Goal: Task Accomplishment & Management: Use online tool/utility

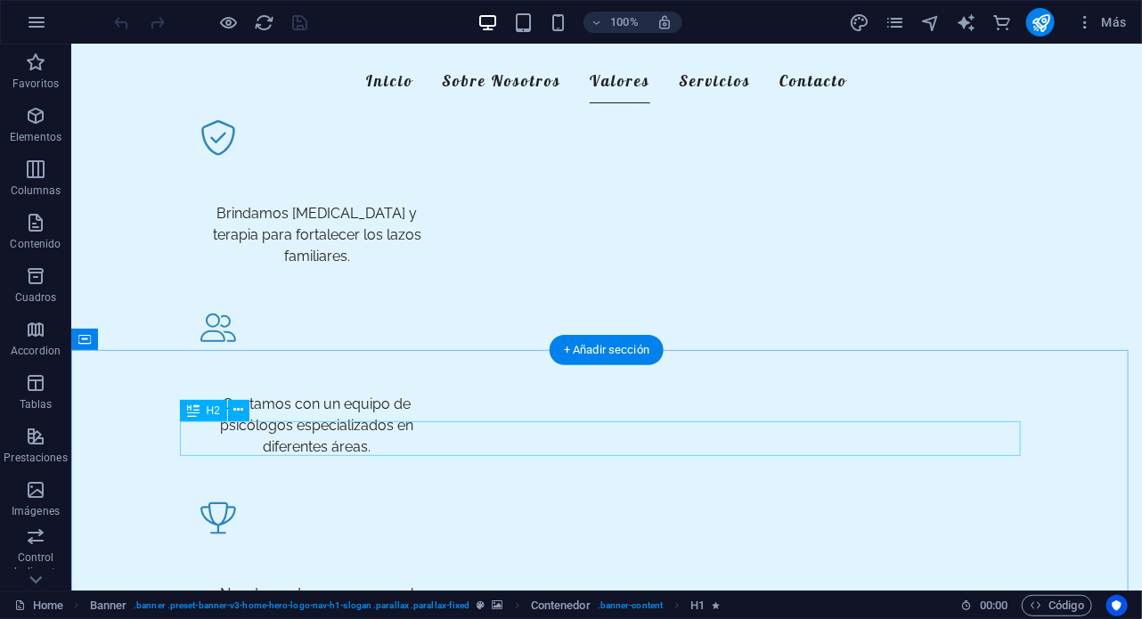
scroll to position [708, 0]
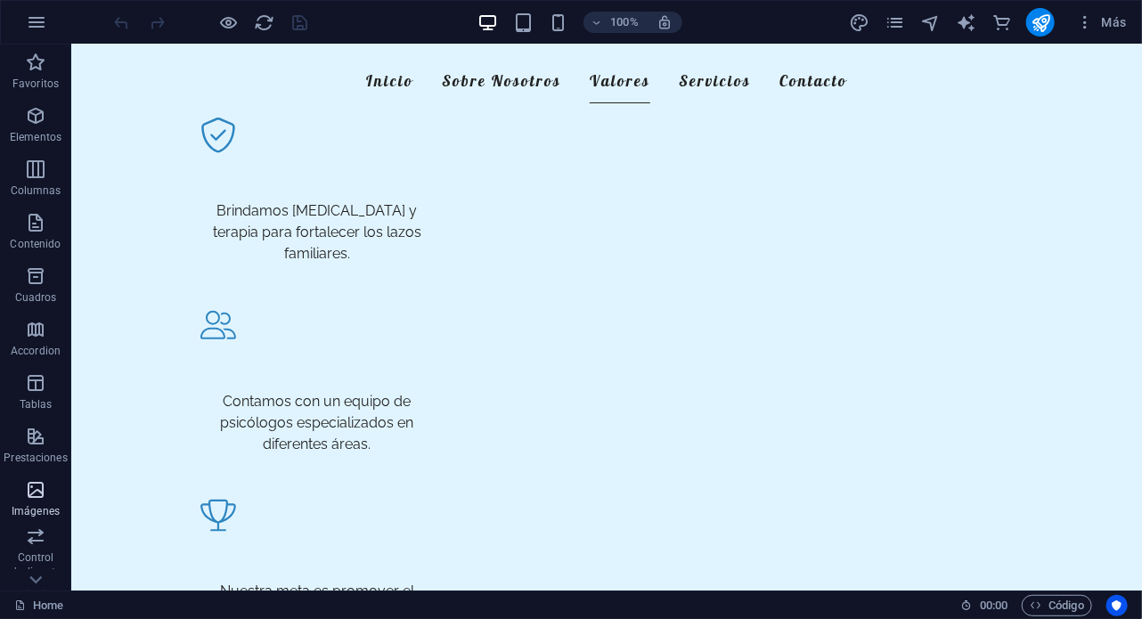
click at [41, 495] on icon "button" at bounding box center [35, 489] width 21 height 21
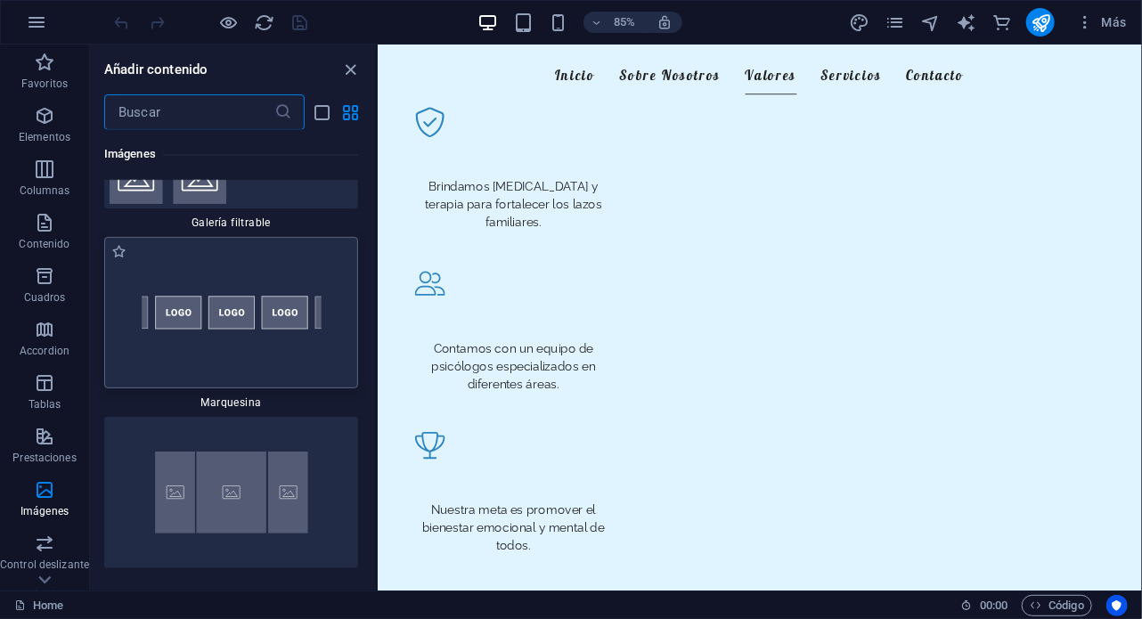
scroll to position [18982, 0]
click at [258, 463] on img at bounding box center [231, 491] width 245 height 143
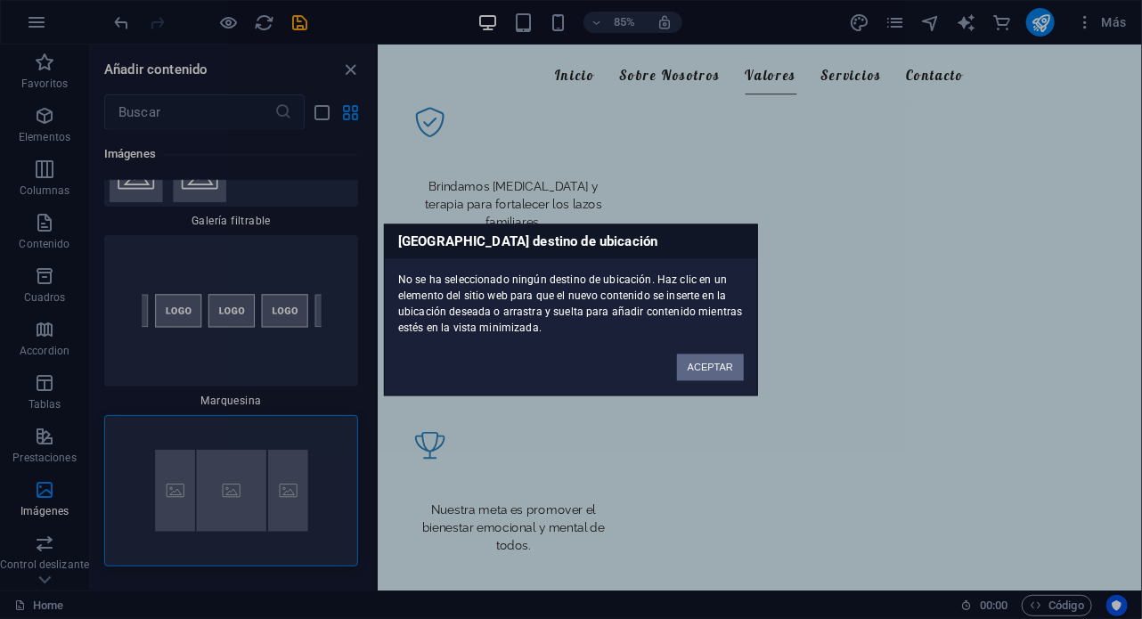
click at [724, 364] on button "ACEPTAR" at bounding box center [710, 367] width 67 height 27
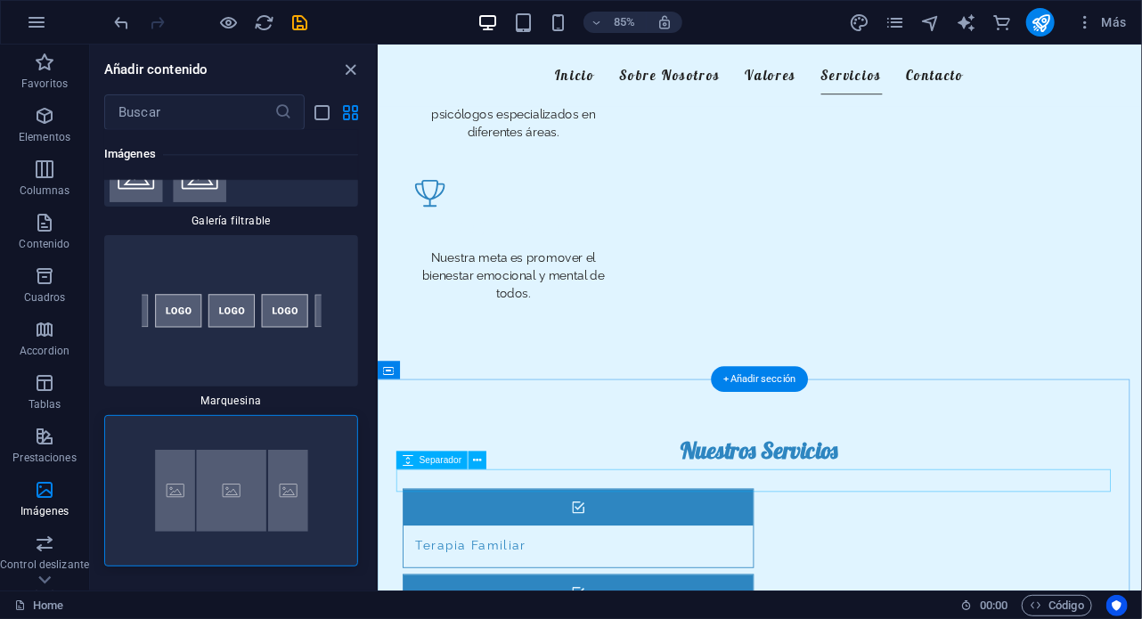
scroll to position [1005, 0]
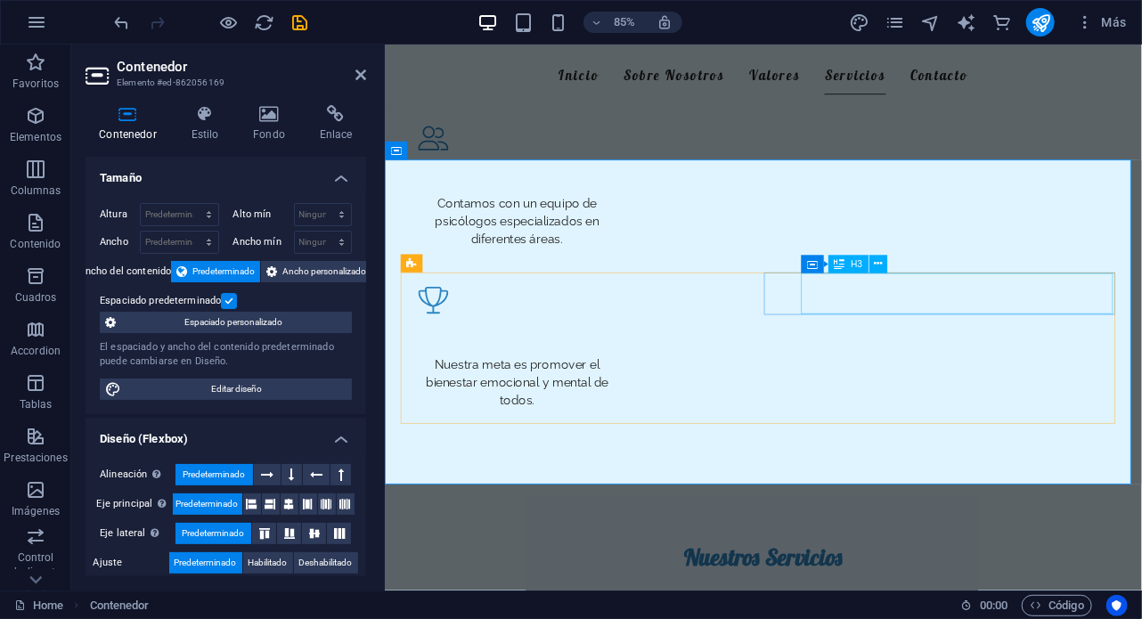
scroll to position [877, 0]
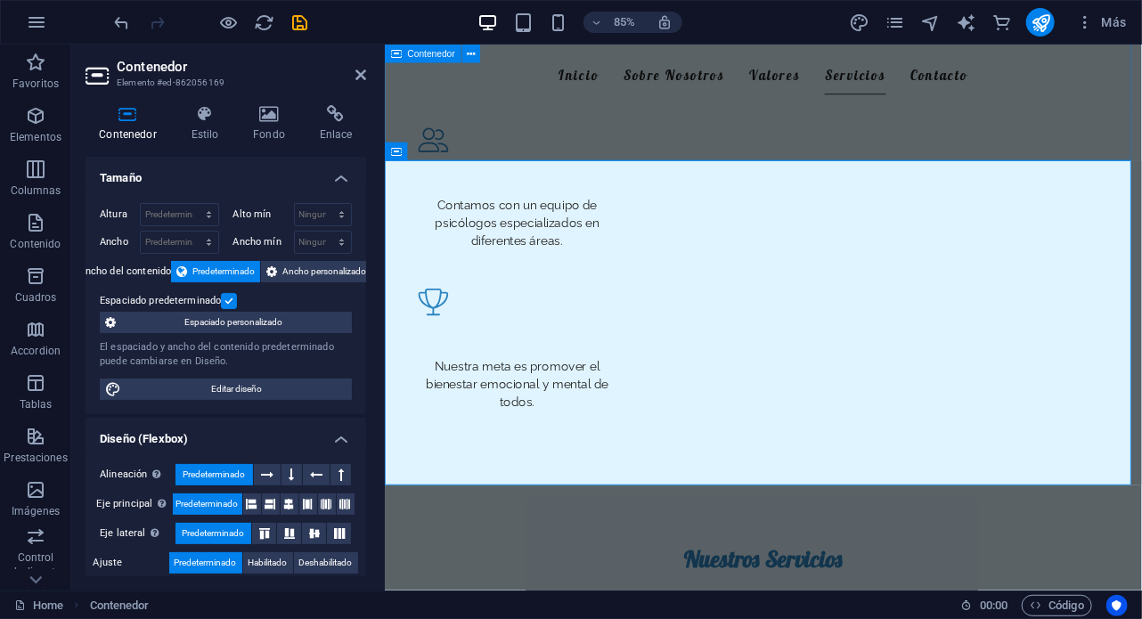
click at [670, 124] on div "Familia Apoyo Integral Brindamos [MEDICAL_DATA] y terapia para fortalecer los l…" at bounding box center [829, 182] width 891 height 761
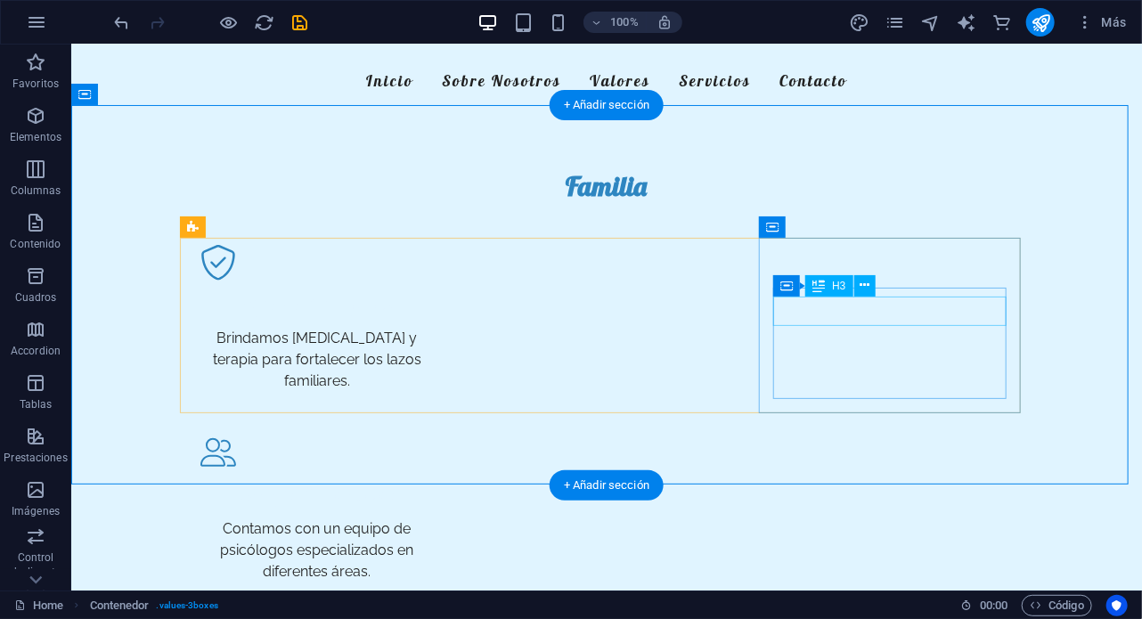
scroll to position [582, 0]
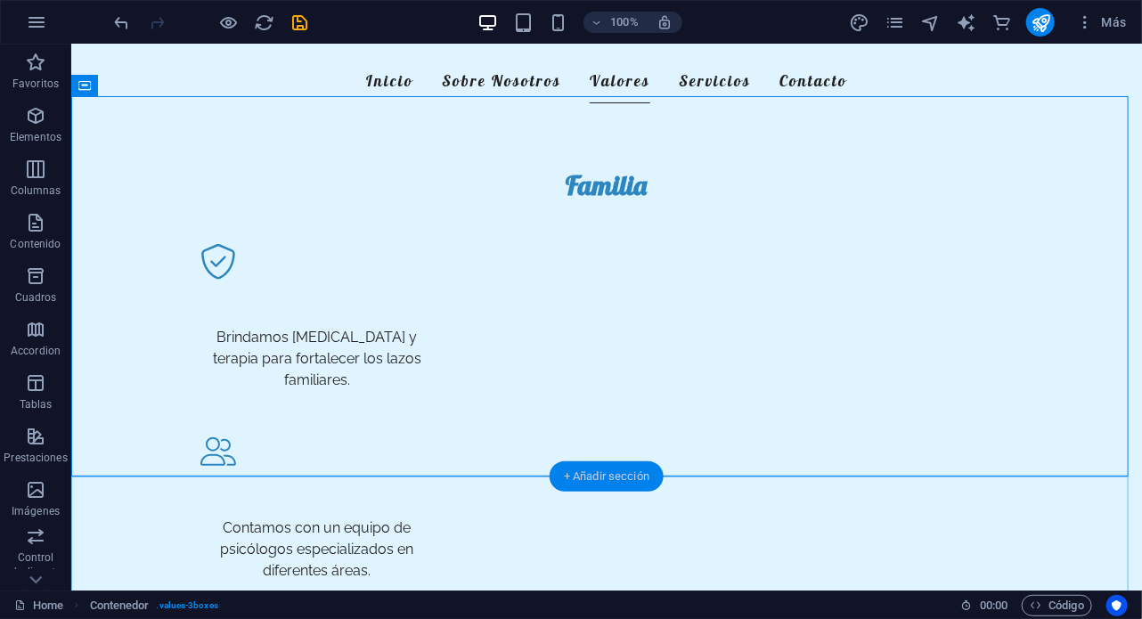
click at [594, 484] on div "+ Añadir sección" at bounding box center [607, 477] width 114 height 30
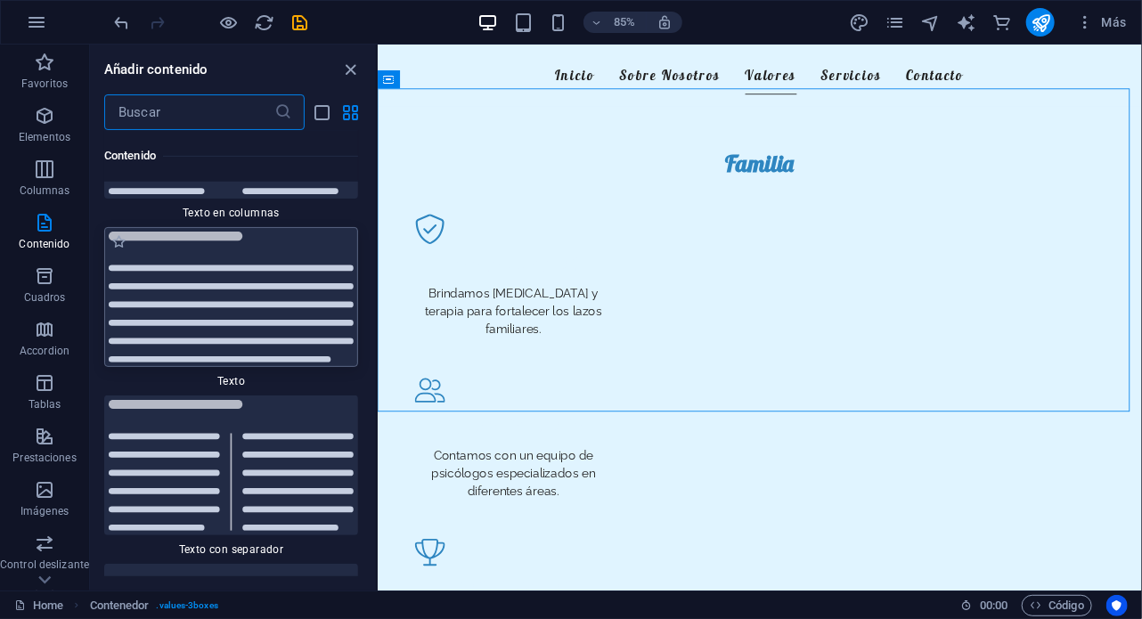
scroll to position [6169, 0]
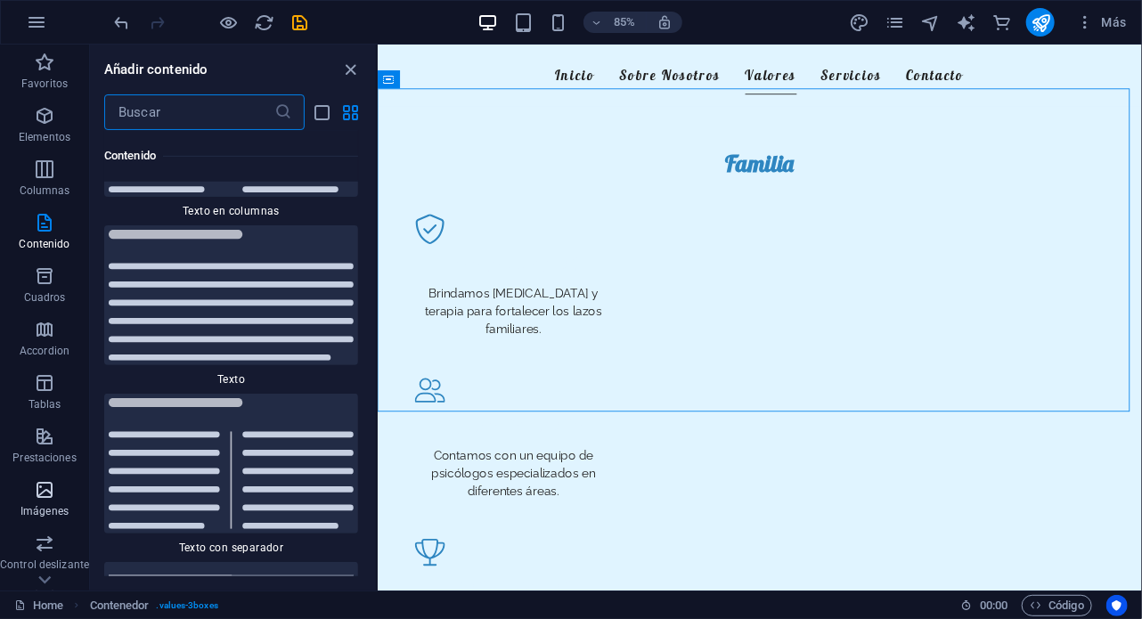
click at [41, 490] on icon "button" at bounding box center [44, 489] width 21 height 21
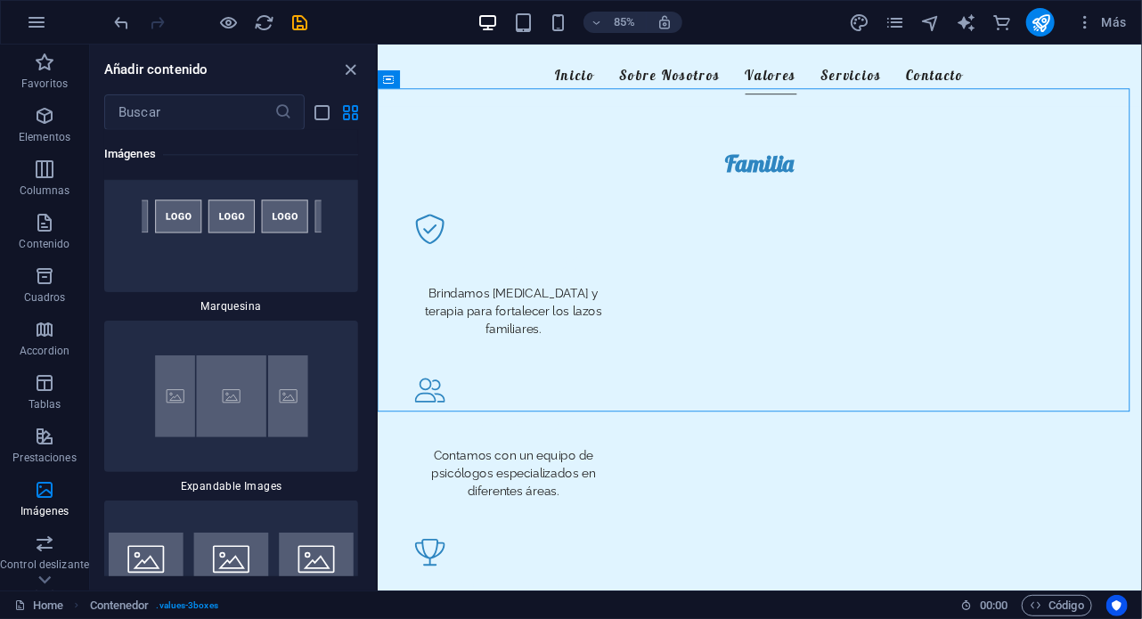
scroll to position [19080, 0]
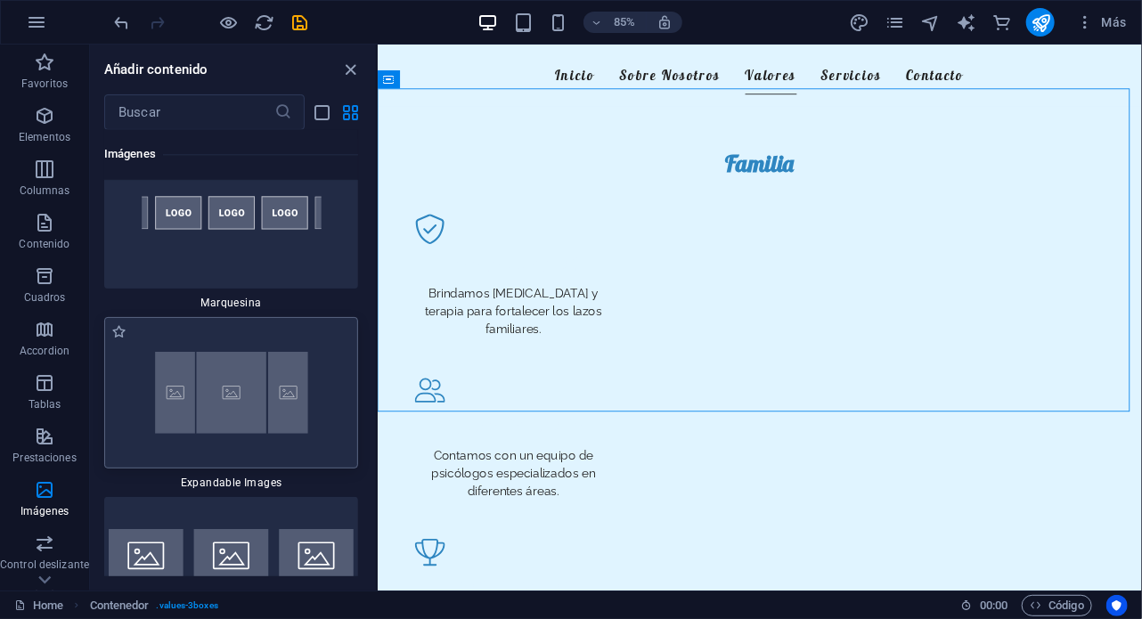
click at [242, 379] on img at bounding box center [231, 393] width 245 height 143
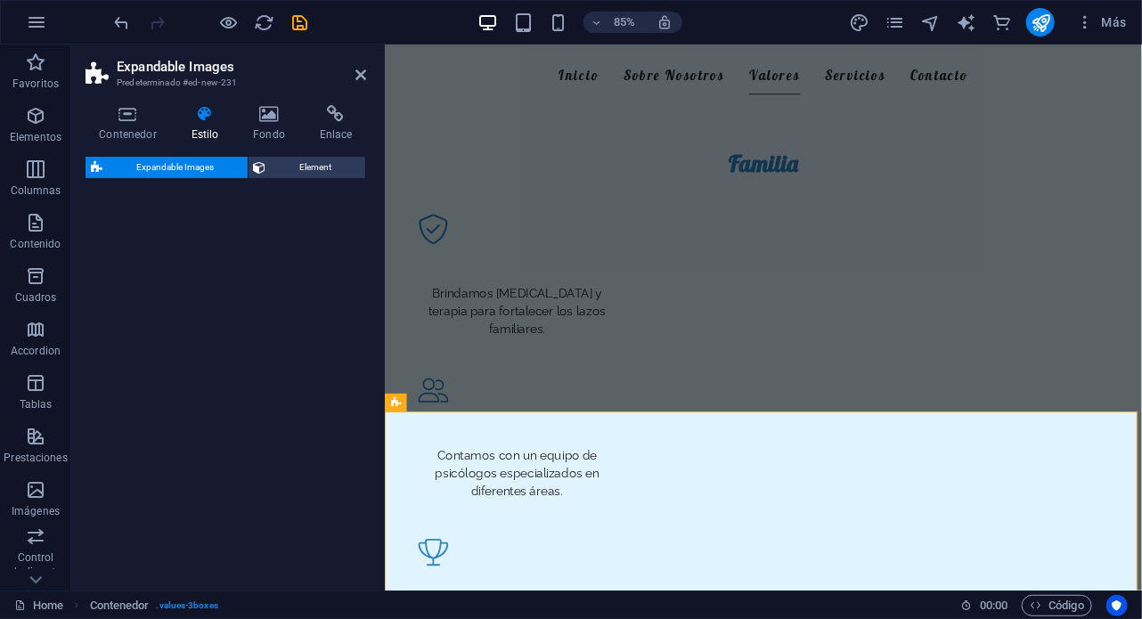
select select "rem"
select select "px"
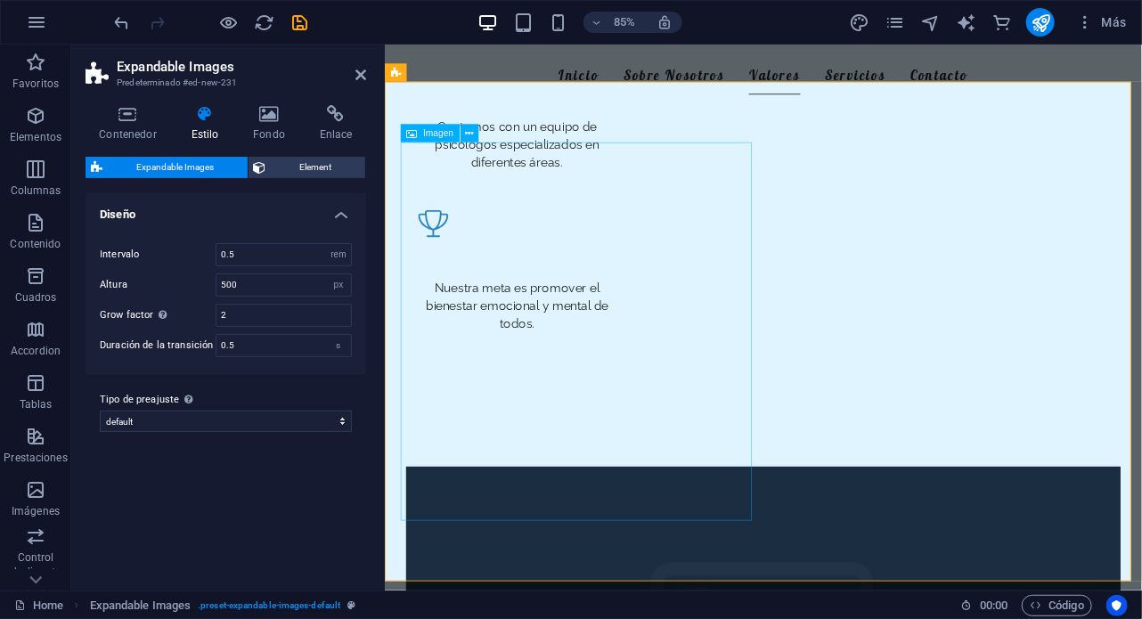
scroll to position [969, 0]
click at [467, 138] on icon at bounding box center [469, 134] width 8 height 16
click at [258, 492] on div "Variantes Predeterminado Diseño Intervalo 0.5 px rem % vh vw Altura 500 px rem …" at bounding box center [226, 384] width 281 height 383
click at [171, 531] on div "Variantes Predeterminado Diseño Intervalo 0.5 px rem % vh vw Altura 500 px rem …" at bounding box center [226, 384] width 281 height 383
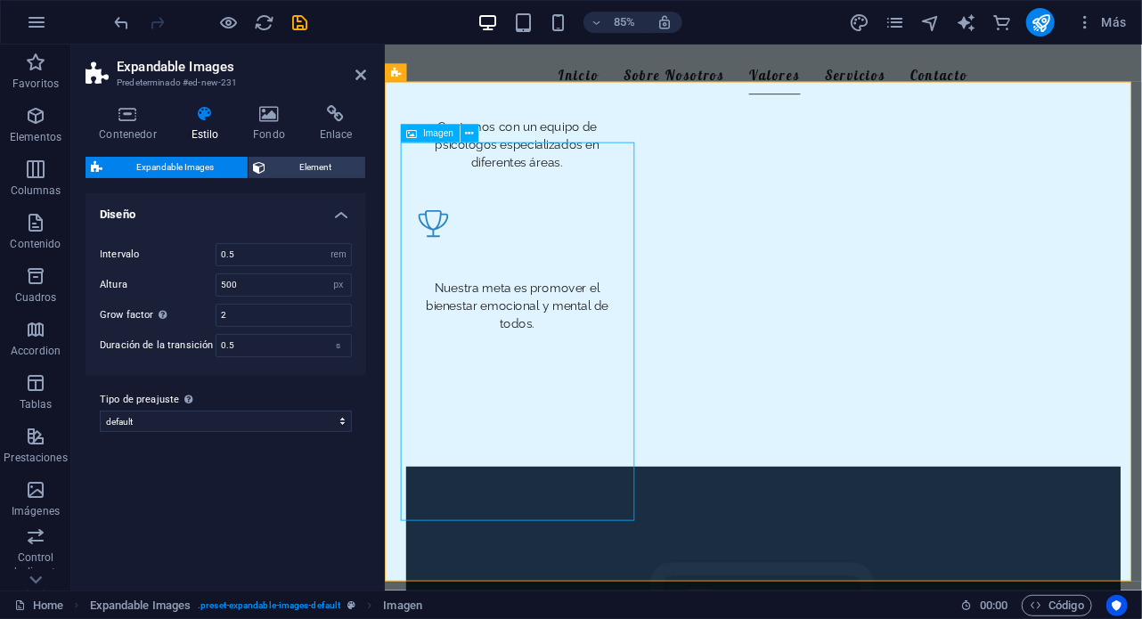
click at [437, 137] on span "Imagen" at bounding box center [438, 133] width 30 height 9
click at [474, 131] on button at bounding box center [470, 134] width 18 height 18
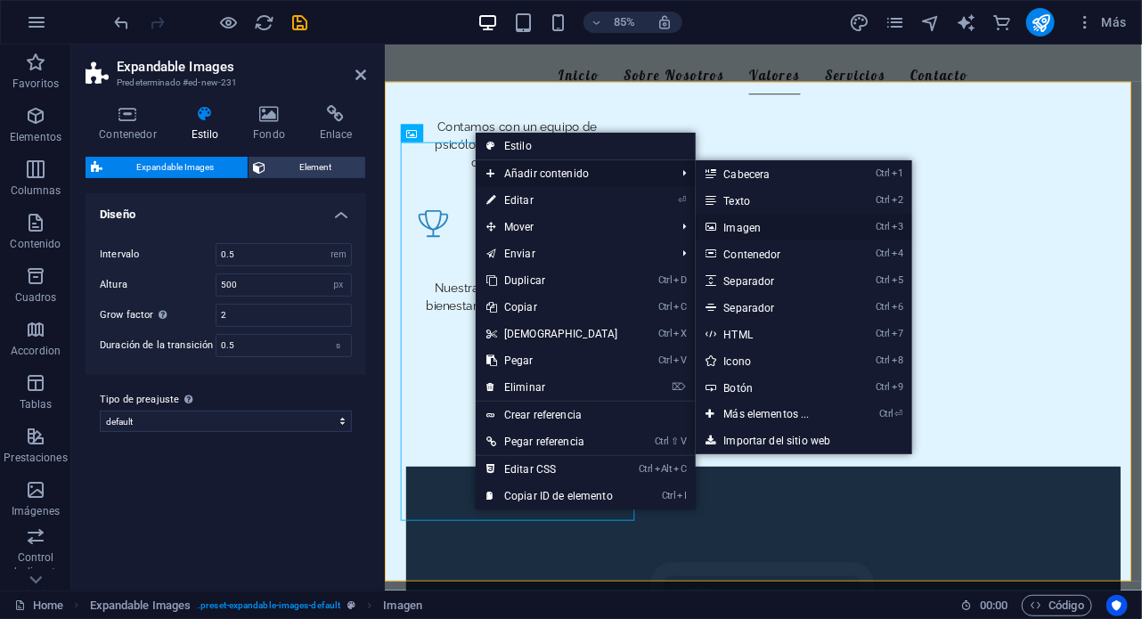
click at [771, 227] on link "Ctrl 3 Imagen" at bounding box center [771, 227] width 150 height 27
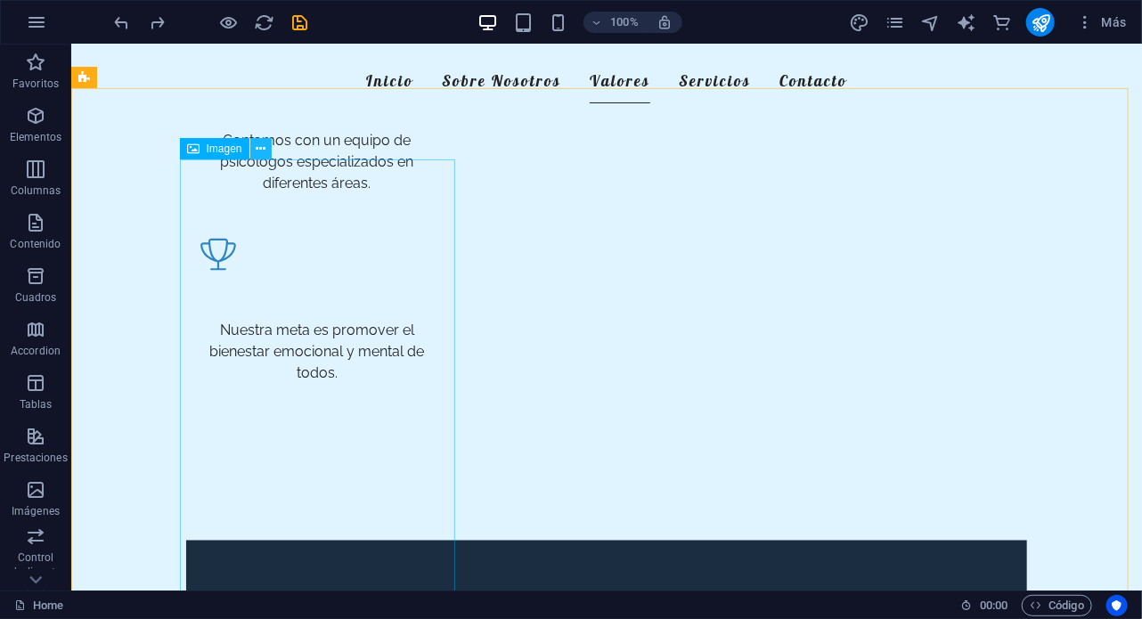
click at [264, 149] on icon at bounding box center [261, 149] width 10 height 19
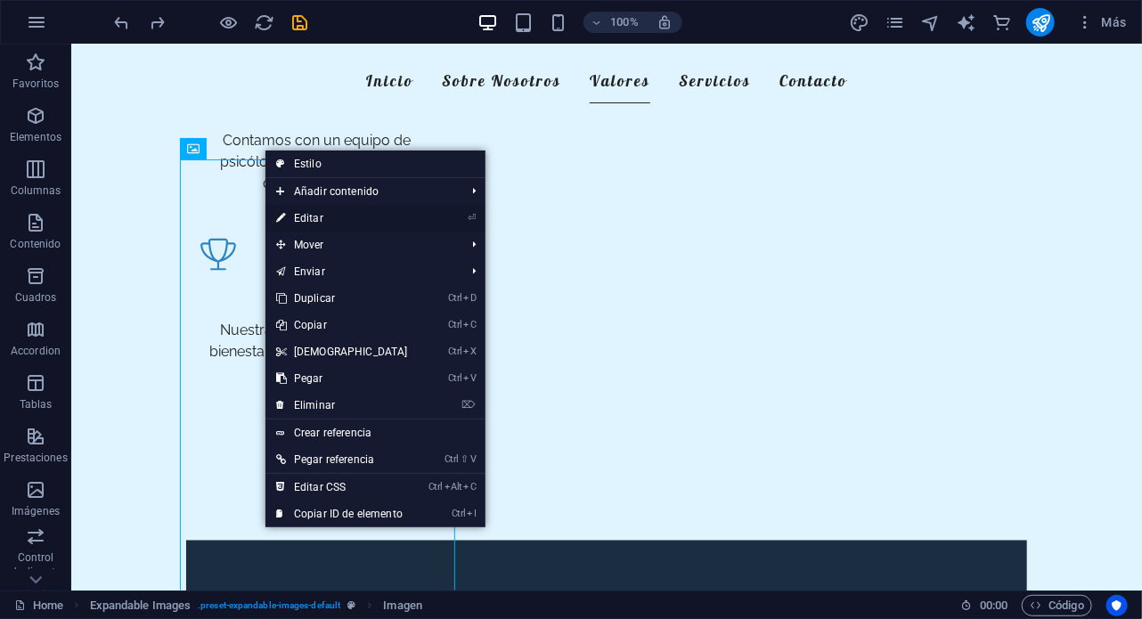
click at [320, 213] on link "⏎ Editar" at bounding box center [342, 218] width 153 height 27
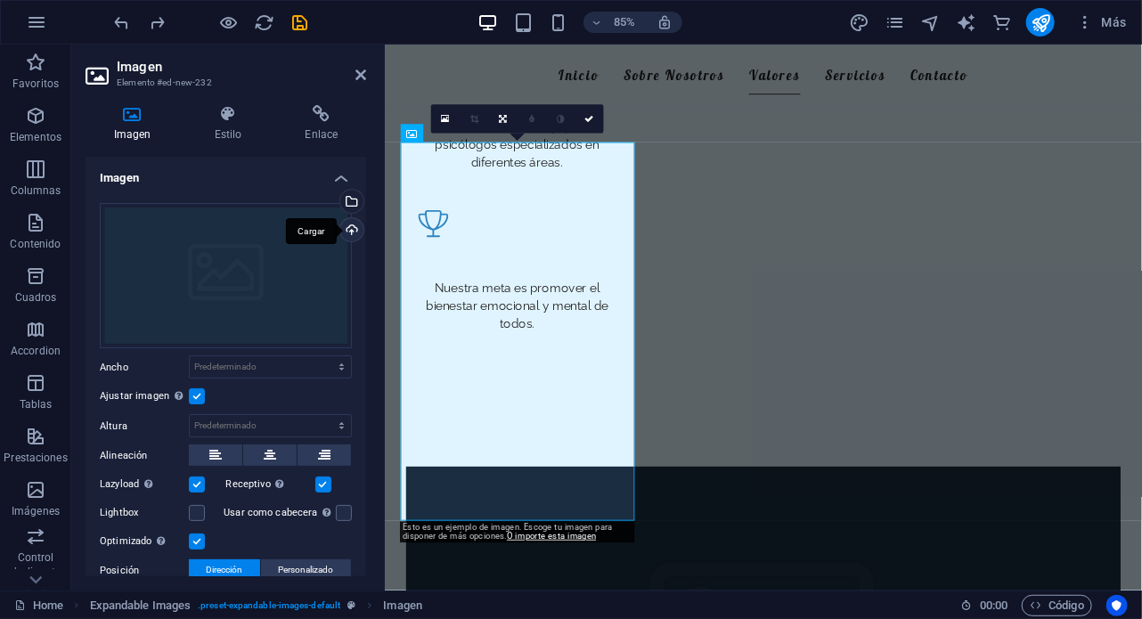
click at [348, 234] on div "Cargar" at bounding box center [350, 231] width 27 height 27
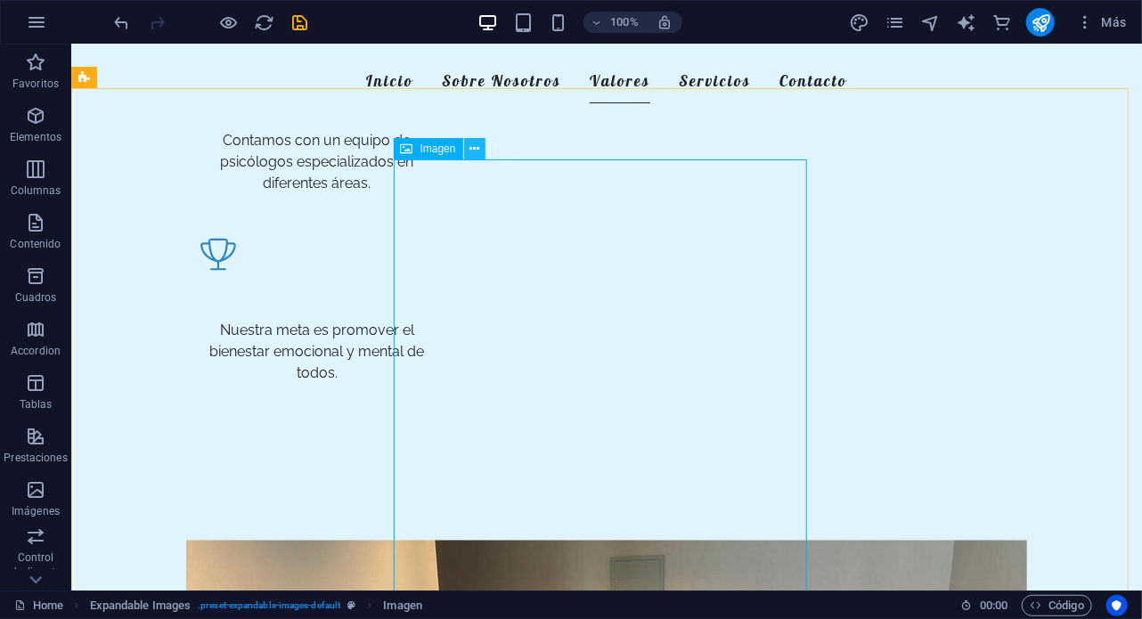
click at [481, 152] on button at bounding box center [474, 148] width 21 height 21
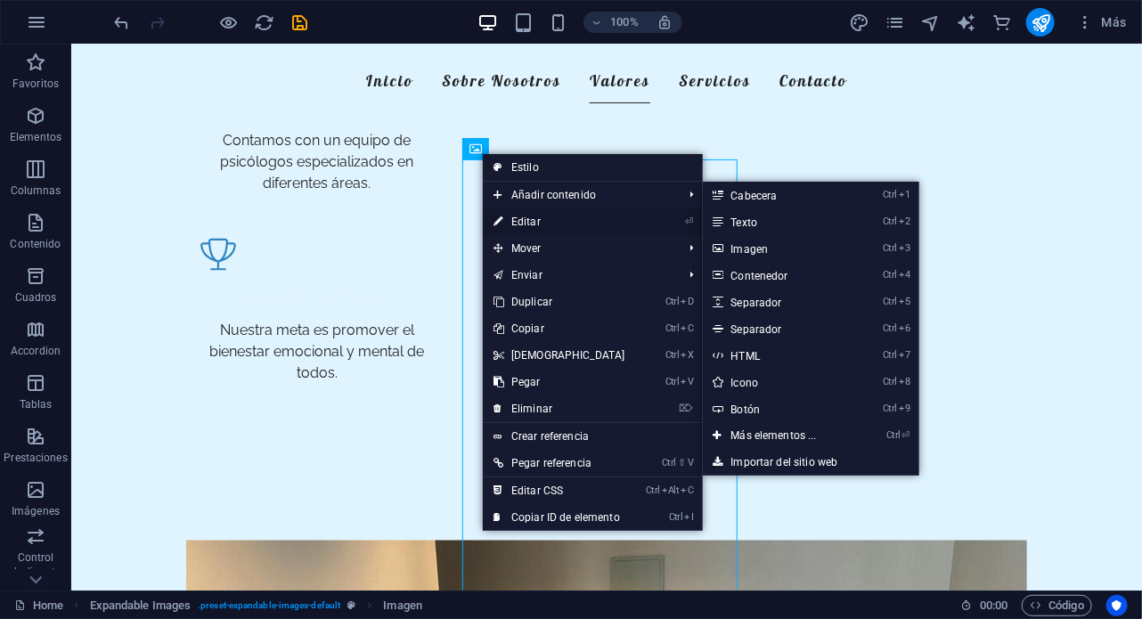
click at [527, 221] on link "⏎ Editar" at bounding box center [559, 222] width 153 height 27
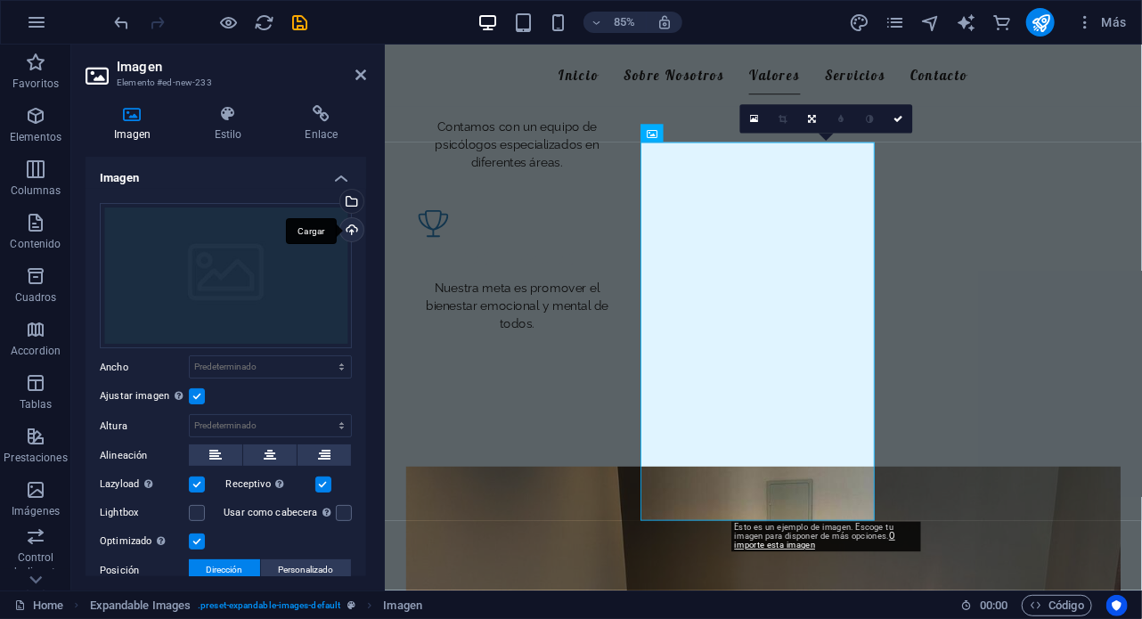
click at [342, 235] on div "Cargar" at bounding box center [350, 231] width 27 height 27
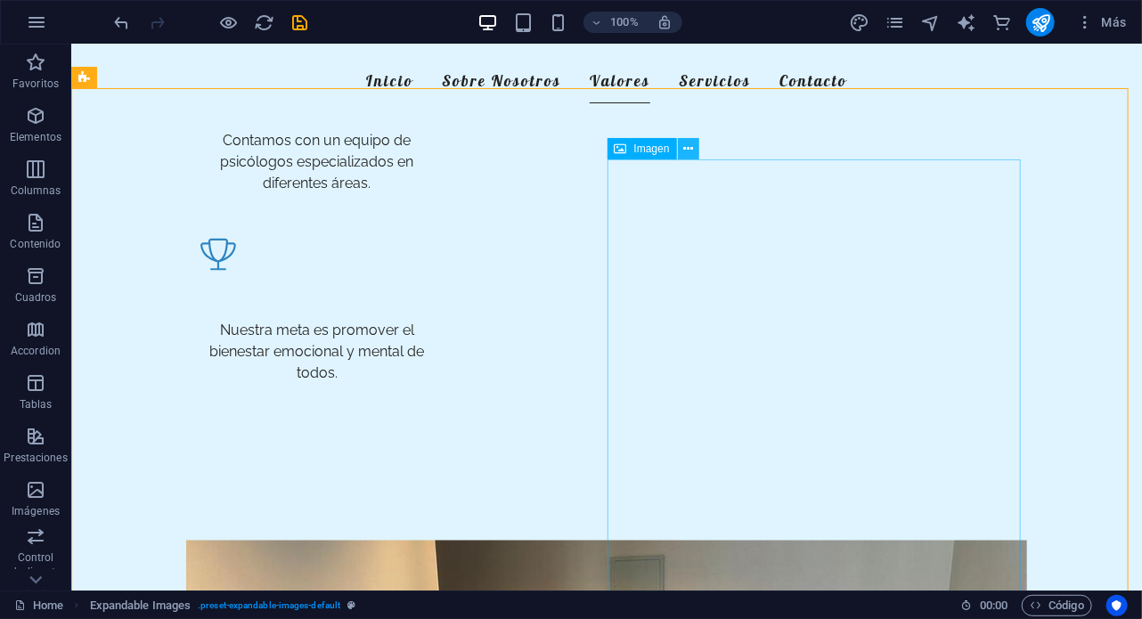
click at [685, 149] on icon at bounding box center [688, 149] width 10 height 19
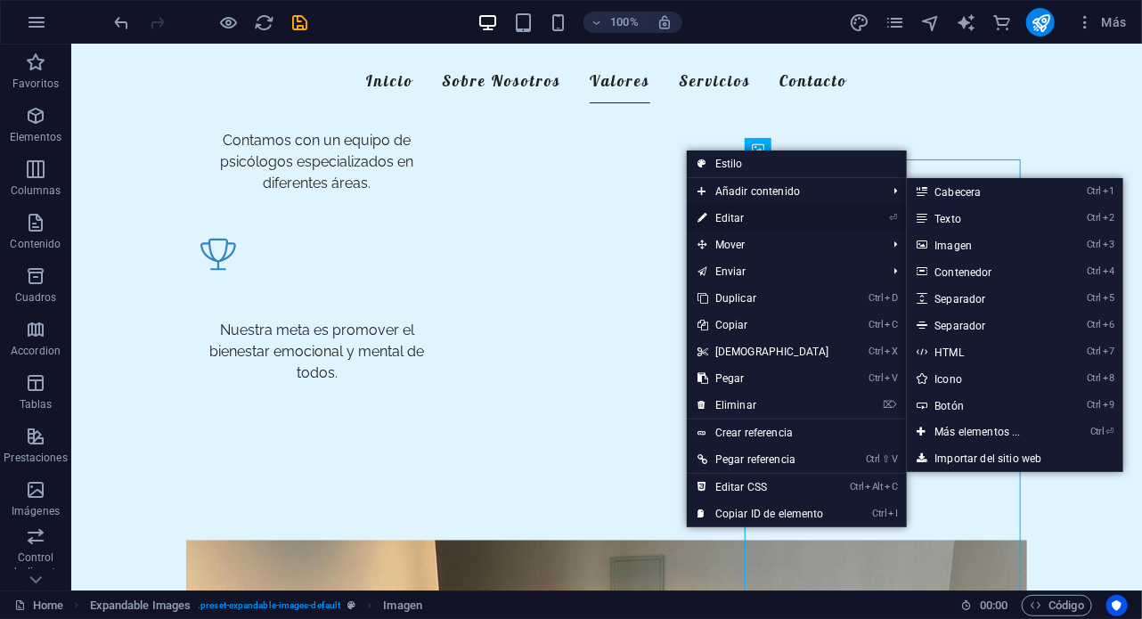
drag, startPoint x: 734, startPoint y: 203, endPoint x: 731, endPoint y: 220, distance: 17.3
click at [731, 220] on ul "Estilo Añadir contenido Ctrl 1 Cabecera Ctrl 2 Texto Ctrl 3 Imagen Ctrl 4 Conte…" at bounding box center [797, 339] width 220 height 377
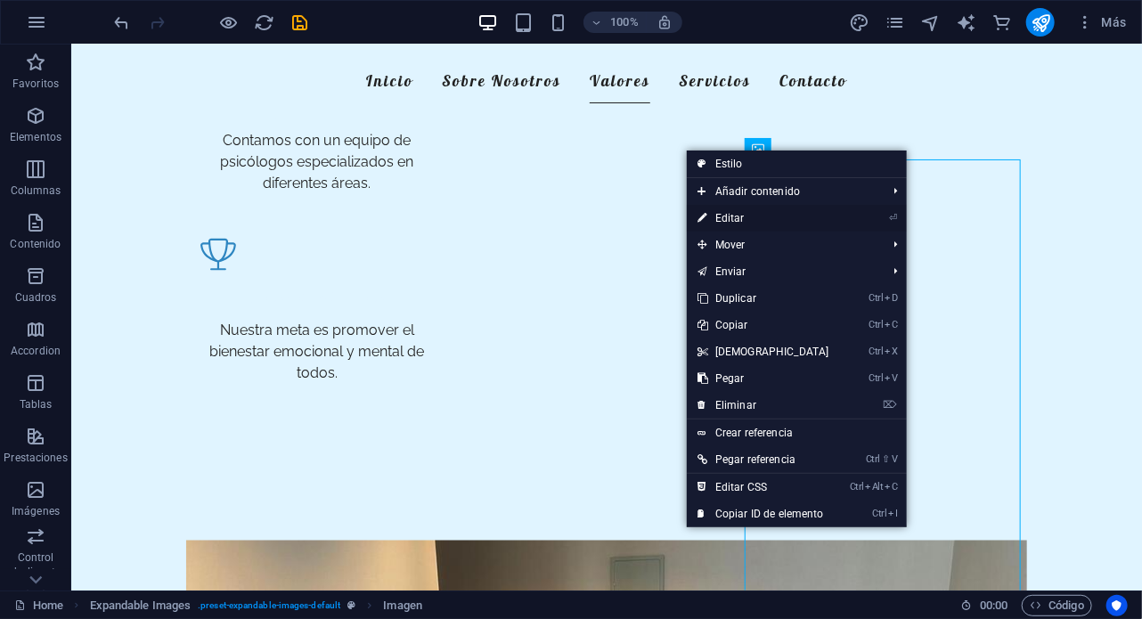
click at [731, 220] on link "⏎ Editar" at bounding box center [763, 218] width 153 height 27
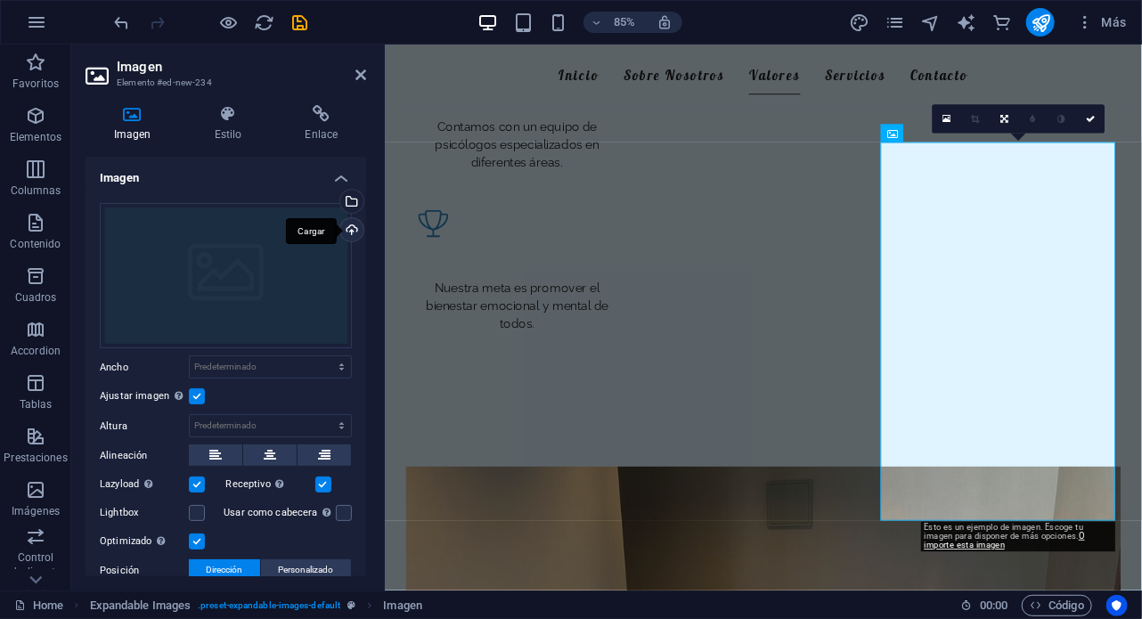
click at [345, 230] on div "Cargar" at bounding box center [350, 231] width 27 height 27
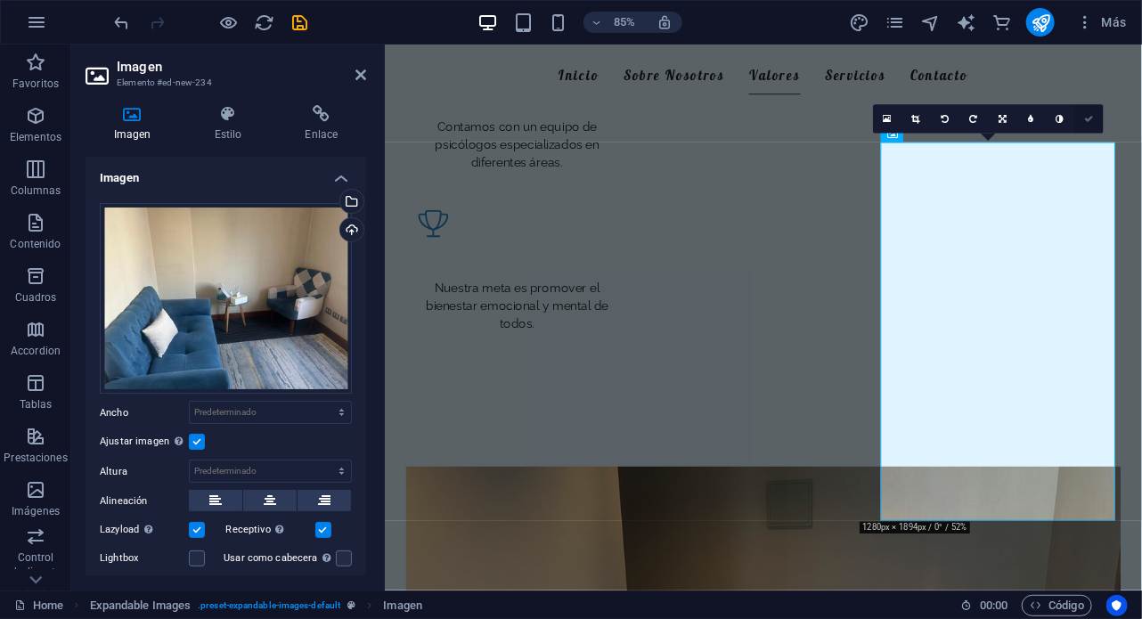
click at [1084, 122] on icon at bounding box center [1088, 119] width 9 height 9
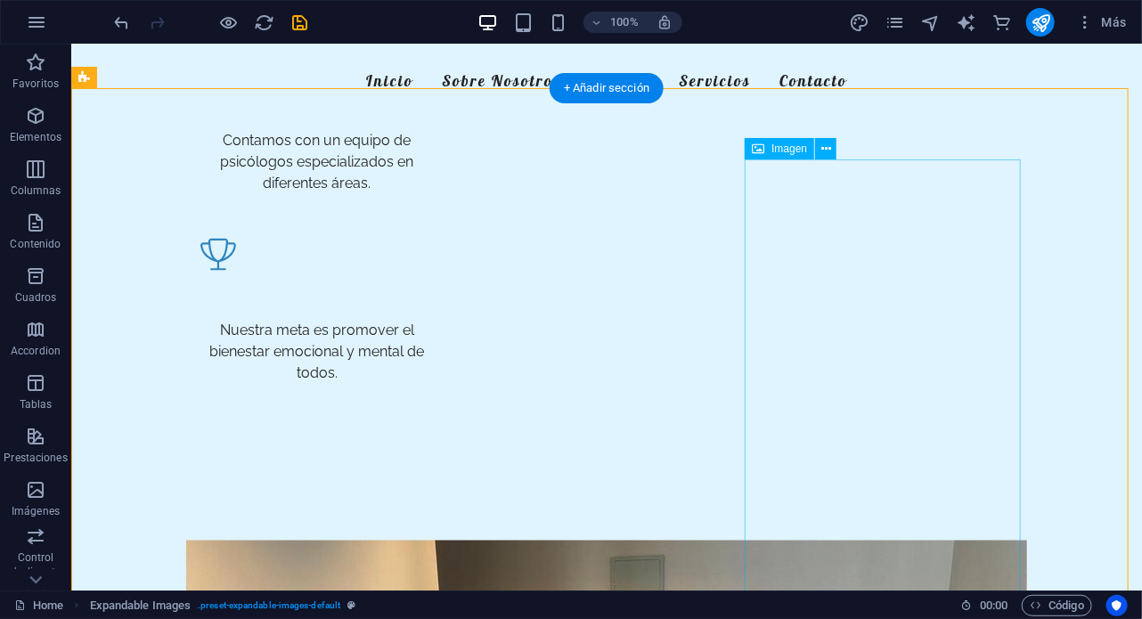
click at [822, 152] on icon at bounding box center [827, 149] width 10 height 19
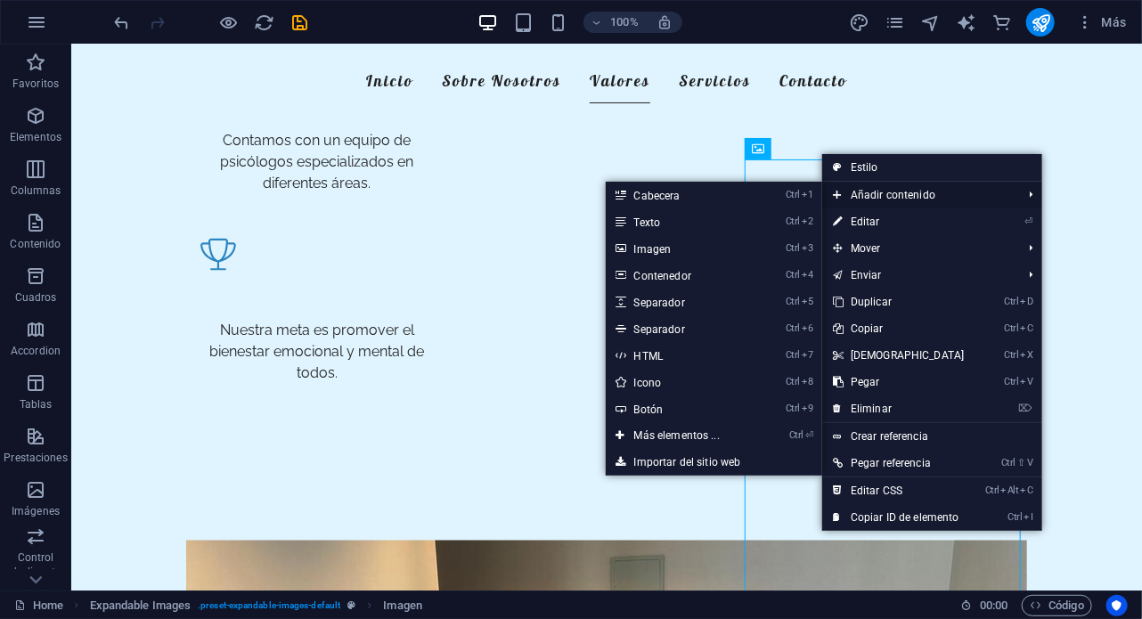
click at [877, 191] on span "Añadir contenido" at bounding box center [918, 195] width 193 height 27
click at [683, 249] on link "Ctrl 3 Imagen" at bounding box center [681, 248] width 150 height 27
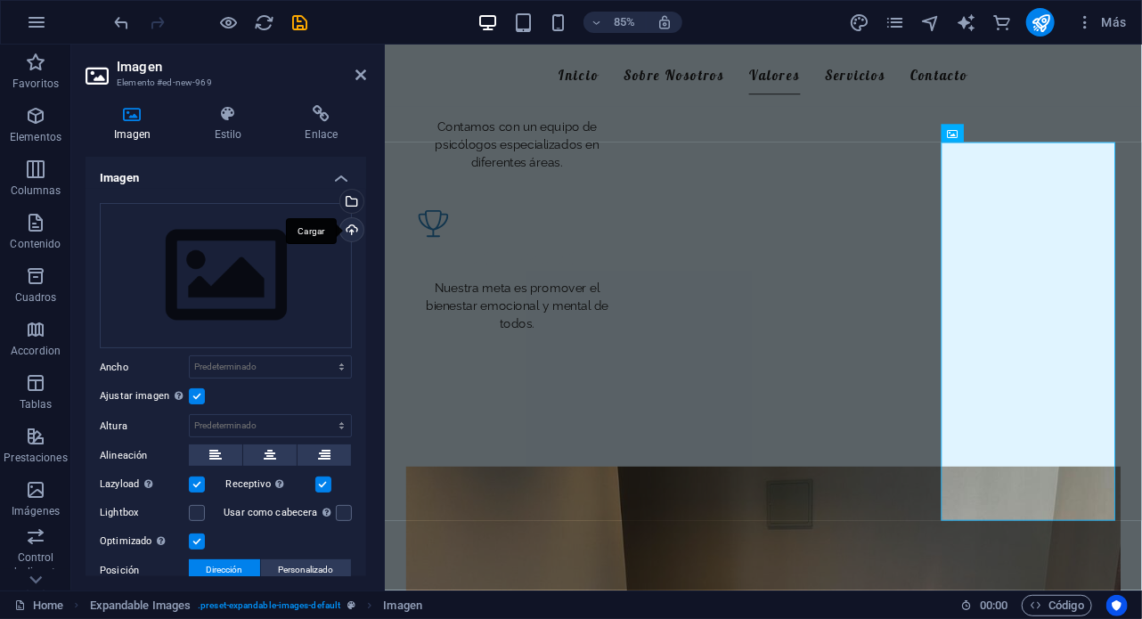
click at [348, 228] on div "Cargar" at bounding box center [350, 231] width 27 height 27
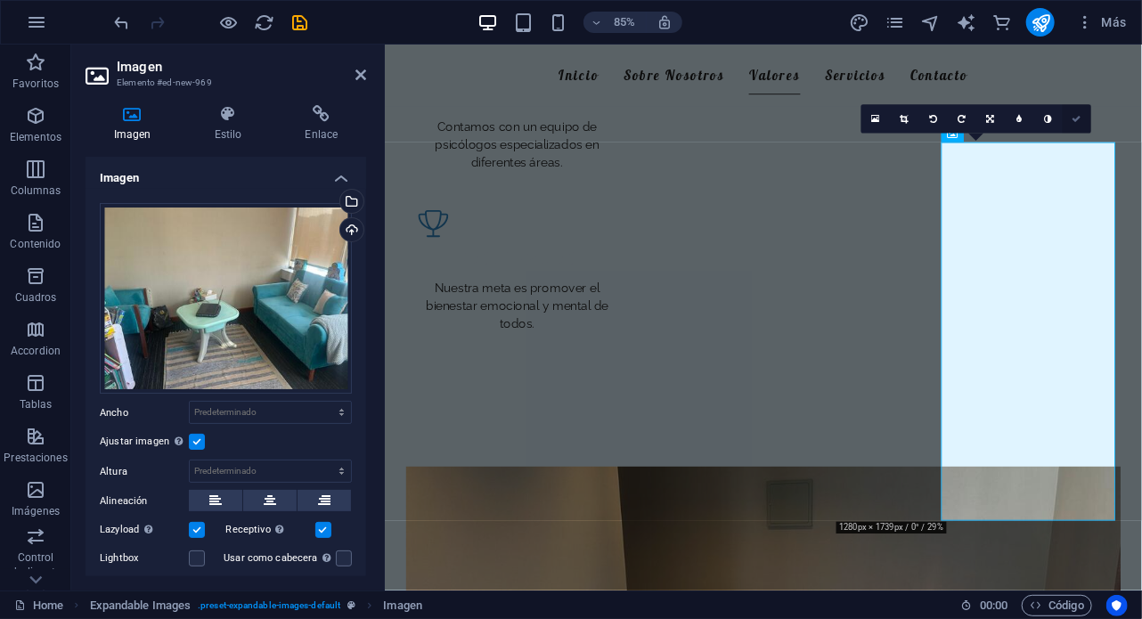
click at [1074, 117] on icon at bounding box center [1077, 119] width 9 height 9
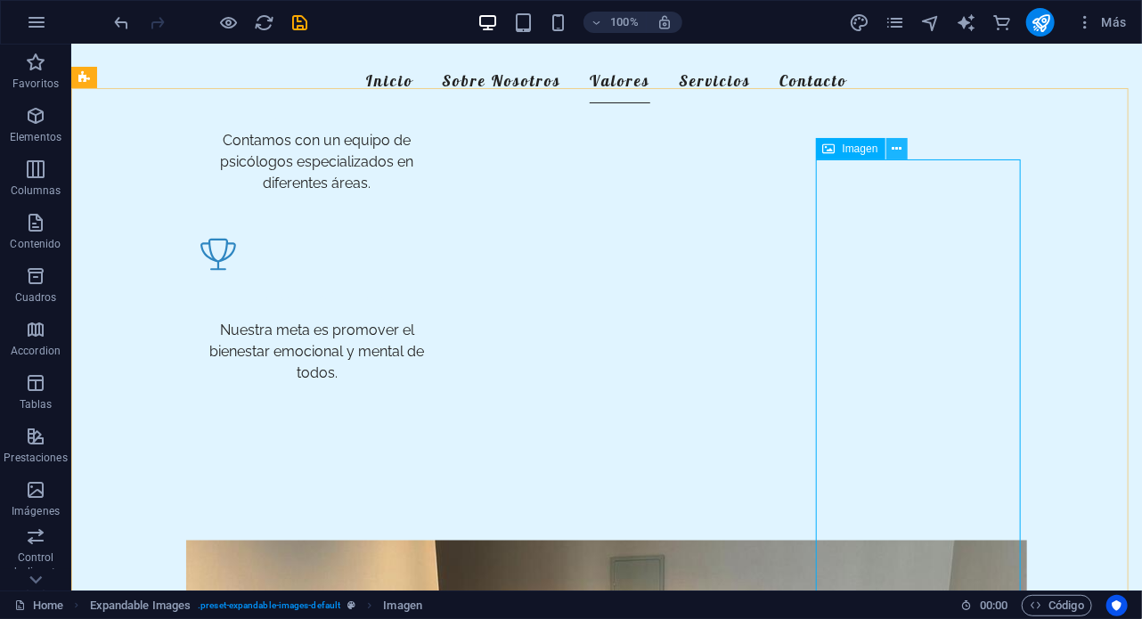
click at [896, 149] on icon at bounding box center [897, 149] width 10 height 19
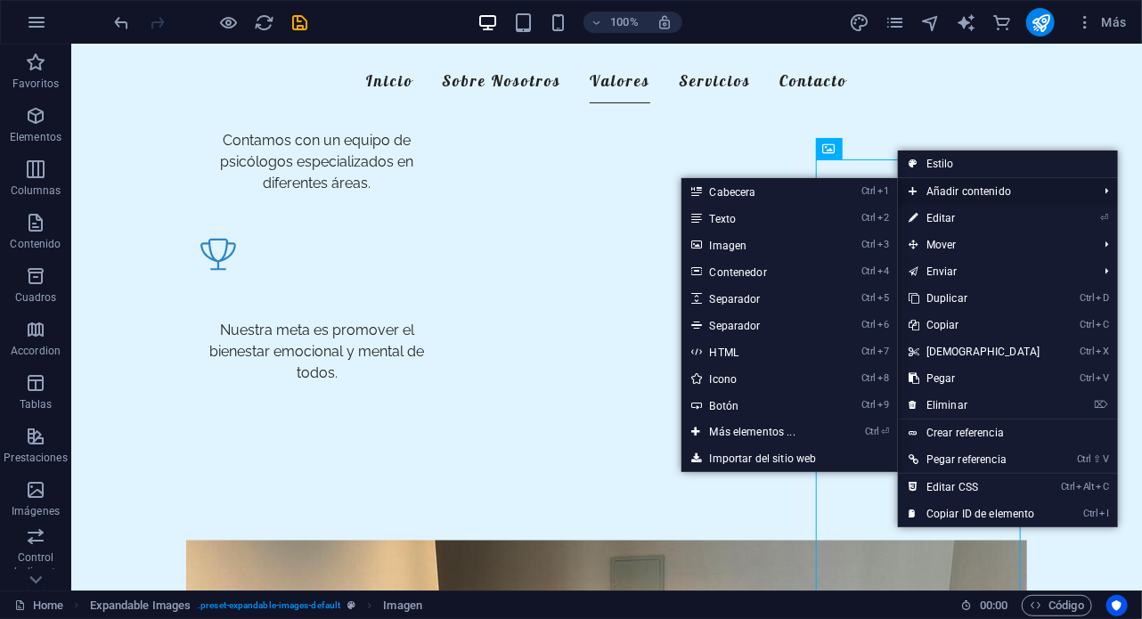
click at [958, 192] on span "Añadir contenido" at bounding box center [994, 191] width 193 height 27
click at [730, 252] on link "Ctrl 3 Imagen" at bounding box center [757, 245] width 150 height 27
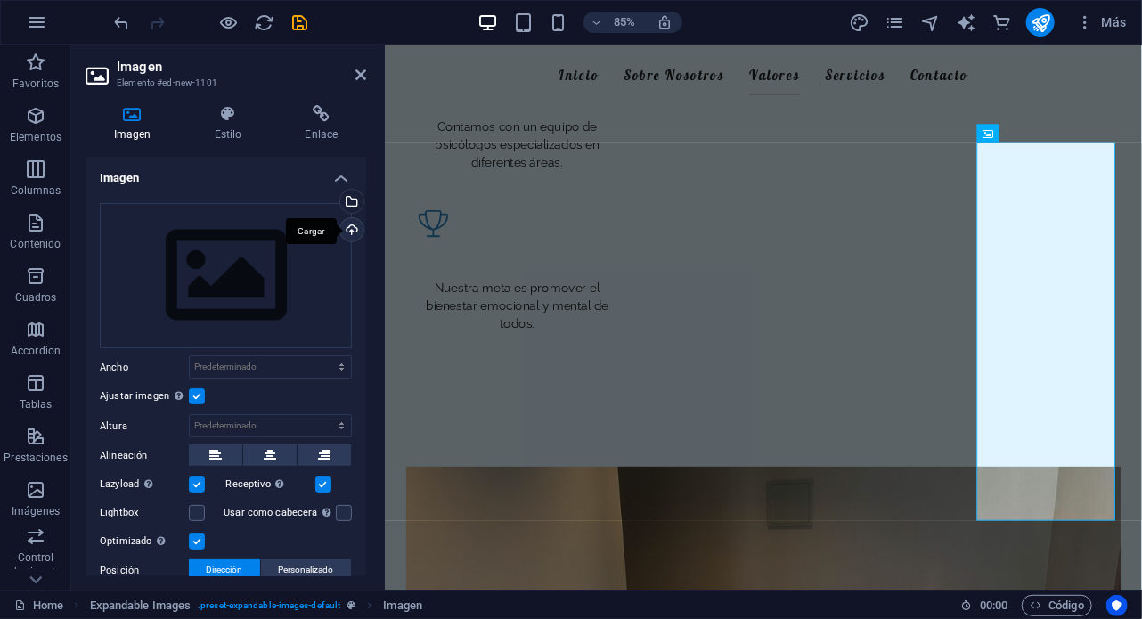
click at [348, 227] on div "Cargar" at bounding box center [350, 231] width 27 height 27
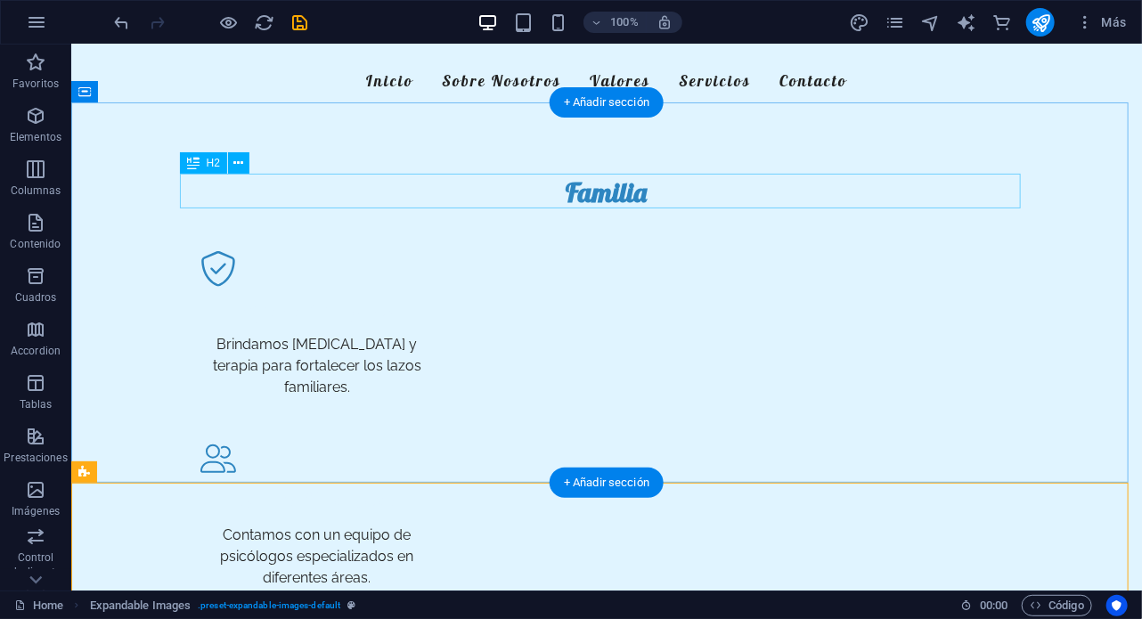
scroll to position [574, 0]
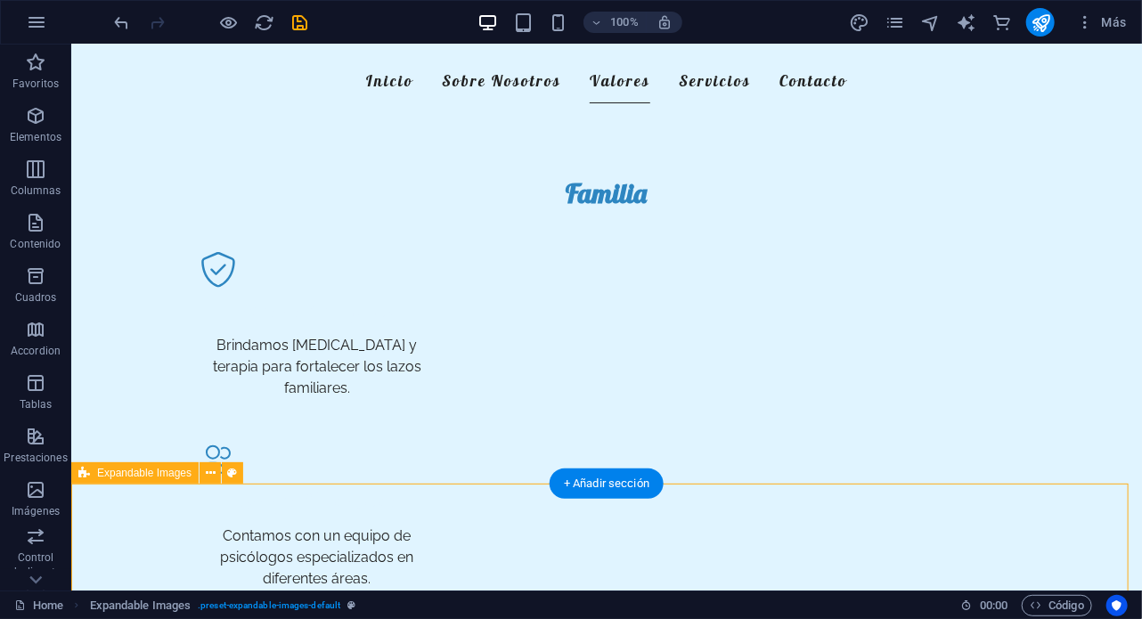
select select "rem"
select select "px"
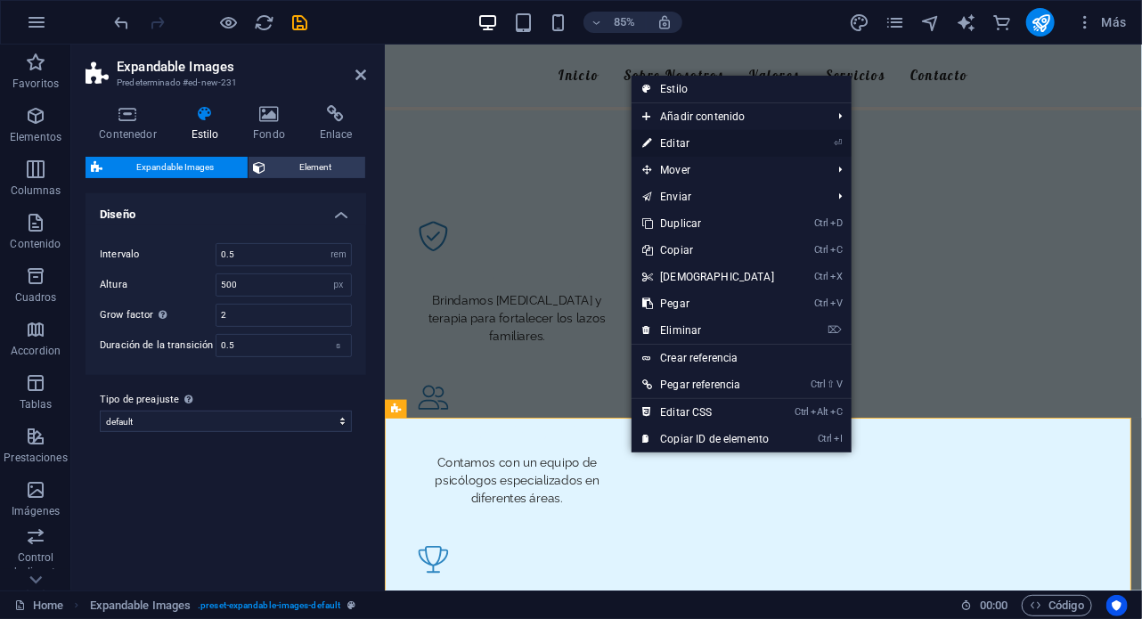
click at [690, 131] on link "⏎ Editar" at bounding box center [708, 143] width 153 height 27
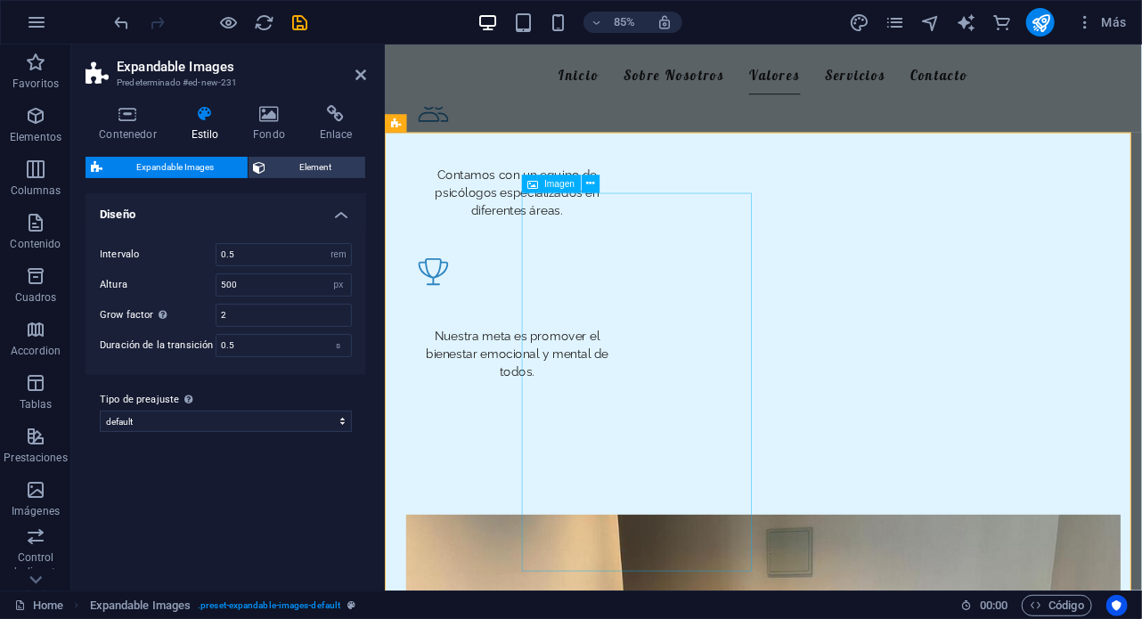
scroll to position [916, 0]
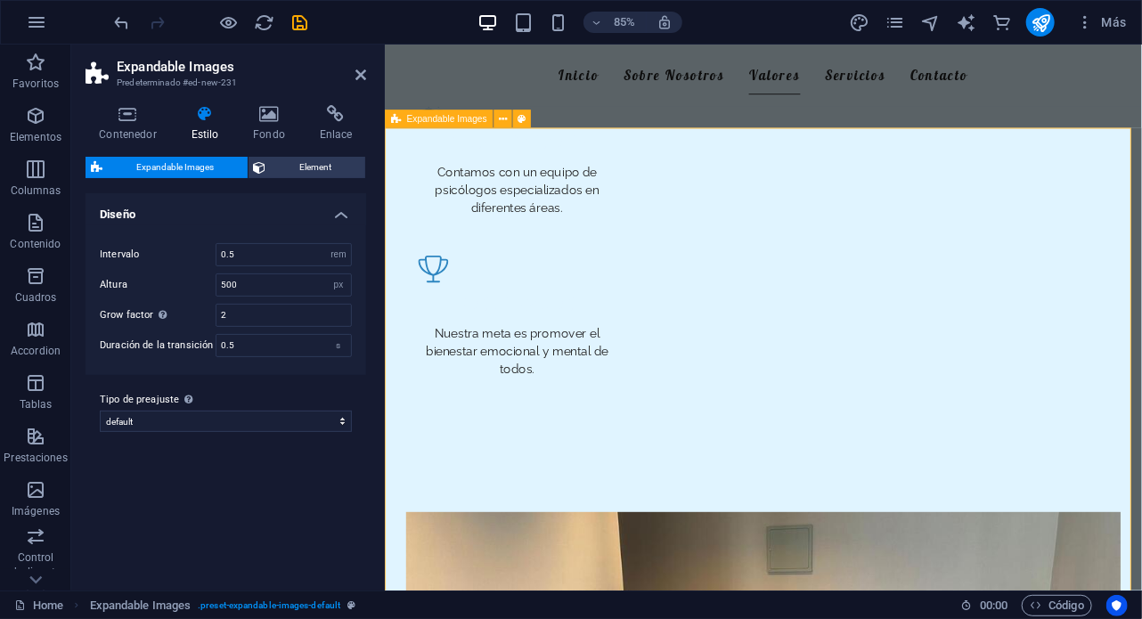
click at [129, 124] on h4 "Contenedor" at bounding box center [132, 123] width 92 height 37
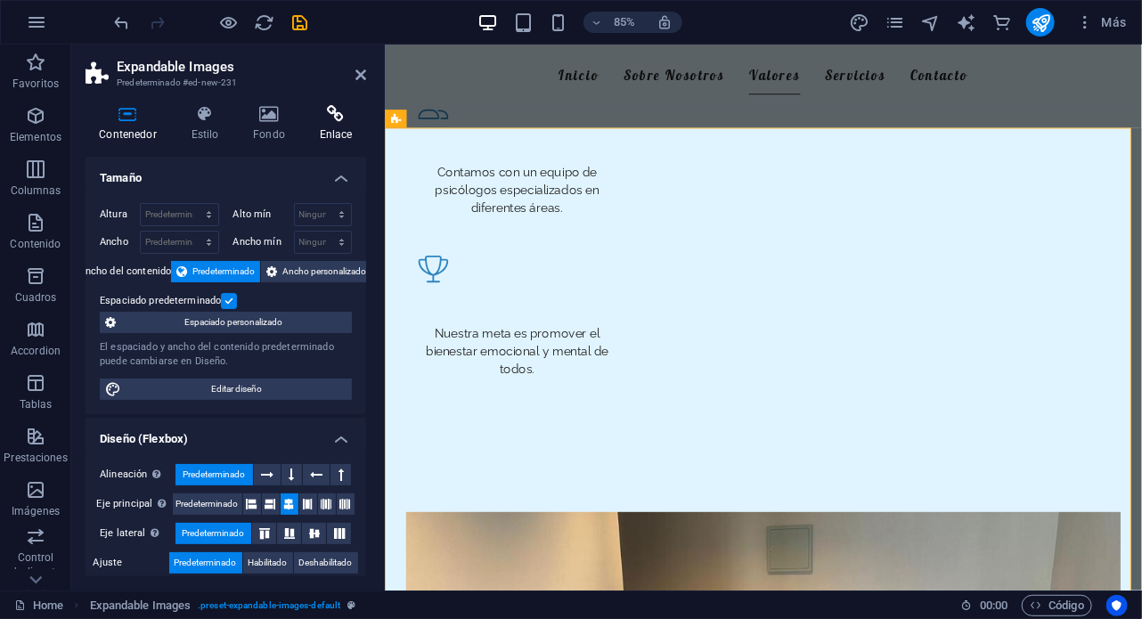
click at [354, 135] on h4 "Enlace" at bounding box center [336, 123] width 61 height 37
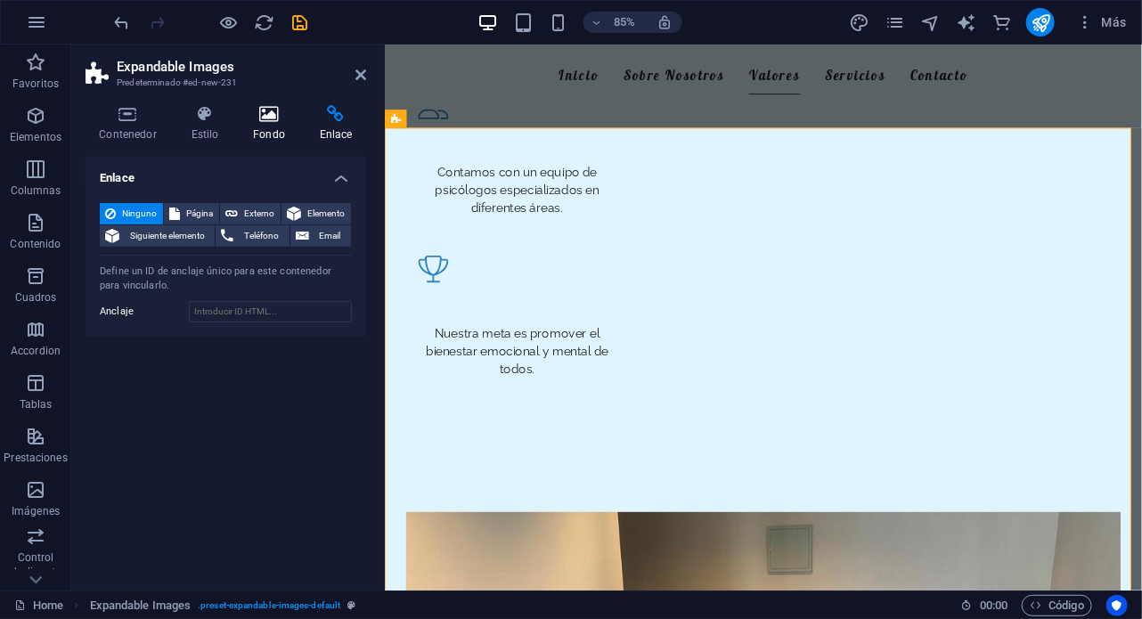
click at [260, 122] on icon at bounding box center [270, 114] width 60 height 18
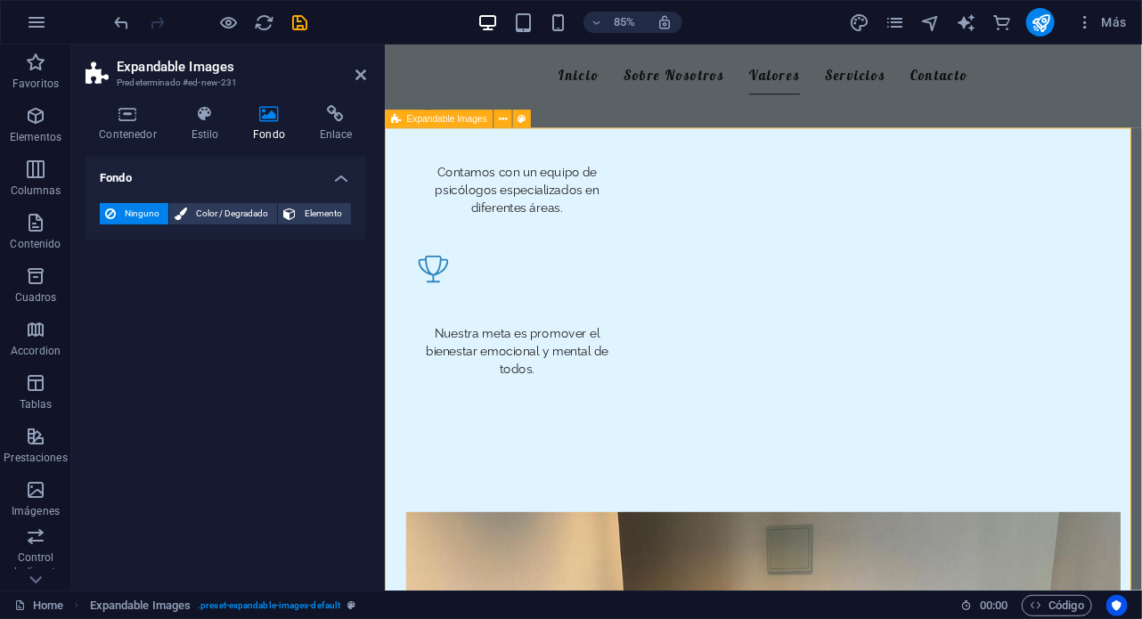
click at [509, 114] on button at bounding box center [503, 119] width 18 height 18
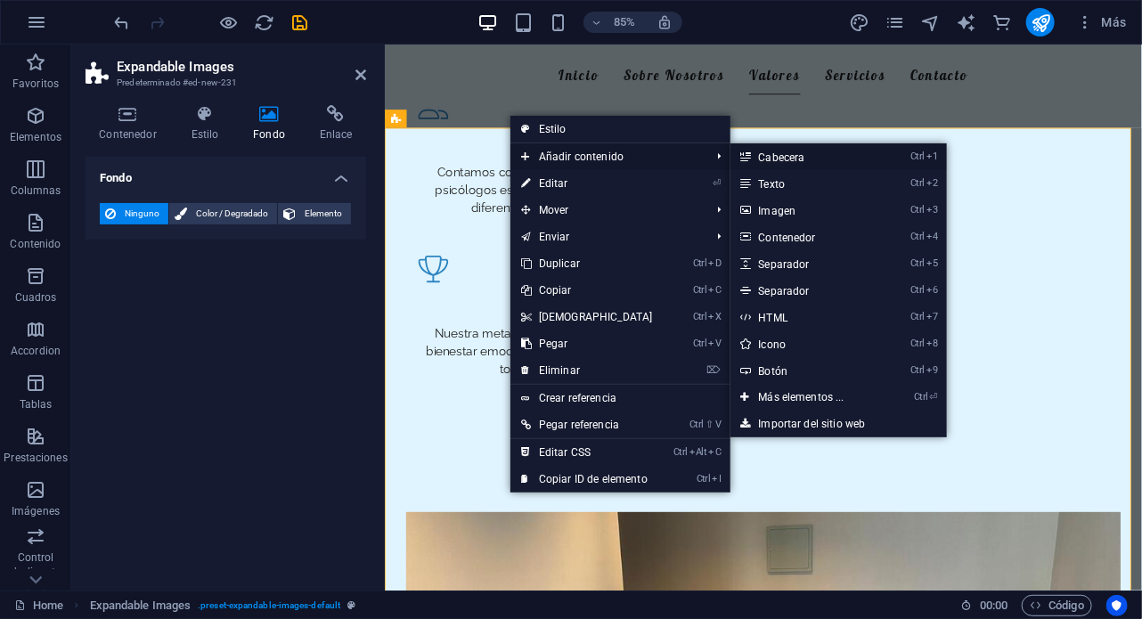
click at [793, 144] on link "Ctrl 1 Cabecera" at bounding box center [806, 156] width 150 height 27
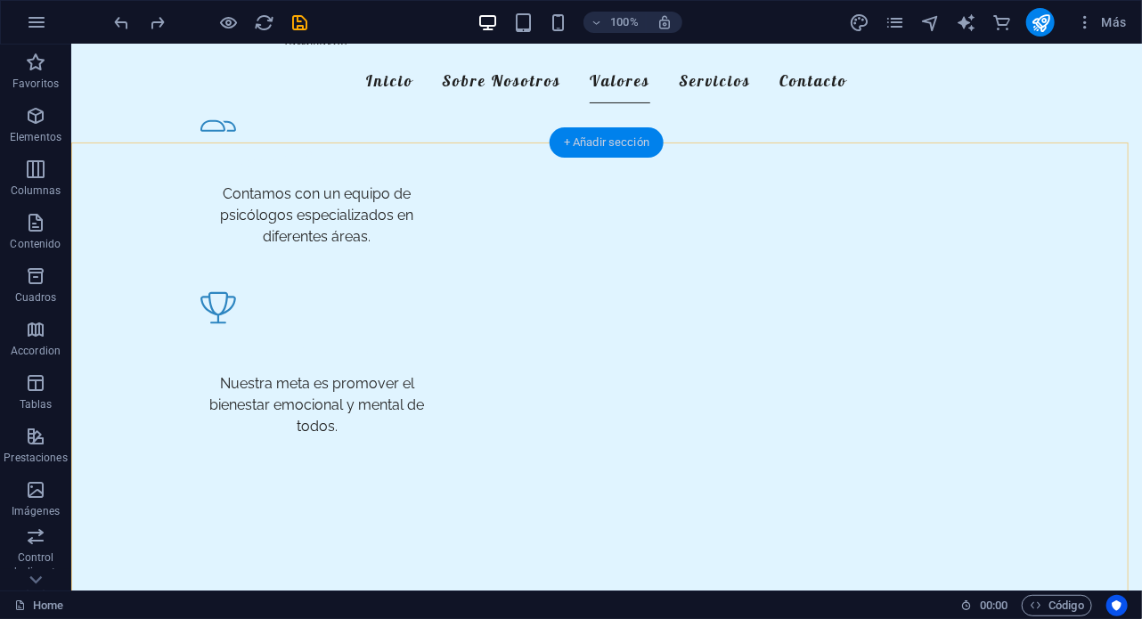
click at [614, 146] on div "+ Añadir sección" at bounding box center [607, 142] width 114 height 30
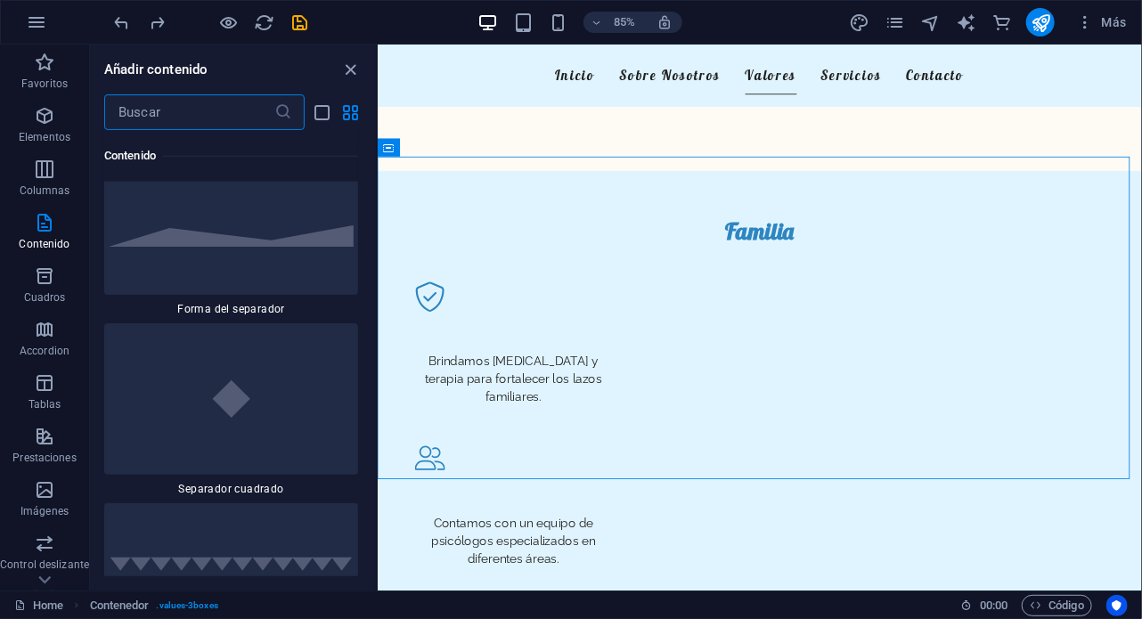
scroll to position [9130, 0]
click at [283, 248] on div at bounding box center [231, 234] width 254 height 118
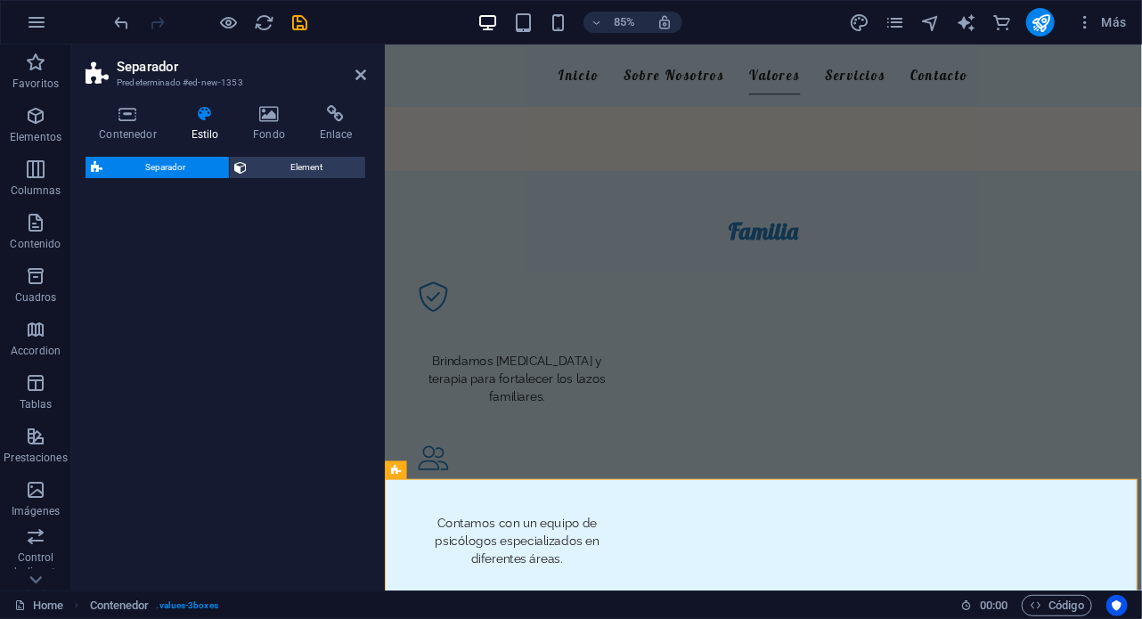
select select "polygon2"
select select "rem"
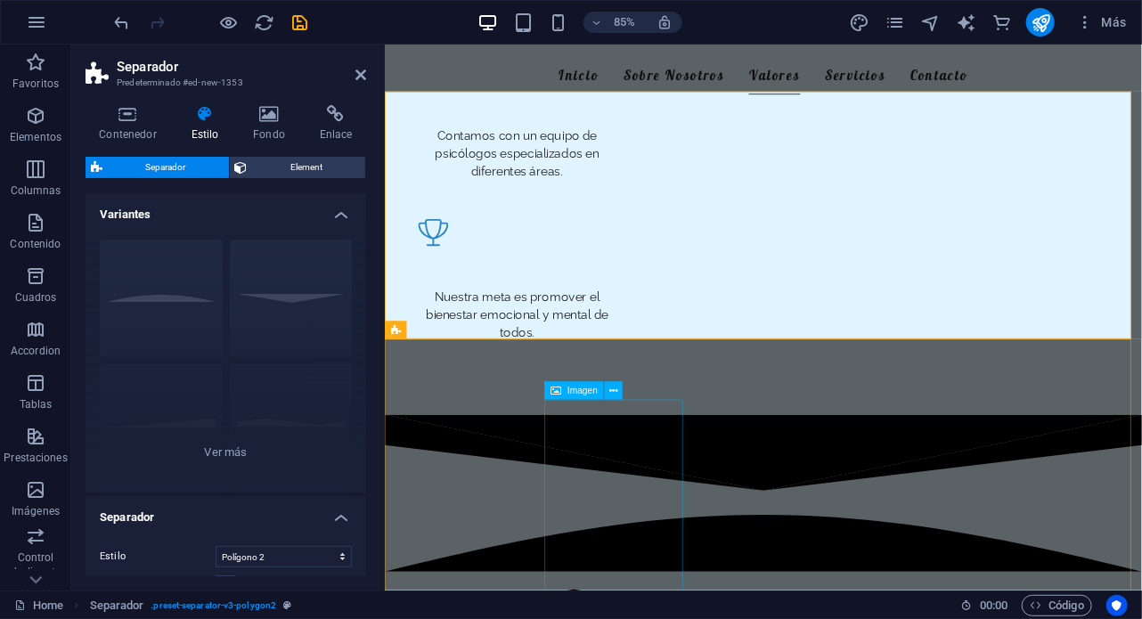
scroll to position [960, 0]
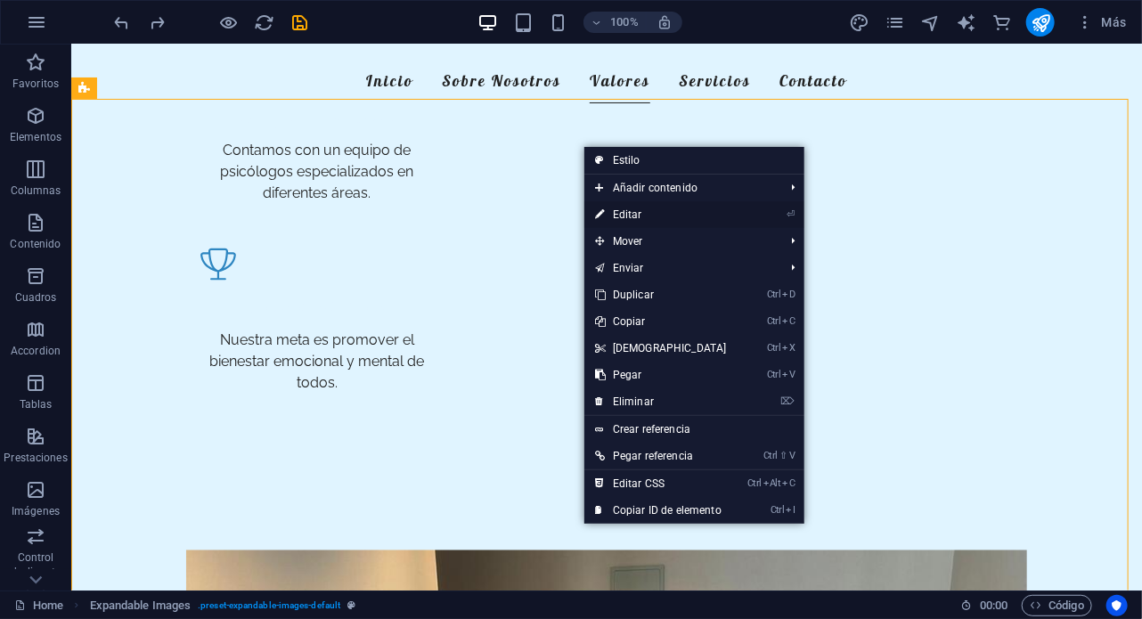
click at [646, 213] on link "⏎ Editar" at bounding box center [661, 214] width 153 height 27
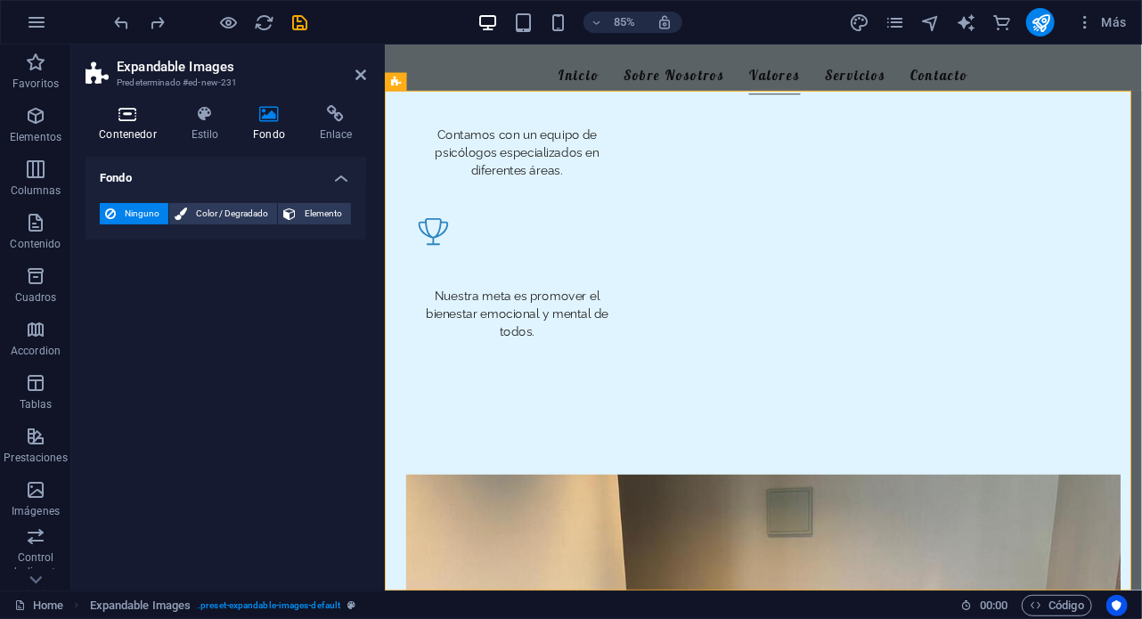
click at [134, 117] on icon at bounding box center [128, 114] width 85 height 18
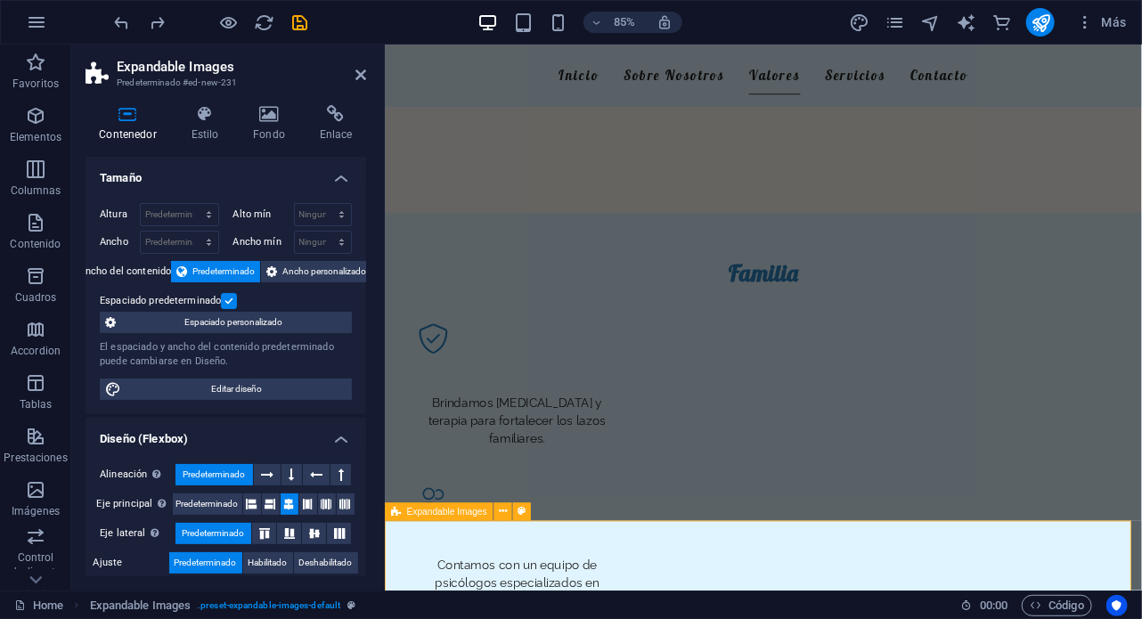
scroll to position [470, 0]
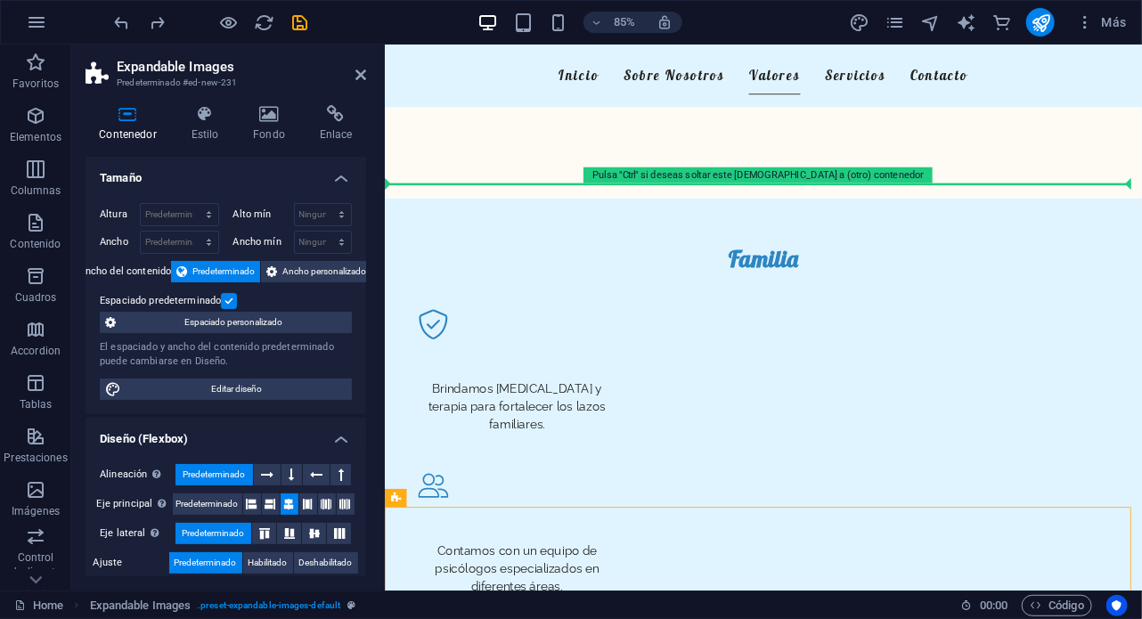
drag, startPoint x: 528, startPoint y: 633, endPoint x: 540, endPoint y: 243, distance: 389.6
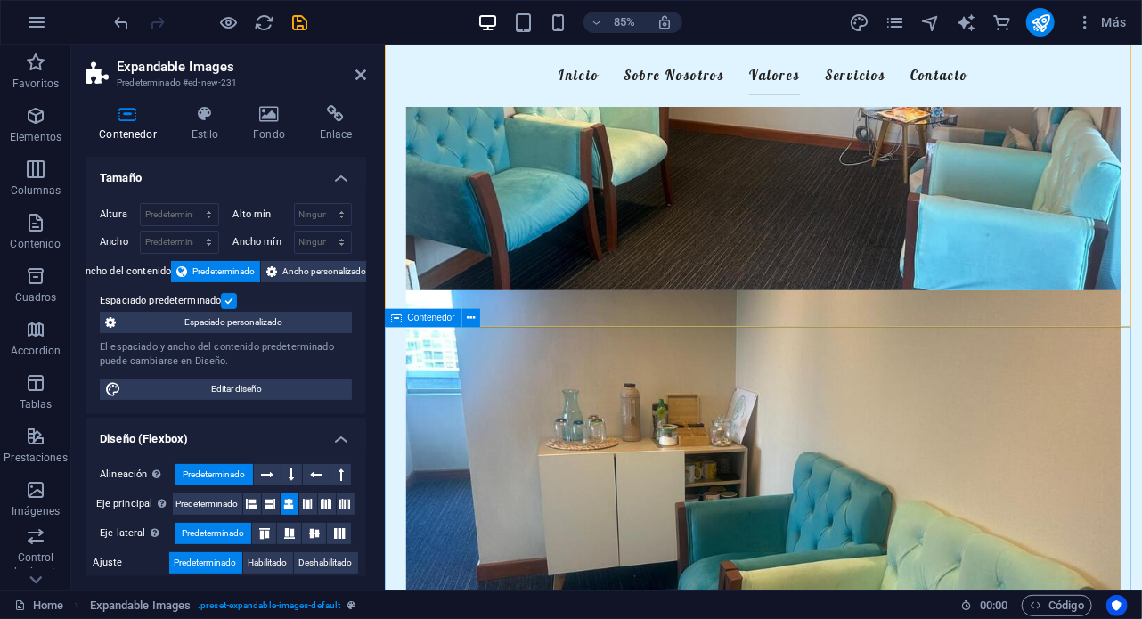
scroll to position [936, 0]
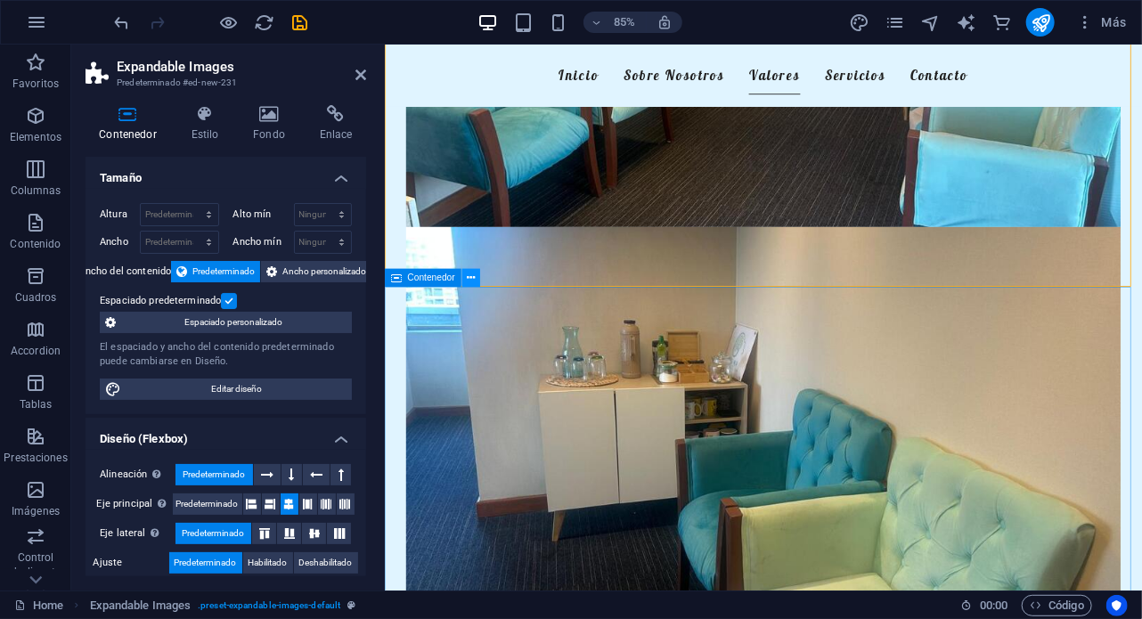
click at [471, 283] on icon at bounding box center [471, 278] width 8 height 16
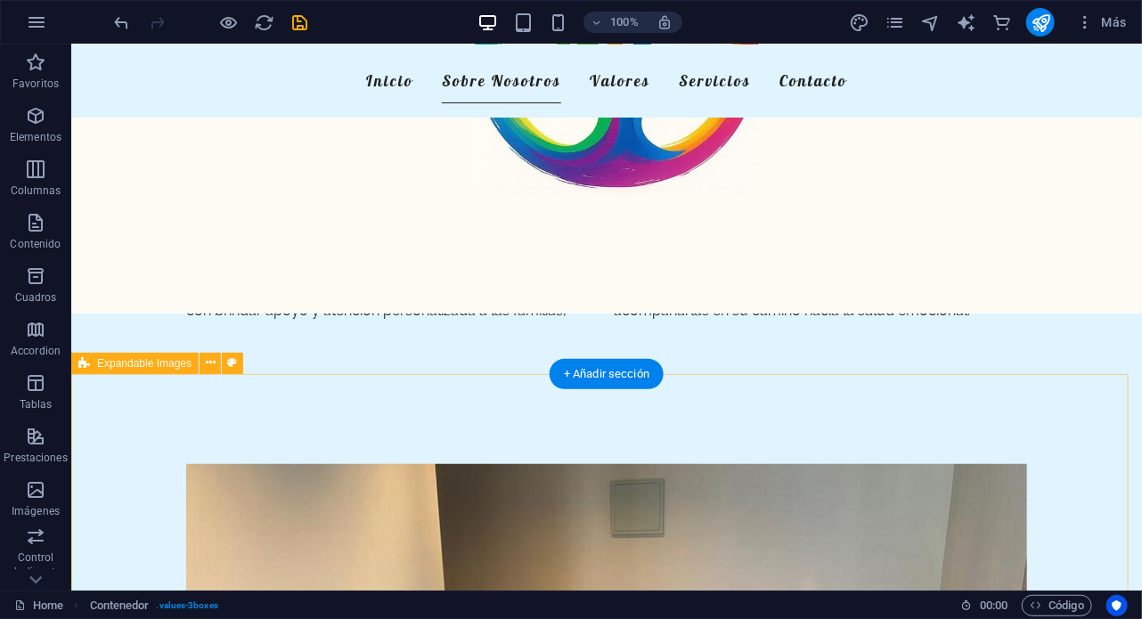
scroll to position [278, 0]
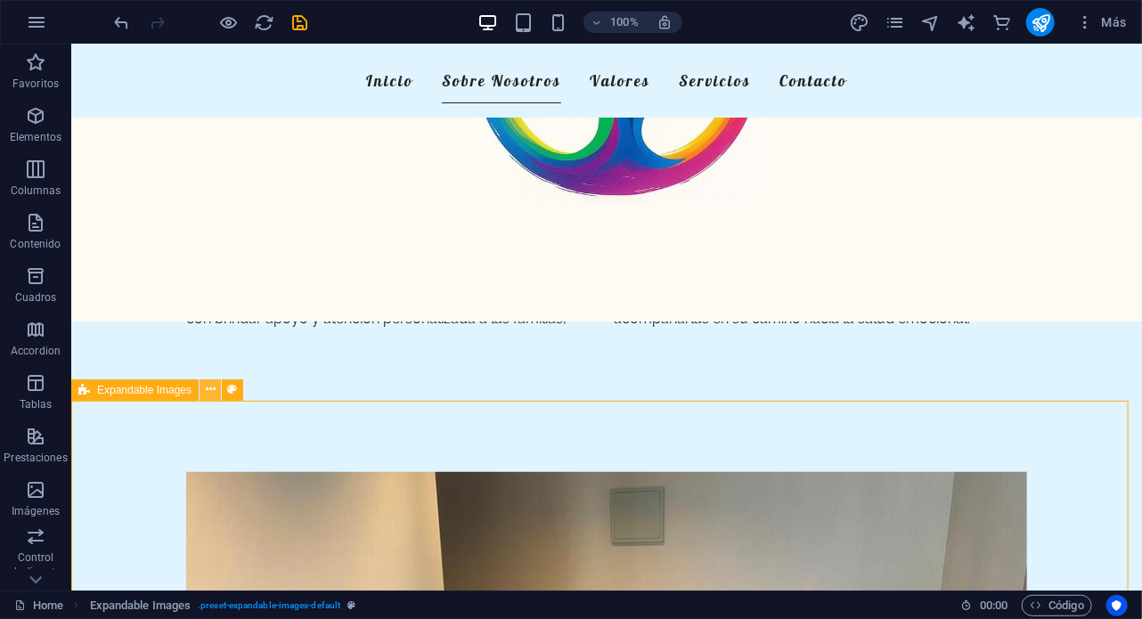
click at [214, 394] on icon at bounding box center [211, 389] width 10 height 19
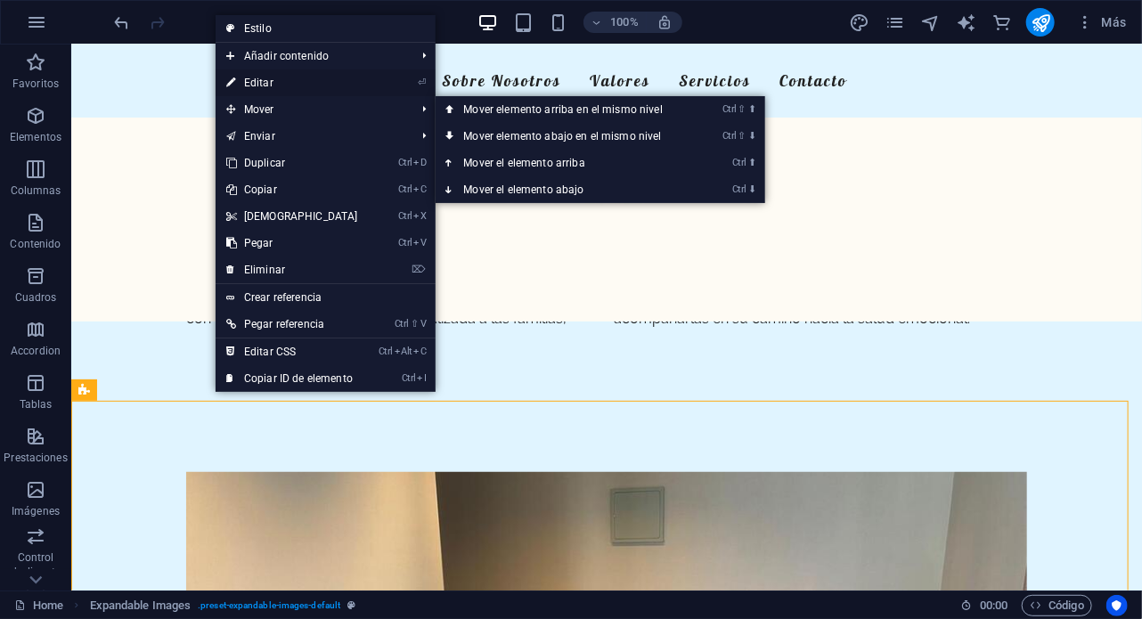
click at [290, 83] on link "⏎ Editar" at bounding box center [292, 83] width 153 height 27
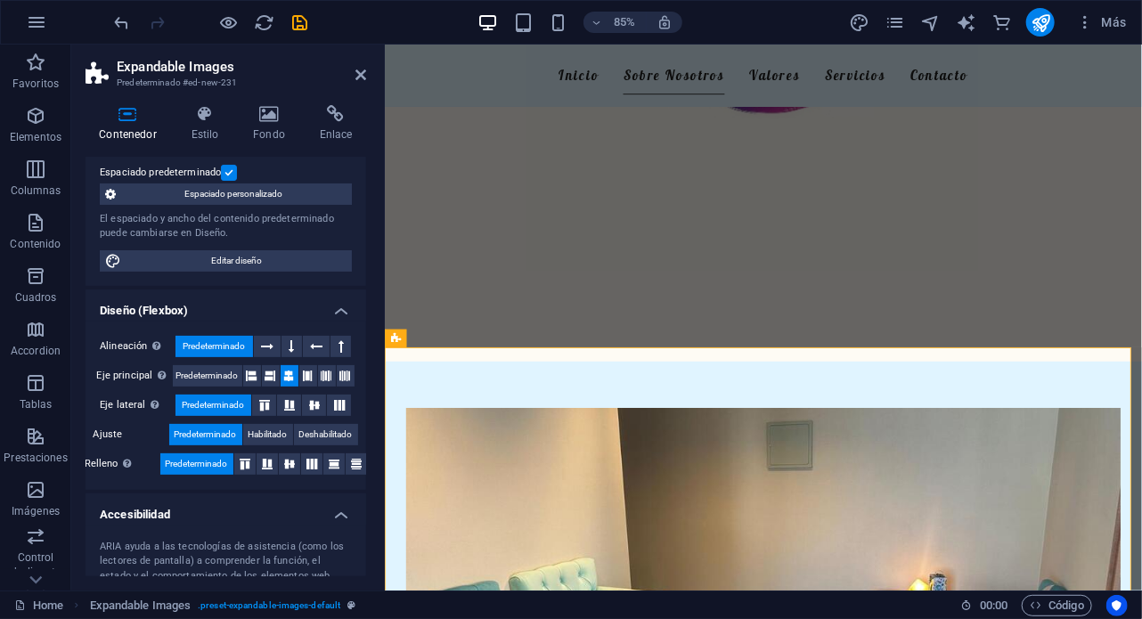
scroll to position [132, 0]
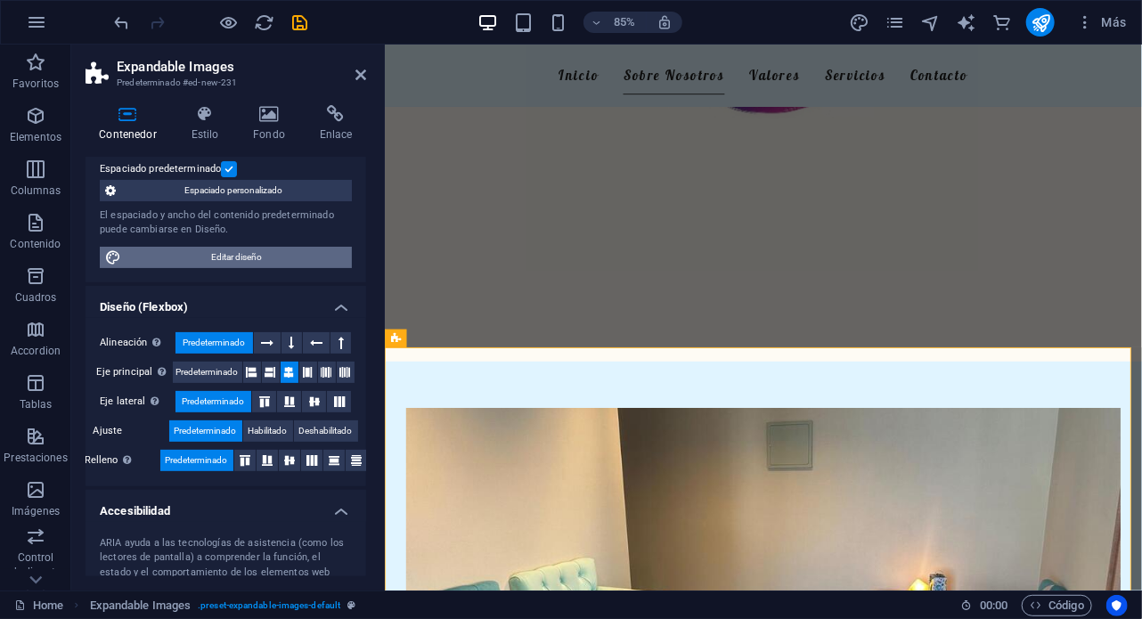
click at [243, 255] on span "Editar diseño" at bounding box center [237, 257] width 220 height 21
select select "px"
select select "200"
select select "px"
select select "rem"
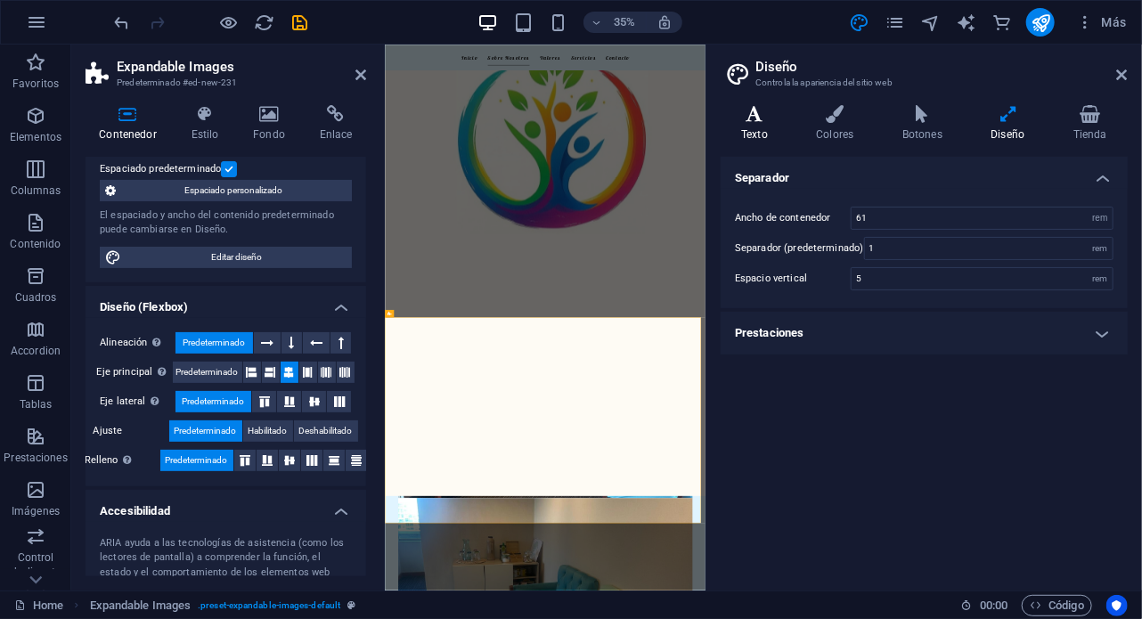
click at [773, 124] on h4 "Texto" at bounding box center [758, 123] width 75 height 37
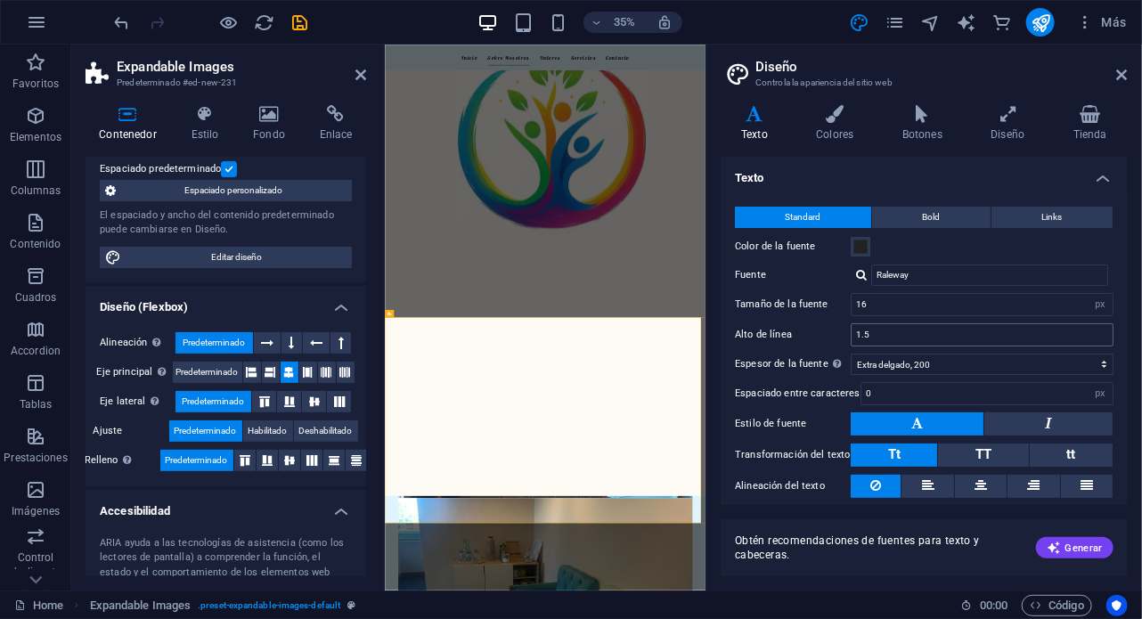
scroll to position [54, 0]
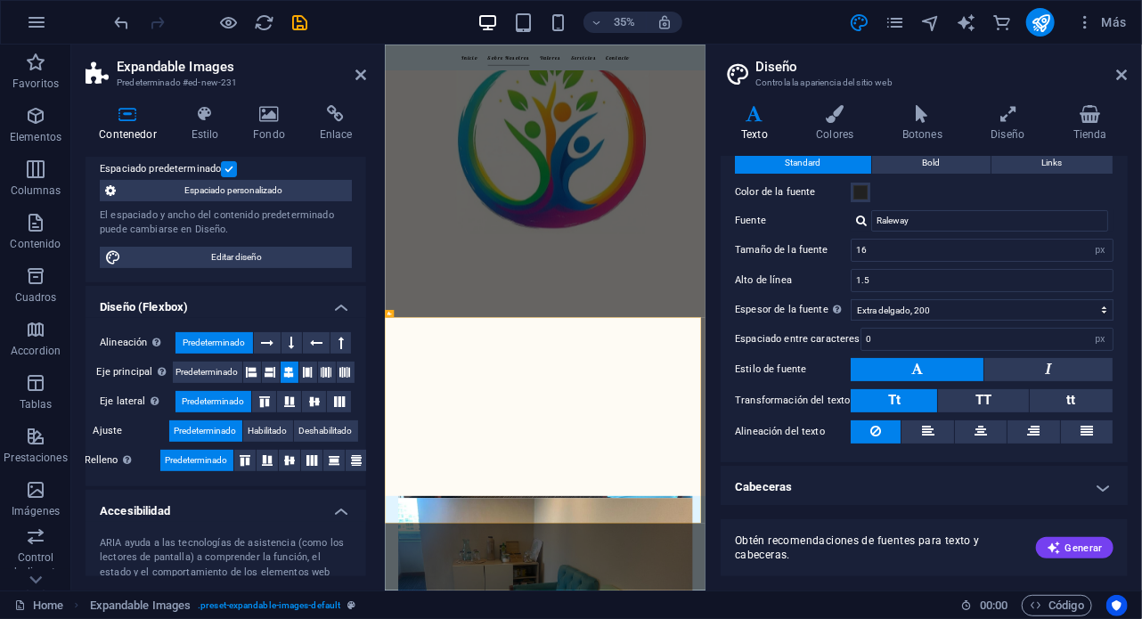
click at [1094, 495] on h4 "Cabeceras" at bounding box center [924, 487] width 407 height 43
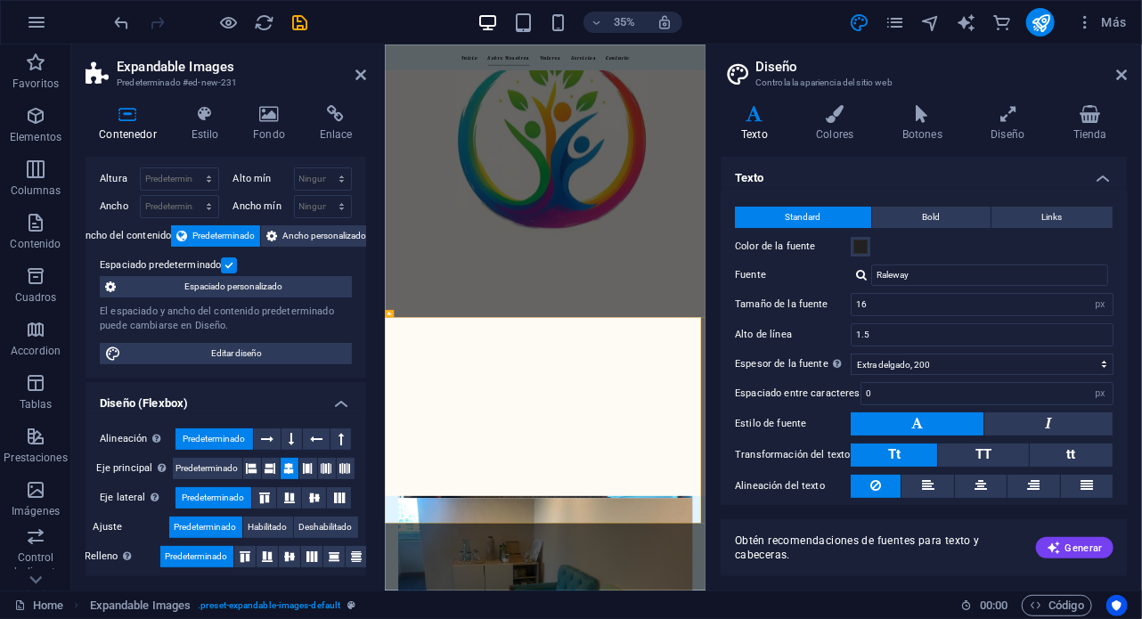
scroll to position [33, 0]
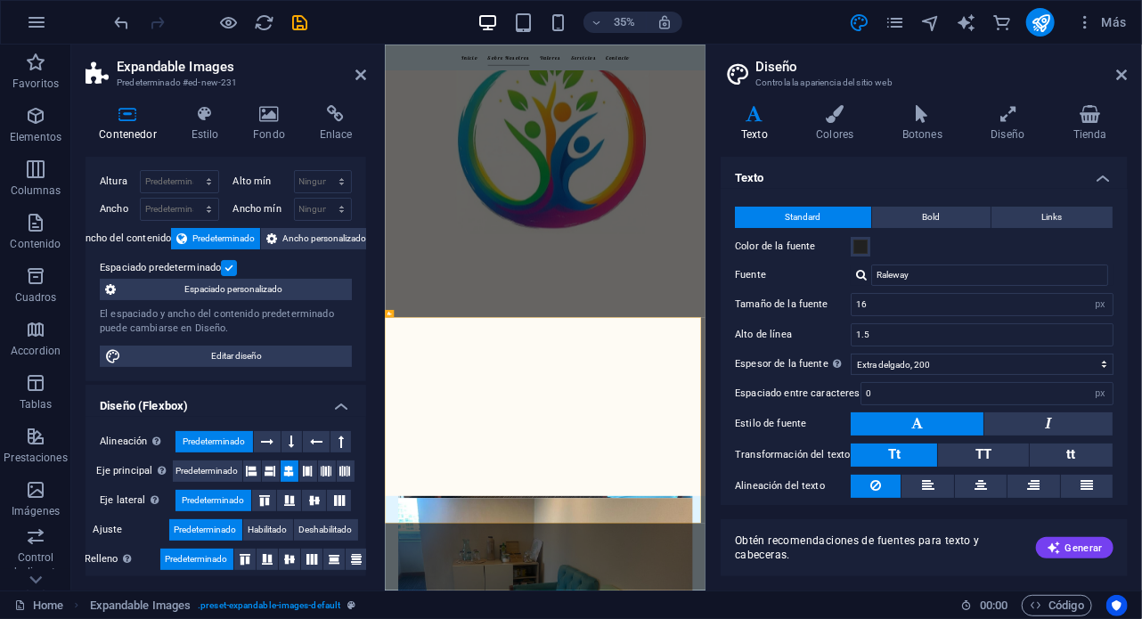
click at [1101, 174] on h4 "Texto" at bounding box center [924, 173] width 407 height 32
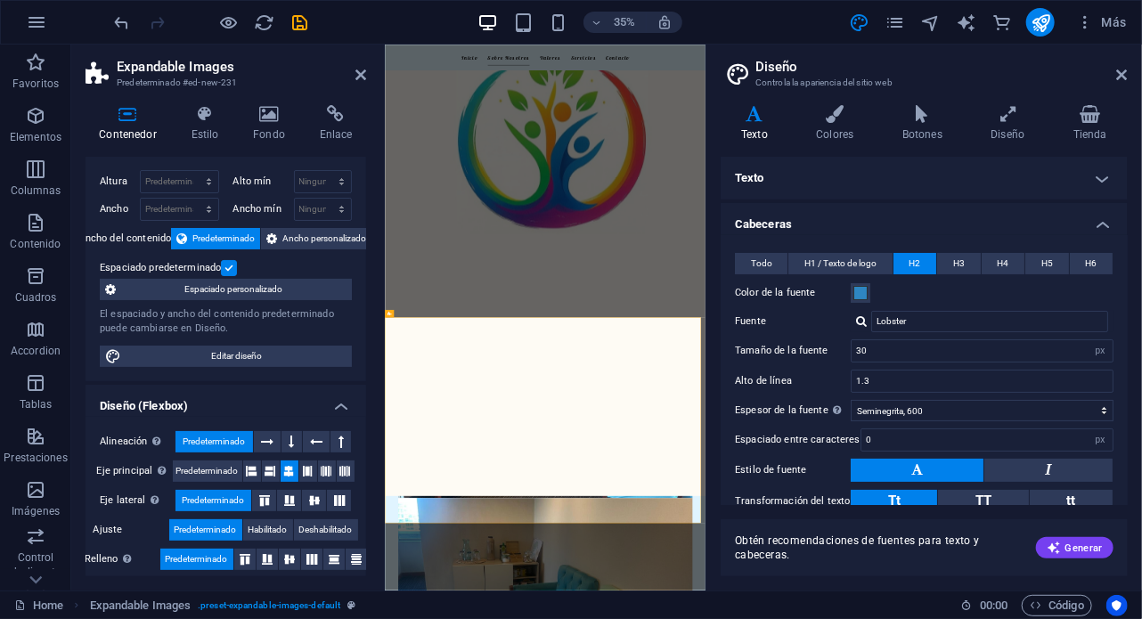
click at [1102, 233] on h4 "Cabeceras" at bounding box center [924, 219] width 407 height 32
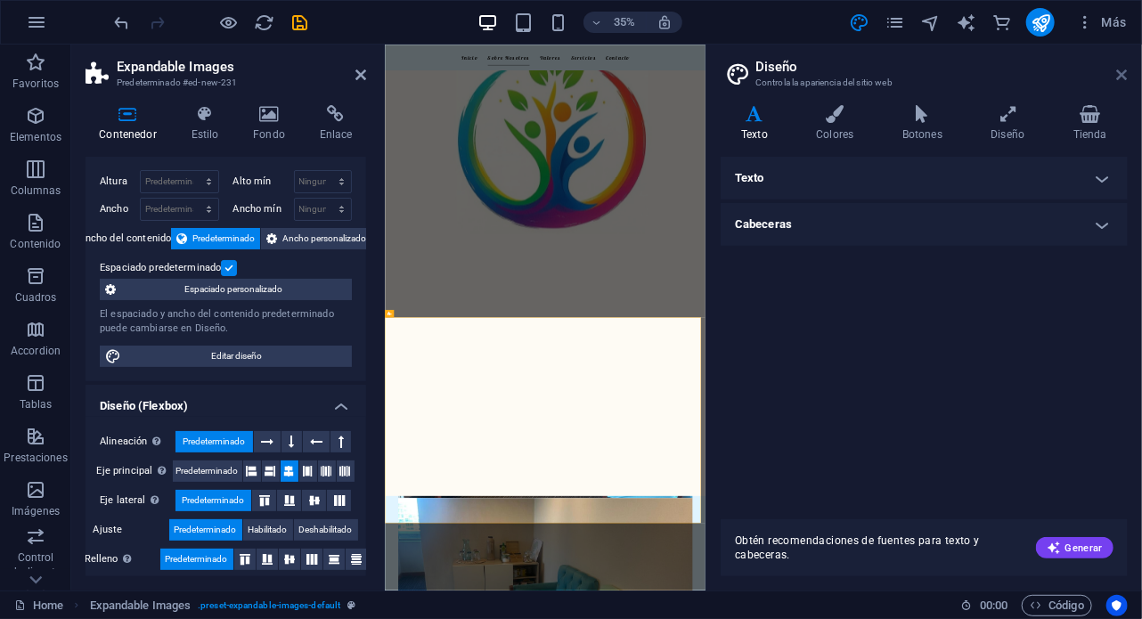
click at [1117, 69] on icon at bounding box center [1122, 75] width 11 height 14
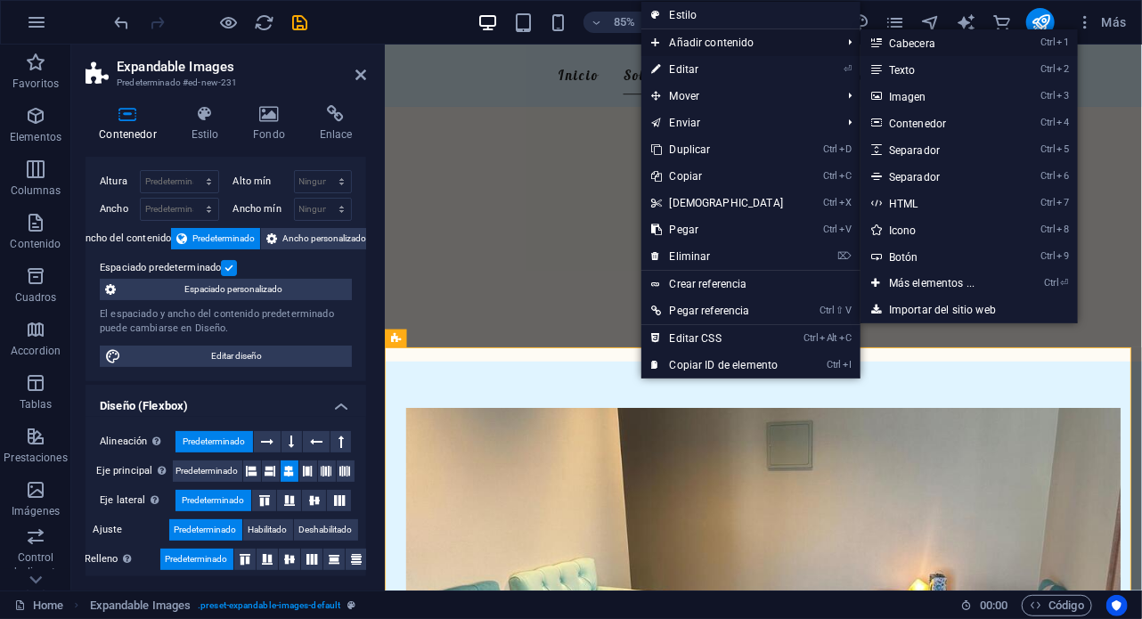
click at [919, 39] on link "Ctrl 1 Cabecera" at bounding box center [936, 42] width 150 height 27
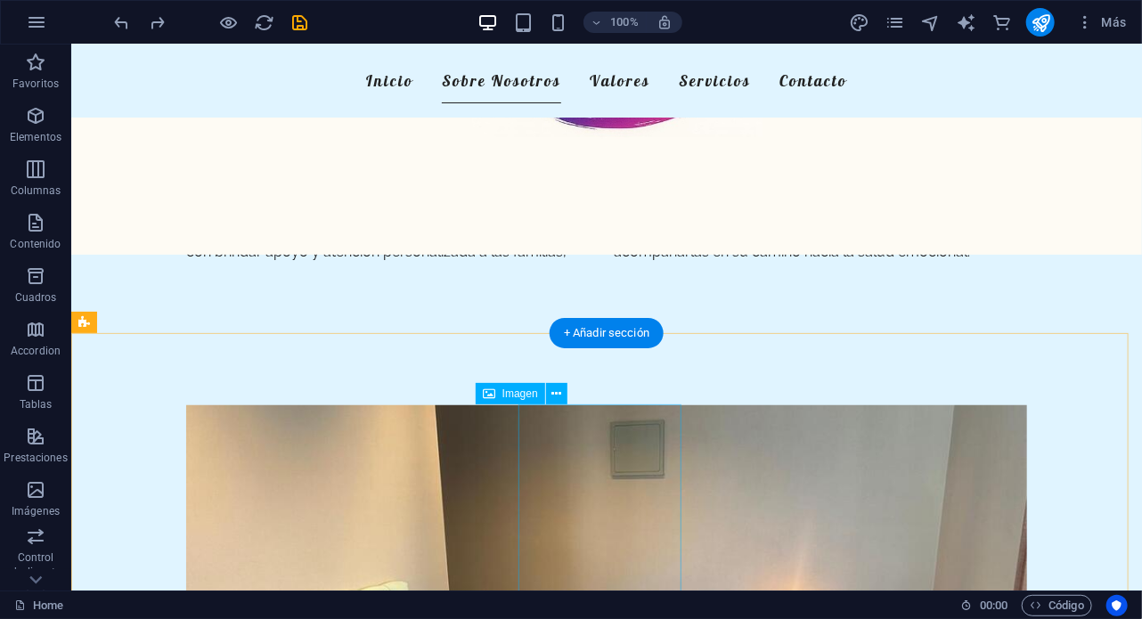
scroll to position [346, 0]
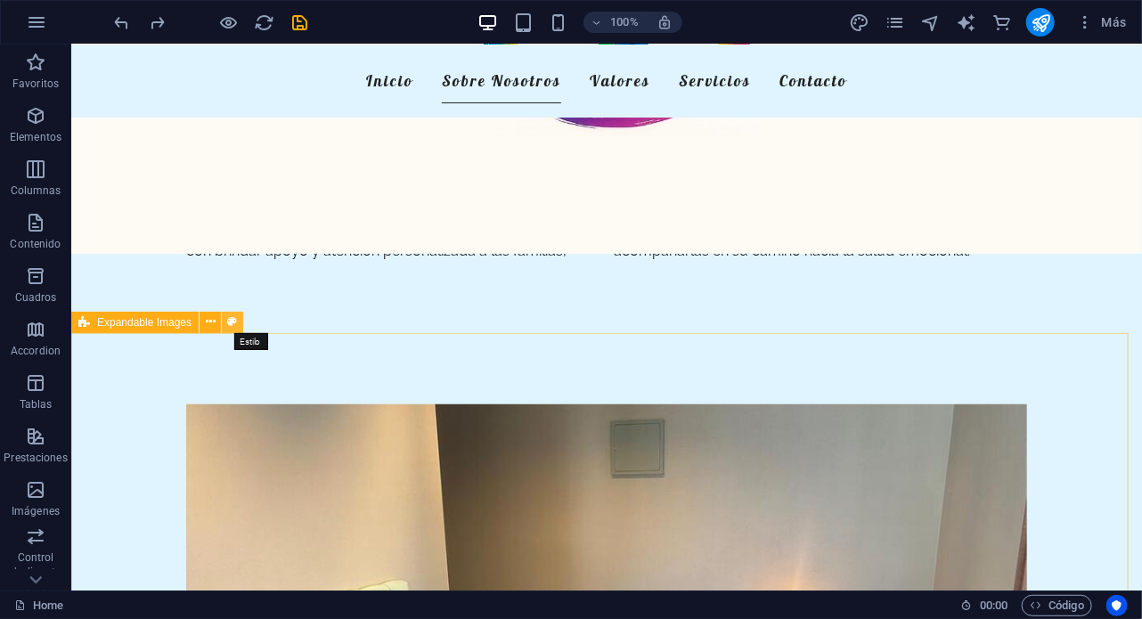
click at [239, 323] on button at bounding box center [232, 322] width 21 height 21
select select "rem"
select select "px"
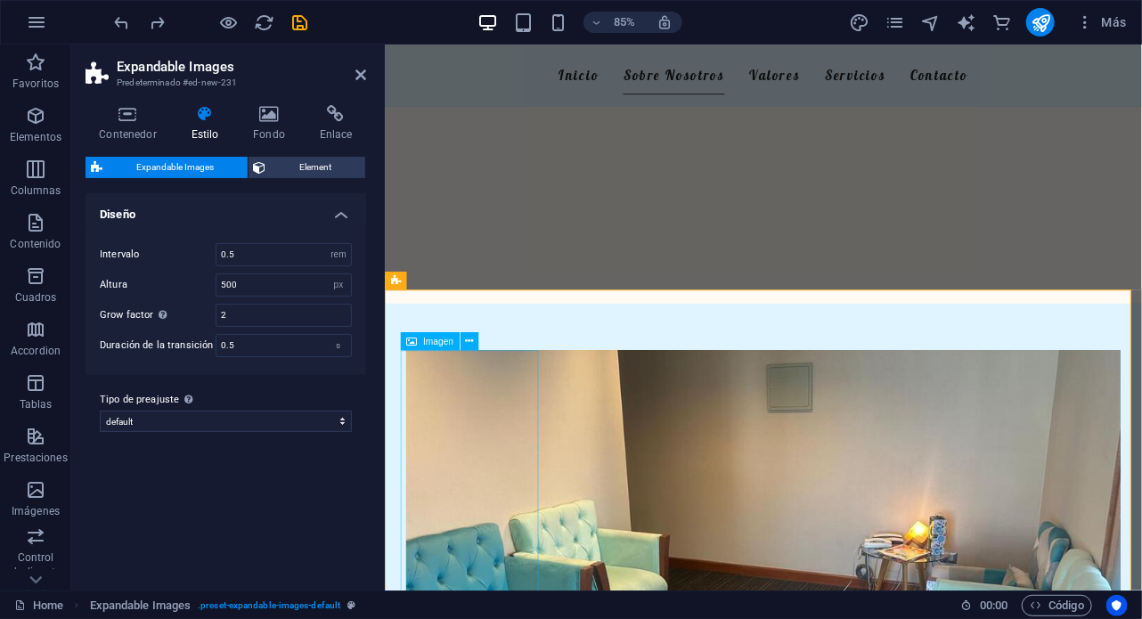
click at [438, 345] on span "Imagen" at bounding box center [438, 341] width 30 height 9
click at [128, 120] on icon at bounding box center [128, 114] width 85 height 18
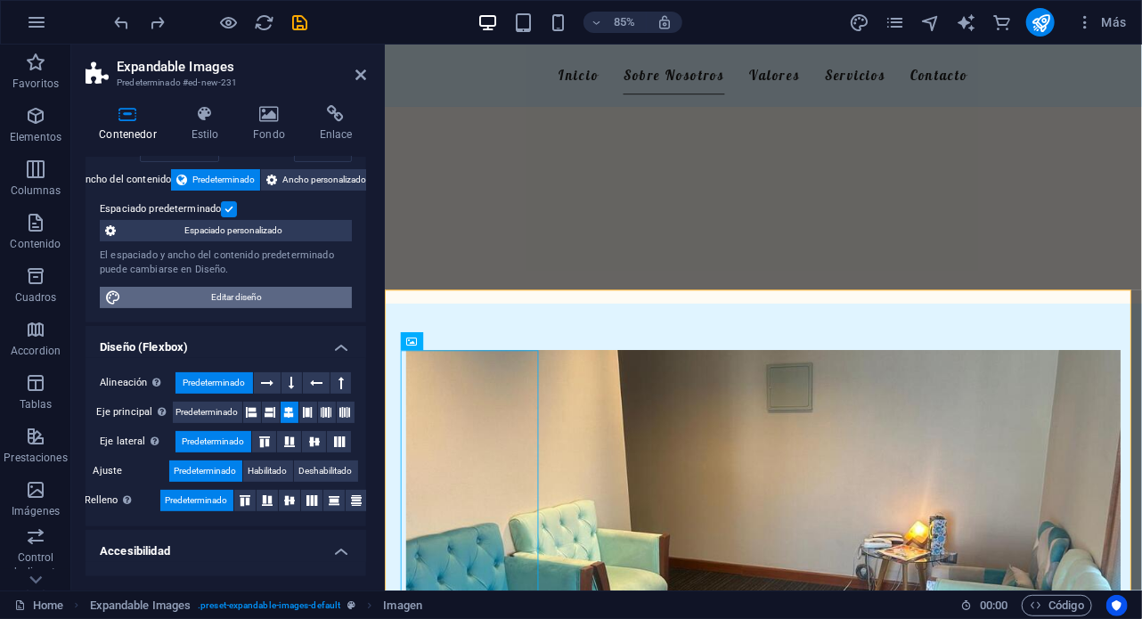
scroll to position [99, 0]
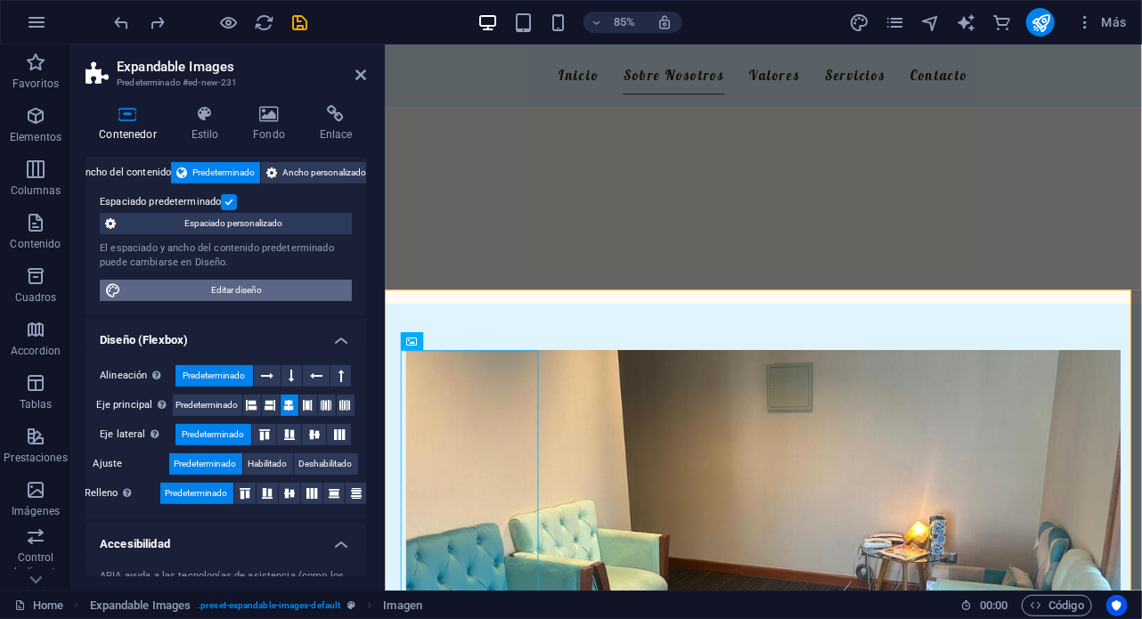
click at [236, 297] on span "Editar diseño" at bounding box center [237, 290] width 220 height 21
select select "rem"
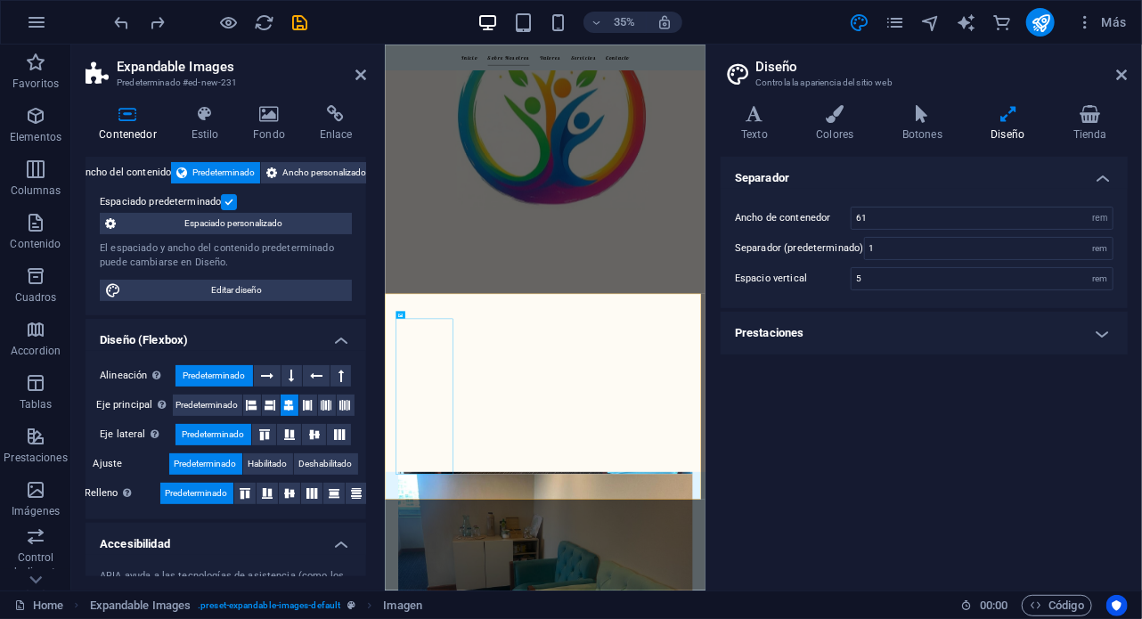
click at [804, 175] on h4 "Separador" at bounding box center [924, 173] width 407 height 32
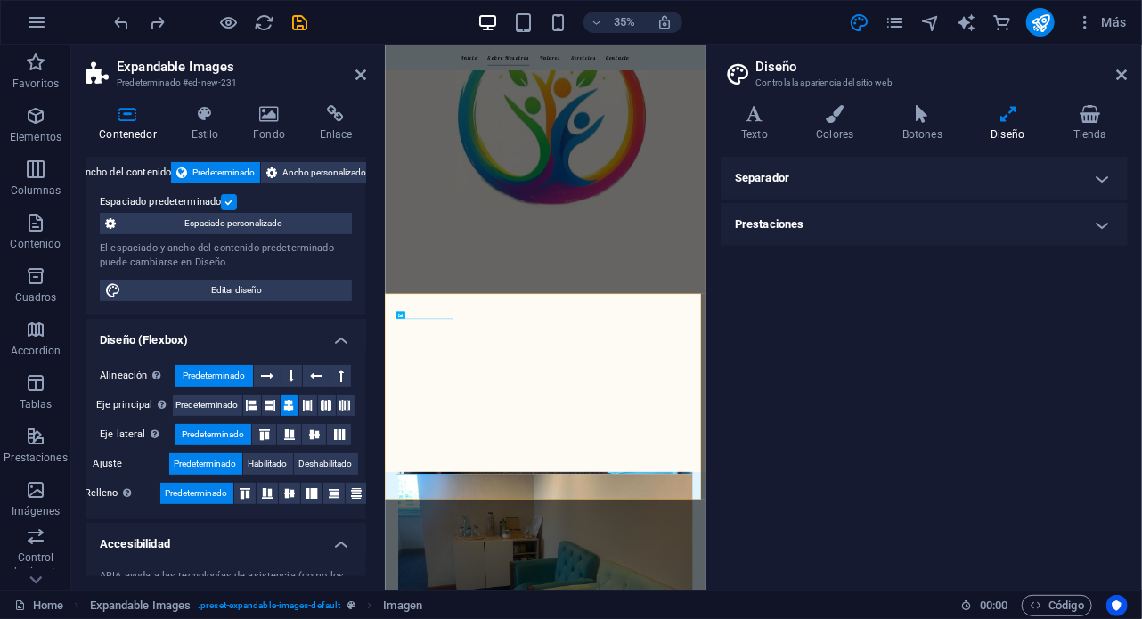
click at [804, 175] on h4 "Separador" at bounding box center [924, 178] width 407 height 43
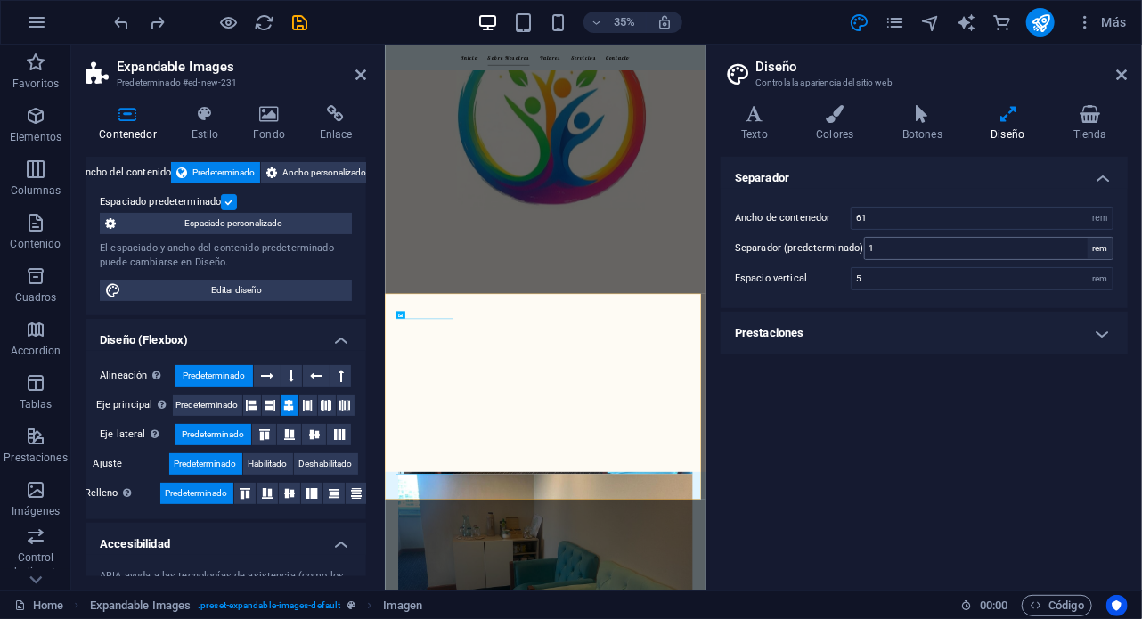
click at [1100, 245] on div "rem" at bounding box center [1100, 248] width 25 height 21
click at [994, 246] on input "1" at bounding box center [989, 248] width 248 height 21
type input "2"
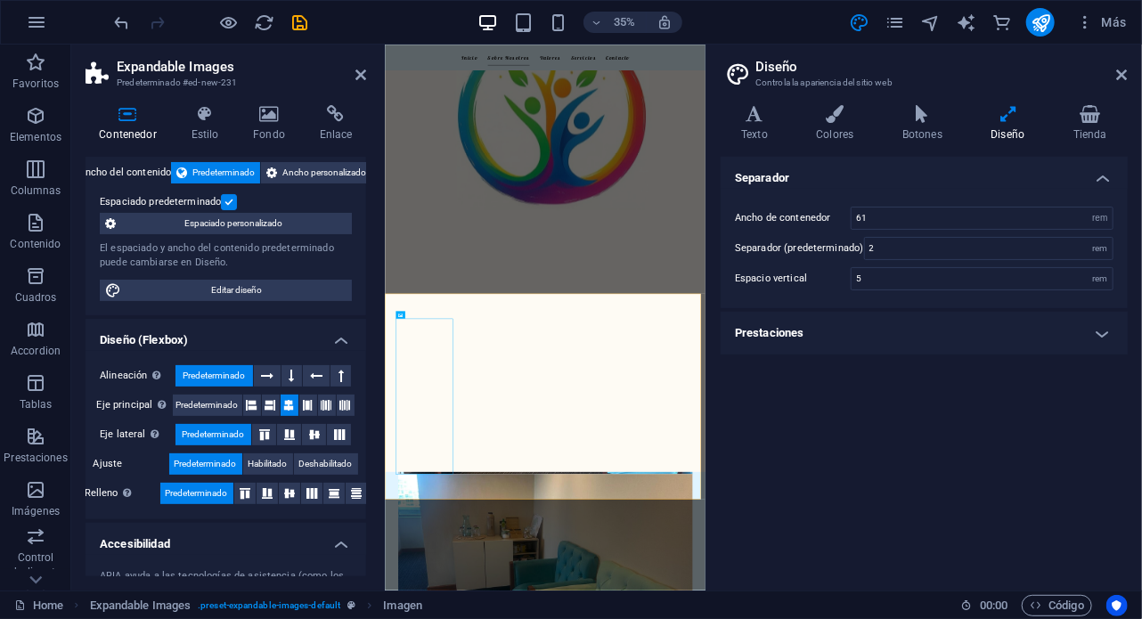
click at [968, 348] on h4 "Prestaciones" at bounding box center [924, 333] width 407 height 43
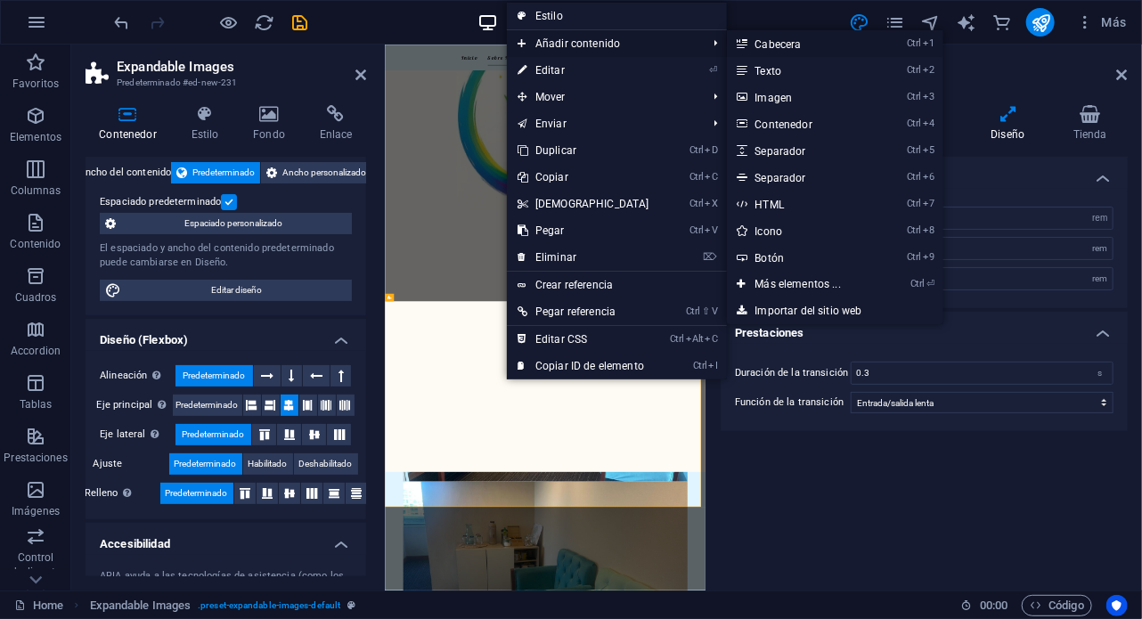
click at [795, 48] on link "Ctrl 1 Cabecera" at bounding box center [802, 43] width 150 height 27
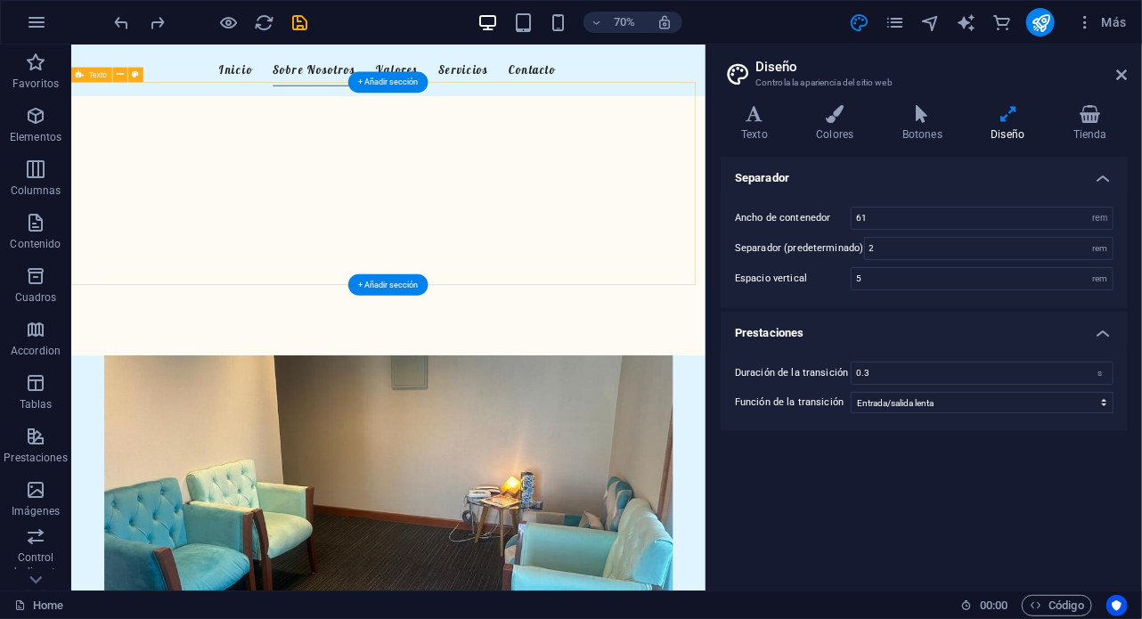
click at [417, 167] on div "Nuestro Centro Psicológico En Feliz Mente, ofrecemos un enfoque integral de la …" at bounding box center [523, 243] width 906 height 290
click at [426, 192] on div "Nuestro Centro Psicológico" at bounding box center [524, 186] width 813 height 35
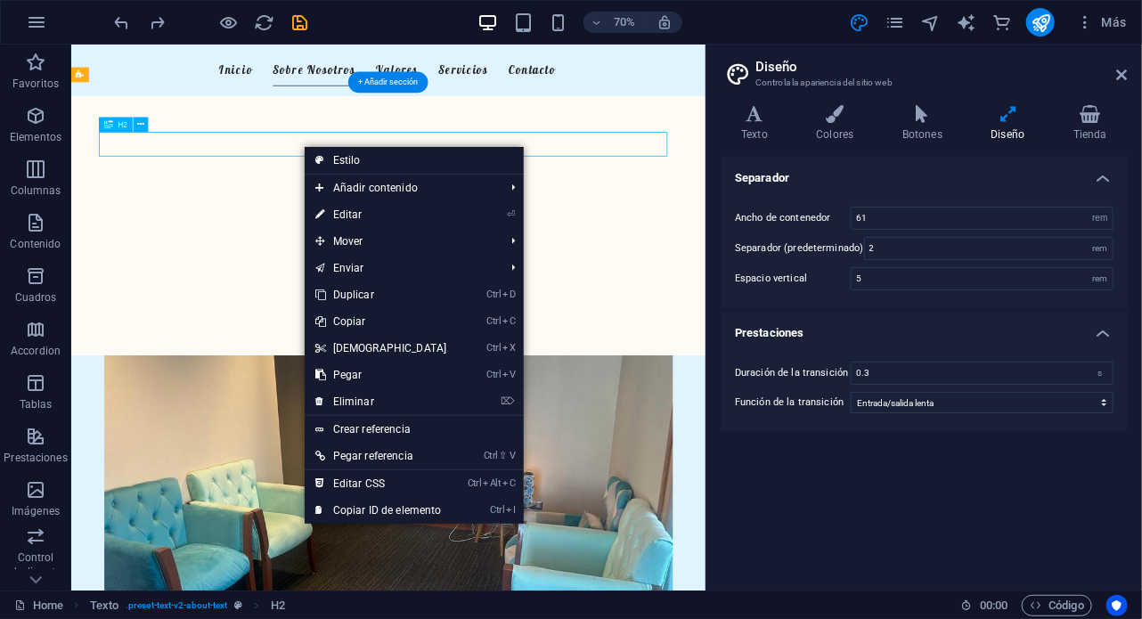
click at [401, 189] on div "Nuestro Centro Psicológico" at bounding box center [524, 186] width 813 height 35
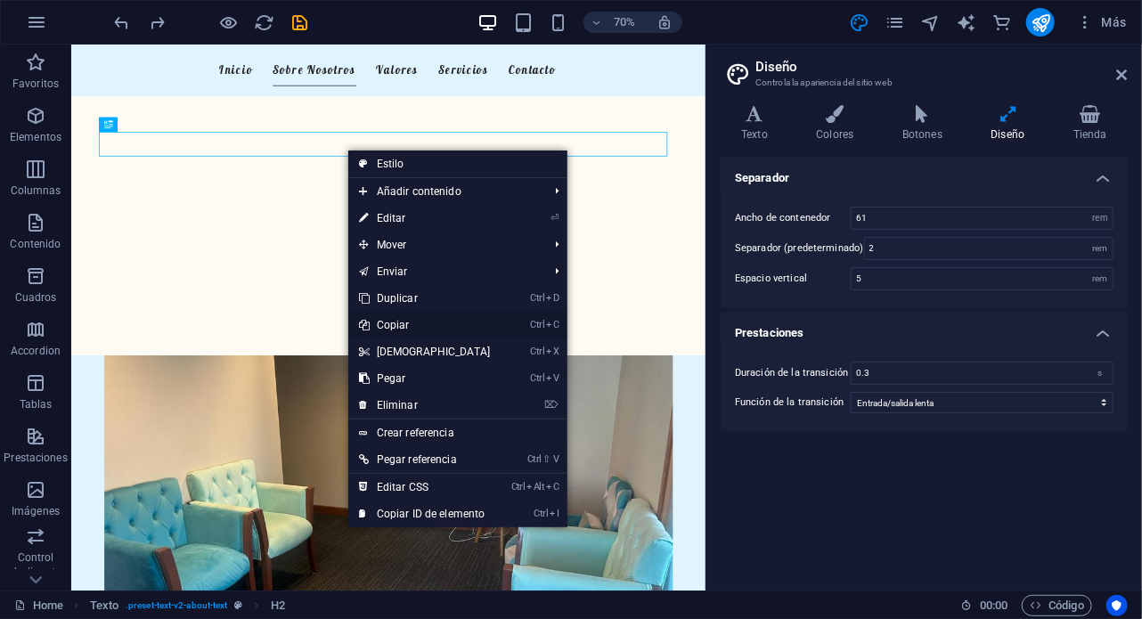
click at [396, 322] on link "Ctrl C Copiar" at bounding box center [424, 325] width 153 height 27
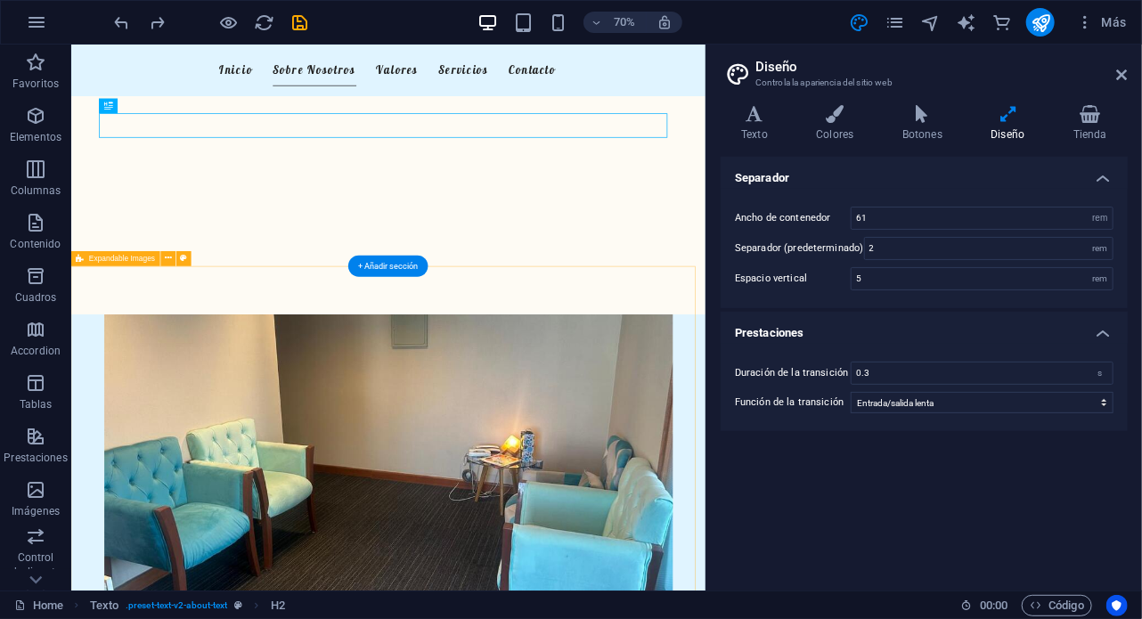
scroll to position [411, 0]
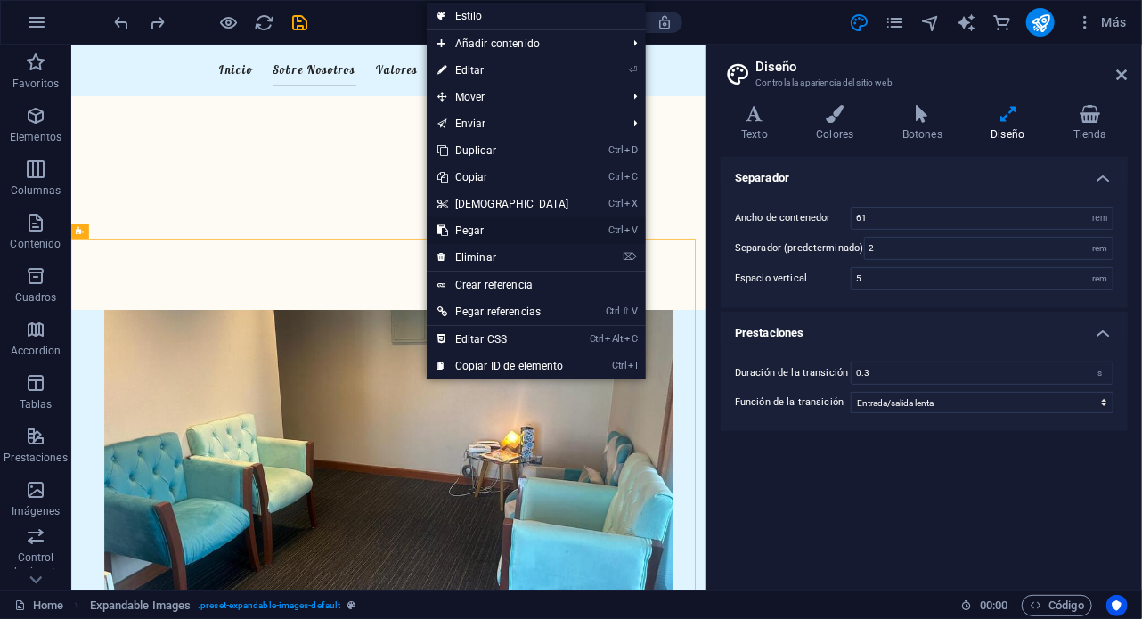
click at [470, 225] on link "Ctrl V Pegar" at bounding box center [503, 230] width 153 height 27
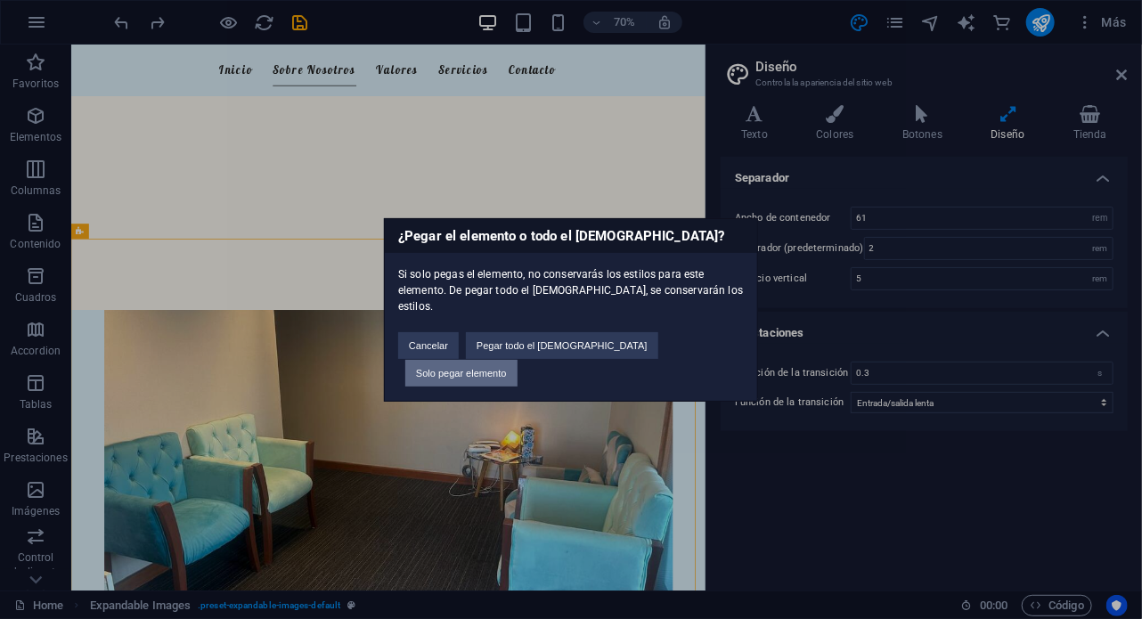
click at [518, 363] on button "Solo pegar elemento" at bounding box center [461, 373] width 112 height 27
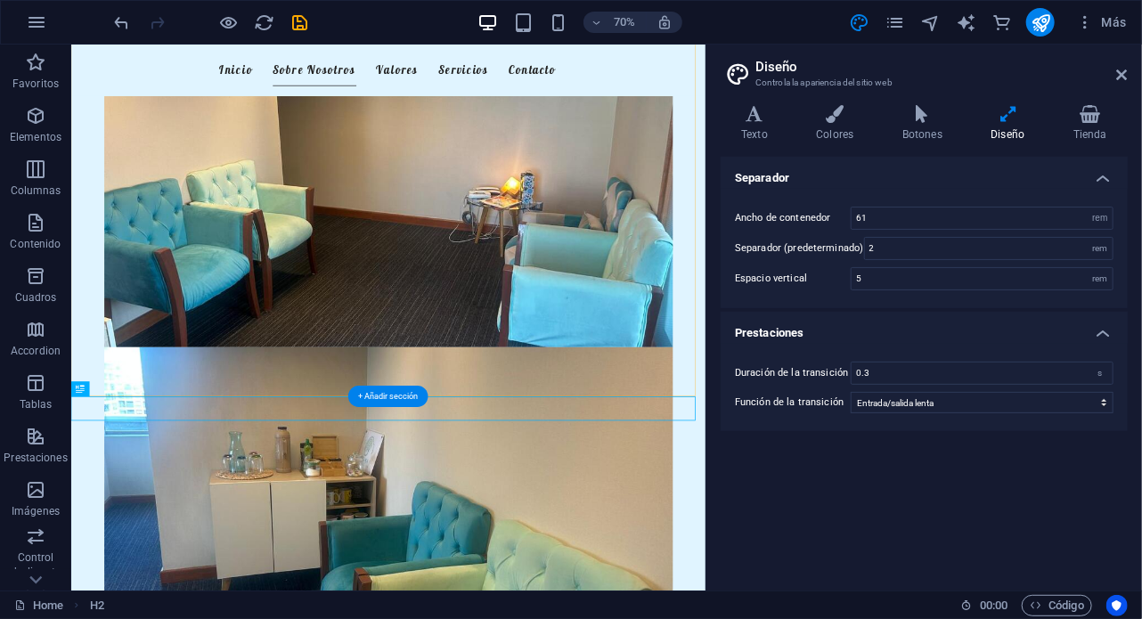
scroll to position [904, 0]
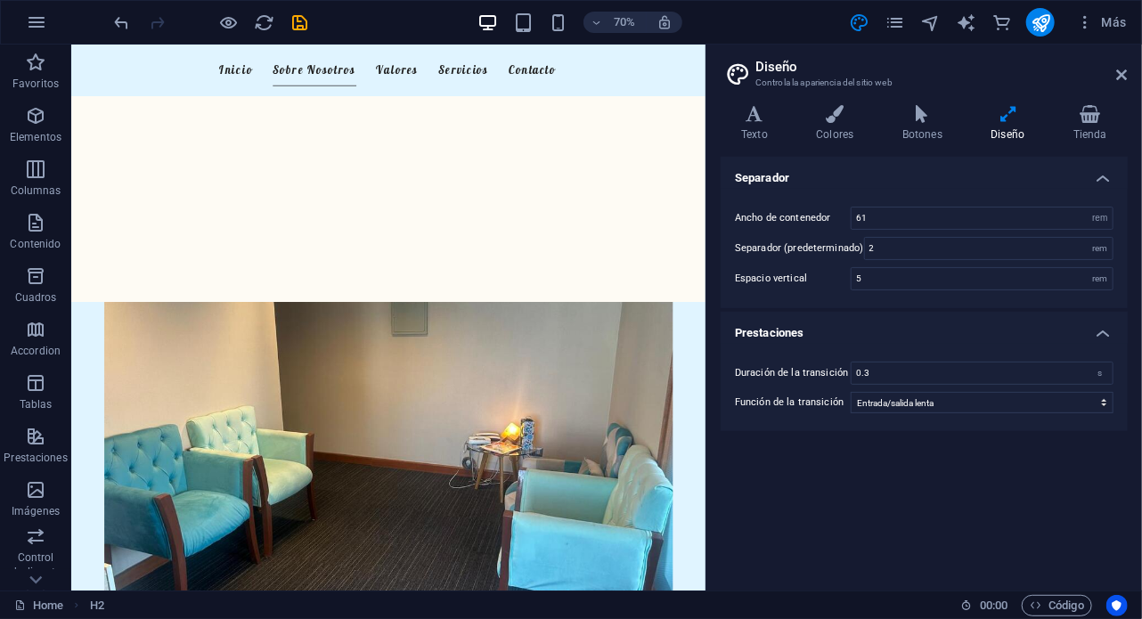
scroll to position [398, 0]
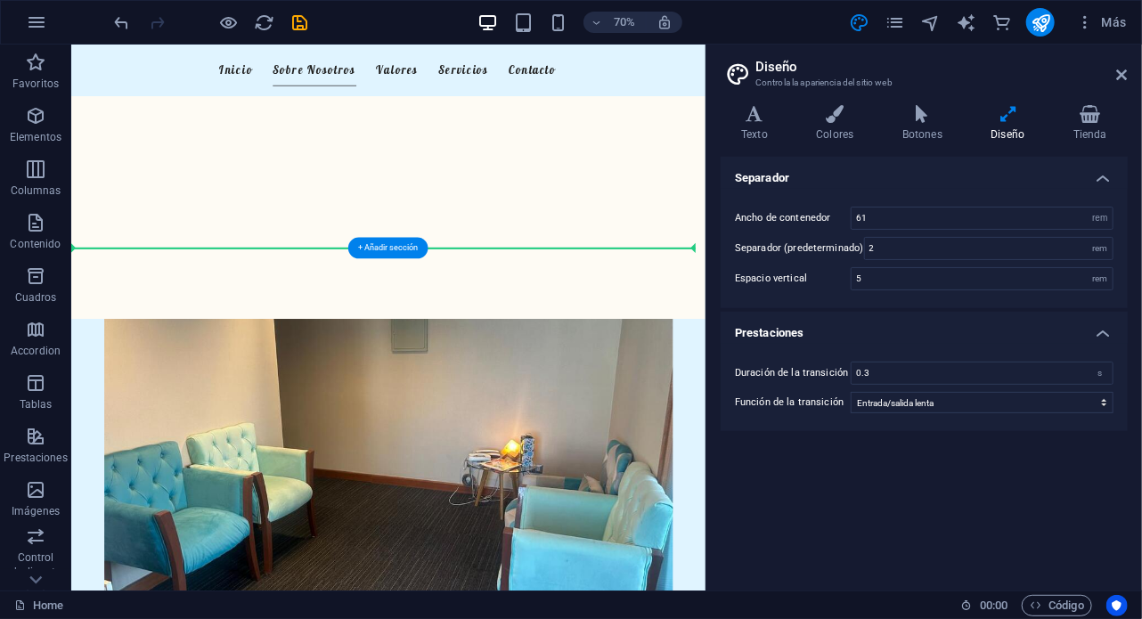
drag, startPoint x: 406, startPoint y: 553, endPoint x: 429, endPoint y: 392, distance: 162.8
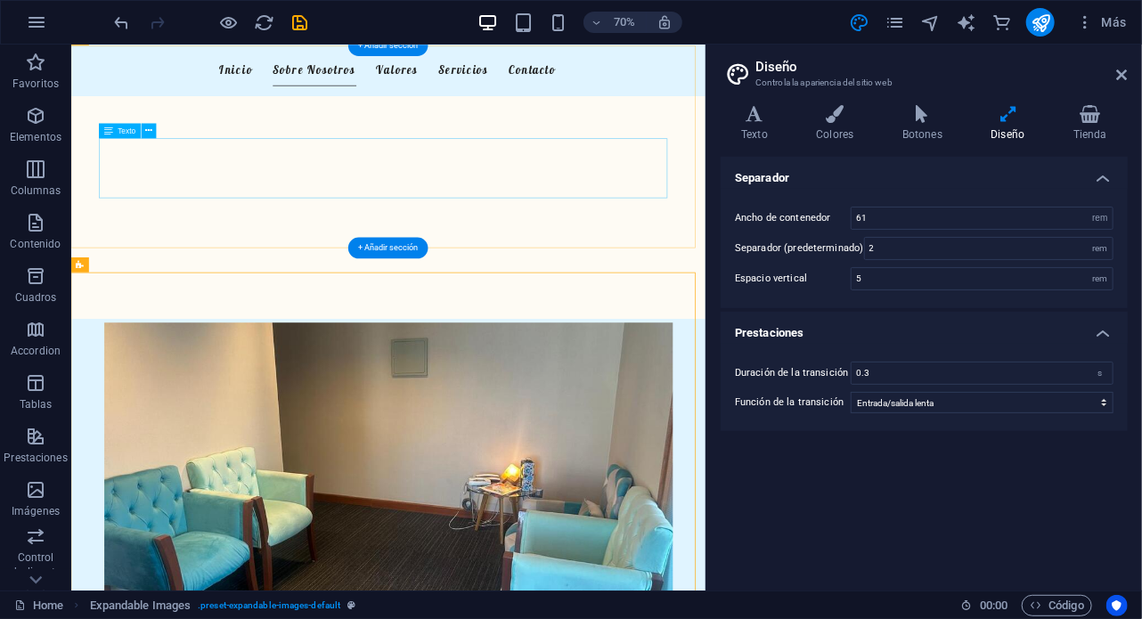
click at [618, 260] on div "En Feliz Mente, ofrecemos un enfoque integral de la psicología familiar. Nuestr…" at bounding box center [524, 221] width 813 height 86
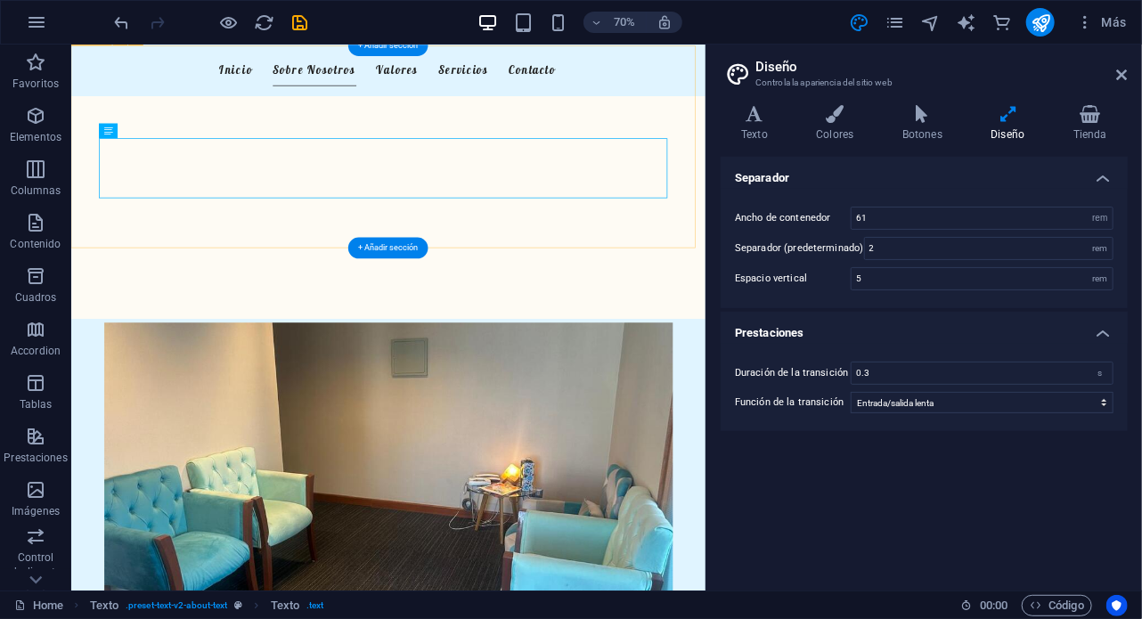
click at [393, 271] on div "Nuestro Centro Psicológico En Feliz Mente, ofrecemos un enfoque integral de la …" at bounding box center [523, 190] width 906 height 290
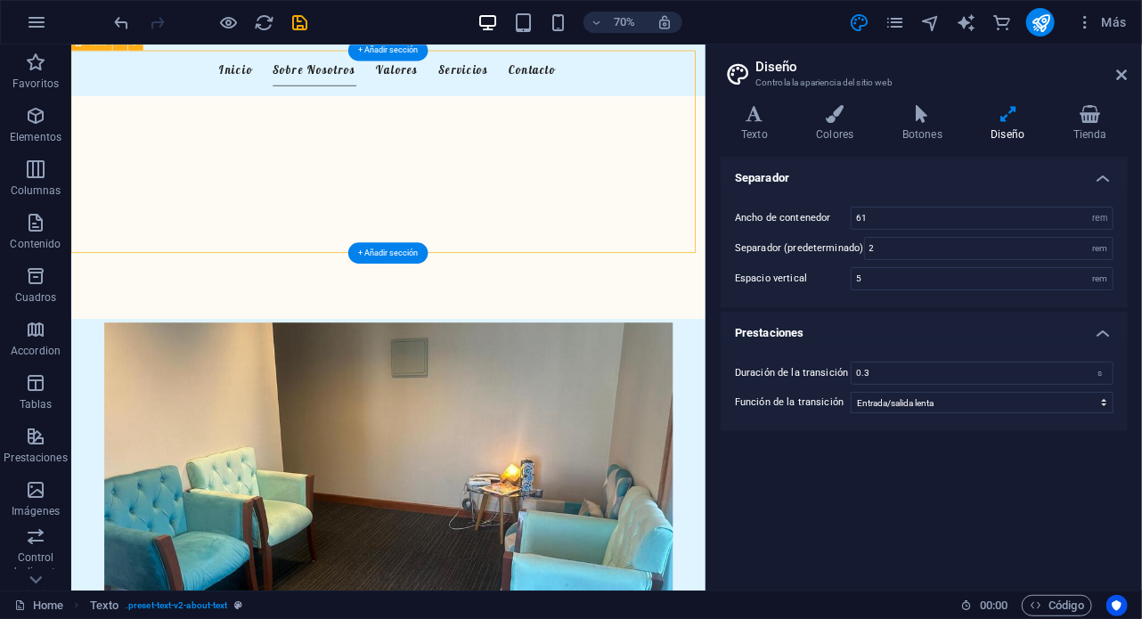
scroll to position [388, 0]
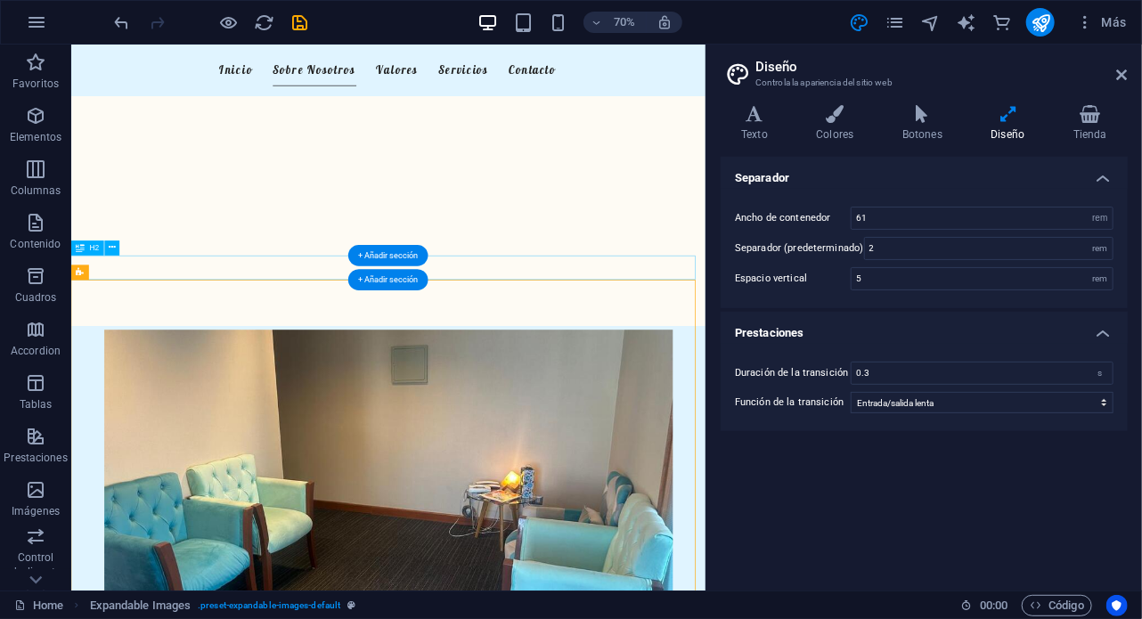
click at [403, 357] on div "Nuestro Centro Psicológico" at bounding box center [523, 363] width 906 height 35
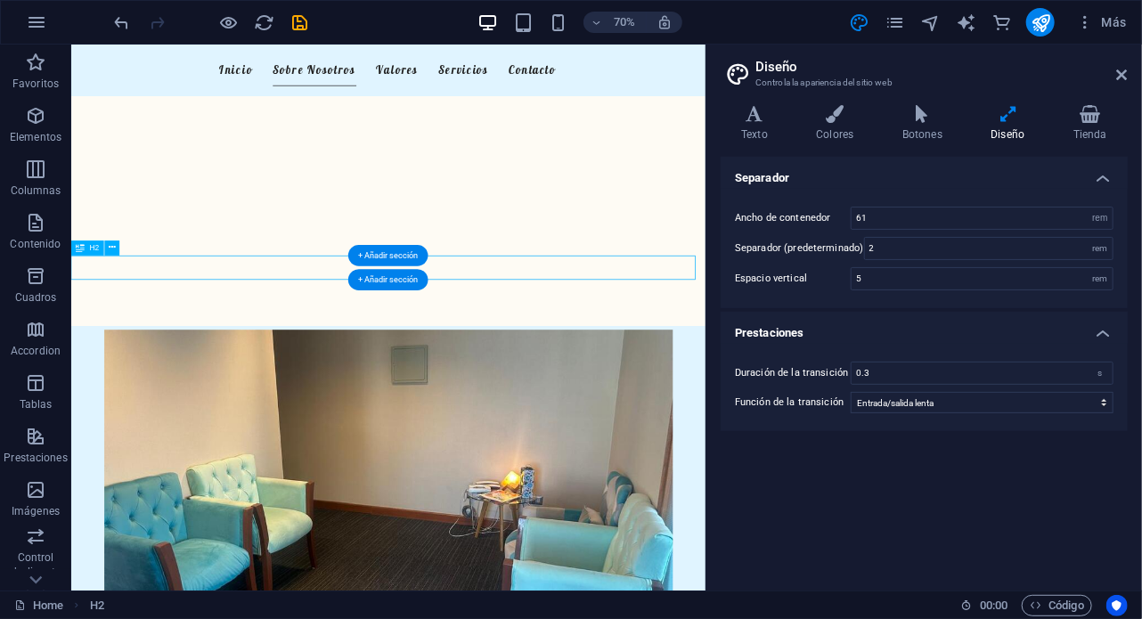
click at [403, 357] on div "Nuestro Centro Psicológico" at bounding box center [523, 363] width 906 height 35
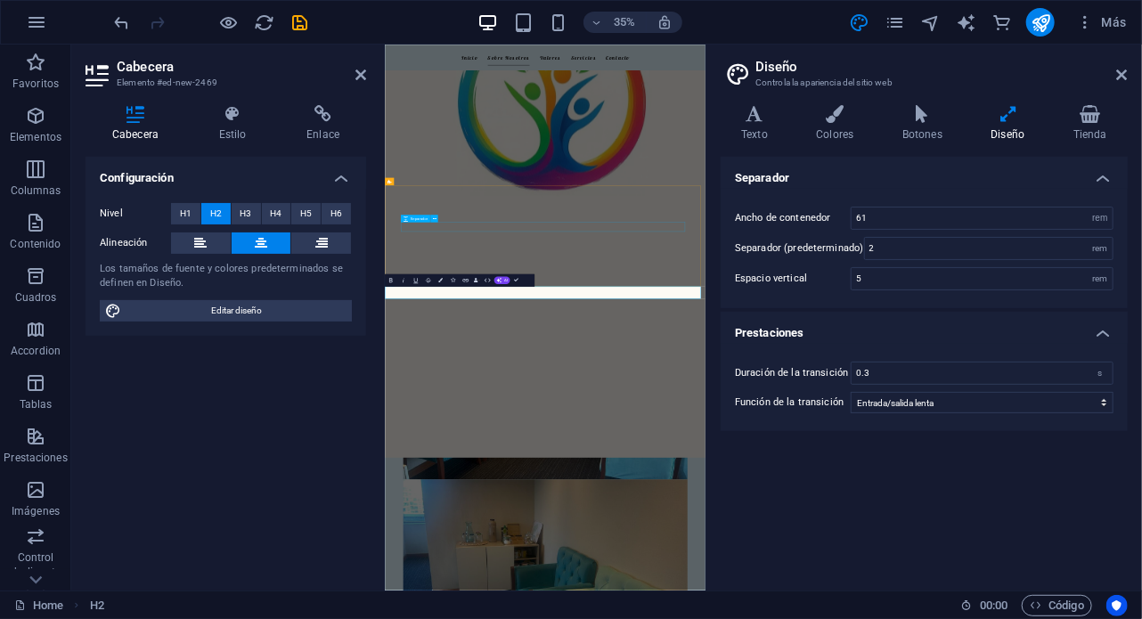
click at [766, 562] on div at bounding box center [843, 565] width 813 height 27
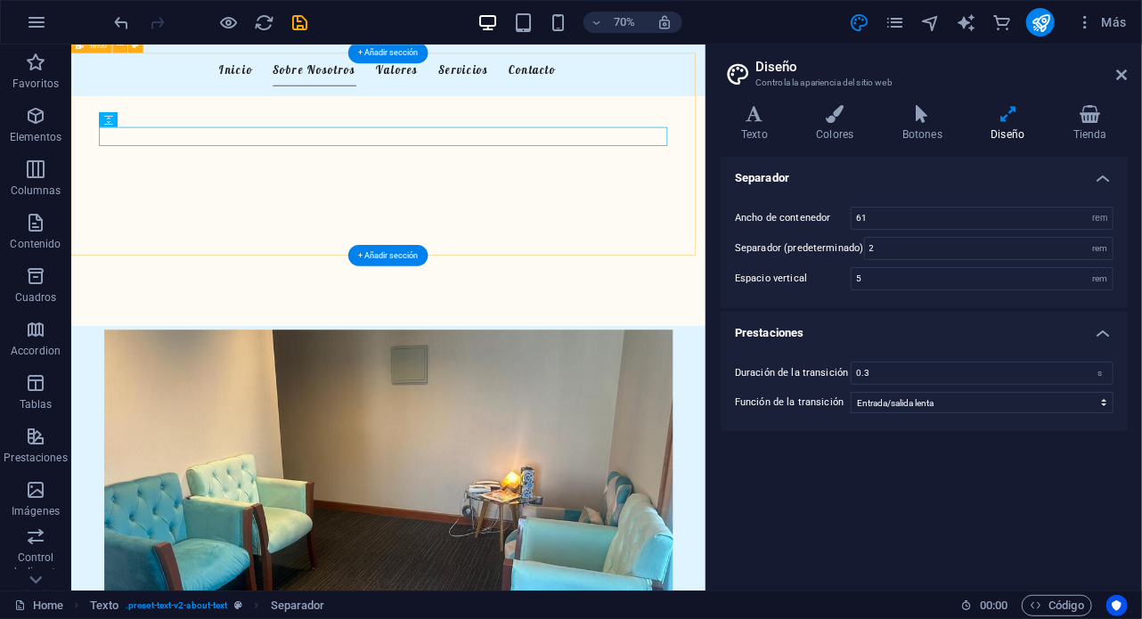
click at [725, 282] on div "Nuestro Centro Psicológico En Feliz Mente, ofrecemos un enfoque integral de la …" at bounding box center [523, 201] width 906 height 290
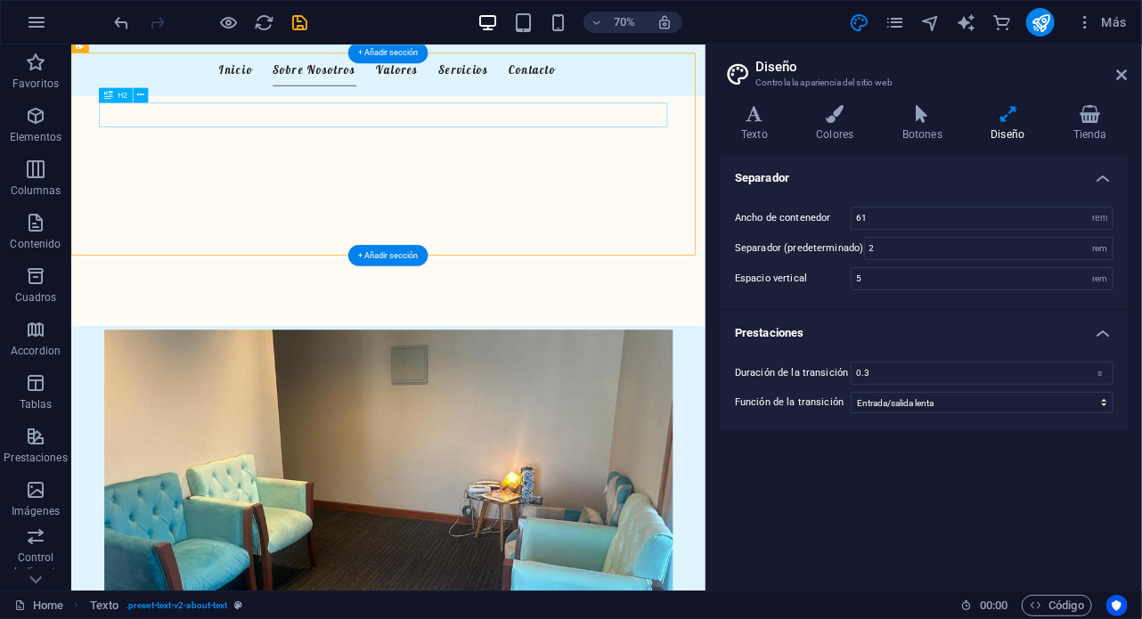
click at [559, 152] on div "Nuestro Centro Psicológico" at bounding box center [524, 144] width 813 height 35
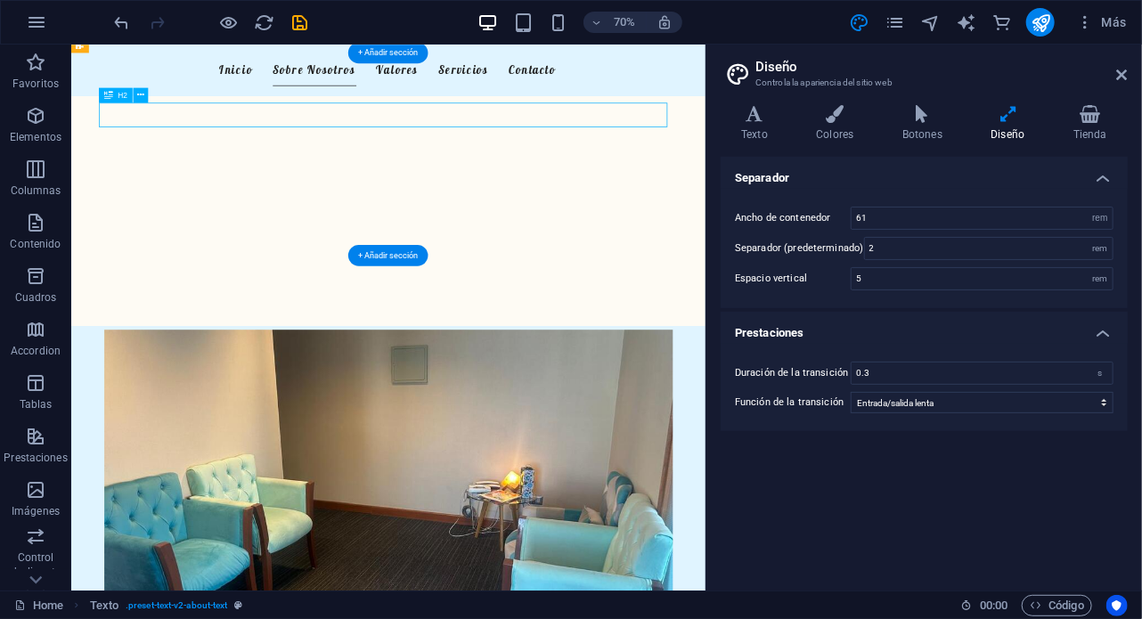
click at [559, 152] on div "Nuestro Centro Psicológico" at bounding box center [524, 144] width 813 height 35
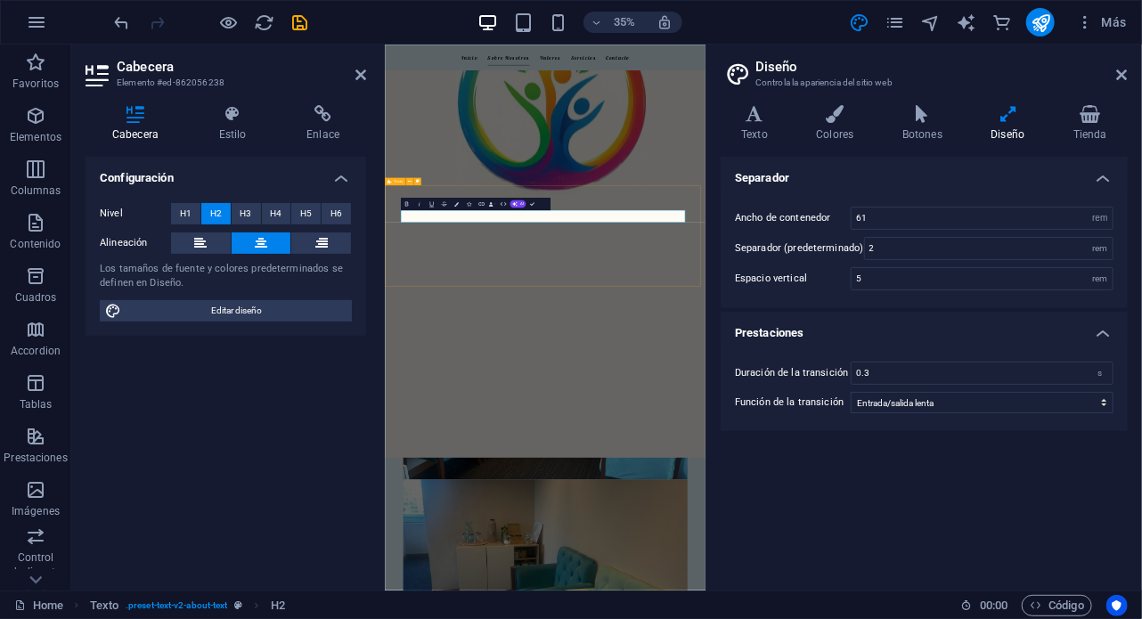
click at [416, 618] on div "Nuestro Centro Psicológico En Feliz Mente, ofrecemos un enfoque integral de la …" at bounding box center [842, 591] width 917 height 290
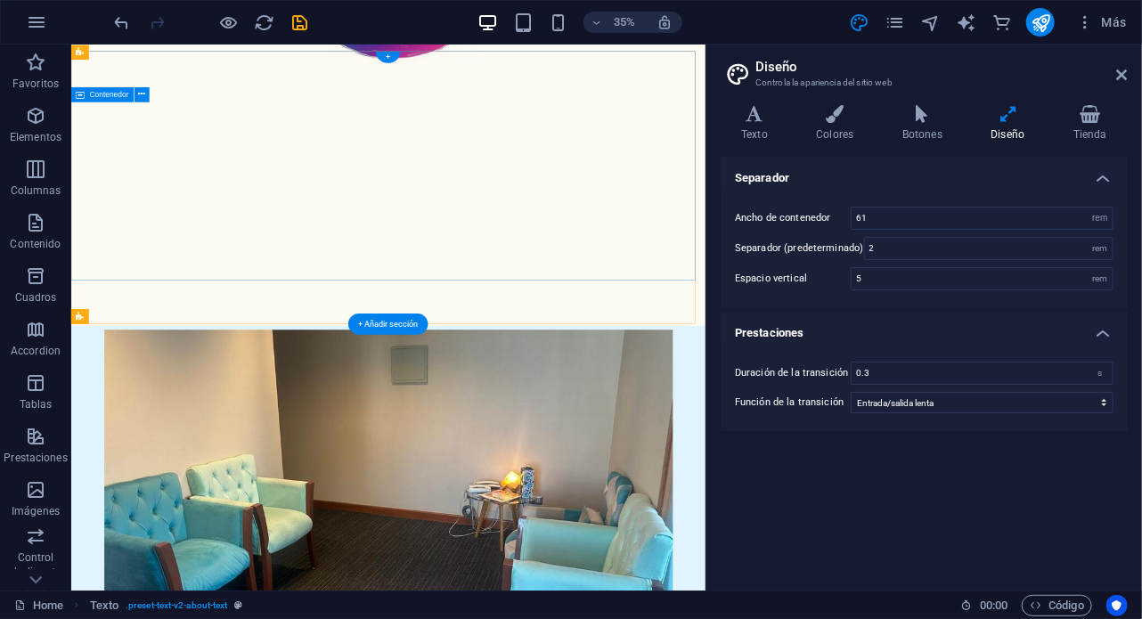
scroll to position [0, 0]
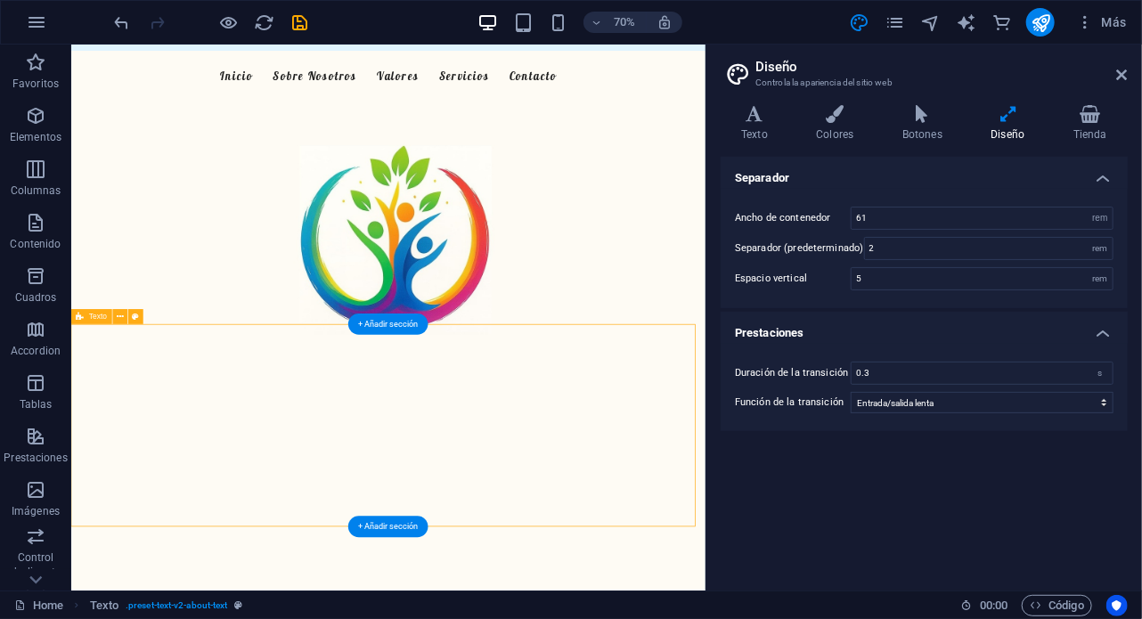
click at [617, 447] on div "Nuestro Centro Psicológico En Feliz Mente, ofrecemos un enfoque integral de la …" at bounding box center [523, 589] width 906 height 290
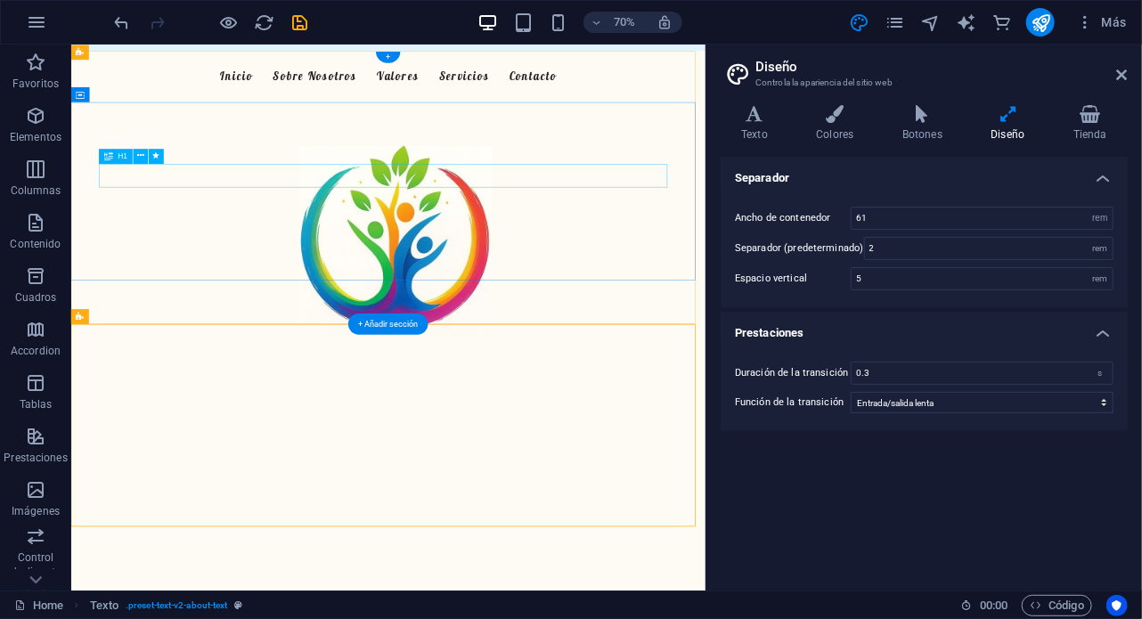
click at [864, 233] on div "Bienvenido a Feliz Mente" at bounding box center [524, 215] width 813 height 35
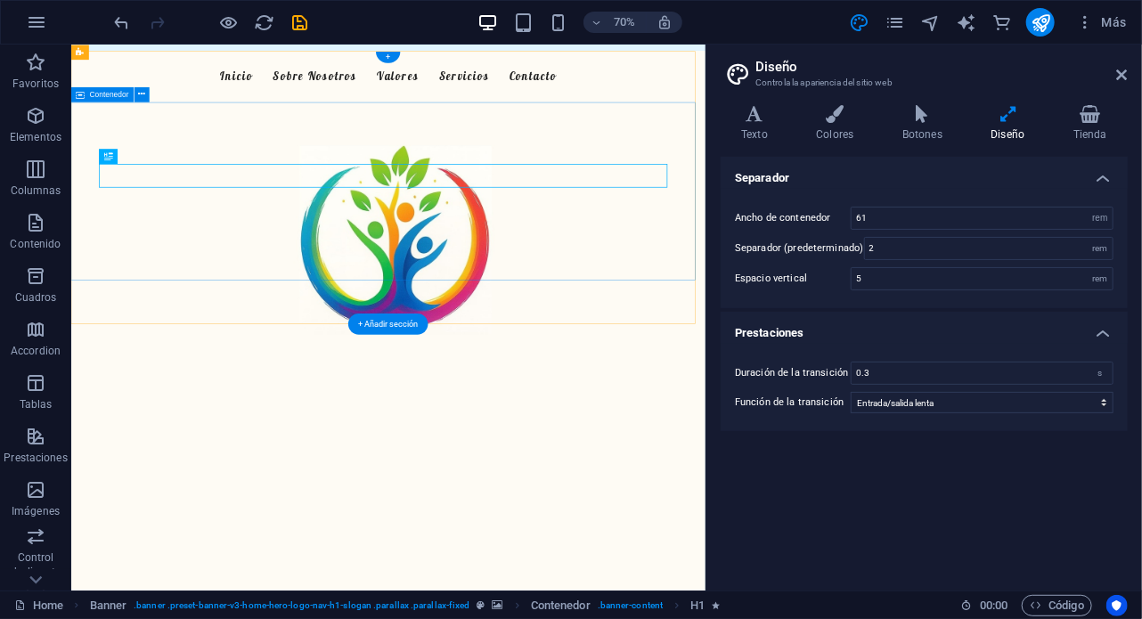
click at [140, 136] on div "Bienvenido a Feliz Mente Cuidamos de tu bienestar familiar" at bounding box center [523, 238] width 906 height 222
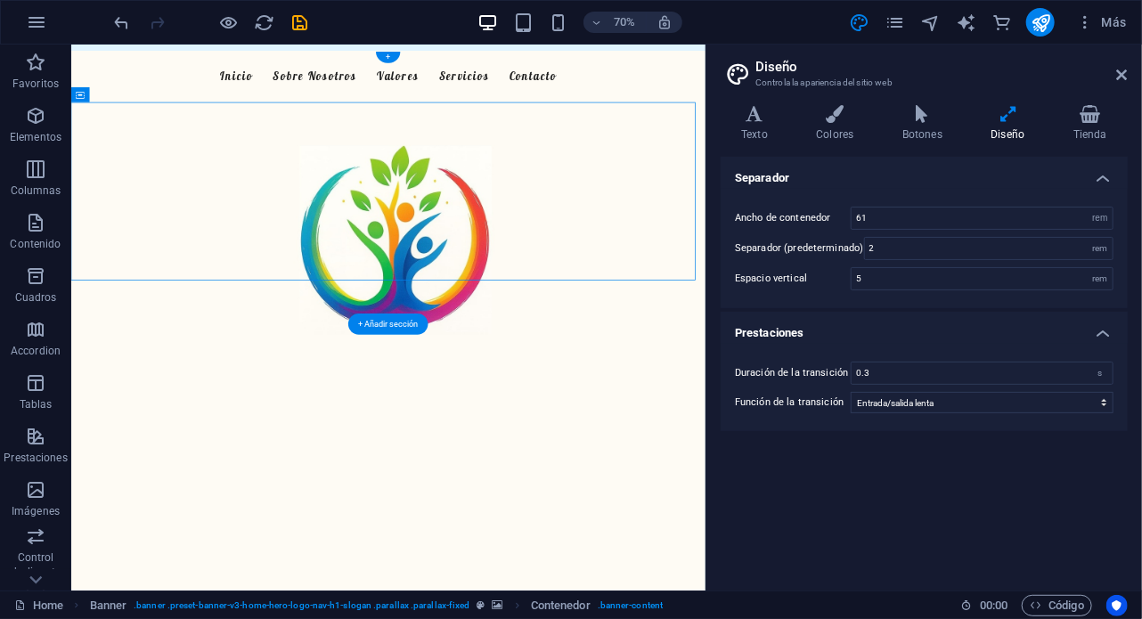
click at [151, 394] on figure at bounding box center [523, 443] width 906 height 781
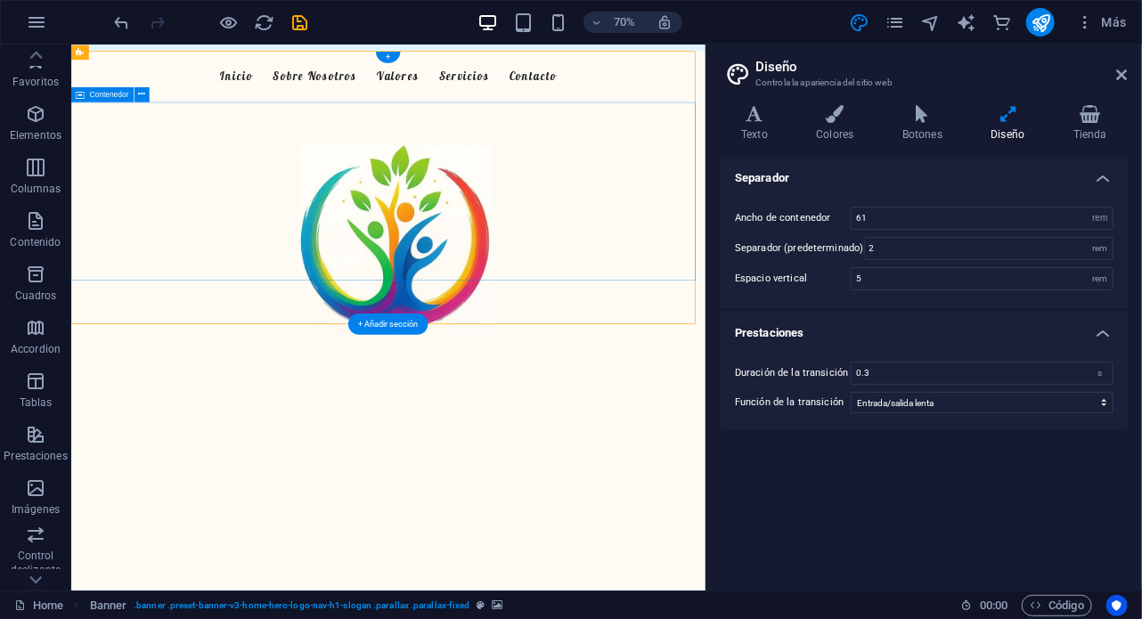
click at [147, 144] on div "Bienvenido a Feliz Mente Cuidamos de tu bienestar familiar" at bounding box center [523, 238] width 906 height 222
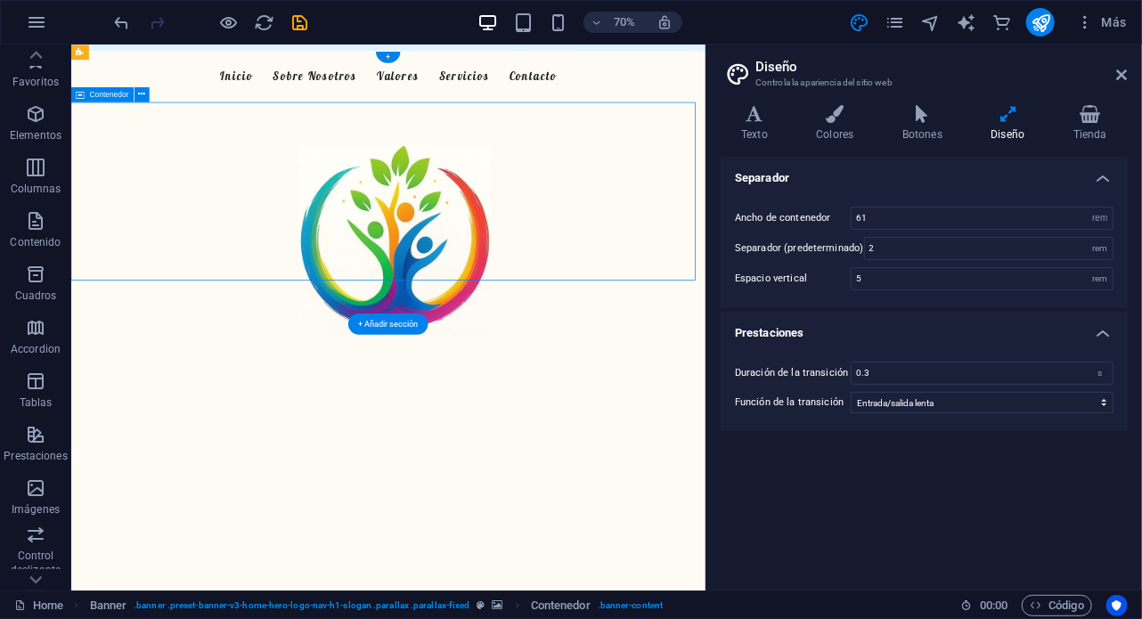
click at [147, 144] on div "Bienvenido a Feliz Mente Cuidamos de tu bienestar familiar" at bounding box center [523, 238] width 906 height 222
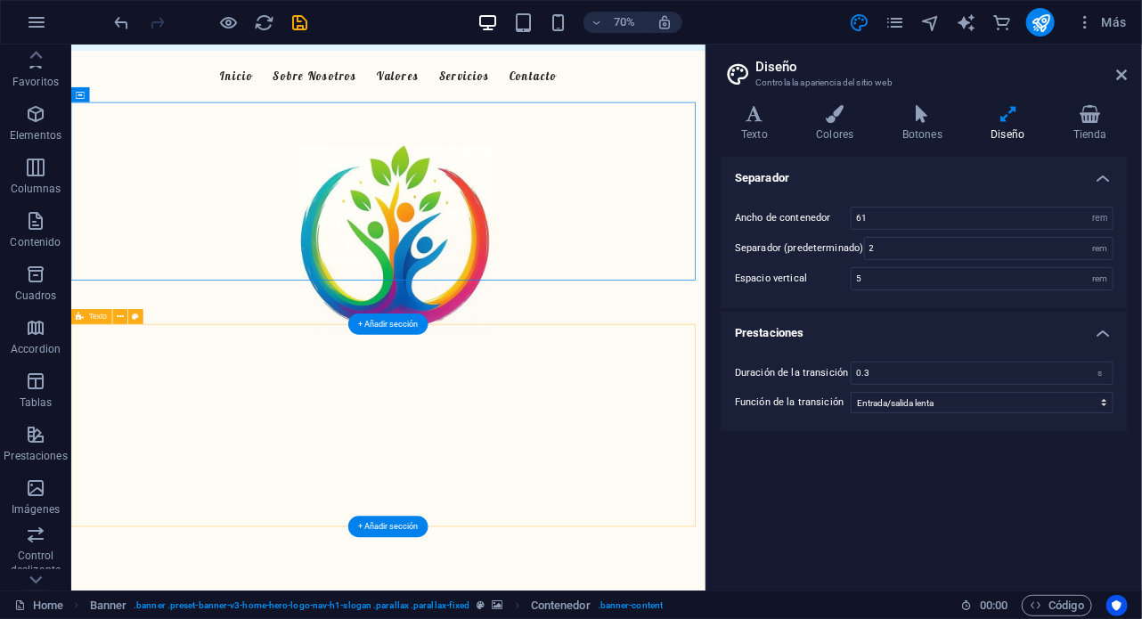
click at [176, 460] on div "Nuestro Centro Psicológico En Feliz Mente, ofrecemos un enfoque integral de la …" at bounding box center [523, 589] width 906 height 290
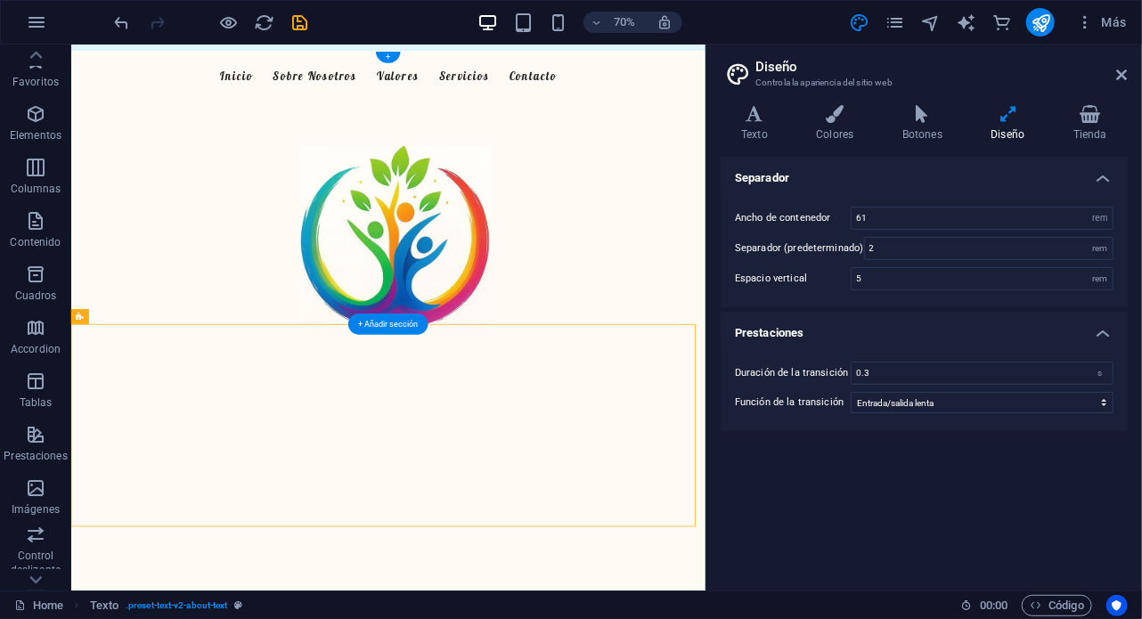
click at [240, 403] on figure at bounding box center [523, 443] width 906 height 781
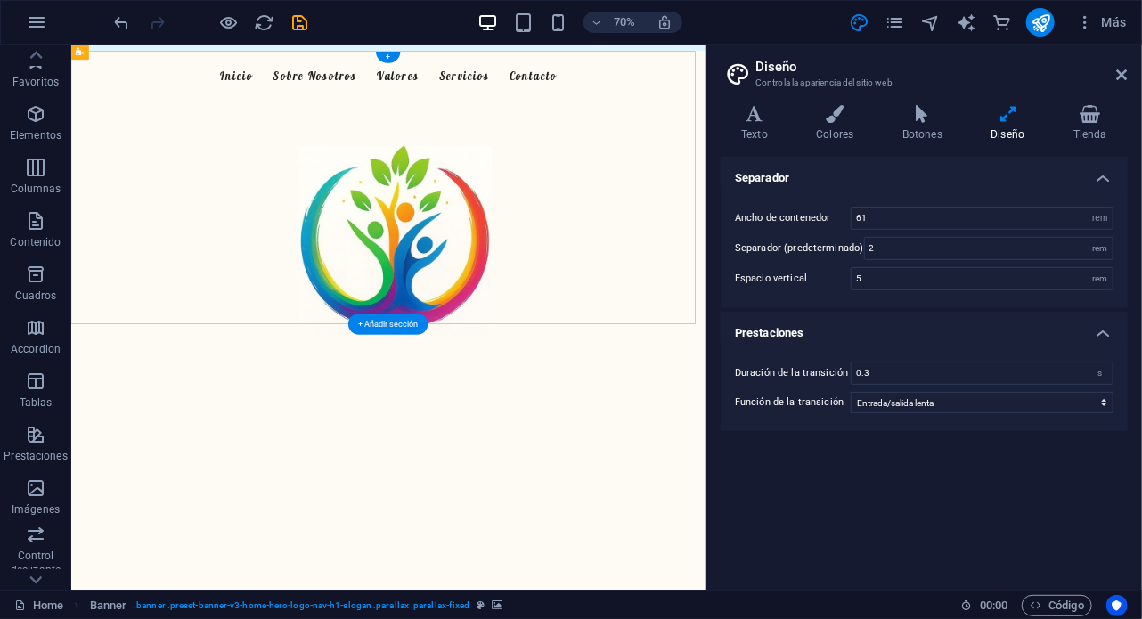
click at [240, 403] on figure at bounding box center [523, 443] width 906 height 781
click at [203, 152] on div "Bienvenido a Feliz Mente Cuidamos de tu bienestar familiar" at bounding box center [523, 238] width 906 height 222
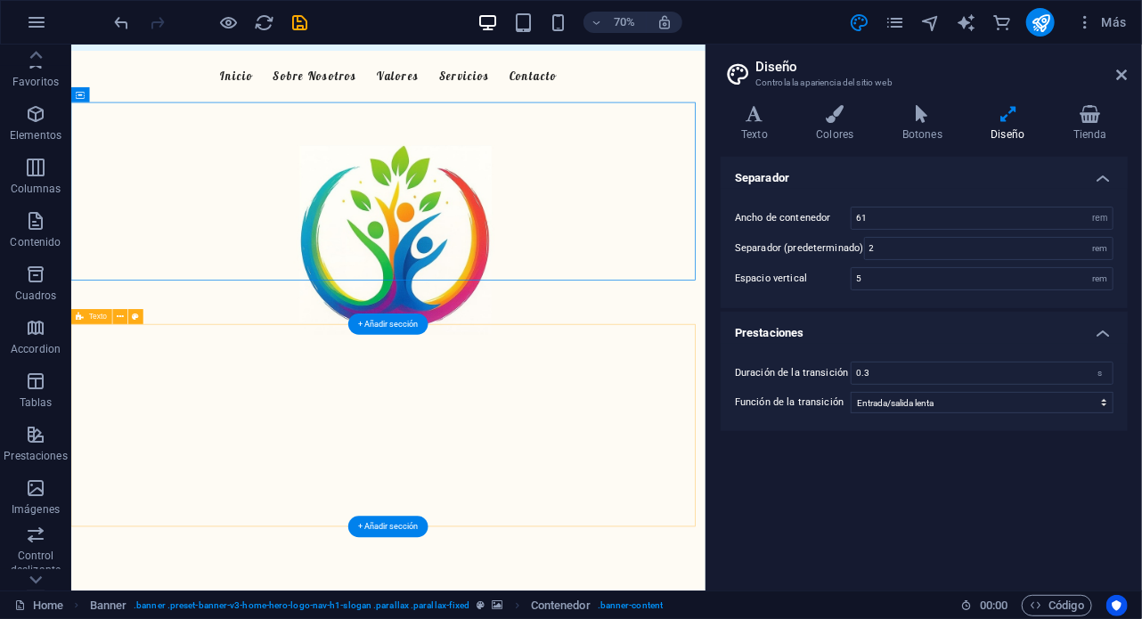
click at [200, 446] on div "Nuestro Centro Psicológico En Feliz Mente, ofrecemos un enfoque integral de la …" at bounding box center [523, 589] width 906 height 290
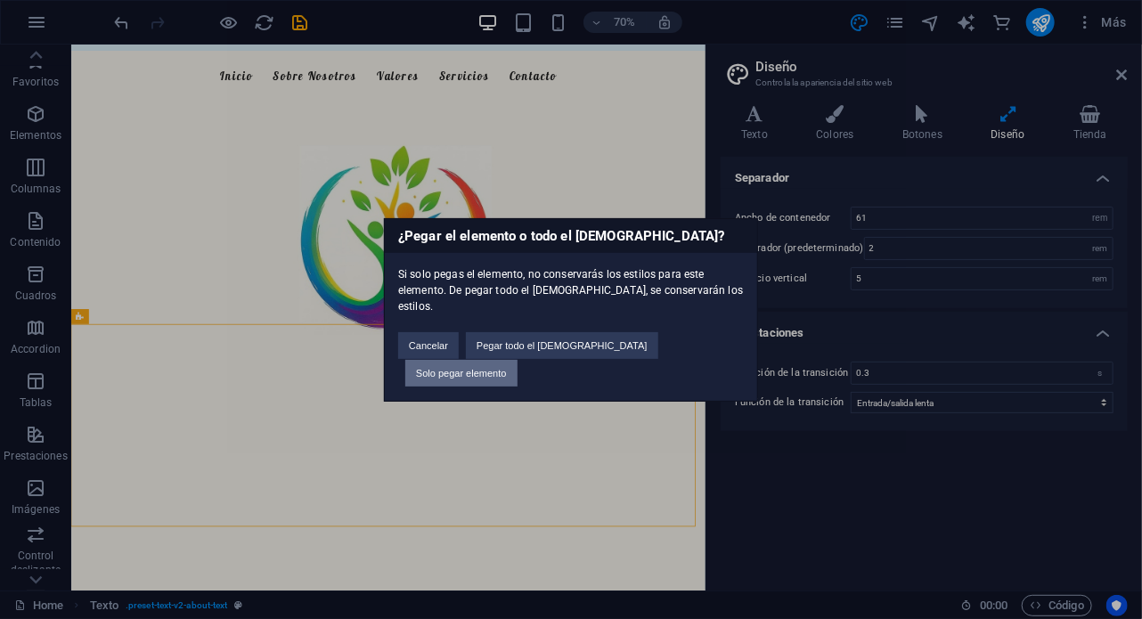
click at [518, 360] on button "Solo pegar elemento" at bounding box center [461, 373] width 112 height 27
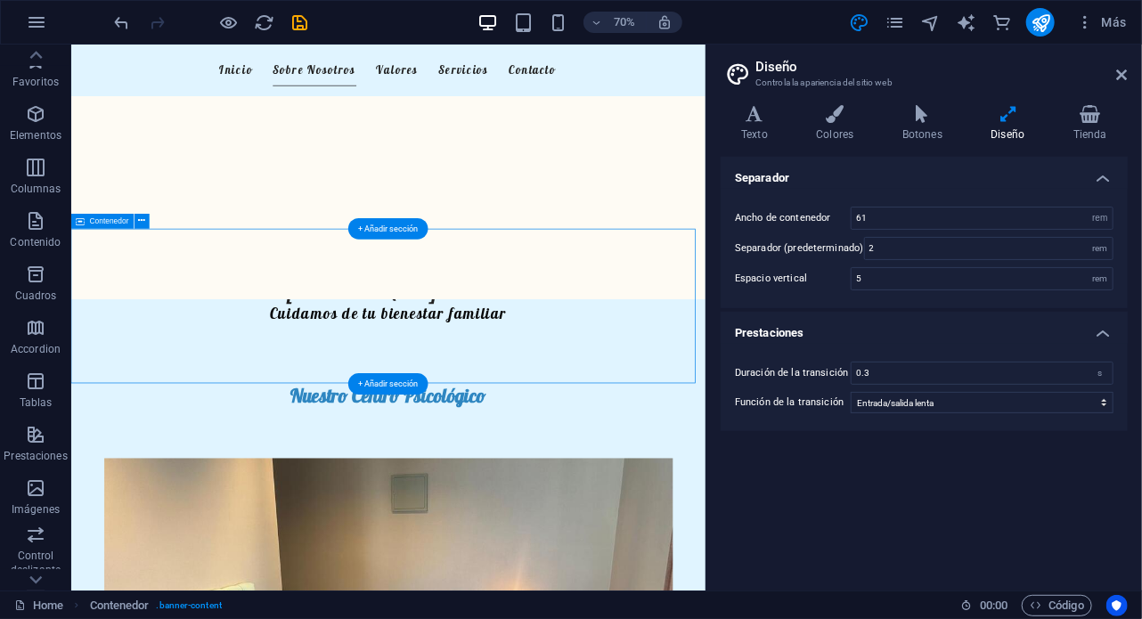
scroll to position [428, 0]
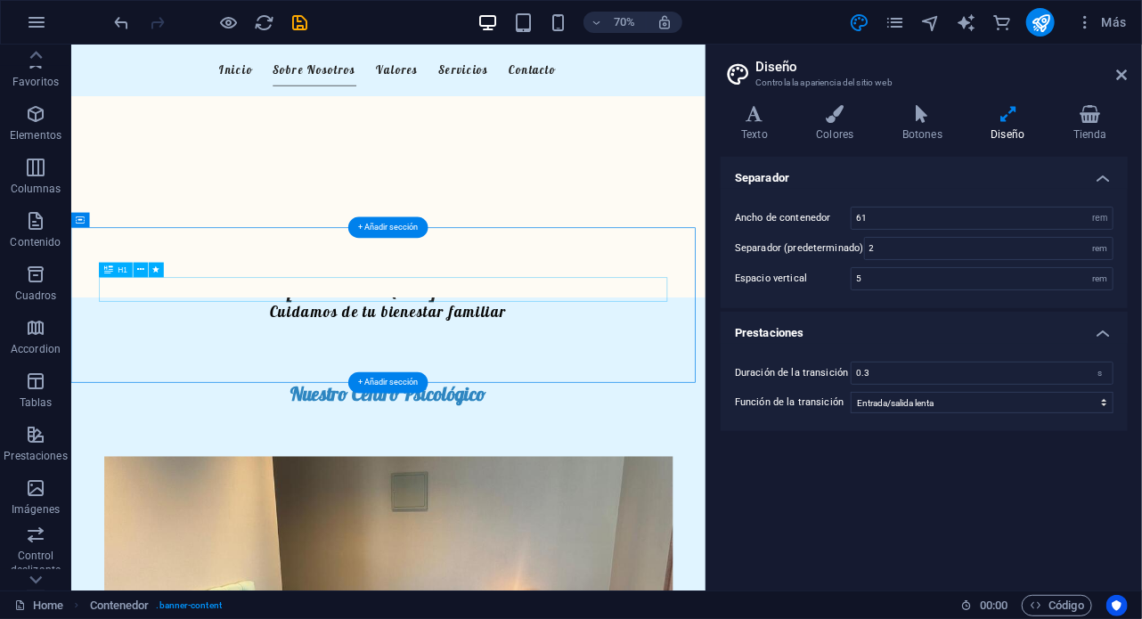
click at [432, 392] on div "Bienvenido a Feliz Mente" at bounding box center [524, 394] width 813 height 35
click at [528, 392] on div "Bienvenido a Feliz Mente" at bounding box center [524, 394] width 813 height 35
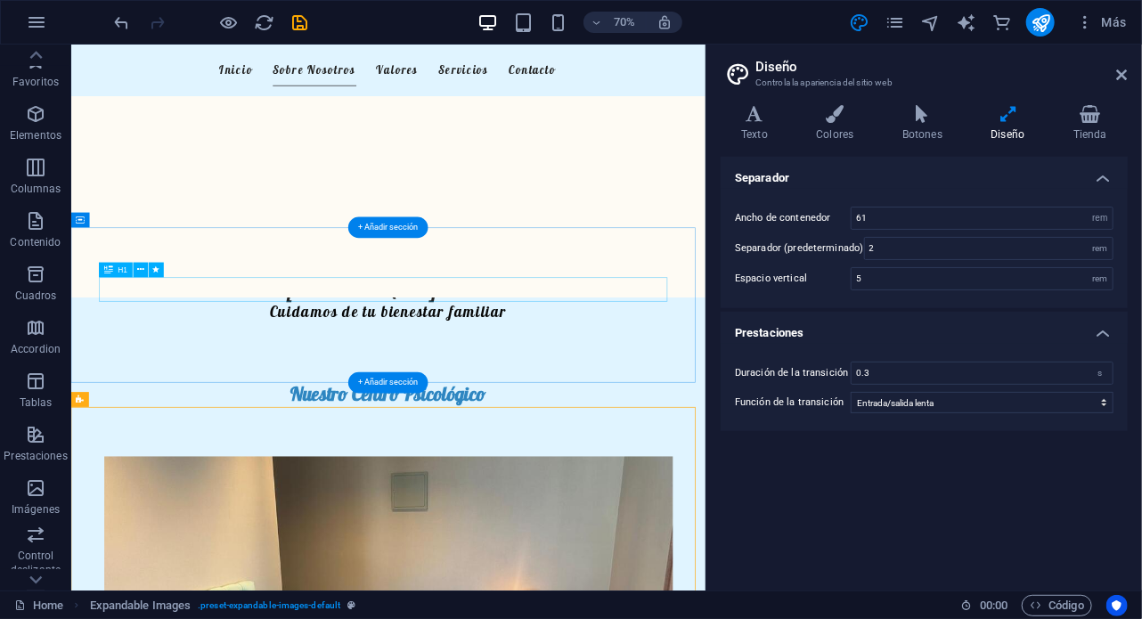
click at [576, 379] on div "Bienvenido a Feliz Mente" at bounding box center [524, 394] width 813 height 35
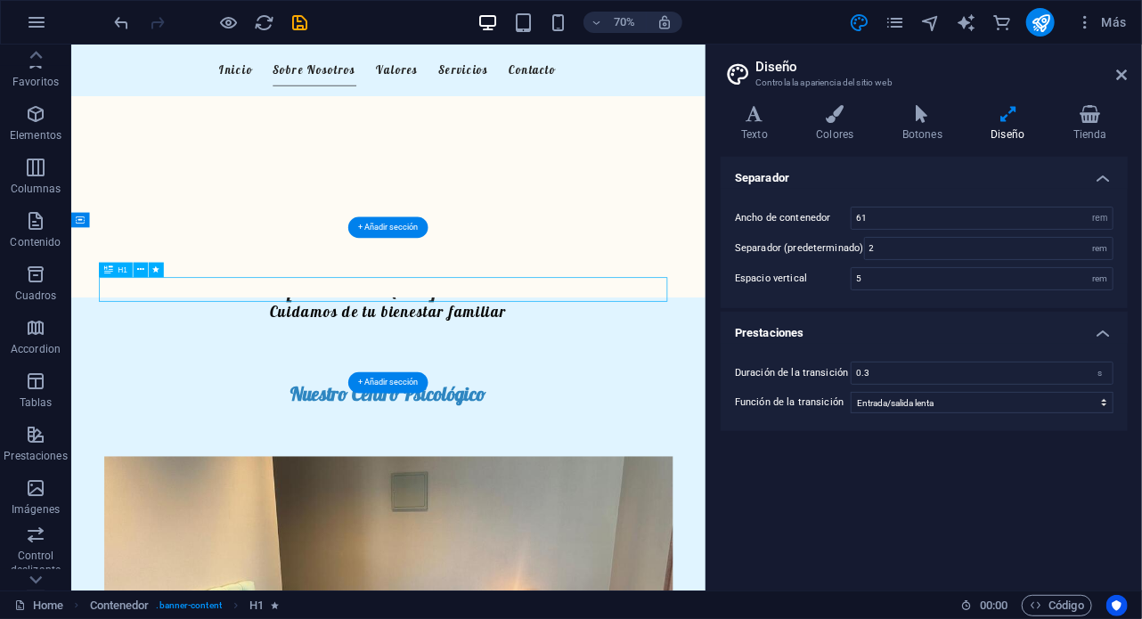
click at [549, 395] on div "Bienvenido a Feliz Mente" at bounding box center [524, 394] width 813 height 35
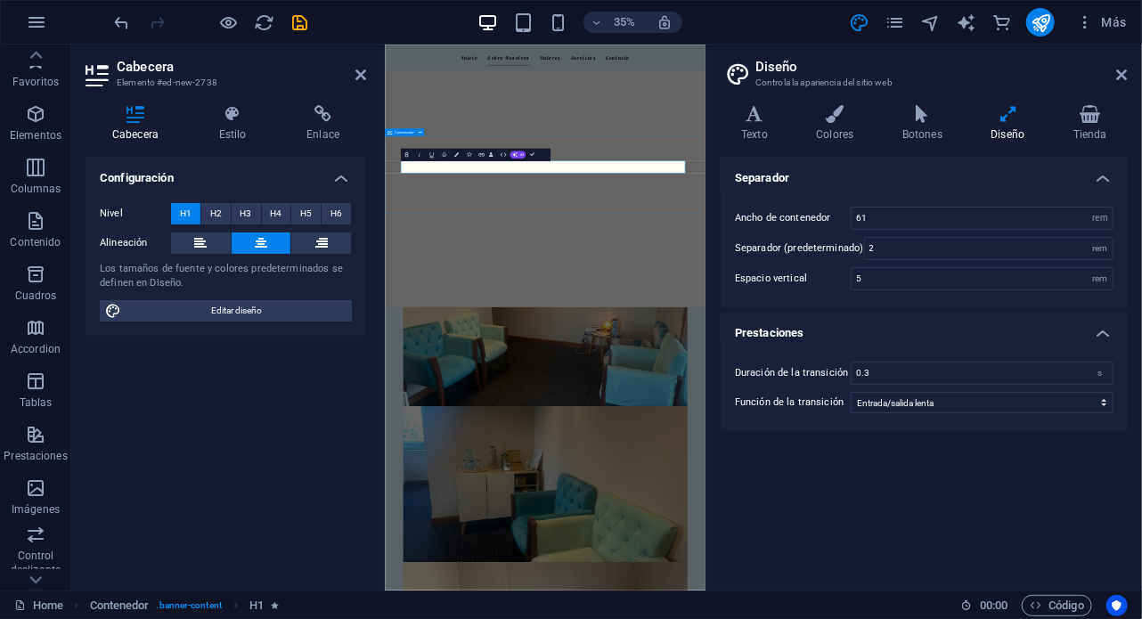
click at [601, 497] on div "Bienvenido a Feliz Mente Cuidamos de tu bienestar familiar" at bounding box center [842, 417] width 917 height 222
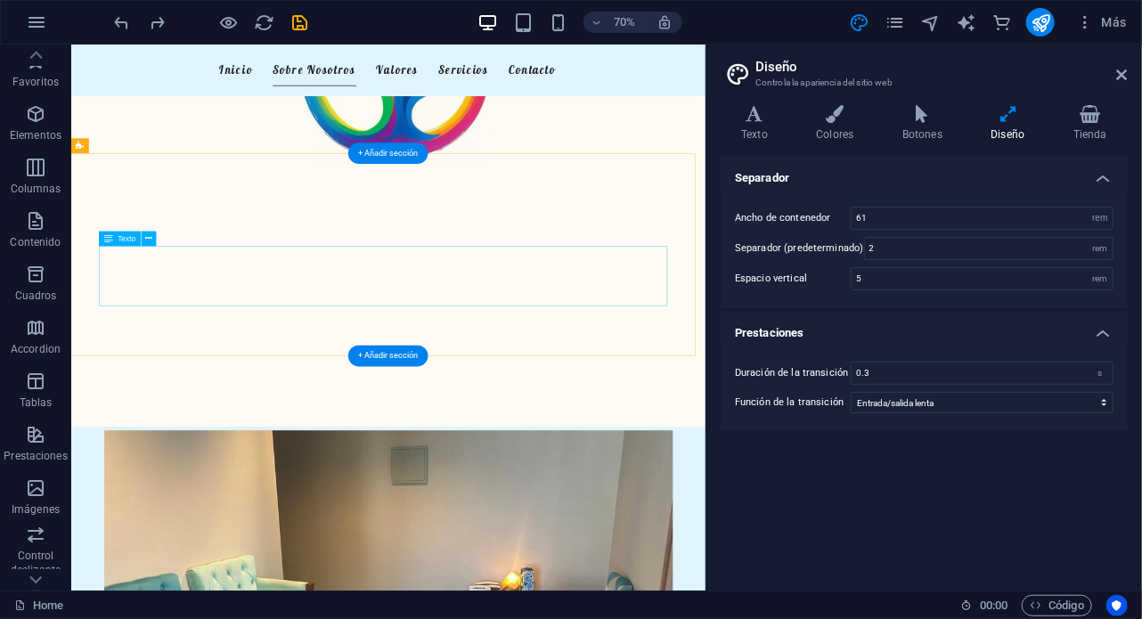
scroll to position [251, 0]
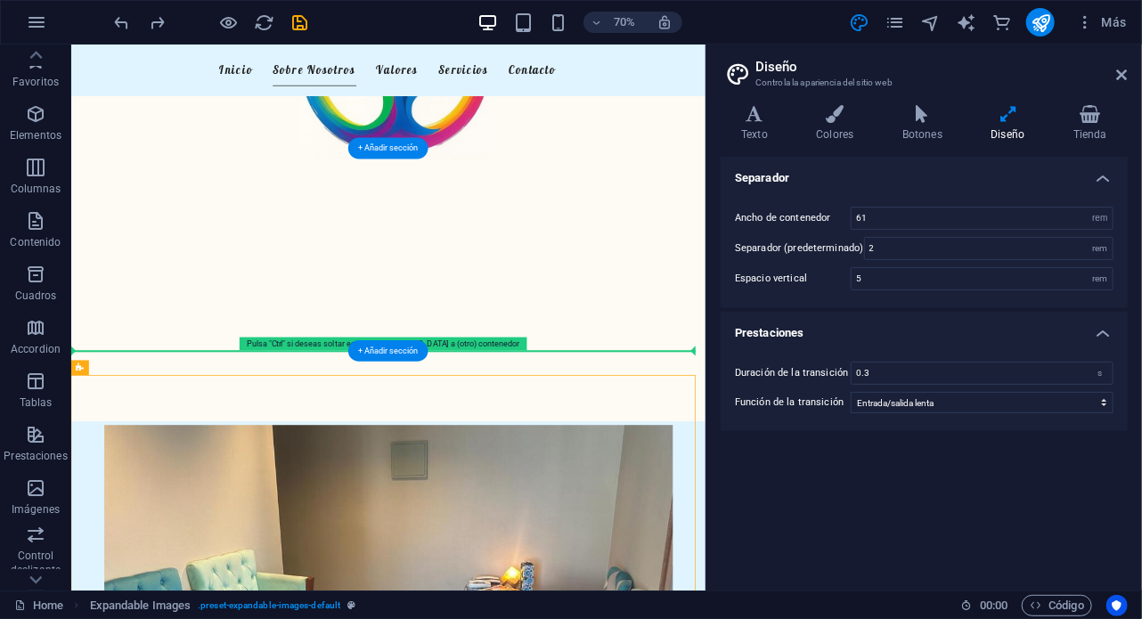
drag, startPoint x: 167, startPoint y: 639, endPoint x: 217, endPoint y: 422, distance: 222.2
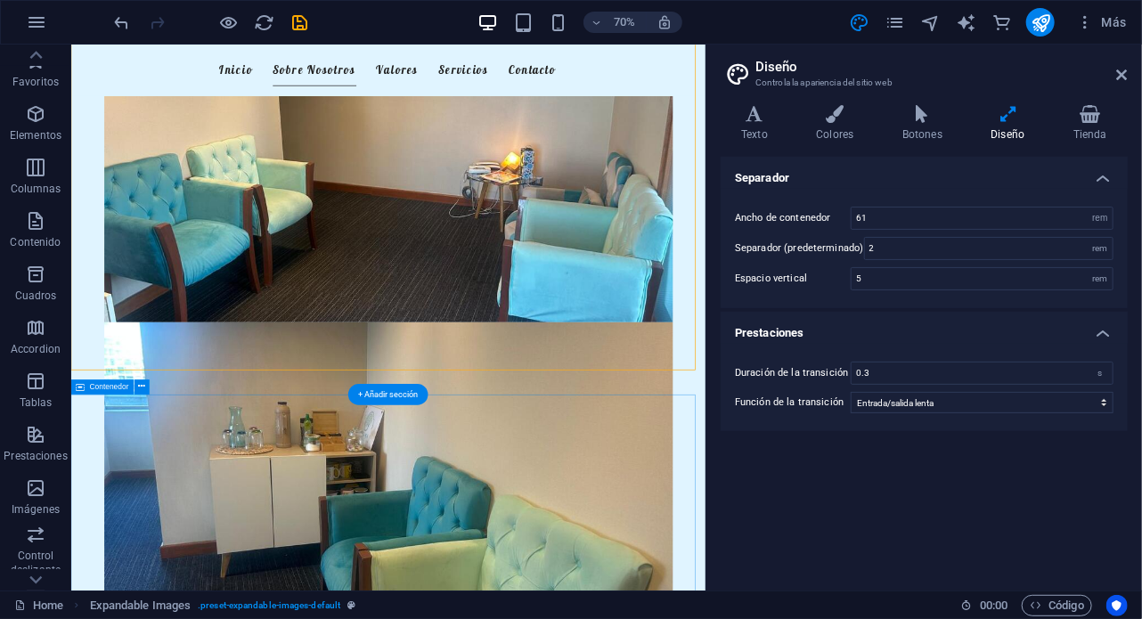
scroll to position [812, 0]
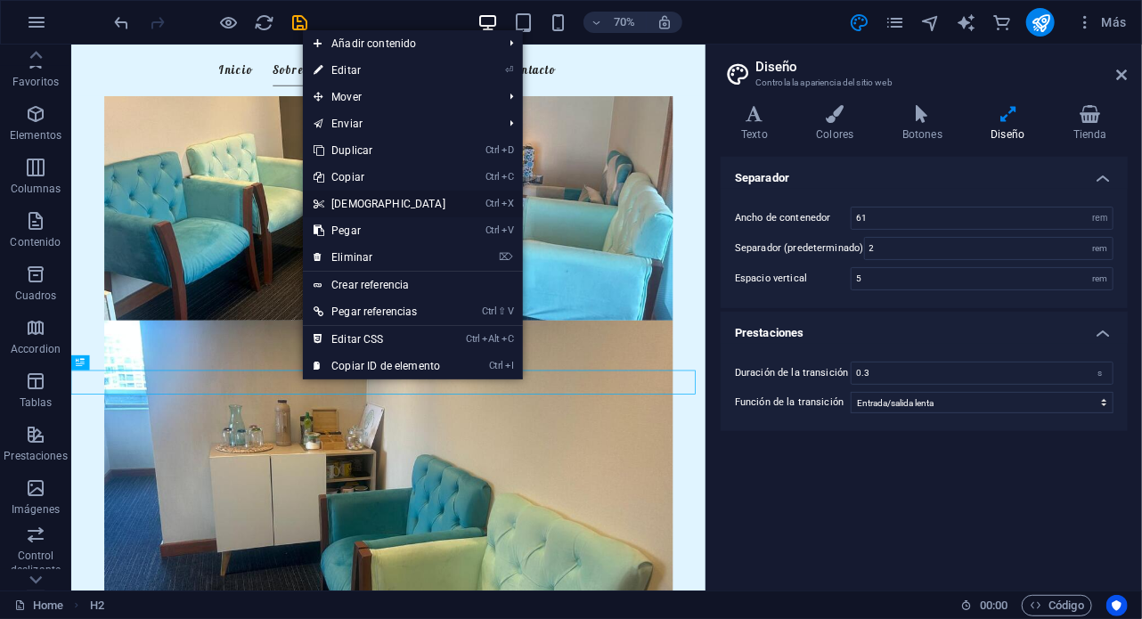
click at [356, 200] on link "Ctrl X Cortar" at bounding box center [379, 204] width 153 height 27
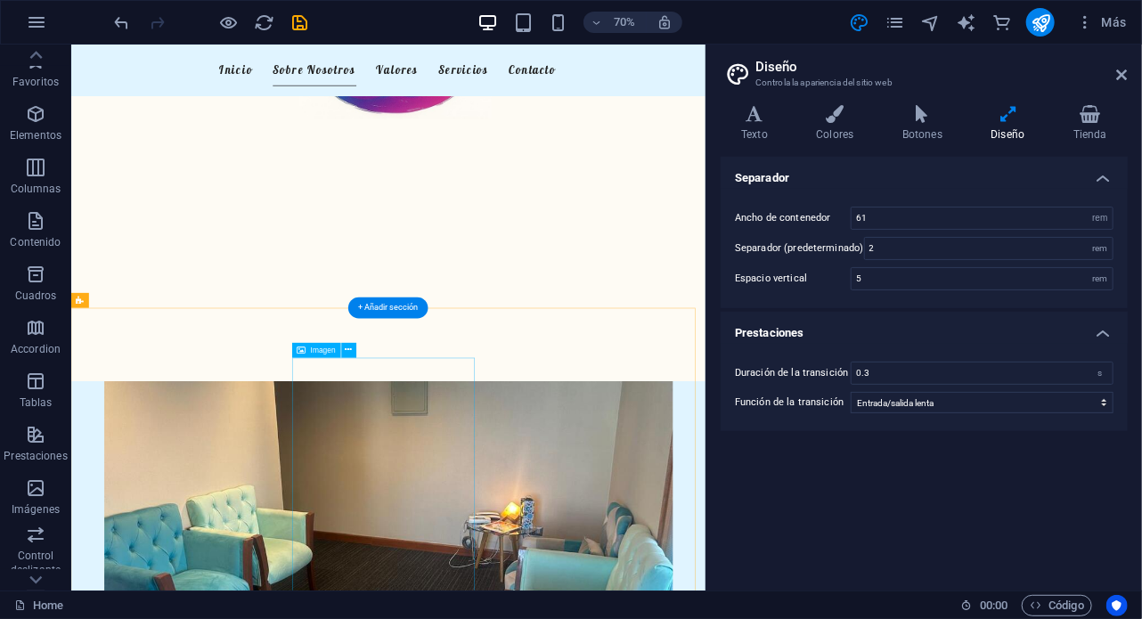
scroll to position [306, 0]
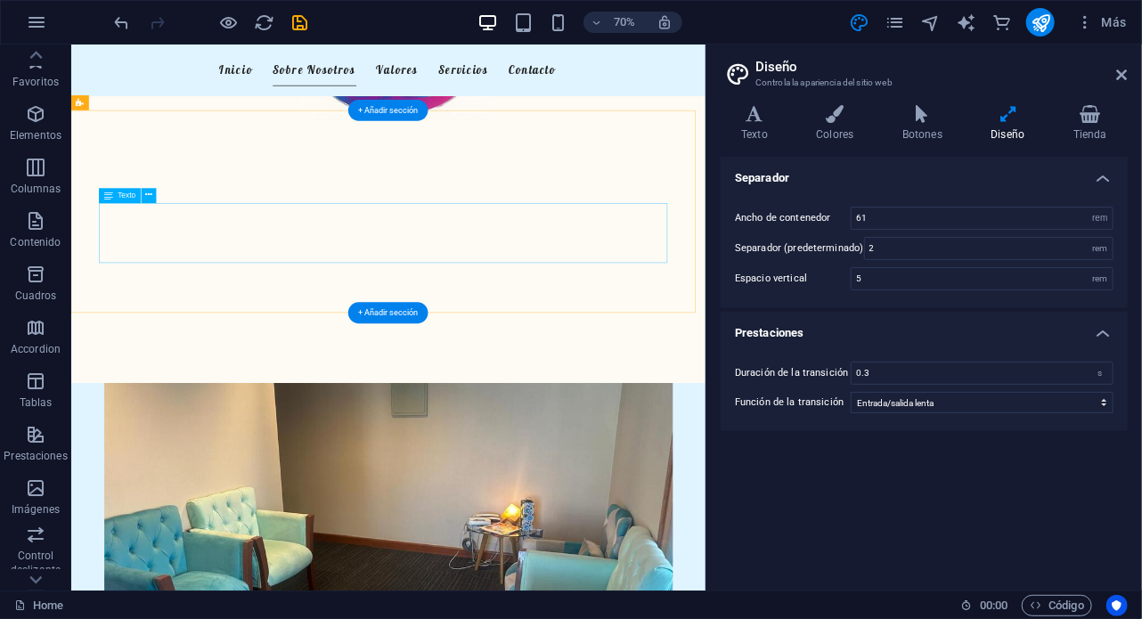
click at [410, 299] on div "En Feliz Mente, ofrecemos un enfoque integral de la psicología familiar. Nuestr…" at bounding box center [524, 314] width 813 height 86
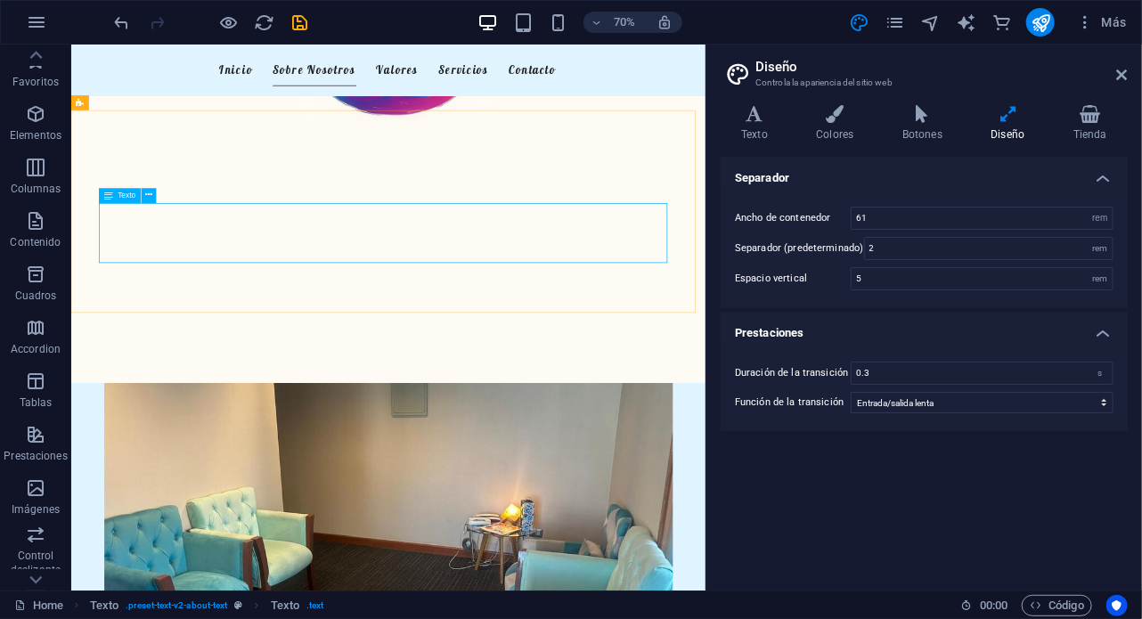
click at [116, 195] on div "Texto" at bounding box center [121, 195] width 42 height 15
click at [155, 192] on button at bounding box center [149, 195] width 15 height 15
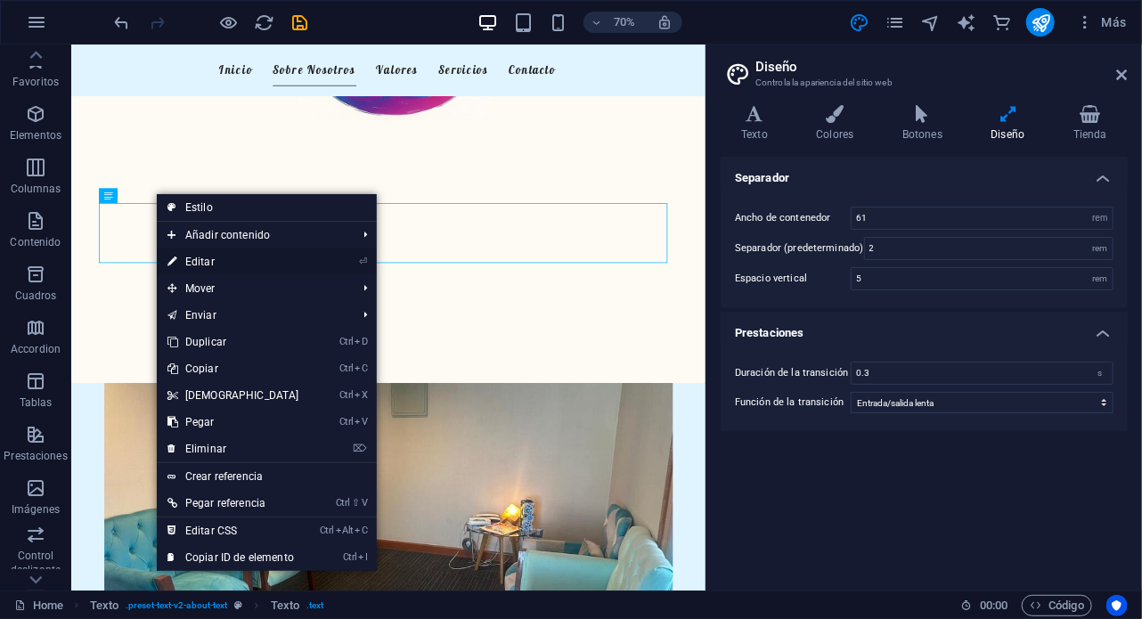
click at [228, 258] on link "⏎ Editar" at bounding box center [233, 262] width 153 height 27
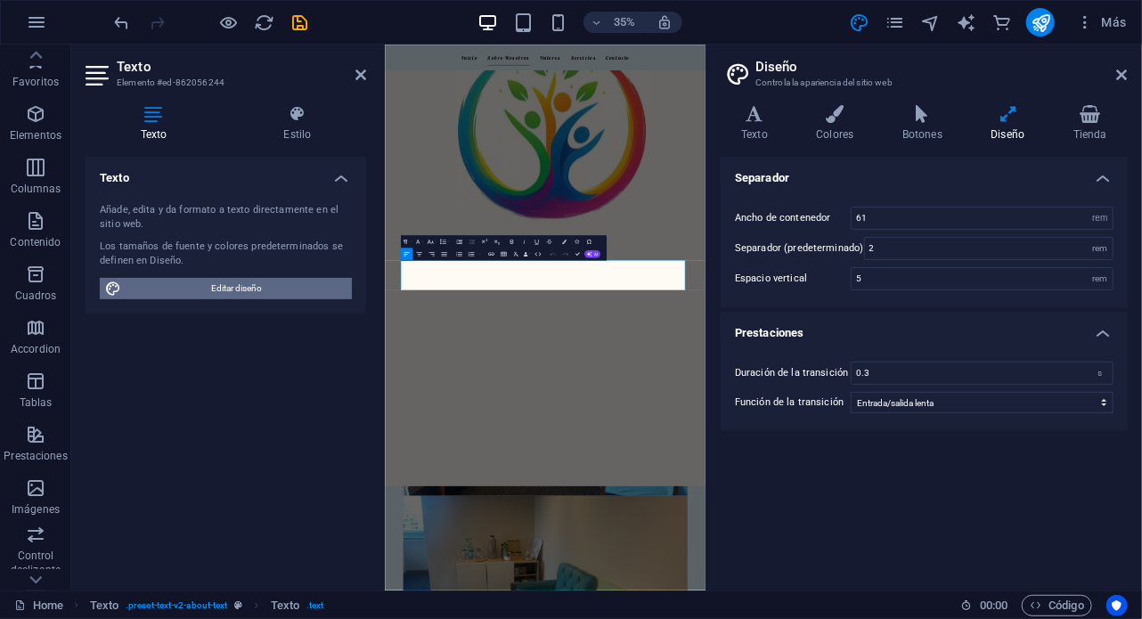
click at [242, 291] on span "Editar diseño" at bounding box center [237, 288] width 220 height 21
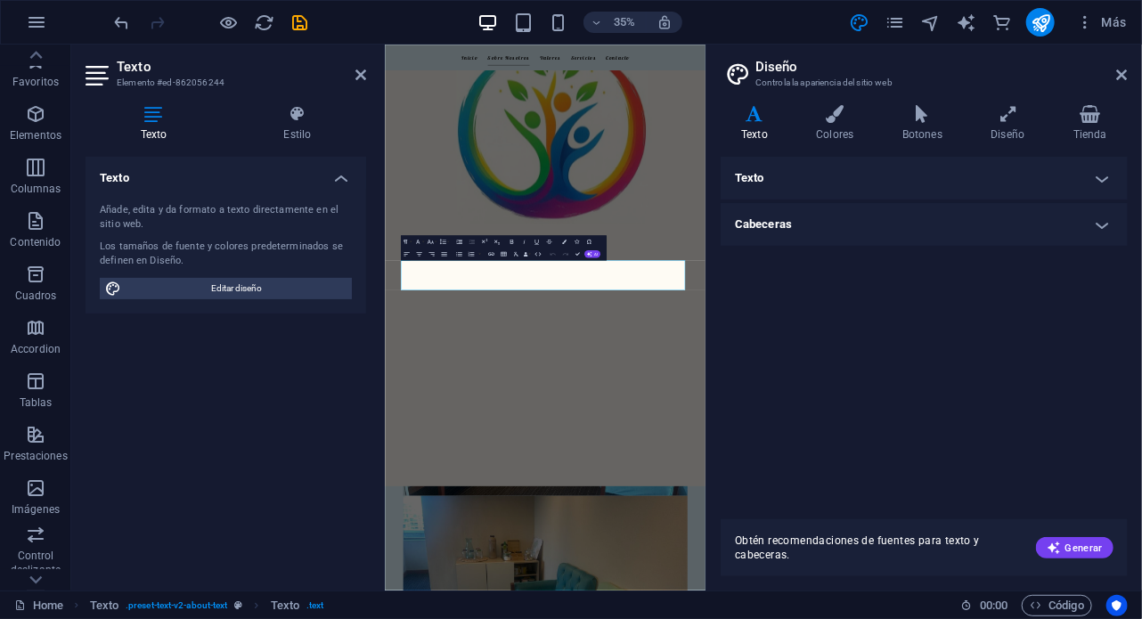
click at [756, 121] on icon at bounding box center [755, 114] width 68 height 18
click at [791, 169] on h4 "Texto" at bounding box center [924, 178] width 407 height 43
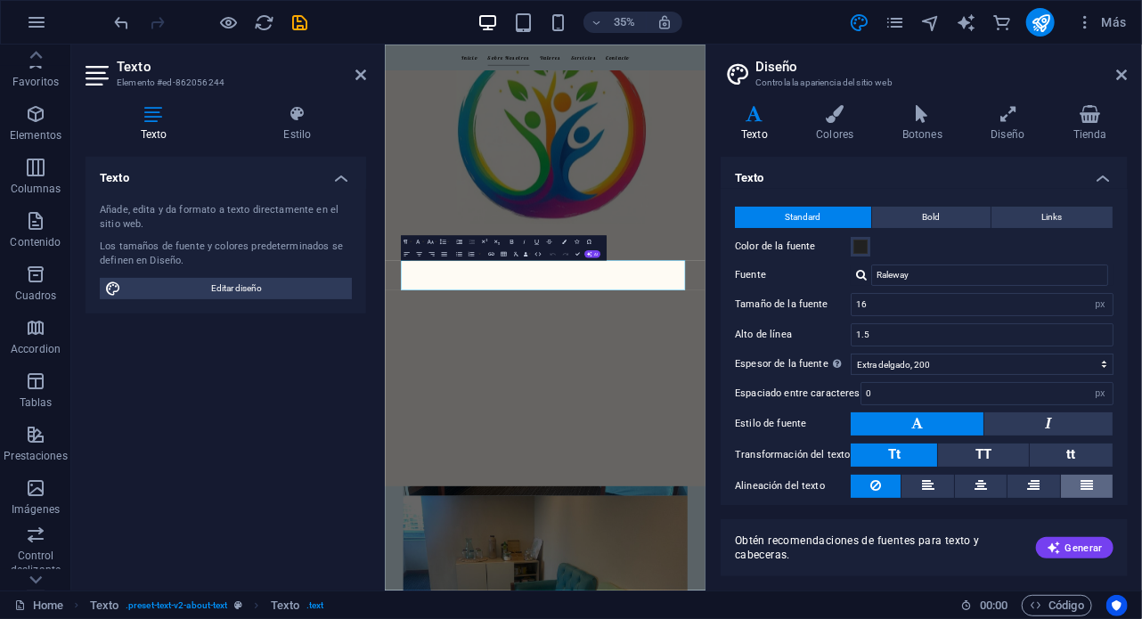
click at [1085, 484] on icon at bounding box center [1087, 485] width 12 height 21
click at [1043, 480] on button at bounding box center [1034, 486] width 52 height 23
click at [443, 257] on icon "button" at bounding box center [443, 253] width 7 height 7
click at [1129, 74] on aside "Diseño Controla la apariencia del sitio web Variantes Texto Colores Botones Dis…" at bounding box center [924, 318] width 437 height 546
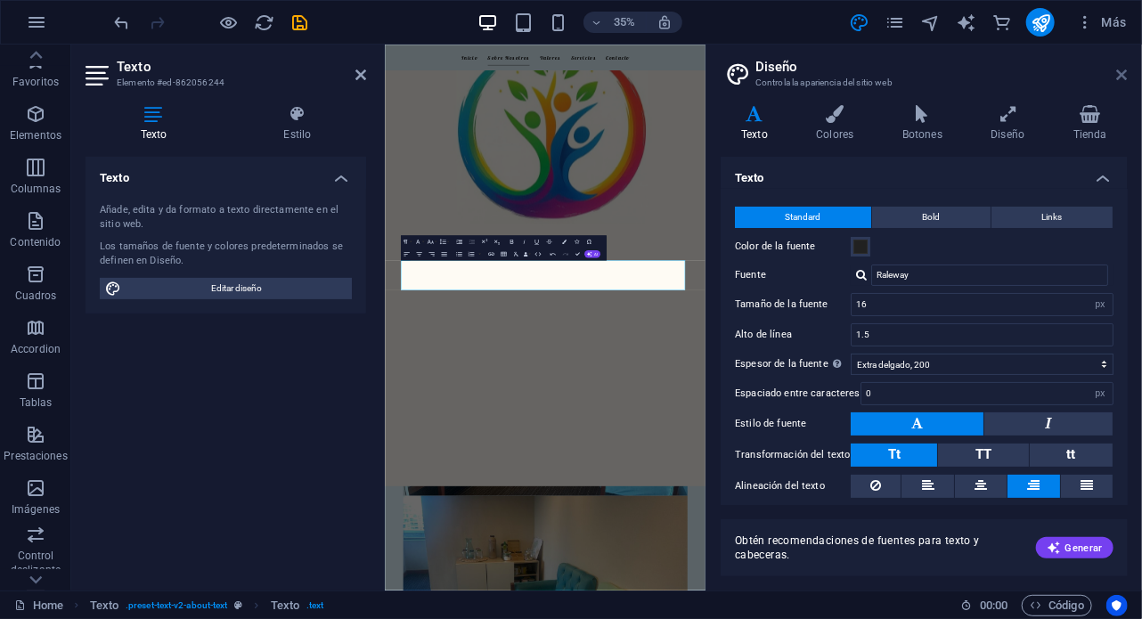
click at [1122, 74] on icon at bounding box center [1122, 75] width 11 height 14
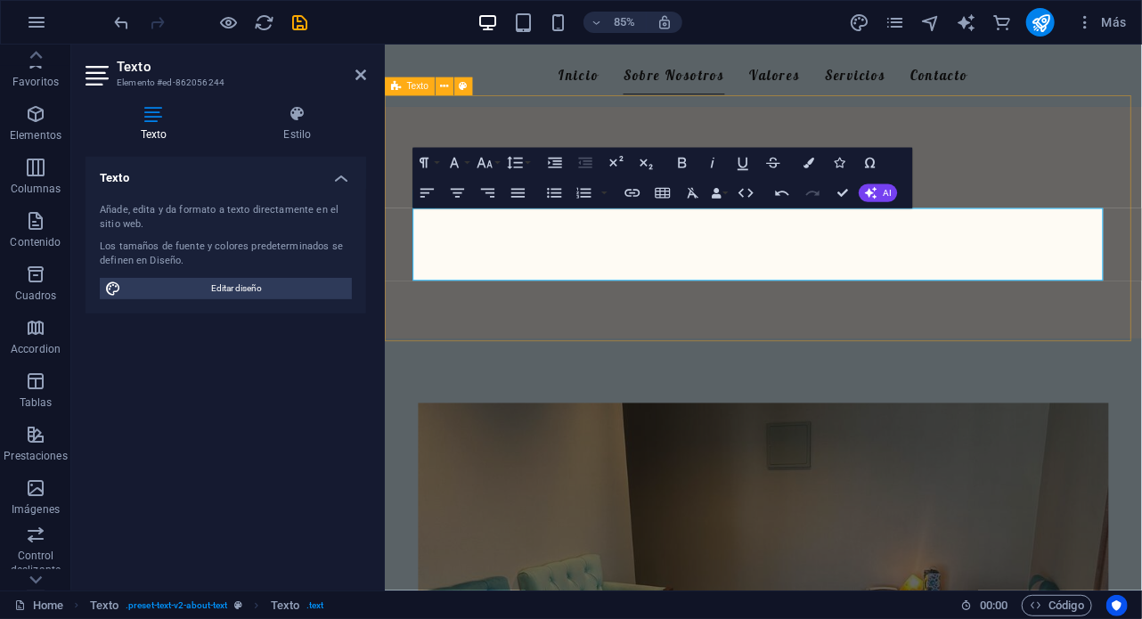
click at [756, 360] on div "Nuestro Centro Psicológico En Feliz Mente, ofrecemos un enfoque integral de la …" at bounding box center [829, 250] width 891 height 290
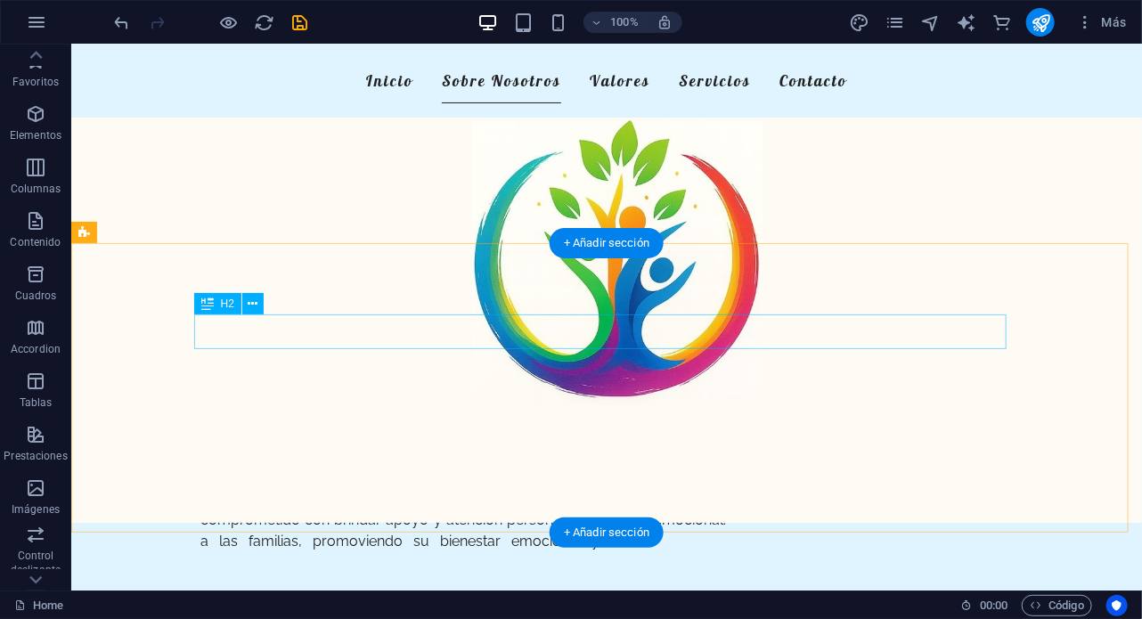
scroll to position [0, 0]
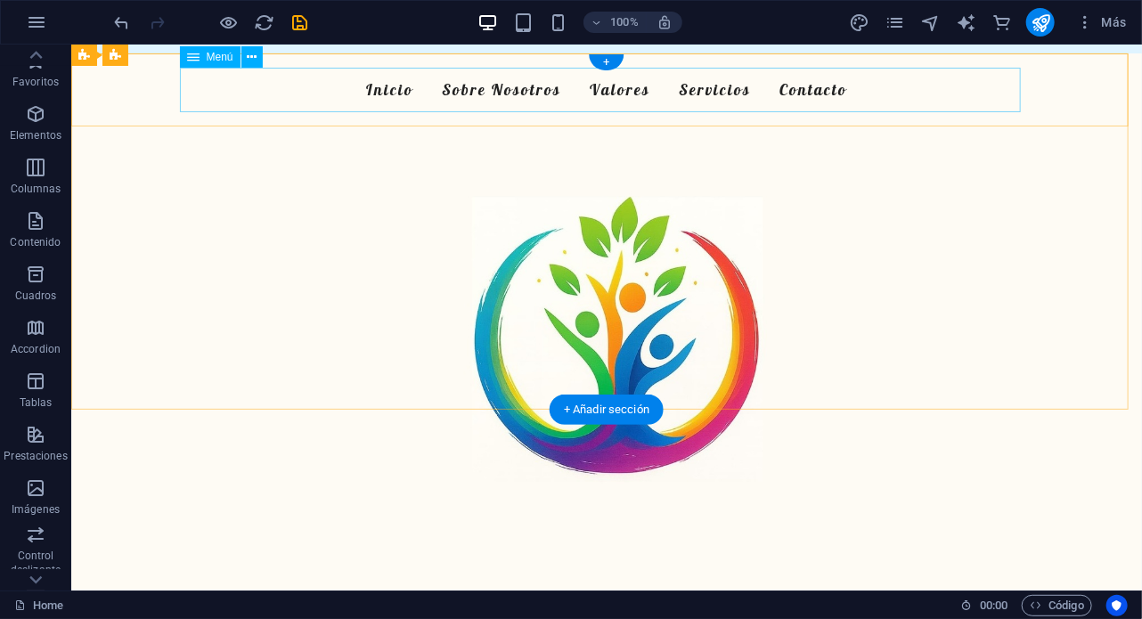
click at [704, 87] on nav "Inicio Sobre Nosotros Valores Servicios Contacto" at bounding box center [605, 89] width 841 height 45
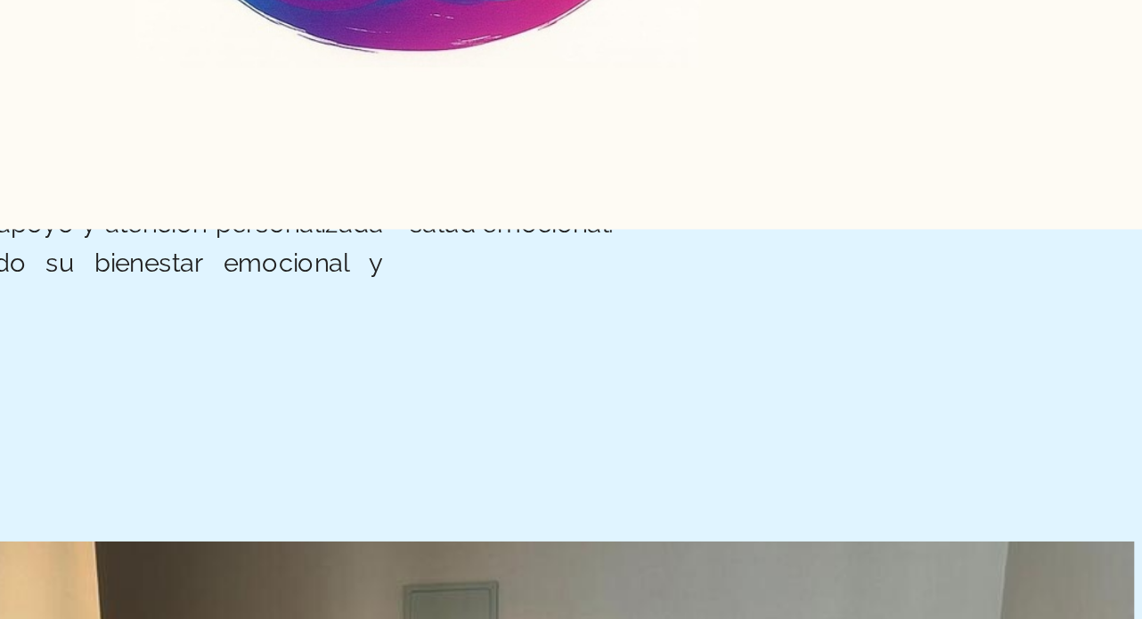
scroll to position [315, 0]
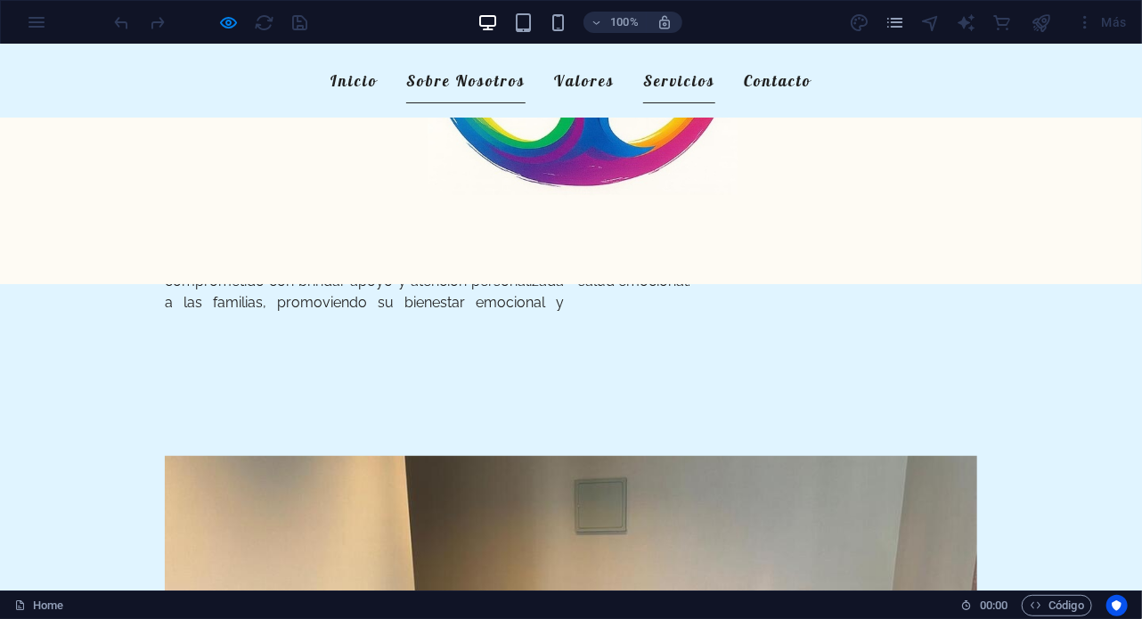
click at [679, 80] on link "Servicios" at bounding box center [679, 80] width 72 height 45
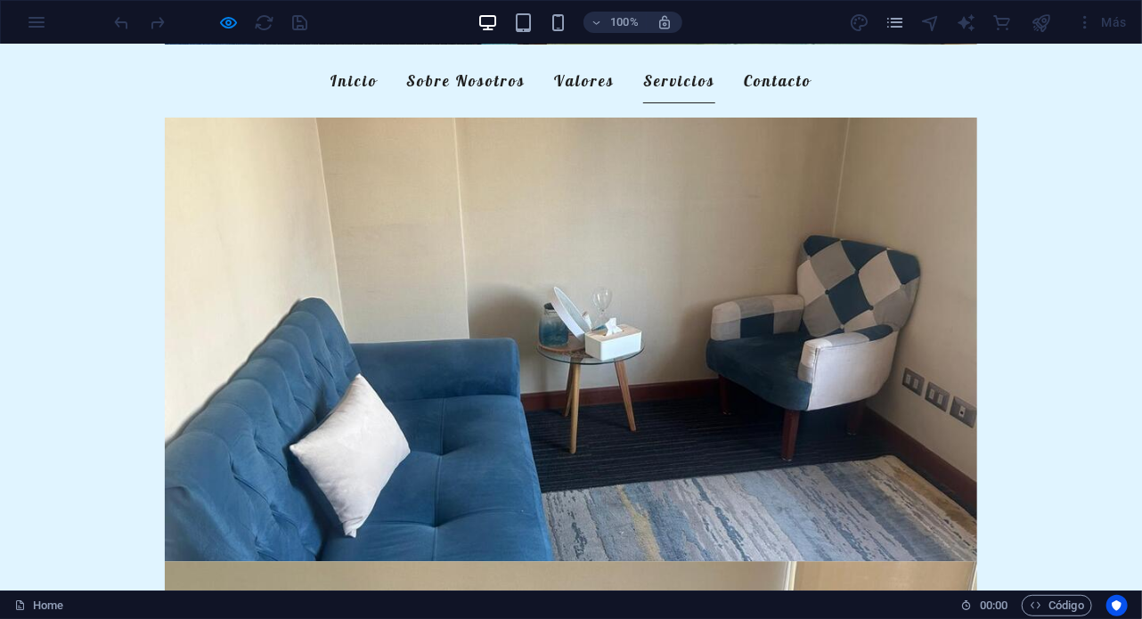
scroll to position [1550, 0]
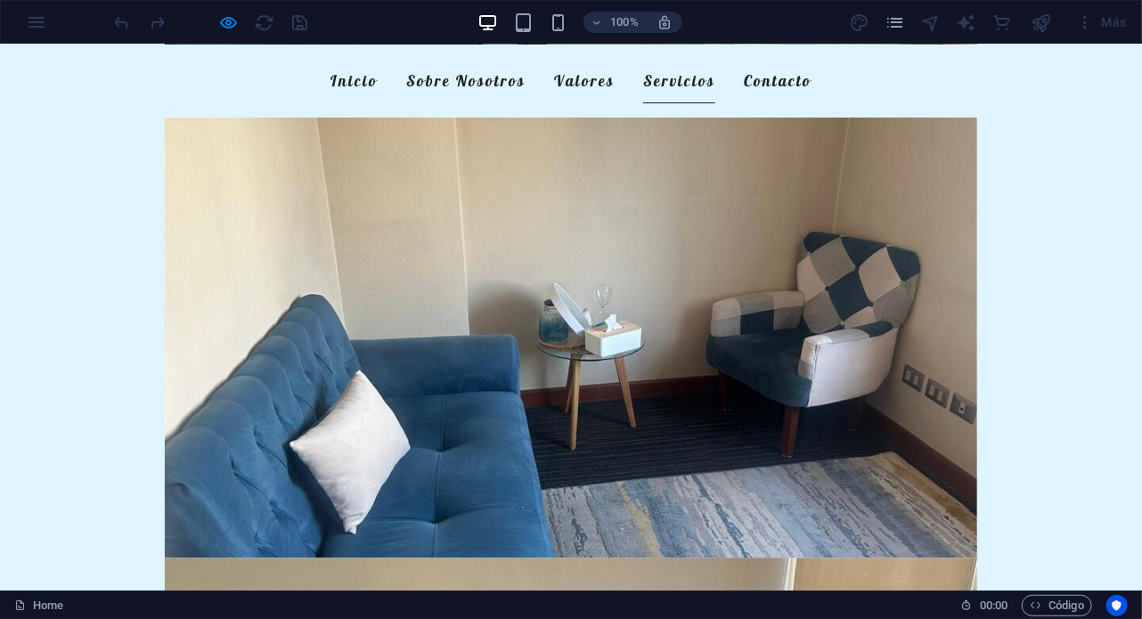
copy h3 "Individual"
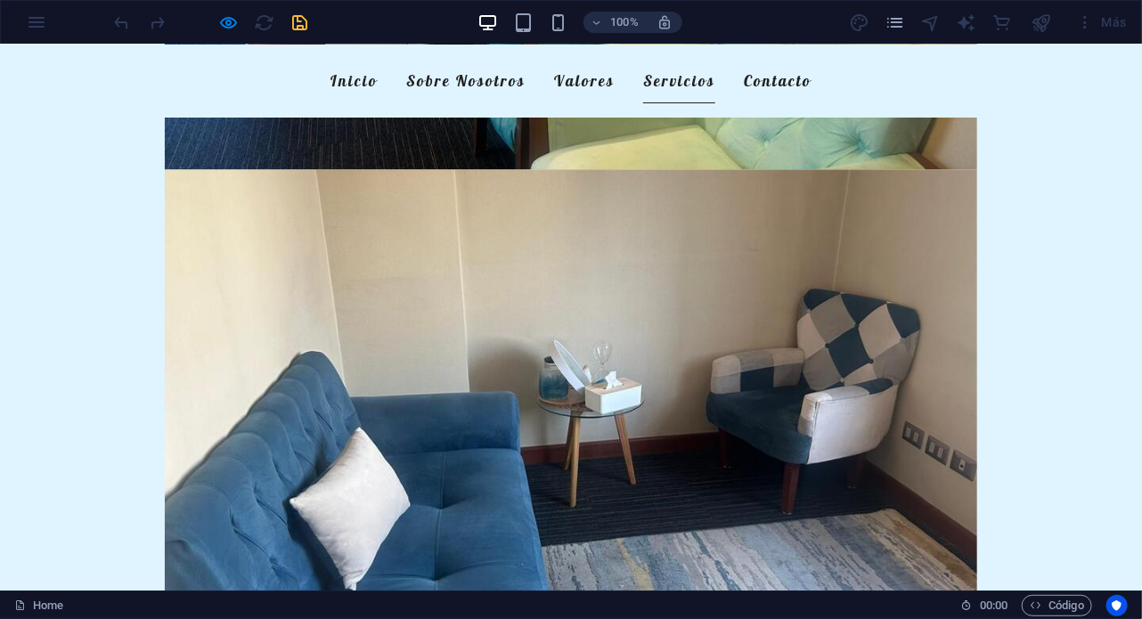
scroll to position [1497, 0]
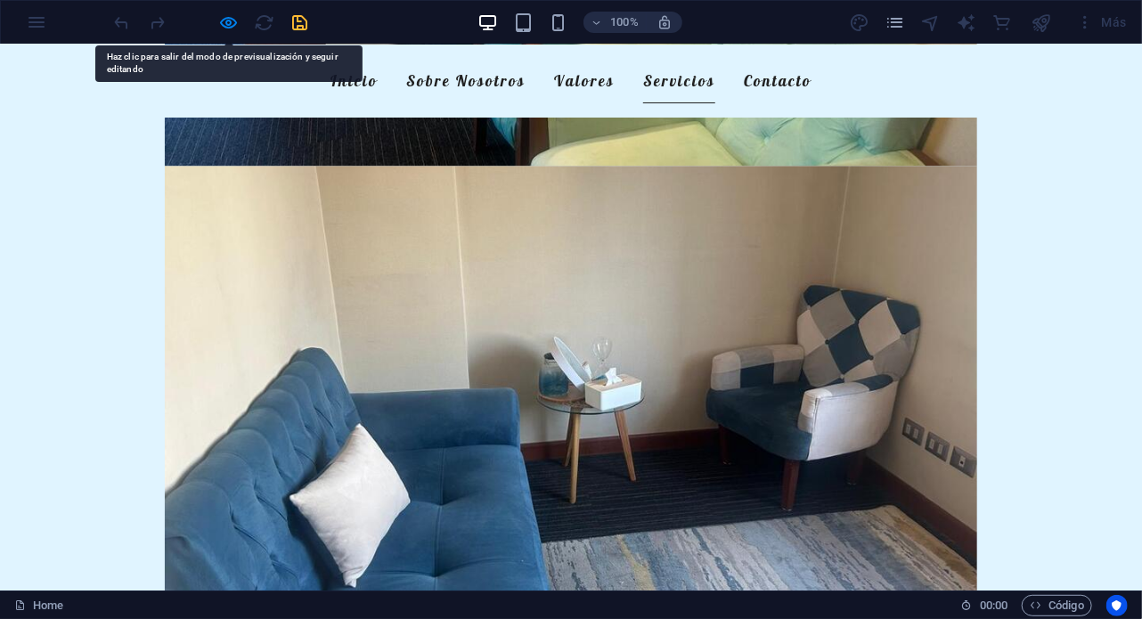
drag, startPoint x: 285, startPoint y: 362, endPoint x: 160, endPoint y: 152, distance: 243.7
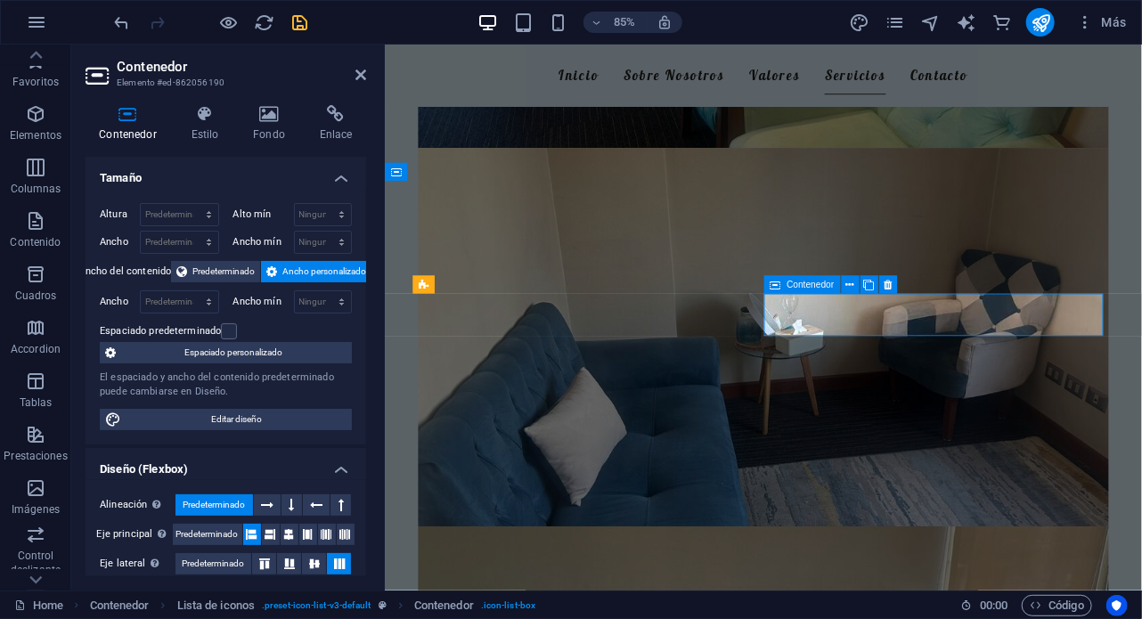
click at [853, 282] on icon at bounding box center [850, 285] width 8 height 16
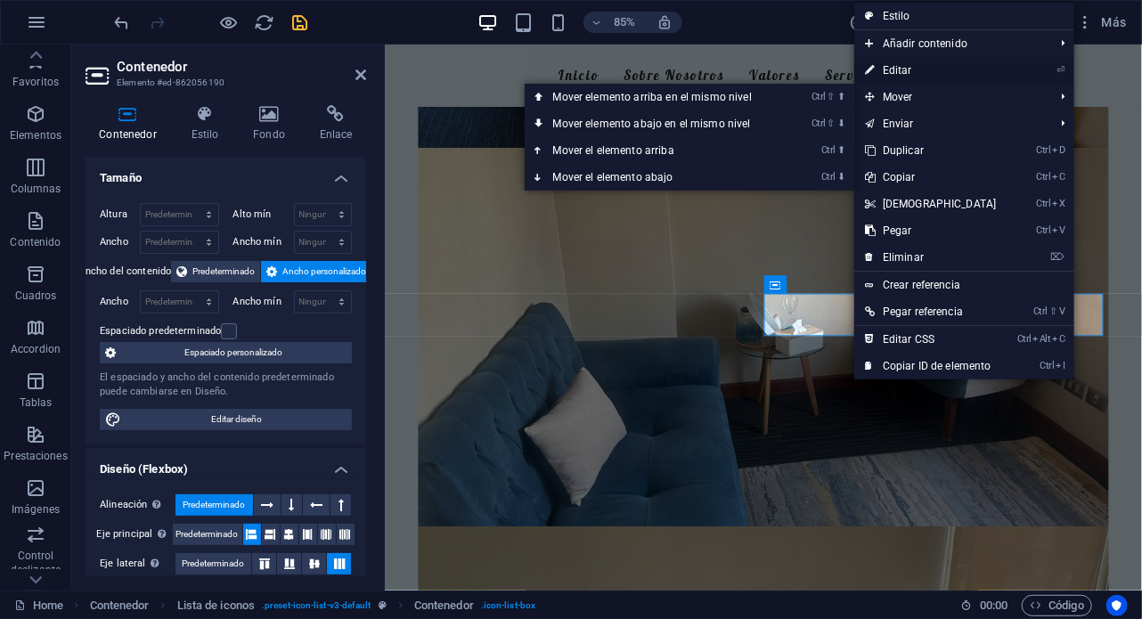
click at [912, 71] on link "⏎ Editar" at bounding box center [931, 70] width 153 height 27
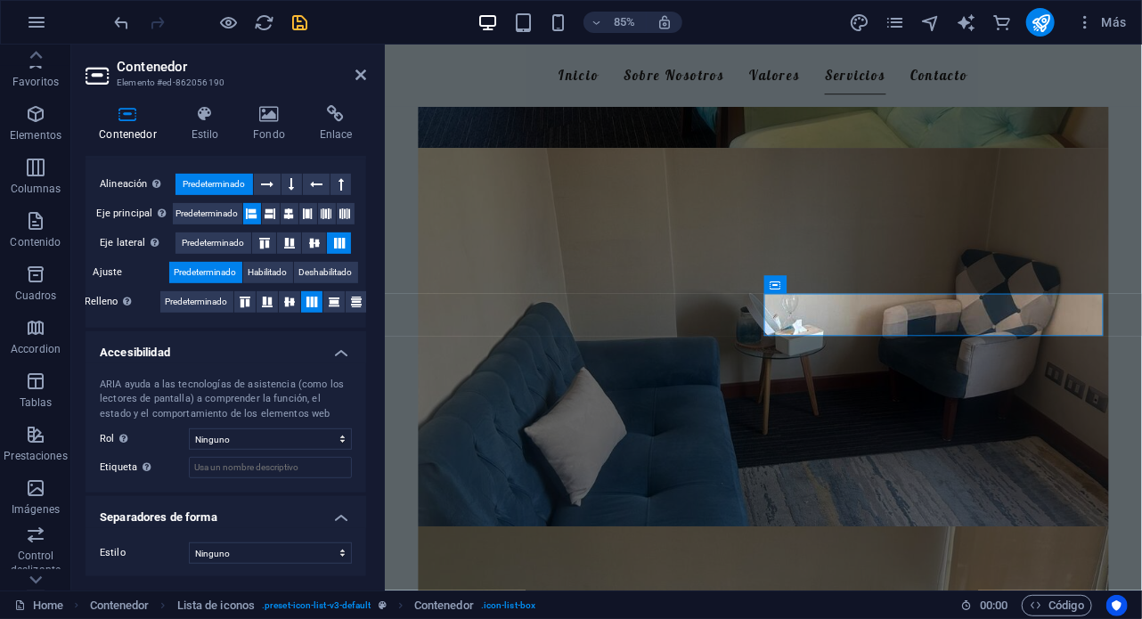
scroll to position [0, 0]
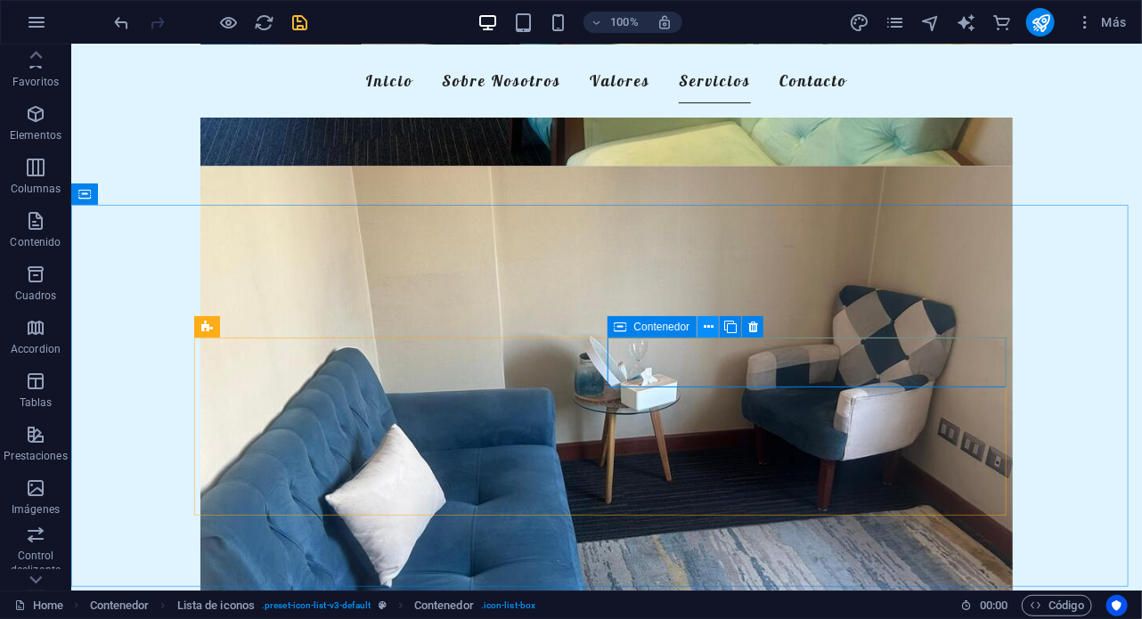
click at [707, 322] on icon at bounding box center [709, 327] width 10 height 19
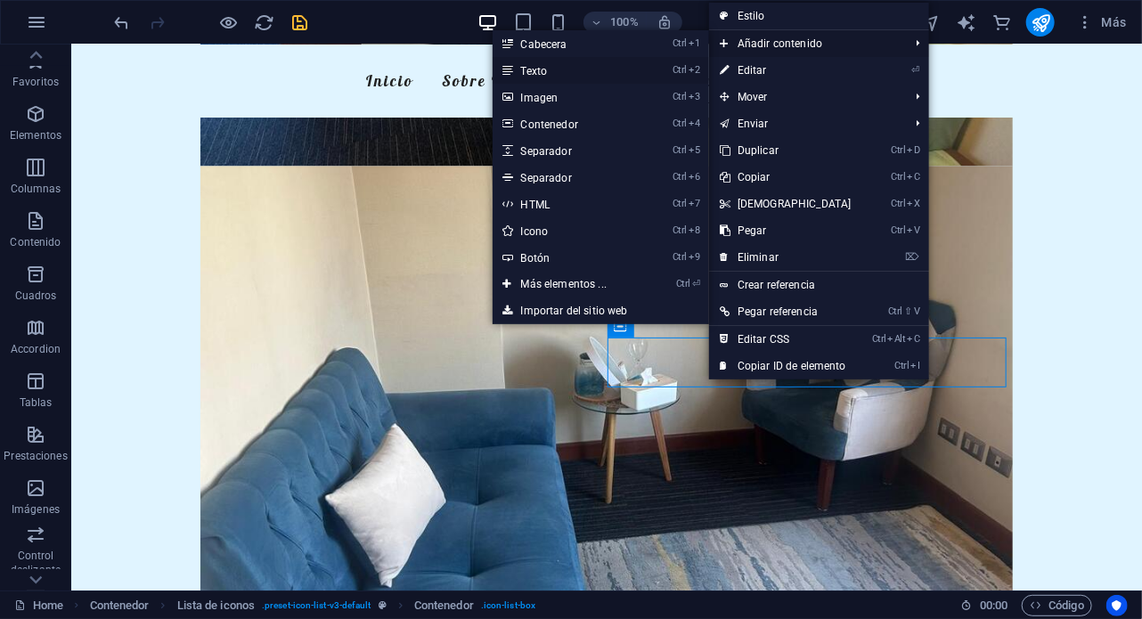
click at [559, 70] on link "Ctrl 2 Texto" at bounding box center [568, 70] width 150 height 27
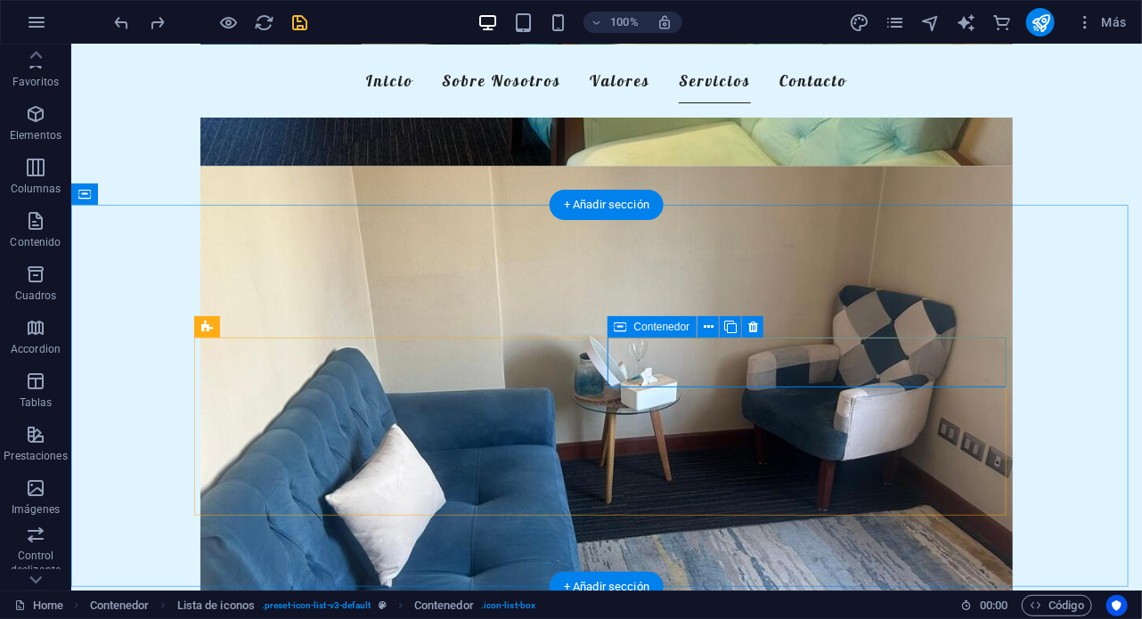
click at [712, 327] on icon at bounding box center [709, 327] width 10 height 19
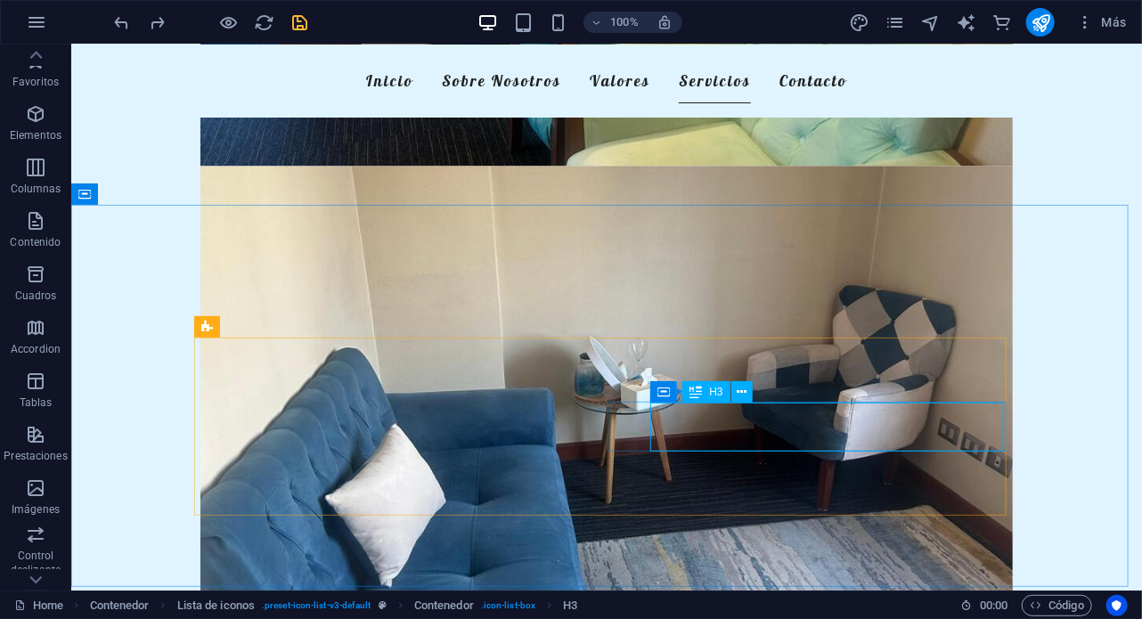
click at [720, 388] on span "H3" at bounding box center [715, 392] width 13 height 11
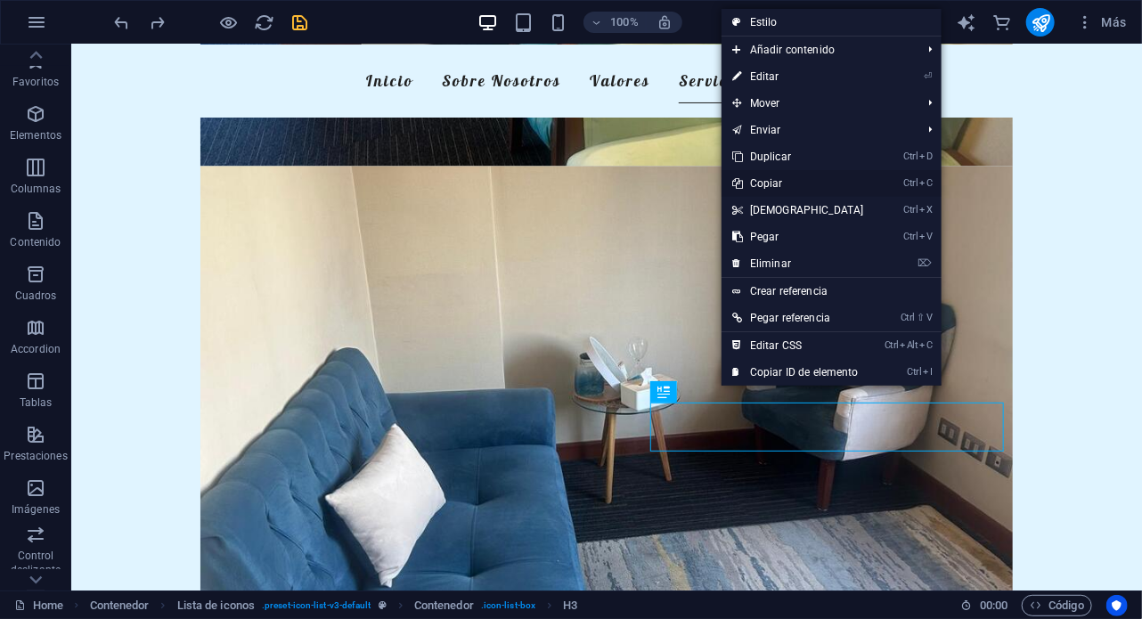
click at [782, 177] on link "Ctrl C Copiar" at bounding box center [798, 183] width 153 height 27
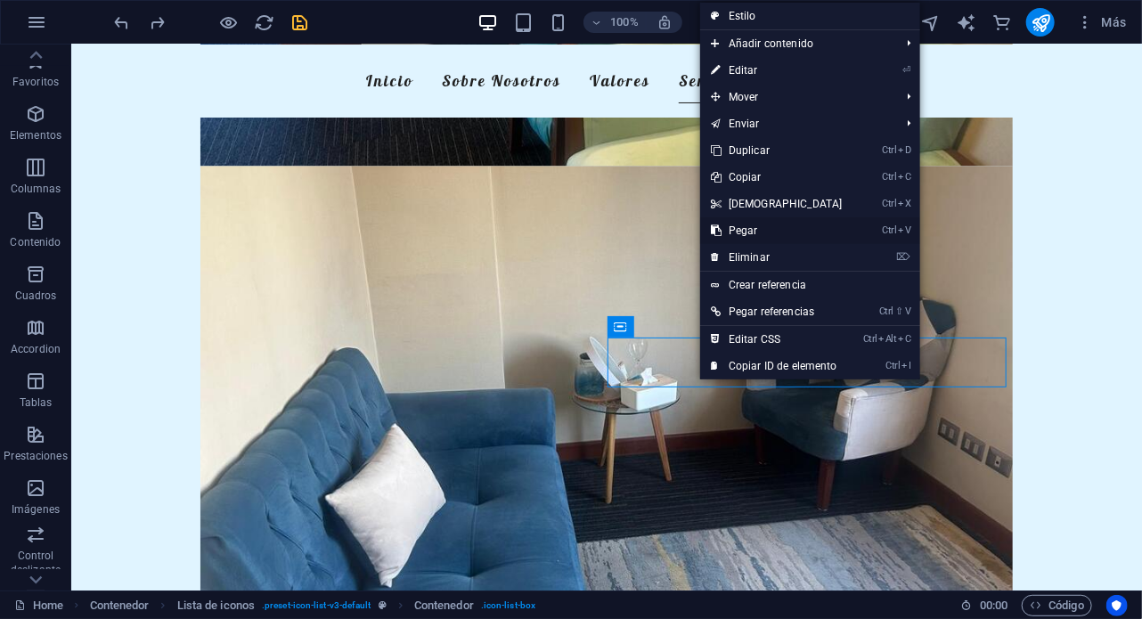
click at [763, 240] on link "Ctrl V Pegar" at bounding box center [776, 230] width 153 height 27
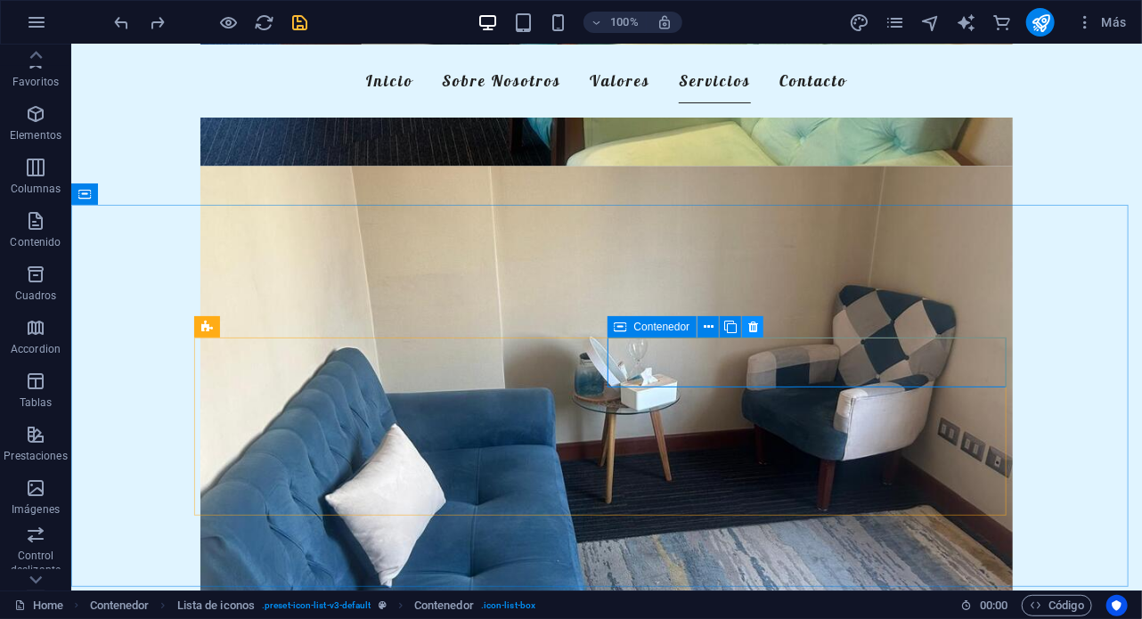
click at [759, 327] on button at bounding box center [752, 326] width 21 height 21
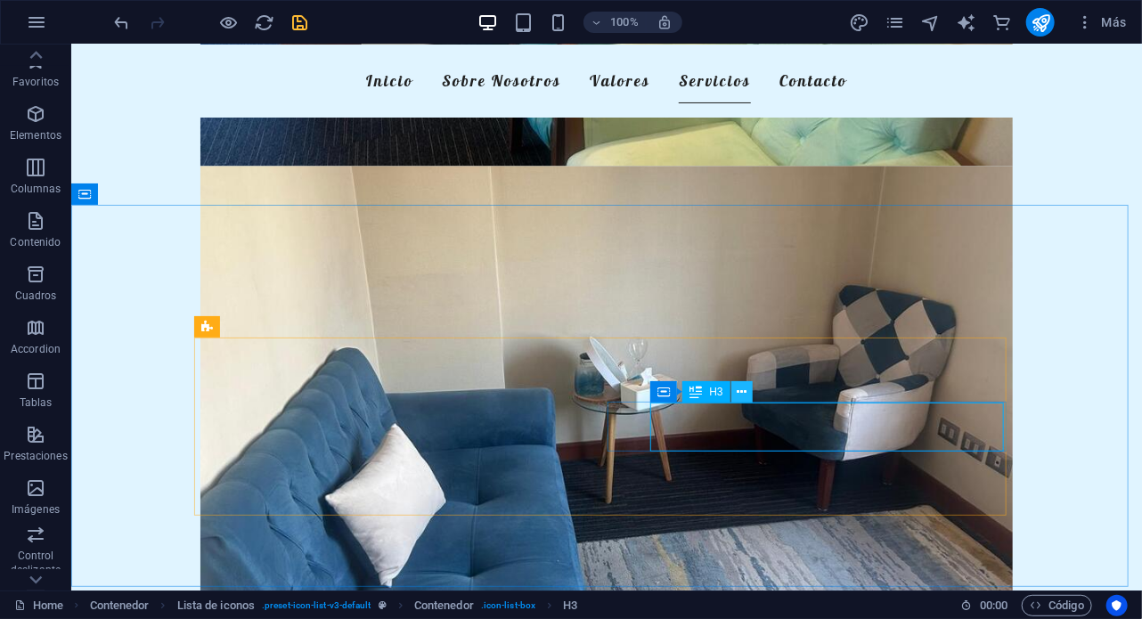
click at [747, 391] on button at bounding box center [742, 391] width 21 height 21
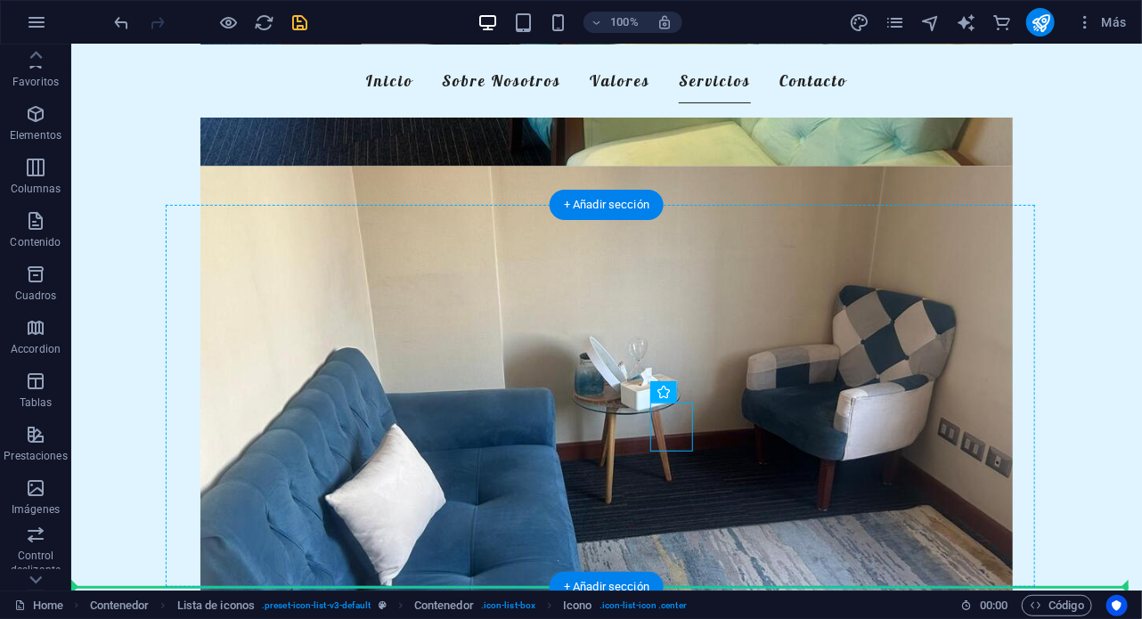
drag, startPoint x: 660, startPoint y: 438, endPoint x: 637, endPoint y: 479, distance: 47.1
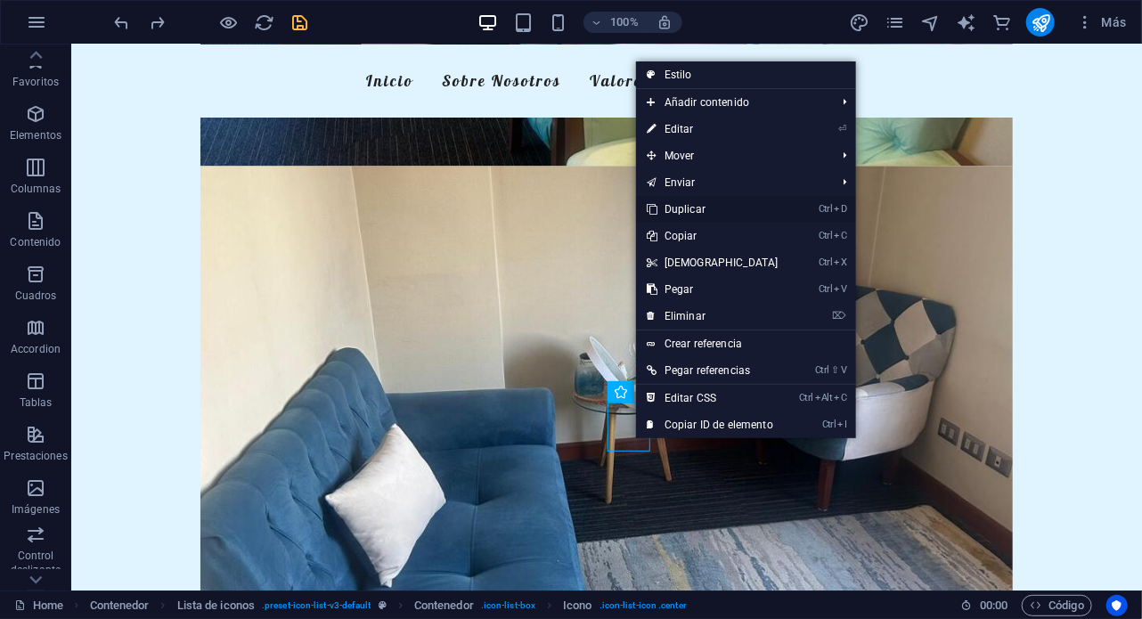
click at [695, 208] on link "Ctrl D Duplicar" at bounding box center [712, 209] width 153 height 27
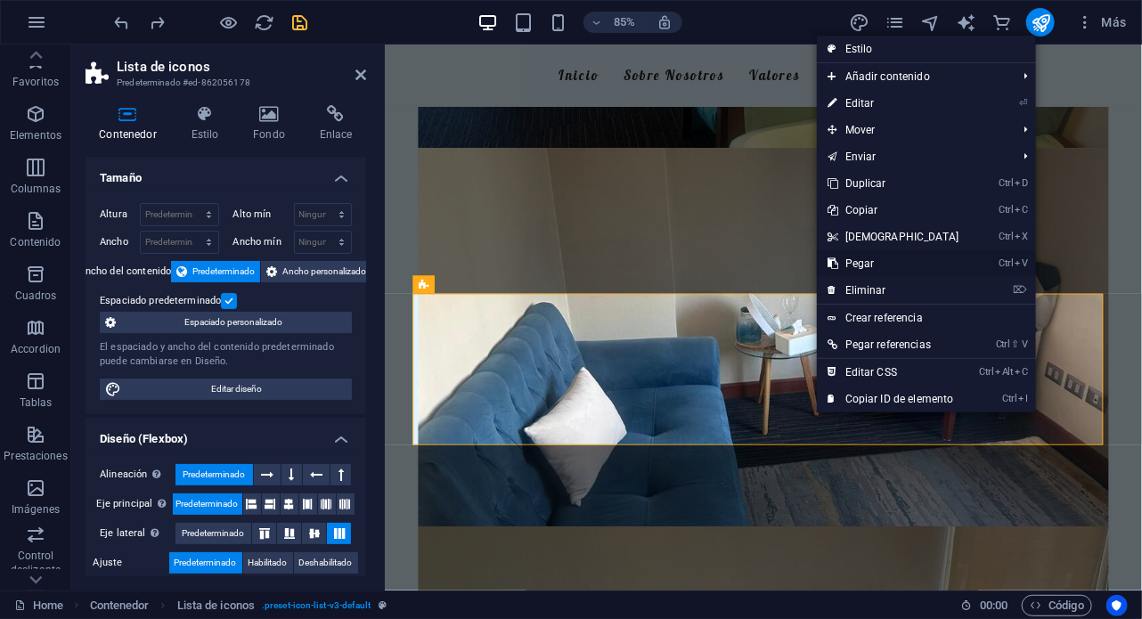
click at [856, 266] on link "Ctrl V Pegar" at bounding box center [893, 263] width 153 height 27
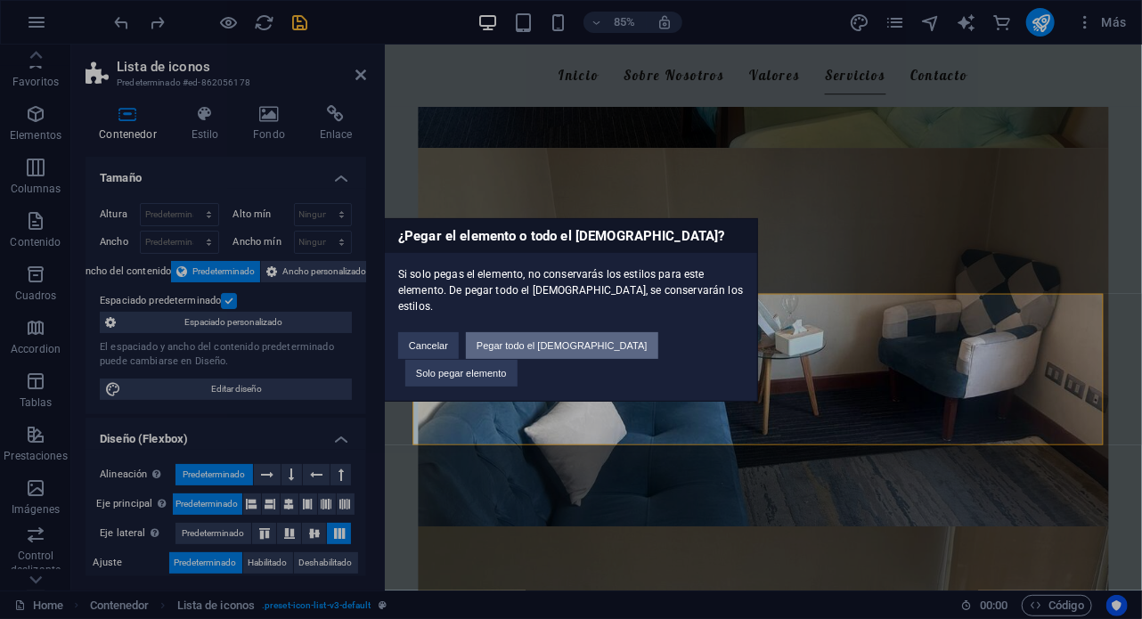
click at [598, 351] on button "Pegar todo el preajuste" at bounding box center [562, 345] width 192 height 27
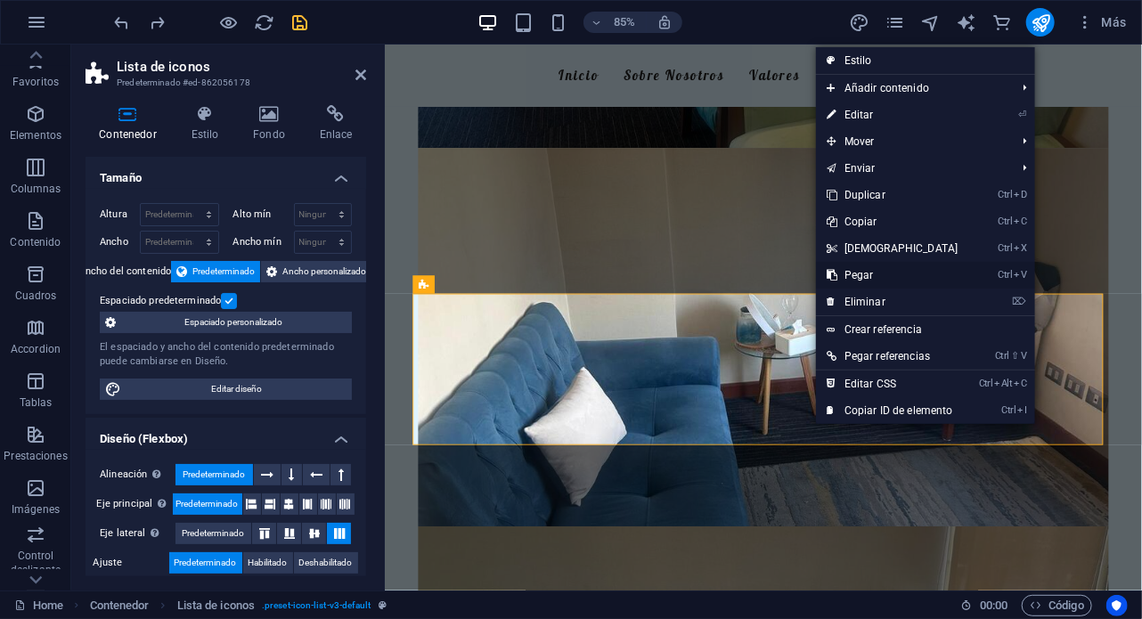
click at [853, 278] on link "Ctrl V Pegar" at bounding box center [892, 275] width 153 height 27
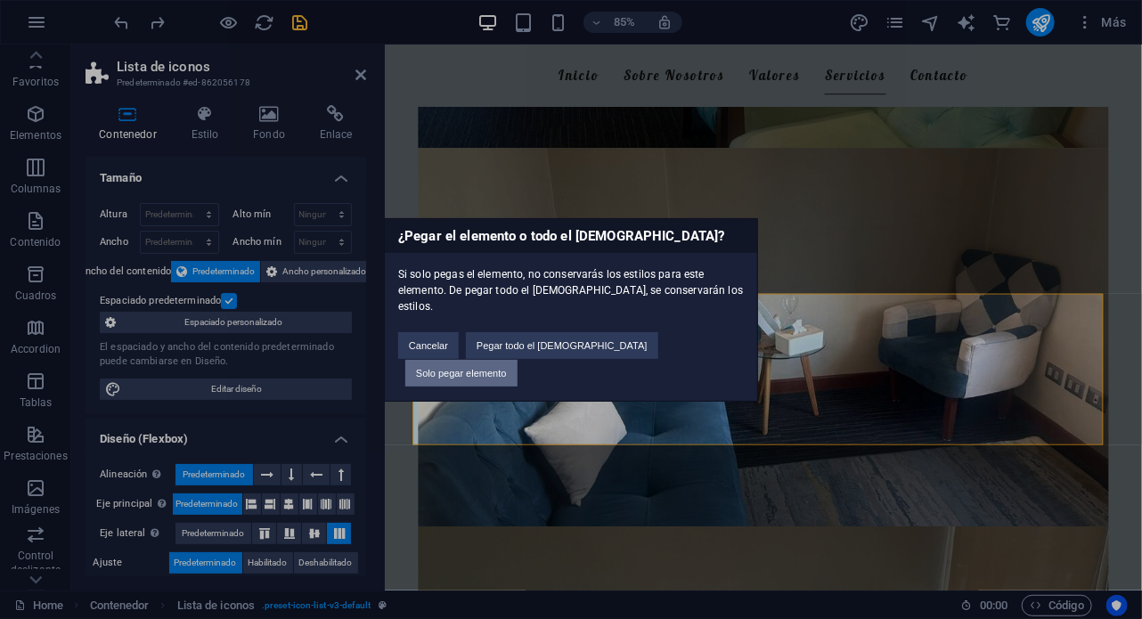
click at [518, 360] on button "Solo pegar elemento" at bounding box center [461, 373] width 112 height 27
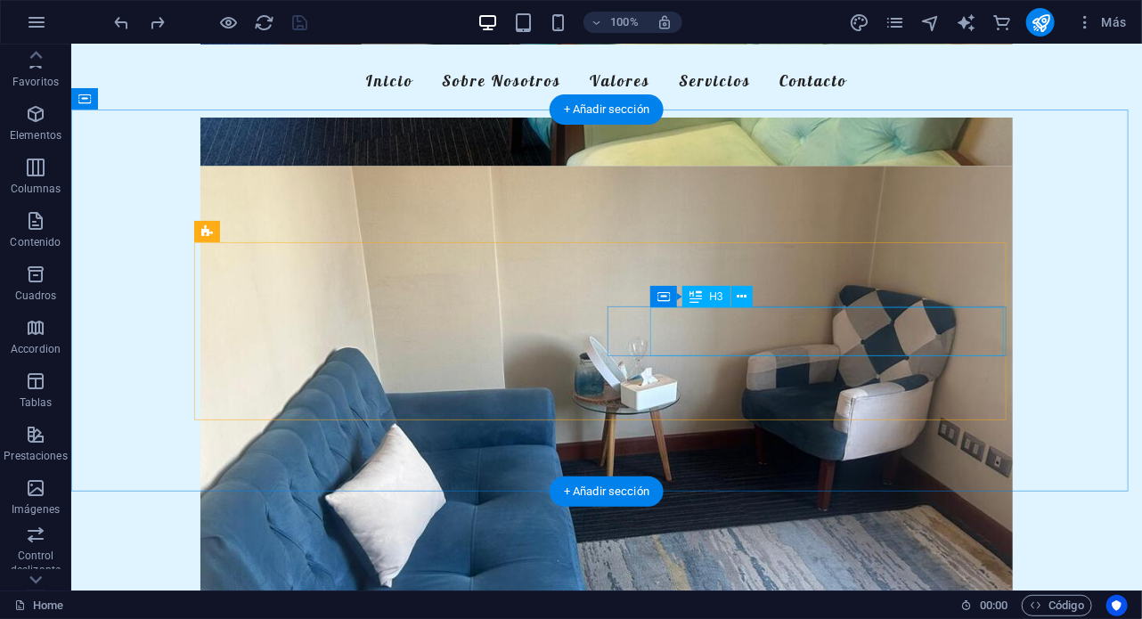
scroll to position [1461, 0]
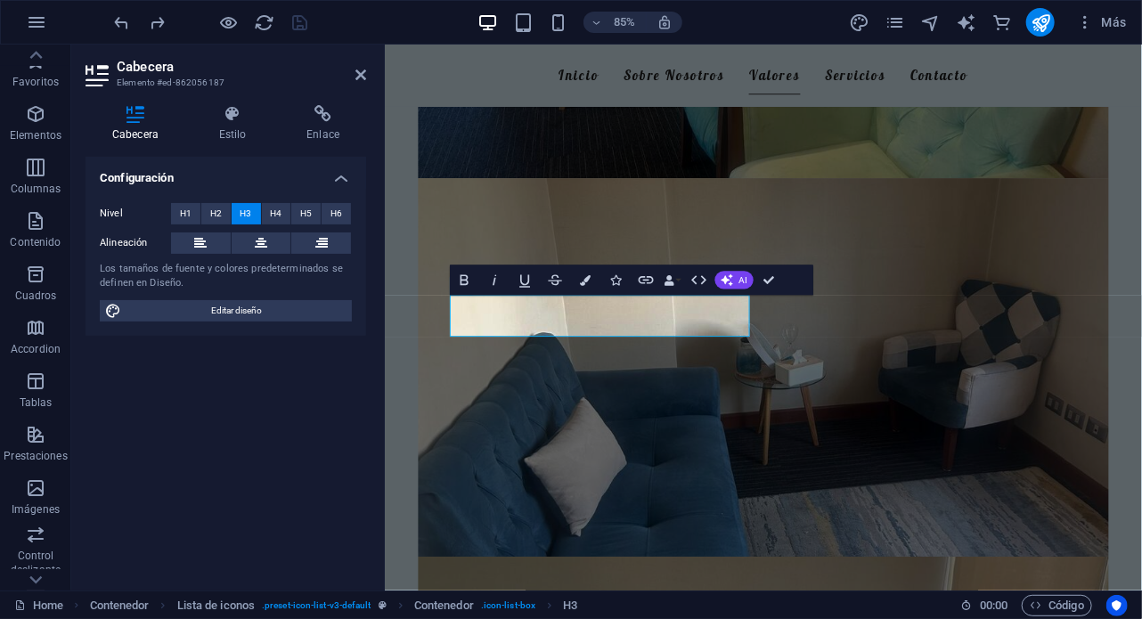
click at [323, 368] on div "Configuración Nivel H1 H2 H3 H4 H5 H6 Alineación Los tamaños de fuente y colore…" at bounding box center [226, 367] width 281 height 420
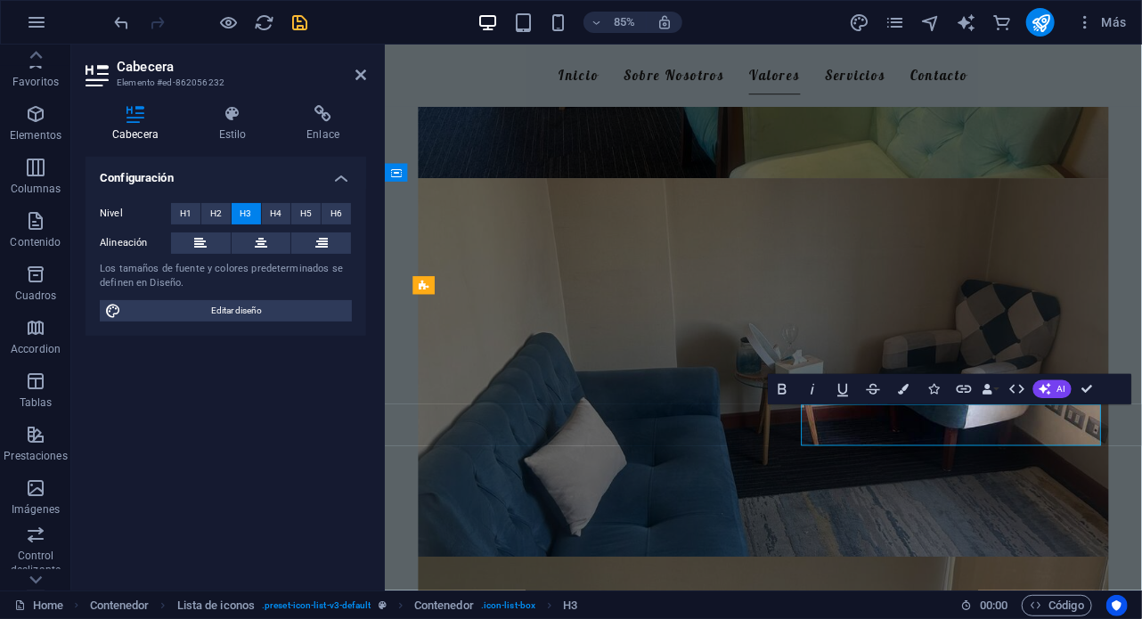
drag, startPoint x: 942, startPoint y: 491, endPoint x: 887, endPoint y: 489, distance: 54.4
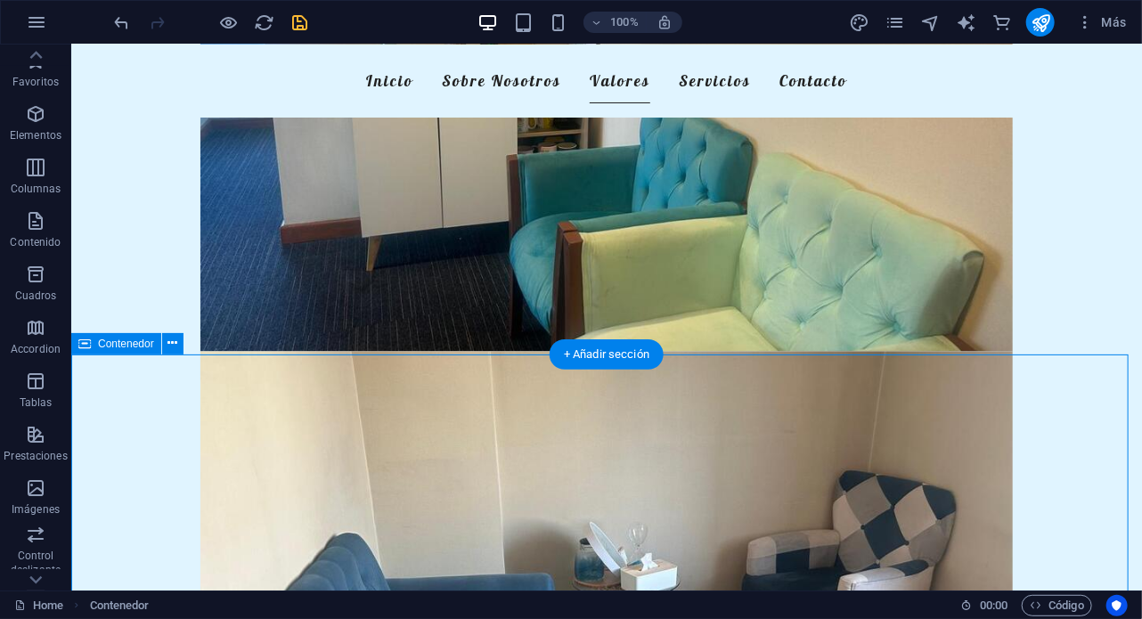
scroll to position [1304, 0]
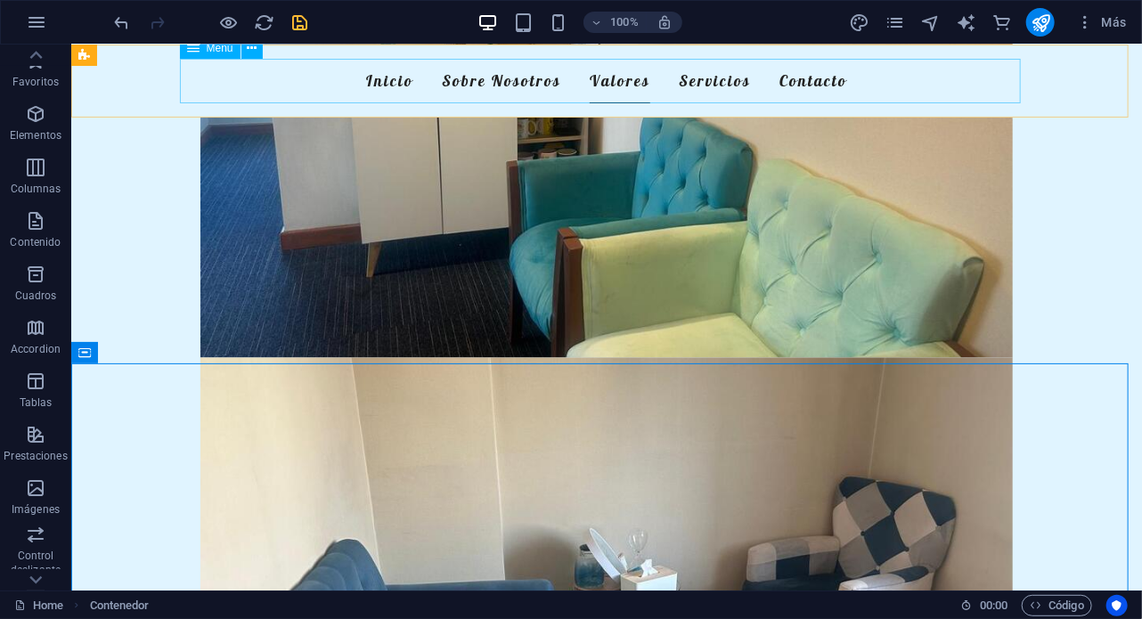
click at [687, 79] on nav "Inicio Sobre Nosotros Valores Servicios Contacto" at bounding box center [605, 80] width 841 height 45
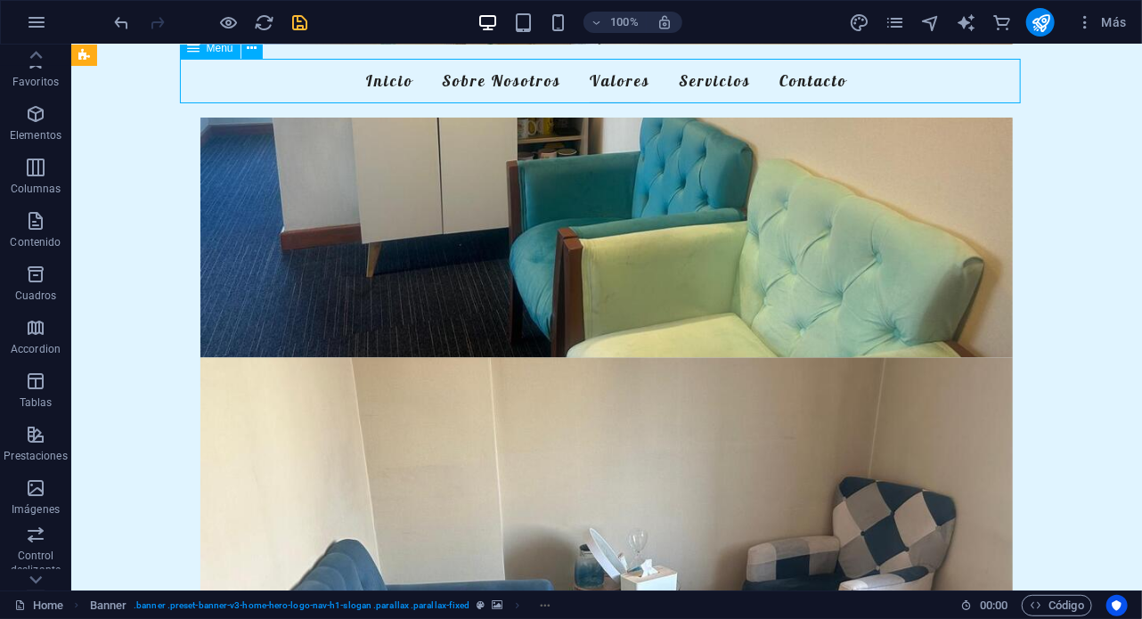
click at [687, 79] on nav "Inicio Sobre Nosotros Valores Servicios Contacto" at bounding box center [605, 80] width 841 height 45
select select
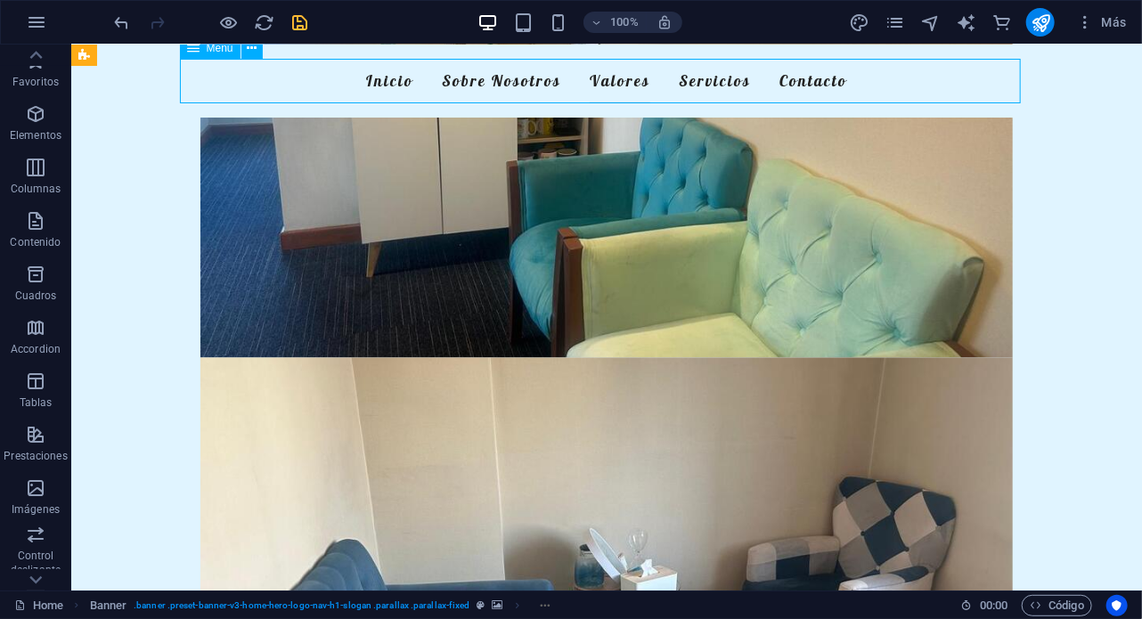
select select
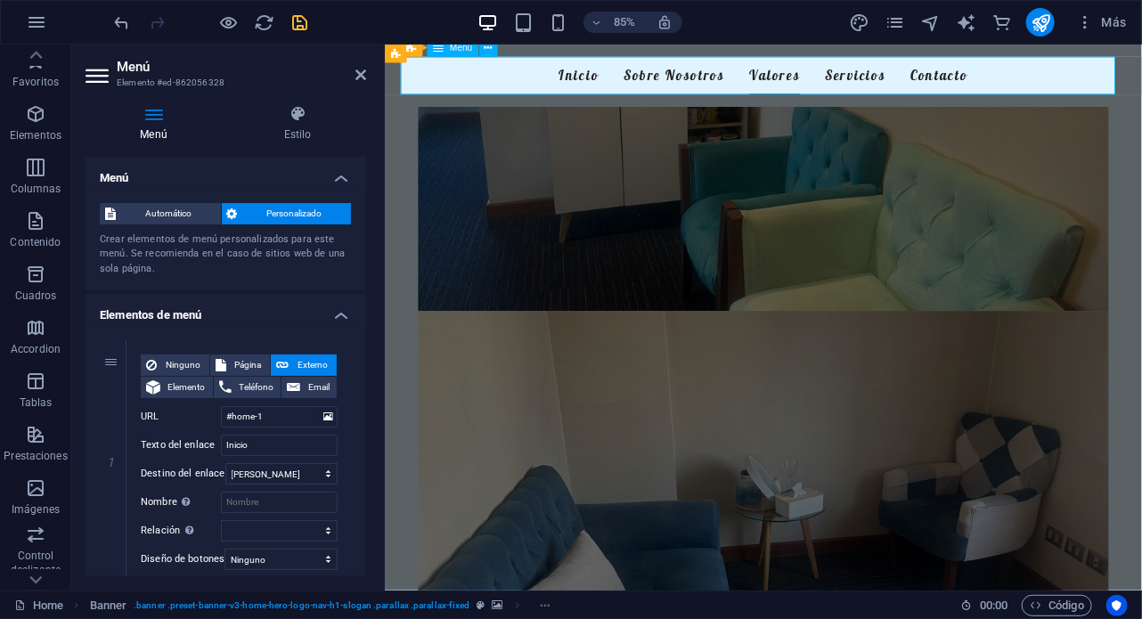
click at [907, 78] on nav "Inicio Sobre Nosotros Valores Servicios Contacto" at bounding box center [829, 81] width 841 height 45
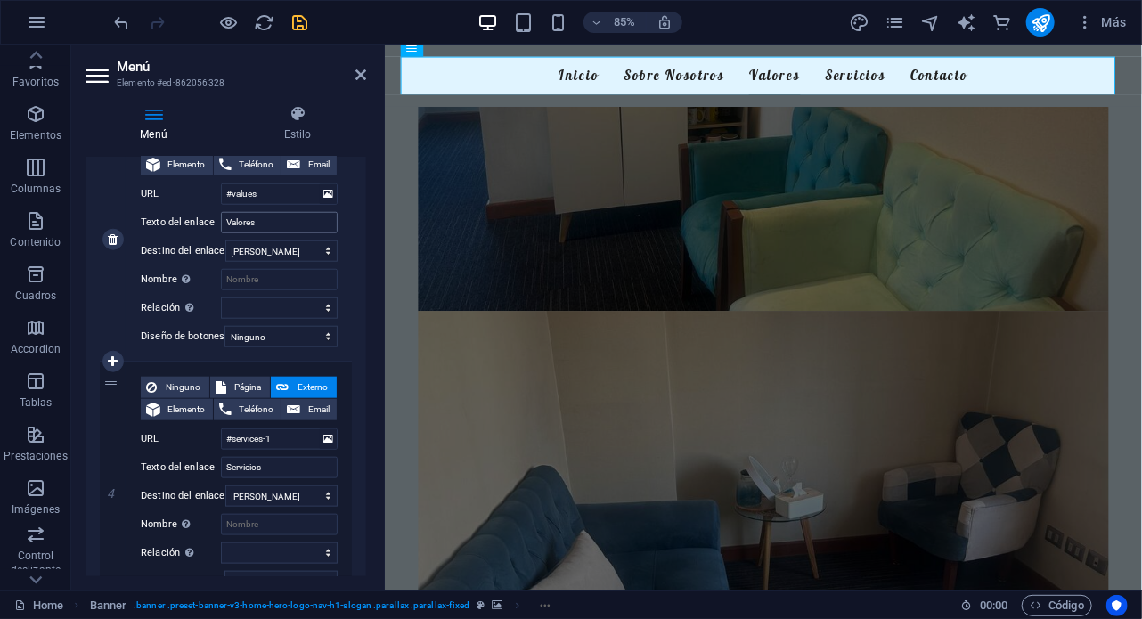
scroll to position [719, 0]
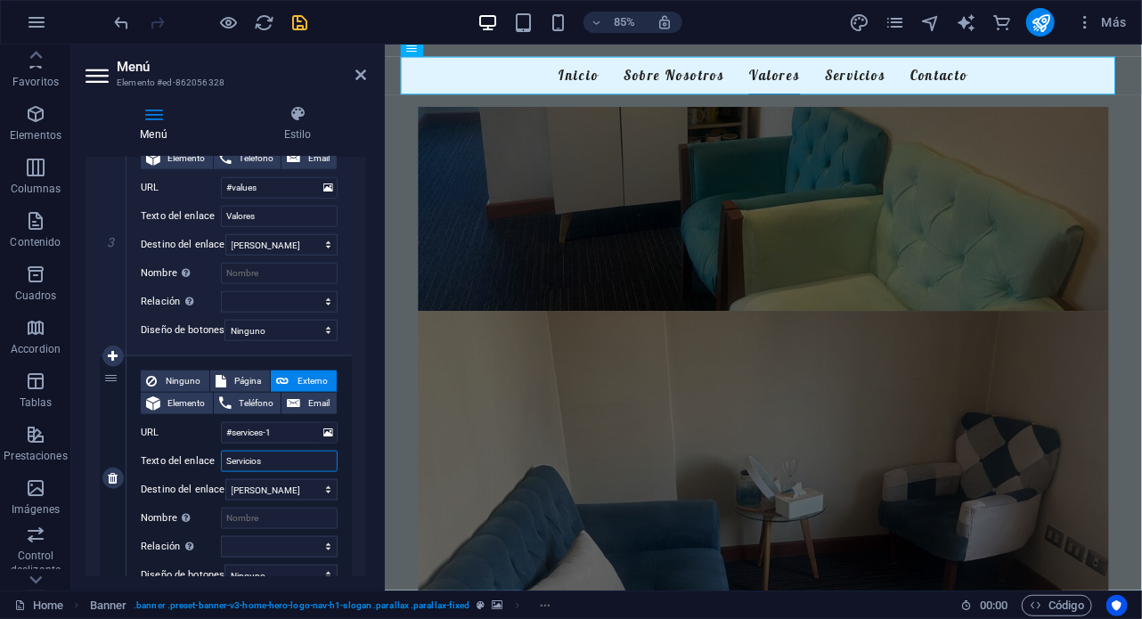
click at [225, 460] on input "Servicios" at bounding box center [279, 461] width 117 height 21
type input "NuestrosServicios"
select select
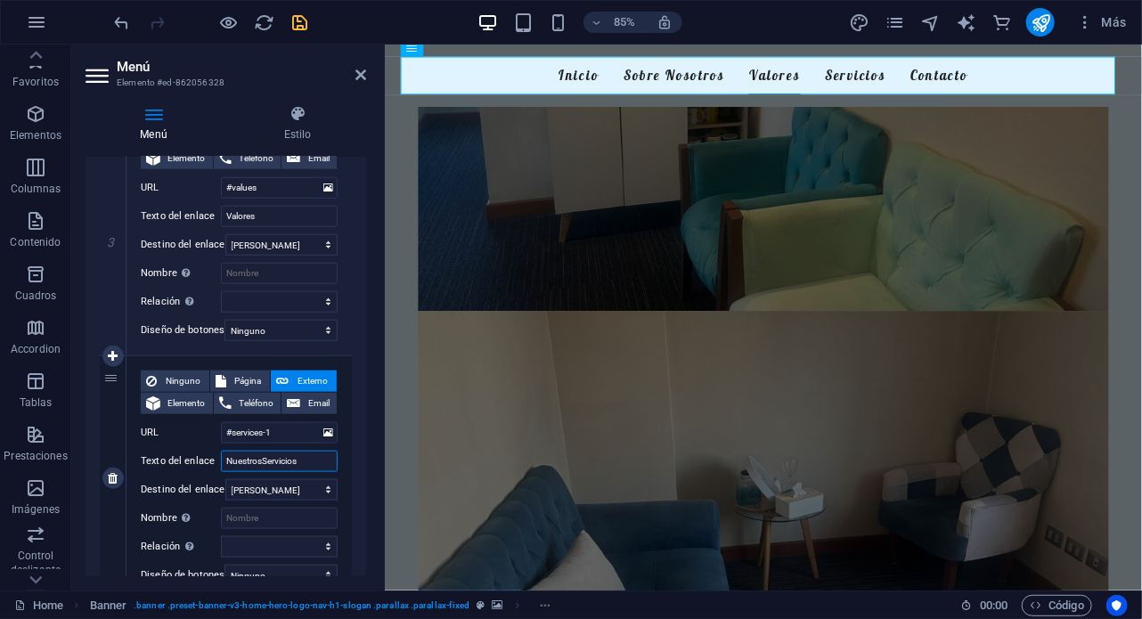
select select
type input "Nuestros Servicios"
select select
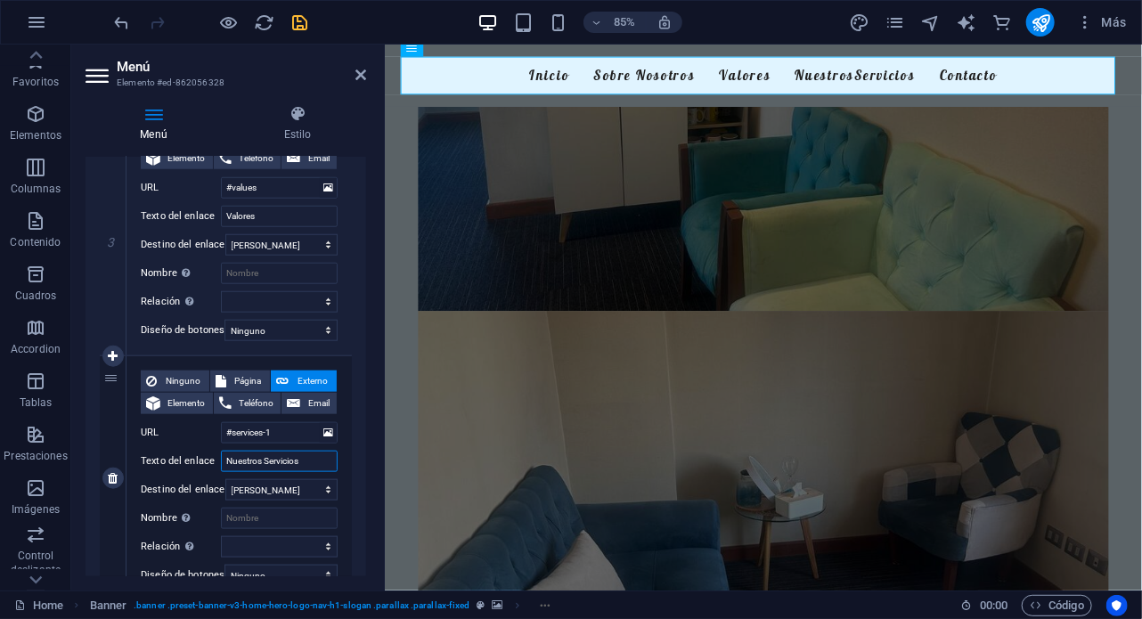
select select
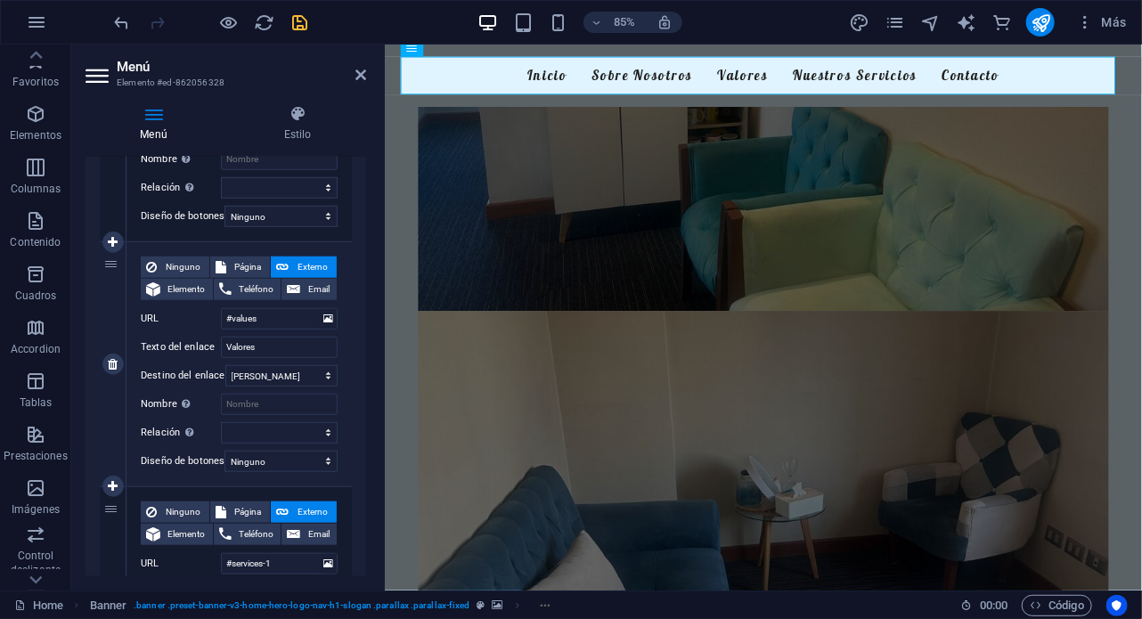
scroll to position [587, 0]
type input "Nuestros Servicios"
click at [353, 274] on div "1 Ninguno Página Externo Elemento Teléfono Email Página Home Subpage Legal Noti…" at bounding box center [226, 365] width 281 height 1253
click at [181, 263] on span "Ninguno" at bounding box center [183, 268] width 42 height 21
select select
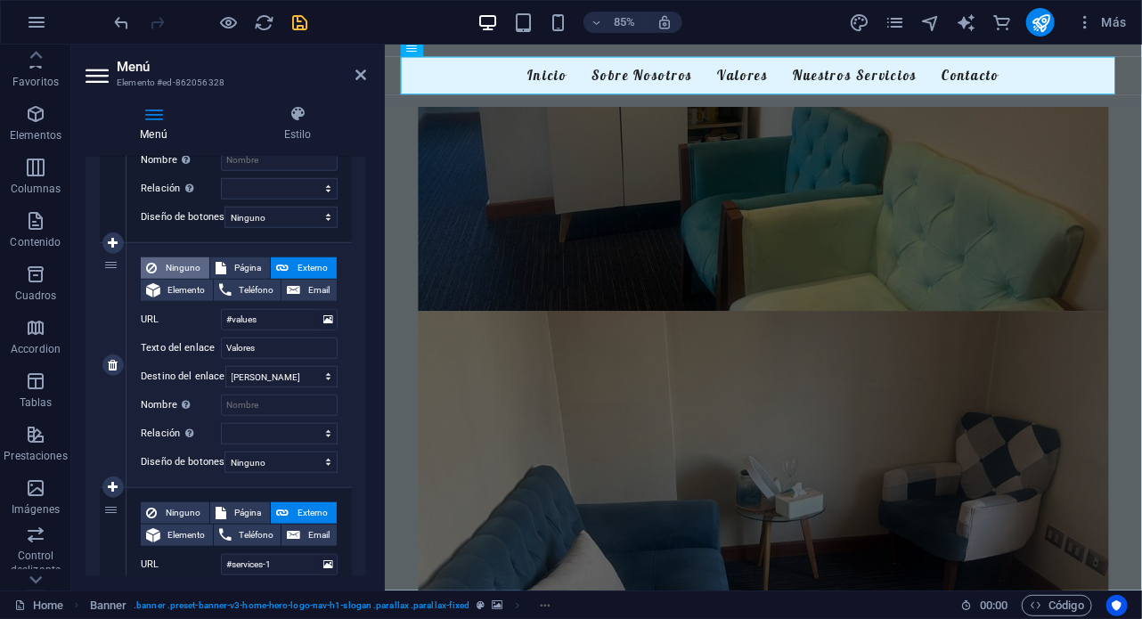
select select
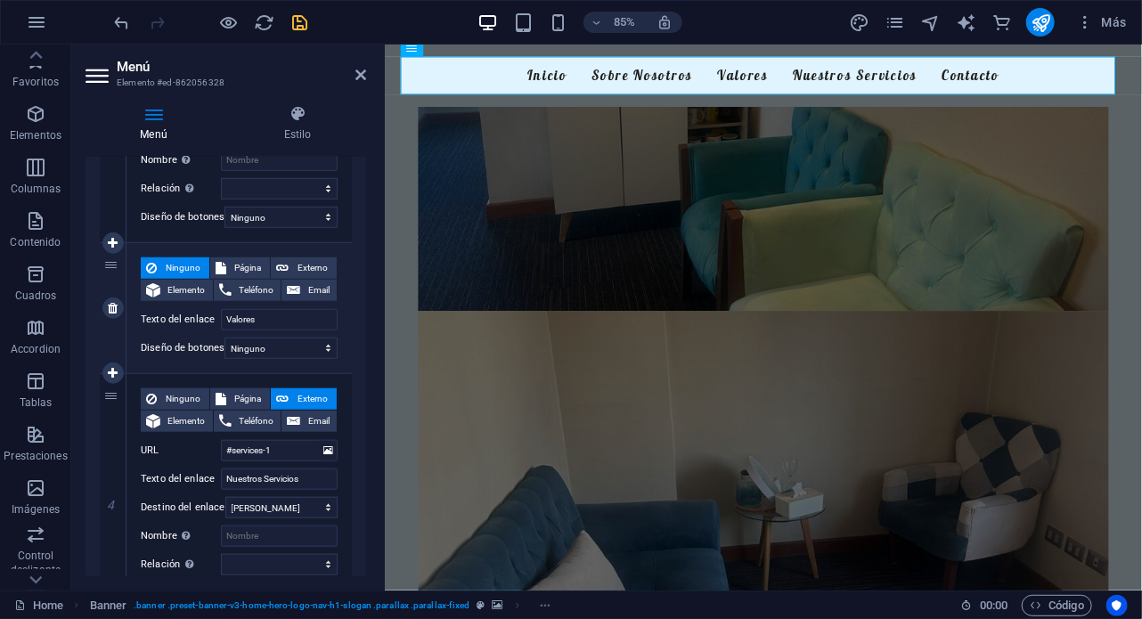
click at [176, 268] on span "Ninguno" at bounding box center [183, 268] width 42 height 21
click at [323, 252] on div "Ninguno Página Externo Elemento Teléfono Email Página Home Subpage Legal Notice…" at bounding box center [239, 308] width 225 height 130
click at [308, 267] on span "Externo" at bounding box center [312, 268] width 37 height 21
select select
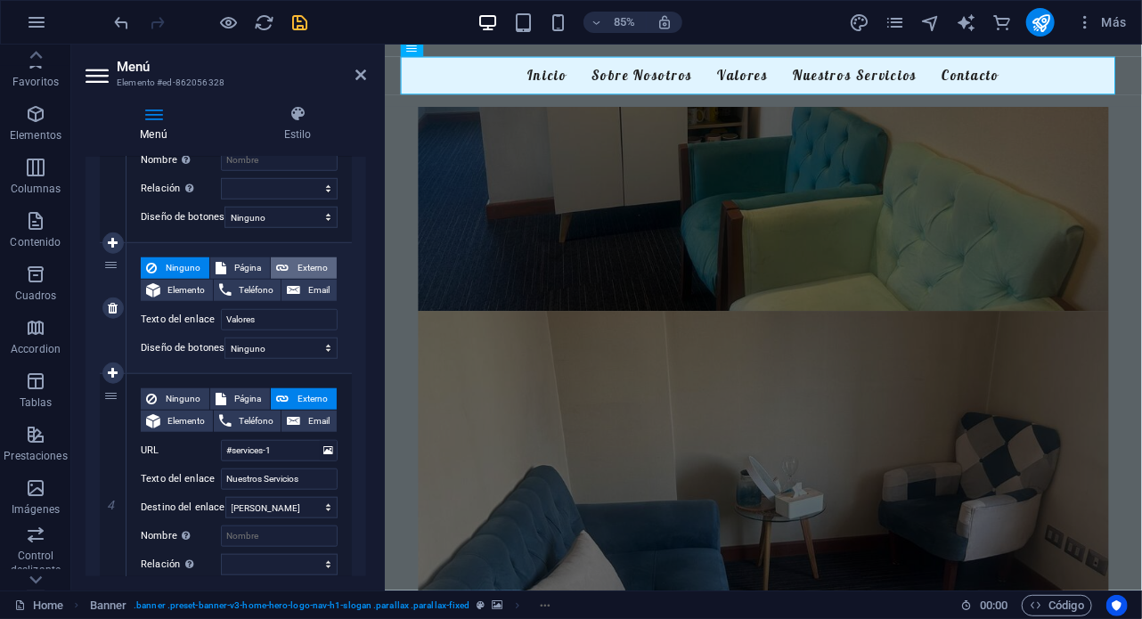
select select "blank"
select select
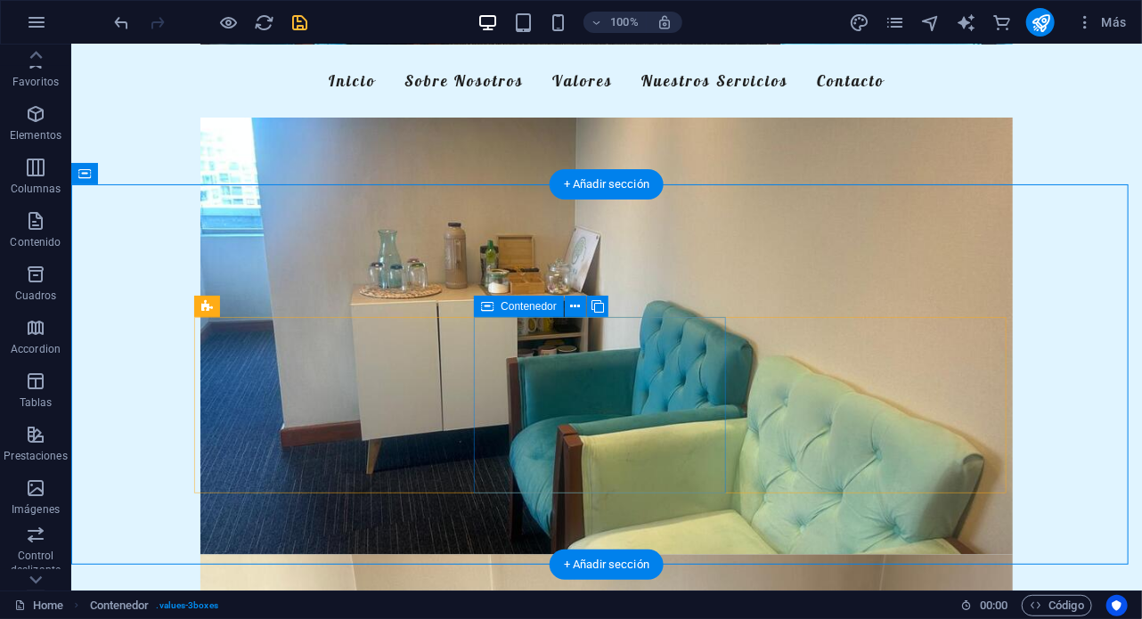
scroll to position [1108, 0]
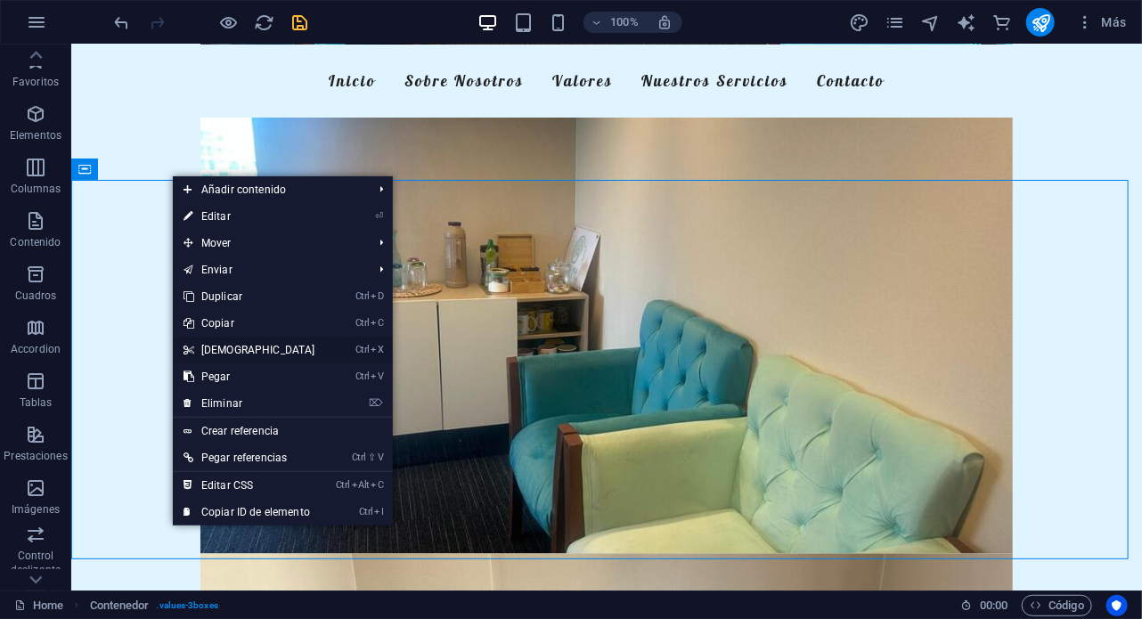
click at [228, 346] on link "Ctrl X Cortar" at bounding box center [249, 350] width 153 height 27
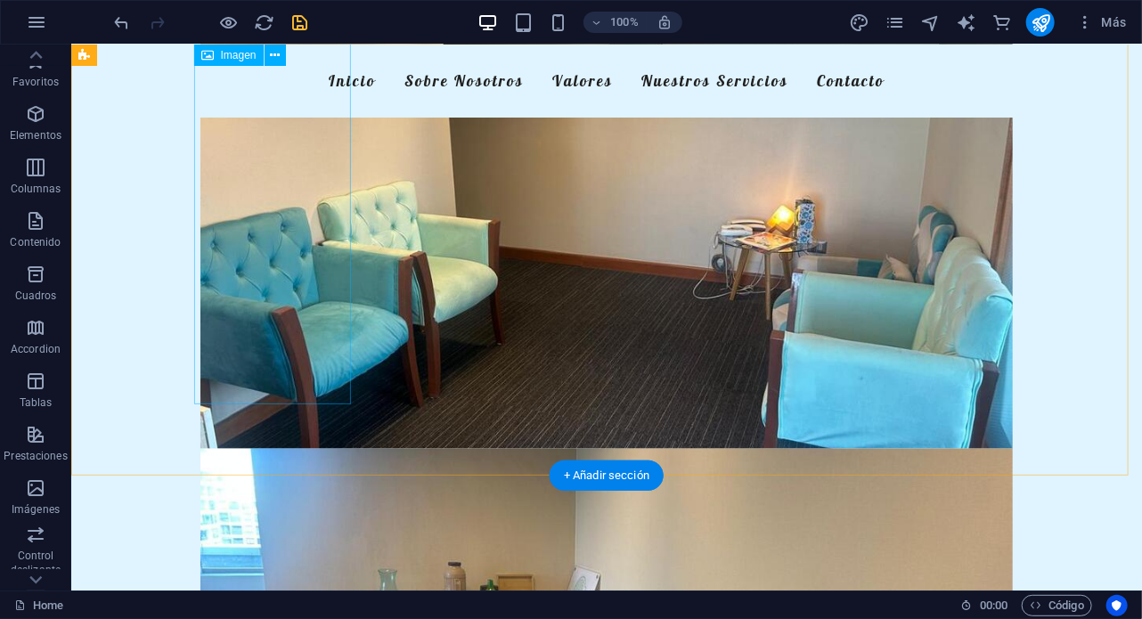
scroll to position [759, 0]
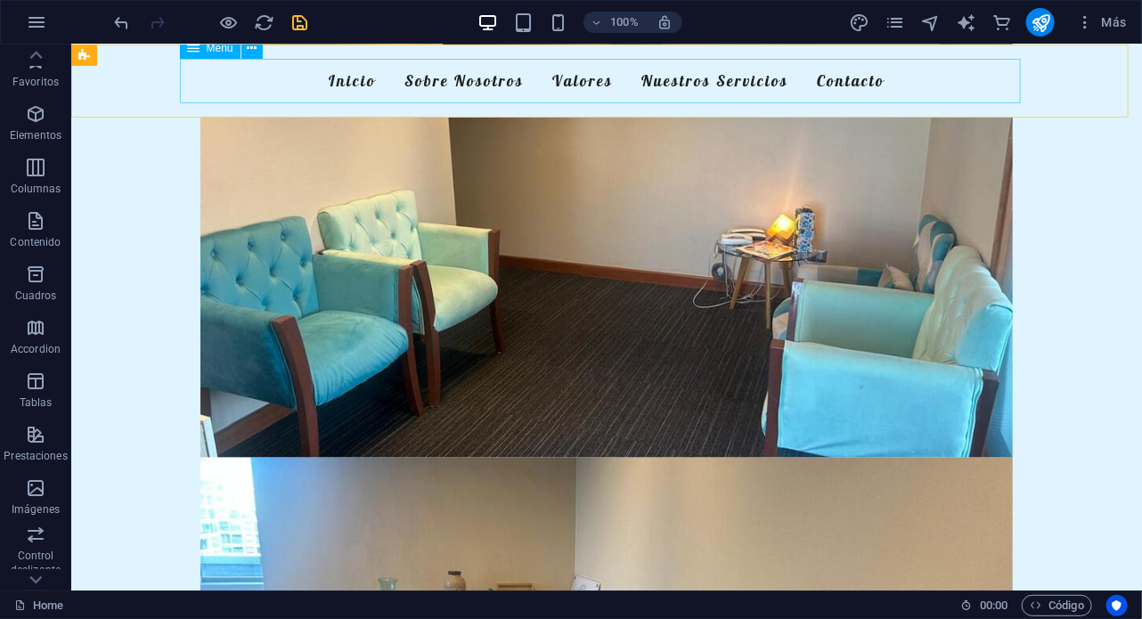
click at [751, 78] on nav "Inicio Sobre Nosotros Valores Nuestros Servicios Contacto" at bounding box center [605, 80] width 841 height 45
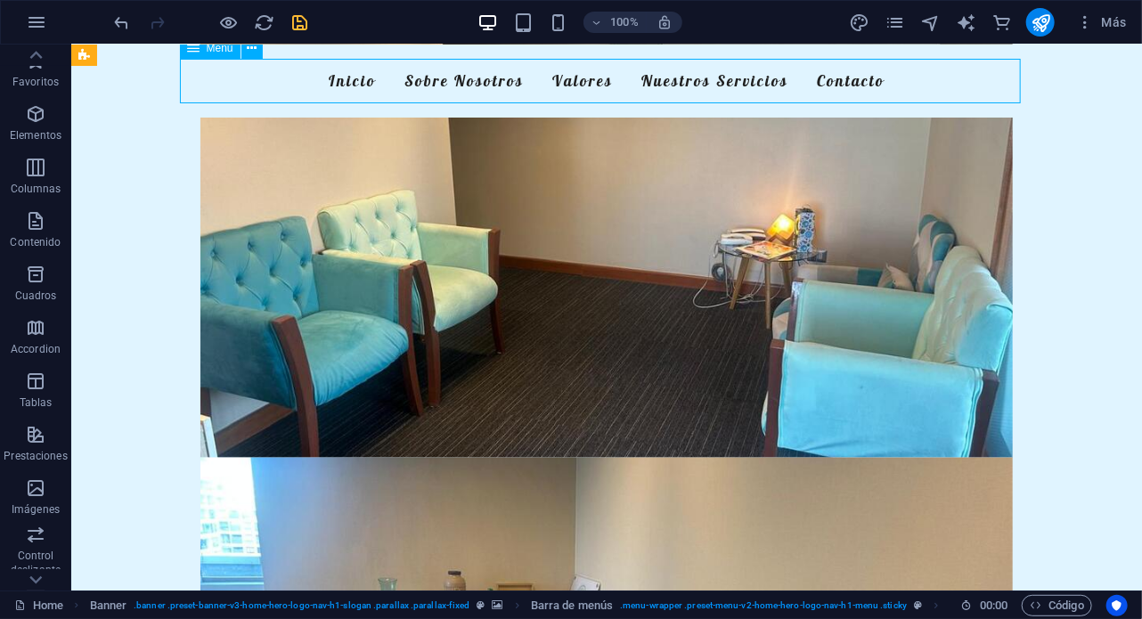
click at [542, 65] on nav "Inicio Sobre Nosotros Valores Nuestros Servicios Contacto" at bounding box center [605, 80] width 841 height 45
click at [610, 88] on nav "Inicio Sobre Nosotros Valores Nuestros Servicios Contacto" at bounding box center [605, 80] width 841 height 45
select select
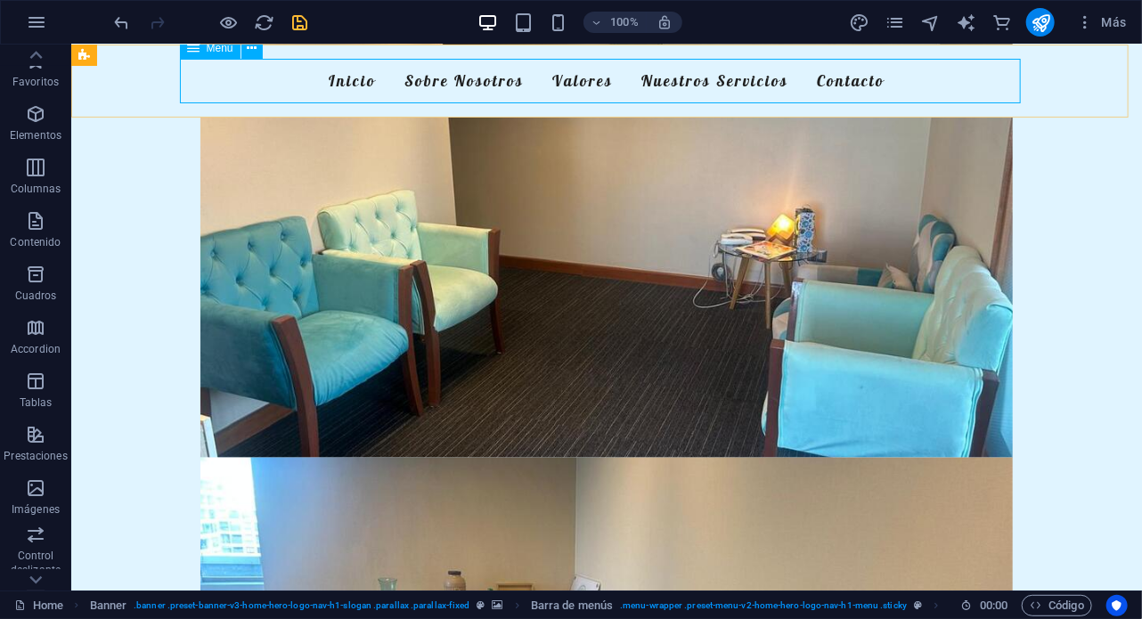
select select
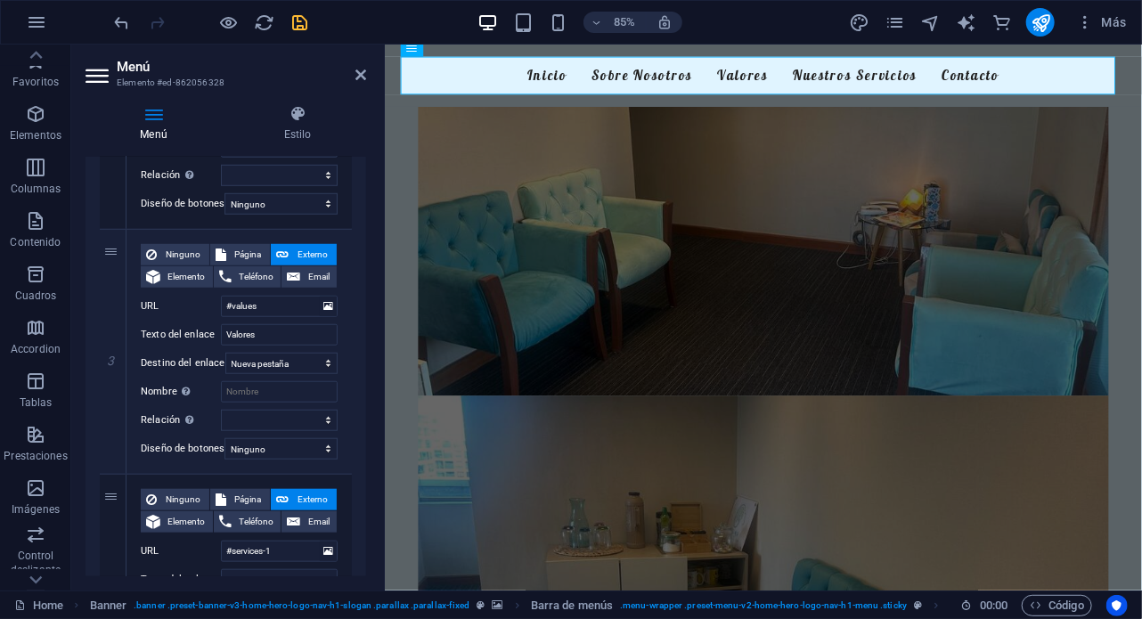
scroll to position [602, 0]
click at [111, 351] on icon at bounding box center [113, 350] width 10 height 12
select select
type input "#services-1"
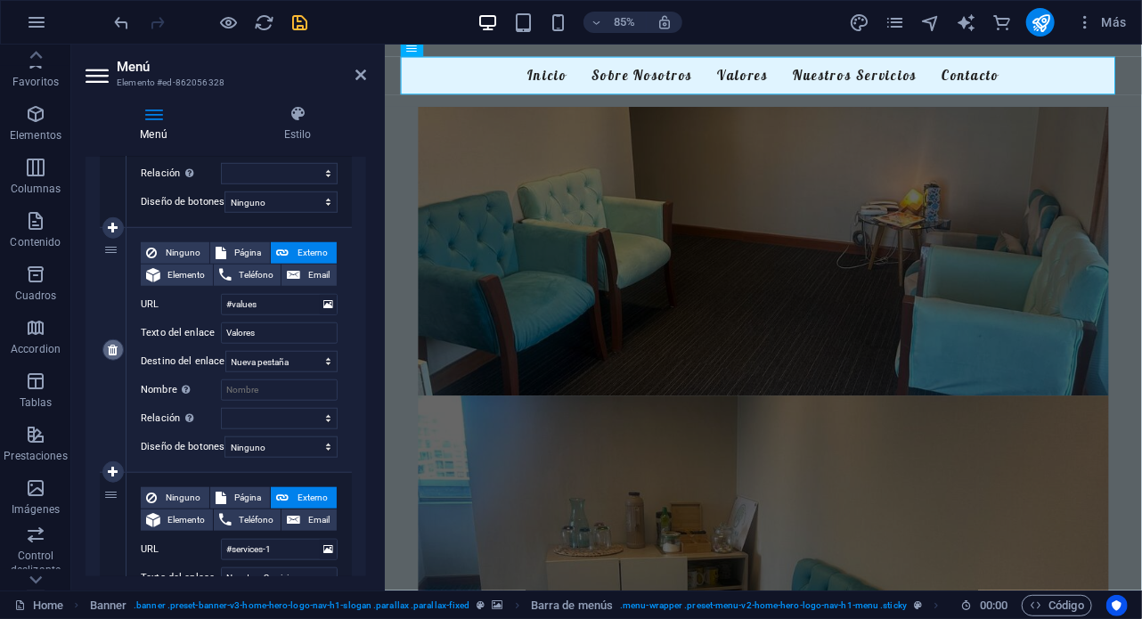
type input "Nuestros Servicios"
select select
type input "#contact-us-2"
type input "Contacto"
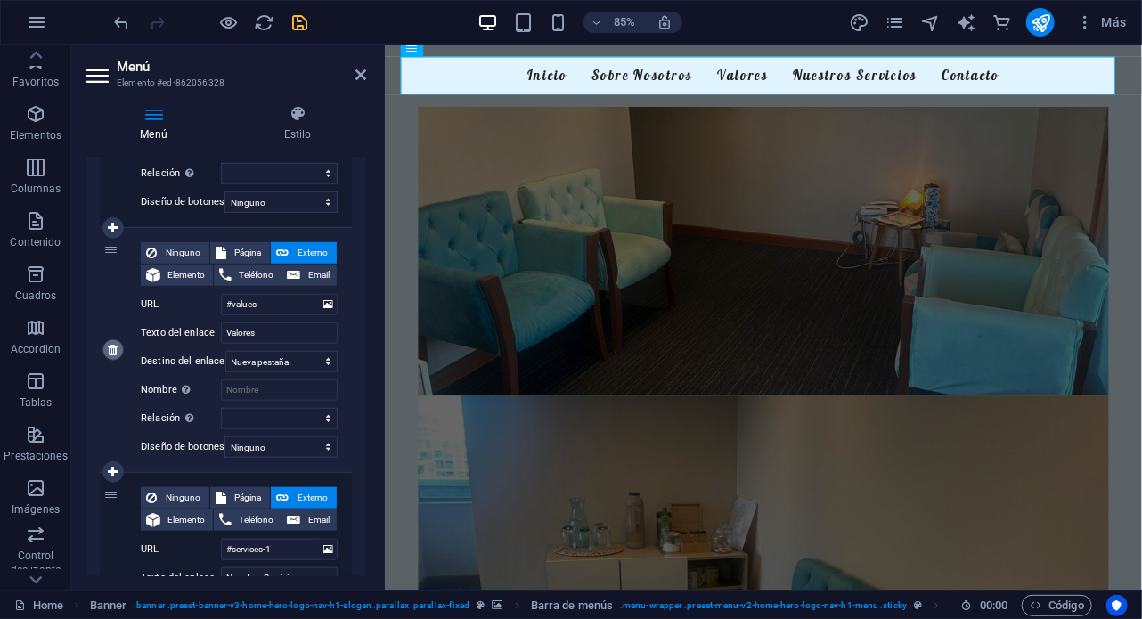
select select
click at [292, 24] on icon "save" at bounding box center [300, 22] width 20 height 20
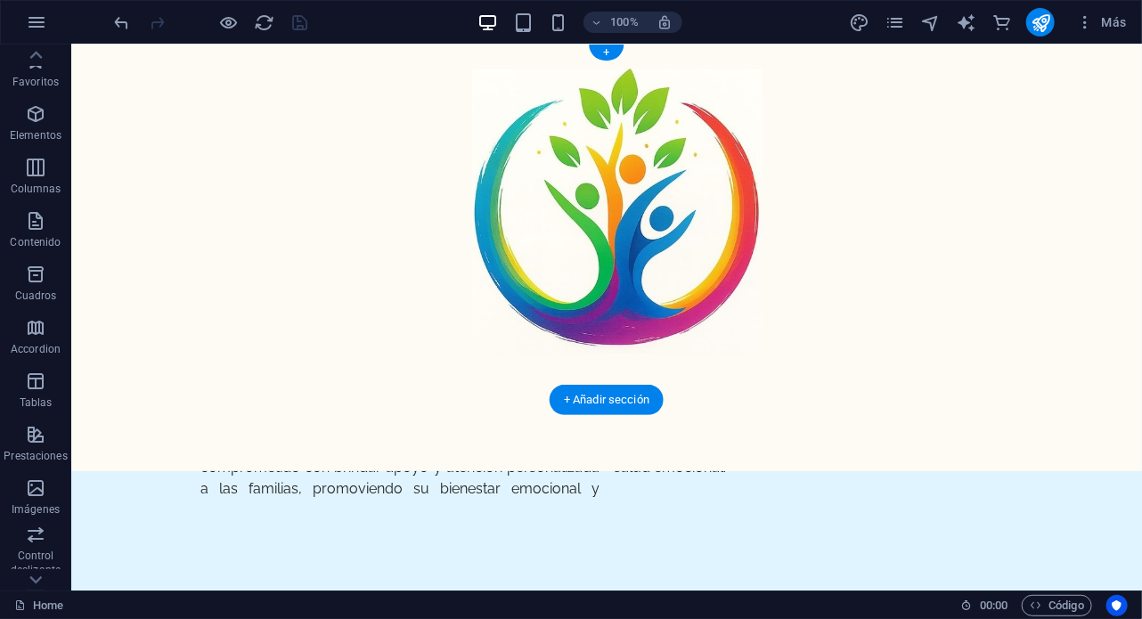
scroll to position [0, 0]
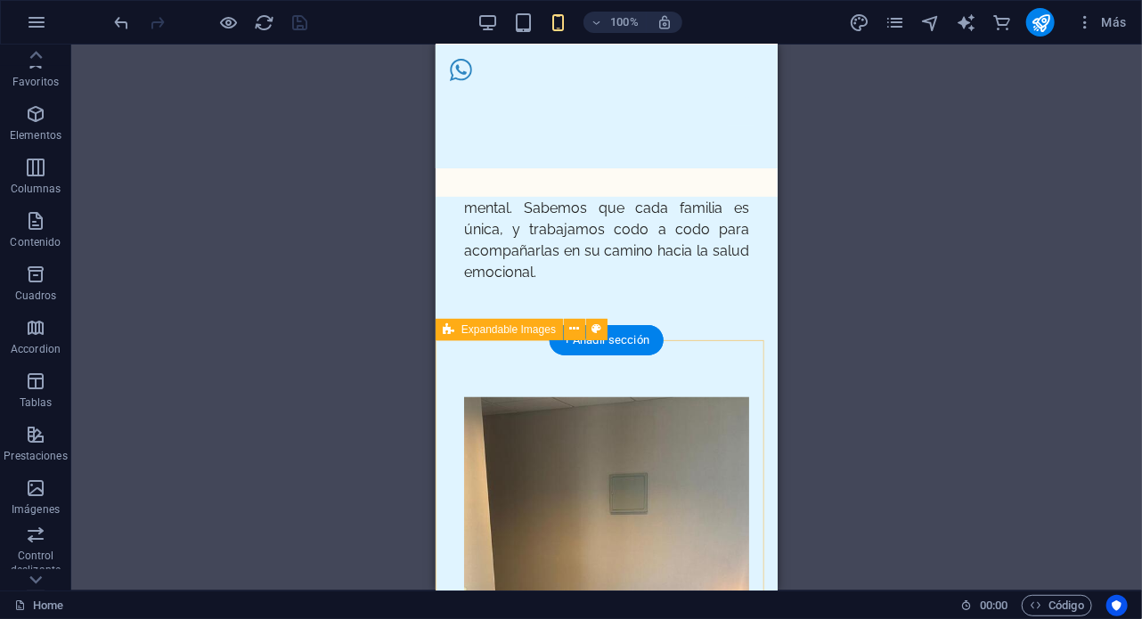
scroll to position [403, 0]
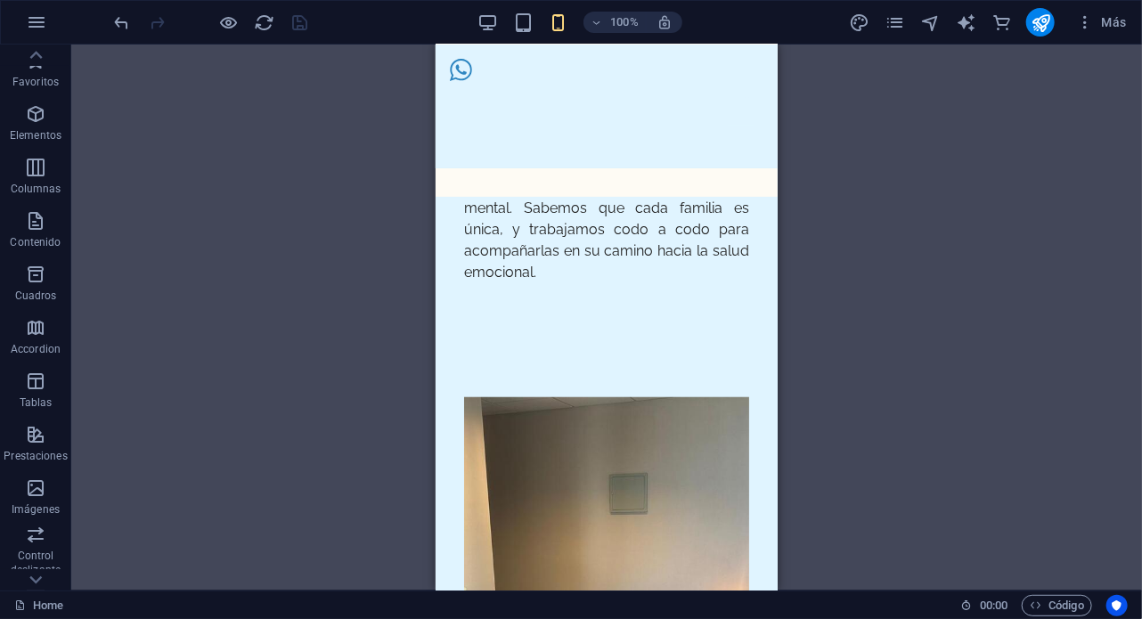
click at [906, 226] on div "H1 Banner Contenedor Separador Banner Barra de menús Menú H3 Texto H2 Separador…" at bounding box center [606, 318] width 1071 height 546
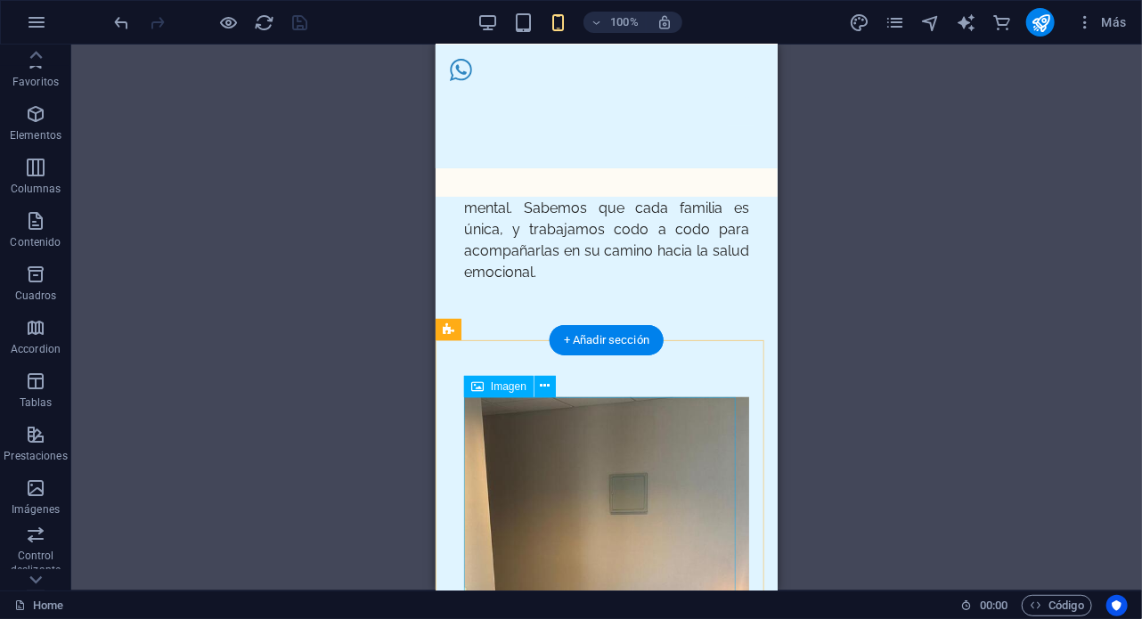
click at [645, 428] on figure at bounding box center [605, 620] width 285 height 446
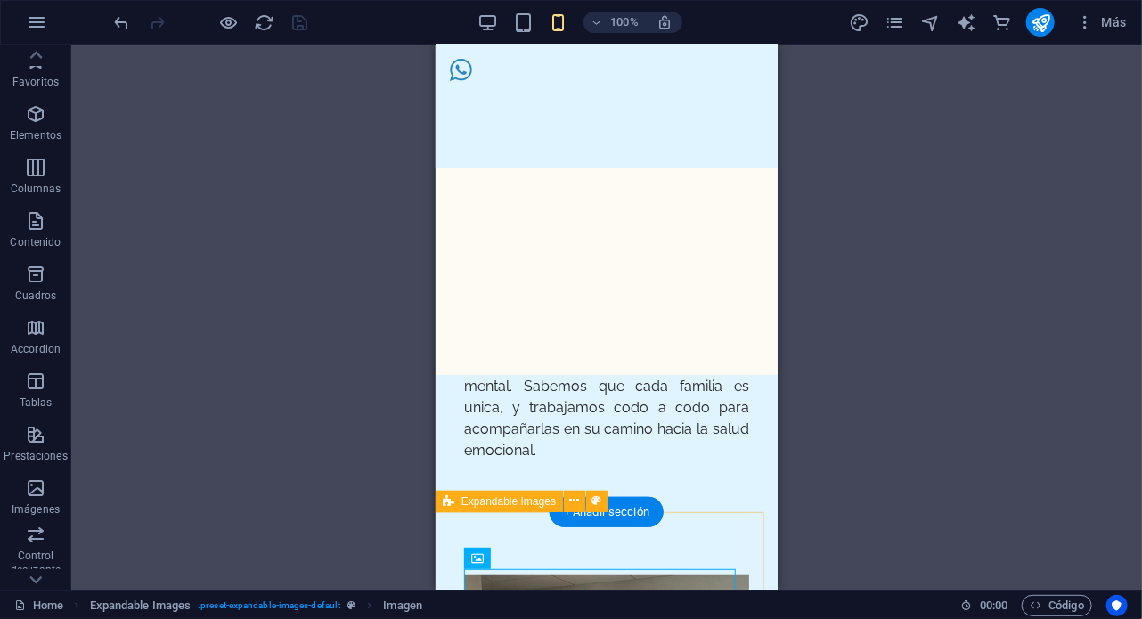
scroll to position [221, 0]
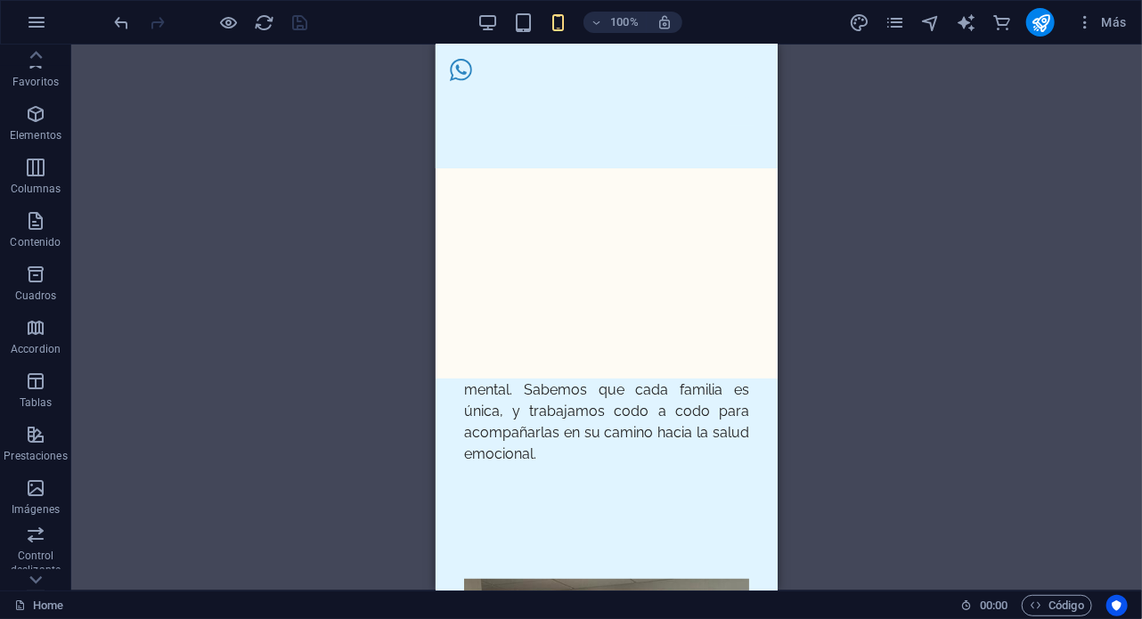
click at [274, 143] on div "H1 Banner Contenedor Separador Barra de menús Menú H3 Texto H2 Separador Texto …" at bounding box center [606, 318] width 1071 height 546
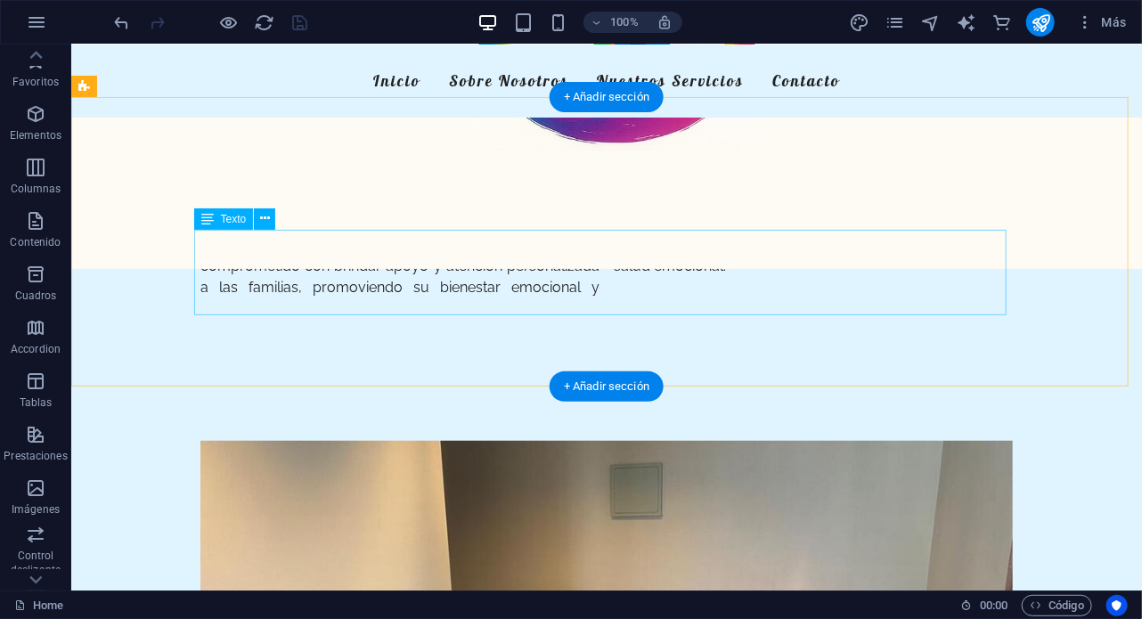
scroll to position [260, 0]
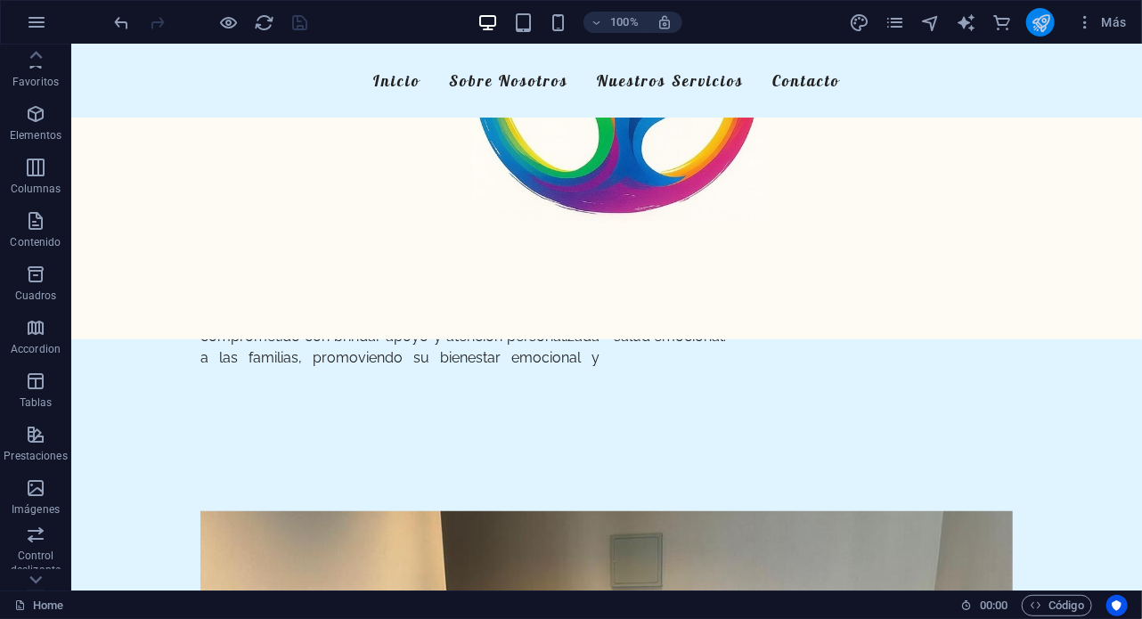
click at [1044, 10] on button "publish" at bounding box center [1040, 22] width 29 height 29
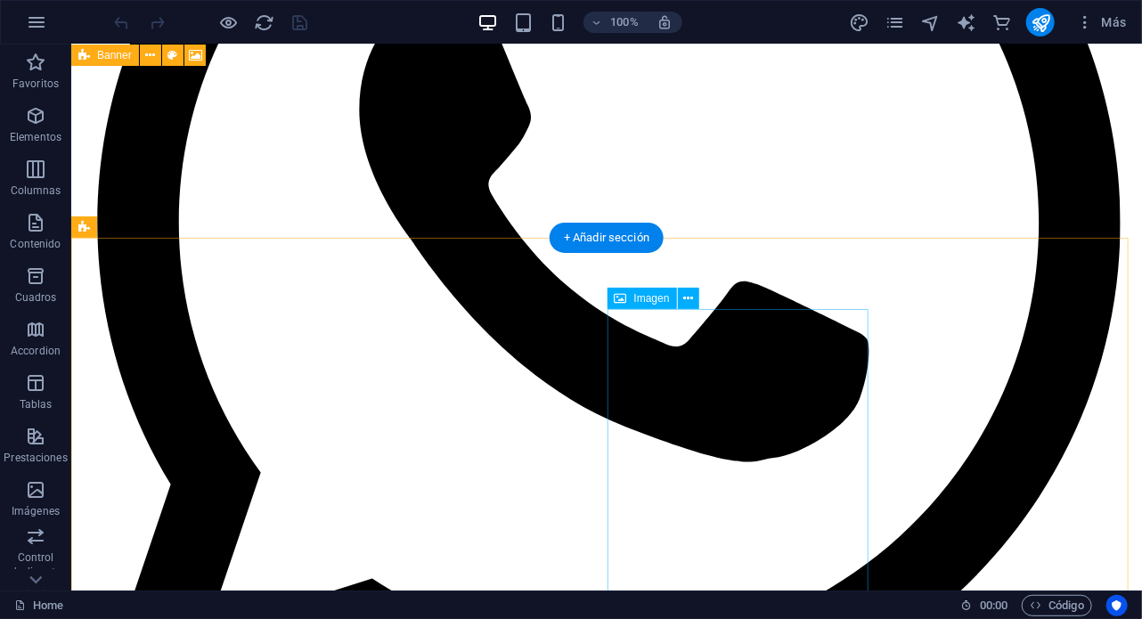
scroll to position [446, 0]
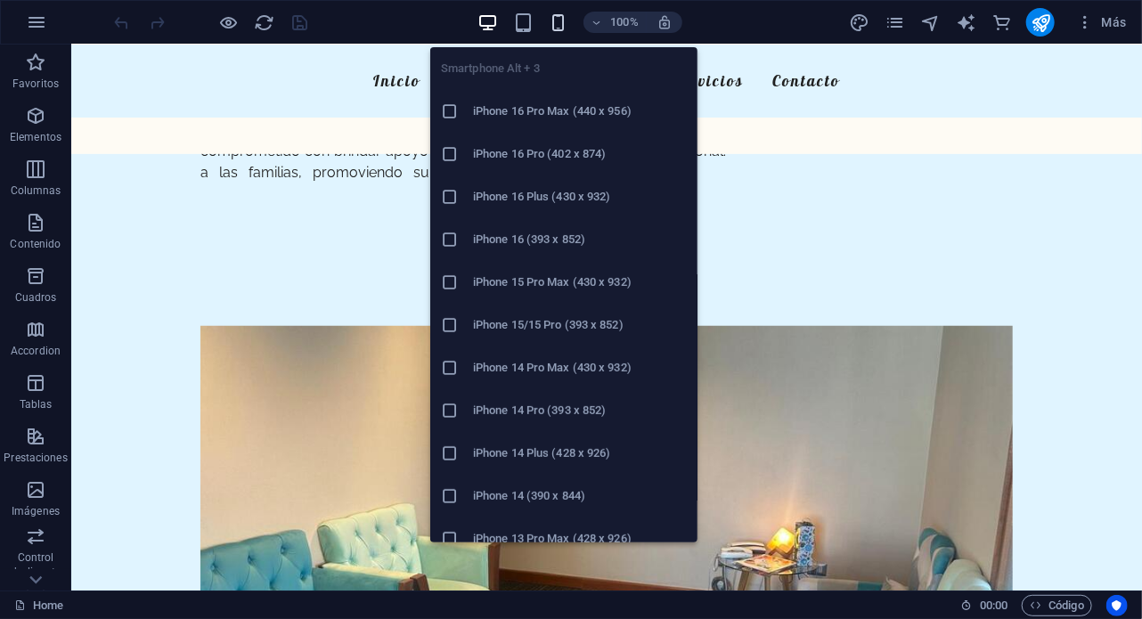
click at [561, 27] on icon "button" at bounding box center [559, 22] width 20 height 20
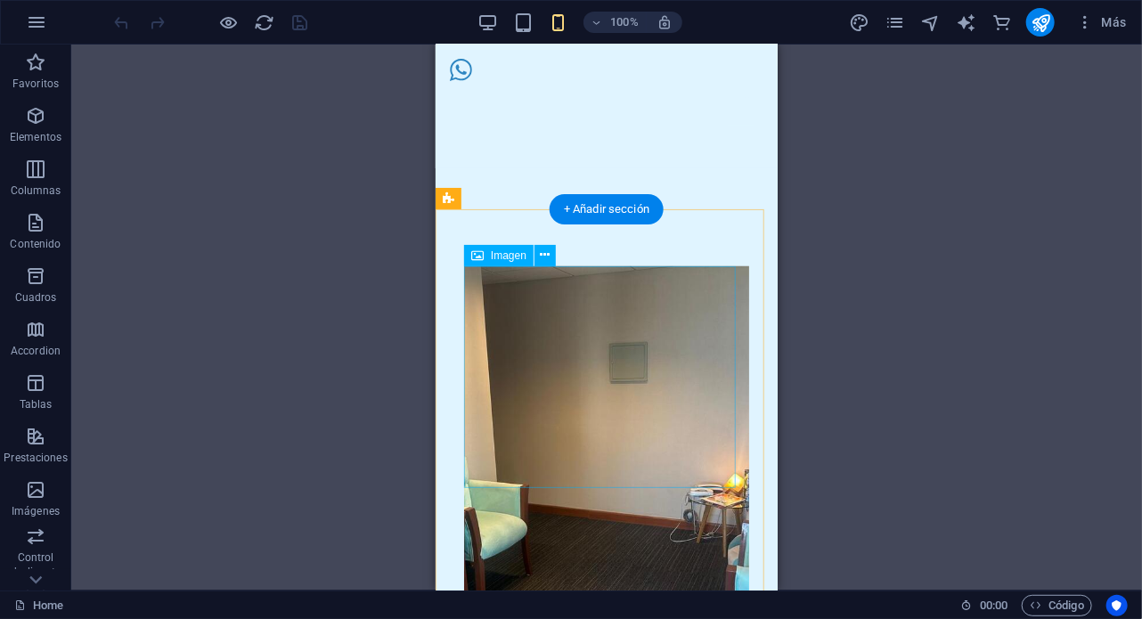
scroll to position [535, 0]
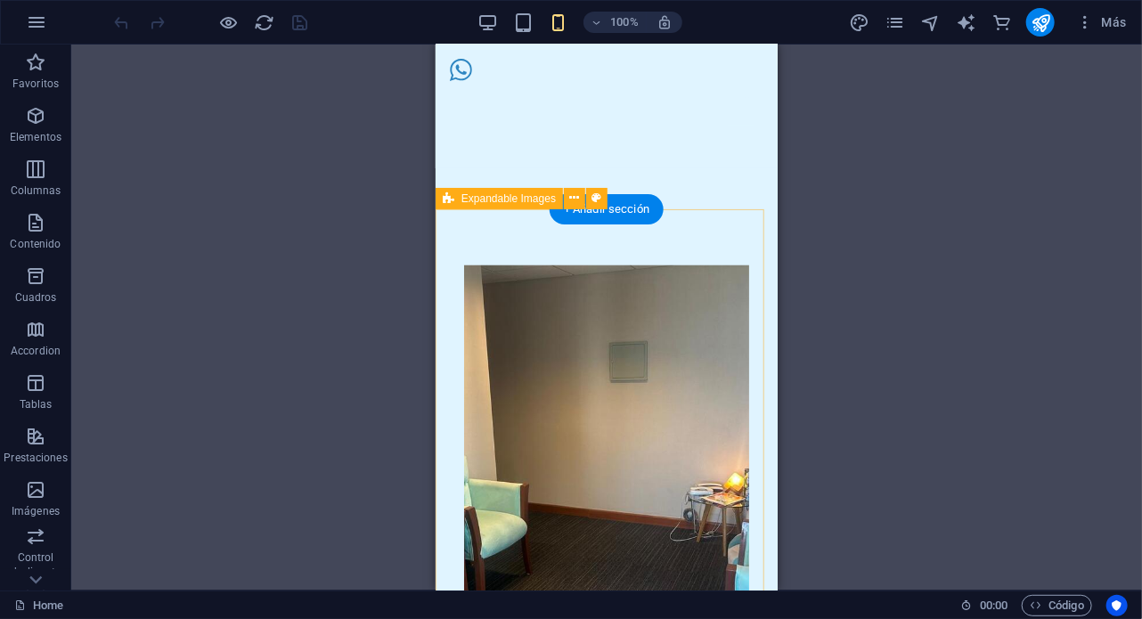
click at [588, 245] on div at bounding box center [606, 481] width 342 height 546
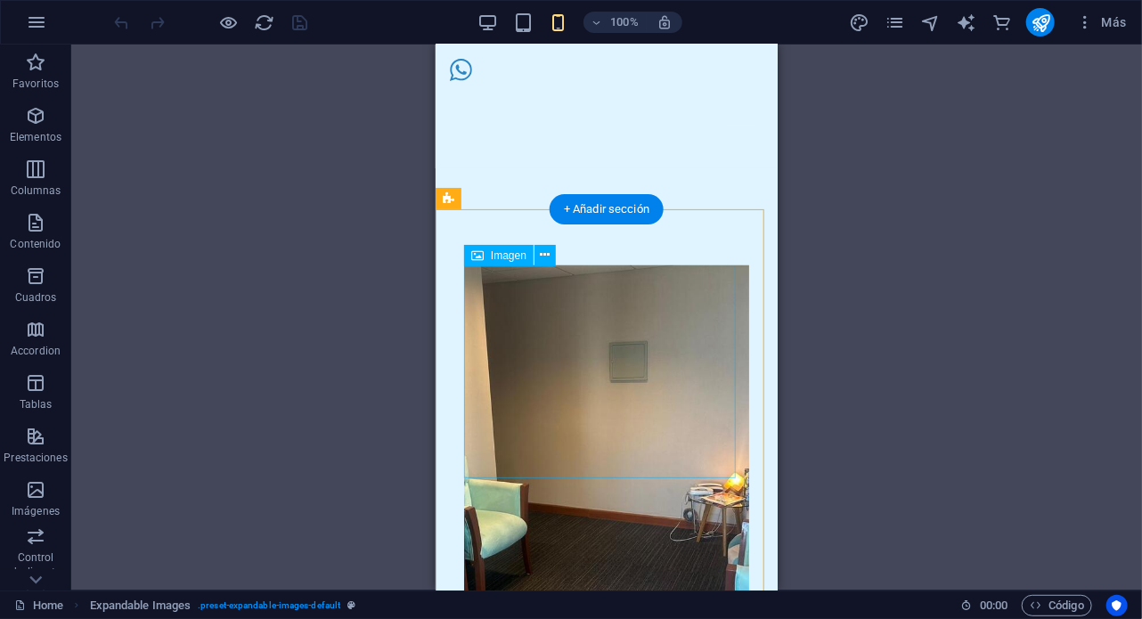
click at [496, 306] on figure at bounding box center [605, 488] width 285 height 446
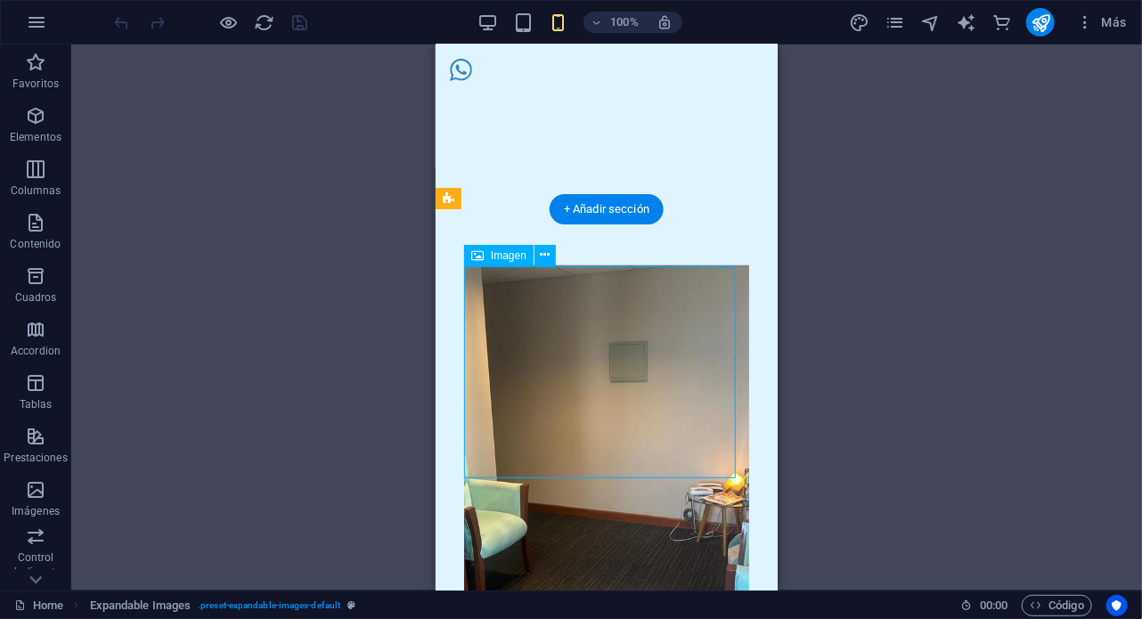
click at [496, 306] on figure at bounding box center [605, 488] width 285 height 446
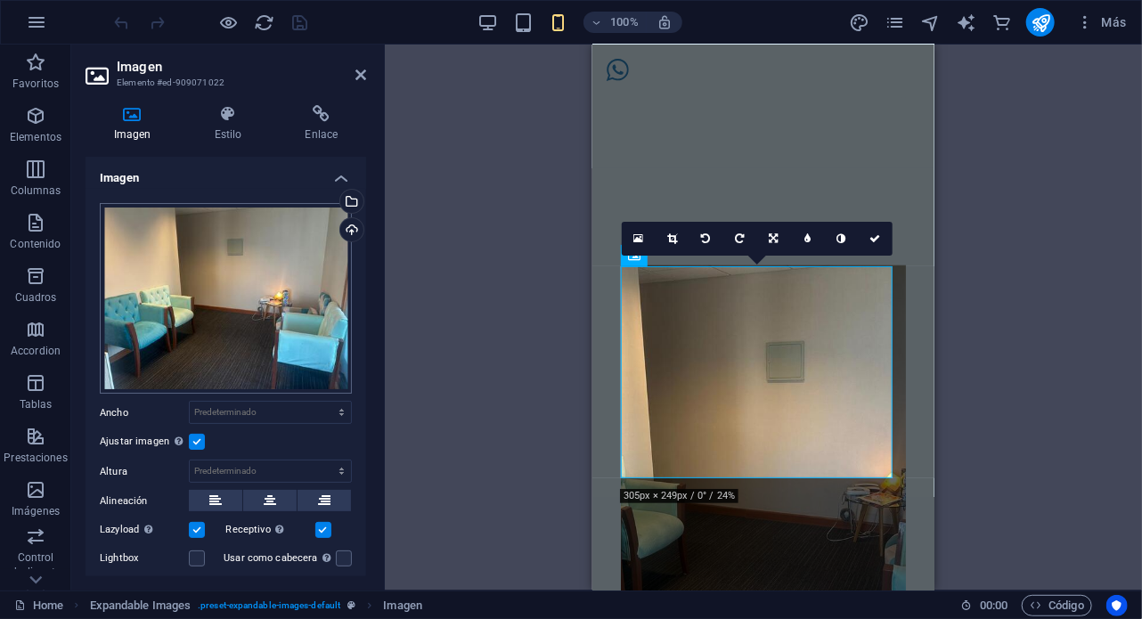
scroll to position [29, 0]
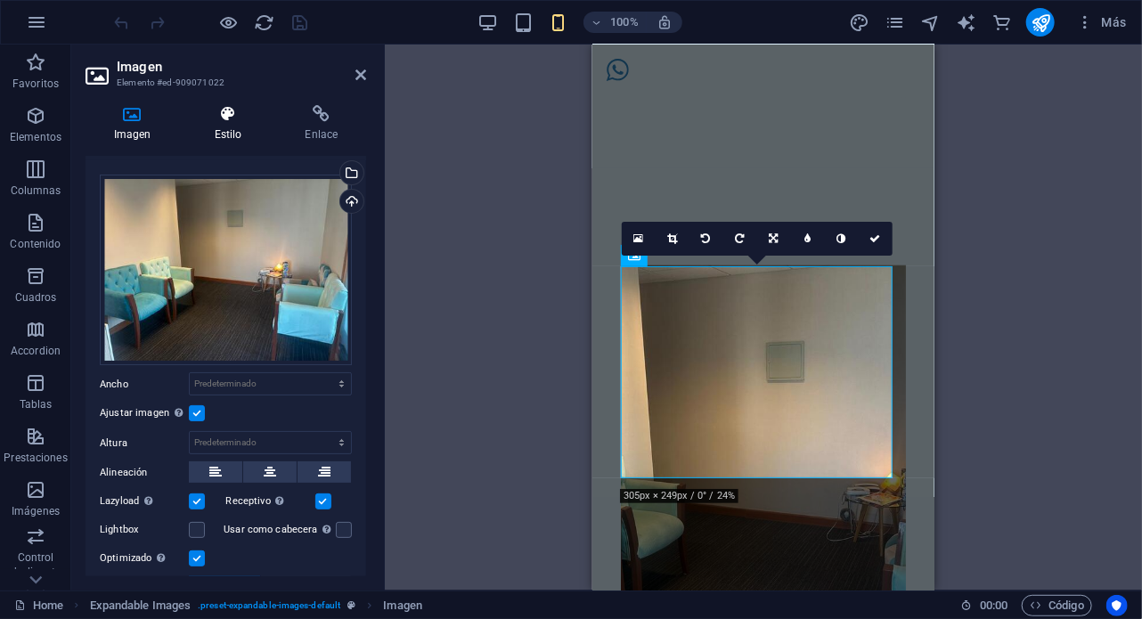
click at [228, 106] on icon at bounding box center [228, 114] width 84 height 18
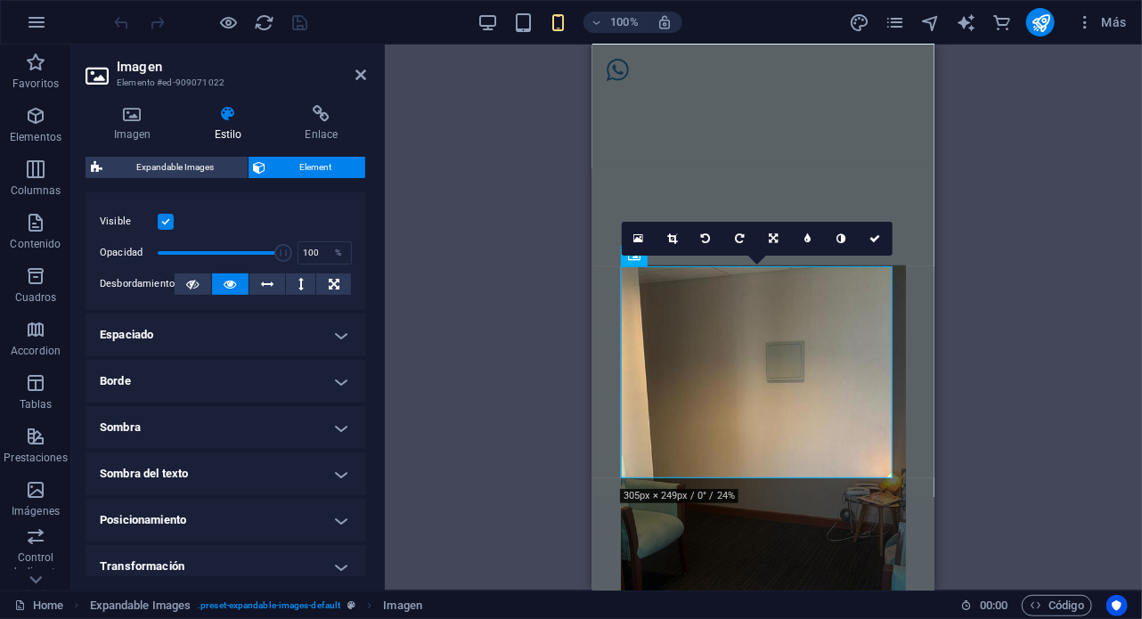
scroll to position [239, 0]
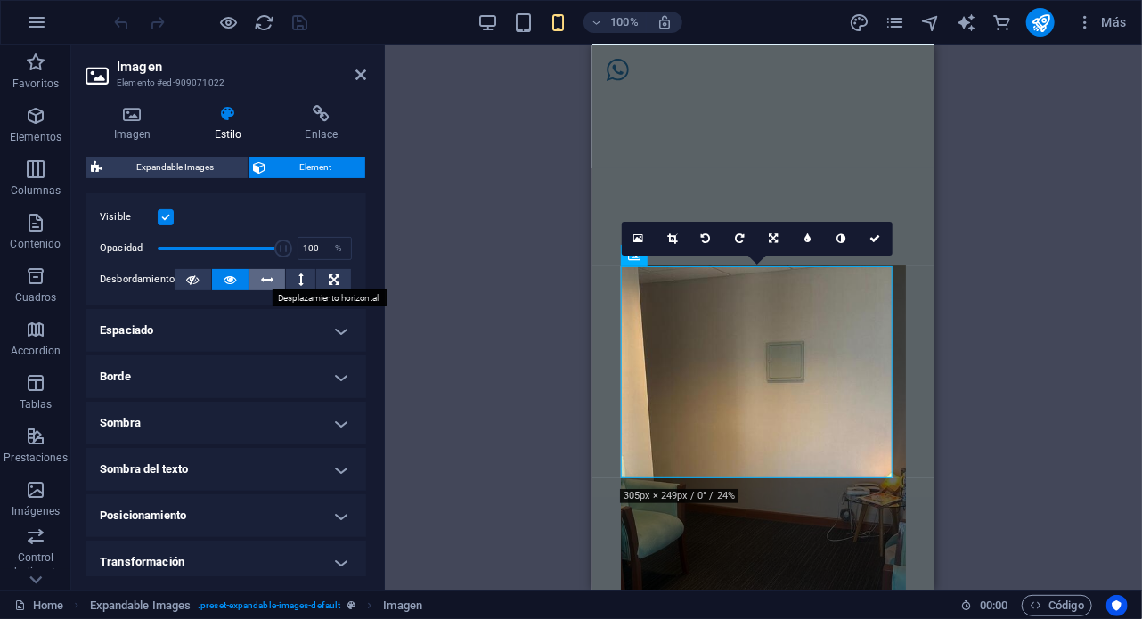
click at [265, 285] on icon at bounding box center [267, 279] width 12 height 21
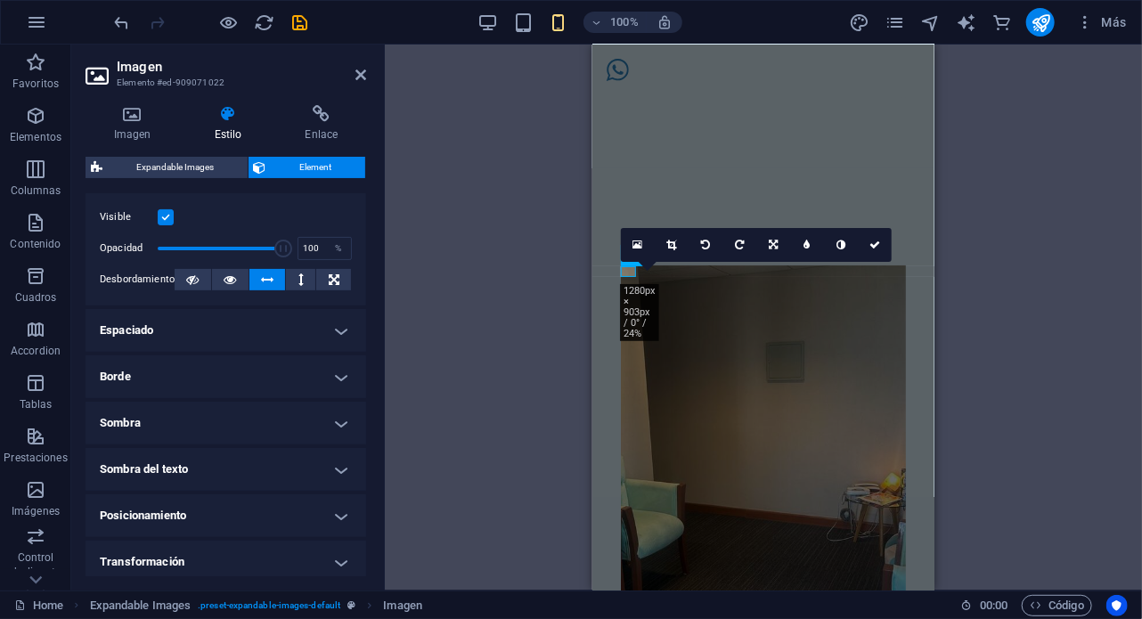
click at [265, 285] on icon at bounding box center [267, 279] width 12 height 21
click at [231, 283] on icon at bounding box center [230, 279] width 12 height 21
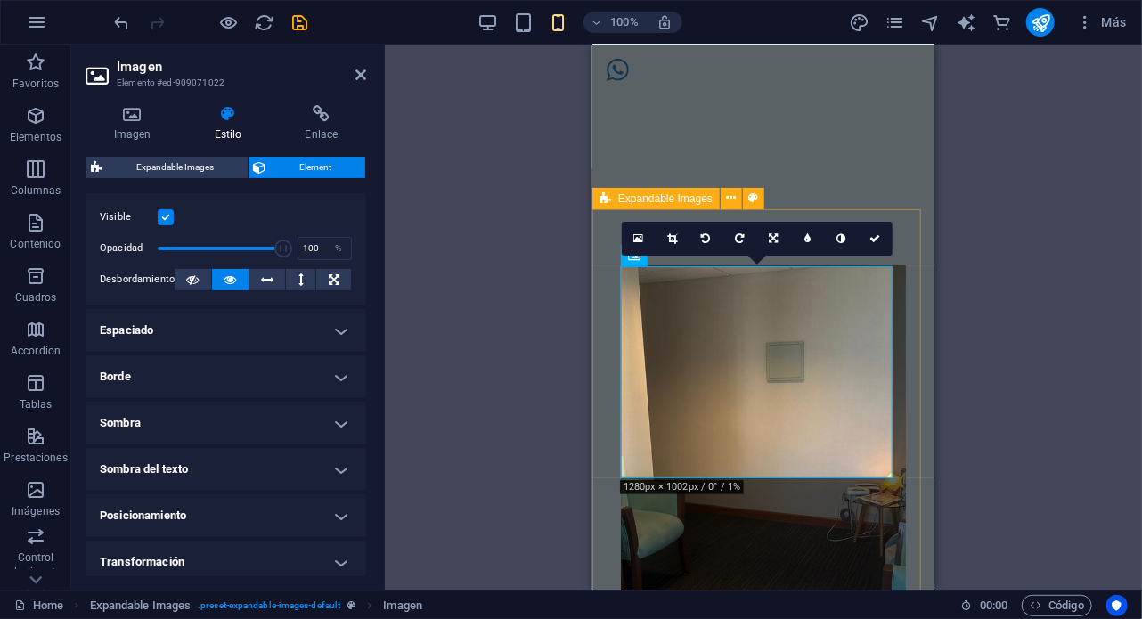
click at [910, 241] on div at bounding box center [763, 481] width 342 height 546
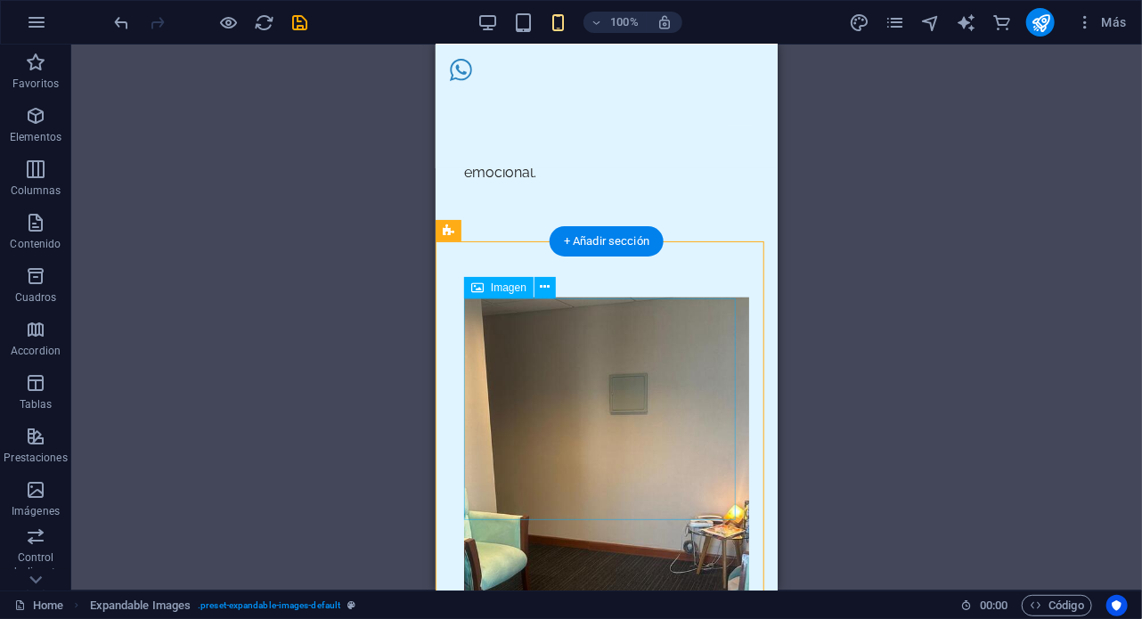
scroll to position [503, 0]
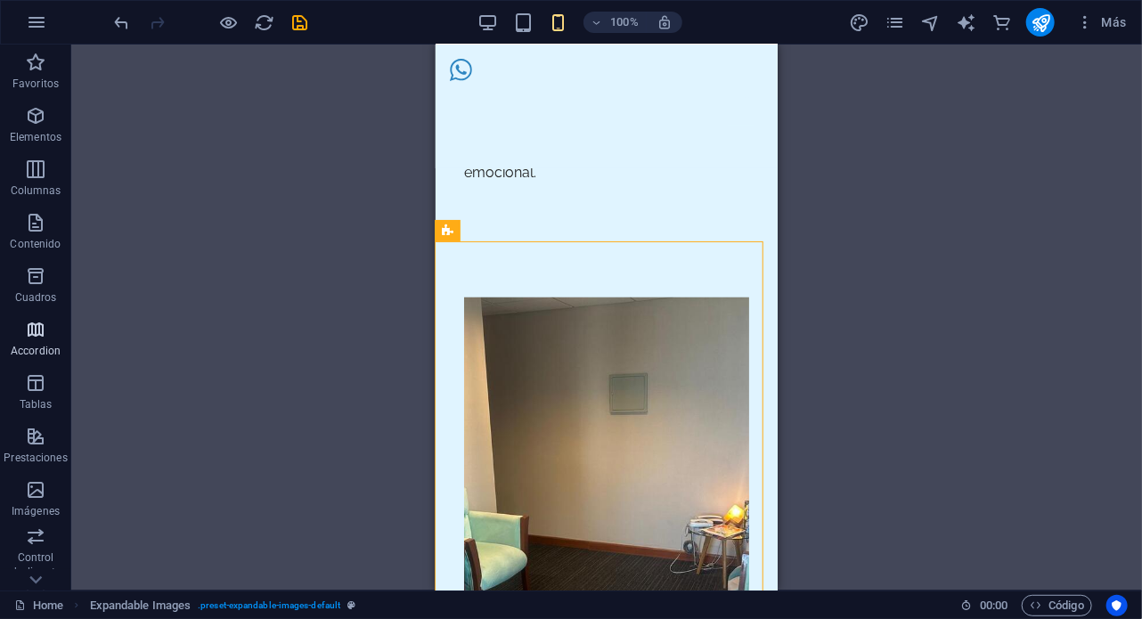
click at [37, 334] on icon "button" at bounding box center [35, 329] width 21 height 21
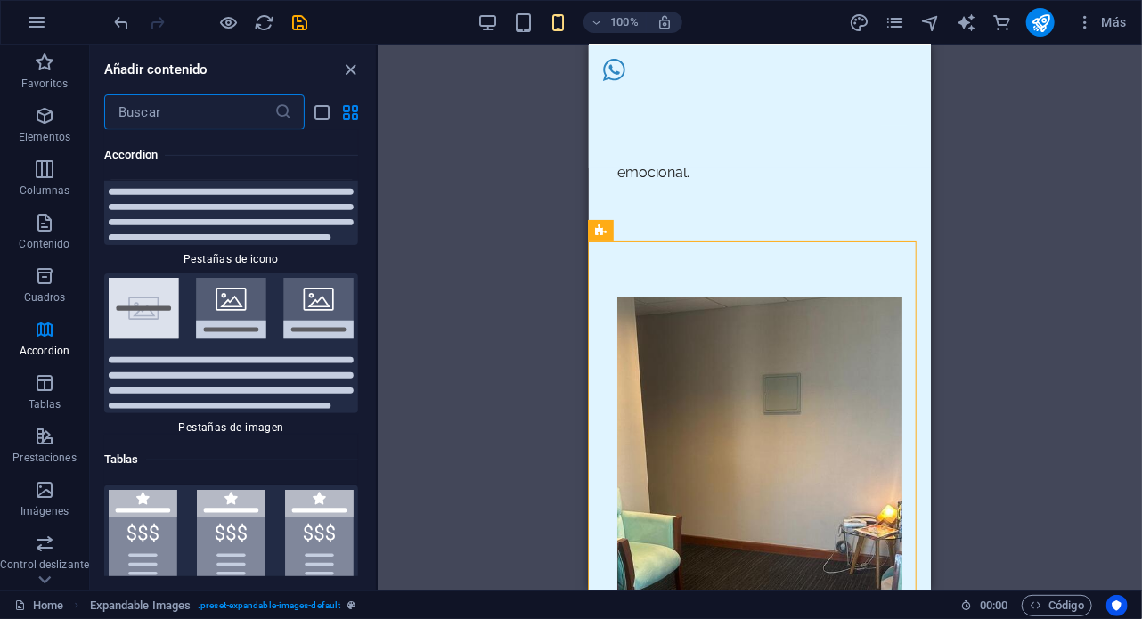
scroll to position [11898, 0]
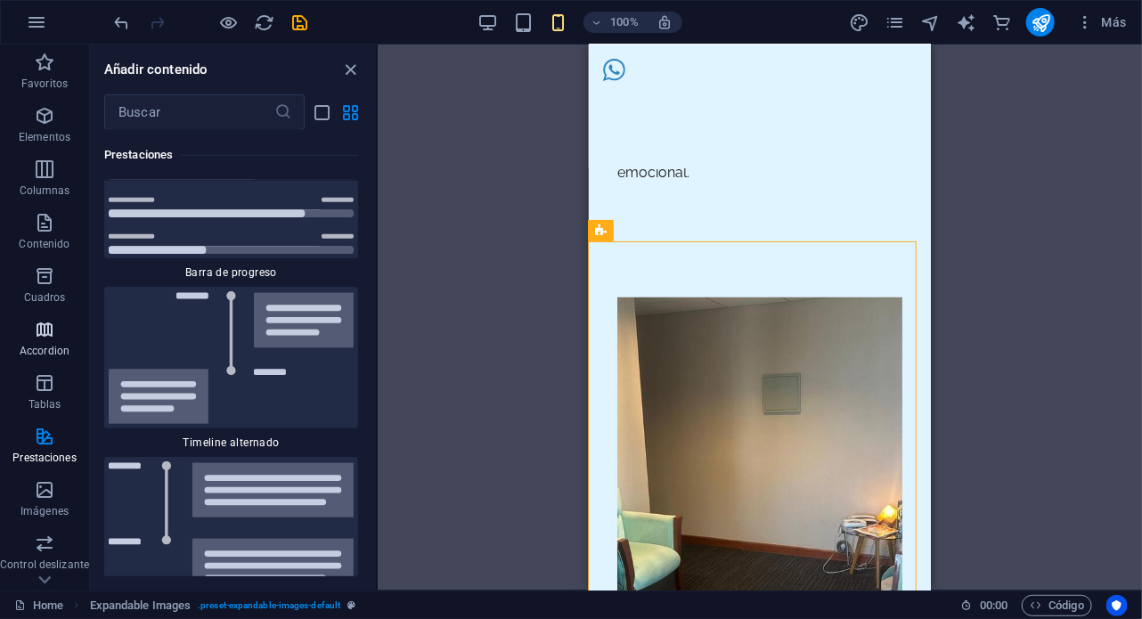
click at [37, 340] on icon "button" at bounding box center [44, 329] width 21 height 21
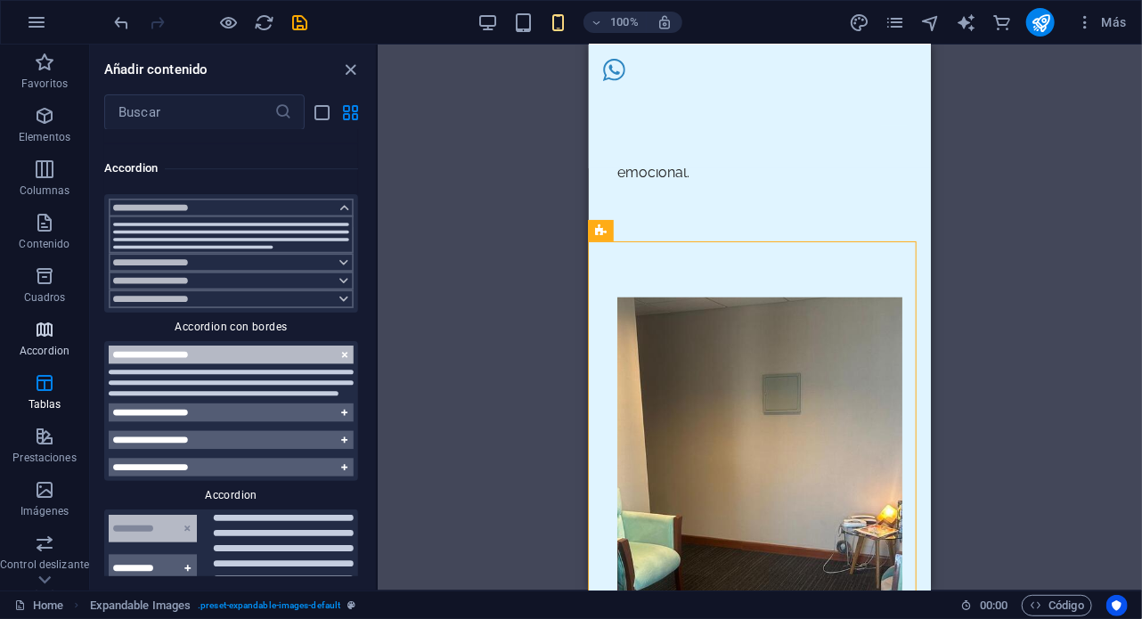
scroll to position [11061, 0]
click at [43, 188] on p "Columnas" at bounding box center [45, 191] width 51 height 14
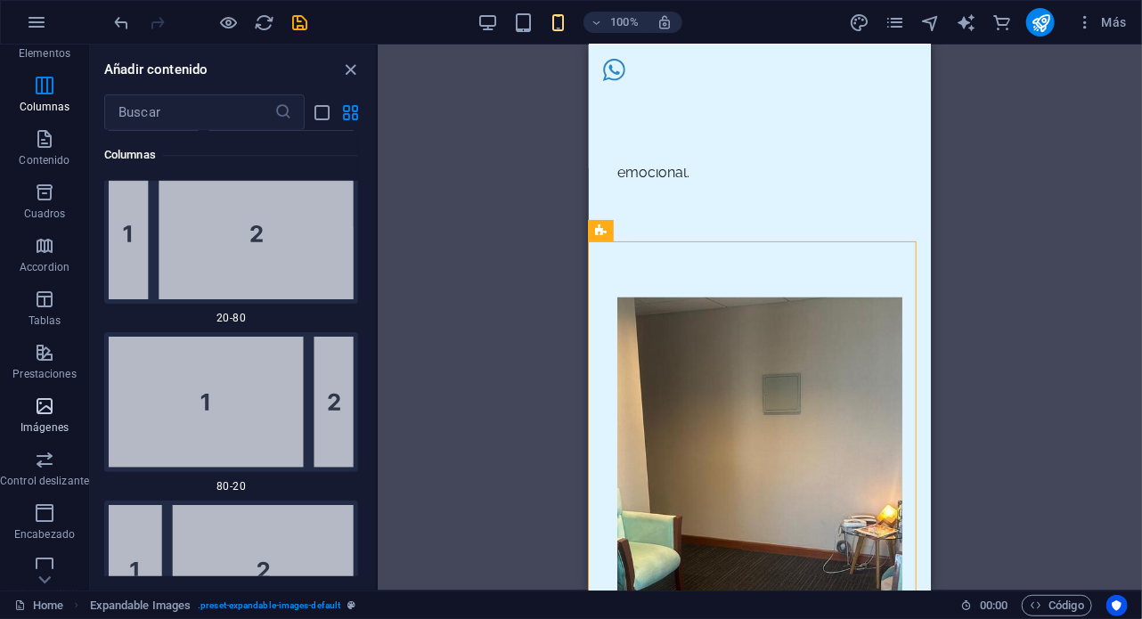
scroll to position [89, 0]
click at [45, 477] on p "Control deslizante" at bounding box center [44, 476] width 89 height 14
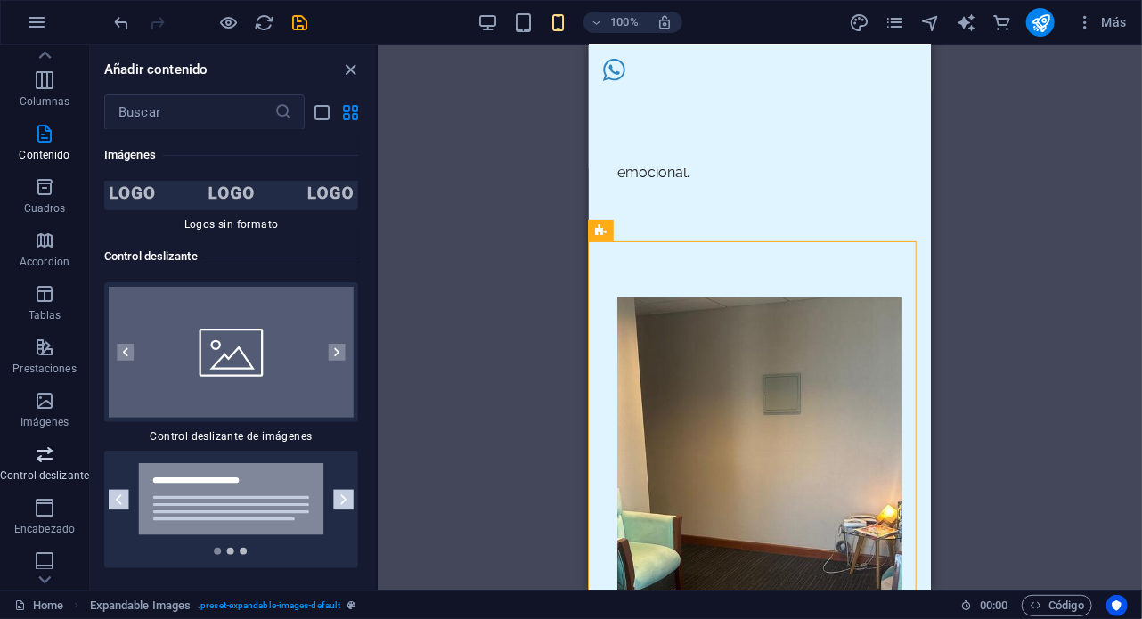
scroll to position [20189, 0]
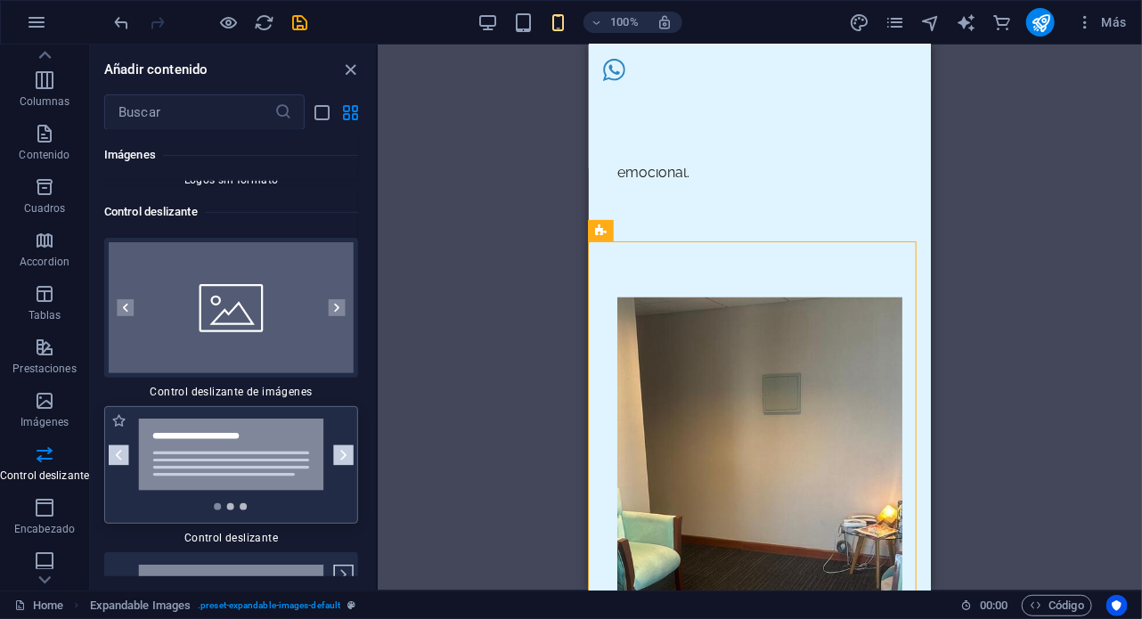
click at [244, 406] on div at bounding box center [231, 465] width 254 height 118
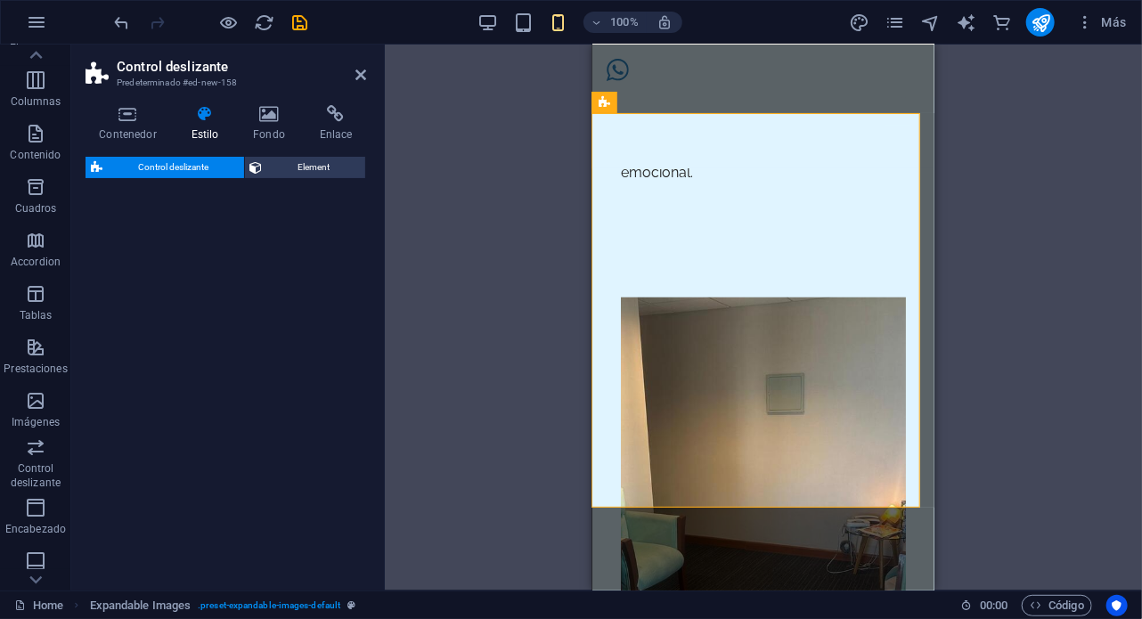
select select "rem"
select select "px"
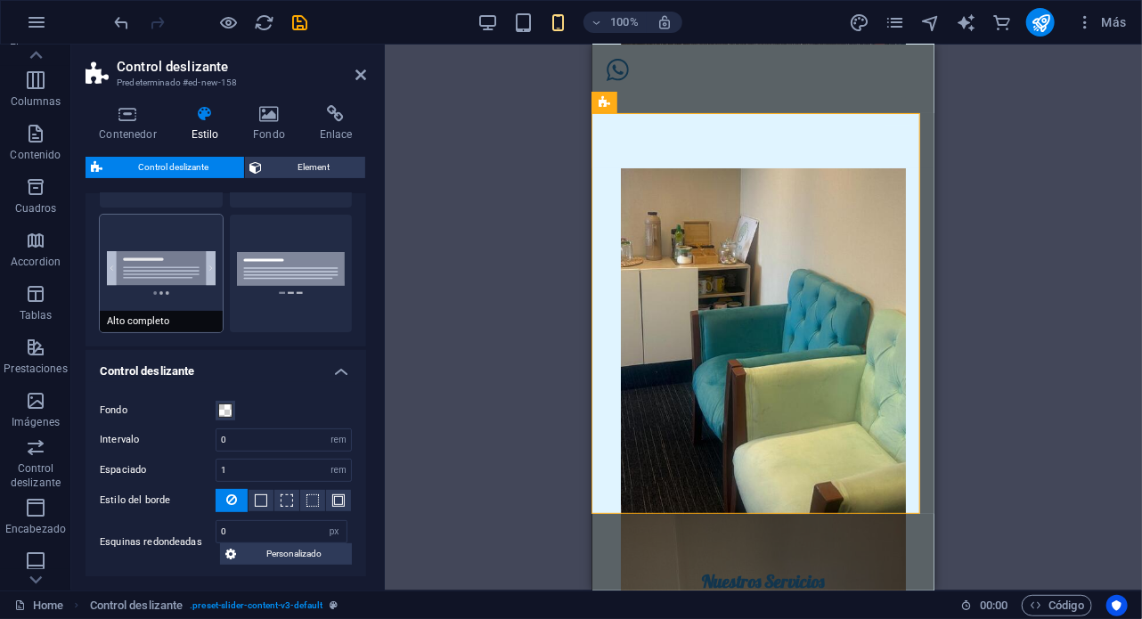
scroll to position [0, 0]
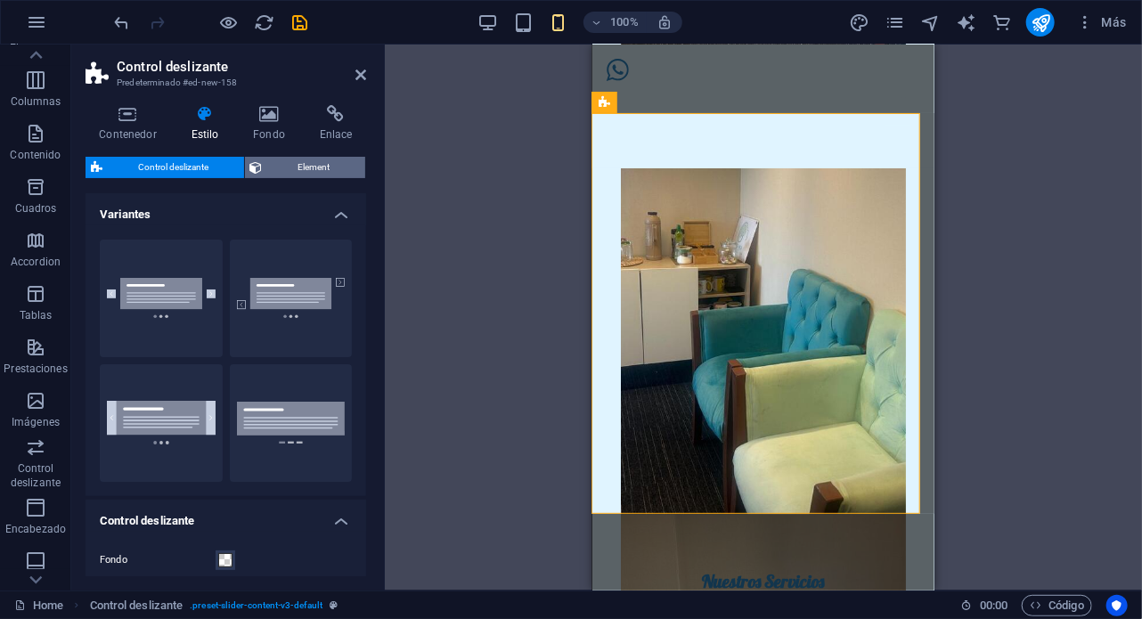
click at [296, 176] on span "Element" at bounding box center [314, 167] width 93 height 21
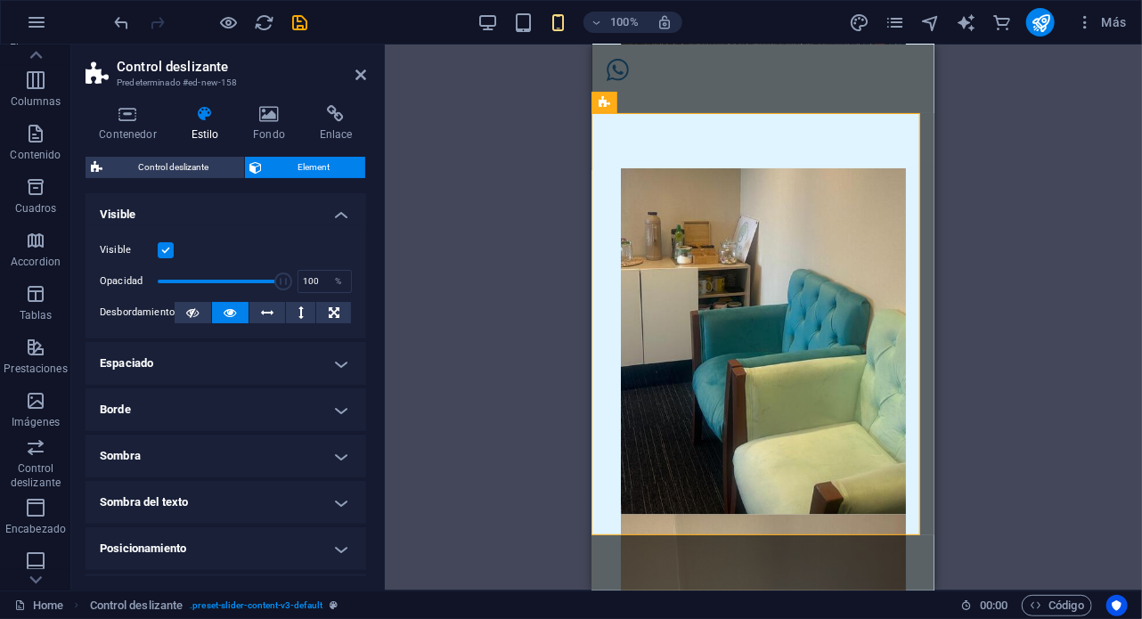
click at [1010, 245] on div "Arrastra aquí para reemplazar el contenido existente. Si quieres crear un eleme…" at bounding box center [763, 318] width 757 height 546
click at [734, 155] on div "Slide 3 Lorem ipsum dolor sit amet, consectetur adipisicing elit. Id, ipsum, qu…" at bounding box center [763, 323] width 342 height 422
click at [611, 105] on div "Control deslizante" at bounding box center [651, 102] width 119 height 21
click at [715, 101] on button at bounding box center [721, 102] width 21 height 21
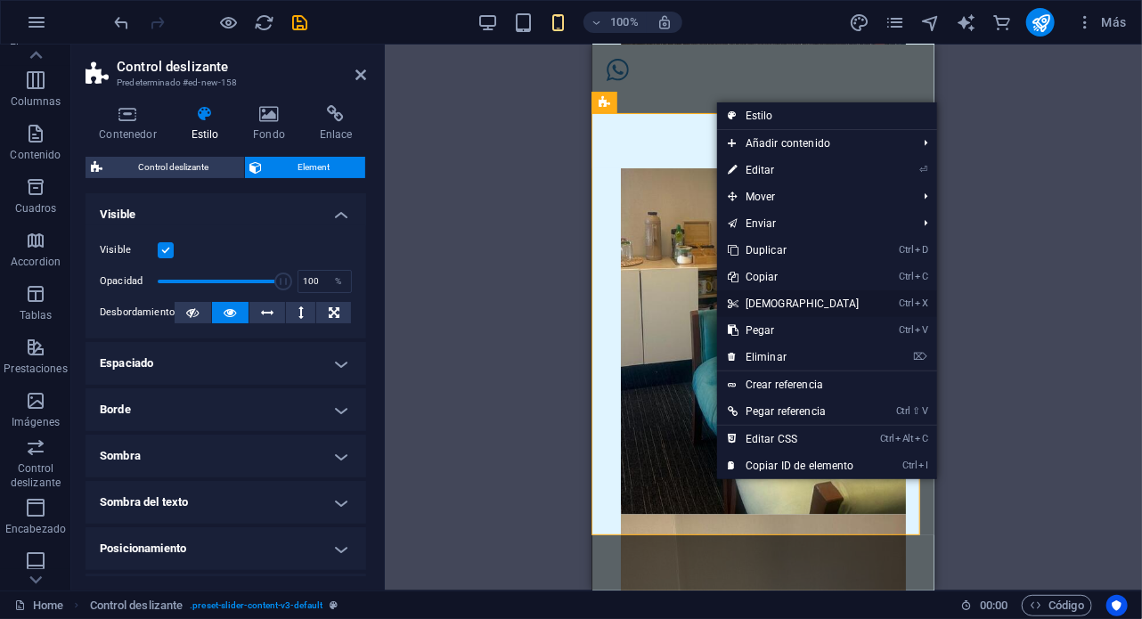
click at [781, 309] on link "Ctrl X Cortar" at bounding box center [793, 303] width 153 height 27
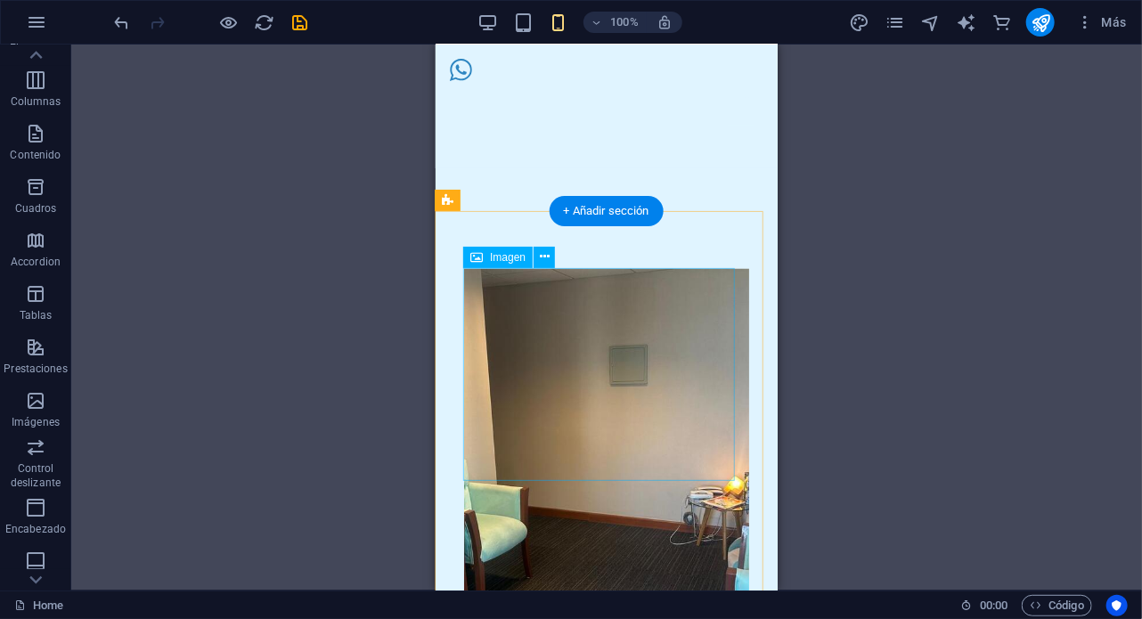
scroll to position [532, 0]
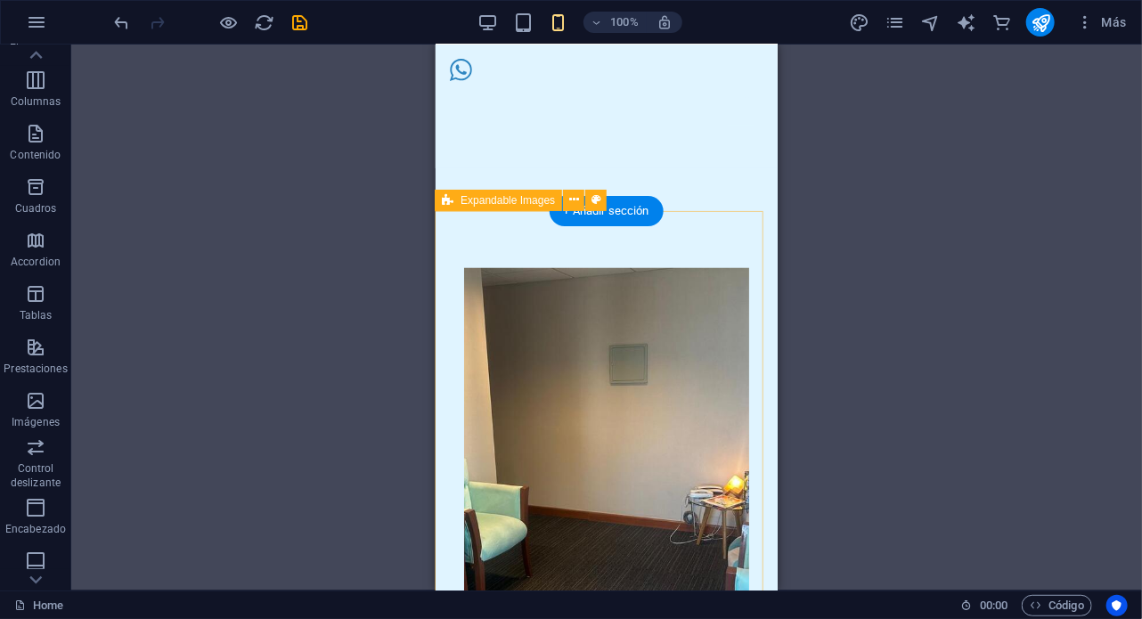
click at [591, 248] on div at bounding box center [606, 483] width 342 height 546
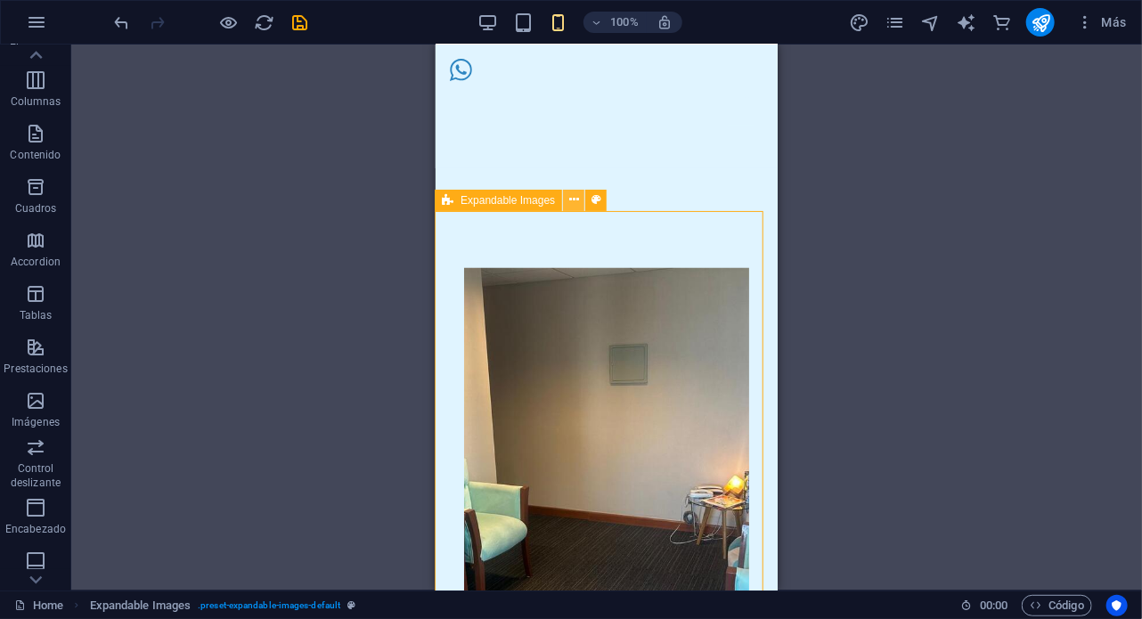
click at [572, 202] on icon at bounding box center [574, 200] width 10 height 19
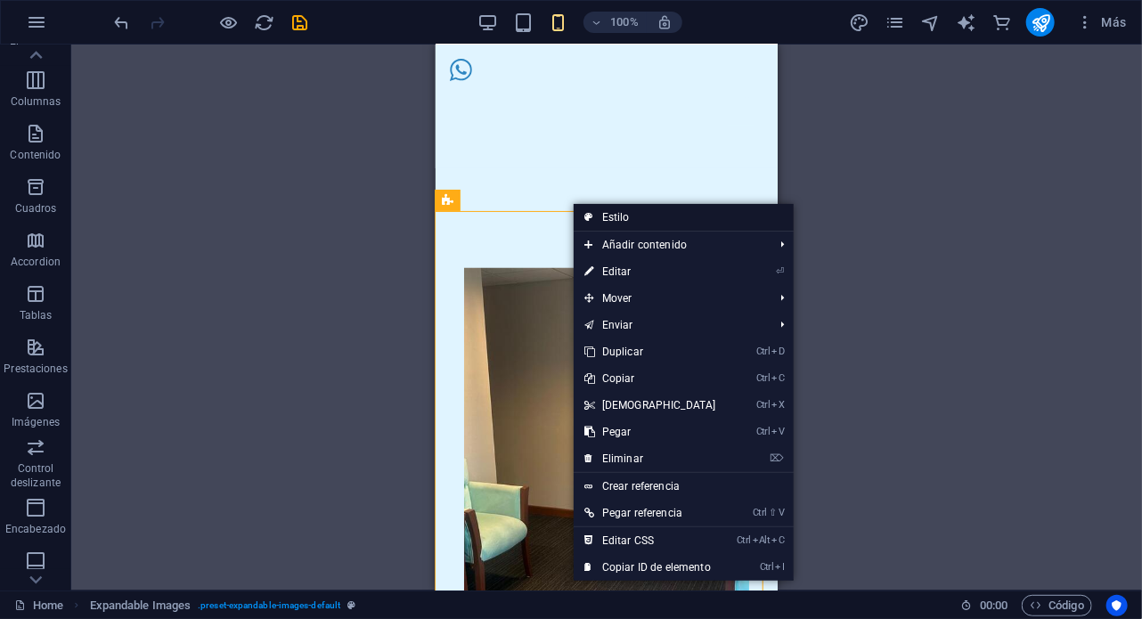
click at [634, 220] on link "Estilo" at bounding box center [684, 217] width 220 height 27
select select "rem"
select select "px"
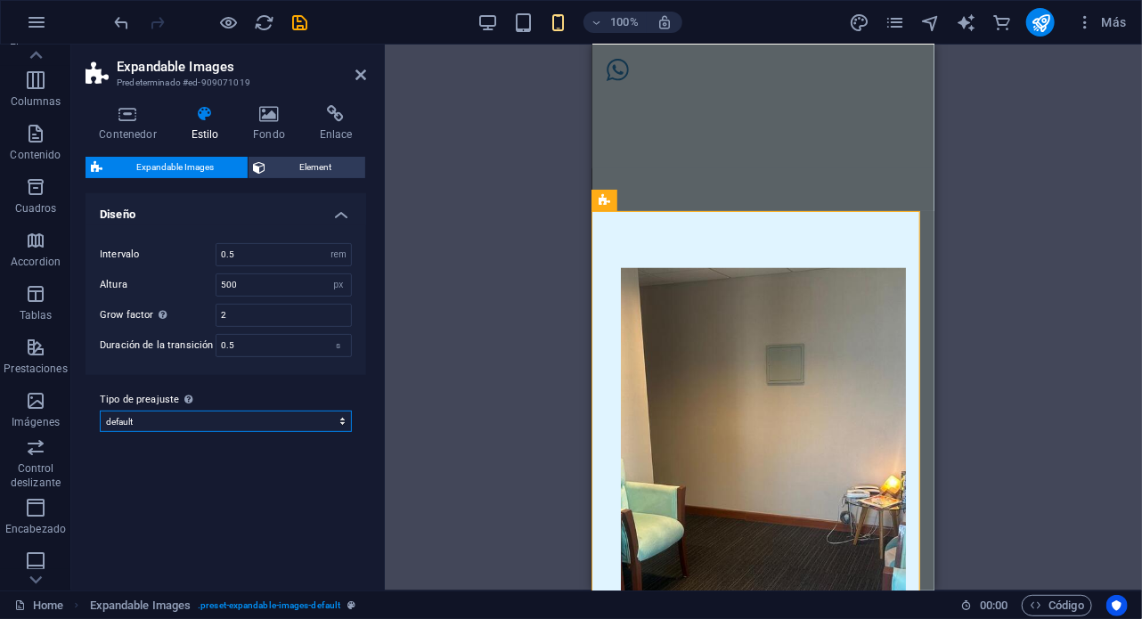
click at [239, 427] on select "default Añadir tipo de preajuste" at bounding box center [226, 421] width 252 height 21
click at [100, 411] on select "default Añadir tipo de preajuste" at bounding box center [226, 421] width 252 height 21
select select "preset-expandable-images-default"
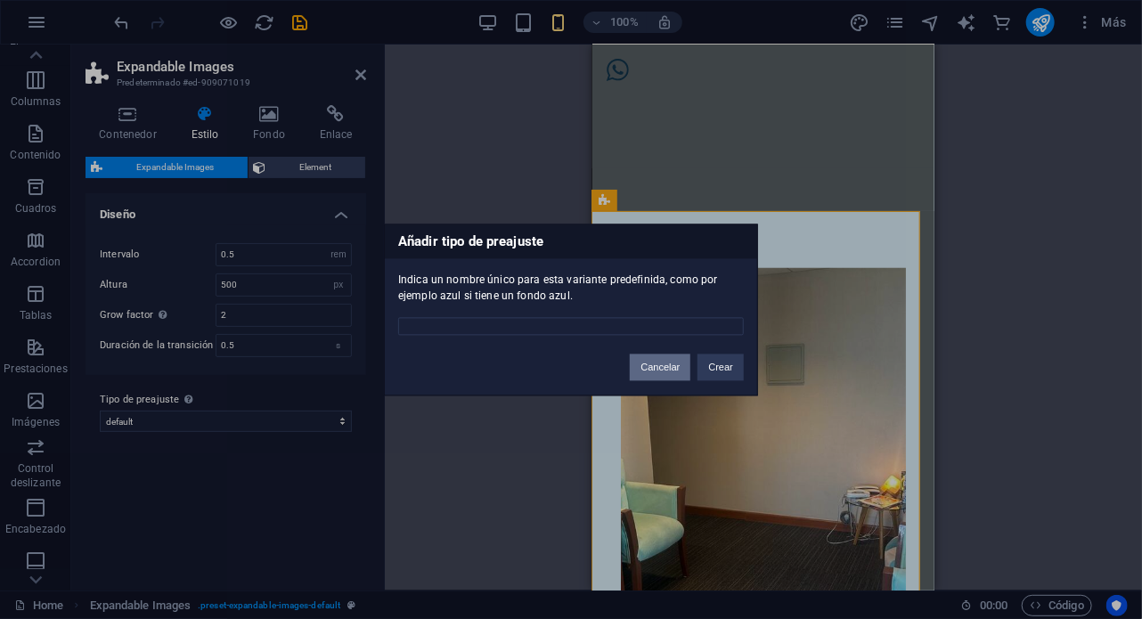
click at [647, 374] on button "Cancelar" at bounding box center [660, 367] width 61 height 27
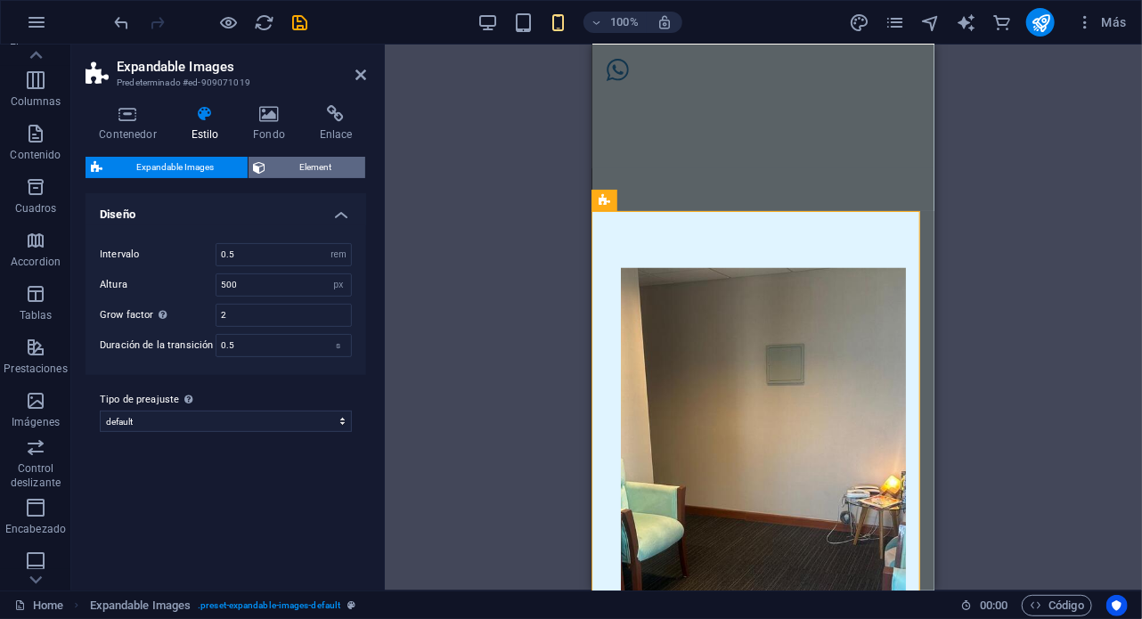
click at [296, 167] on span "Element" at bounding box center [316, 167] width 89 height 21
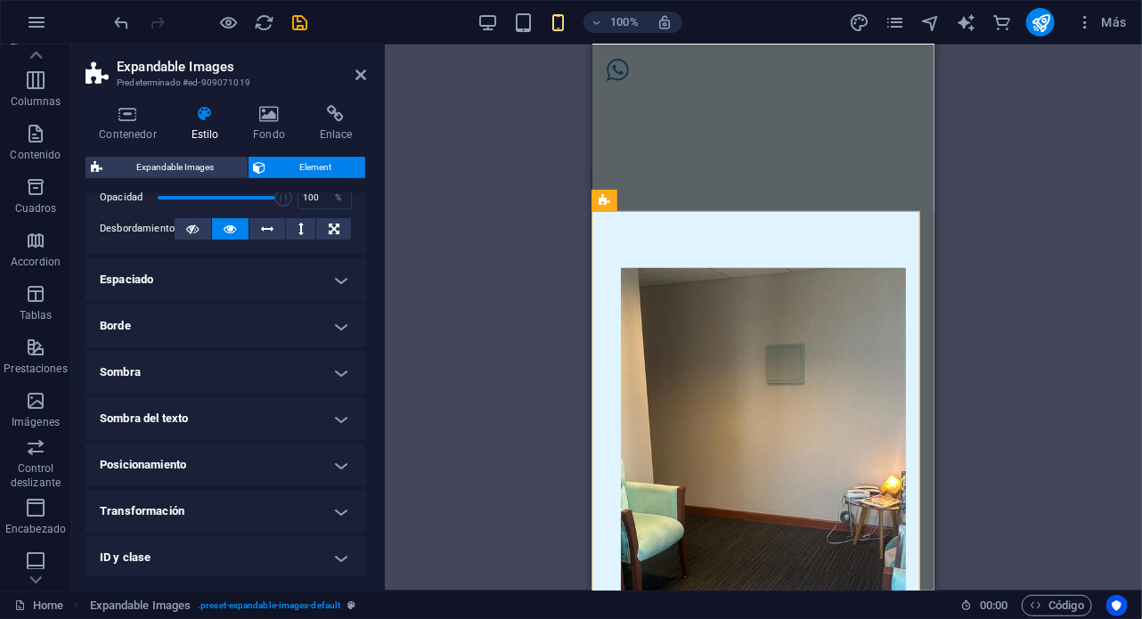
scroll to position [178, 0]
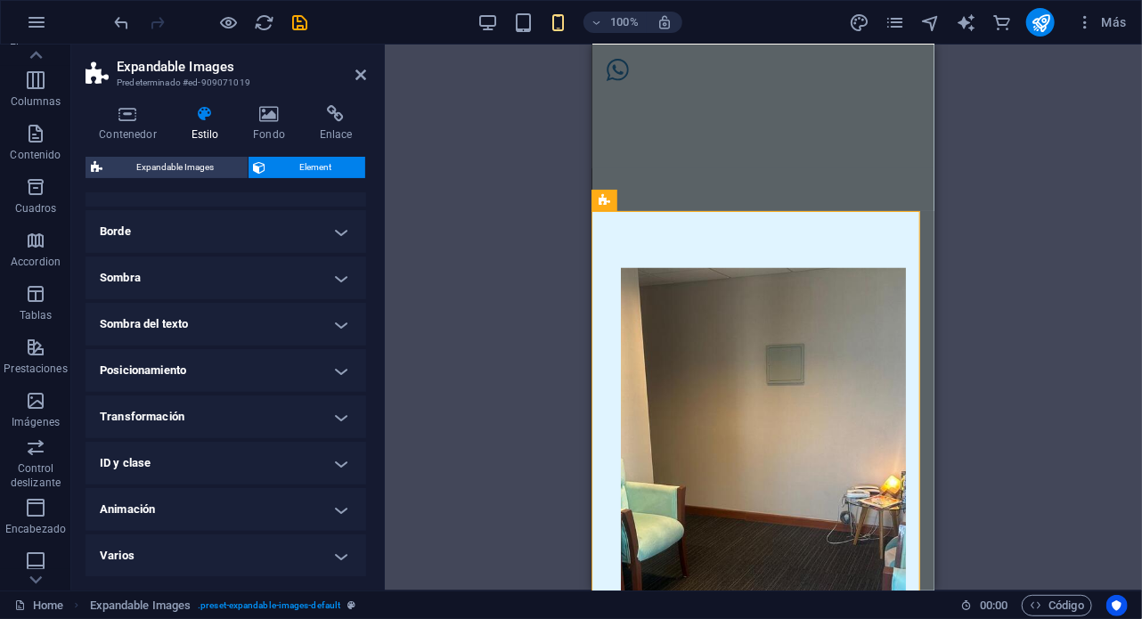
click at [195, 509] on h4 "Animación" at bounding box center [226, 509] width 281 height 43
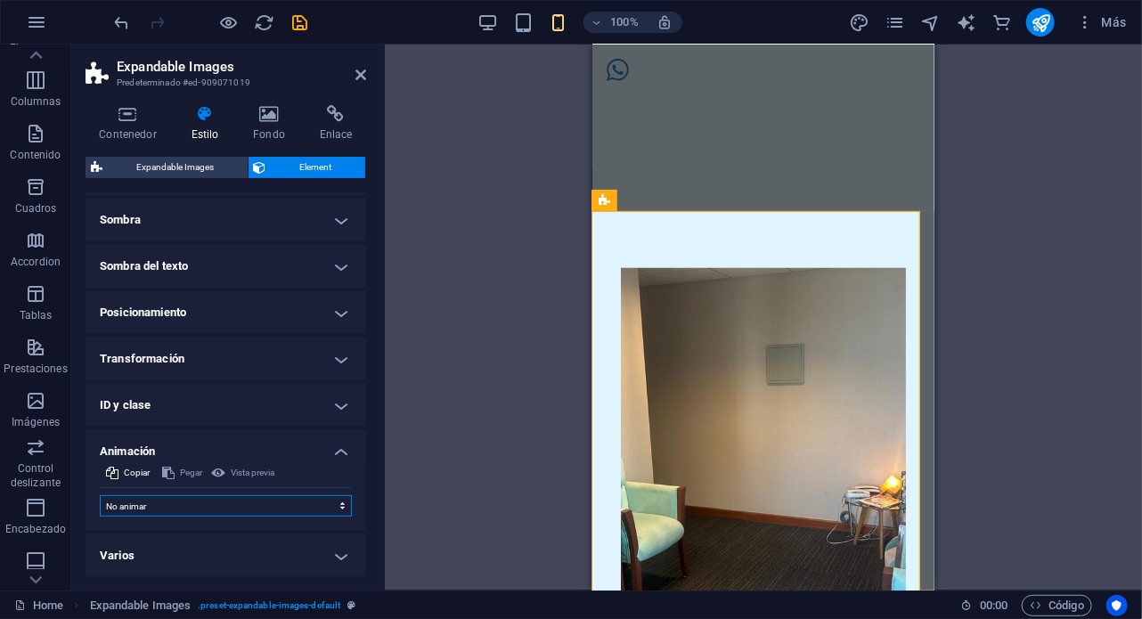
click at [180, 509] on select "No animar Mostrar / Ocultar Subir/bajar Acercar/alejar Deslizar de izquierda a …" at bounding box center [226, 505] width 252 height 21
select select "move-left-to-right"
click at [100, 495] on select "No animar Mostrar / Ocultar Subir/bajar Acercar/alejar Deslizar de izquierda a …" at bounding box center [226, 505] width 252 height 21
select select "scroll"
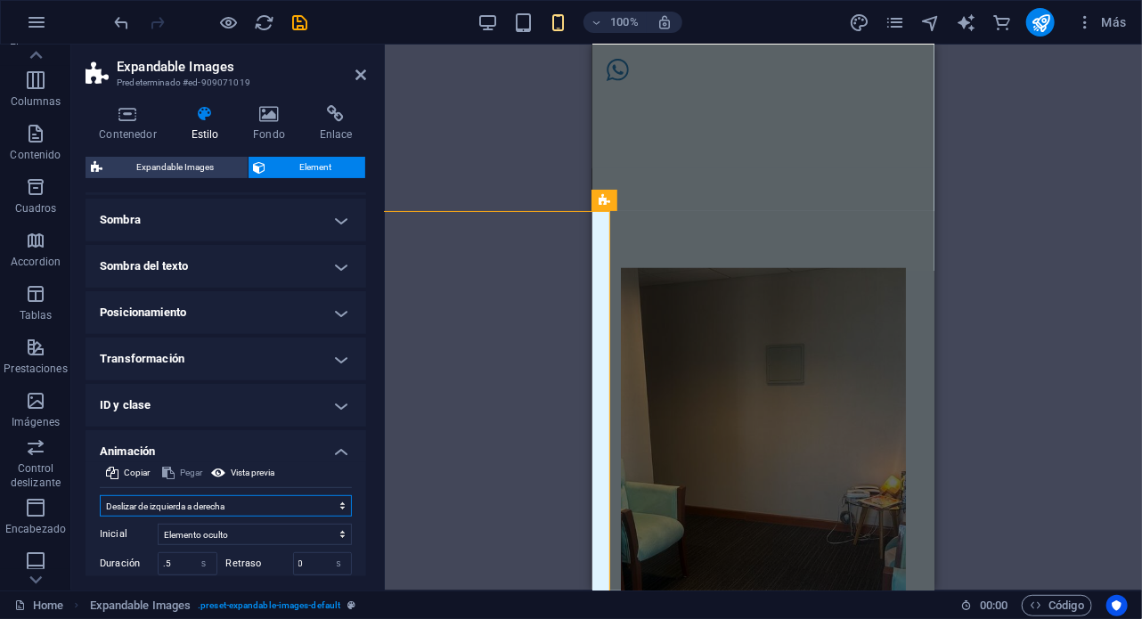
click at [199, 502] on select "No animar Mostrar / Ocultar Subir/bajar Acercar/alejar Deslizar de izquierda a …" at bounding box center [226, 505] width 252 height 21
click at [100, 495] on select "No animar Mostrar / Ocultar Subir/bajar Acercar/alejar Deslizar de izquierda a …" at bounding box center [226, 505] width 252 height 21
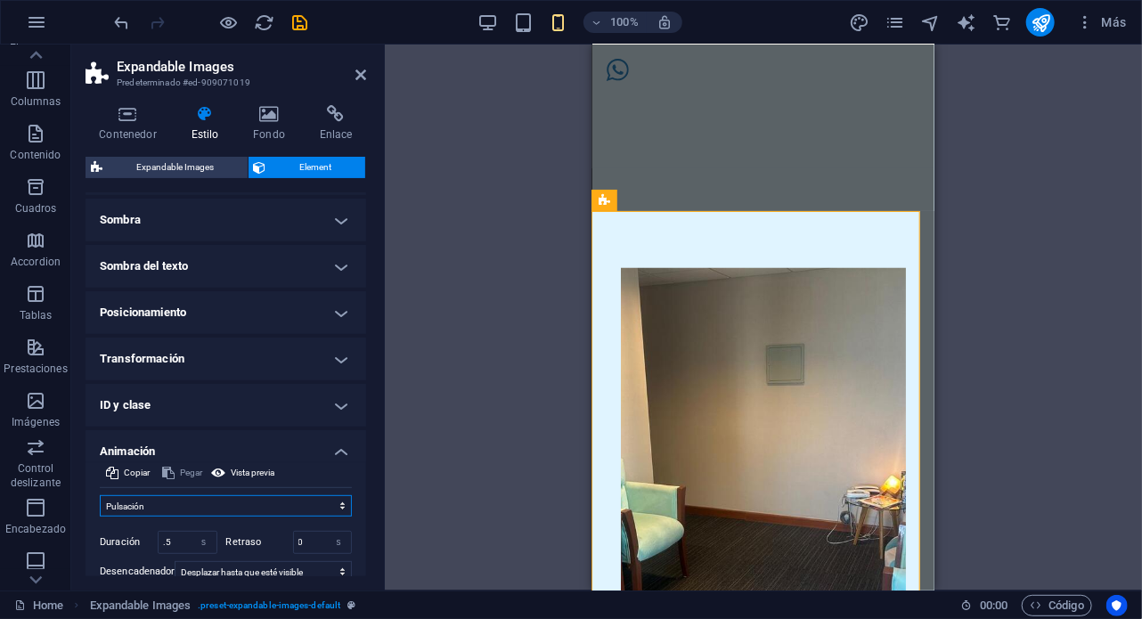
click at [168, 497] on select "No animar Mostrar / Ocultar Subir/bajar Acercar/alejar Deslizar de izquierda a …" at bounding box center [226, 505] width 252 height 21
select select "none"
click at [100, 495] on select "No animar Mostrar / Ocultar Subir/bajar Acercar/alejar Deslizar de izquierda a …" at bounding box center [226, 505] width 252 height 21
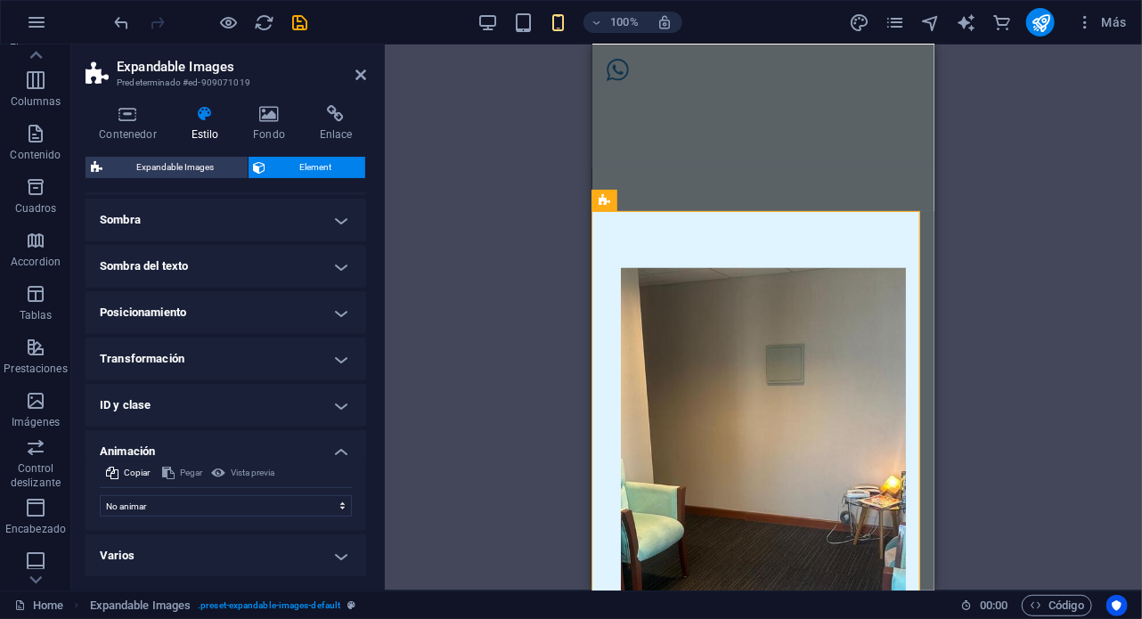
click at [192, 550] on h4 "Varios" at bounding box center [226, 556] width 281 height 43
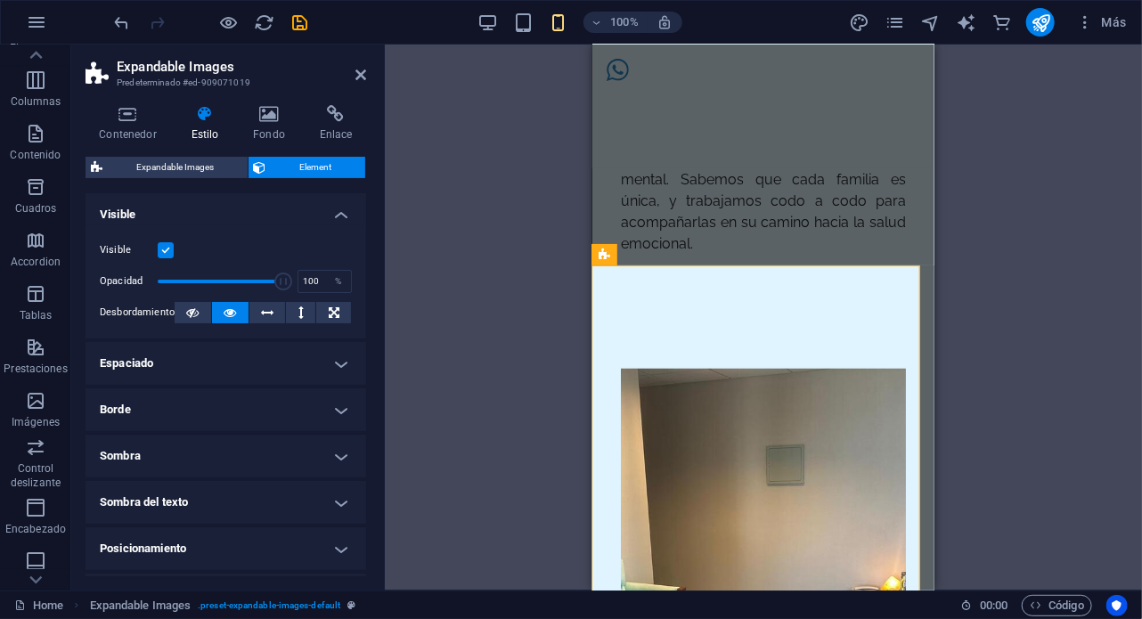
scroll to position [431, 0]
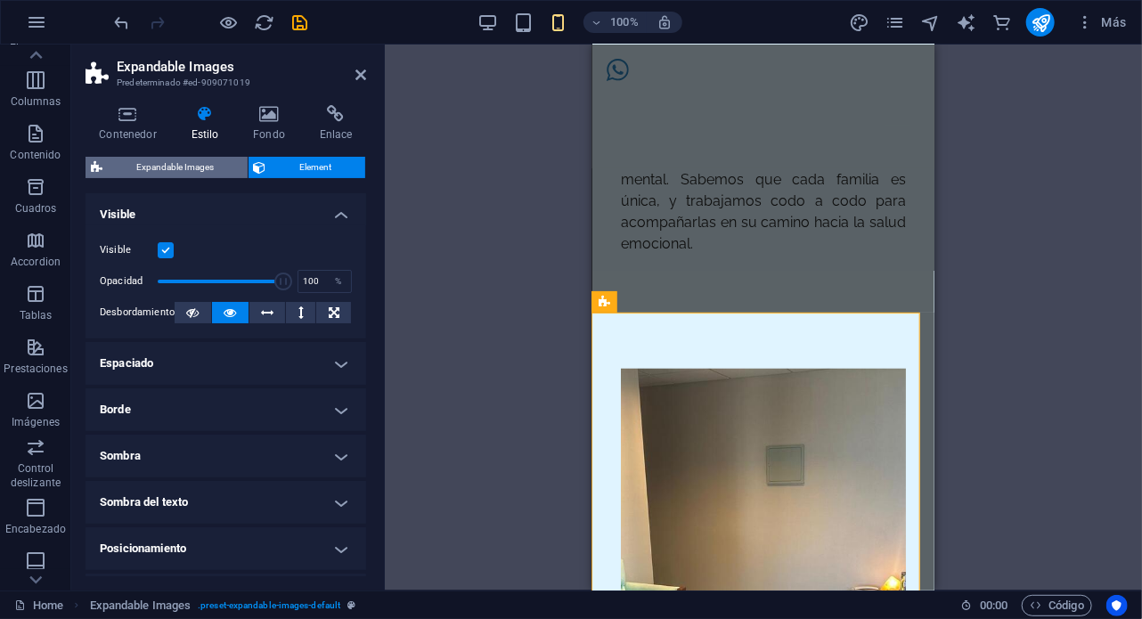
click at [193, 176] on span "Expandable Images" at bounding box center [175, 167] width 135 height 21
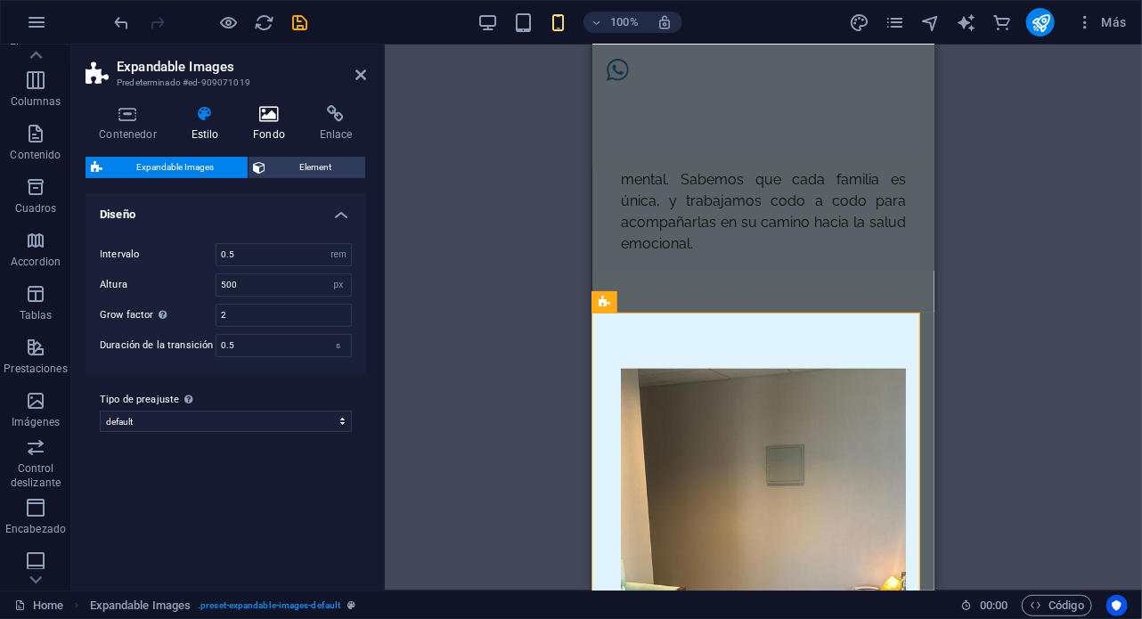
click at [260, 126] on h4 "Fondo" at bounding box center [273, 123] width 67 height 37
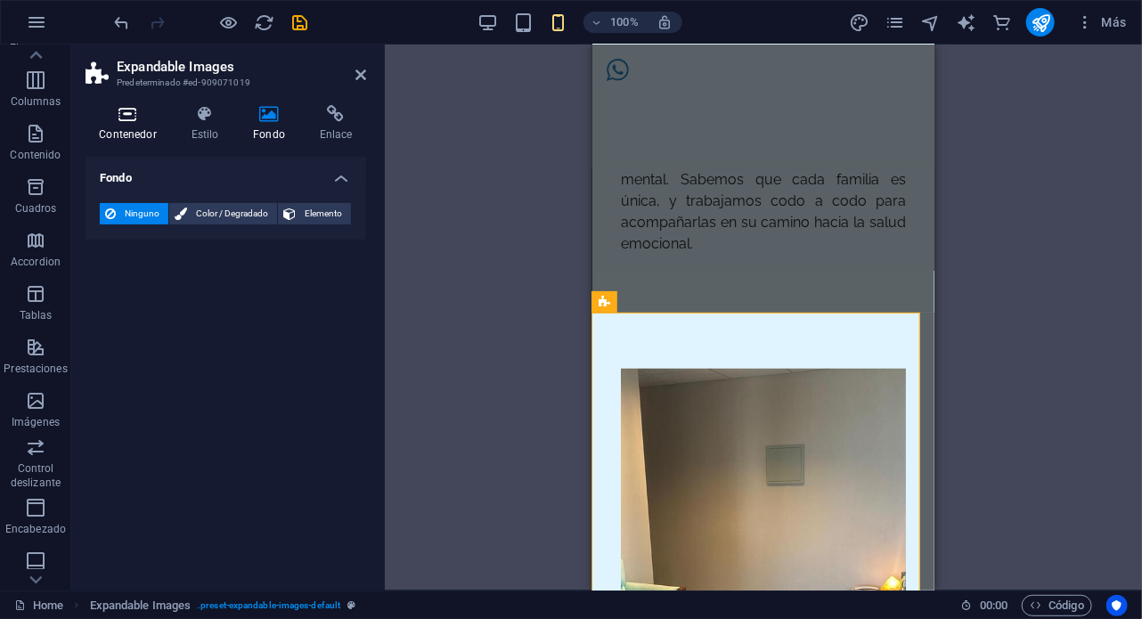
click at [132, 126] on h4 "Contenedor" at bounding box center [132, 123] width 92 height 37
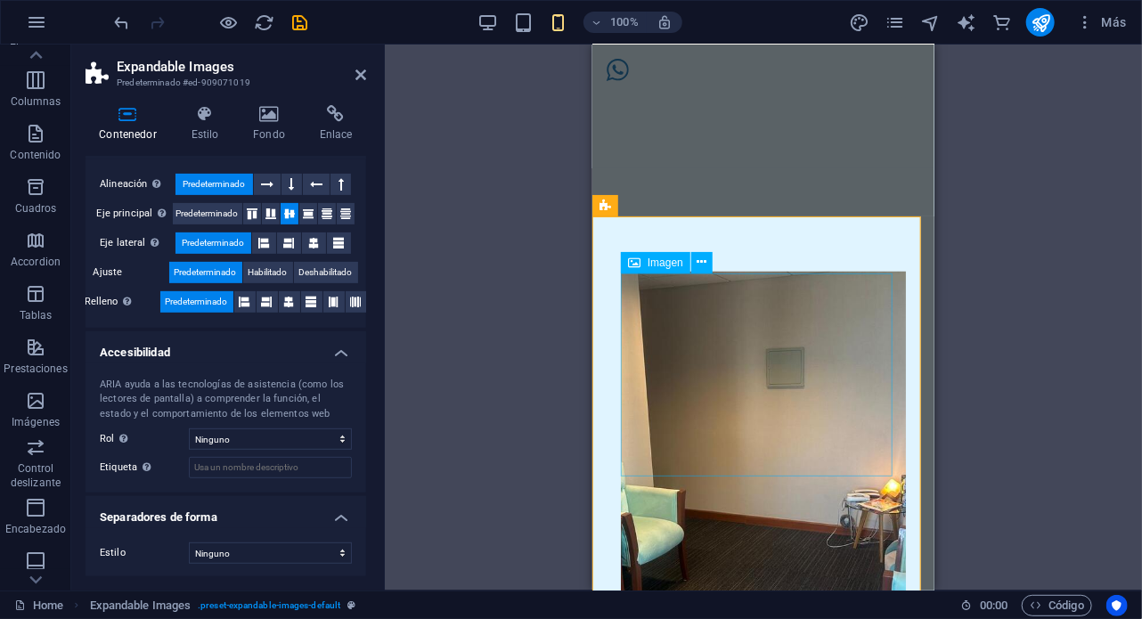
scroll to position [527, 0]
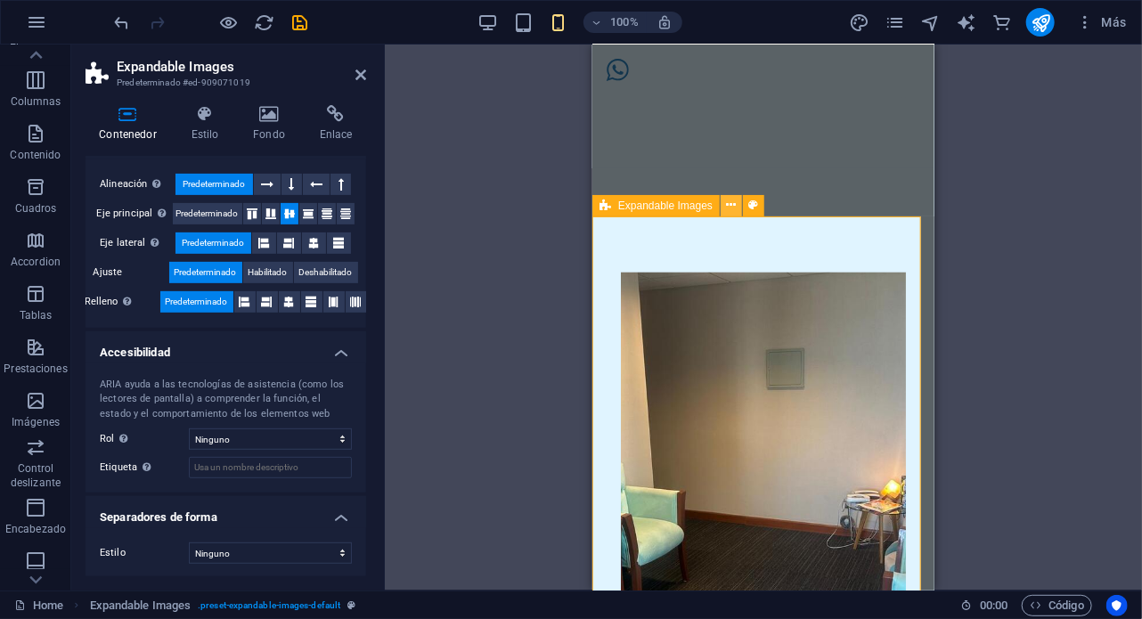
click at [734, 203] on icon at bounding box center [732, 205] width 10 height 19
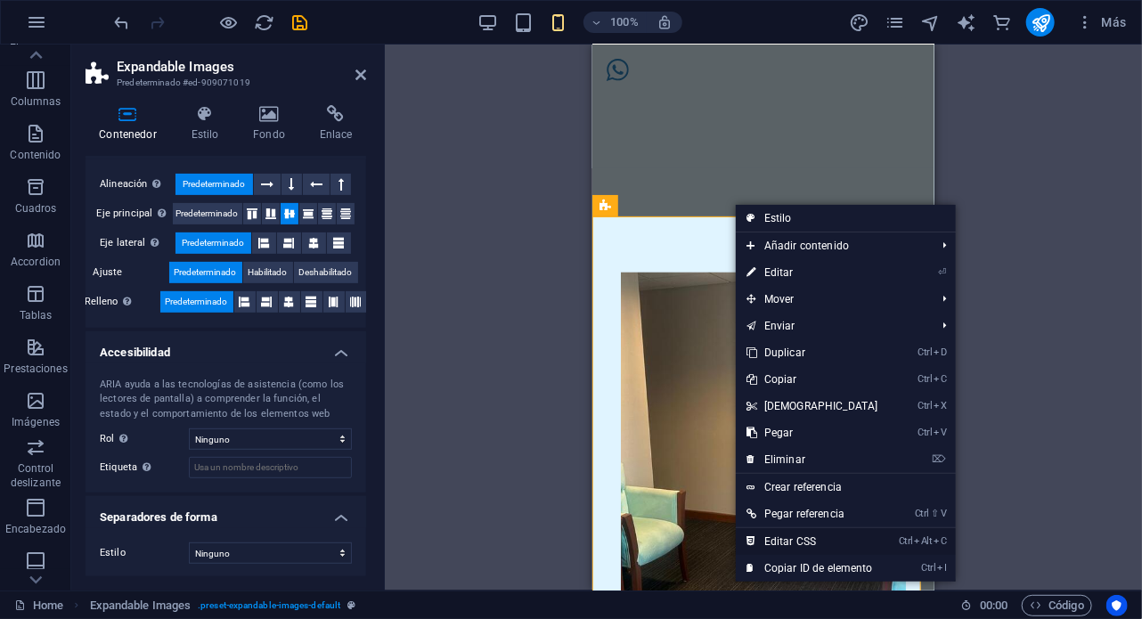
click at [805, 548] on link "Ctrl Alt C Editar CSS" at bounding box center [812, 541] width 153 height 27
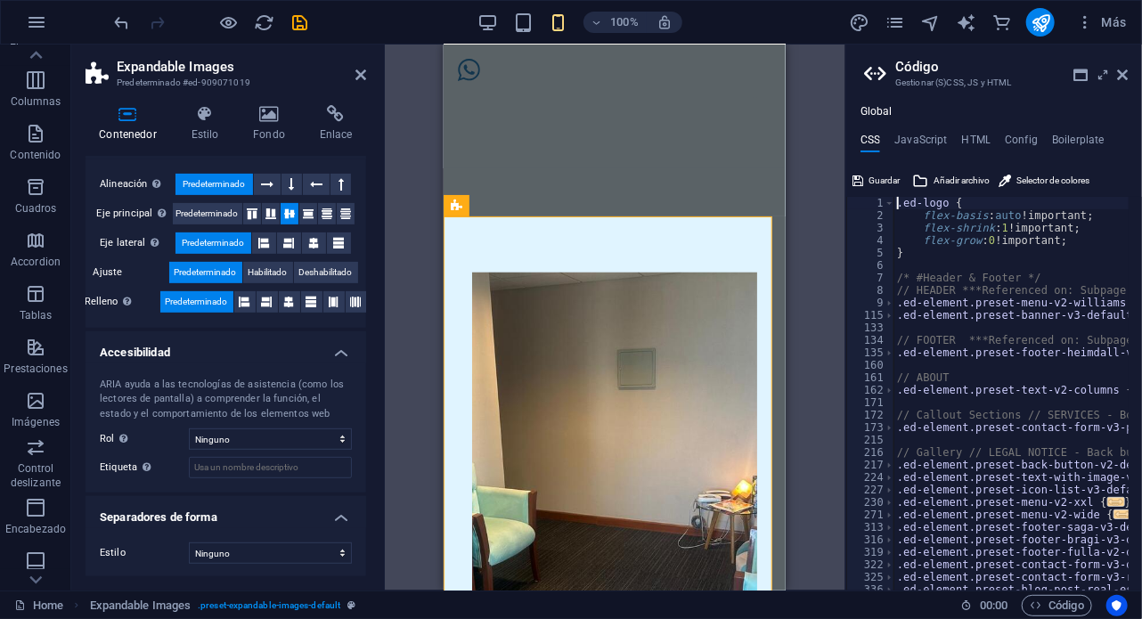
type textarea "@include expandable-images;"
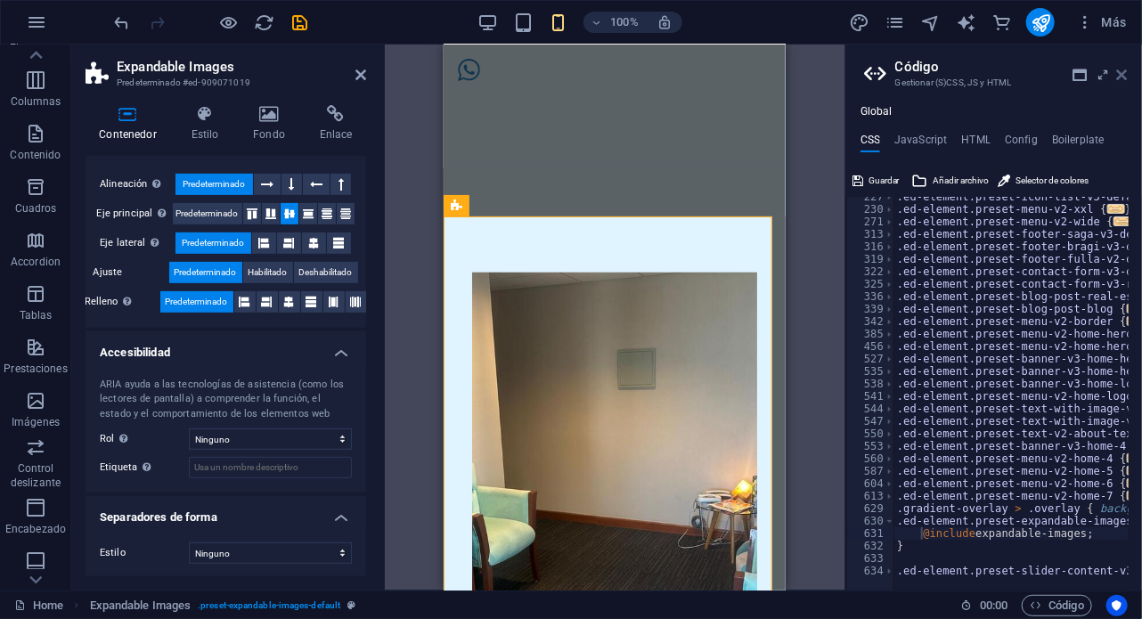
click at [1119, 80] on icon at bounding box center [1122, 75] width 11 height 14
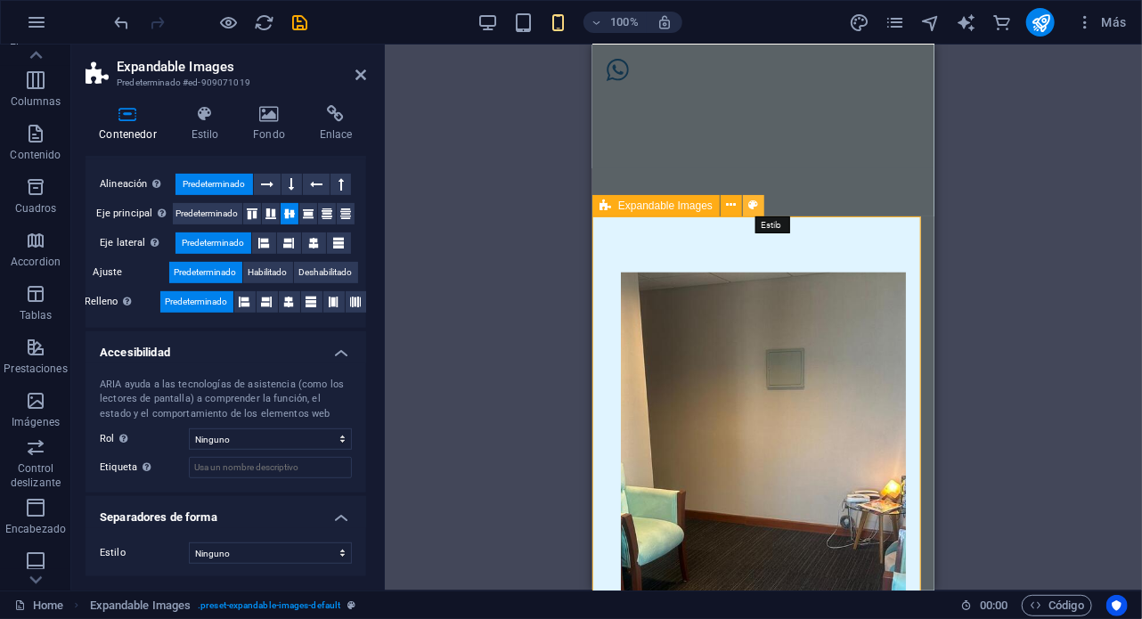
click at [754, 199] on icon at bounding box center [754, 205] width 10 height 19
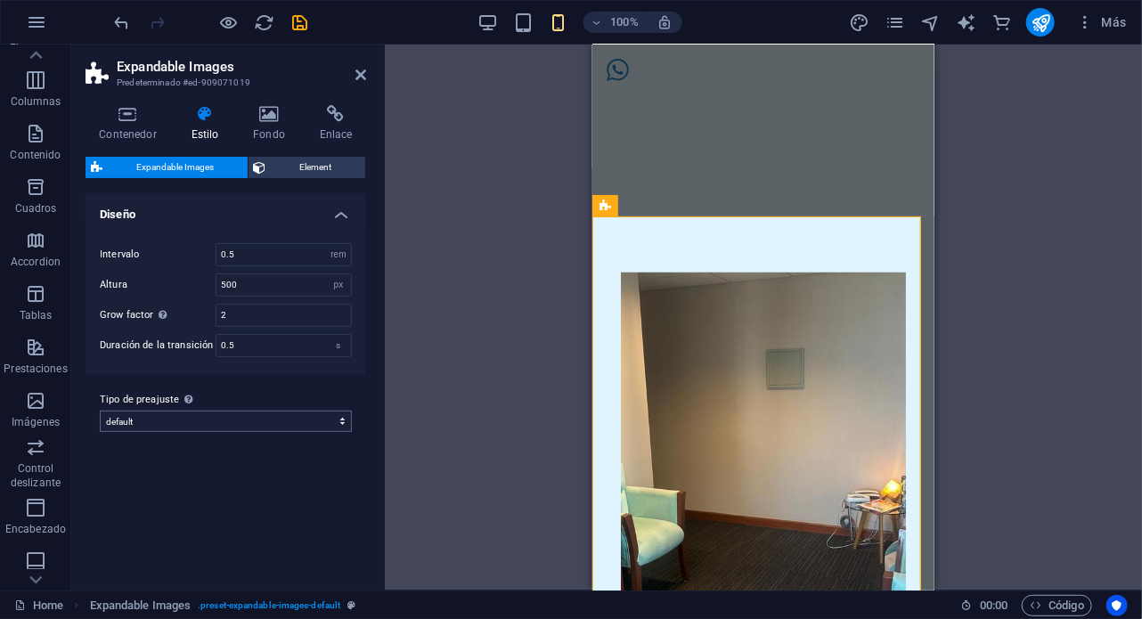
click at [228, 426] on div "Tipo de preajuste La configuración y variante seleccionada arriba afecta a todo…" at bounding box center [226, 410] width 281 height 71
click at [228, 426] on select "default Añadir tipo de preajuste" at bounding box center [226, 421] width 252 height 21
click at [200, 134] on h4 "Estilo" at bounding box center [208, 123] width 62 height 37
click at [292, 178] on div "Expandable Images Element Diseño La forma en la que este elemento se expande en…" at bounding box center [226, 367] width 281 height 420
click at [296, 175] on span "Element" at bounding box center [316, 167] width 89 height 21
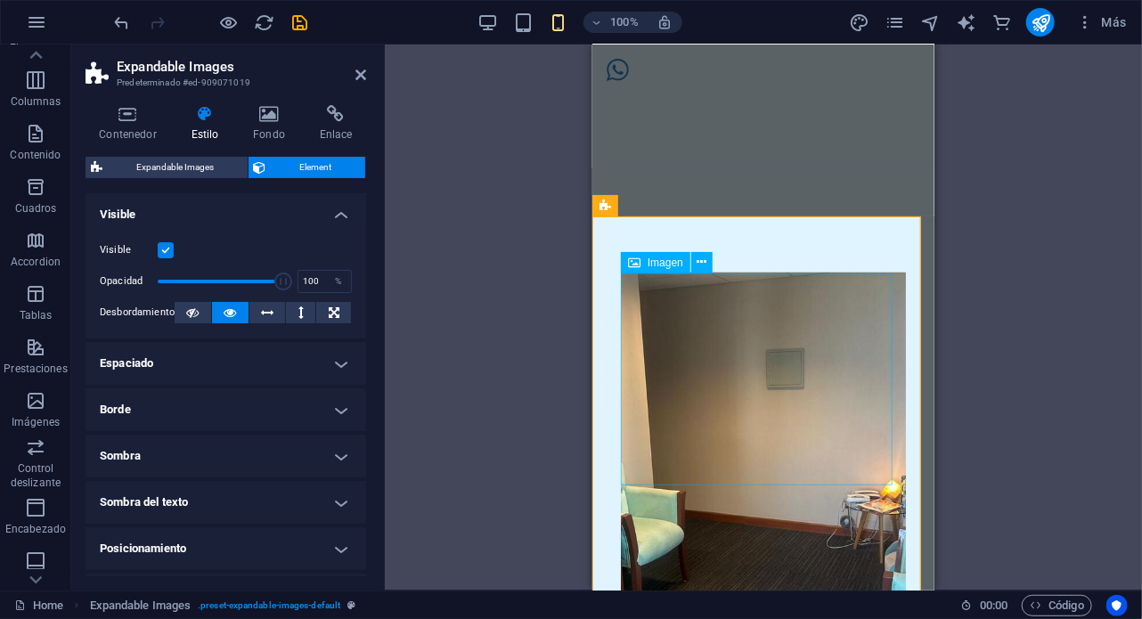
click at [641, 412] on figure at bounding box center [762, 495] width 285 height 446
drag, startPoint x: 279, startPoint y: 282, endPoint x: 171, endPoint y: 286, distance: 107.9
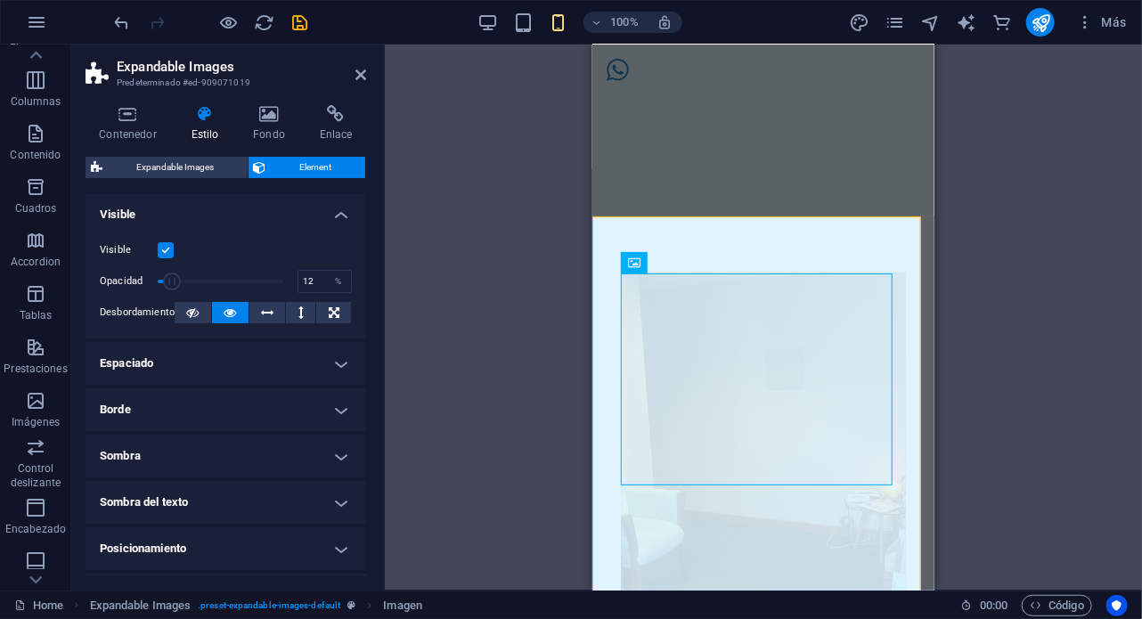
click at [171, 286] on span at bounding box center [172, 282] width 18 height 18
type input "100"
drag, startPoint x: 171, startPoint y: 286, endPoint x: 319, endPoint y: 298, distance: 148.4
click at [319, 298] on div "Visible Opacidad 100 % Desbordamiento" at bounding box center [226, 281] width 281 height 113
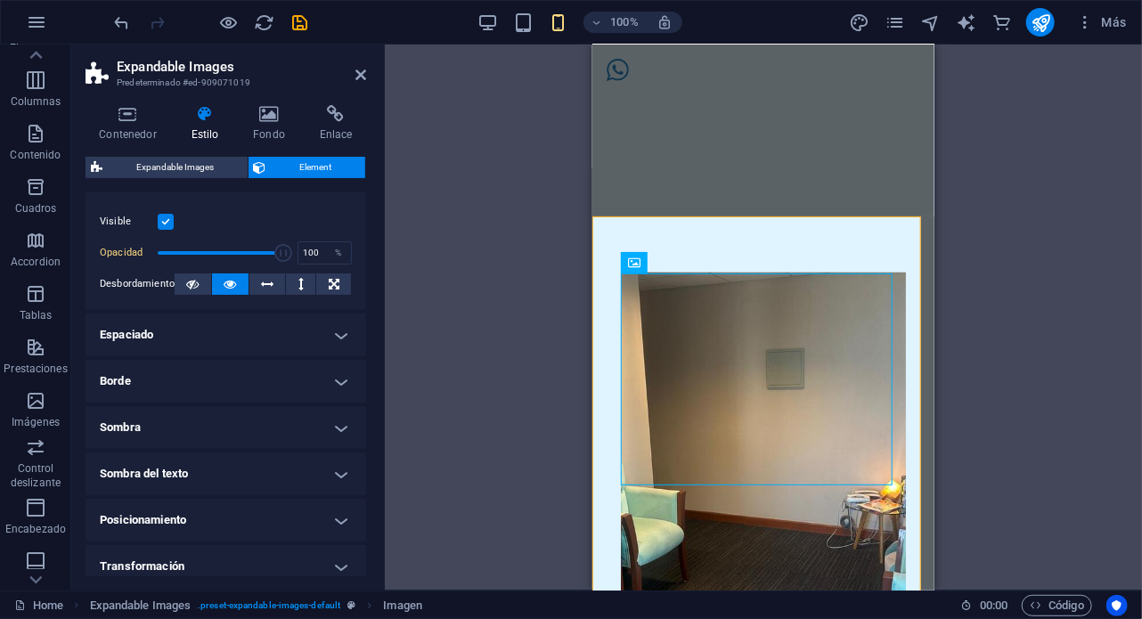
scroll to position [29, 0]
click at [218, 349] on h4 "Espaciado" at bounding box center [226, 335] width 281 height 43
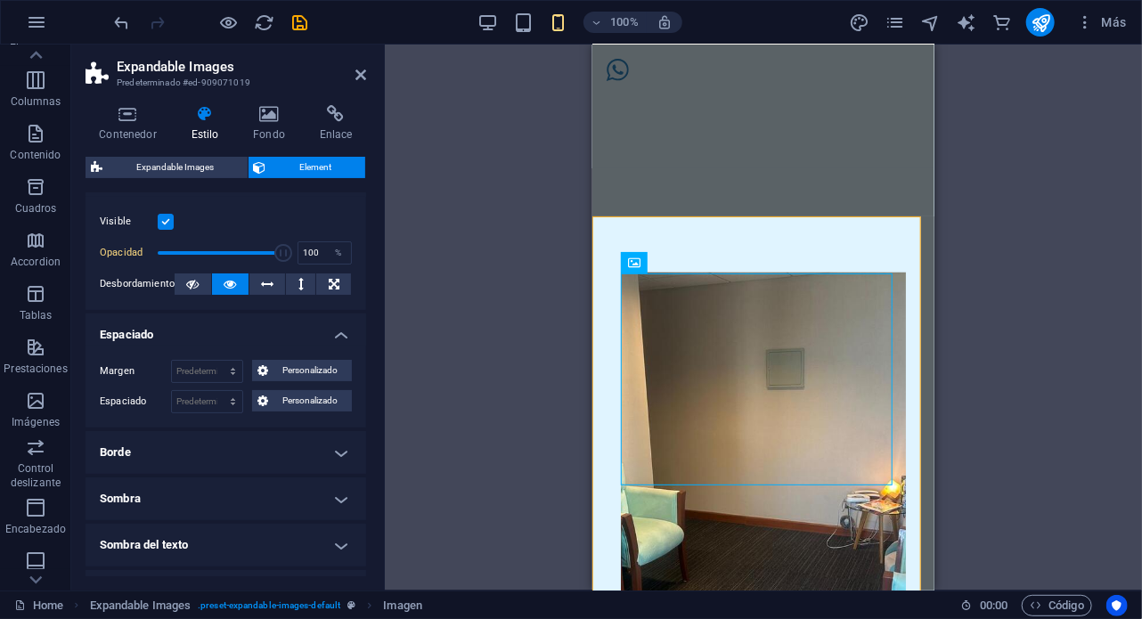
click at [211, 451] on h4 "Borde" at bounding box center [226, 452] width 281 height 43
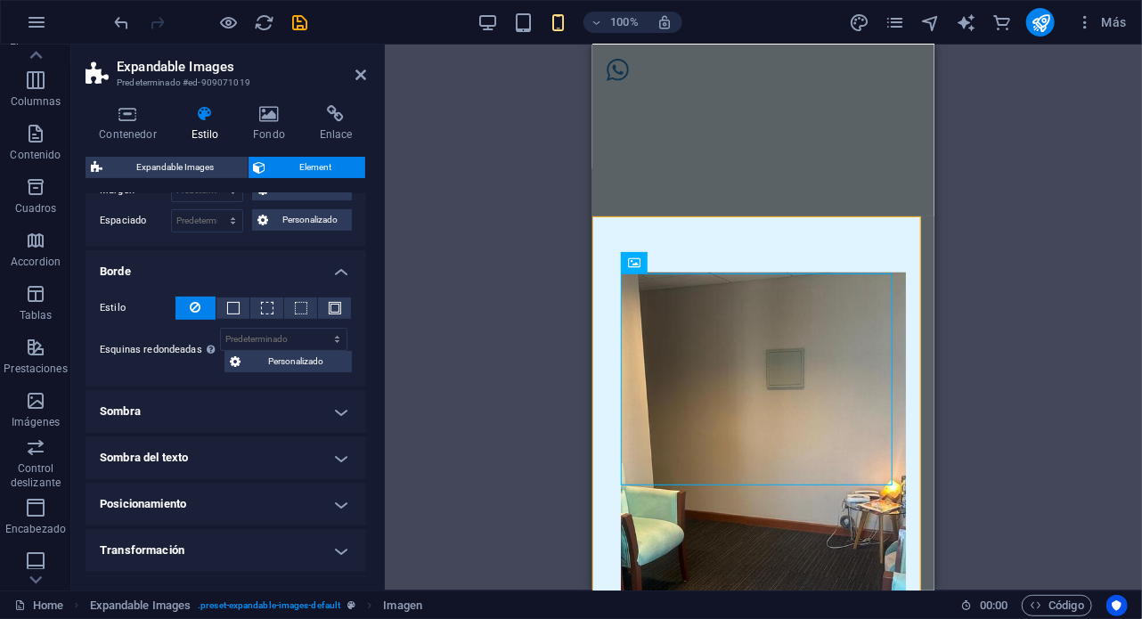
scroll to position [217, 0]
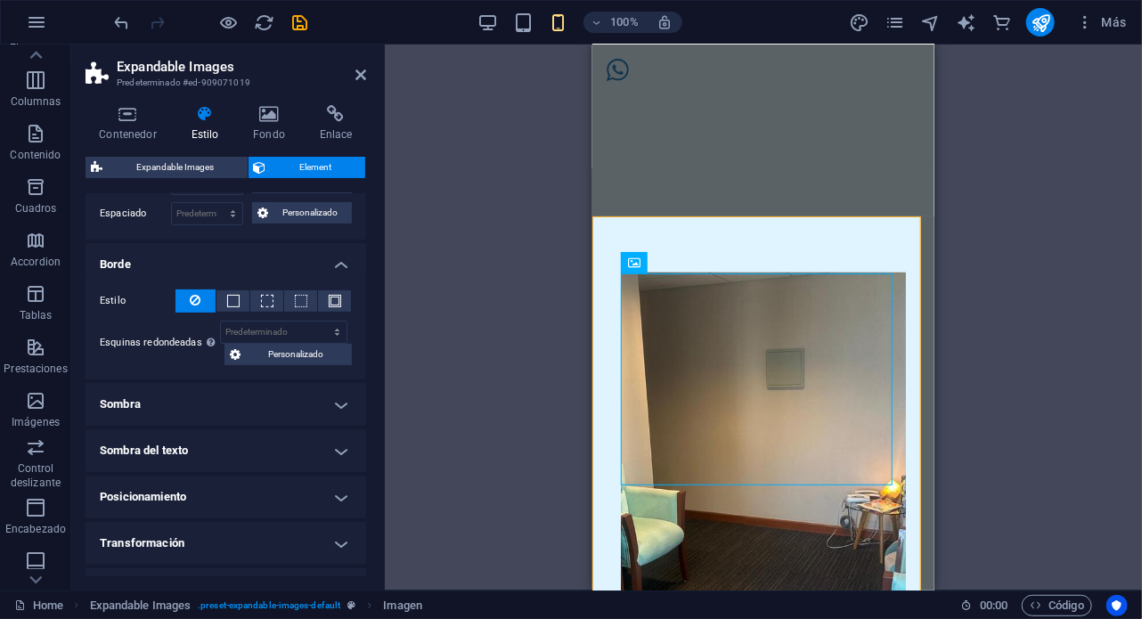
click at [241, 462] on h4 "Sombra del texto" at bounding box center [226, 450] width 281 height 43
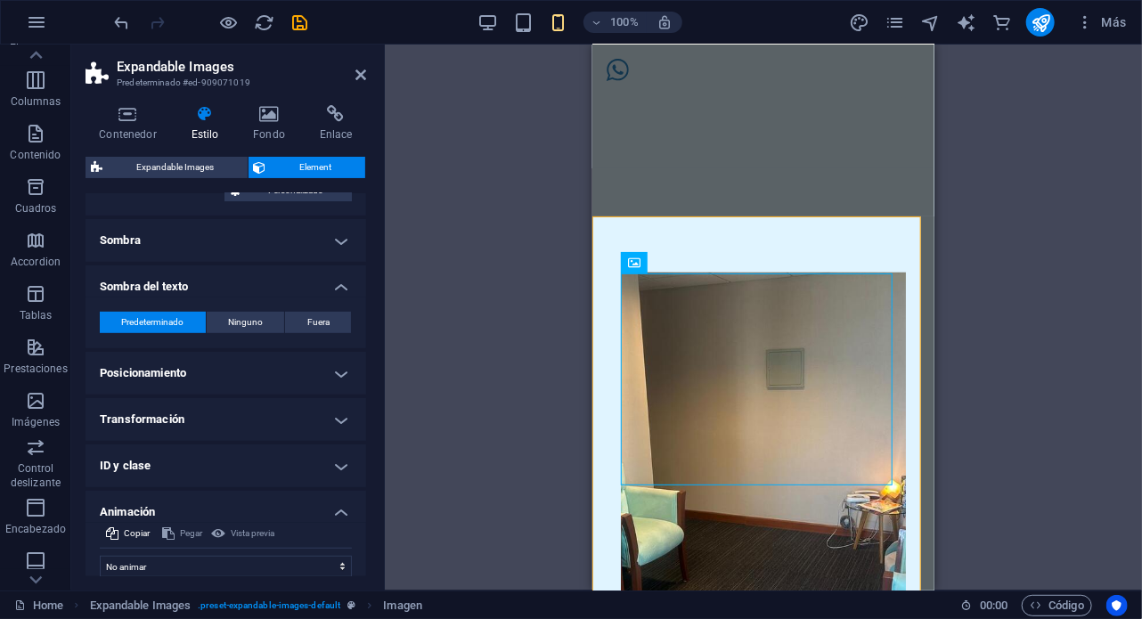
scroll to position [388, 0]
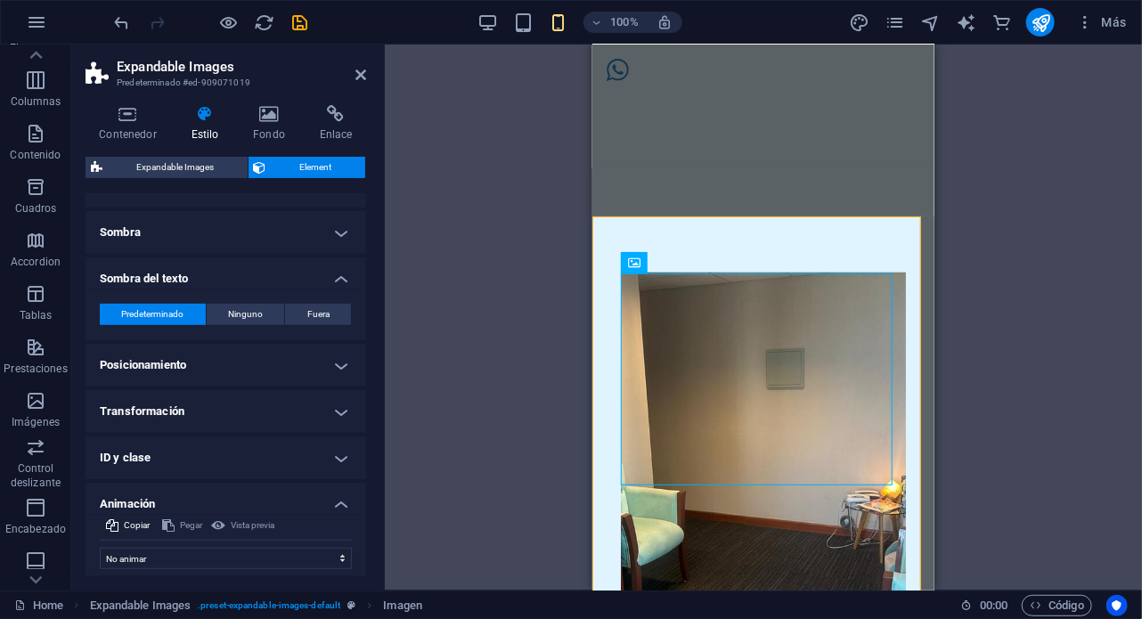
click at [233, 410] on h4 "Transformación" at bounding box center [226, 411] width 281 height 43
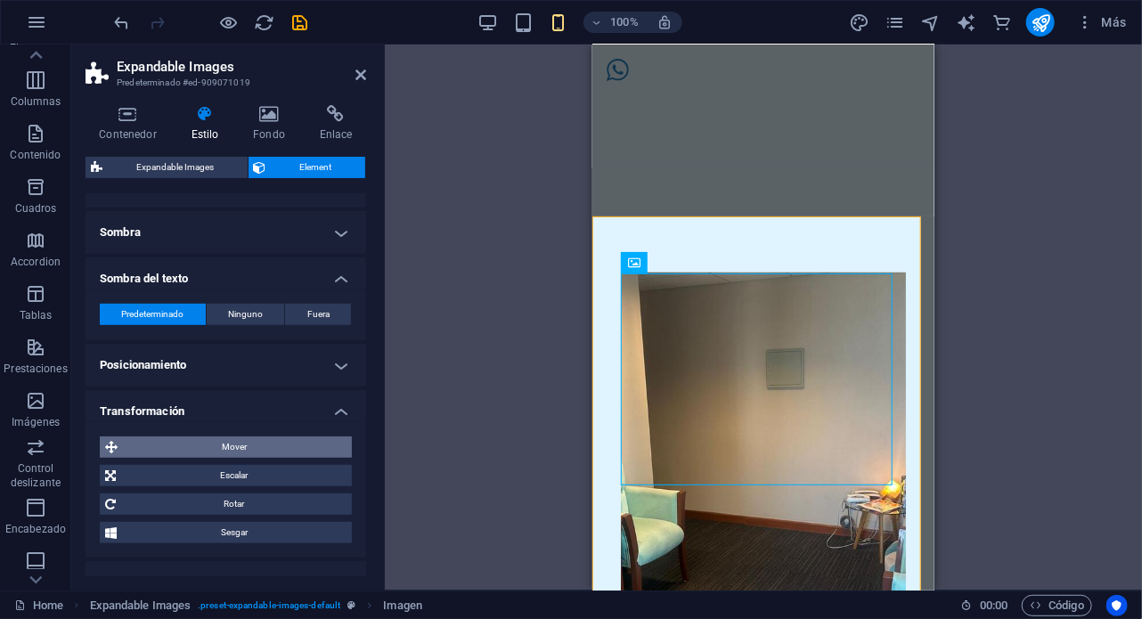
click at [240, 448] on span "Mover" at bounding box center [235, 447] width 224 height 21
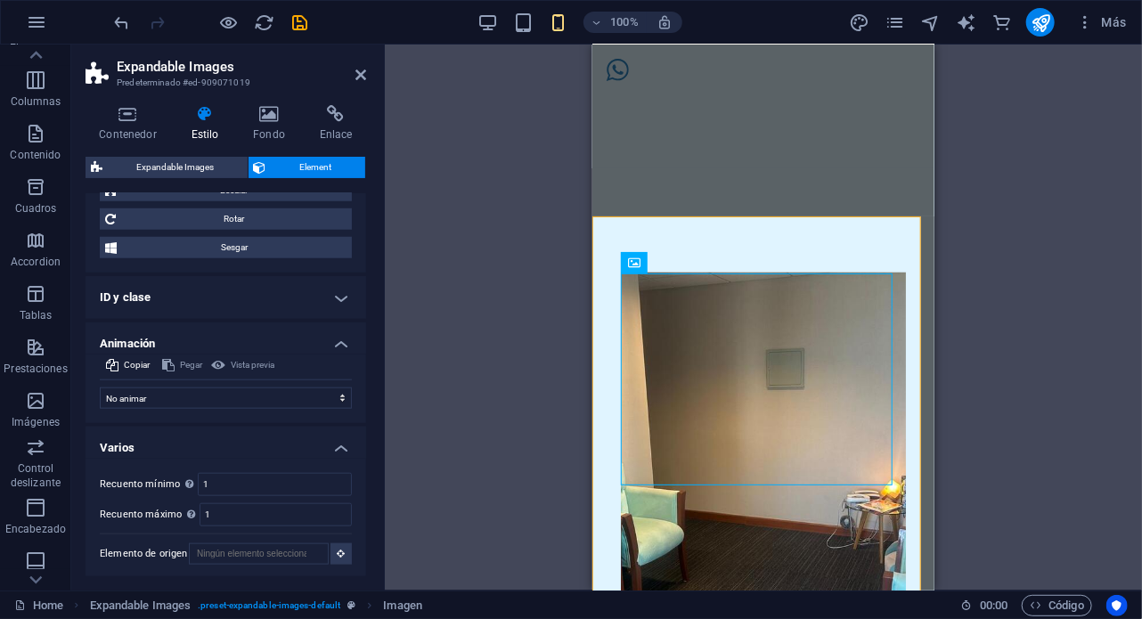
scroll to position [713, 0]
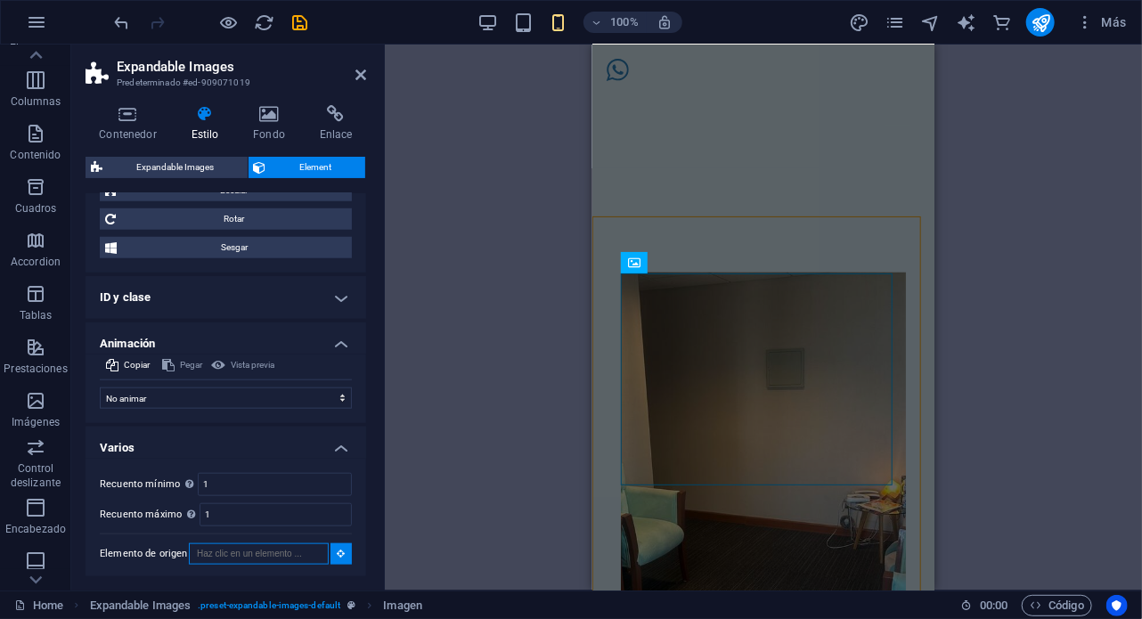
click at [238, 553] on input "Elemento de origen" at bounding box center [259, 554] width 140 height 21
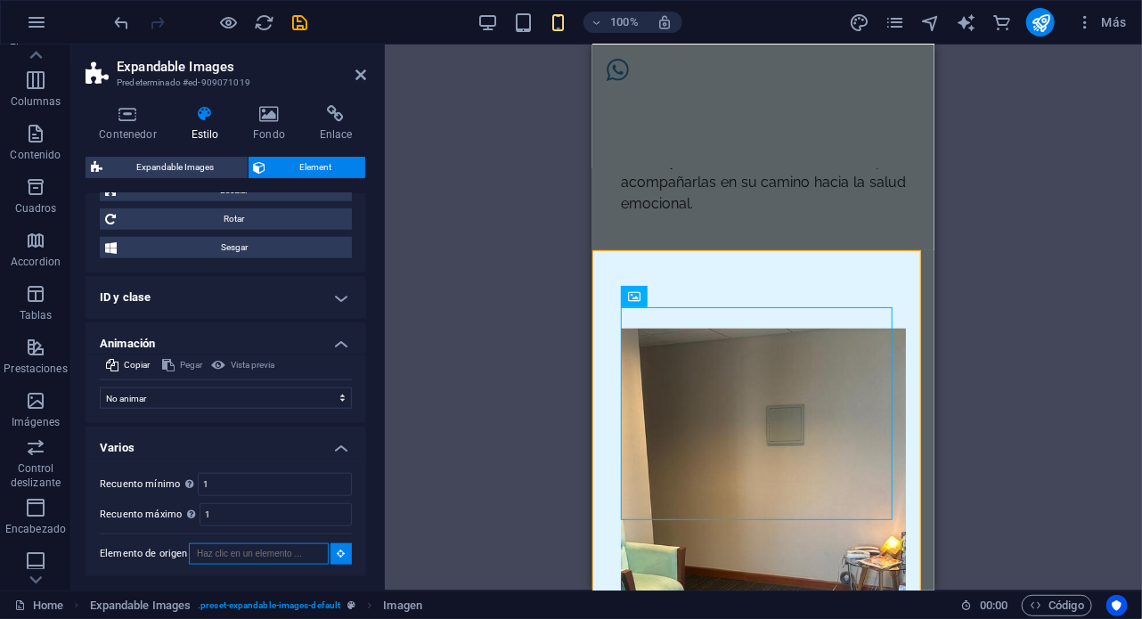
scroll to position [426, 0]
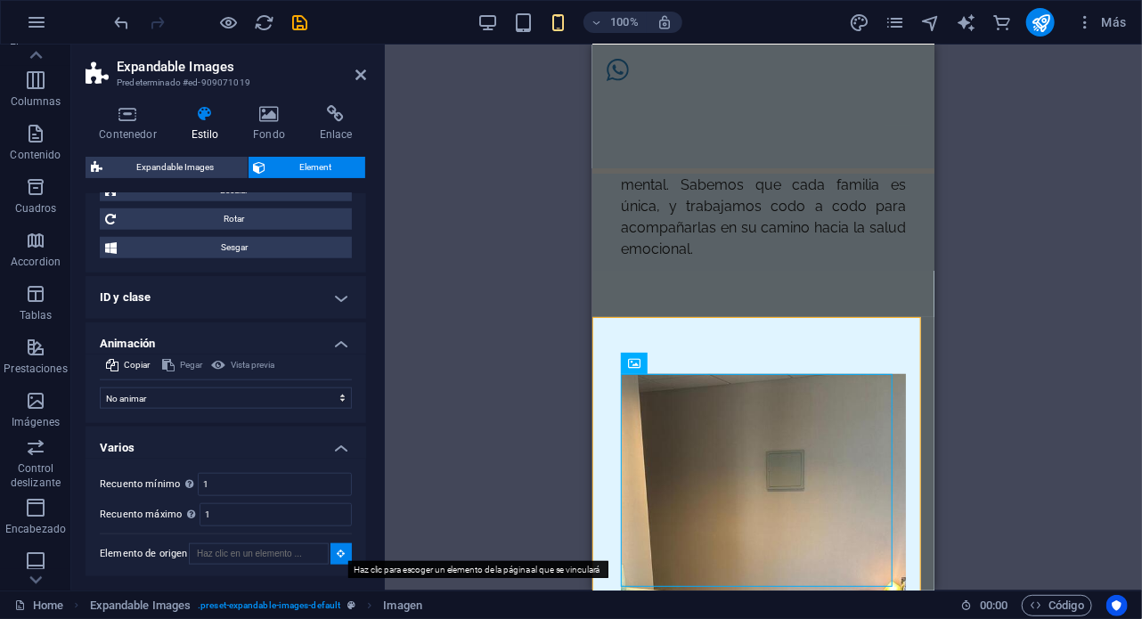
click at [332, 552] on button at bounding box center [341, 554] width 21 height 21
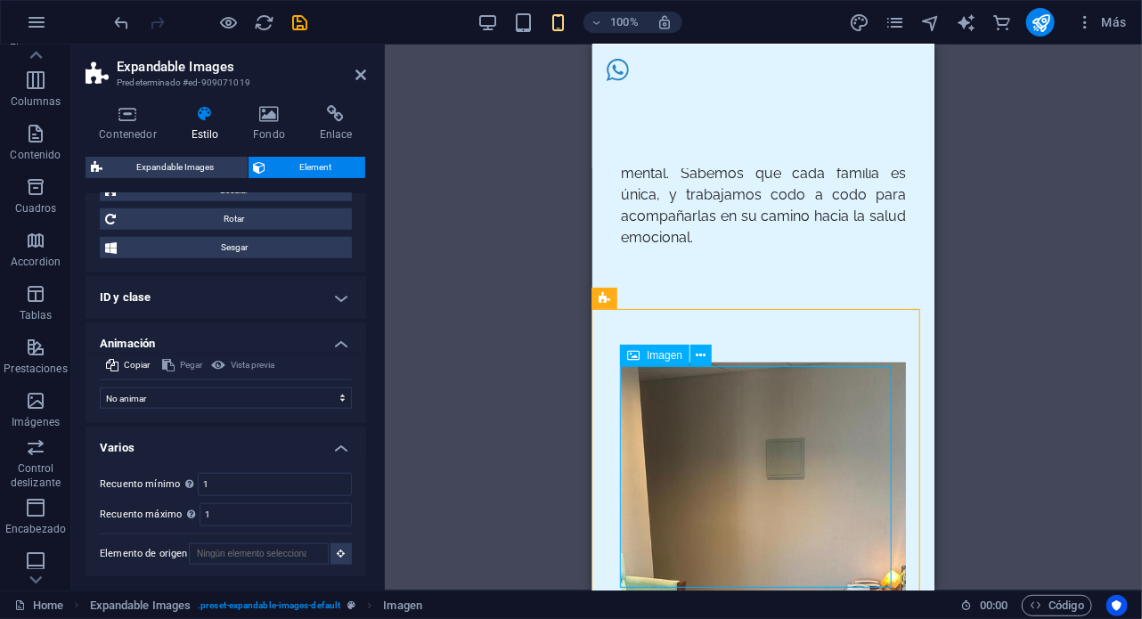
scroll to position [428, 0]
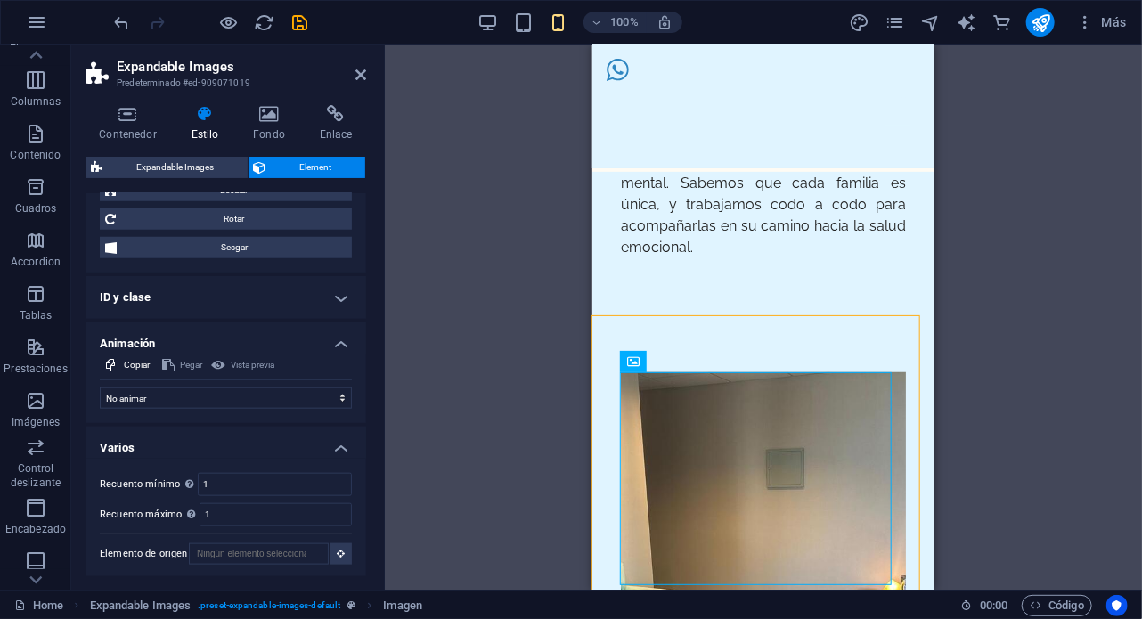
click at [467, 381] on div "Arrastra aquí para reemplazar el contenido existente. Si quieres crear un eleme…" at bounding box center [763, 318] width 757 height 546
click at [617, 279] on div "Nuestro Centro Psicológico En Feliz Mente, ofrecemos un enfoque integral de la …" at bounding box center [763, 126] width 342 height 378
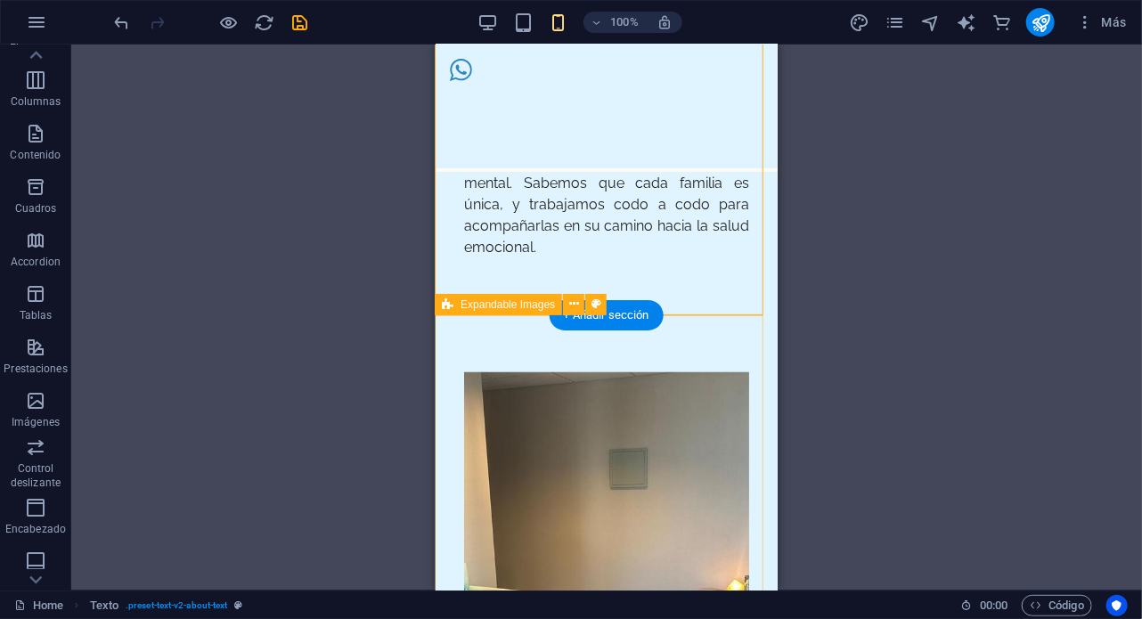
click at [530, 323] on div at bounding box center [606, 588] width 342 height 546
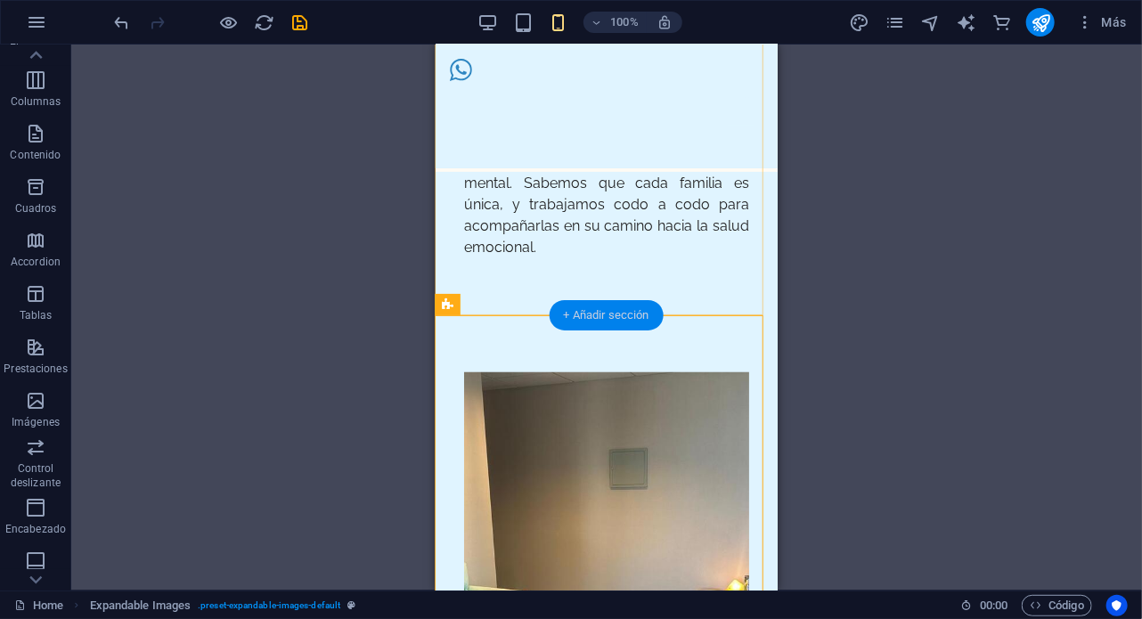
click at [639, 313] on div "+ Añadir sección" at bounding box center [606, 315] width 114 height 30
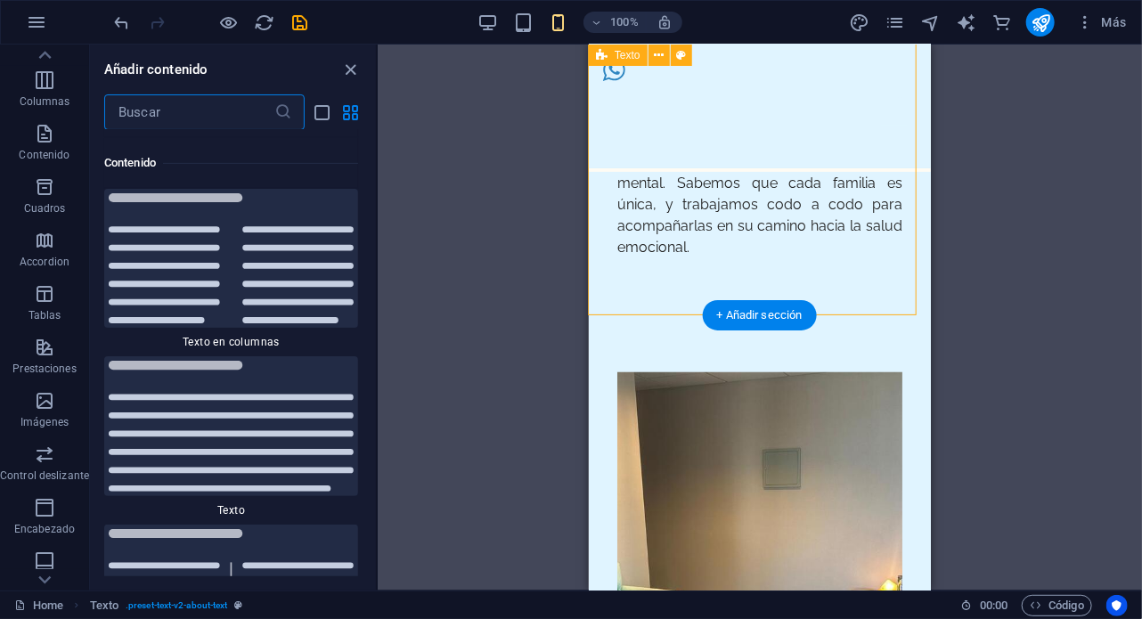
scroll to position [6038, 0]
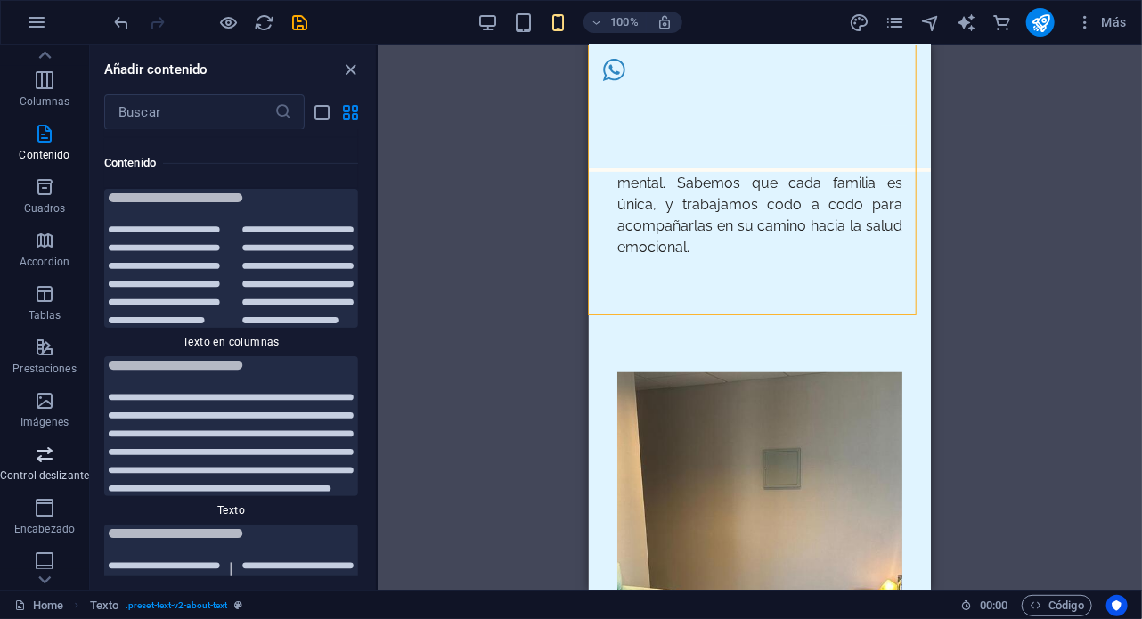
click at [64, 459] on span "Control deslizante" at bounding box center [44, 465] width 89 height 43
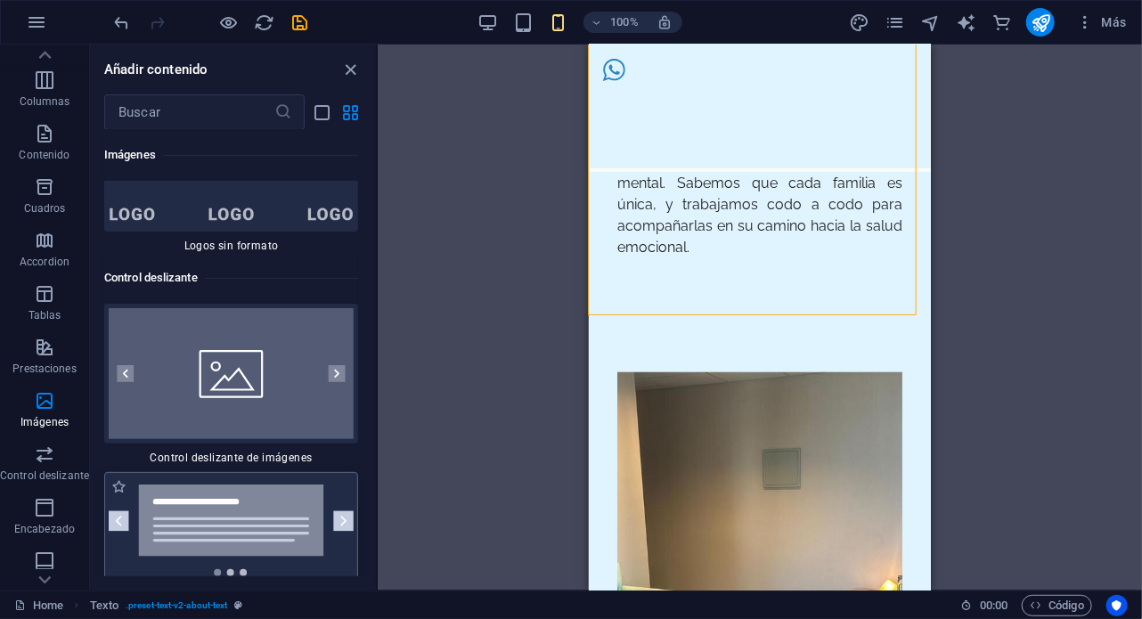
scroll to position [20121, 0]
click at [242, 348] on div at bounding box center [231, 376] width 254 height 140
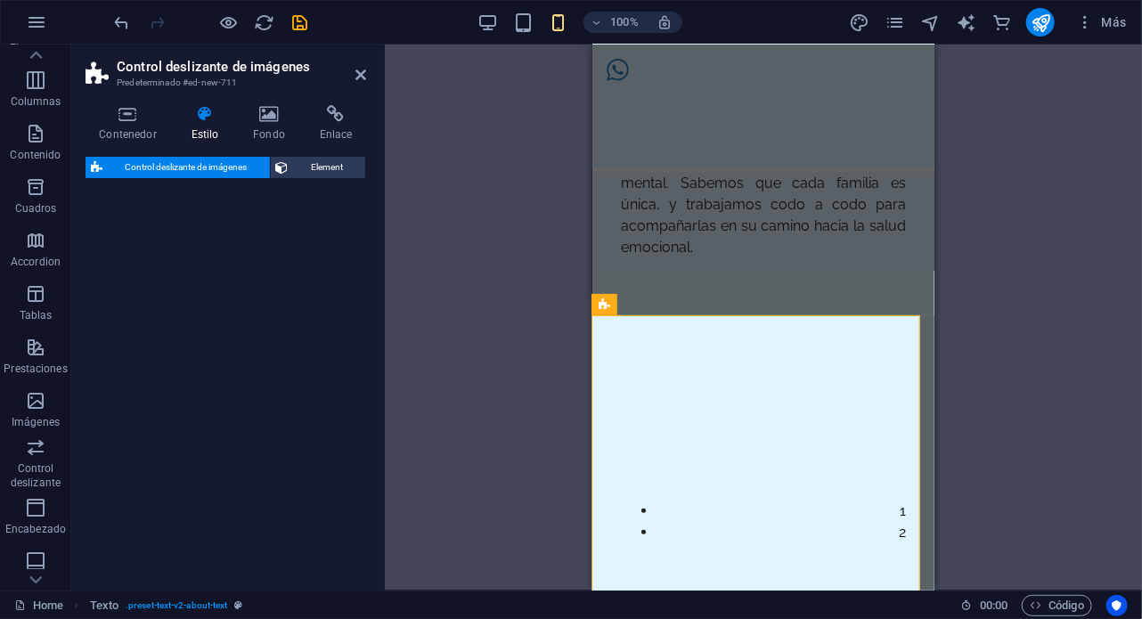
select select "rem"
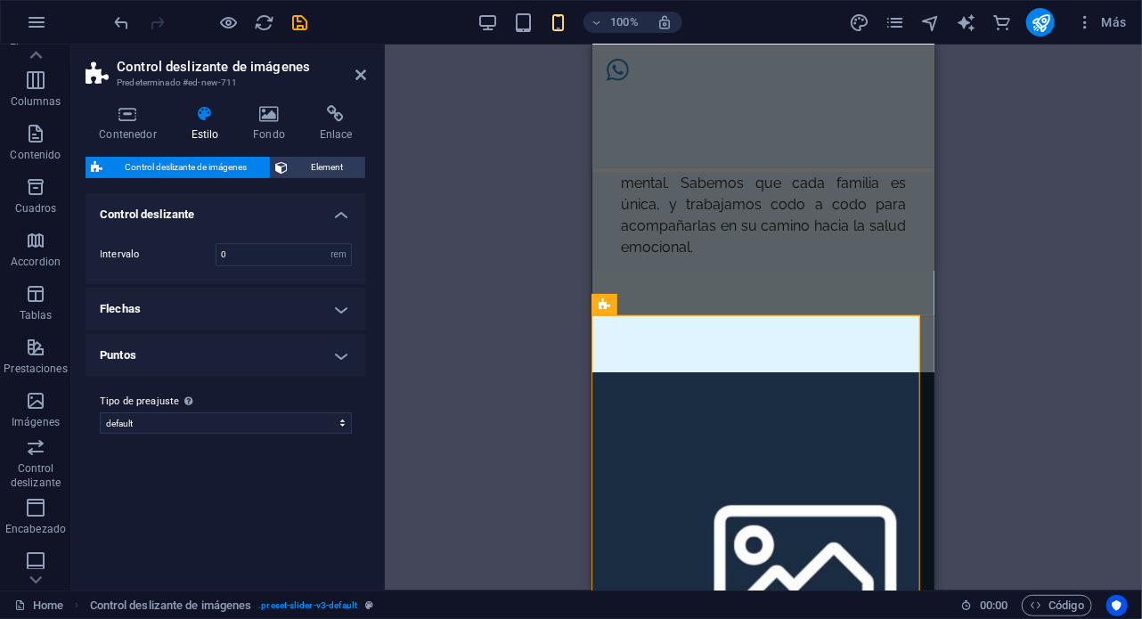
drag, startPoint x: 1162, startPoint y: 406, endPoint x: 634, endPoint y: 397, distance: 527.6
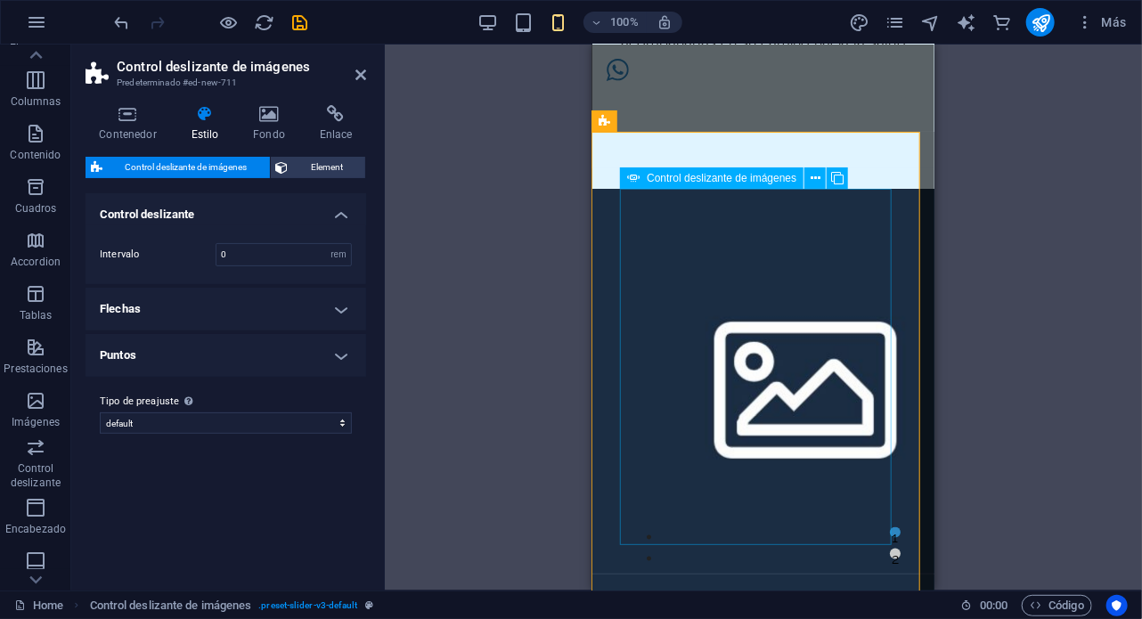
scroll to position [609, 0]
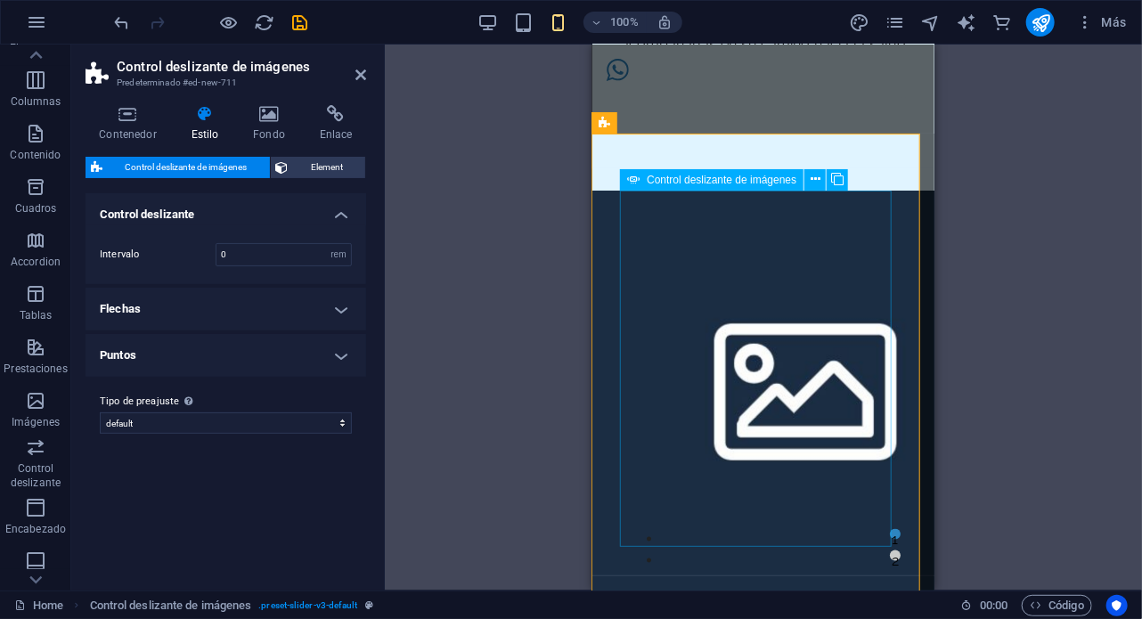
click at [812, 182] on icon at bounding box center [816, 179] width 10 height 19
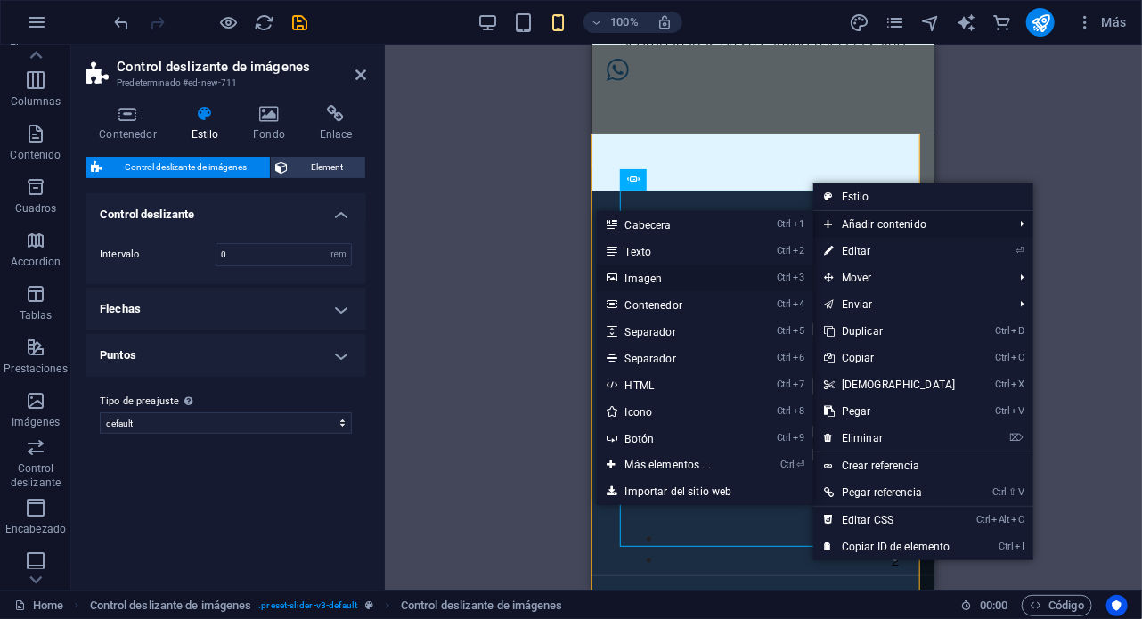
click at [662, 280] on link "Ctrl 3 Imagen" at bounding box center [672, 278] width 150 height 27
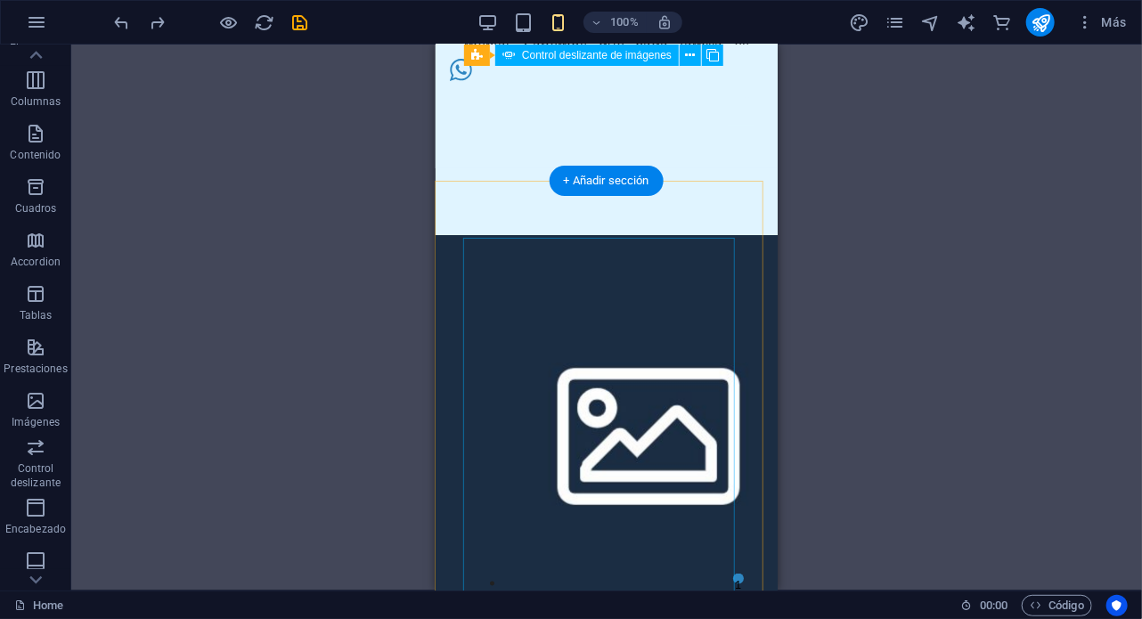
scroll to position [562, 0]
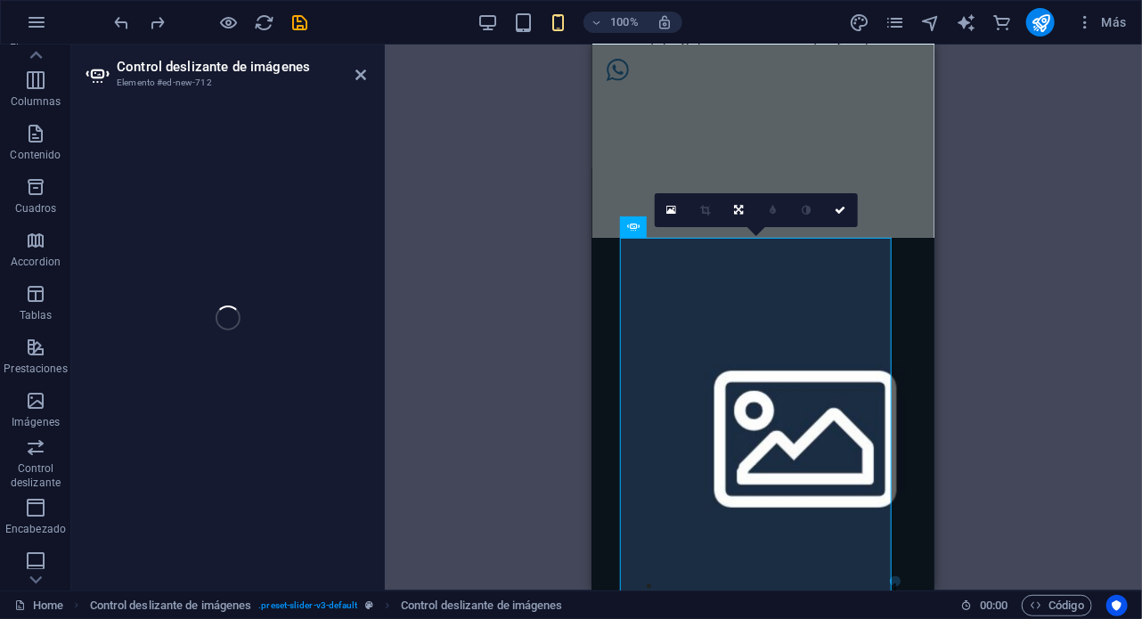
select select "px"
select select "ms"
select select "s"
select select "progressive"
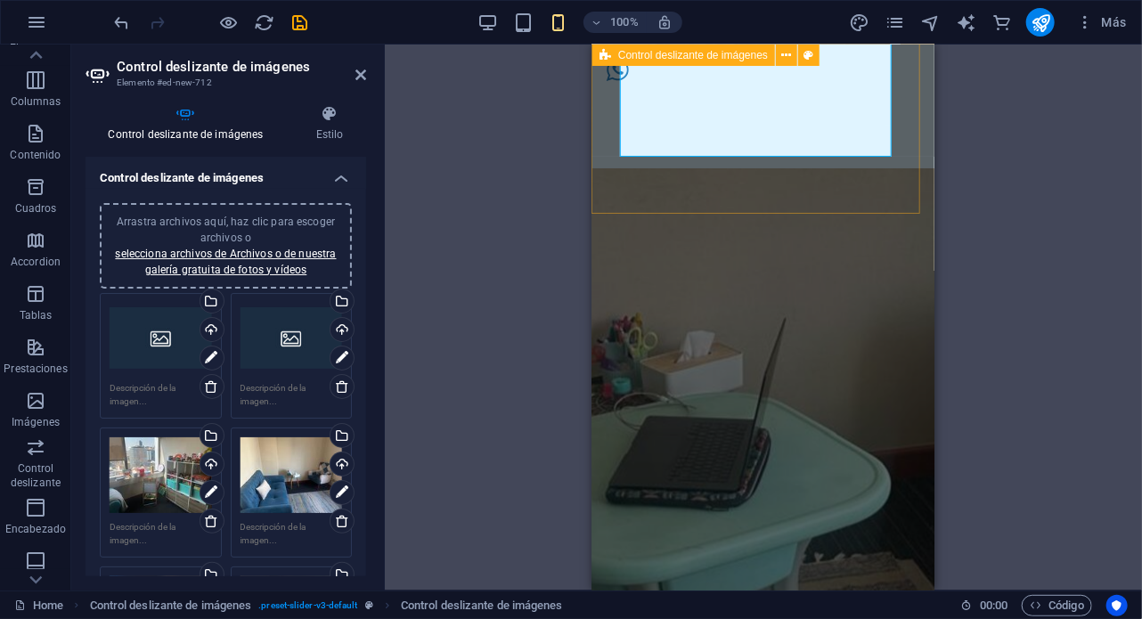
scroll to position [1022, 0]
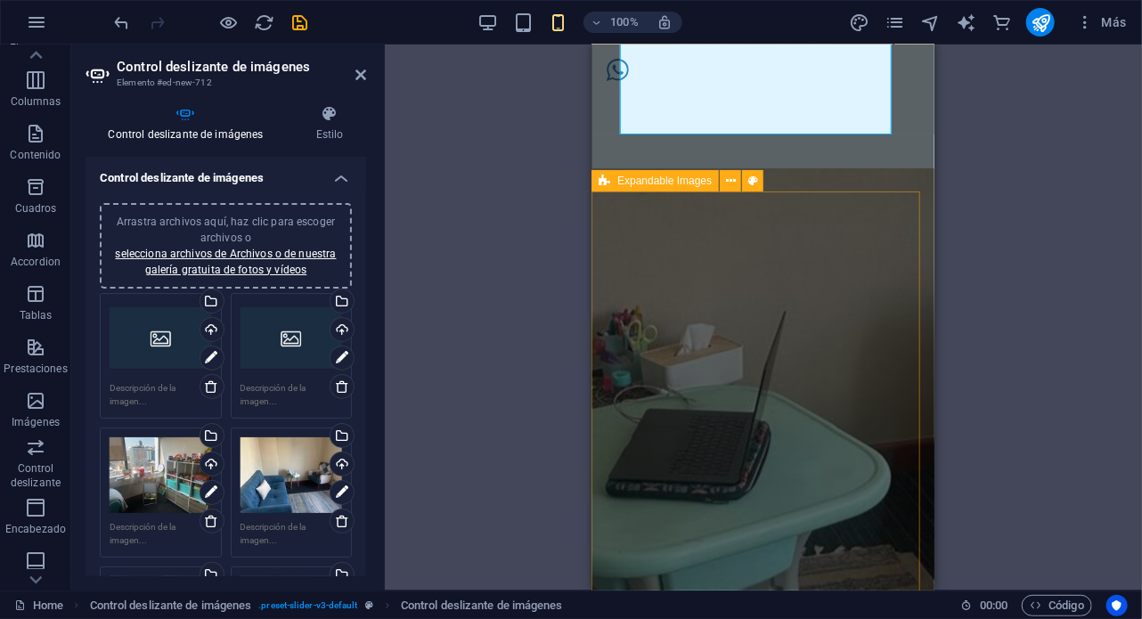
click at [621, 226] on div at bounding box center [763, 464] width 342 height 546
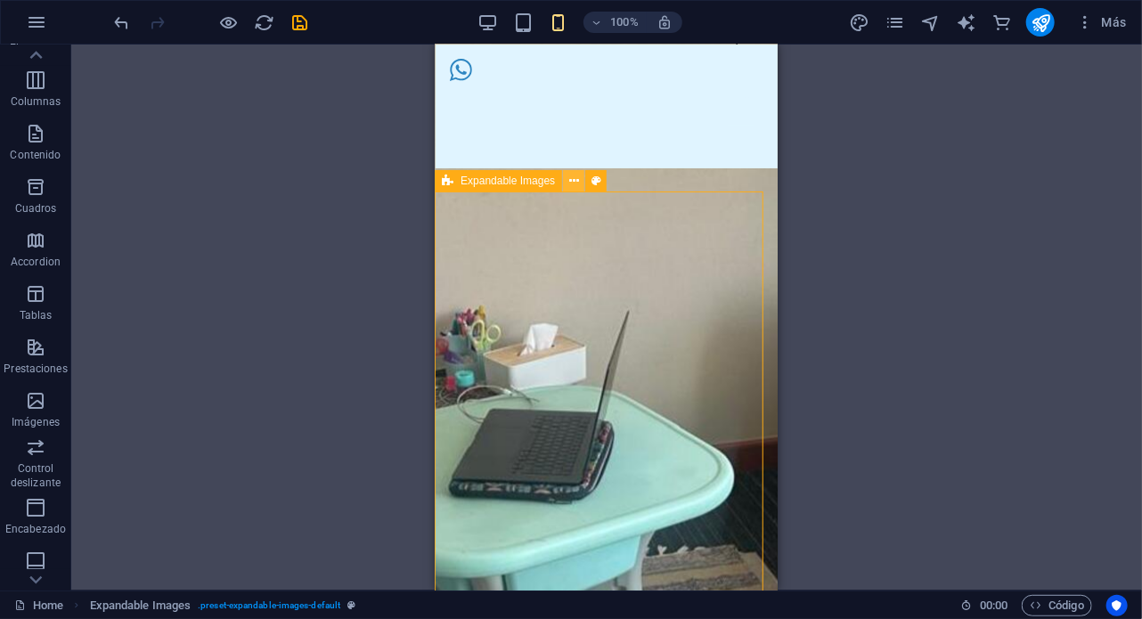
click at [581, 181] on button at bounding box center [573, 180] width 21 height 21
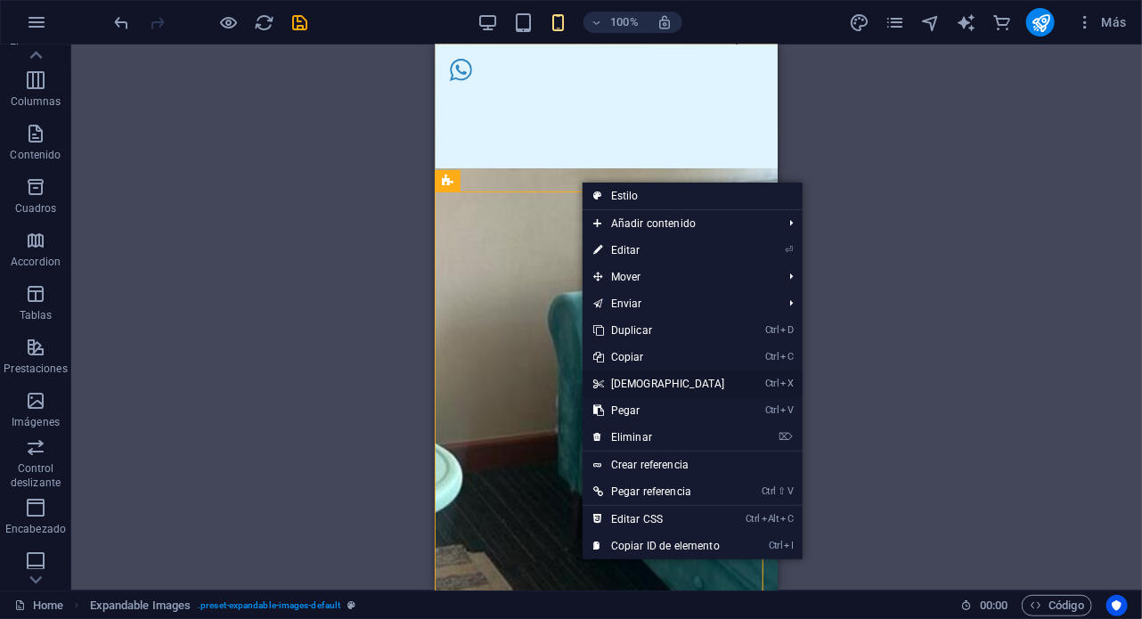
click at [631, 383] on link "Ctrl X Cortar" at bounding box center [659, 384] width 153 height 27
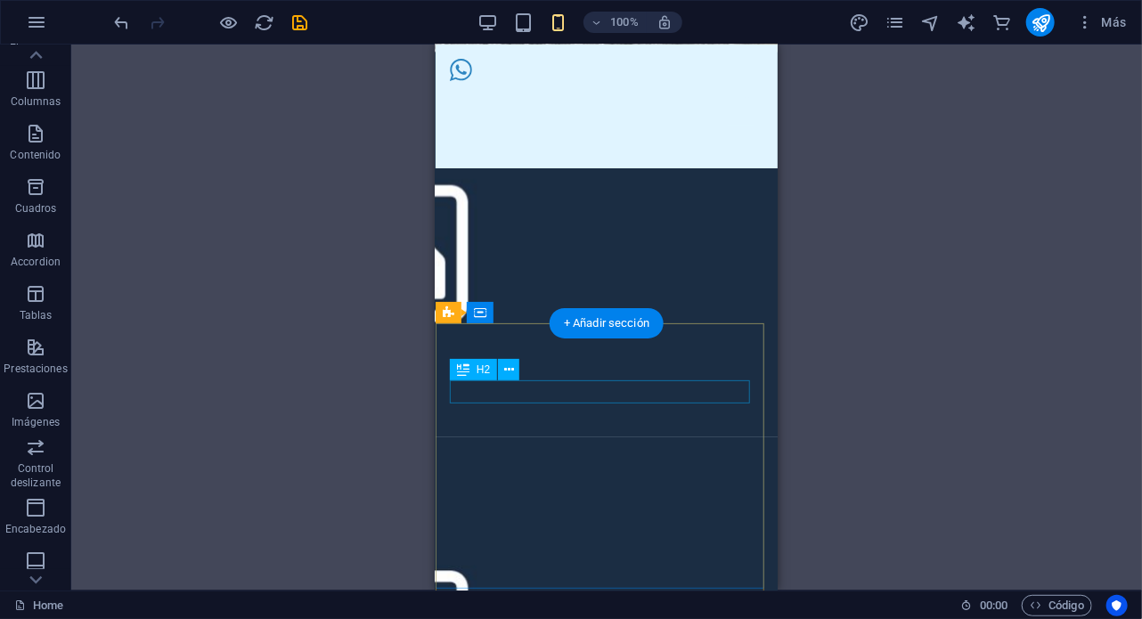
scroll to position [1995, 0]
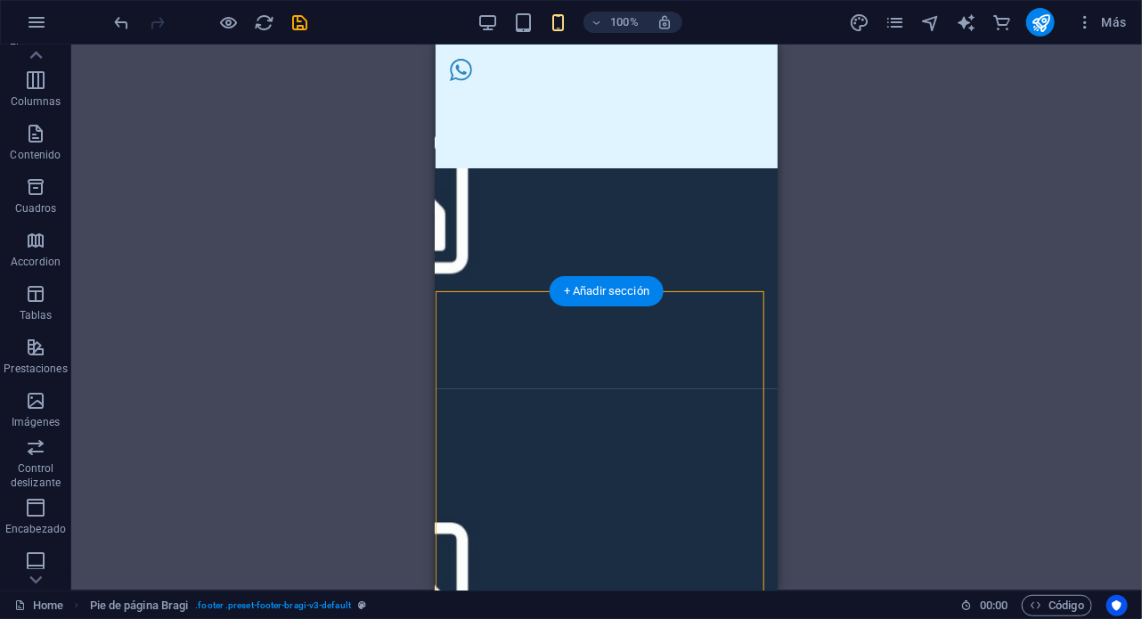
drag, startPoint x: 675, startPoint y: 447, endPoint x: 674, endPoint y: 394, distance: 53.5
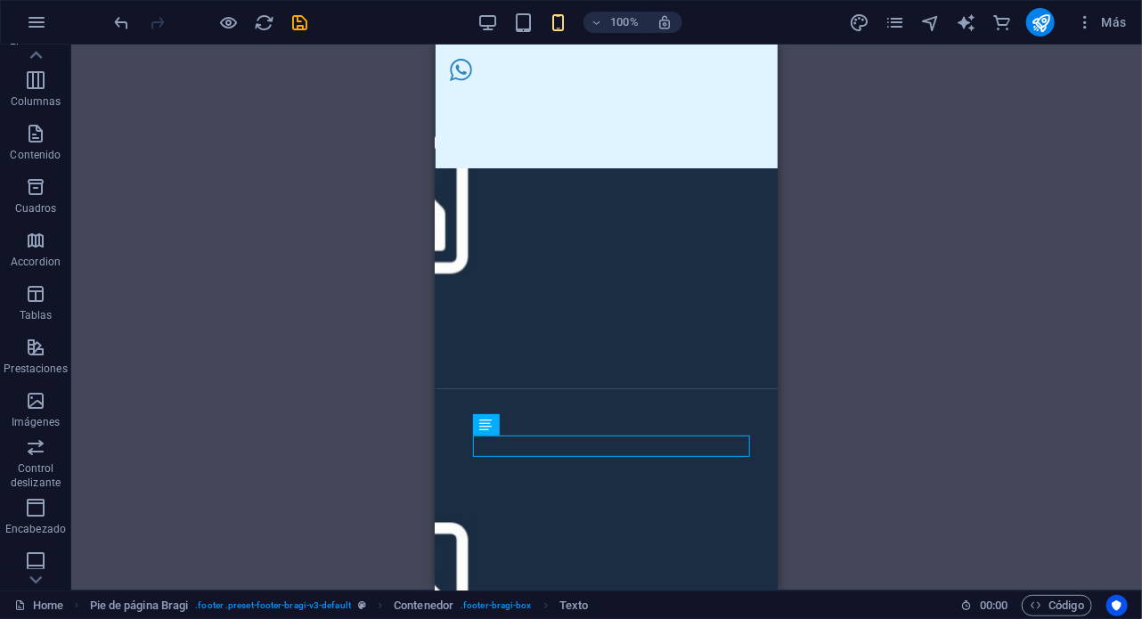
drag, startPoint x: 662, startPoint y: 445, endPoint x: 716, endPoint y: 423, distance: 58.4
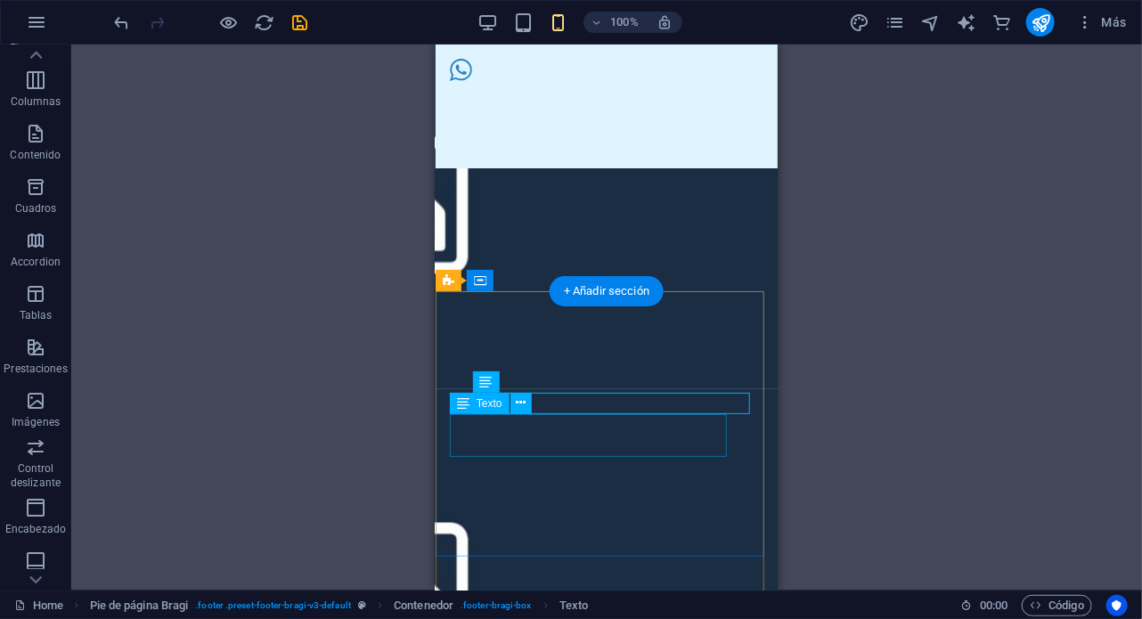
drag, startPoint x: 542, startPoint y: 446, endPoint x: 517, endPoint y: 414, distance: 40.6
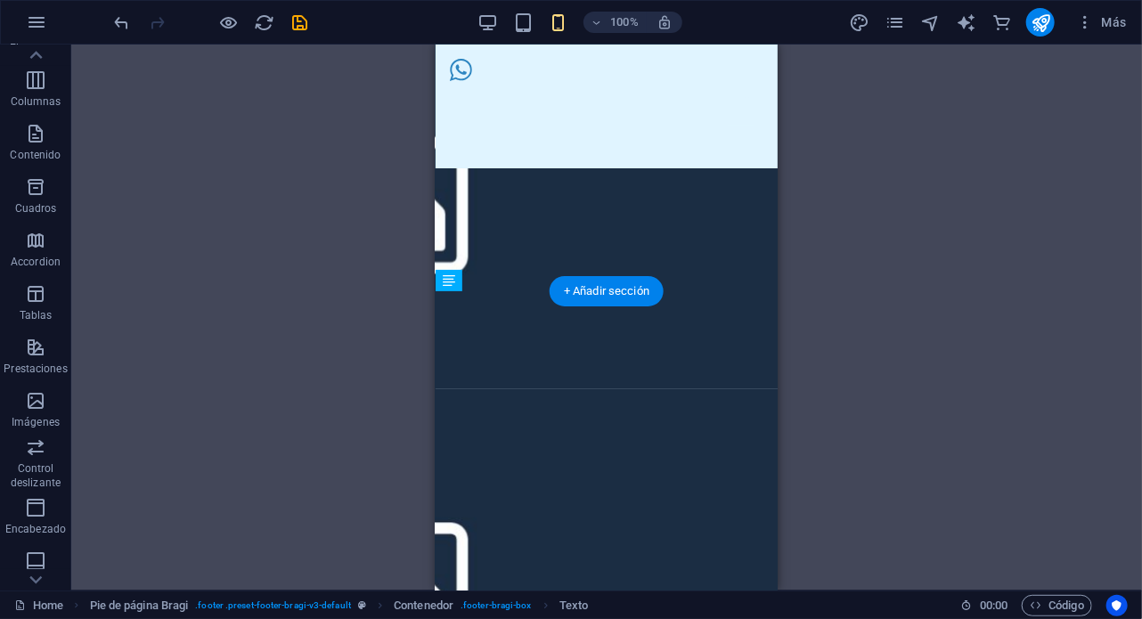
drag, startPoint x: 933, startPoint y: 511, endPoint x: 492, endPoint y: 490, distance: 441.5
drag, startPoint x: 458, startPoint y: 458, endPoint x: 458, endPoint y: 414, distance: 43.7
drag, startPoint x: 494, startPoint y: 464, endPoint x: 491, endPoint y: 491, distance: 26.9
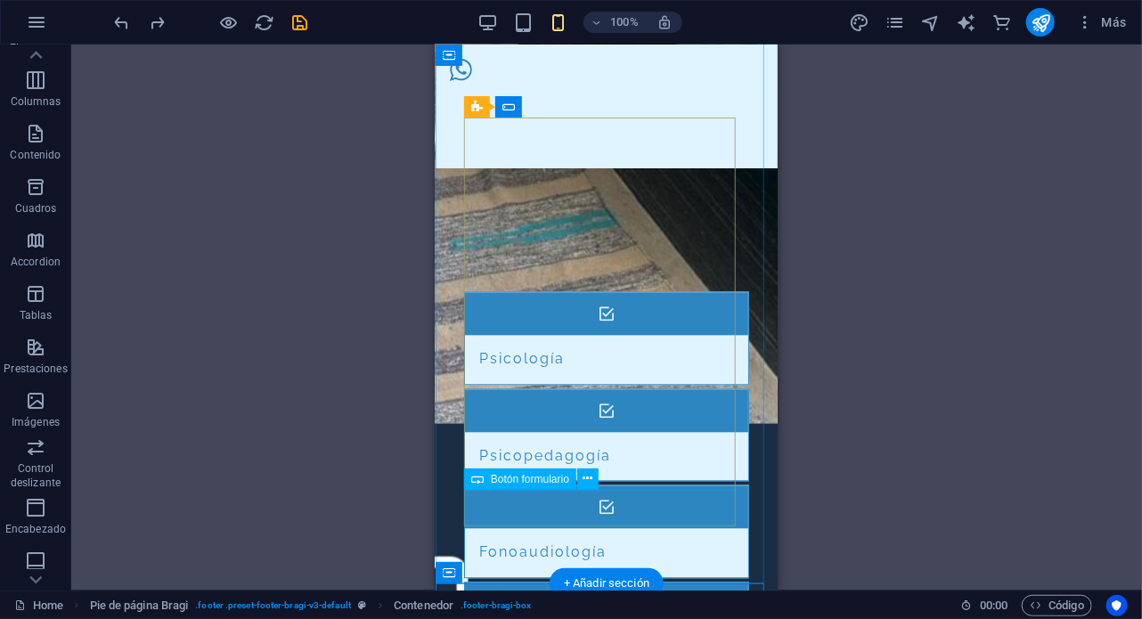
scroll to position [1176, 0]
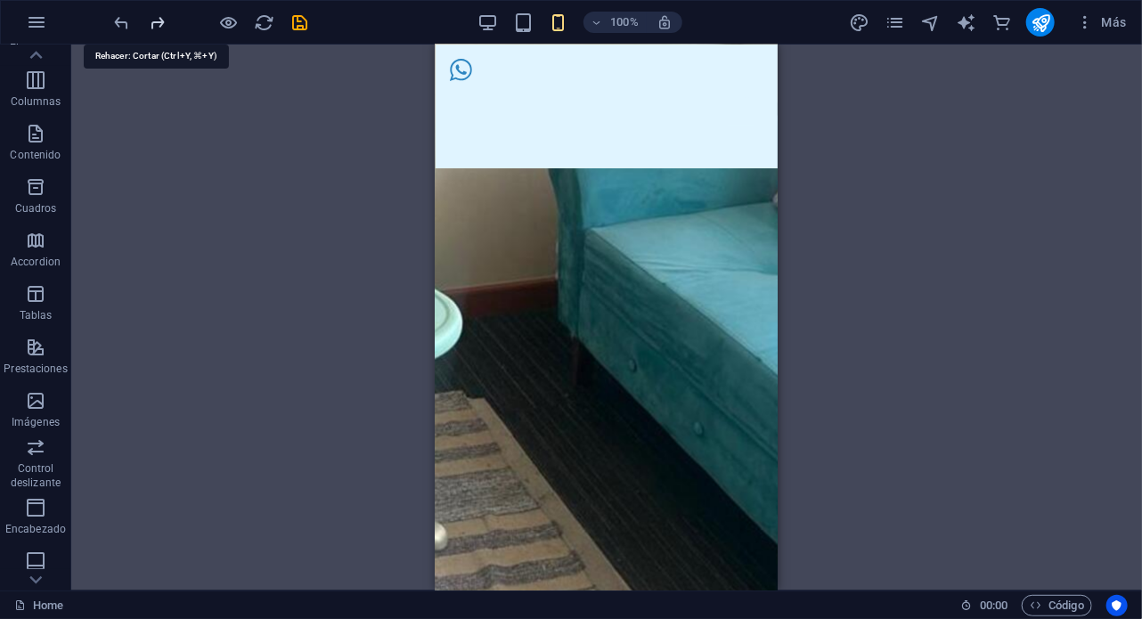
click at [151, 17] on icon "redo" at bounding box center [158, 22] width 20 height 20
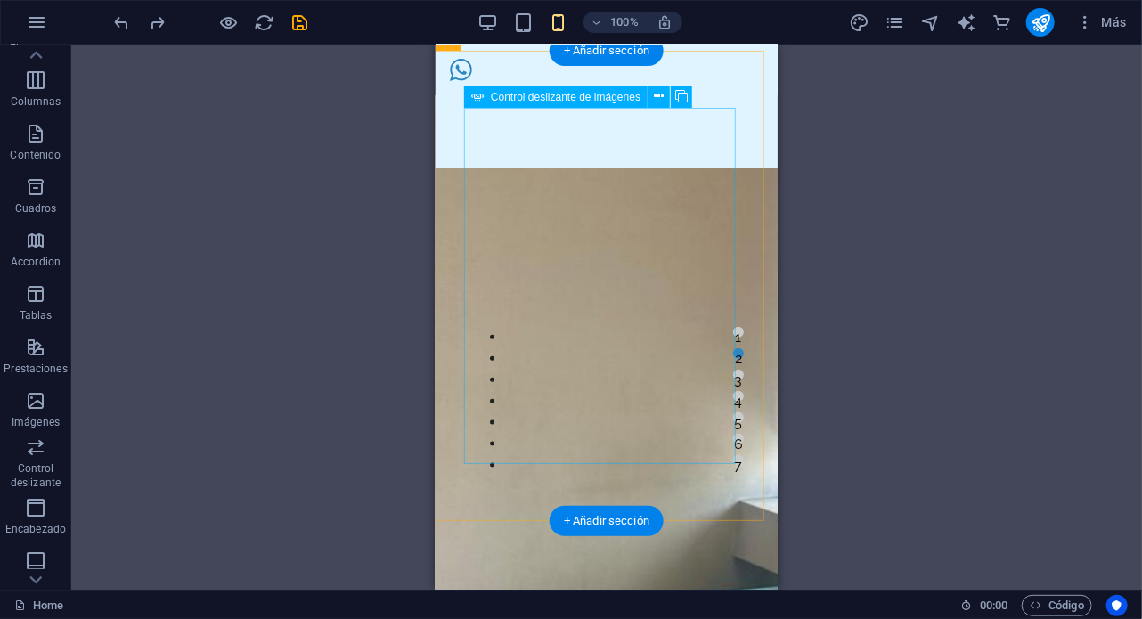
scroll to position [708, 0]
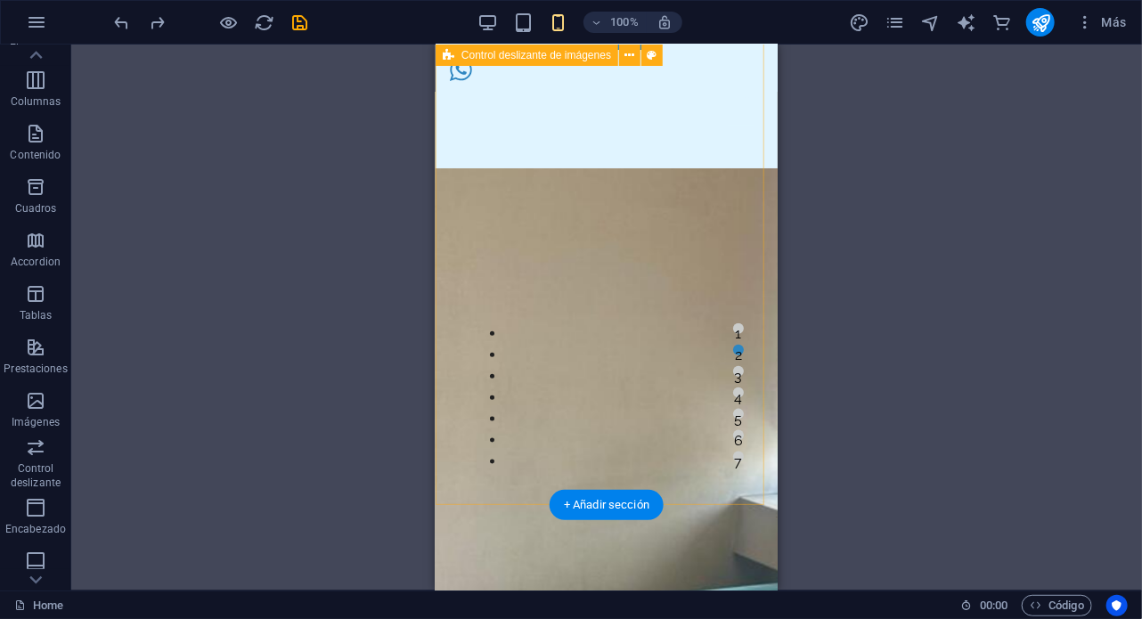
click at [567, 462] on div "1 2 3 4 5 6 7" at bounding box center [606, 269] width 342 height 470
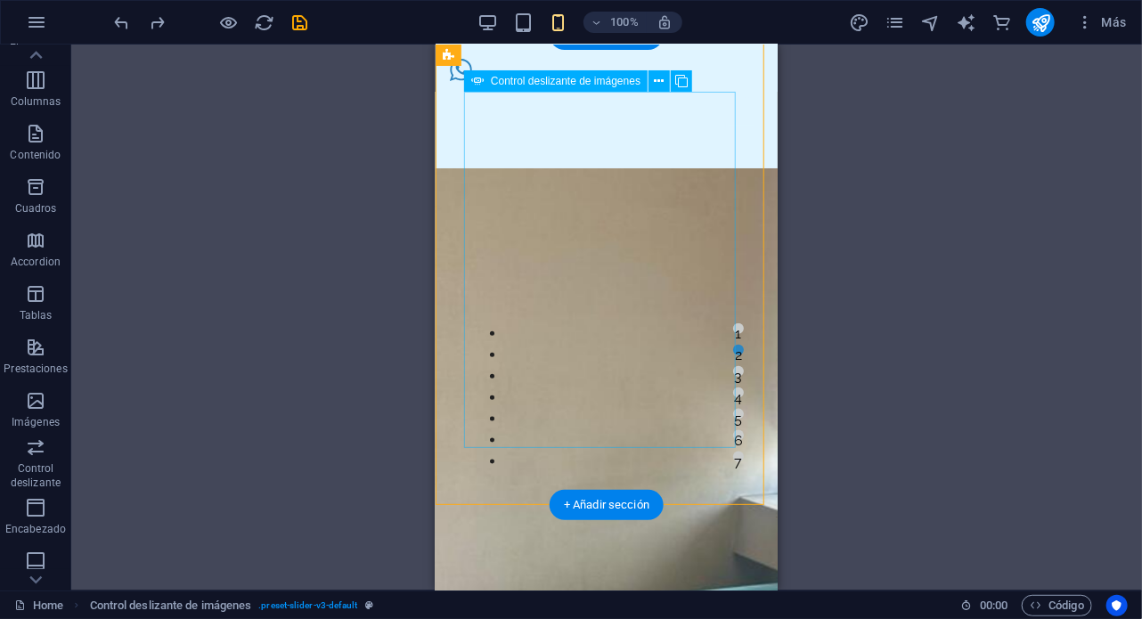
click at [732, 376] on button "3" at bounding box center [737, 370] width 11 height 11
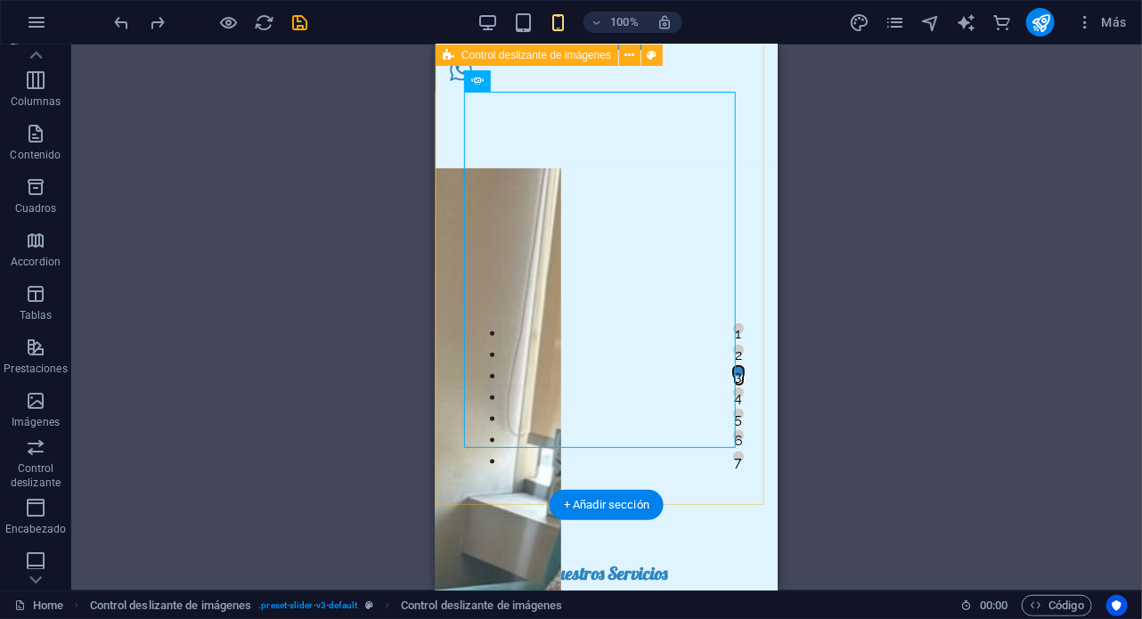
click at [542, 469] on div "1 2 3 4 5 6 7" at bounding box center [606, 269] width 342 height 470
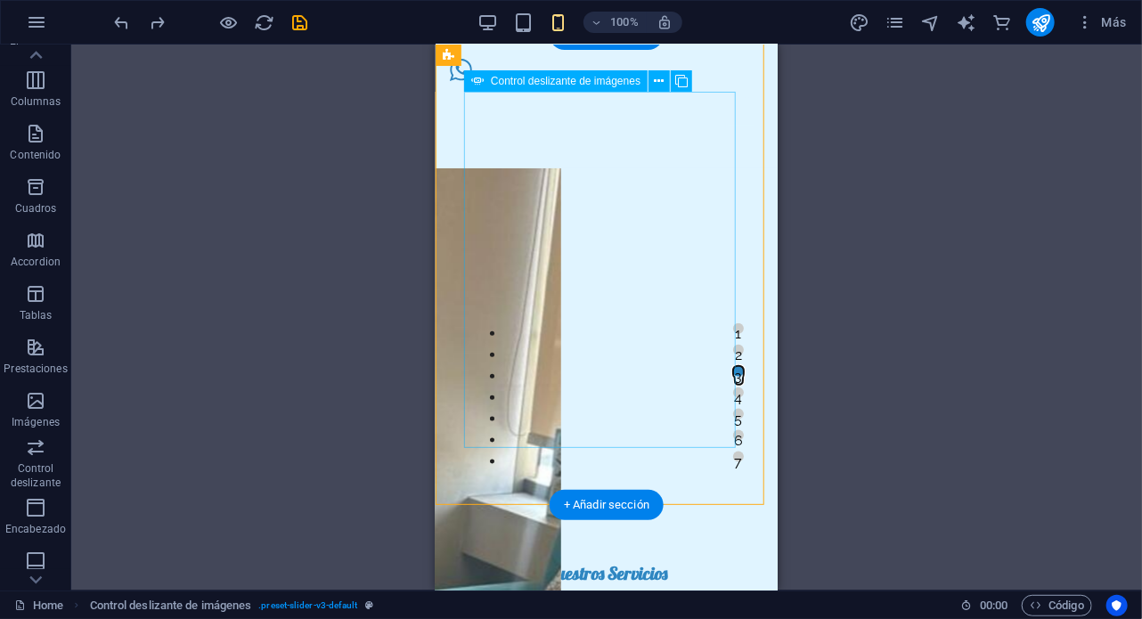
click at [732, 333] on button "1" at bounding box center [737, 328] width 11 height 11
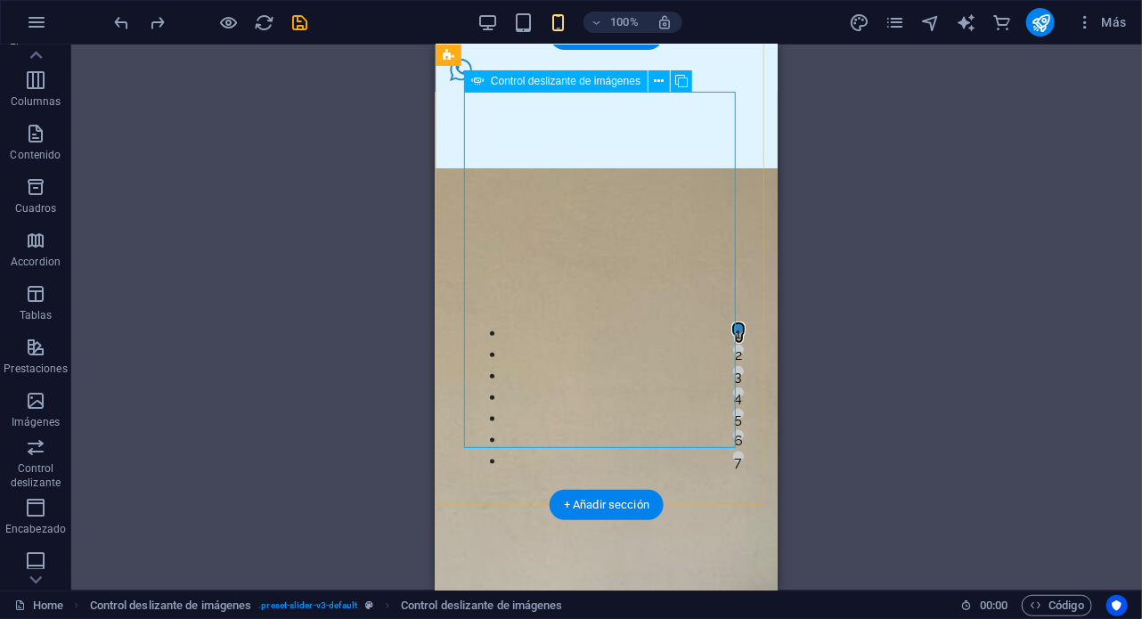
select select "px"
select select "ms"
select select "s"
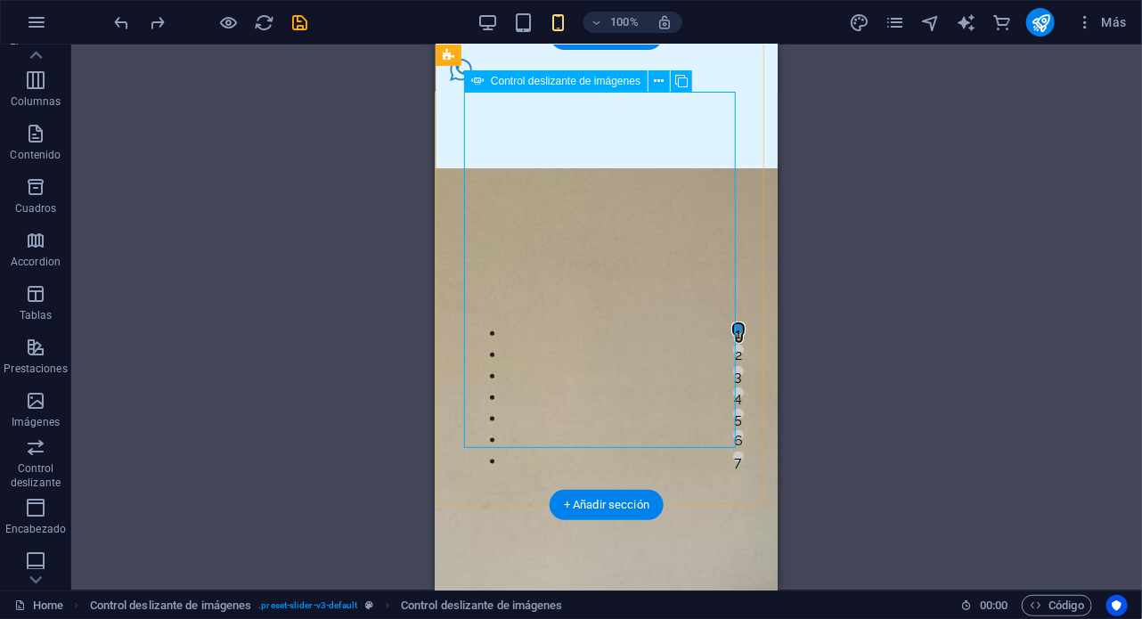
select select "progressive"
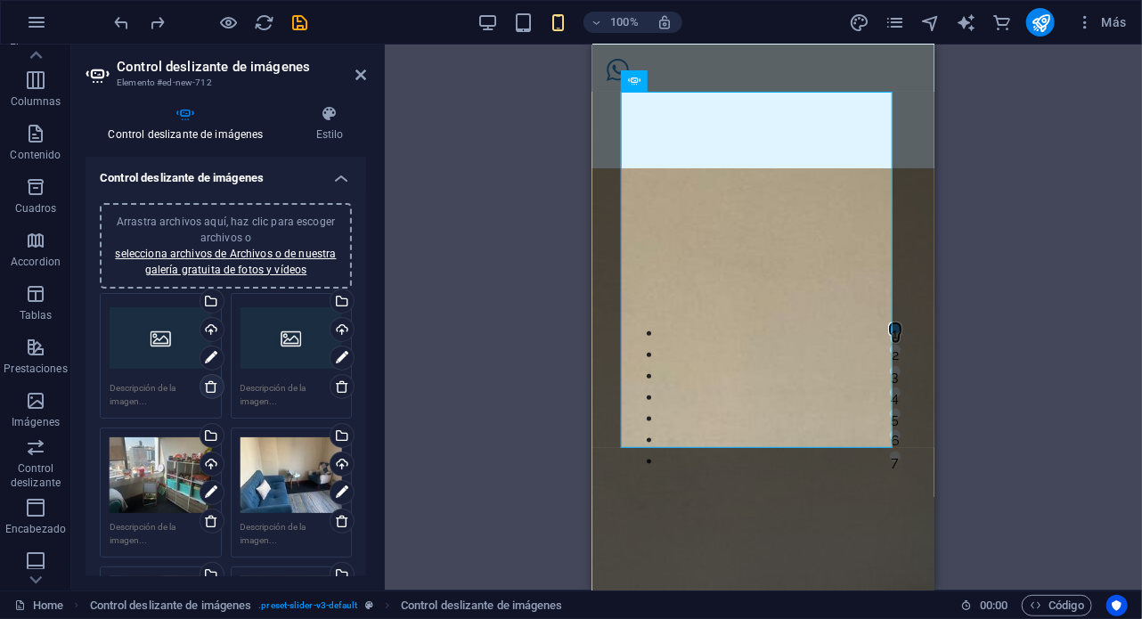
click at [209, 392] on icon at bounding box center [211, 387] width 14 height 14
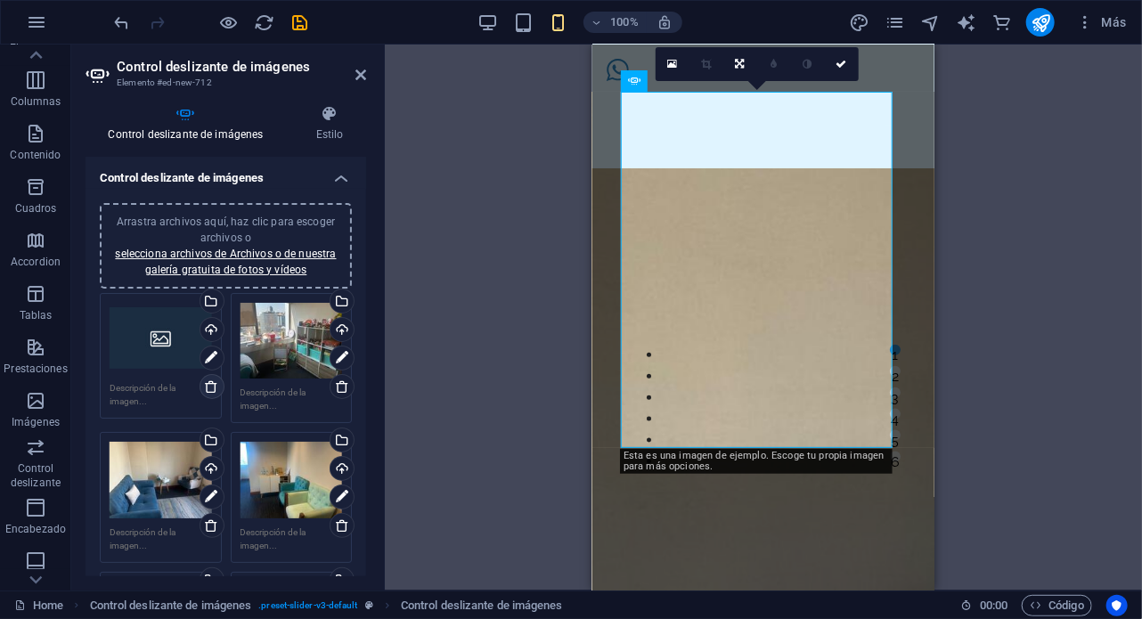
click at [209, 388] on icon at bounding box center [211, 387] width 14 height 14
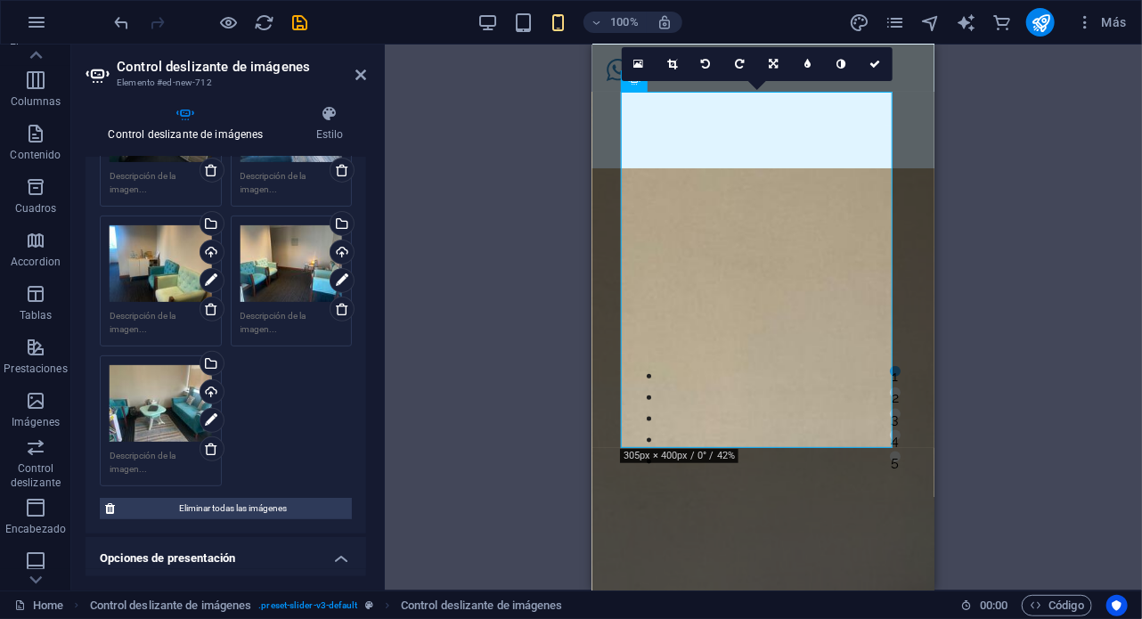
scroll to position [0, 0]
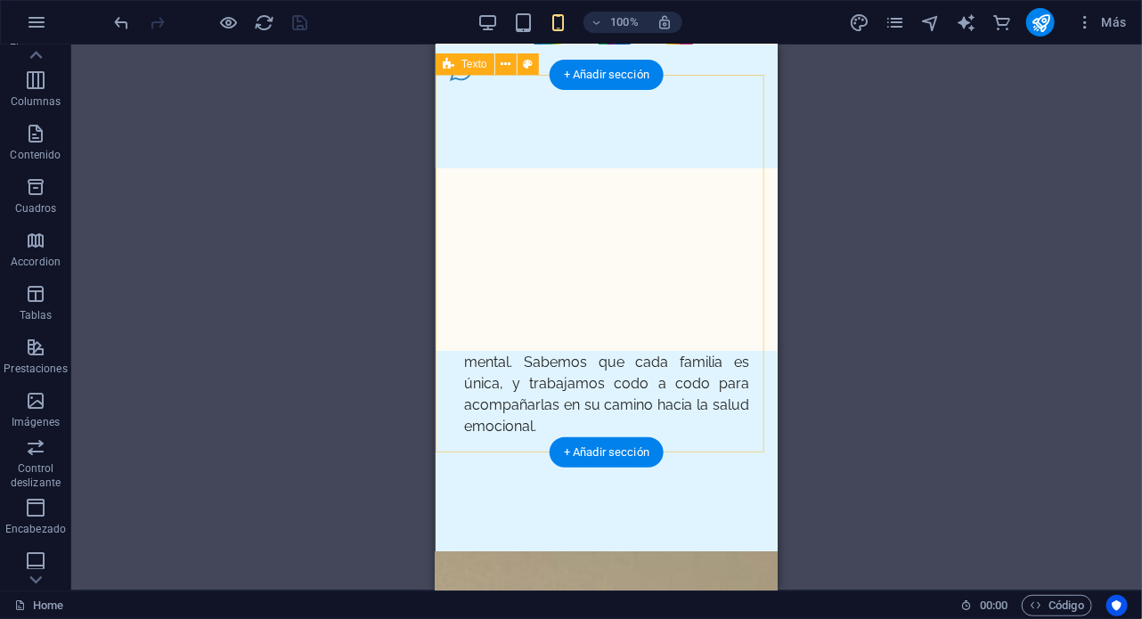
scroll to position [323, 0]
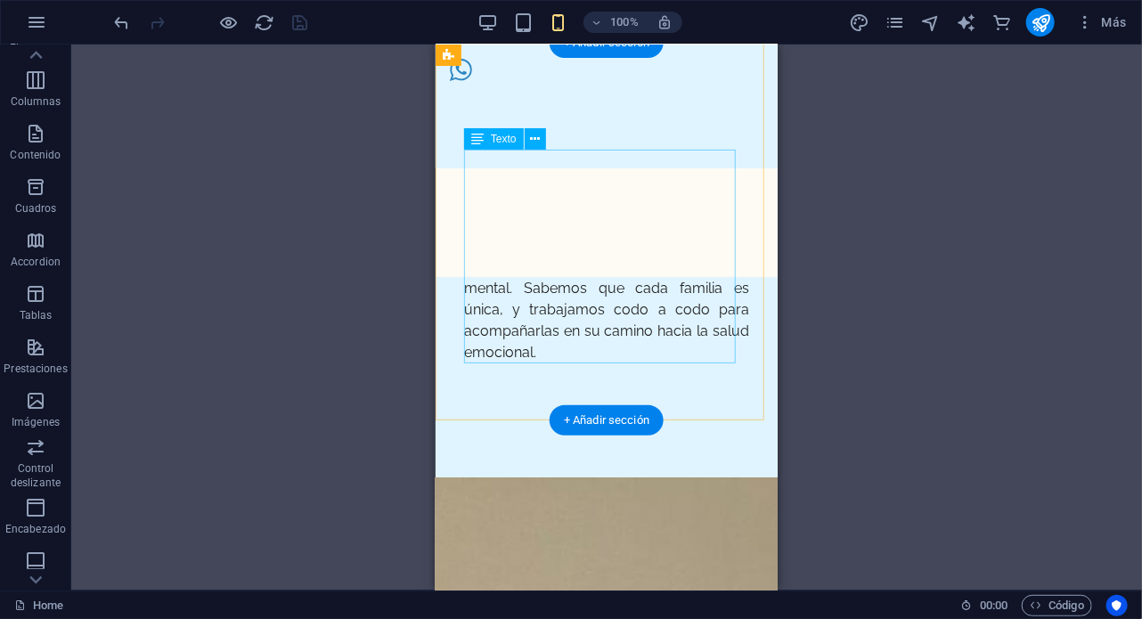
click at [520, 154] on div "En Feliz Mente, ofrecemos un enfoque integral de la psicología familiar. Nuestr…" at bounding box center [605, 256] width 285 height 214
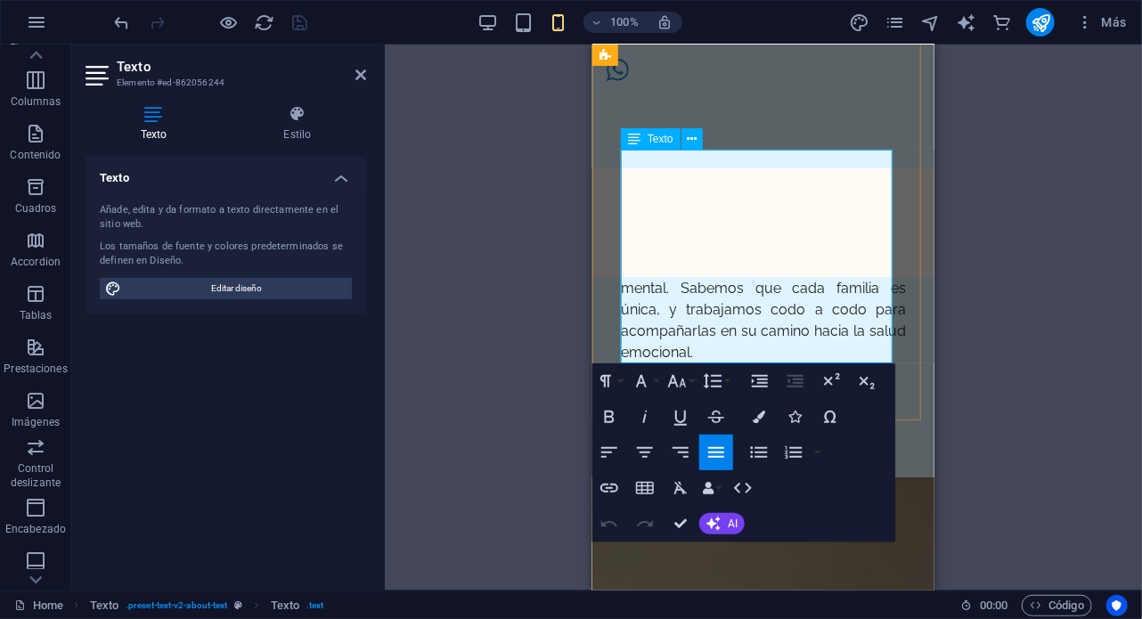
click at [683, 161] on p "En Feliz Mente, ofrecemos un enfoque integral de la psicología familiar. Nuestr…" at bounding box center [762, 256] width 285 height 214
click at [984, 290] on div "Arrastra aquí para reemplazar el contenido existente. Si quieres crear un eleme…" at bounding box center [763, 318] width 757 height 546
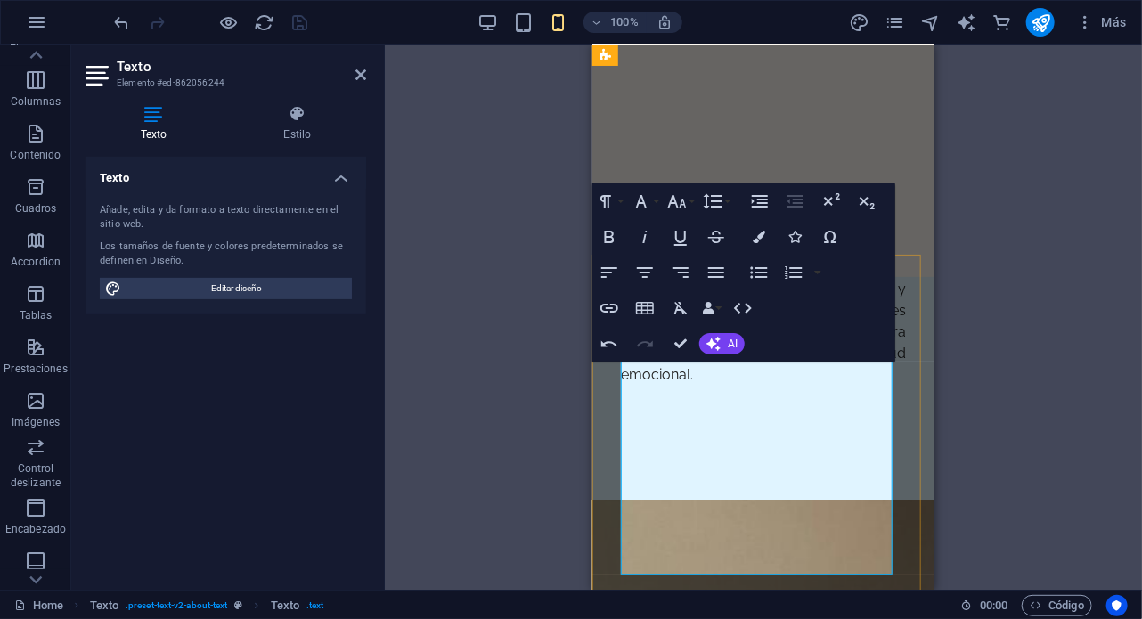
scroll to position [0, 0]
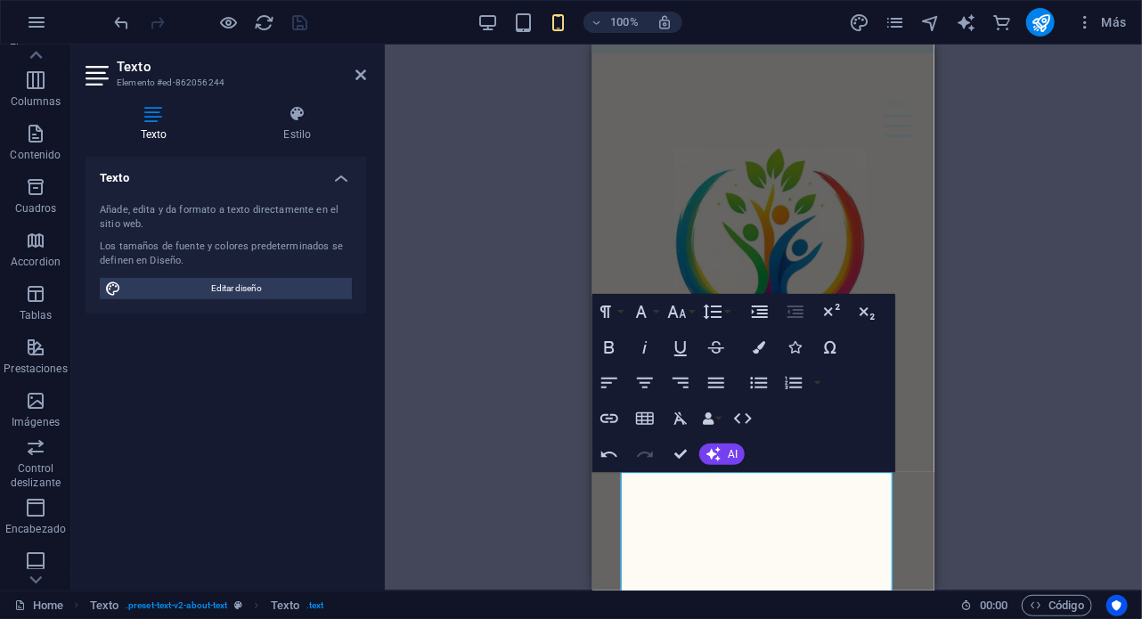
click at [1022, 165] on div "Arrastra aquí para reemplazar el contenido existente. Si quieres crear un eleme…" at bounding box center [763, 318] width 757 height 546
click at [1009, 322] on div "Arrastra aquí para reemplazar el contenido existente. Si quieres crear un eleme…" at bounding box center [763, 318] width 757 height 546
click at [500, 445] on div "Arrastra aquí para reemplazar el contenido existente. Si quieres crear un eleme…" at bounding box center [763, 318] width 757 height 546
click at [743, 233] on div "[PERSON_NAME] Mente" at bounding box center [762, 245] width 285 height 24
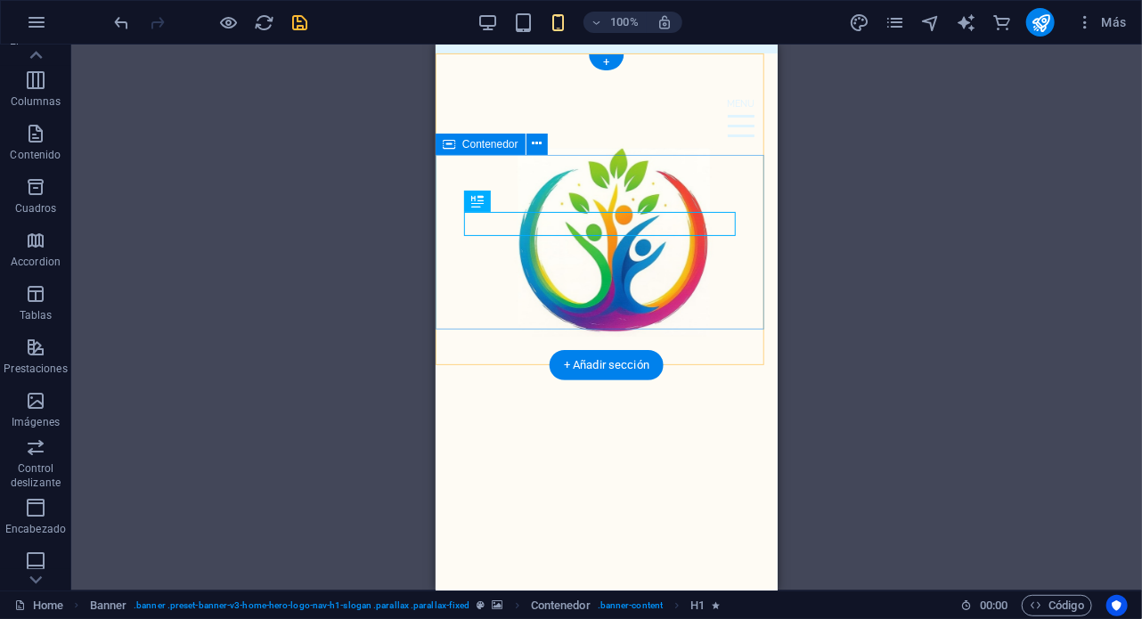
click at [457, 176] on div "[PERSON_NAME] Mente Cuidamos de tu bienestar familiar" at bounding box center [606, 263] width 342 height 175
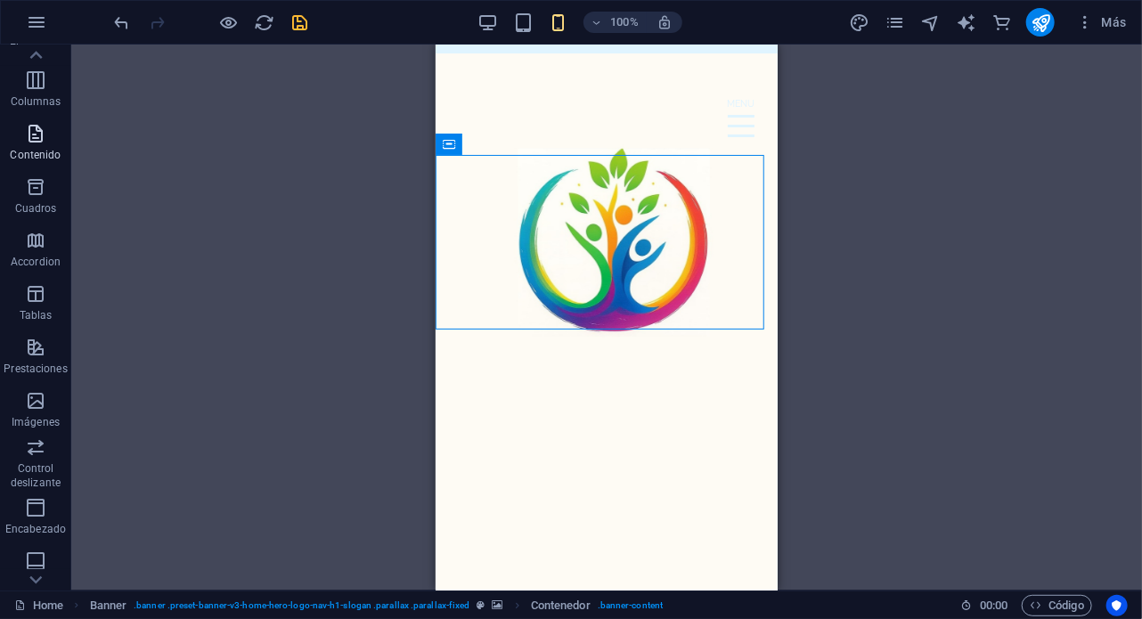
click at [31, 134] on icon "button" at bounding box center [35, 133] width 21 height 21
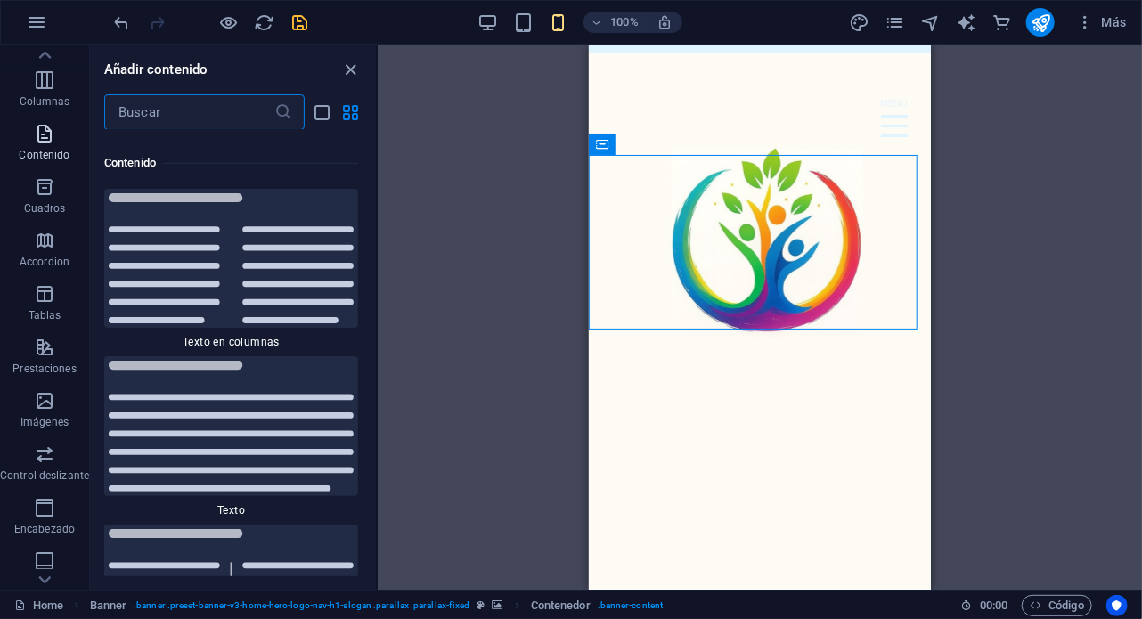
scroll to position [6038, 0]
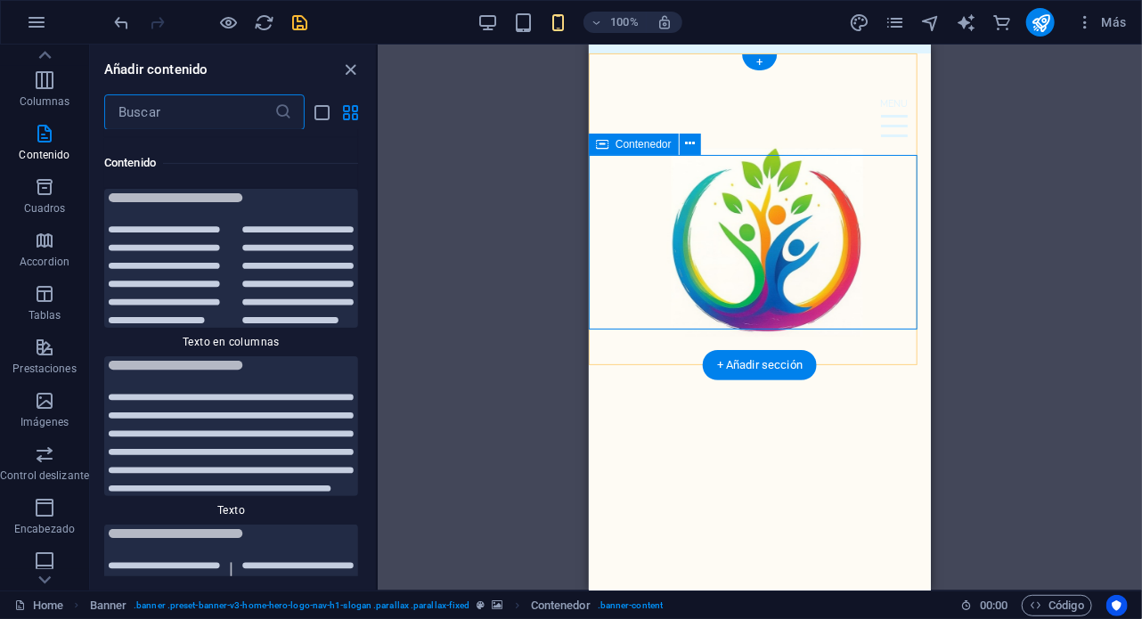
click at [601, 181] on div "[PERSON_NAME] Mente Cuidamos de tu bienestar familiar" at bounding box center [759, 263] width 342 height 175
click at [598, 181] on div "[PERSON_NAME] Mente Cuidamos de tu bienestar familiar" at bounding box center [759, 263] width 342 height 175
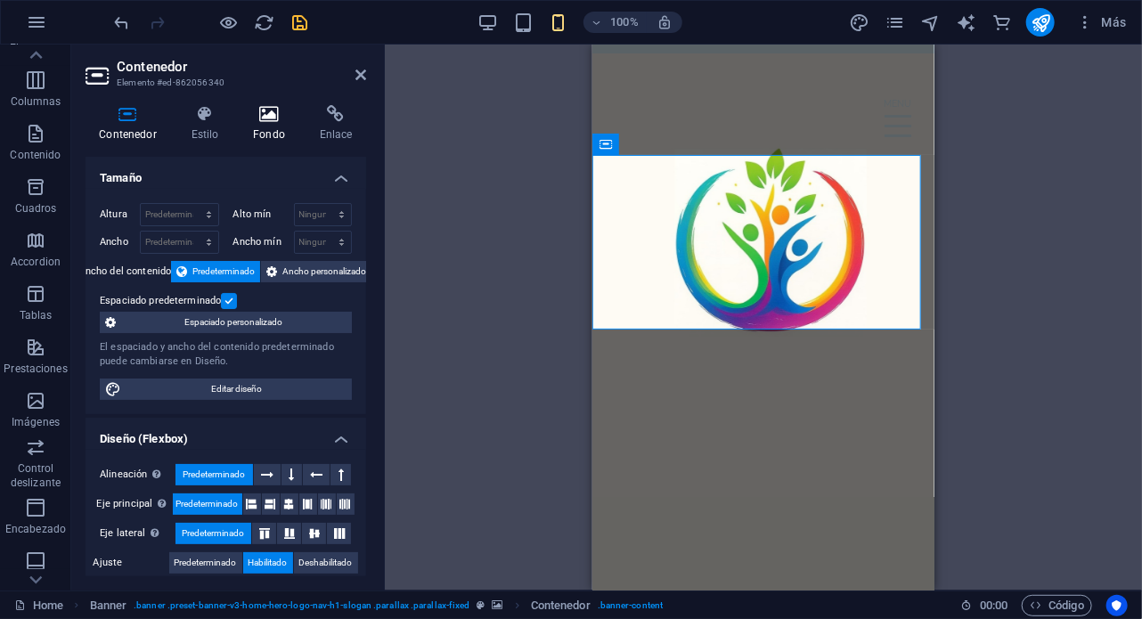
click at [278, 121] on icon at bounding box center [270, 114] width 60 height 18
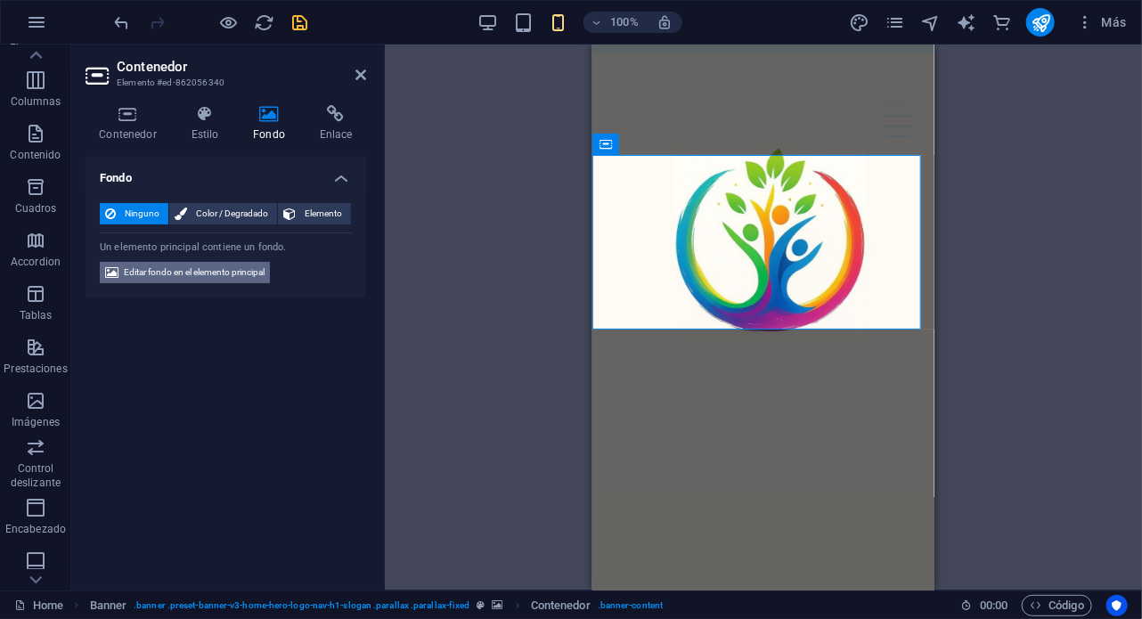
click at [222, 277] on span "Editar fondo en el elemento principal" at bounding box center [194, 272] width 141 height 21
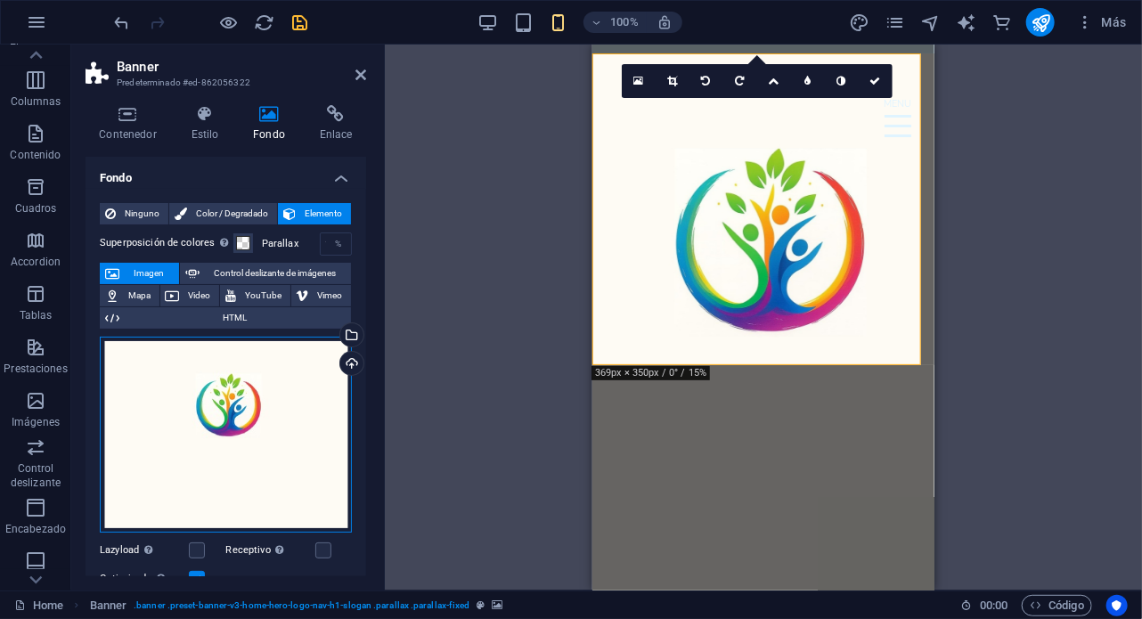
click at [307, 439] on div "Arrastra archivos aquí, haz clic para escoger archivos o selecciona archivos de…" at bounding box center [226, 435] width 252 height 196
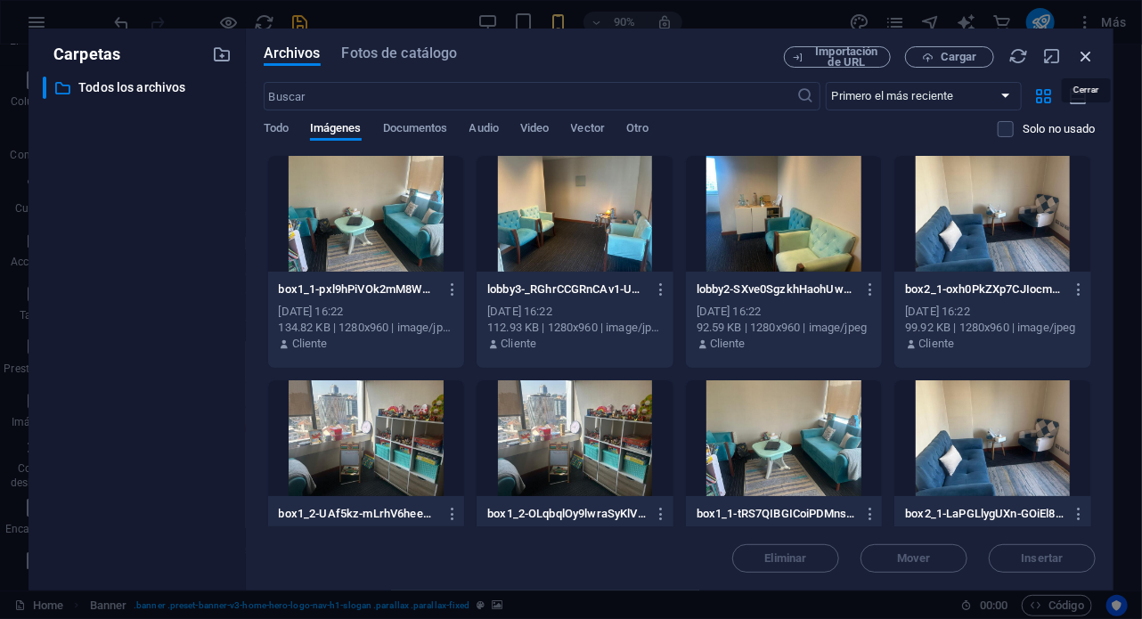
click at [1094, 59] on icon "button" at bounding box center [1086, 56] width 20 height 20
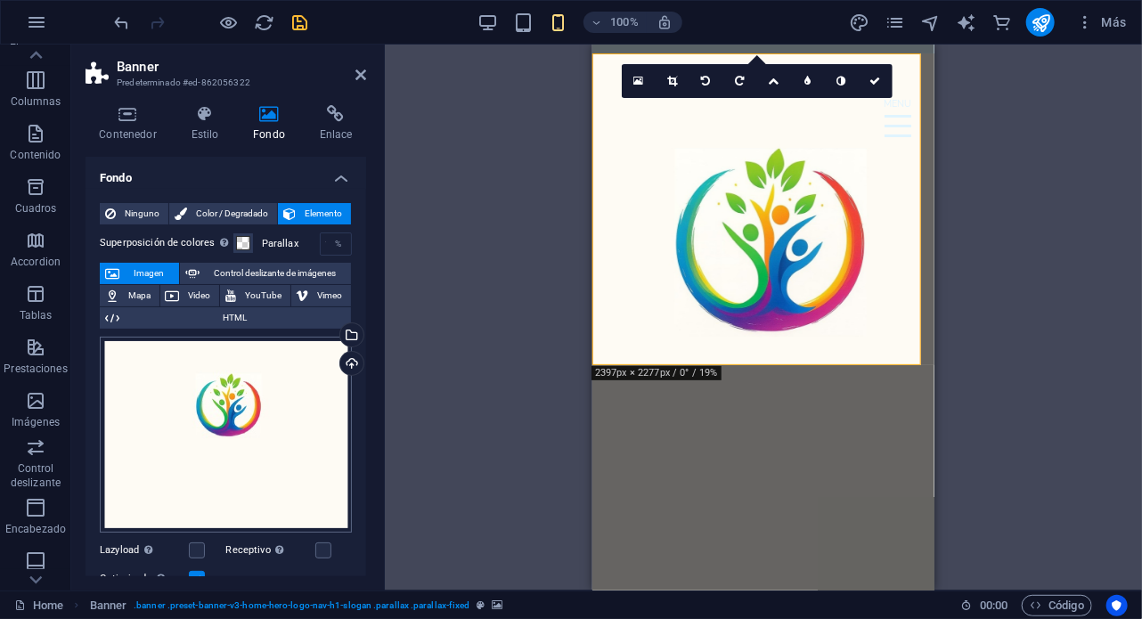
scroll to position [309, 0]
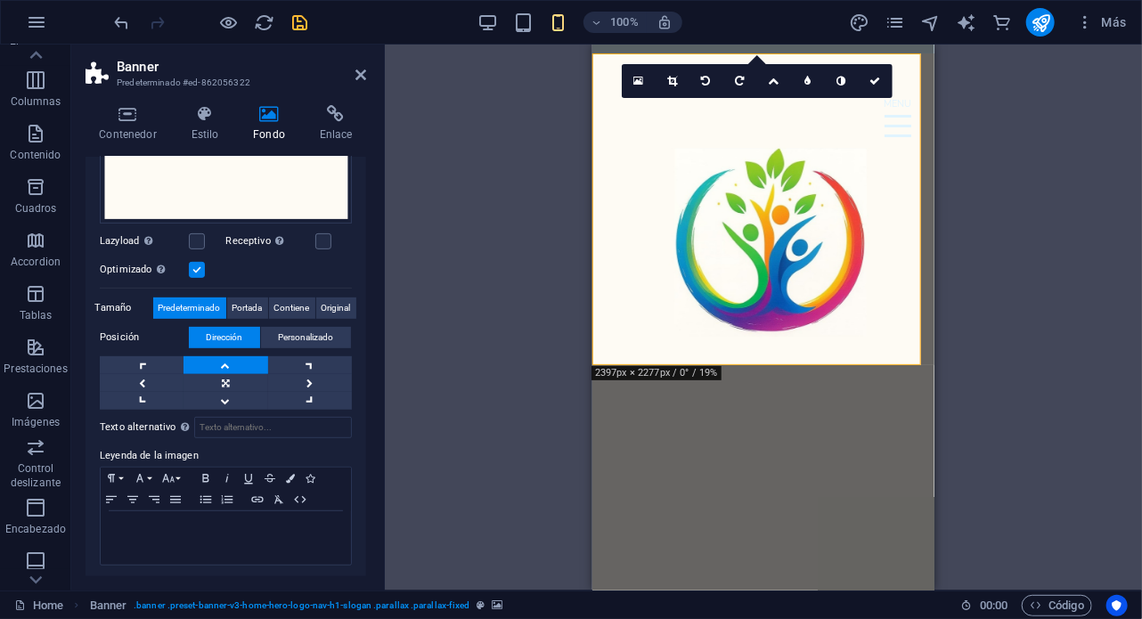
click at [292, 19] on icon "save" at bounding box center [300, 22] width 20 height 20
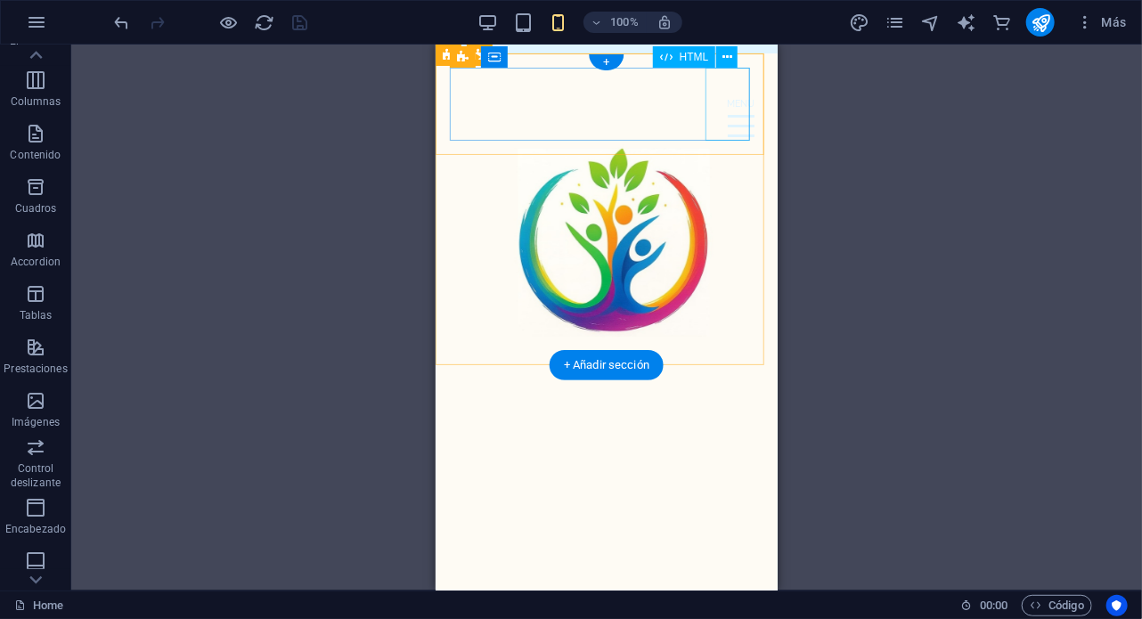
click at [732, 110] on div at bounding box center [606, 125] width 314 height 73
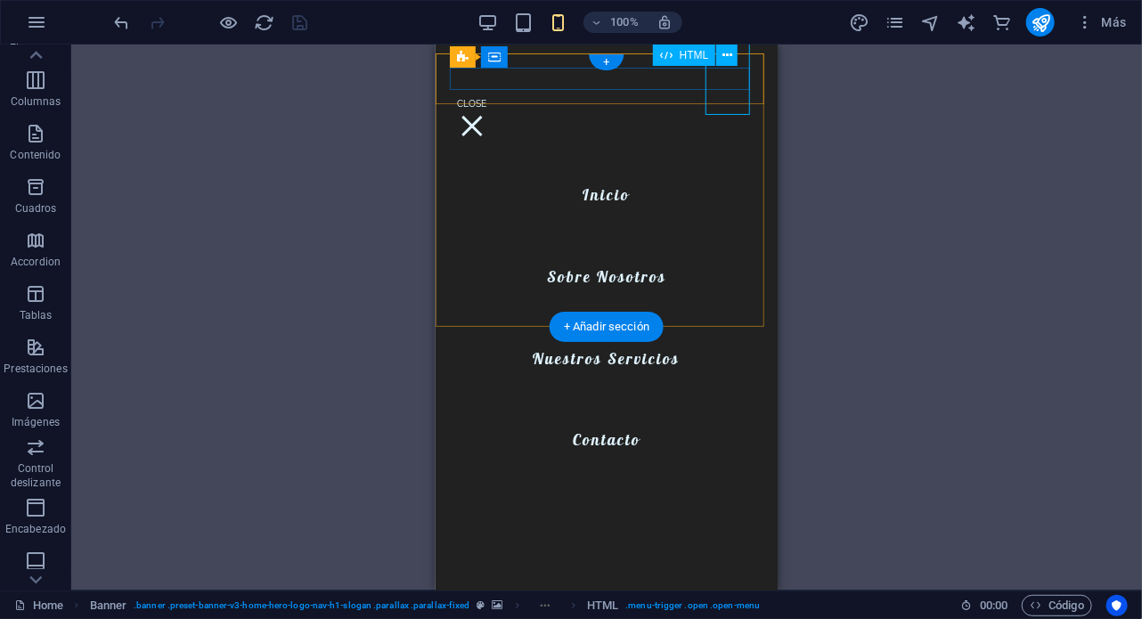
click at [494, 89] on div at bounding box center [471, 125] width 45 height 73
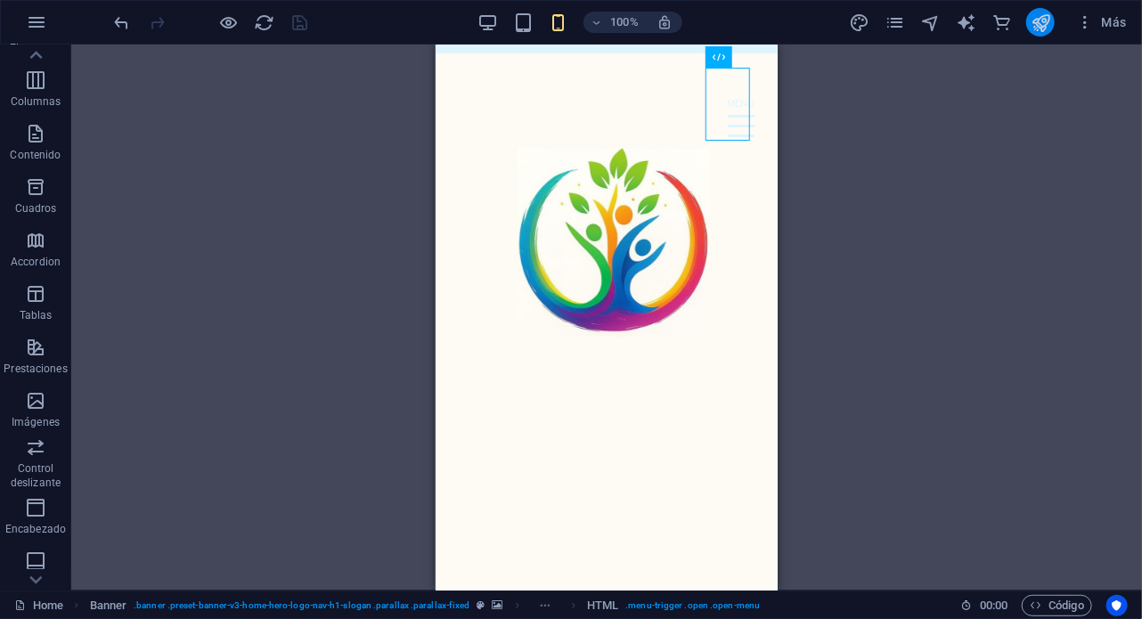
click at [1053, 28] on button "publish" at bounding box center [1040, 22] width 29 height 29
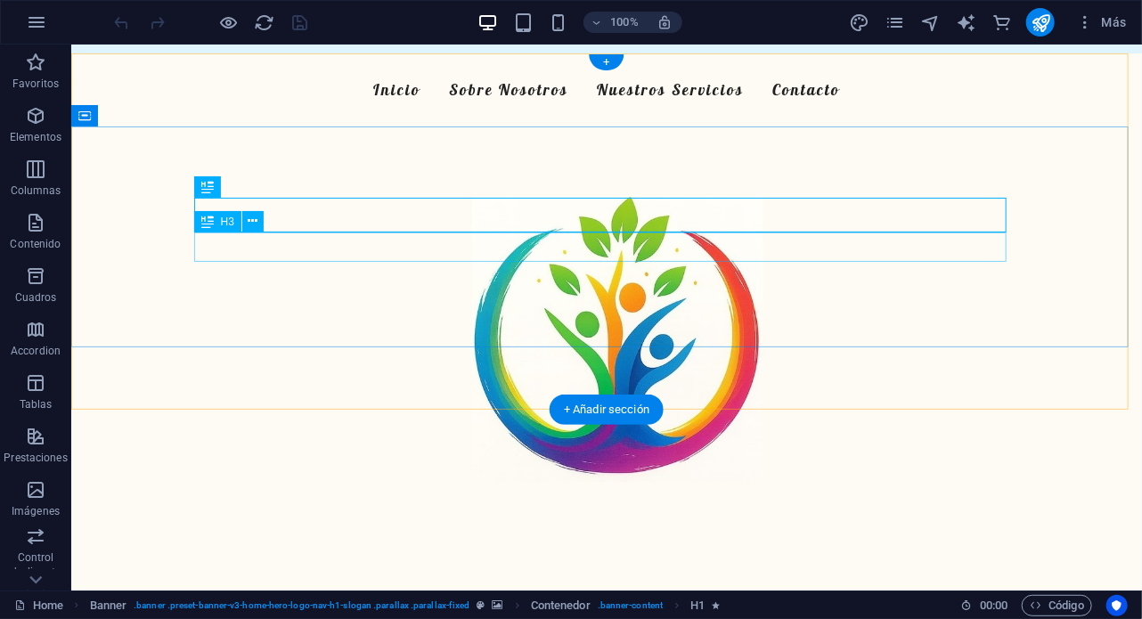
click at [709, 244] on div "Cuidamos de tu bienestar familiar" at bounding box center [606, 247] width 813 height 30
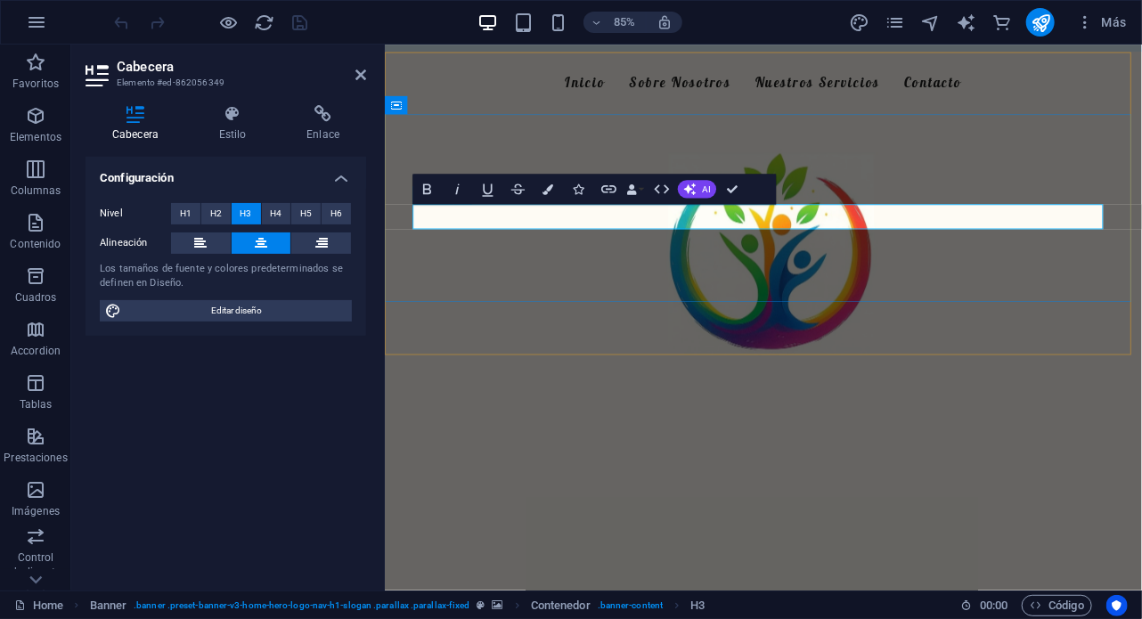
click at [922, 239] on span "Cuidamos de tu bienestar familiar" at bounding box center [829, 246] width 339 height 27
click at [916, 247] on span "Cuidamos de tu bienestar familiar" at bounding box center [829, 246] width 339 height 27
click at [836, 487] on div "Nuestro Centro Psicológico" at bounding box center [829, 498] width 813 height 35
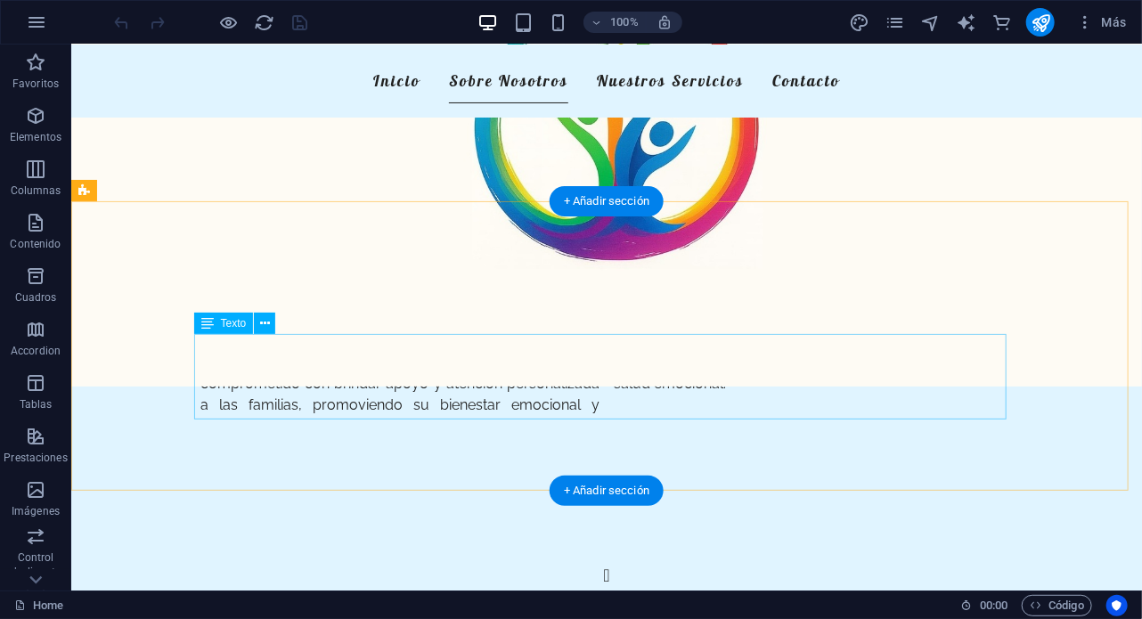
scroll to position [214, 0]
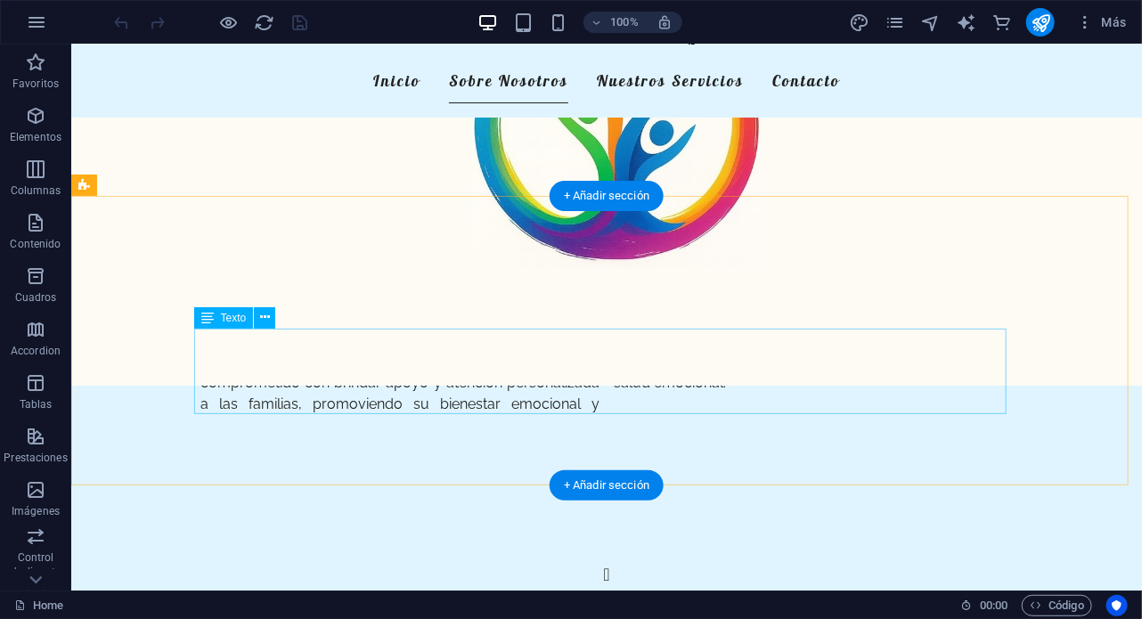
click at [455, 385] on div "En FelizMente, ofrecemos un enfoque integral de la psicología familiar. Nuestro…" at bounding box center [606, 372] width 813 height 86
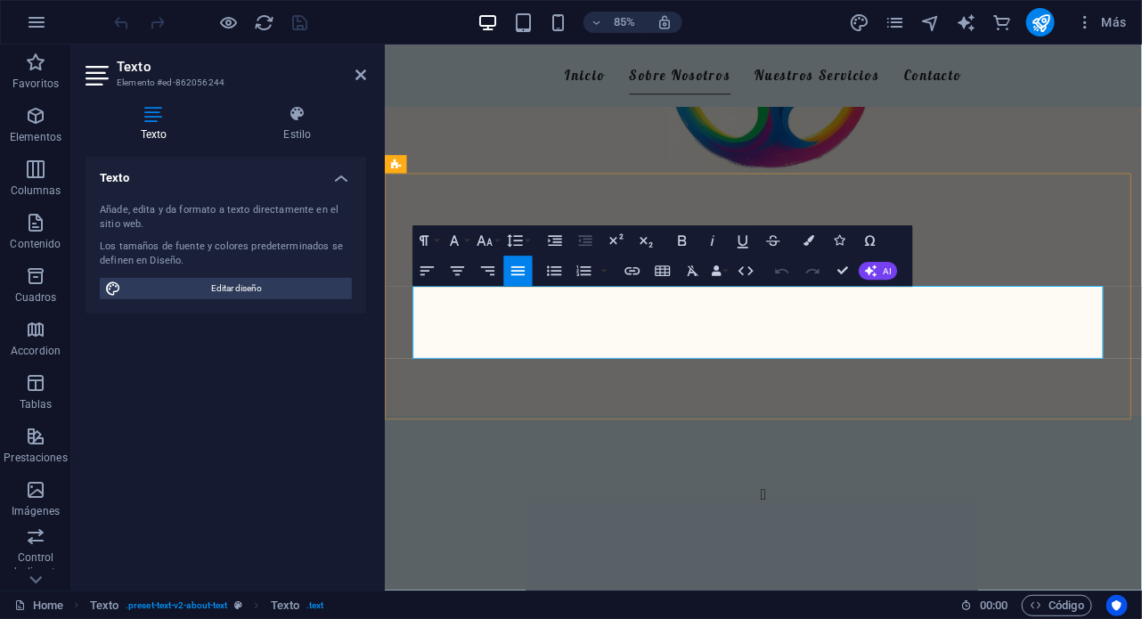
click at [821, 365] on div "En FelizMente, ofrecemos un enfoque integral de la psicología familiar. Nuestro…" at bounding box center [829, 373] width 813 height 86
click at [798, 388] on p "En FelizMente, ofrecemos un enfoque integral de la psicología familiar. Nuestro…" at bounding box center [829, 373] width 813 height 86
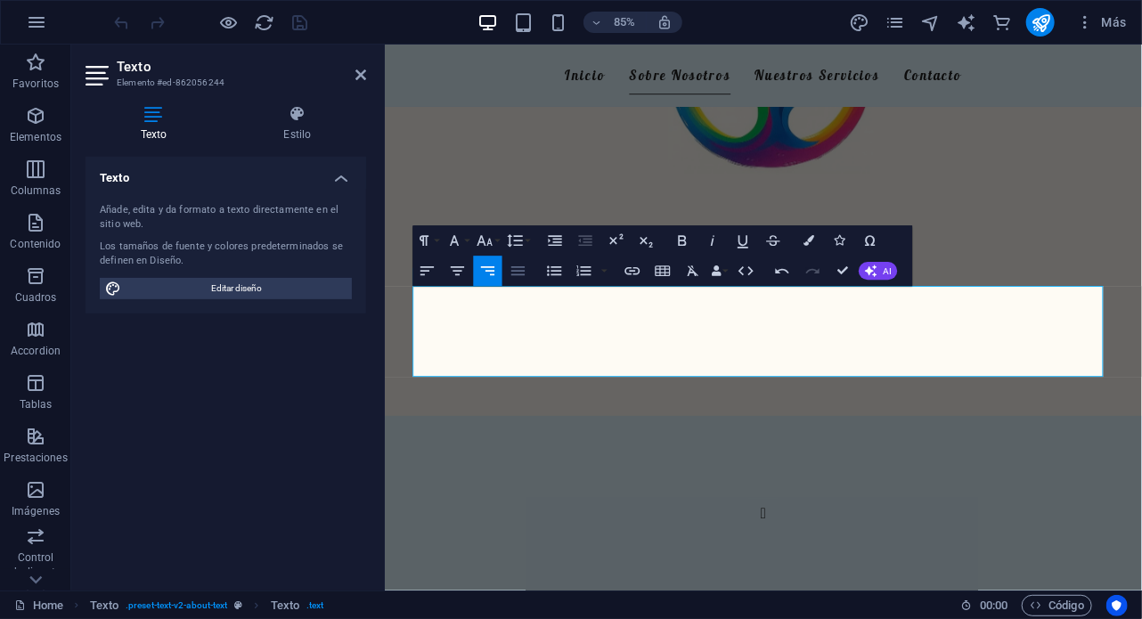
click at [525, 271] on icon "button" at bounding box center [518, 271] width 18 height 18
click at [526, 370] on p "En FelizMente creemos en un enfoque integral para el cuidado de la salud y el b…" at bounding box center [622, 383] width 399 height 107
drag, startPoint x: 813, startPoint y: 422, endPoint x: 407, endPoint y: 344, distance: 412.9
click at [407, 344] on div "Nuestro Centro Psicológico En FelizMente creemos en un enfoque integral para el…" at bounding box center [829, 352] width 891 height 311
click at [417, 269] on button "Align Left" at bounding box center [427, 271] width 29 height 30
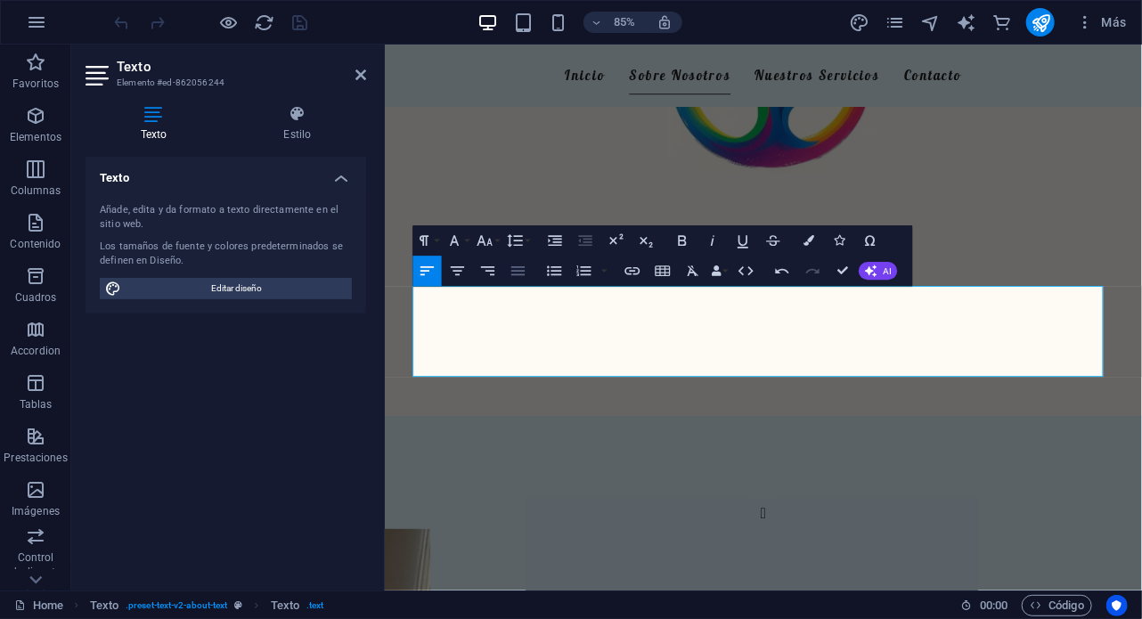
click at [519, 274] on icon "button" at bounding box center [517, 270] width 13 height 9
click at [944, 382] on p "Trabajamos de manera interdisciplinaria, uniendo experiencia y vocación, para e…" at bounding box center [1036, 373] width 399 height 86
click at [844, 364] on p "Trabajamos de manera interdisciplinaria, uniendo experiencia y vocación, para e…" at bounding box center [1036, 373] width 399 height 86
click at [824, 364] on div "En FelizMente creemos en un enfoque integral para el cuidado de la salud y el b…" at bounding box center [829, 383] width 813 height 107
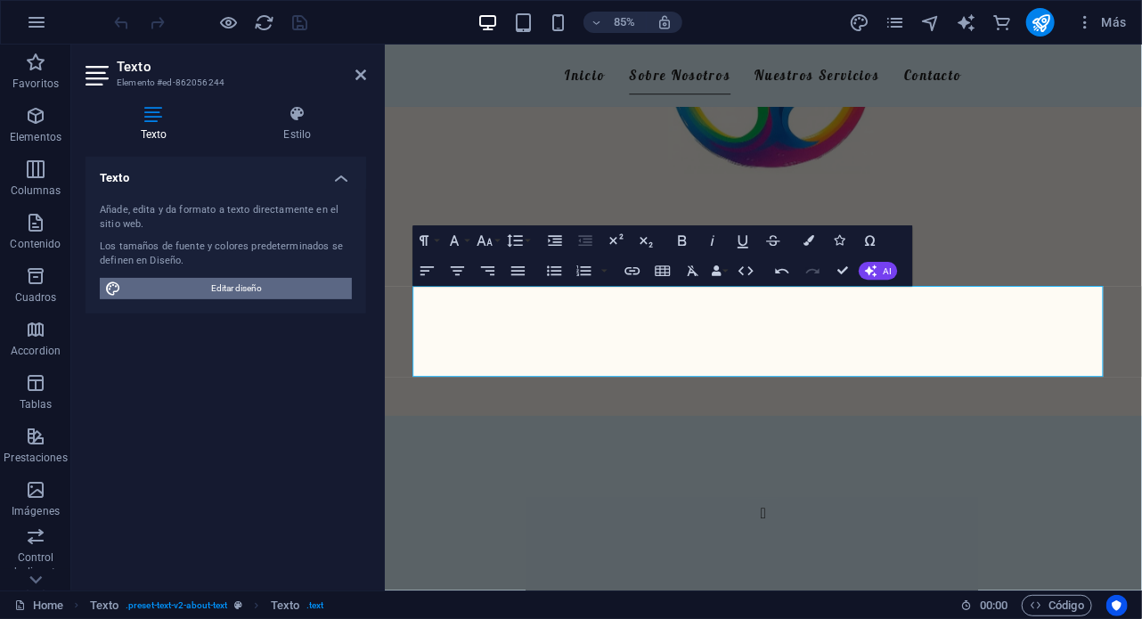
click at [276, 285] on span "Editar diseño" at bounding box center [237, 288] width 220 height 21
select select "px"
select select "200"
select select "px"
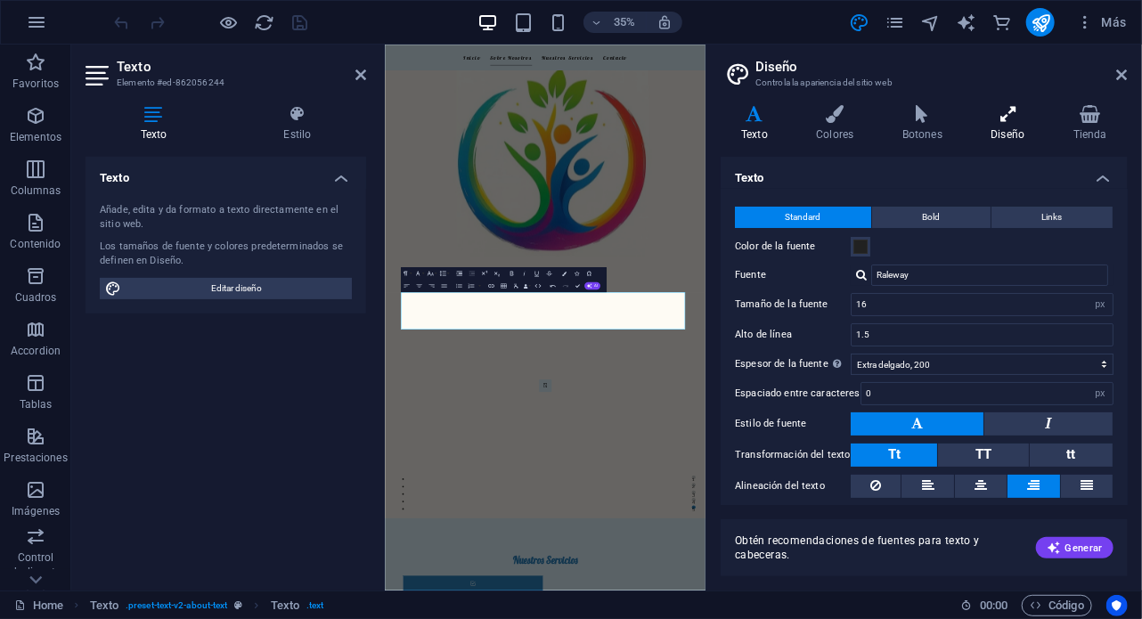
click at [1022, 131] on h4 "Diseño" at bounding box center [1011, 123] width 82 height 37
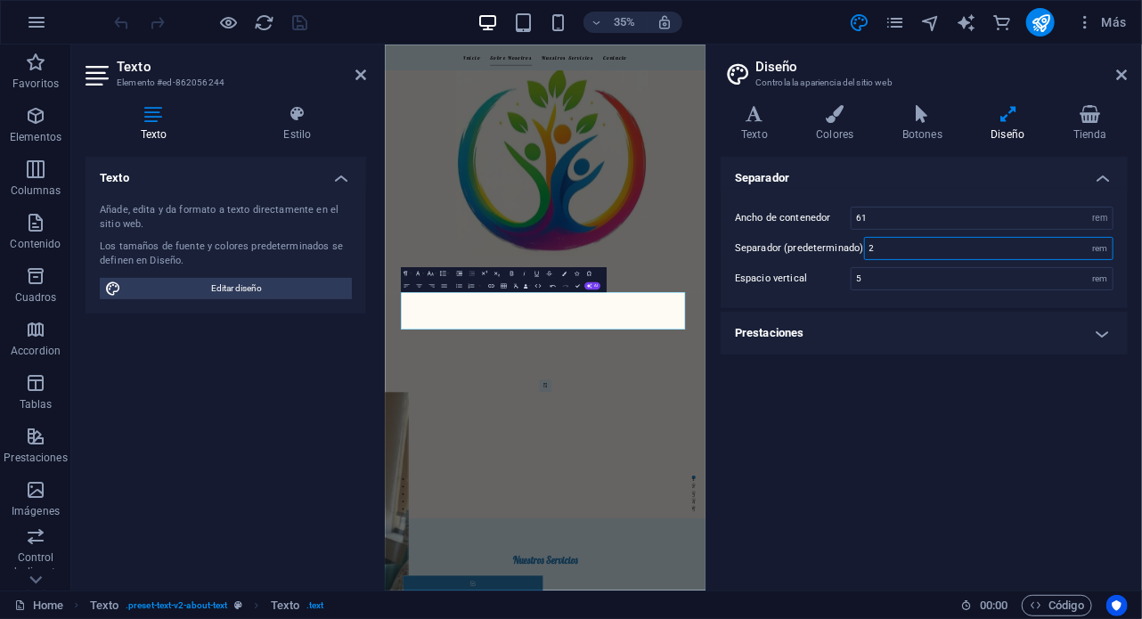
drag, startPoint x: 980, startPoint y: 249, endPoint x: 848, endPoint y: 256, distance: 132.1
click at [848, 256] on div "Separador (predeterminado) 2 rem" at bounding box center [924, 248] width 379 height 23
click at [908, 280] on input "5" at bounding box center [982, 278] width 261 height 21
click at [892, 250] on input "3" at bounding box center [989, 248] width 248 height 21
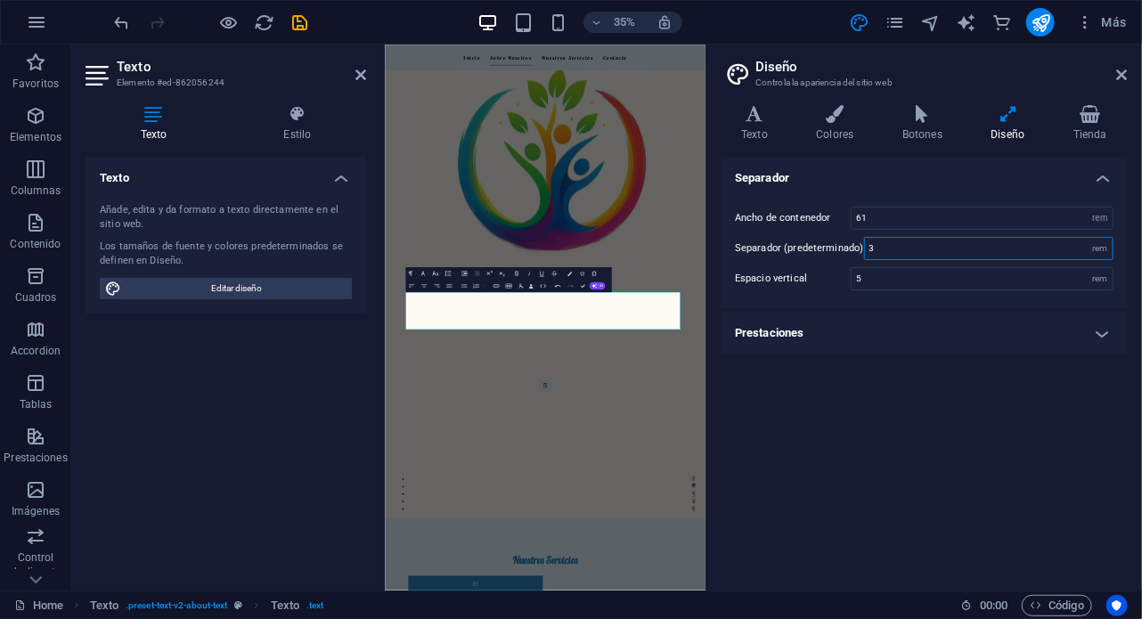
drag, startPoint x: 892, startPoint y: 250, endPoint x: 845, endPoint y: 252, distance: 47.3
click at [845, 252] on div "Separador (predeterminado) 3 rem" at bounding box center [924, 248] width 379 height 23
click at [889, 272] on input "5" at bounding box center [982, 278] width 261 height 21
drag, startPoint x: 887, startPoint y: 241, endPoint x: 863, endPoint y: 238, distance: 25.1
click at [865, 238] on input "4" at bounding box center [989, 248] width 248 height 21
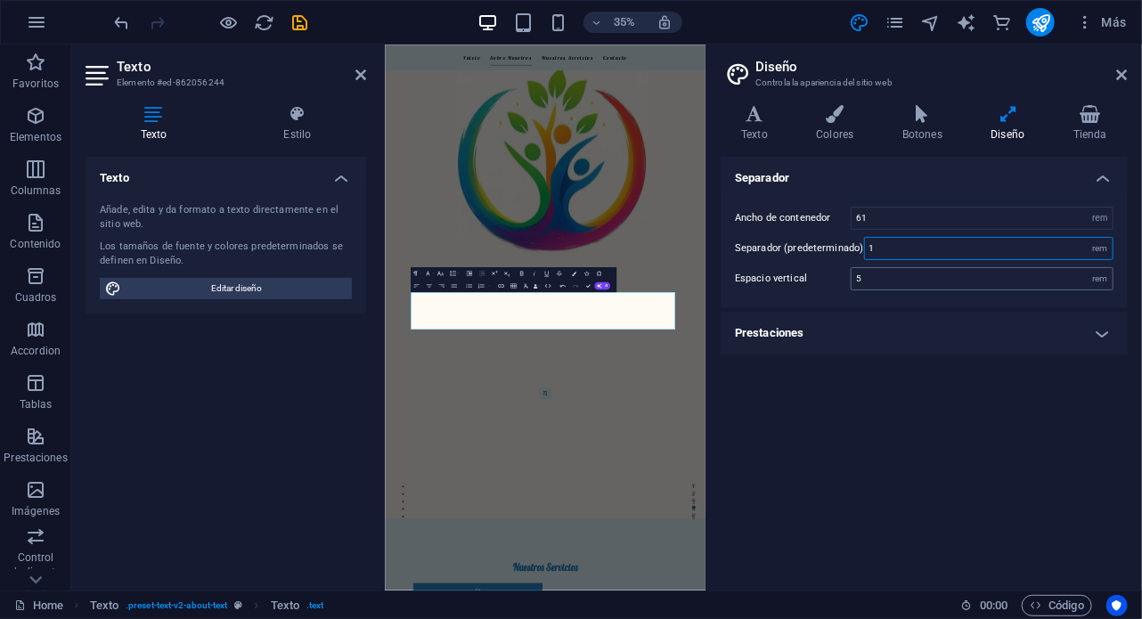
type input "1"
click at [887, 271] on input "5" at bounding box center [982, 278] width 261 height 21
drag, startPoint x: 895, startPoint y: 278, endPoint x: 844, endPoint y: 267, distance: 51.9
click at [844, 267] on div "Espacio vertical 5 rem" at bounding box center [924, 278] width 379 height 23
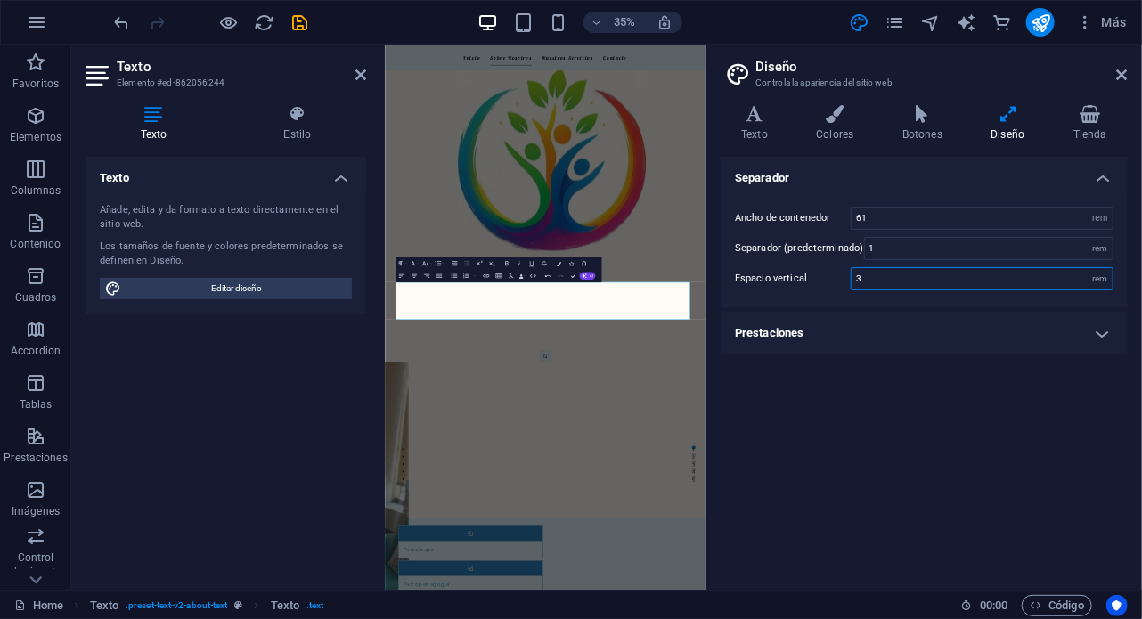
type input "5"
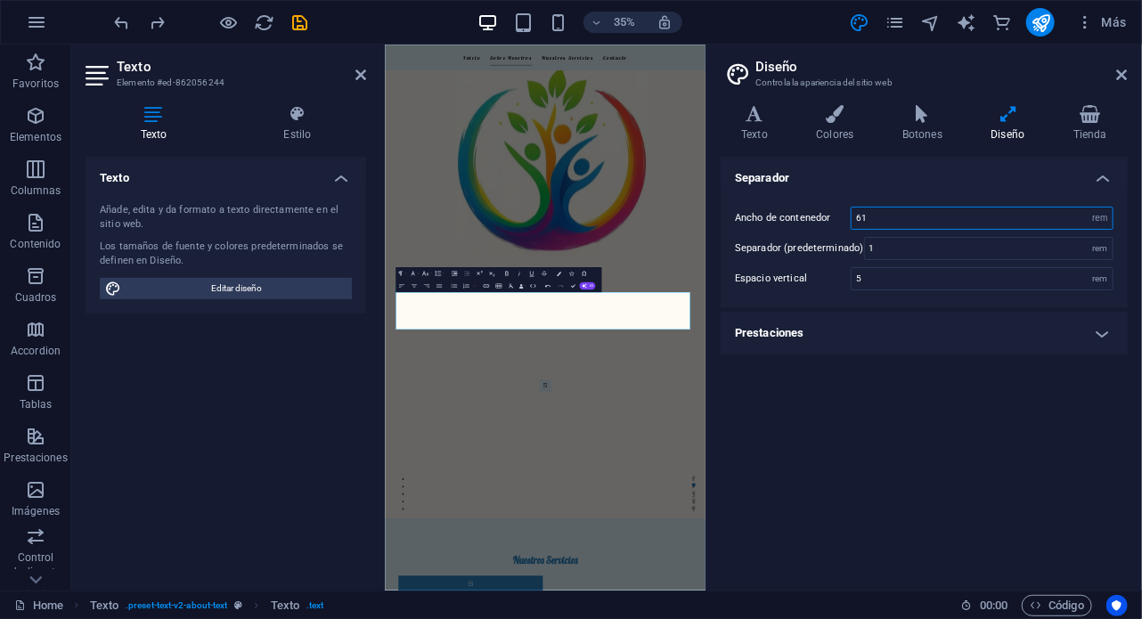
drag, startPoint x: 884, startPoint y: 217, endPoint x: 840, endPoint y: 217, distance: 43.7
click at [840, 217] on div "Ancho de contenedor 61 rem px" at bounding box center [924, 218] width 379 height 23
click at [896, 239] on input "1" at bounding box center [989, 248] width 248 height 21
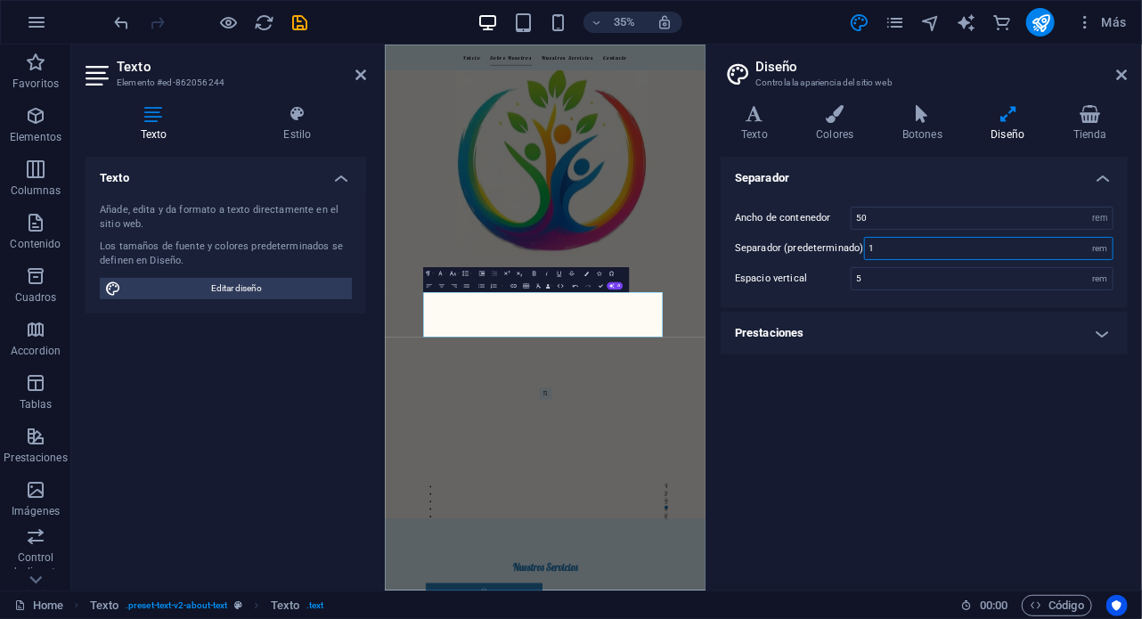
type input "61"
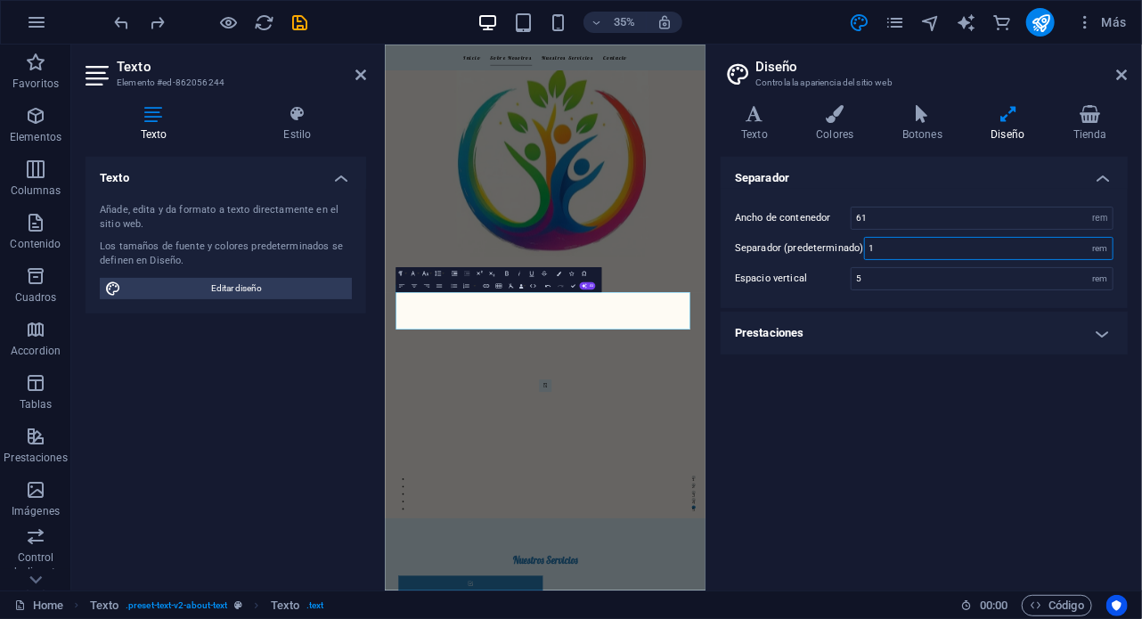
click at [966, 249] on input "1" at bounding box center [989, 248] width 248 height 21
click at [915, 282] on input "5" at bounding box center [982, 278] width 261 height 21
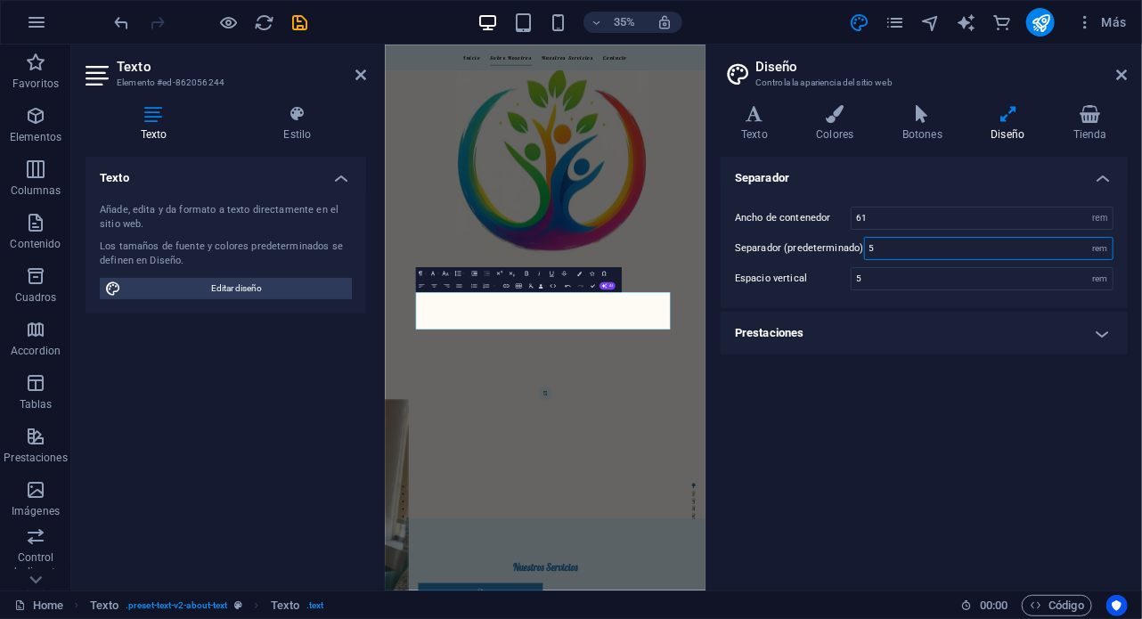
drag, startPoint x: 912, startPoint y: 244, endPoint x: 838, endPoint y: 248, distance: 73.2
click at [838, 248] on div "Separador (predeterminado) 5 rem" at bounding box center [924, 248] width 379 height 23
type input "1"
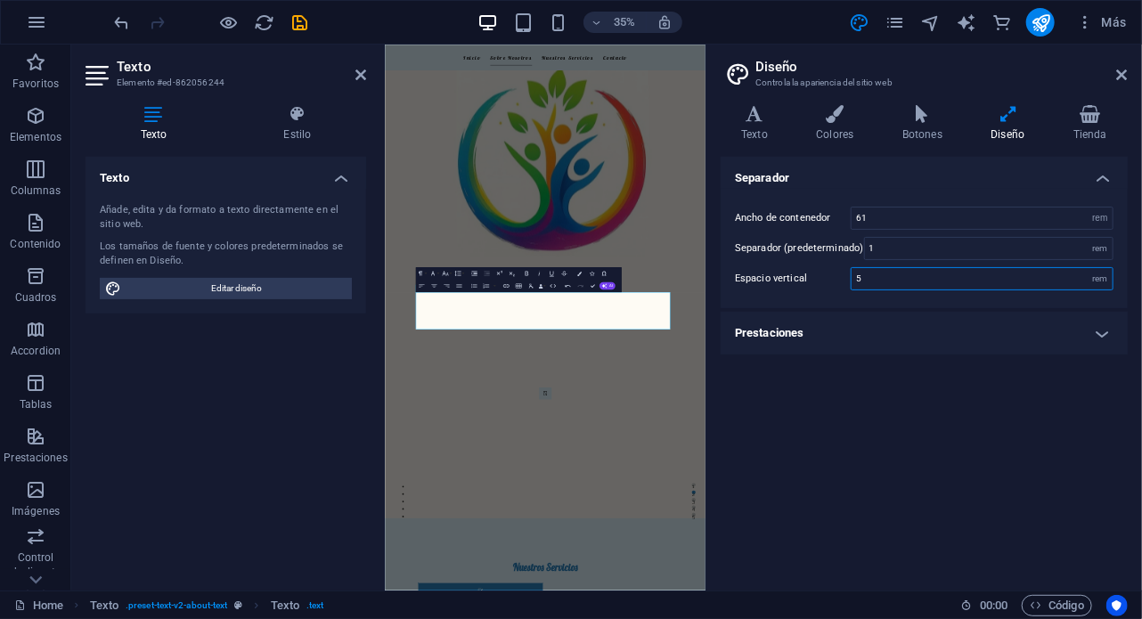
click at [894, 269] on input "5" at bounding box center [982, 278] width 261 height 21
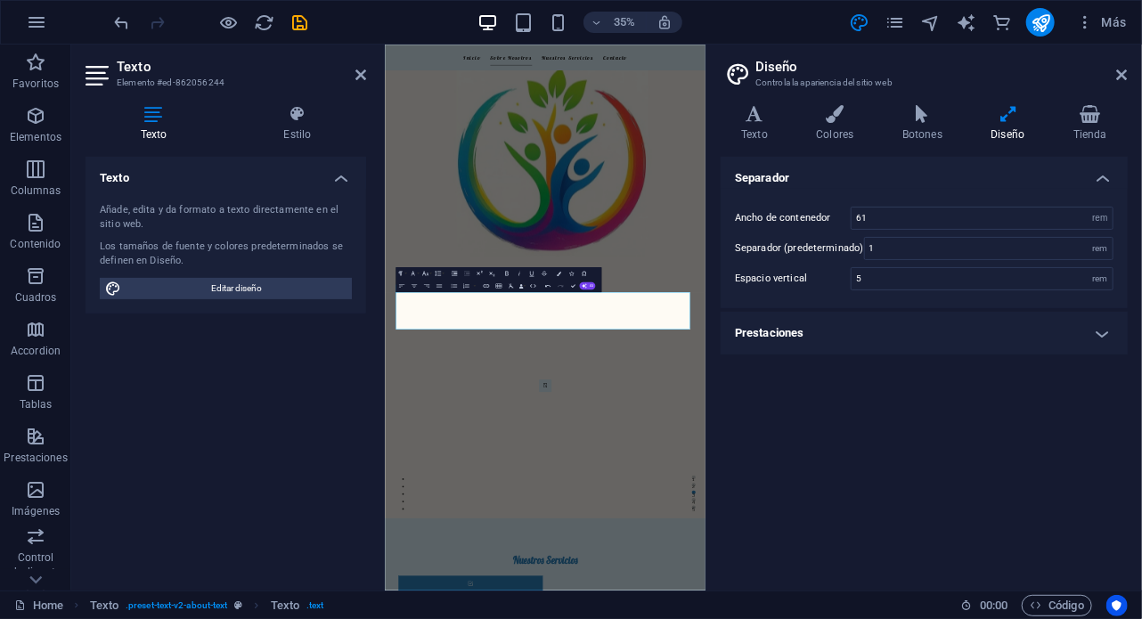
click at [1108, 336] on h4 "Prestaciones" at bounding box center [924, 333] width 407 height 43
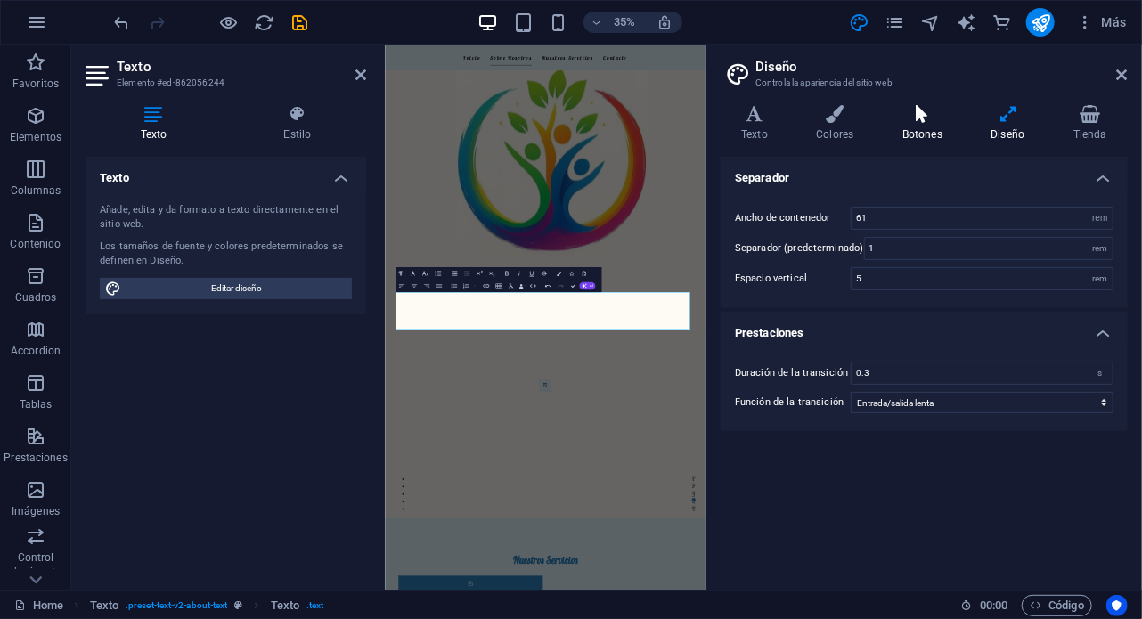
click at [915, 121] on icon at bounding box center [923, 114] width 82 height 18
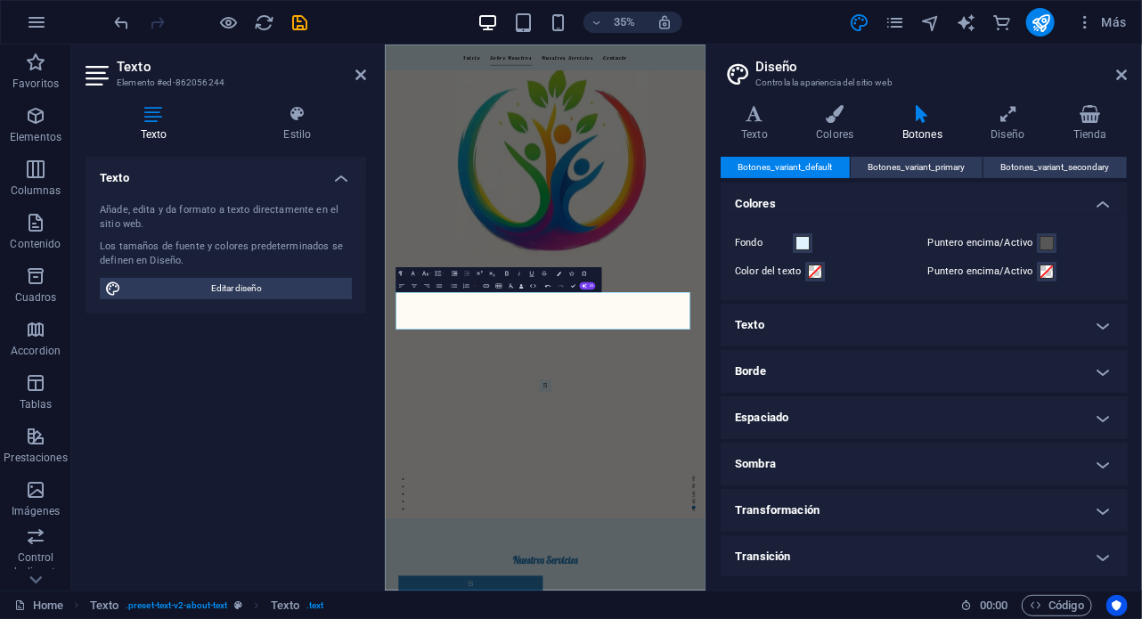
scroll to position [0, 0]
click at [859, 409] on h4 "Espaciado" at bounding box center [924, 418] width 407 height 43
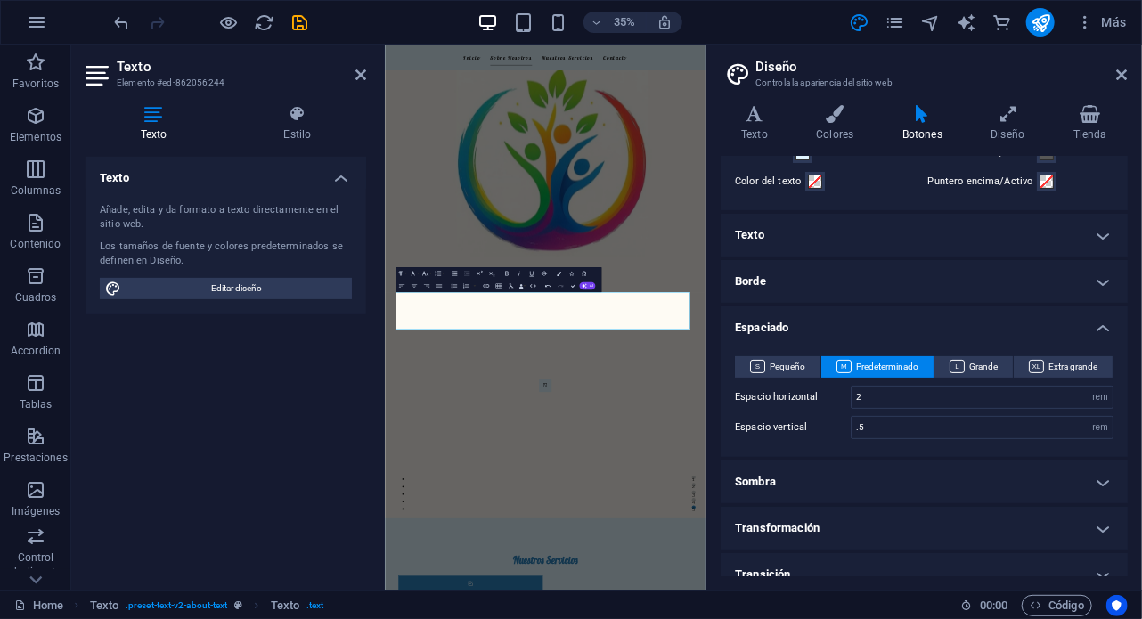
scroll to position [92, 0]
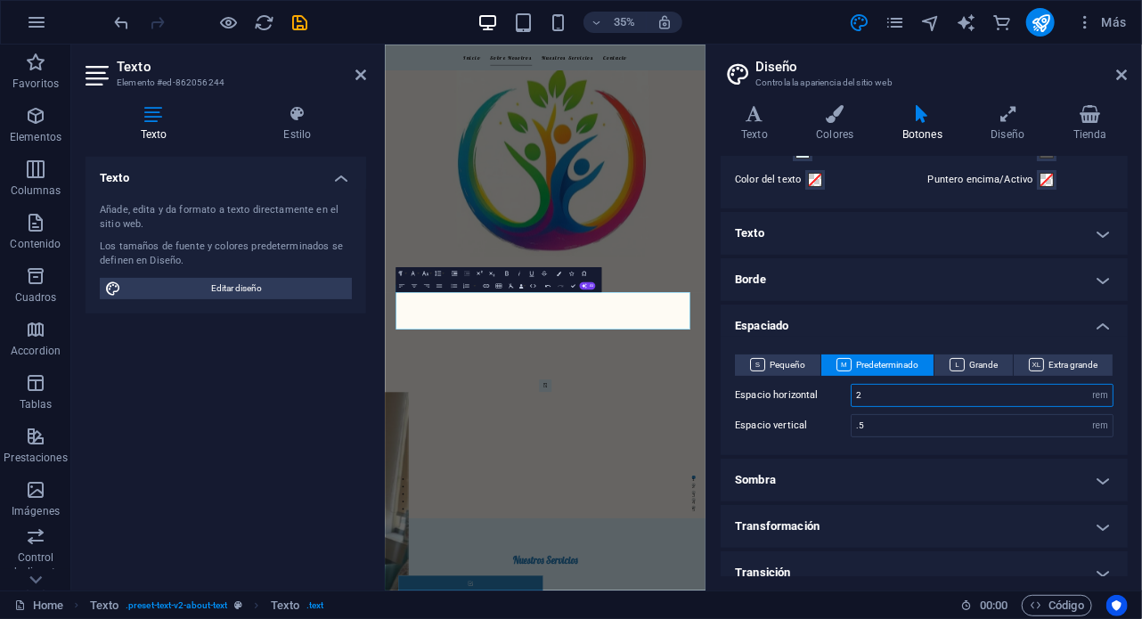
drag, startPoint x: 895, startPoint y: 395, endPoint x: 825, endPoint y: 394, distance: 70.4
click at [825, 394] on div "Espacio horizontal 2 rem px" at bounding box center [924, 395] width 379 height 23
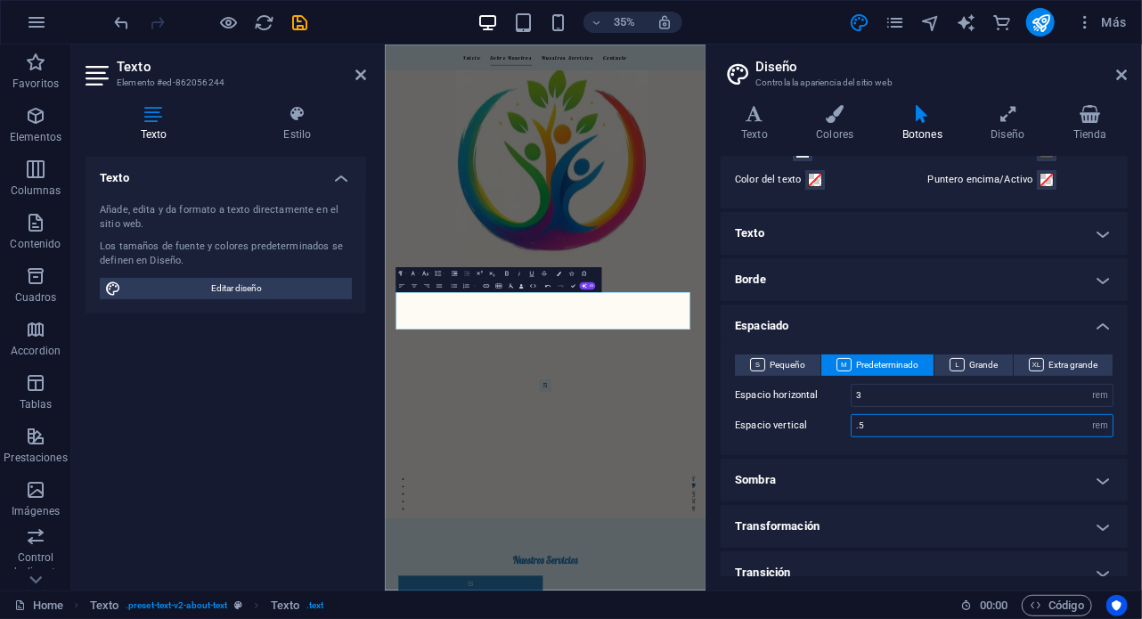
click at [887, 422] on input ".5" at bounding box center [982, 425] width 261 height 21
drag, startPoint x: 890, startPoint y: 394, endPoint x: 841, endPoint y: 397, distance: 49.1
click at [841, 397] on div "Espacio horizontal 3 rem px" at bounding box center [924, 395] width 379 height 23
click at [879, 420] on input ".5" at bounding box center [982, 425] width 261 height 21
drag, startPoint x: 875, startPoint y: 391, endPoint x: 847, endPoint y: 388, distance: 27.8
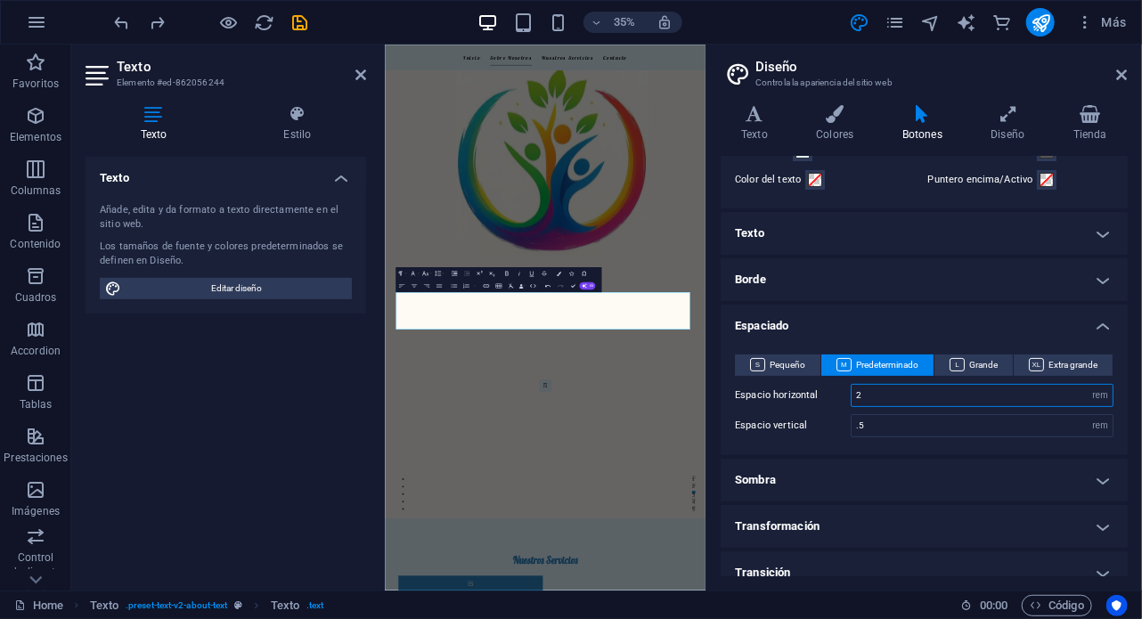
click at [847, 388] on div "Espacio horizontal 2 rem px" at bounding box center [924, 395] width 379 height 23
type input "8"
click at [896, 420] on input ".5" at bounding box center [982, 425] width 261 height 21
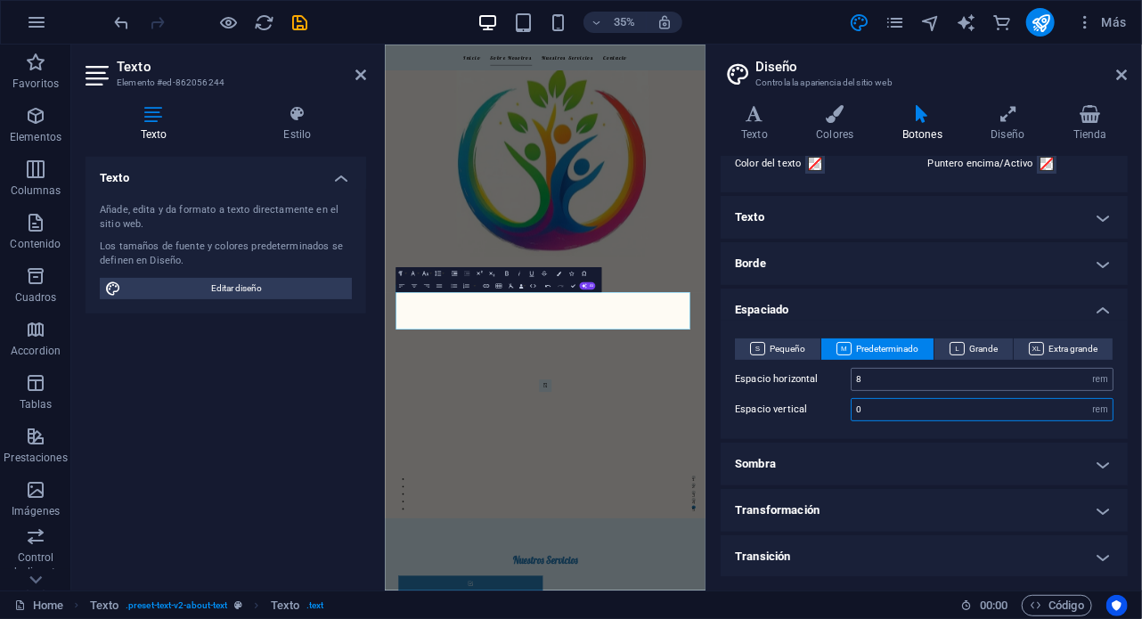
type input "0"
drag, startPoint x: 872, startPoint y: 374, endPoint x: 827, endPoint y: 380, distance: 45.8
click at [827, 380] on div "Espacio horizontal 8 rem px" at bounding box center [924, 379] width 379 height 23
type input "8"
type input "2"
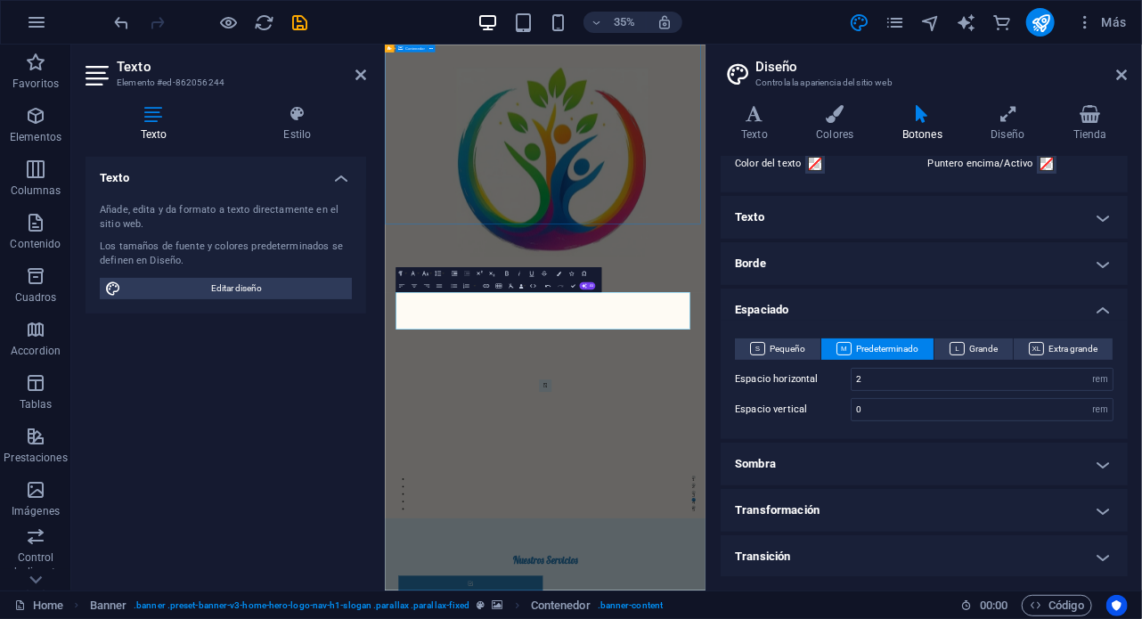
scroll to position [0, 0]
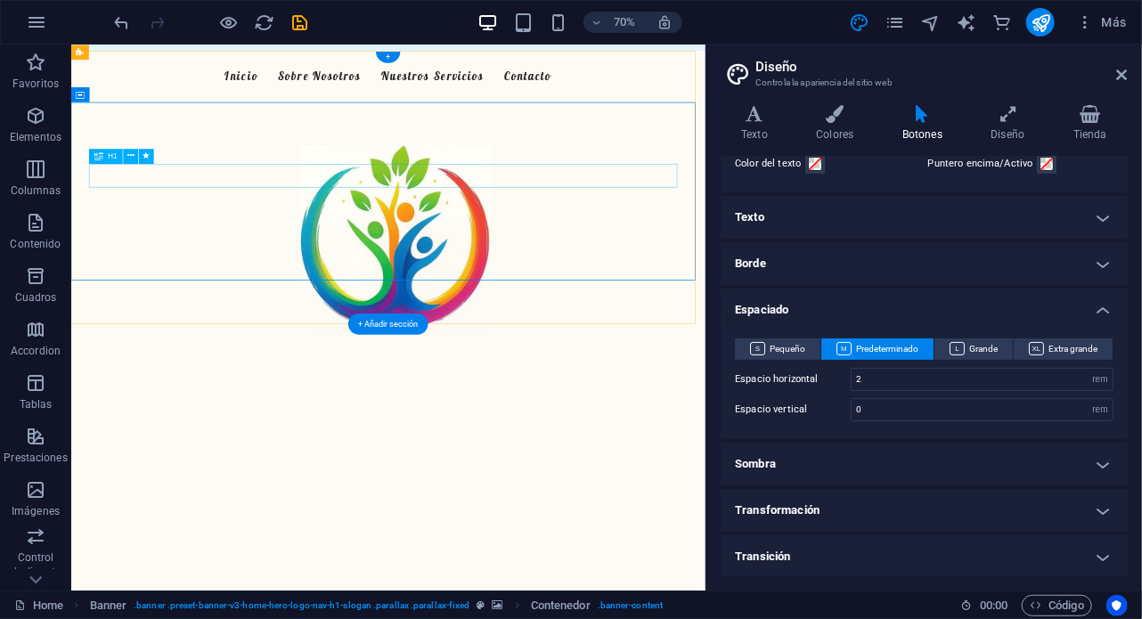
click at [594, 223] on div "[PERSON_NAME] Mente" at bounding box center [523, 215] width 841 height 35
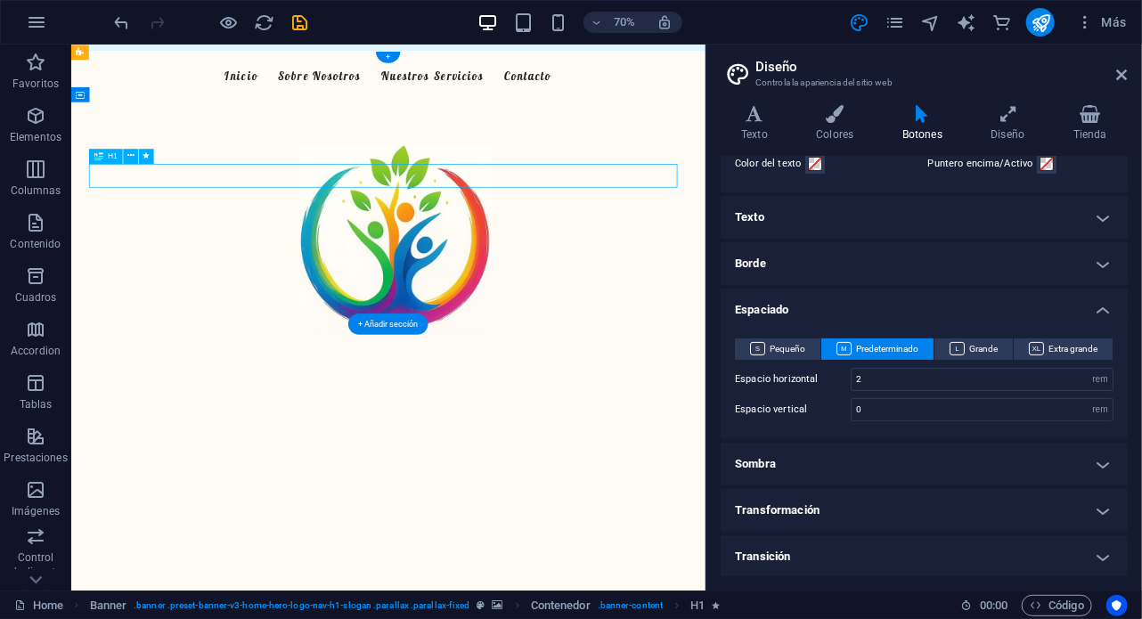
click at [594, 223] on div "[PERSON_NAME] Mente" at bounding box center [523, 215] width 841 height 35
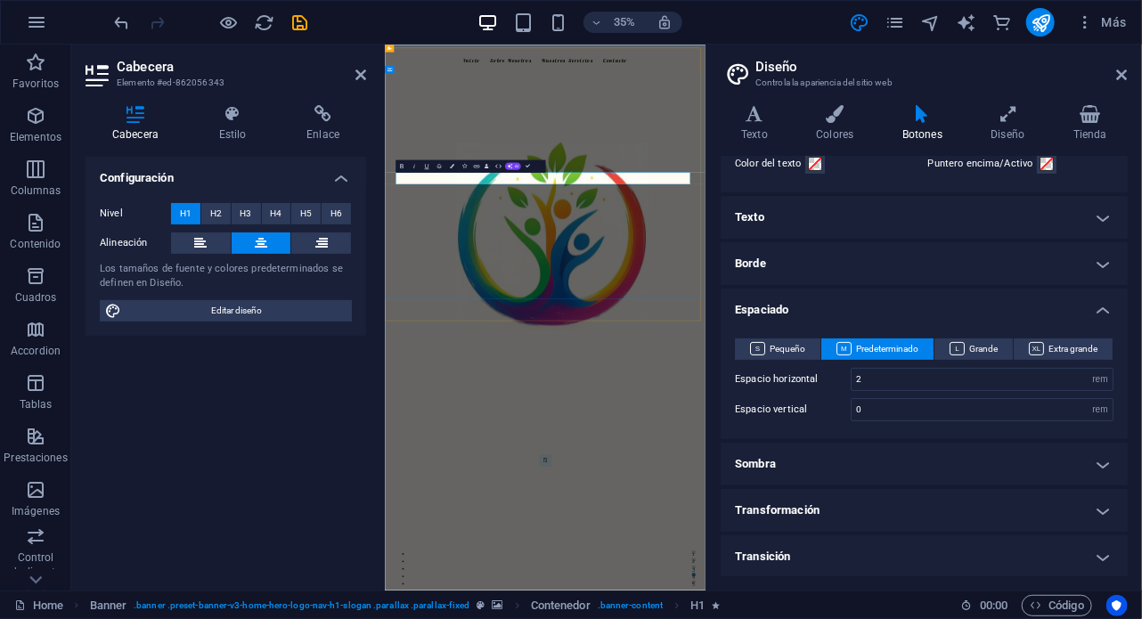
click at [905, 233] on span "[PERSON_NAME] Mente" at bounding box center [843, 215] width 289 height 36
click at [736, 348] on div "Bienvenido a FelizMente Cuidamos de tu bienestar familiar" at bounding box center [842, 238] width 917 height 222
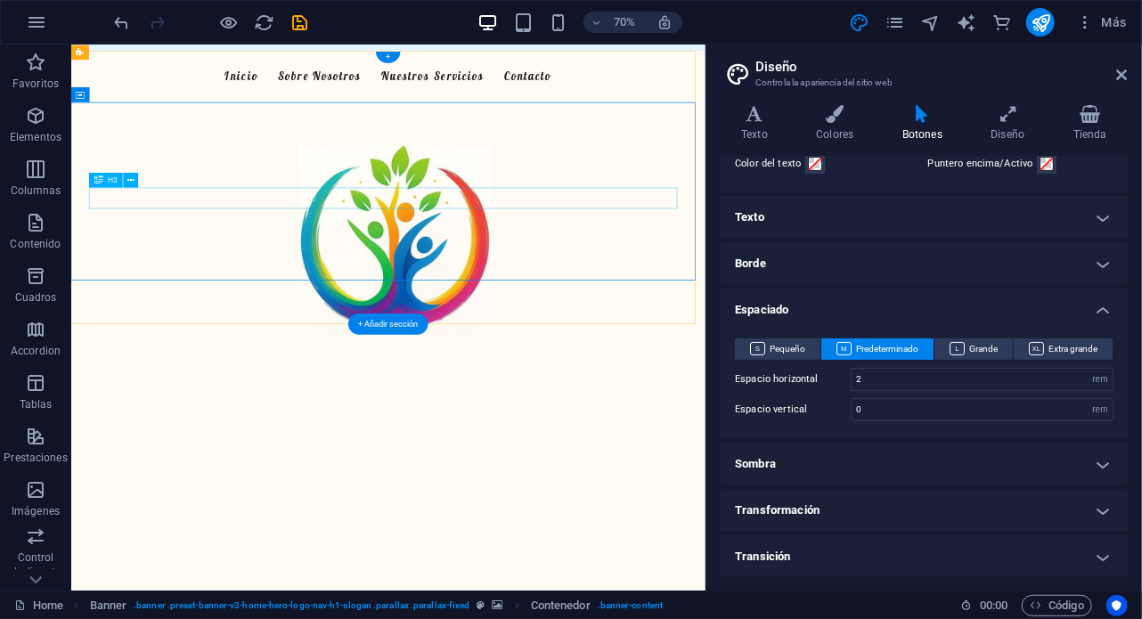
click at [650, 260] on div "Cuidamos de tu bienestar familiar" at bounding box center [523, 248] width 841 height 30
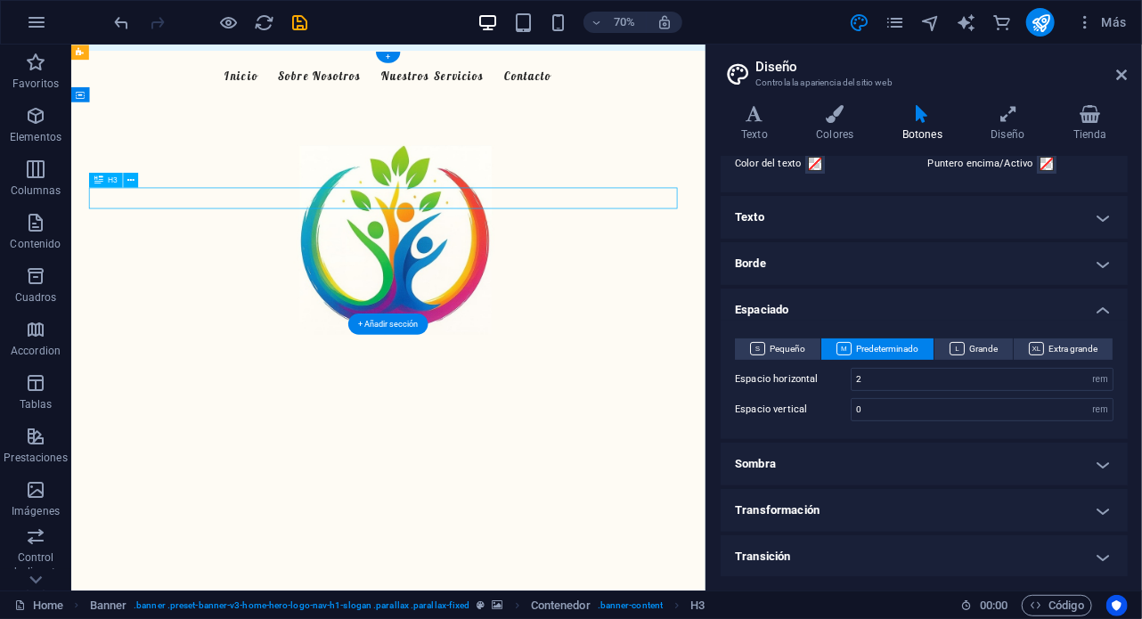
click at [650, 260] on div "Cuidamos de tu bienestar familiar" at bounding box center [523, 248] width 841 height 30
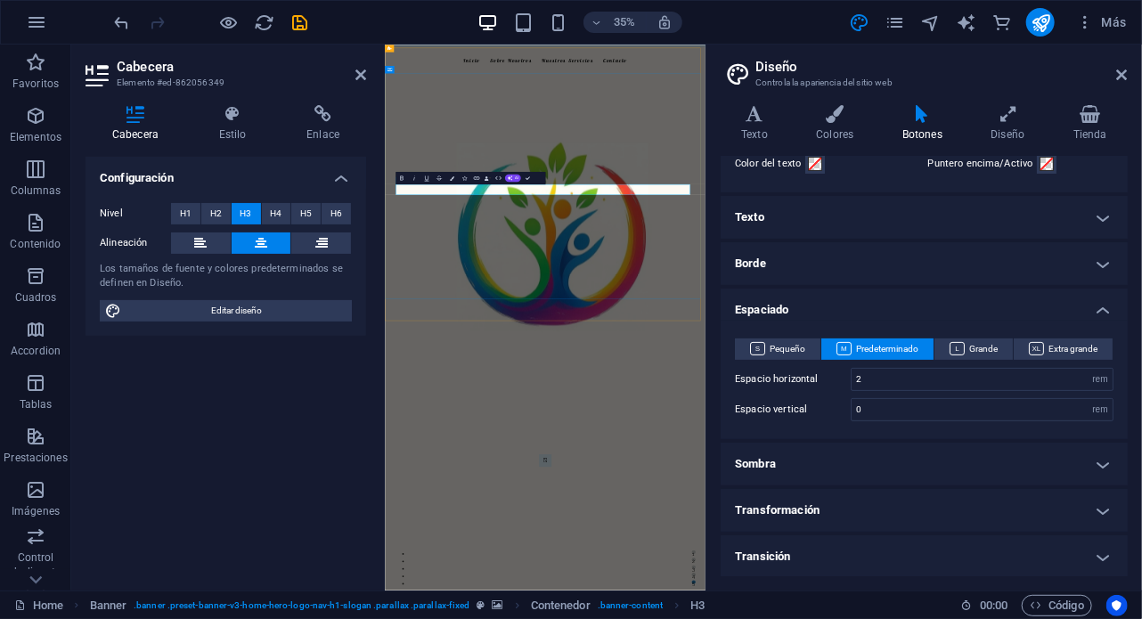
click at [970, 260] on span "Cuidamos de tu bienestar familiar" at bounding box center [842, 246] width 339 height 27
click at [831, 260] on span "Cuidamos de tu bienestar familiar" at bounding box center [842, 246] width 339 height 27
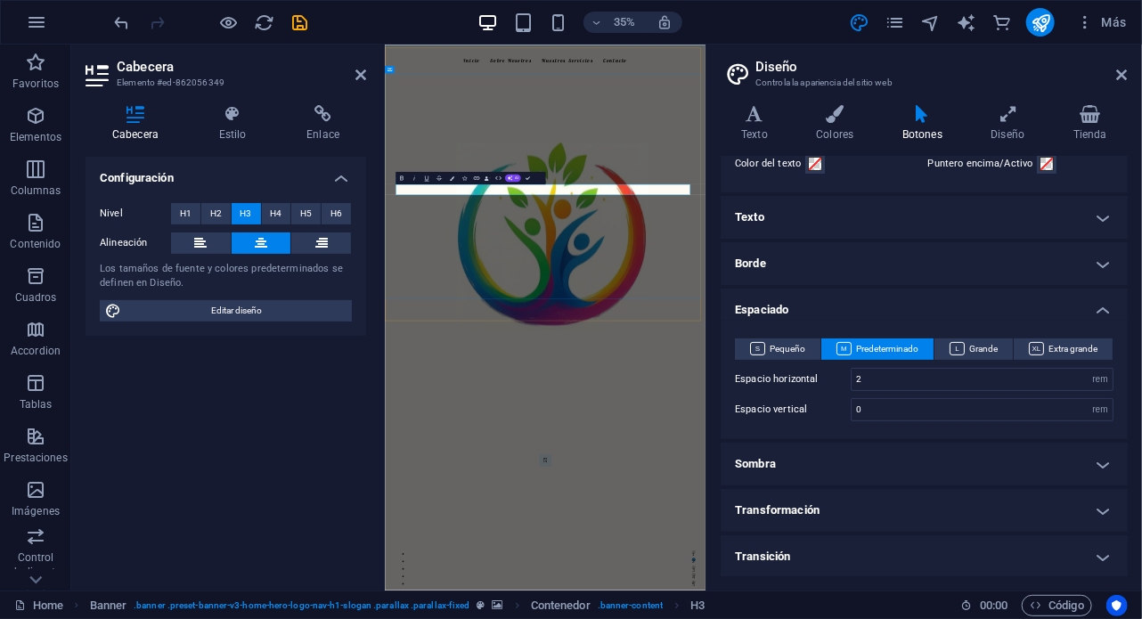
click at [831, 260] on span "Cuidamos de tu bienestar familiar" at bounding box center [842, 246] width 339 height 27
click at [1002, 348] on div "Bienvenido a FelizMente Acompañándote en cada paso hacia tu bienestar integral" at bounding box center [842, 238] width 917 height 222
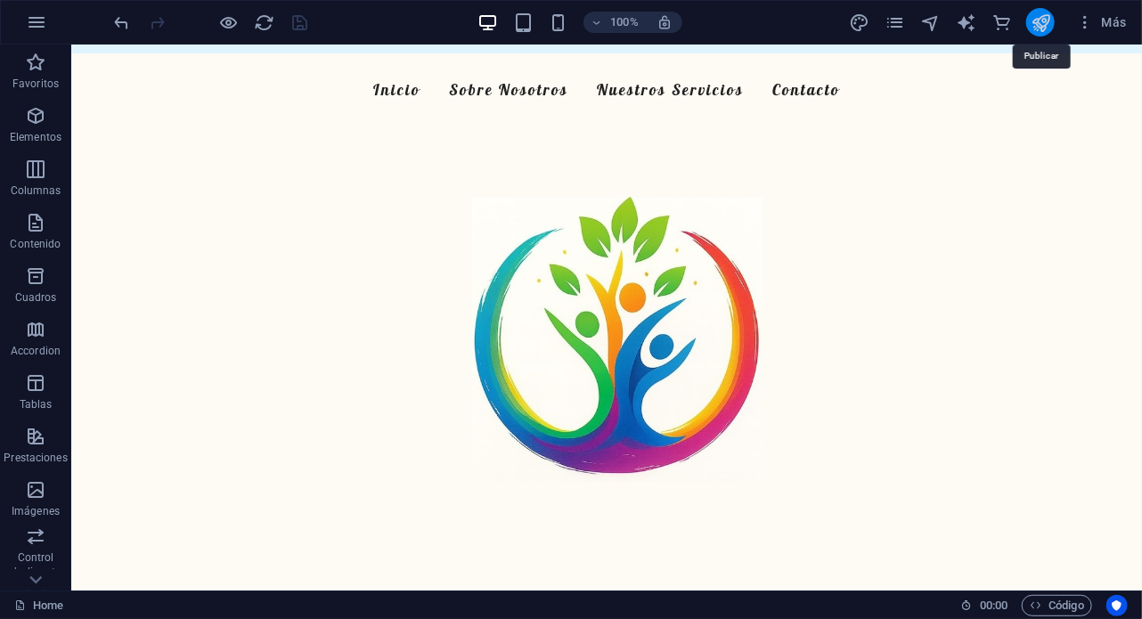
click at [1037, 18] on icon "publish" at bounding box center [1041, 22] width 20 height 20
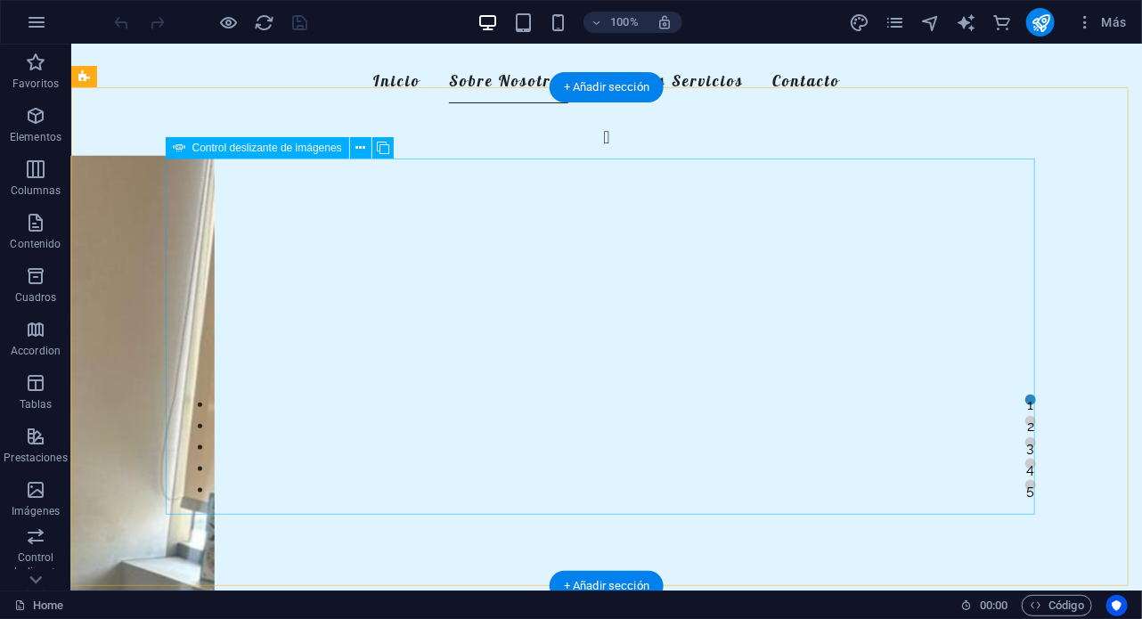
scroll to position [677, 0]
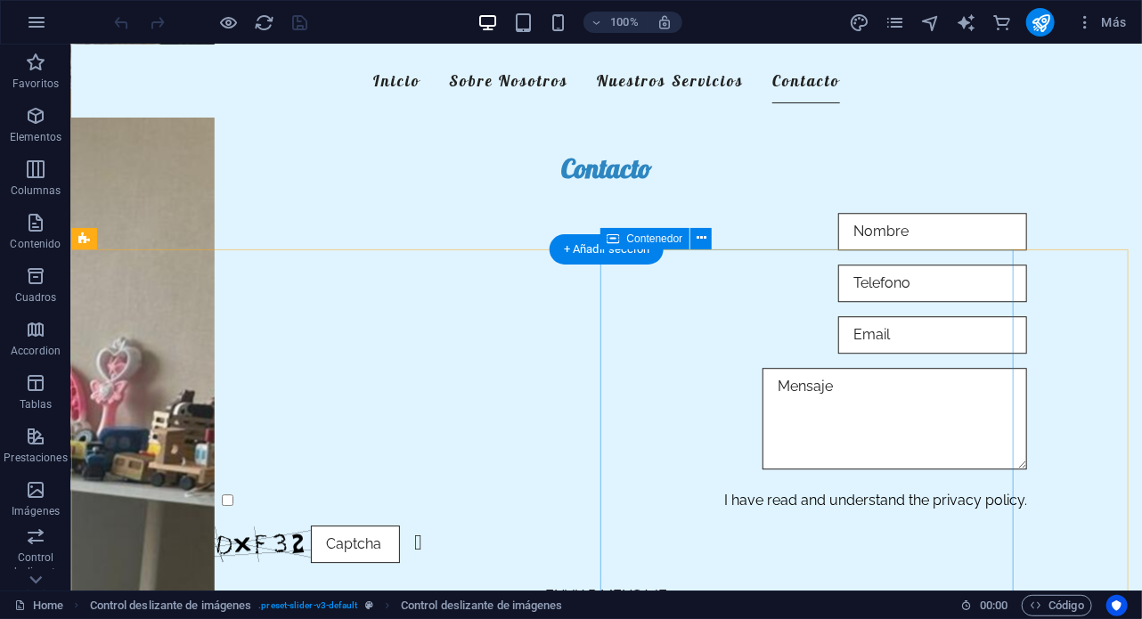
scroll to position [1967, 0]
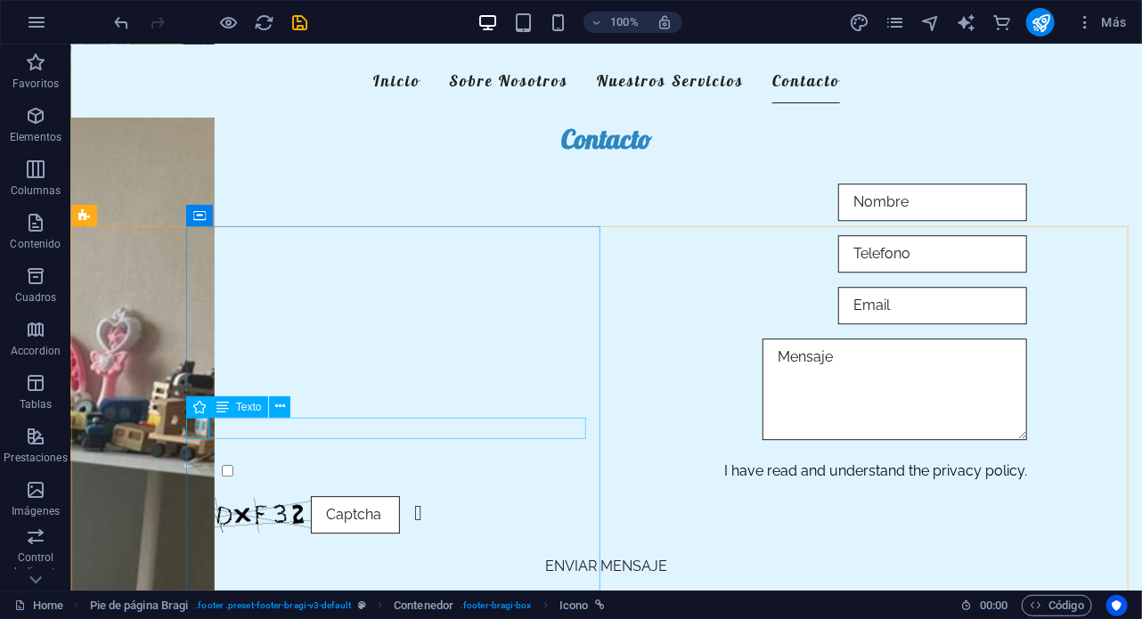
click at [237, 413] on span "Texto" at bounding box center [249, 407] width 26 height 11
click at [290, 401] on button at bounding box center [279, 407] width 21 height 21
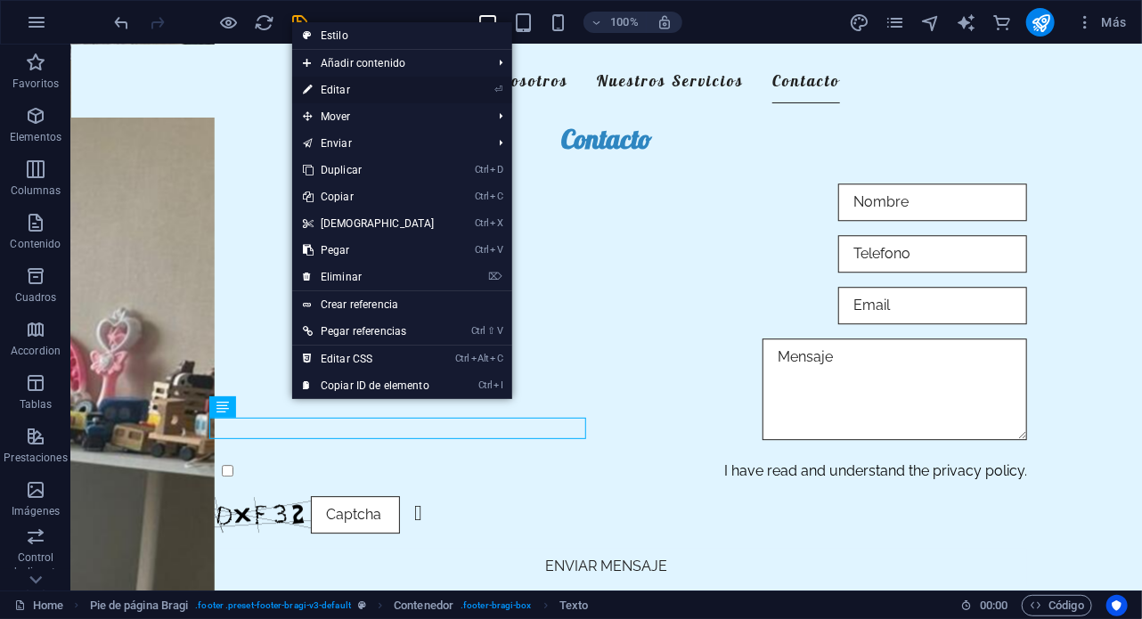
click at [360, 94] on link "⏎ Editar" at bounding box center [368, 90] width 153 height 27
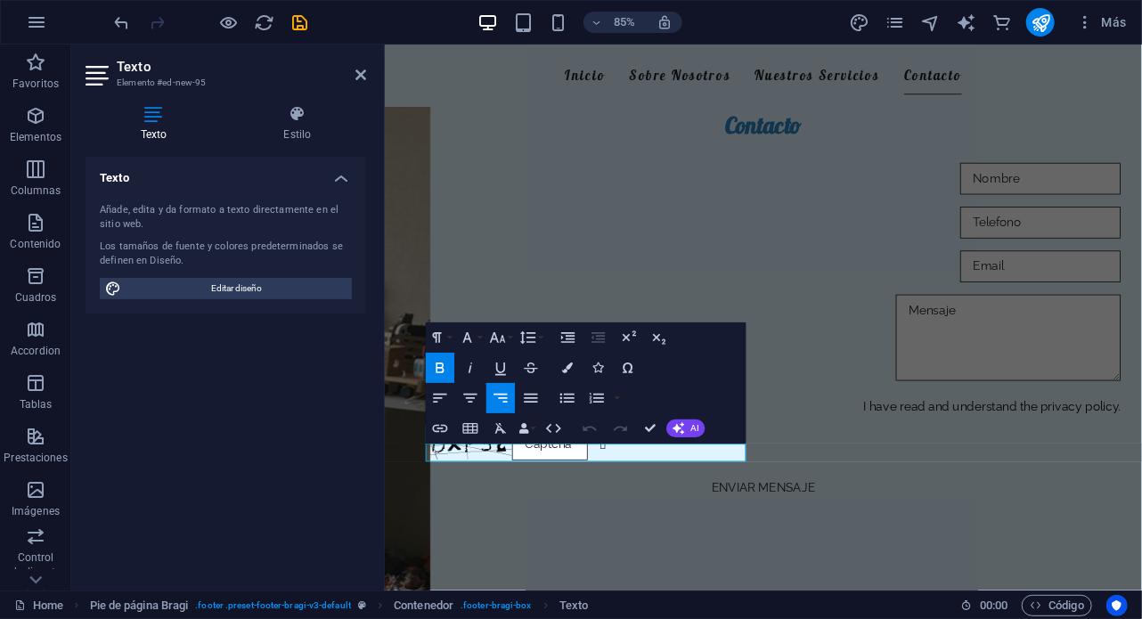
scroll to position [1871, 0]
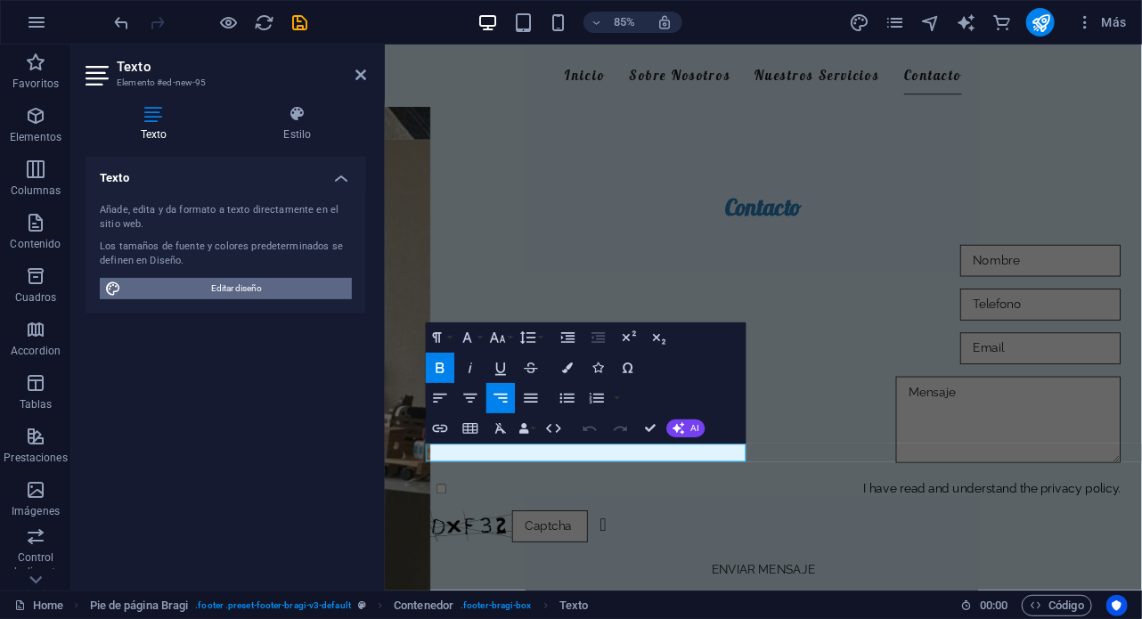
click at [249, 293] on span "Editar diseño" at bounding box center [237, 288] width 220 height 21
select select "px"
select select "200"
select select "px"
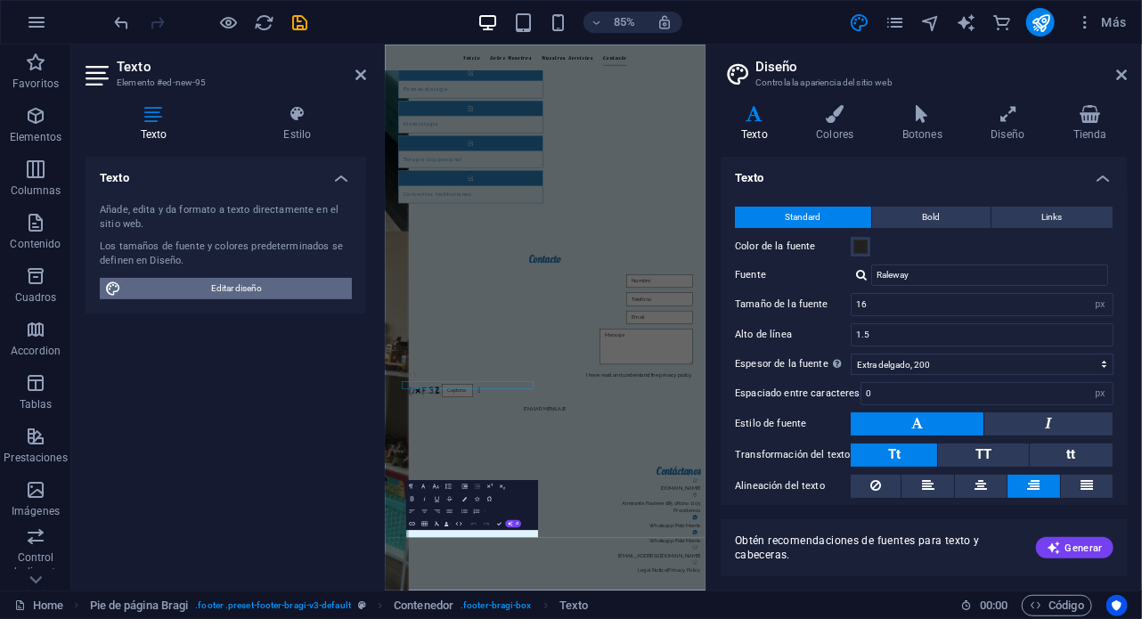
scroll to position [1378, 0]
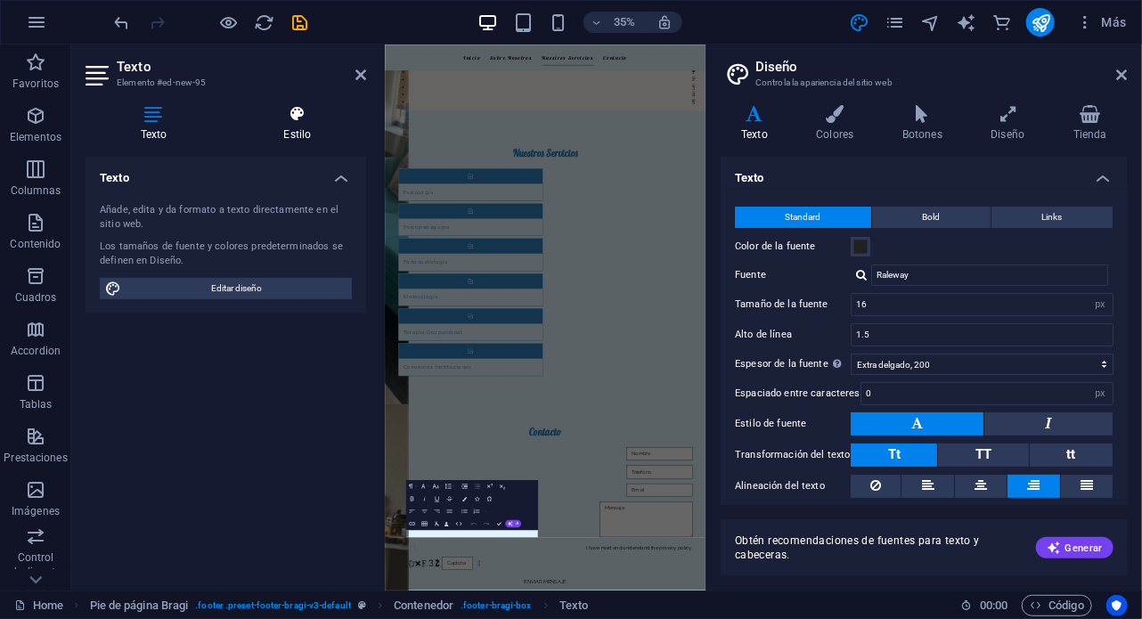
click at [291, 123] on h4 "Estilo" at bounding box center [297, 123] width 137 height 37
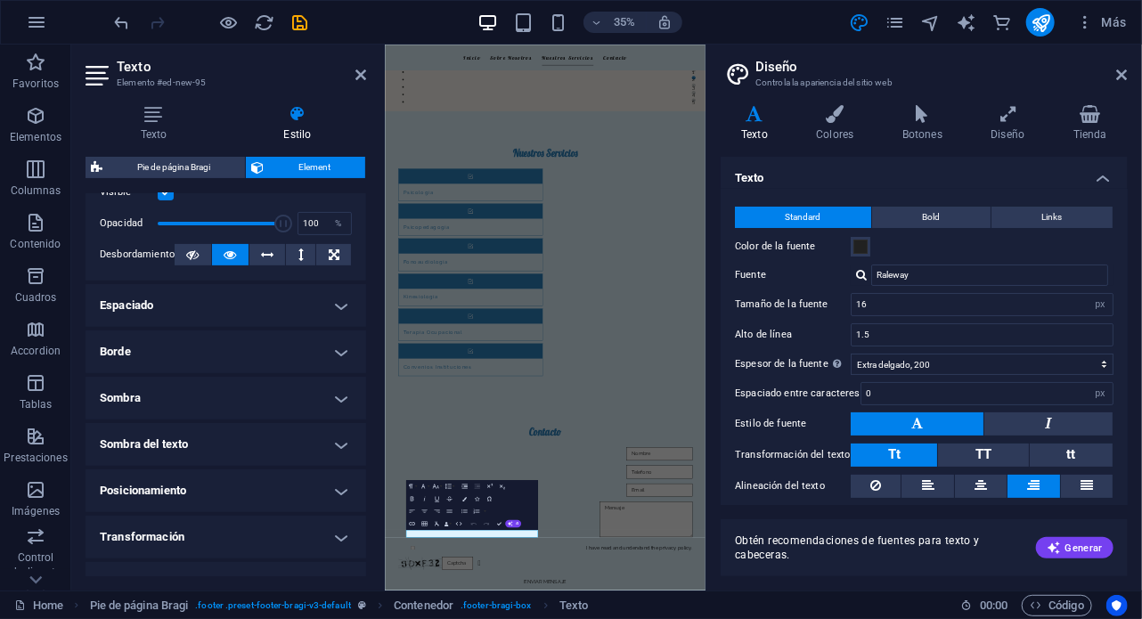
scroll to position [263, 0]
click at [914, 139] on h4 "Botones" at bounding box center [926, 123] width 89 height 37
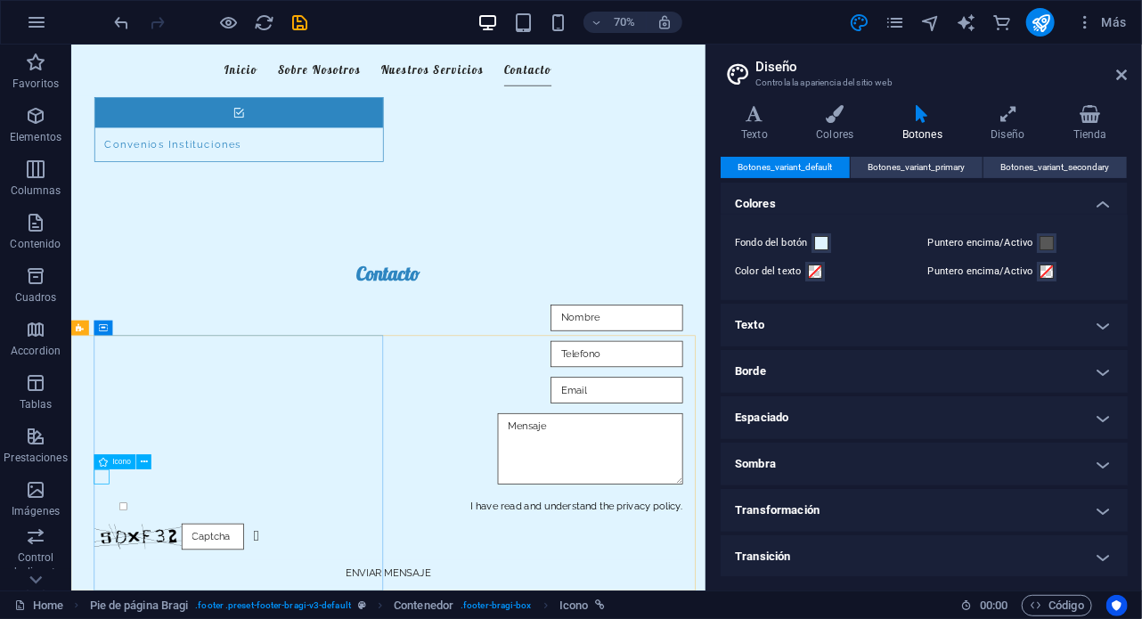
click at [105, 461] on icon at bounding box center [103, 461] width 9 height 15
click at [142, 460] on icon at bounding box center [144, 461] width 7 height 13
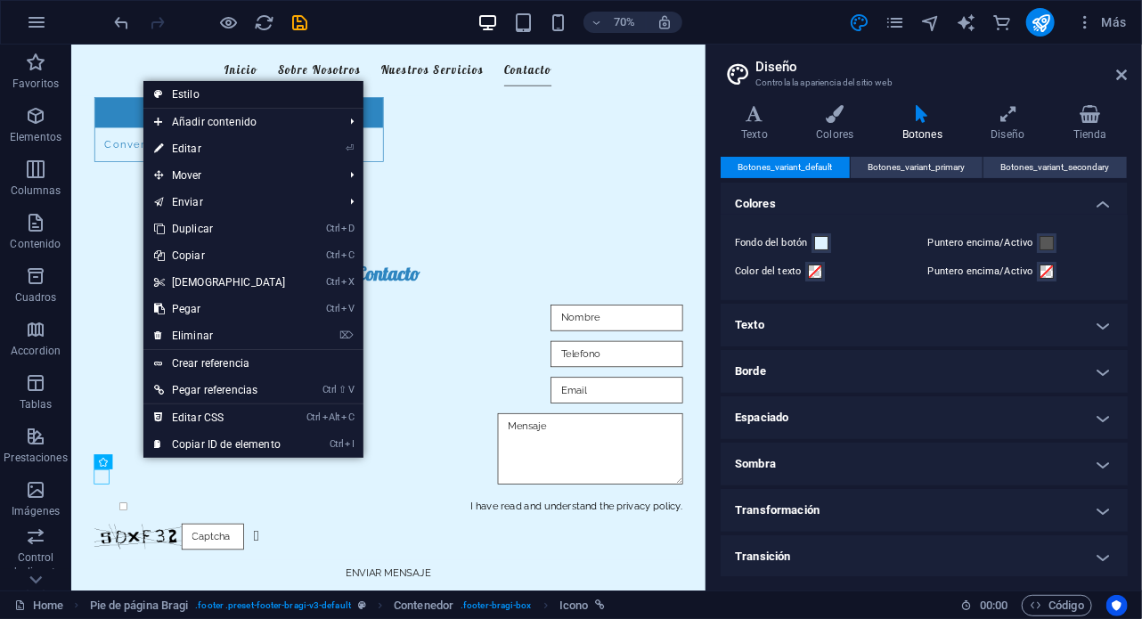
click at [203, 94] on link "Estilo" at bounding box center [253, 94] width 220 height 27
select select "%"
select select "rem"
select select "px"
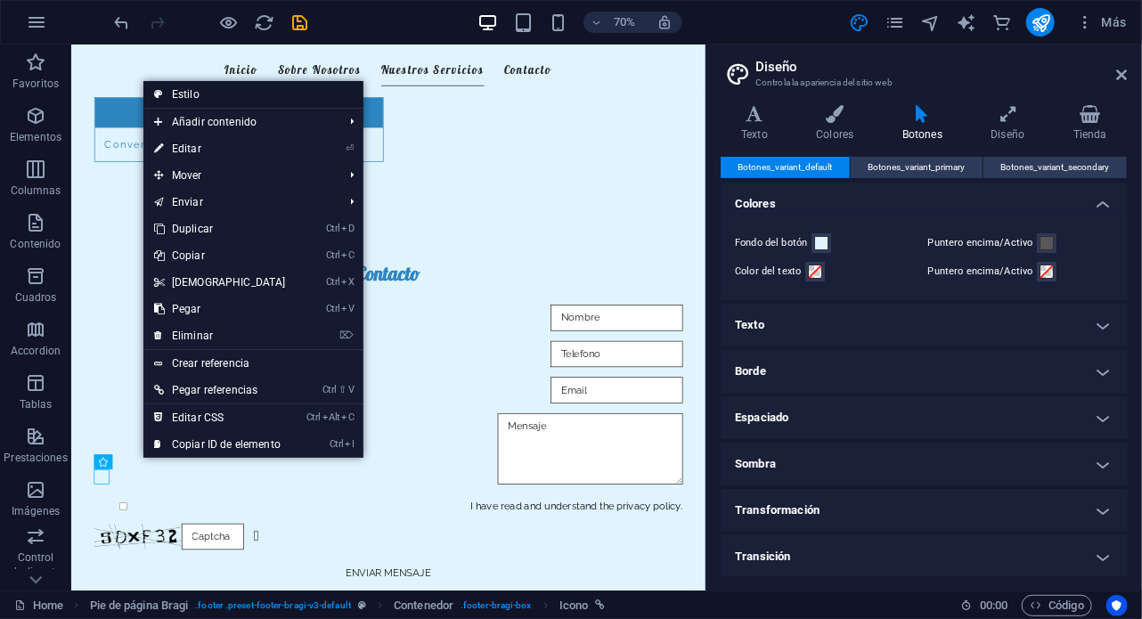
select select "rem"
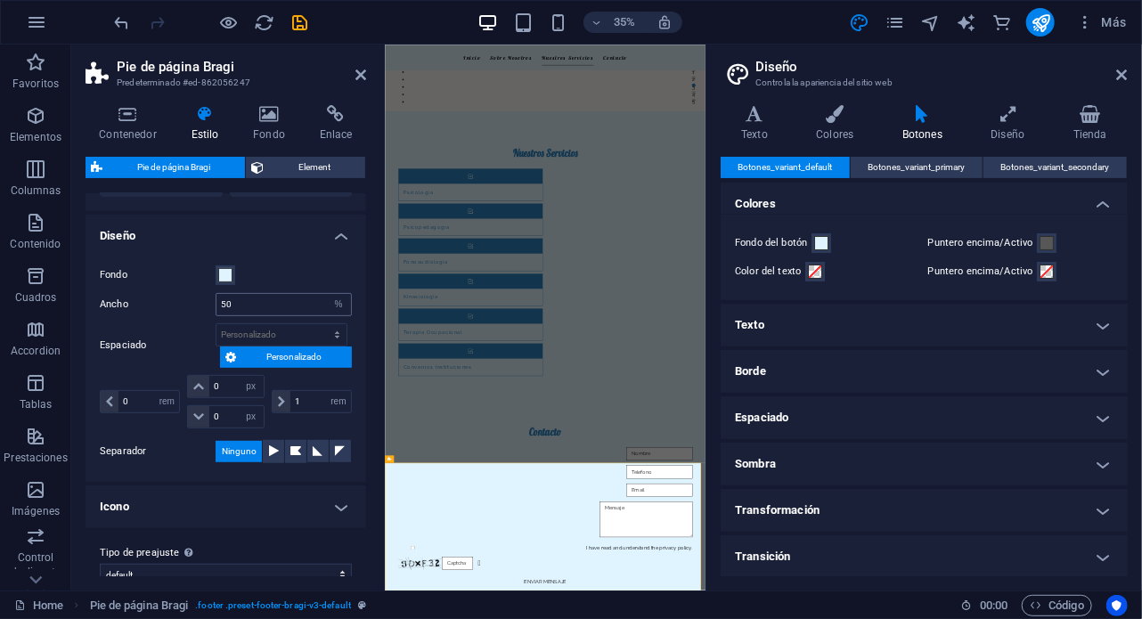
scroll to position [306, 0]
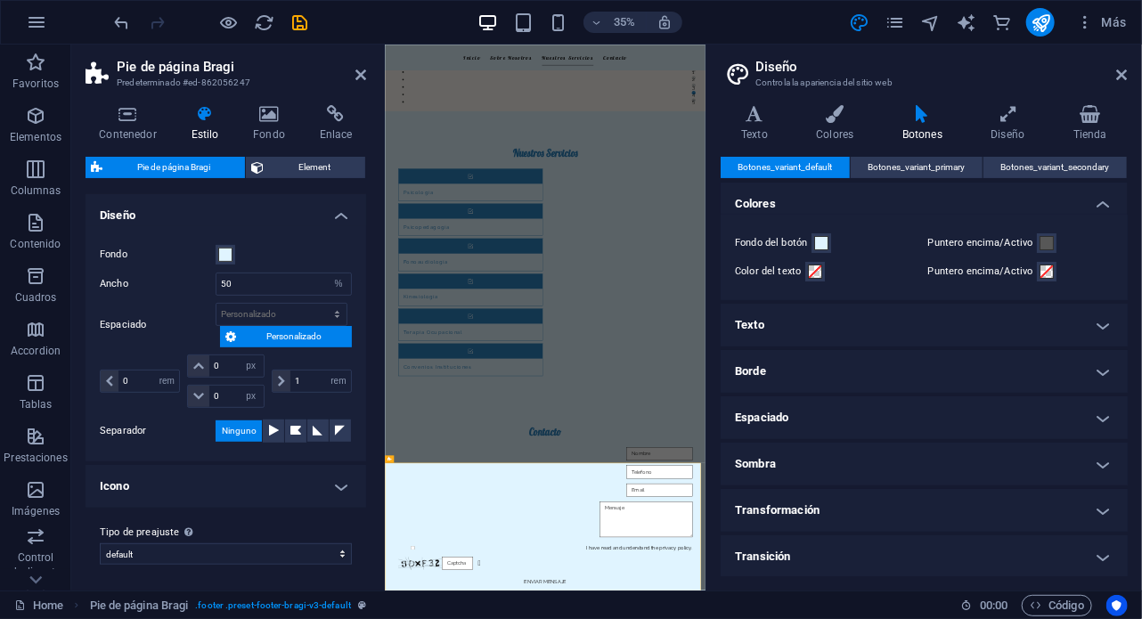
click at [335, 480] on h4 "Icono" at bounding box center [226, 486] width 281 height 43
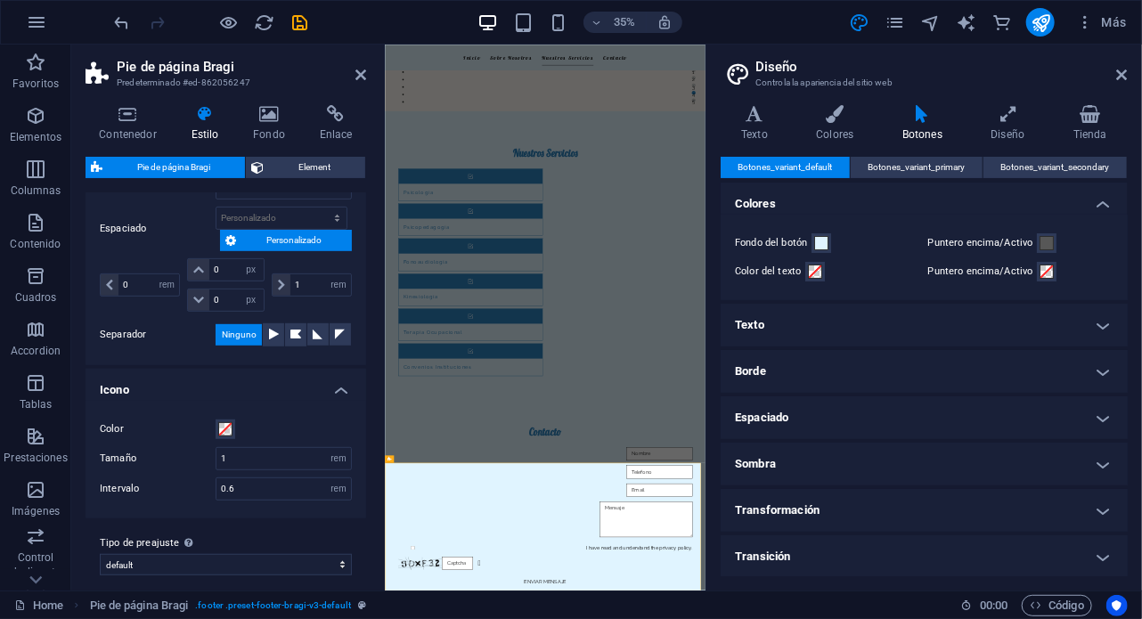
scroll to position [412, 0]
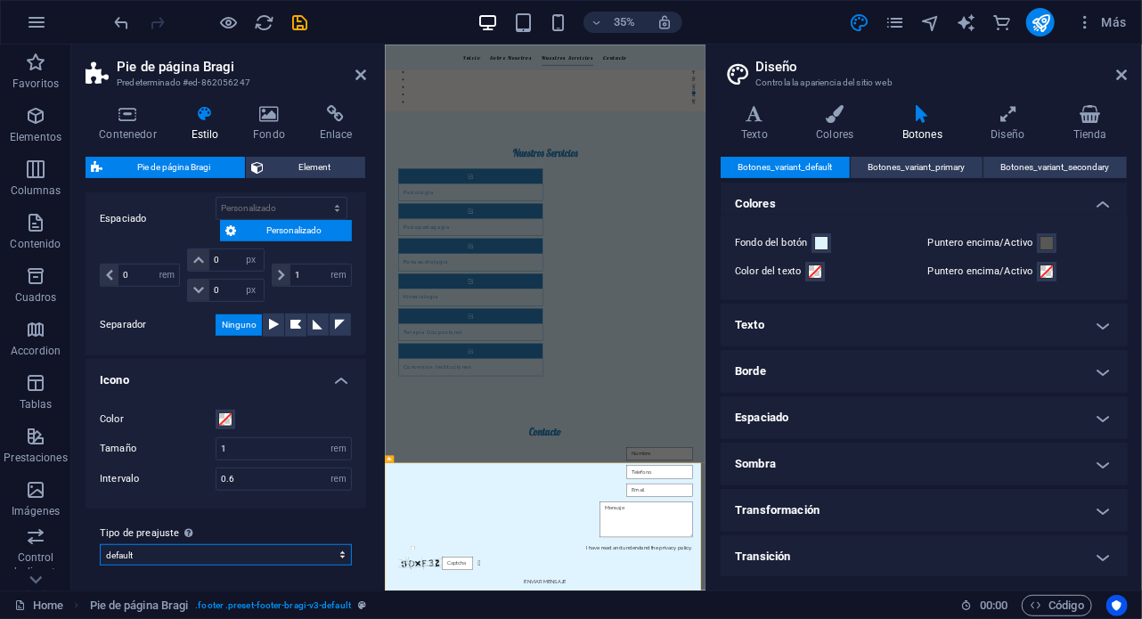
click at [277, 556] on select "default Añadir tipo de preajuste" at bounding box center [226, 554] width 252 height 21
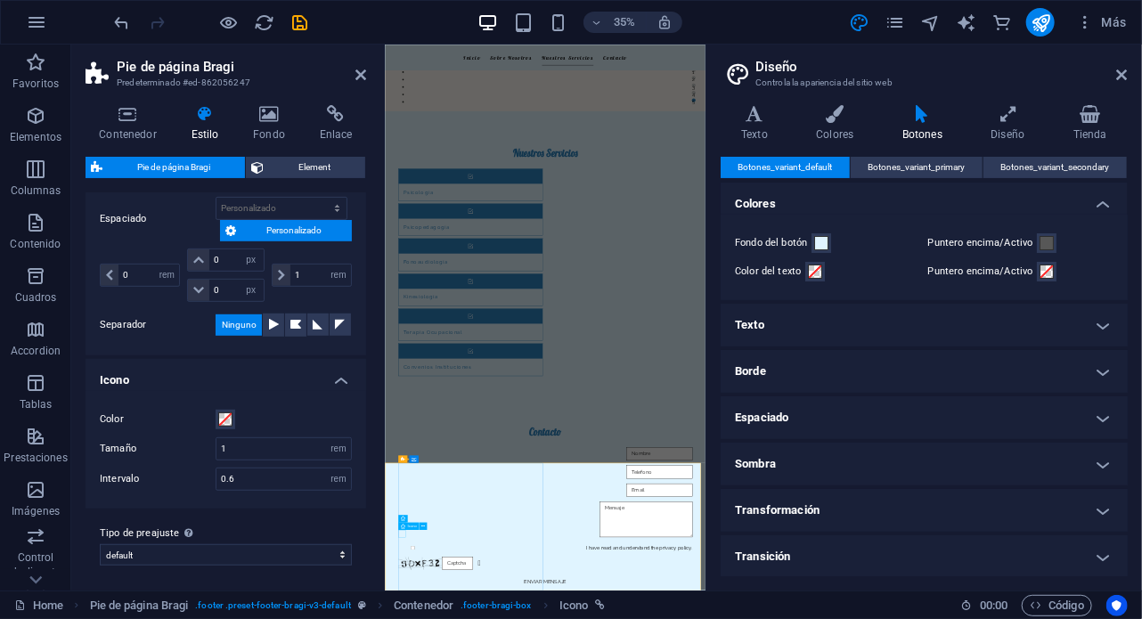
select select "xMidYMid"
select select "px"
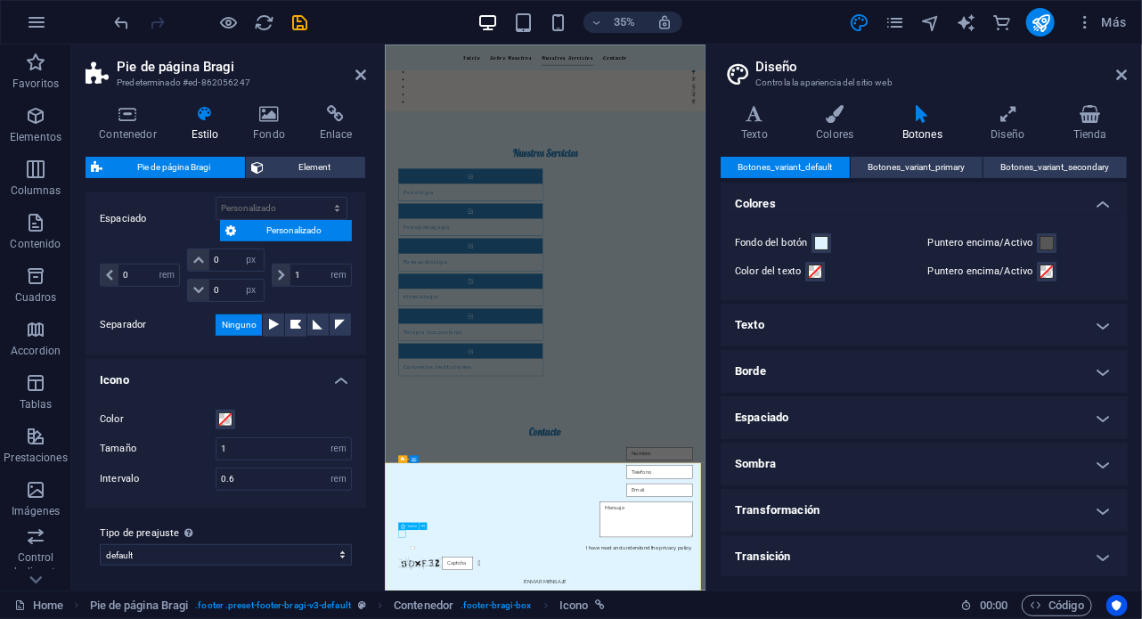
select select "px"
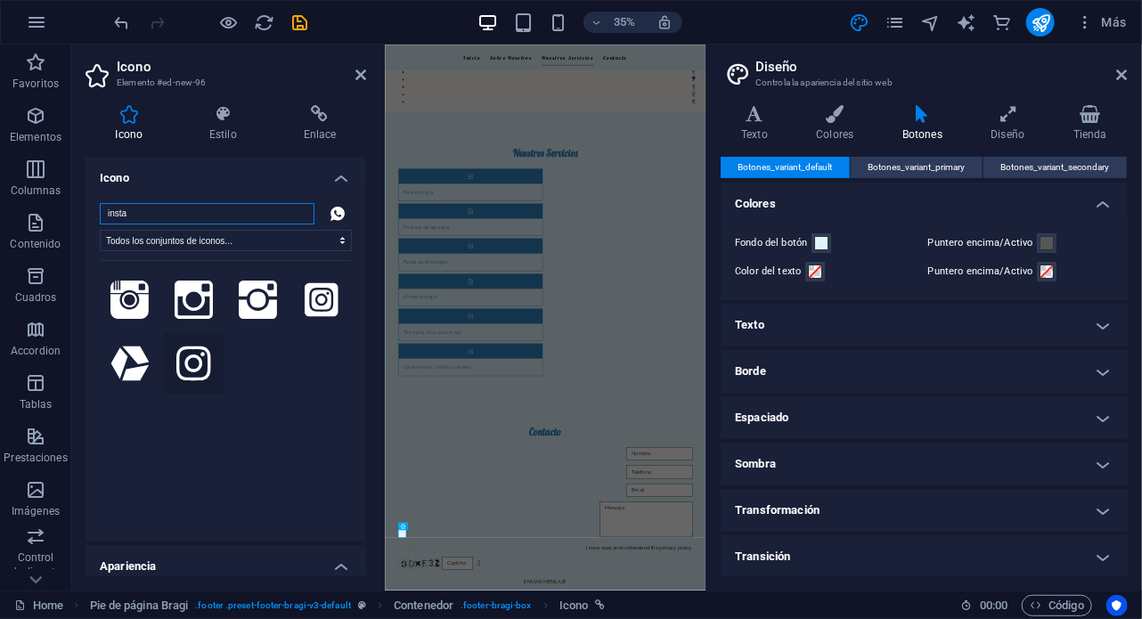
type input "insta"
click at [183, 366] on icon at bounding box center [193, 363] width 34 height 39
click at [321, 299] on icon at bounding box center [322, 299] width 34 height 34
click at [184, 372] on icon at bounding box center [193, 363] width 34 height 39
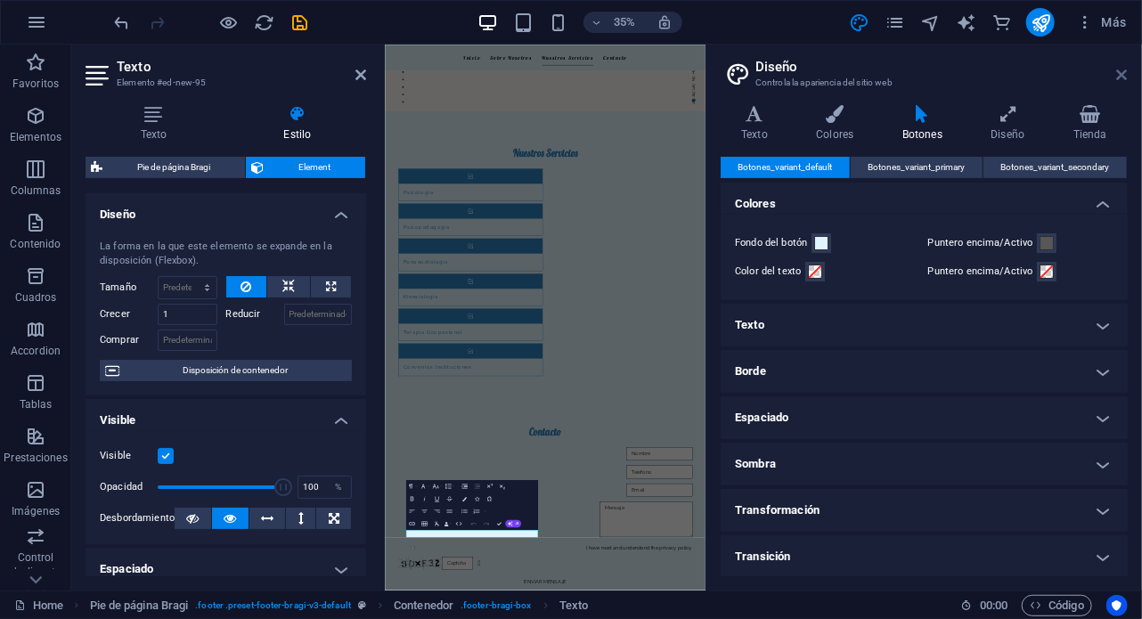
click at [1124, 77] on icon at bounding box center [1122, 75] width 11 height 14
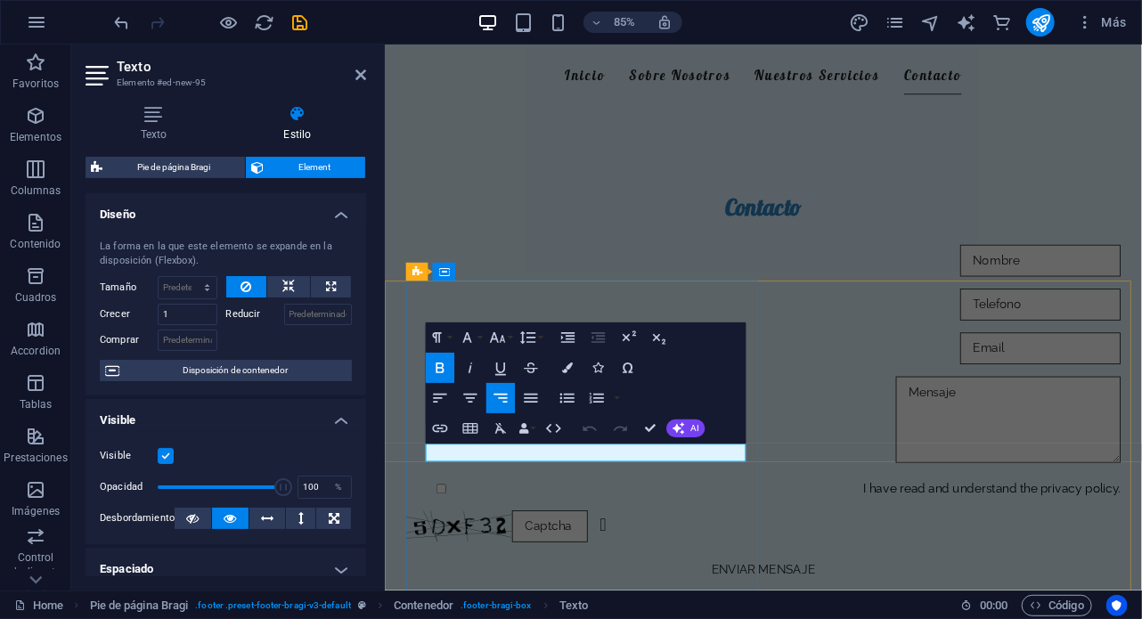
drag, startPoint x: 658, startPoint y: 526, endPoint x: 805, endPoint y: 527, distance: 147.9
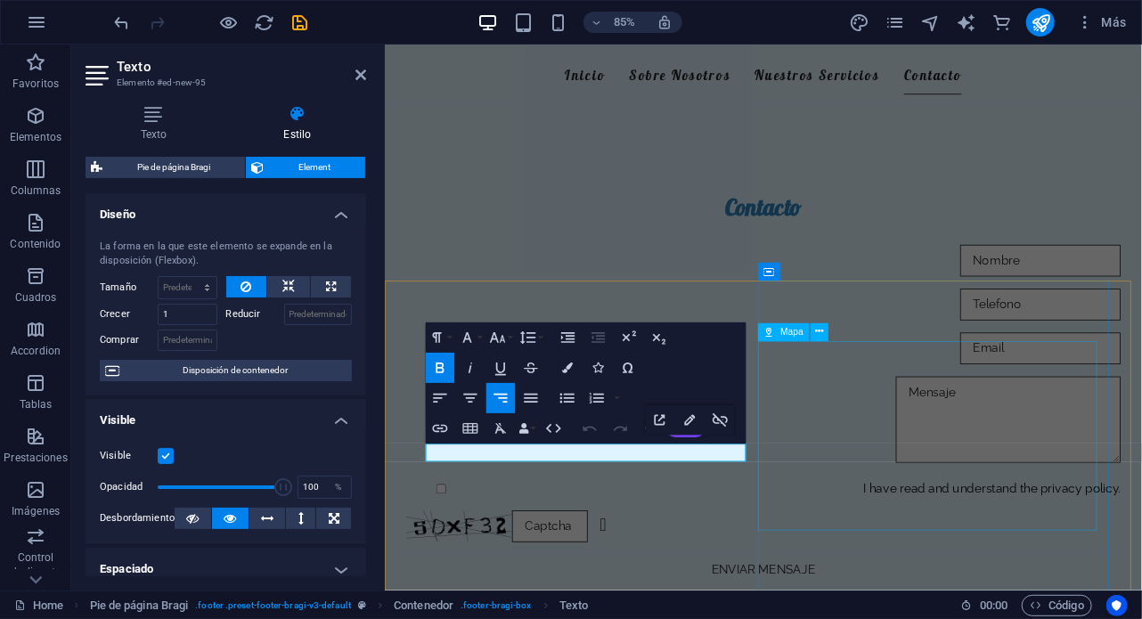
drag, startPoint x: 653, startPoint y: 518, endPoint x: 825, endPoint y: 507, distance: 172.3
click at [438, 432] on icon "button" at bounding box center [440, 429] width 18 height 18
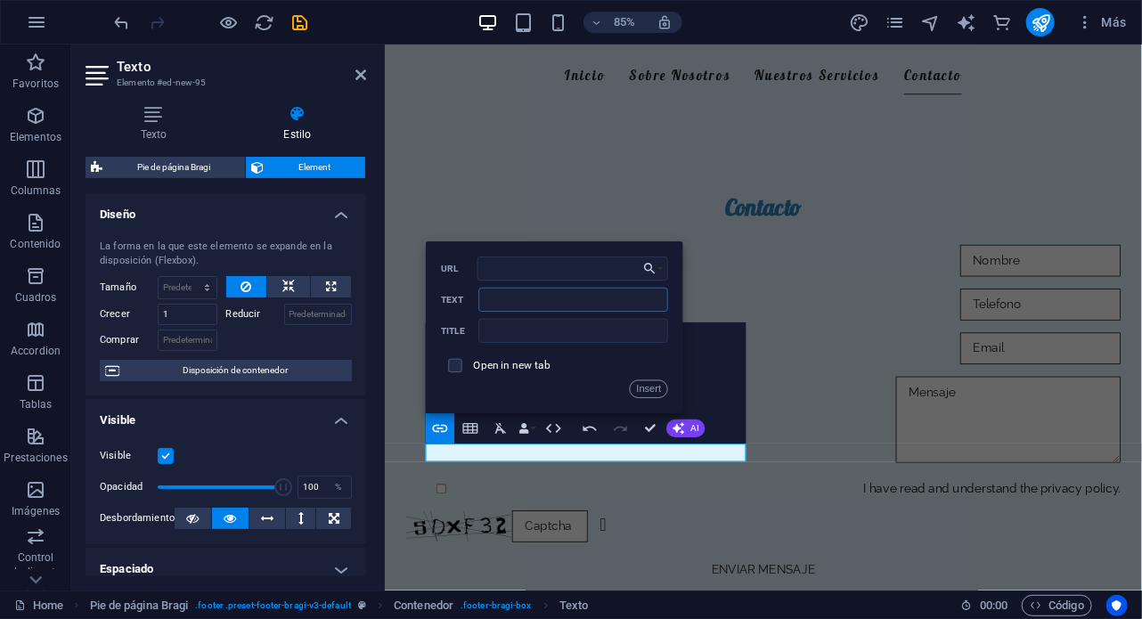
click at [481, 298] on input "Text" at bounding box center [573, 300] width 190 height 24
click at [530, 302] on input "Text" at bounding box center [573, 300] width 190 height 24
click at [499, 270] on input "URL" at bounding box center [573, 269] width 191 height 24
paste input "https://www.instagram.com/centro_felizmente/#"
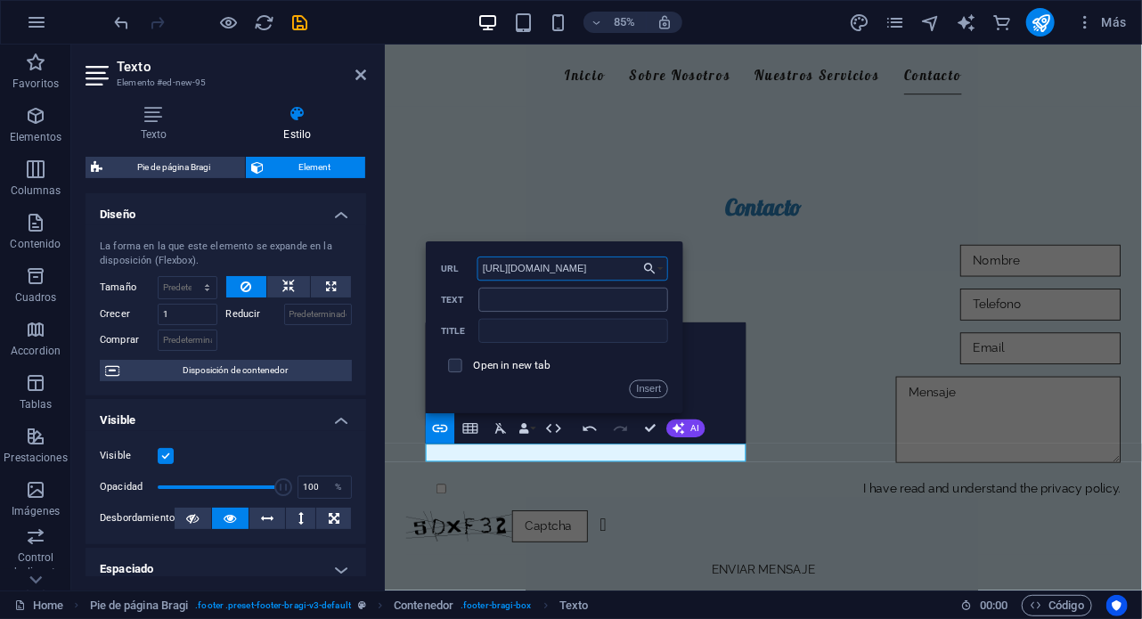
type input "https://www.instagram.com/centro_felizmente/#"
click at [502, 302] on input "Text" at bounding box center [573, 300] width 190 height 24
type input "instagram FelizMente"
click at [454, 367] on input "checkbox" at bounding box center [452, 362] width 13 height 13
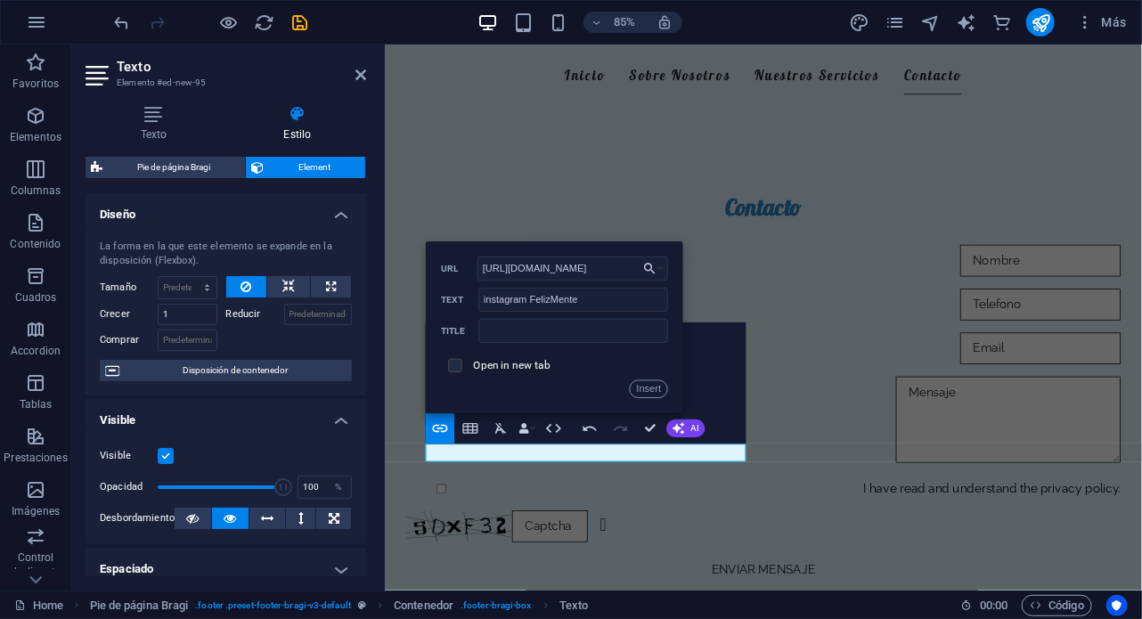
checkbox input "true"
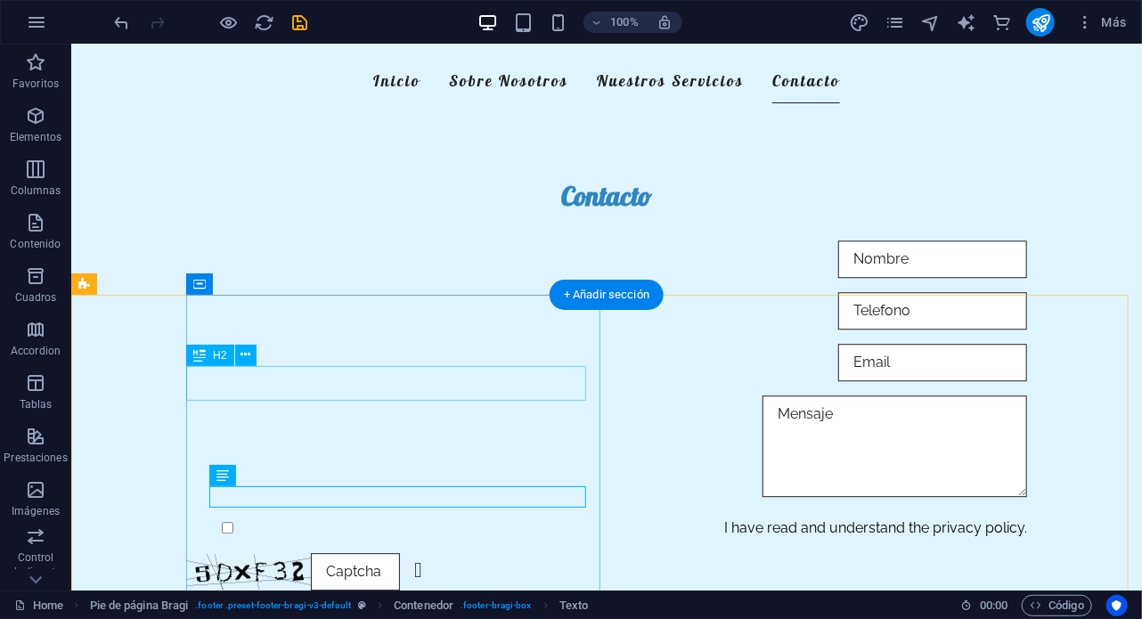
scroll to position [1914, 0]
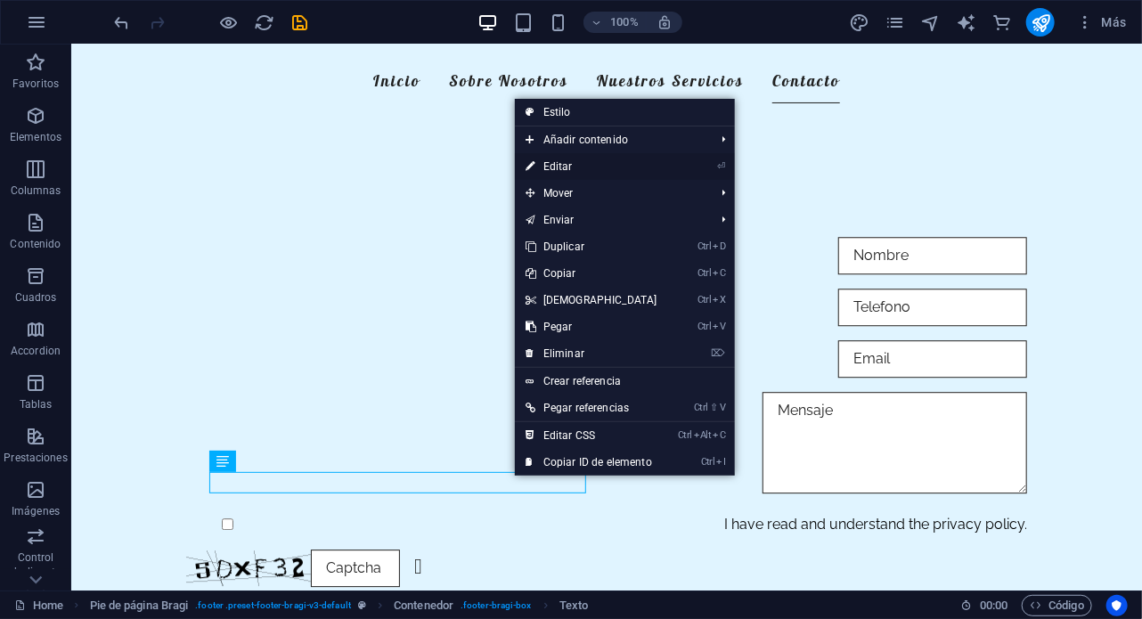
click at [601, 170] on link "⏎ Editar" at bounding box center [591, 166] width 153 height 27
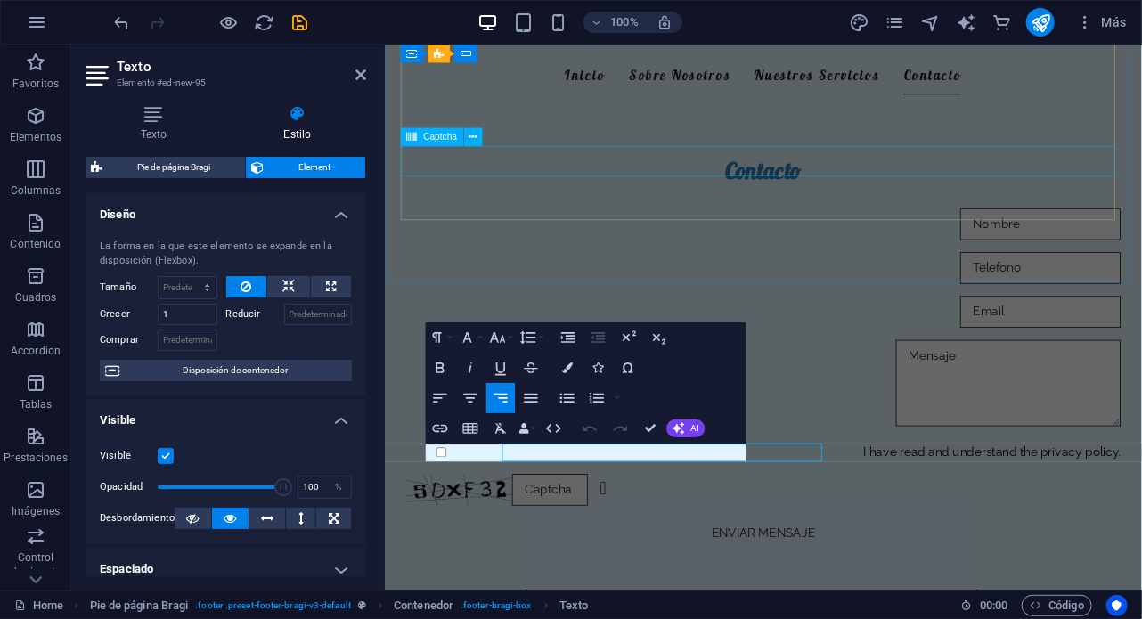
scroll to position [1871, 0]
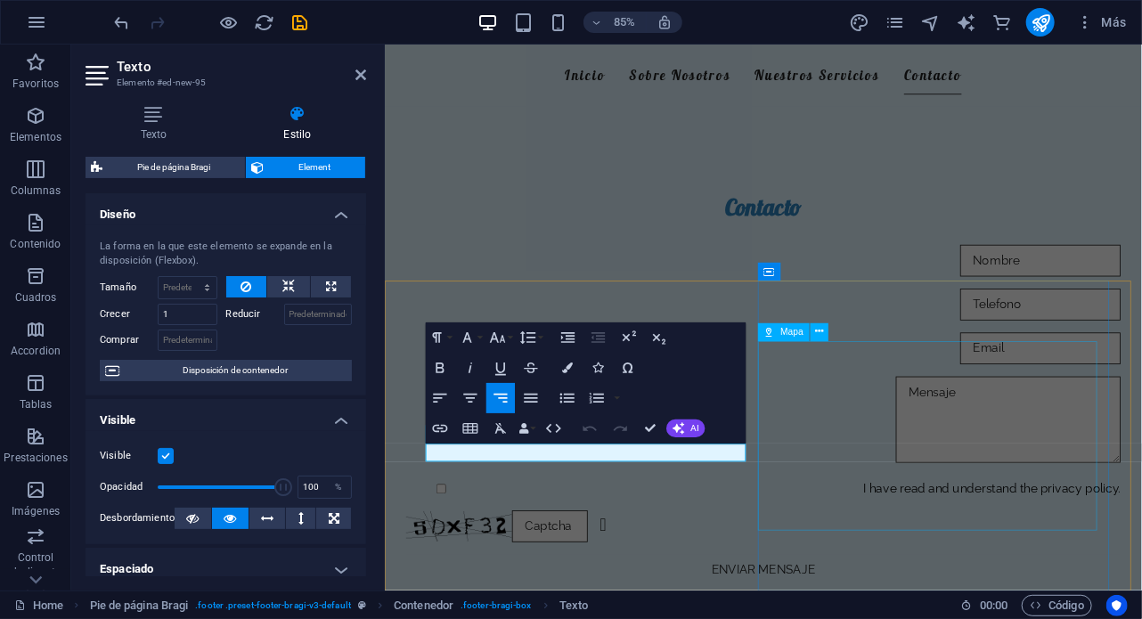
drag, startPoint x: 479, startPoint y: 522, endPoint x: 864, endPoint y: 498, distance: 385.7
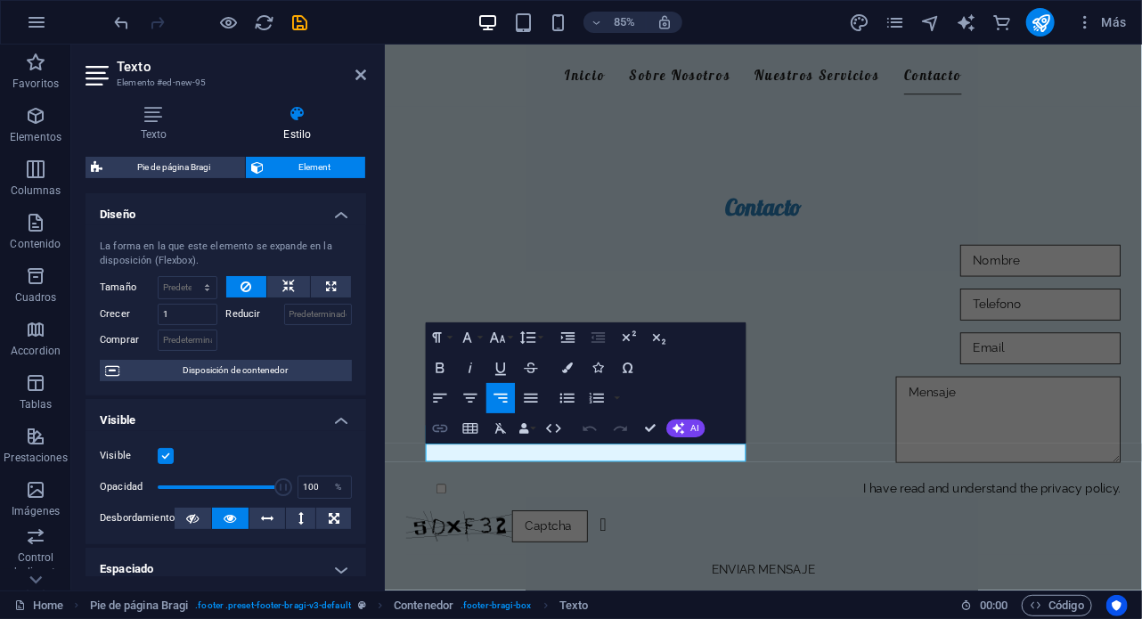
click at [443, 420] on icon "button" at bounding box center [440, 429] width 18 height 18
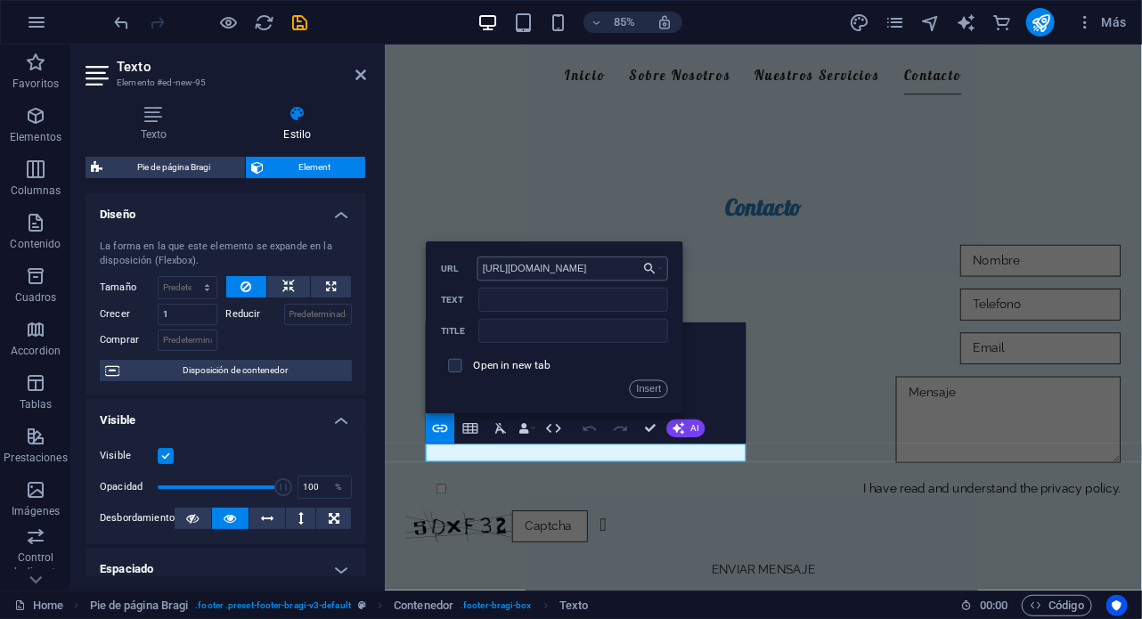
scroll to position [0, 62]
type input "https://www.instagram.com/centro_felizmente/#"
click at [492, 365] on label "Open in new tab" at bounding box center [512, 365] width 78 height 12
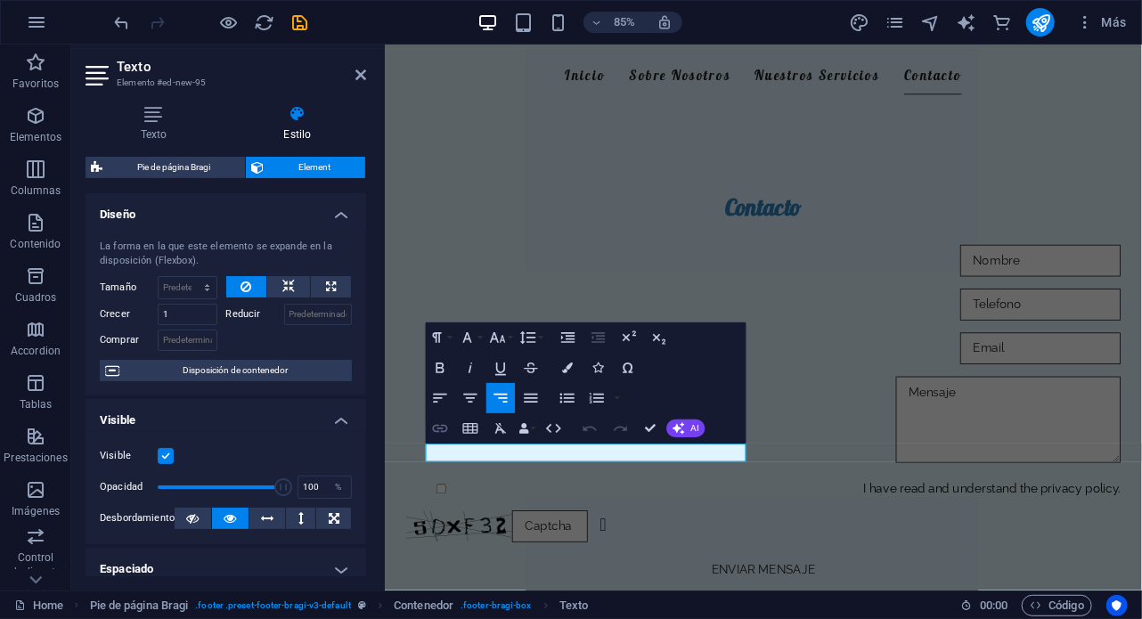
click at [437, 429] on icon "button" at bounding box center [440, 429] width 15 height 8
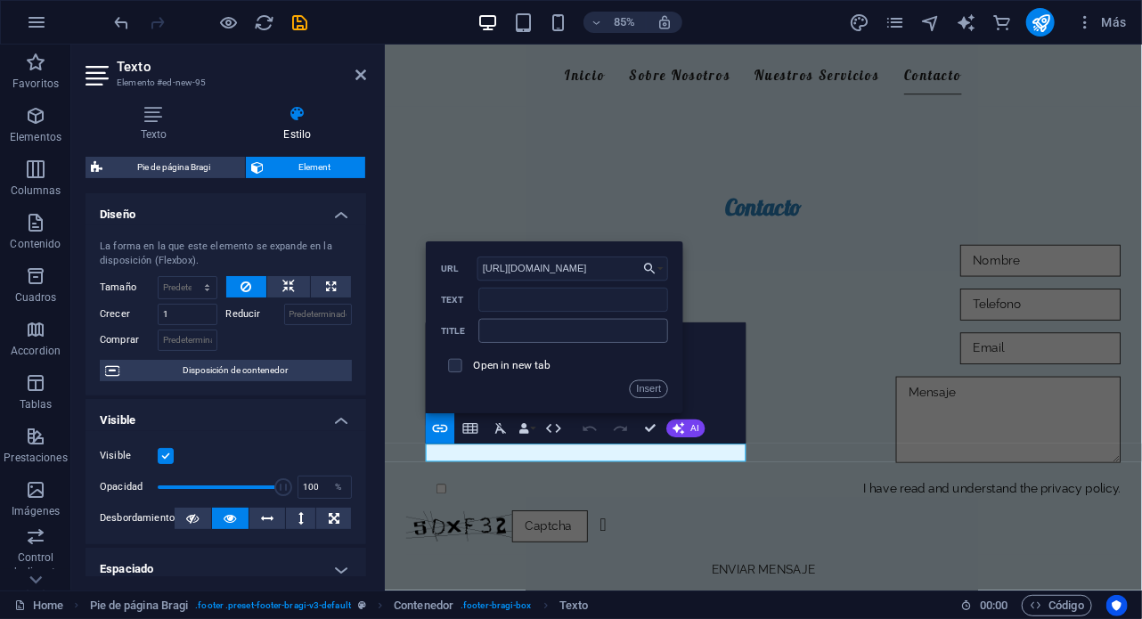
scroll to position [0, 62]
type input "https://www.instagram.com/centro_felizmente/#"
click at [528, 302] on input "Text" at bounding box center [573, 300] width 190 height 24
type input "Instragram FelizMente"
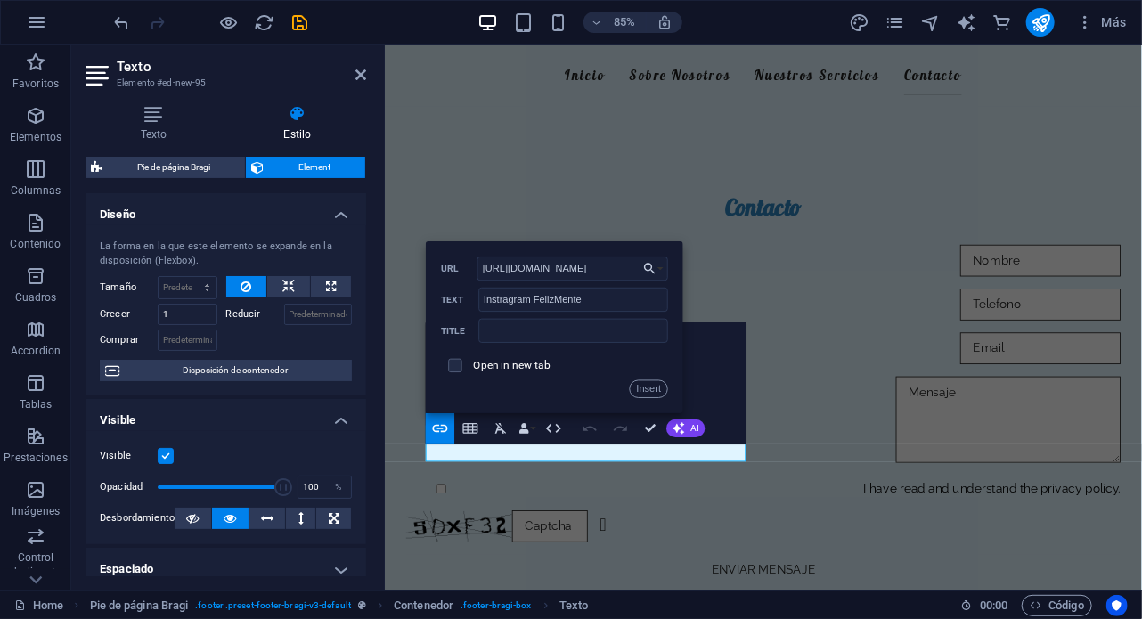
click at [505, 369] on label "Open in new tab" at bounding box center [512, 365] width 78 height 12
click at [648, 393] on button "Insert" at bounding box center [649, 389] width 38 height 18
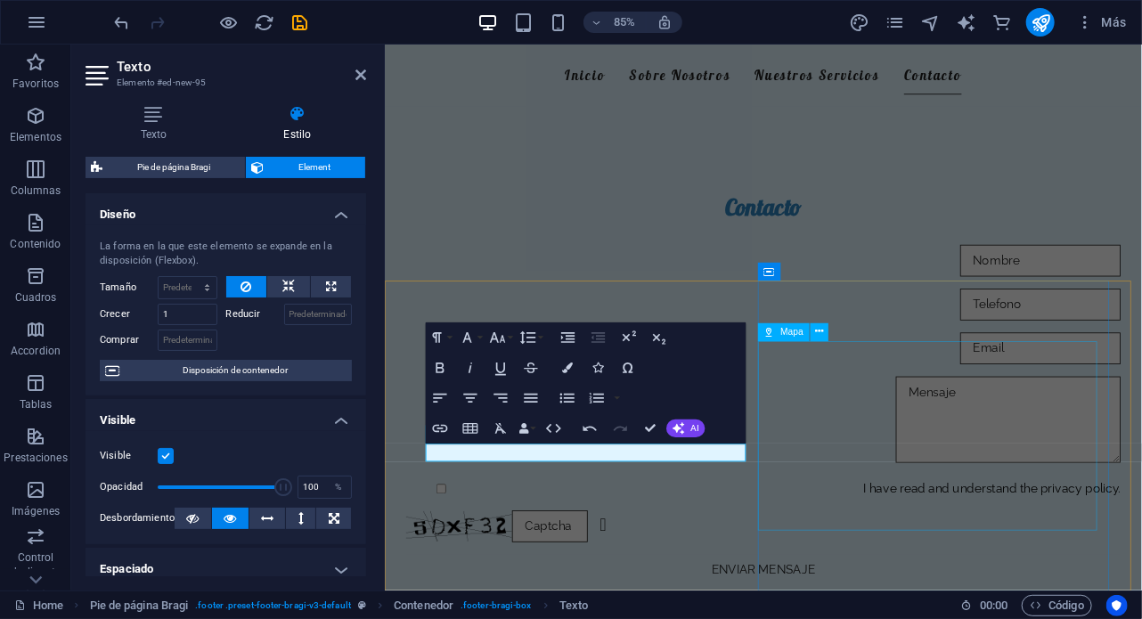
drag, startPoint x: 670, startPoint y: 524, endPoint x: 830, endPoint y: 500, distance: 162.2
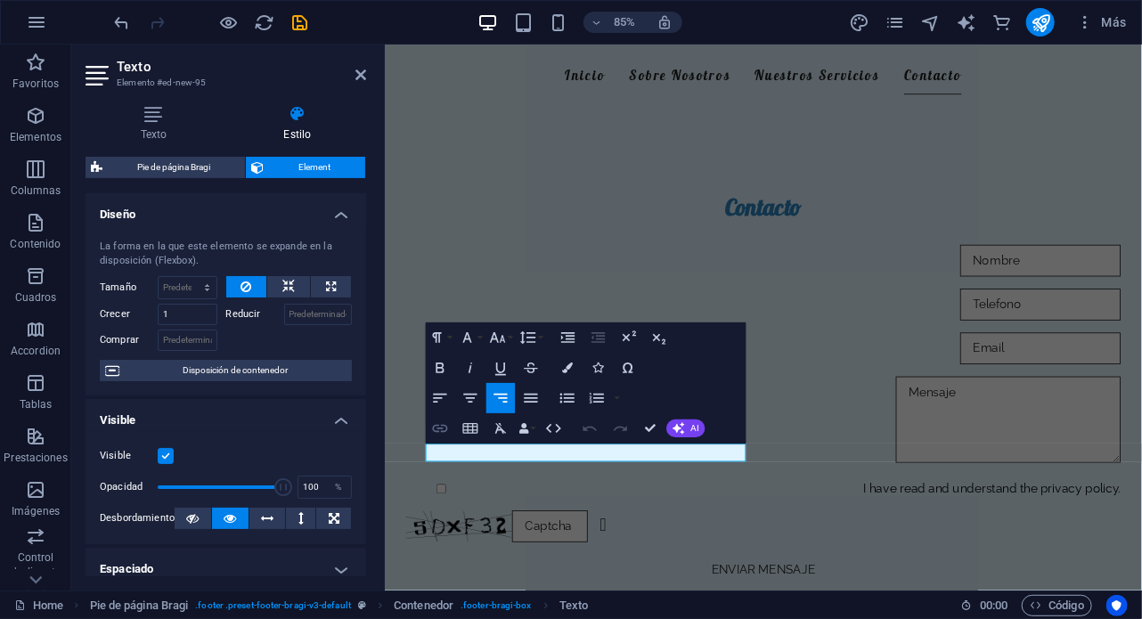
click at [439, 438] on button "Insert Link" at bounding box center [440, 428] width 29 height 30
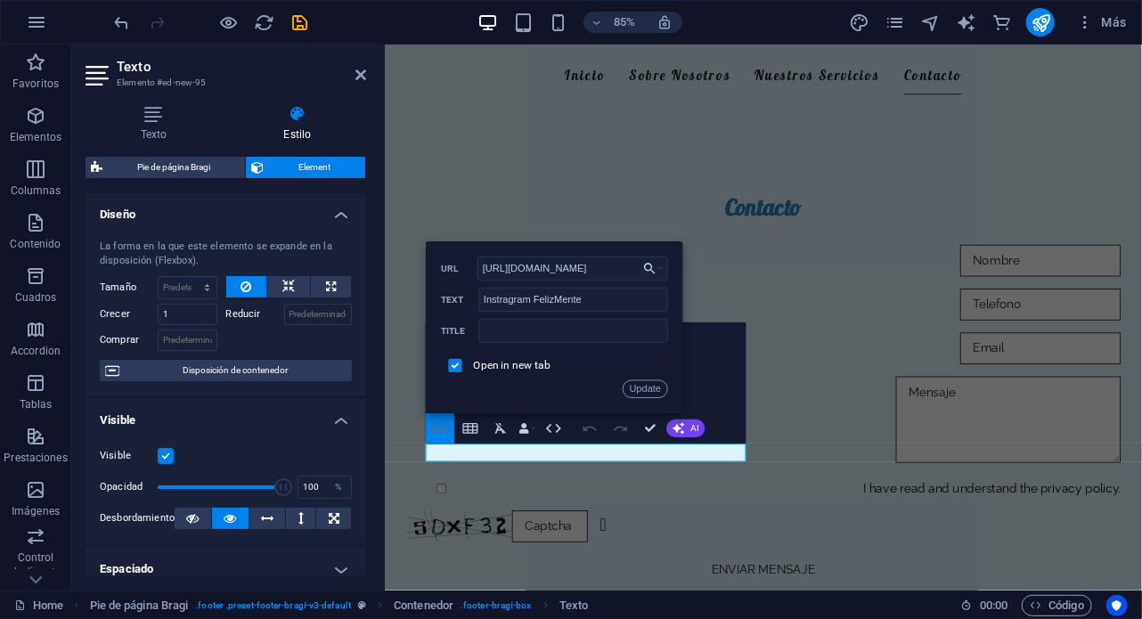
scroll to position [0, 62]
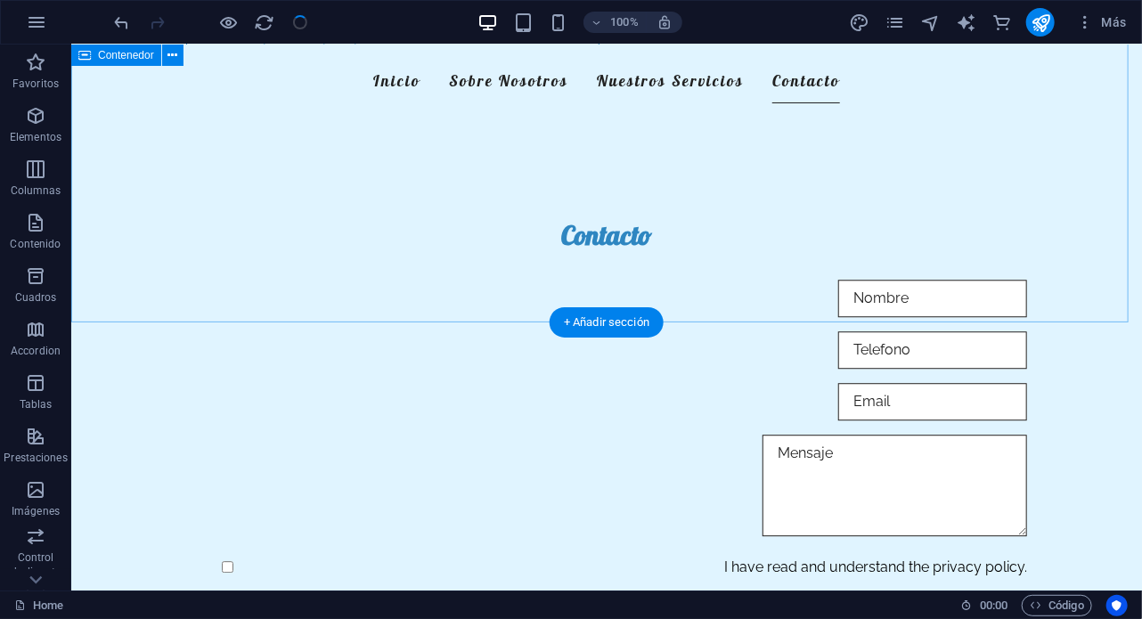
scroll to position [1967, 0]
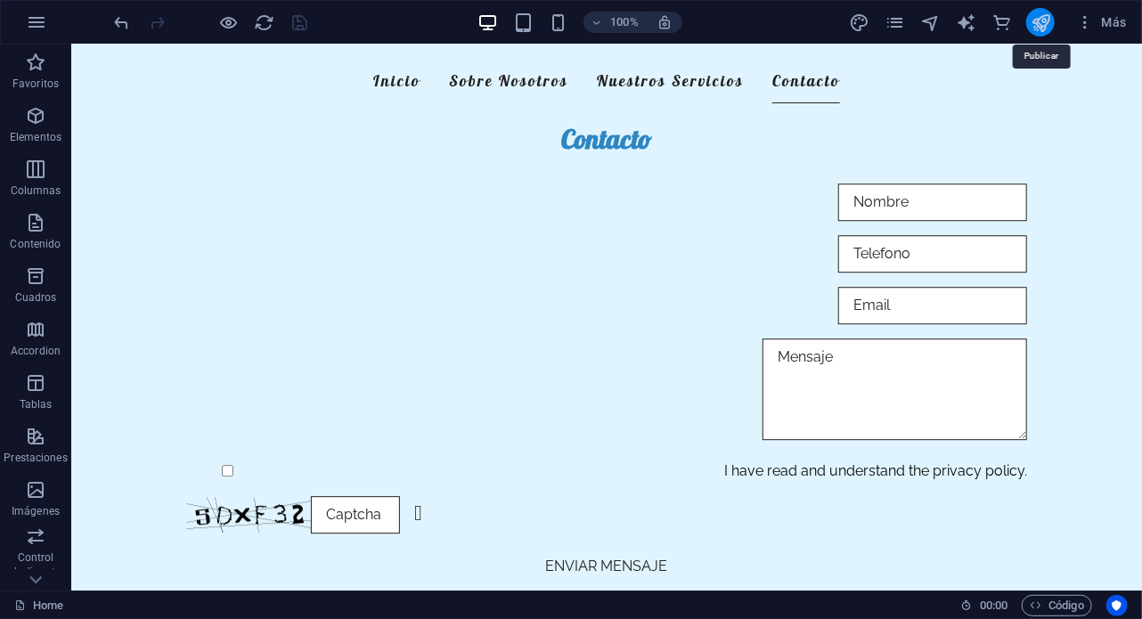
click at [1041, 13] on icon "publish" at bounding box center [1041, 22] width 20 height 20
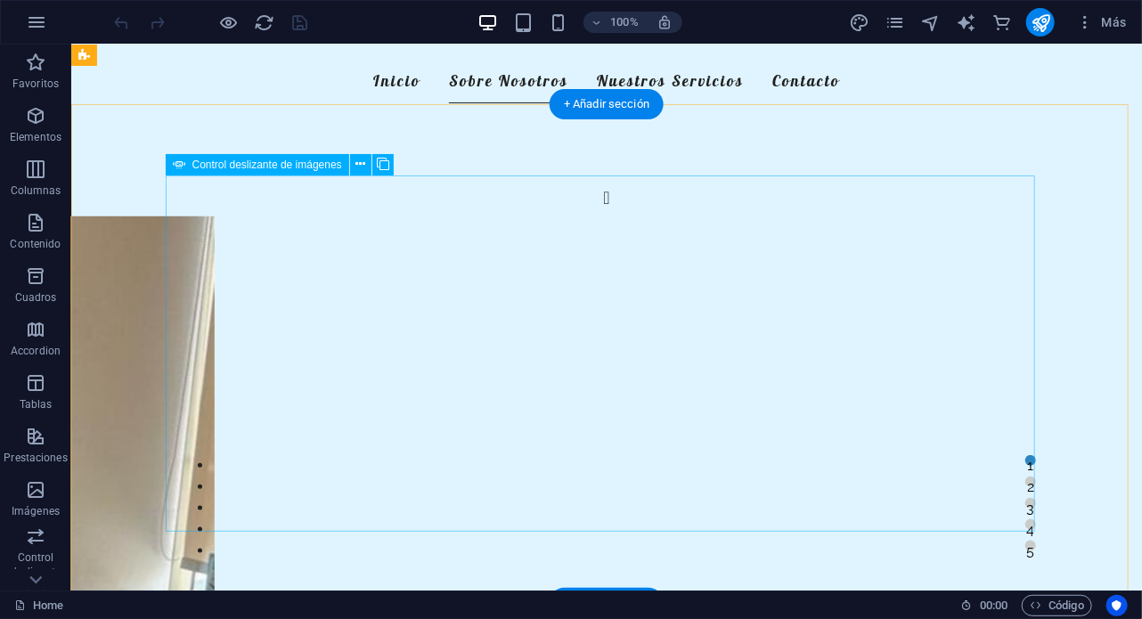
scroll to position [611, 0]
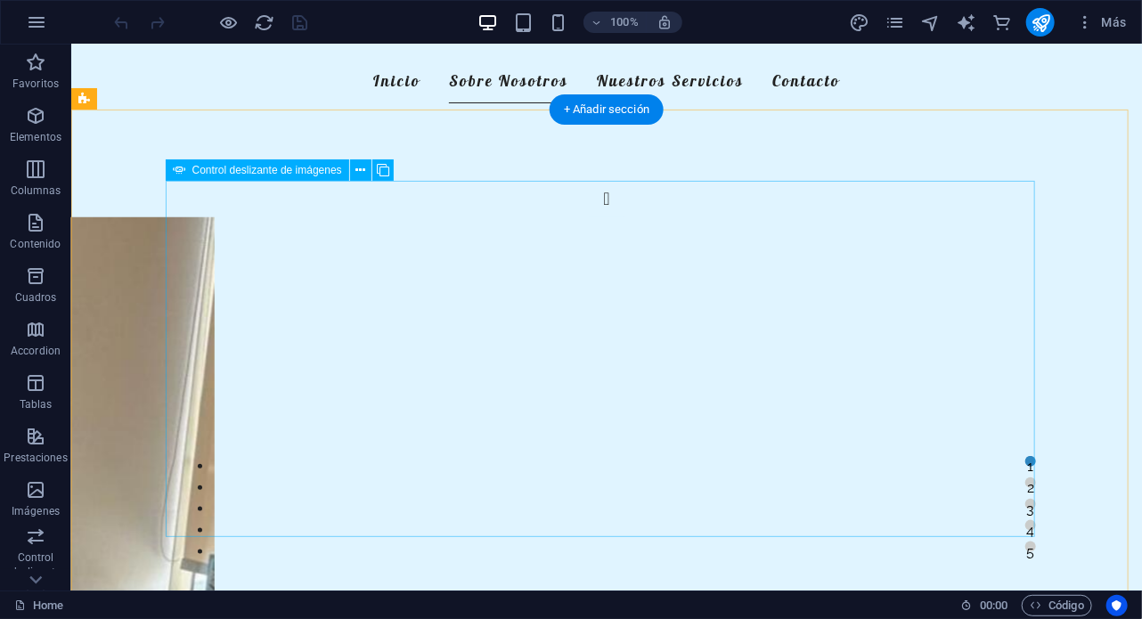
select select "px"
select select "ms"
select select "s"
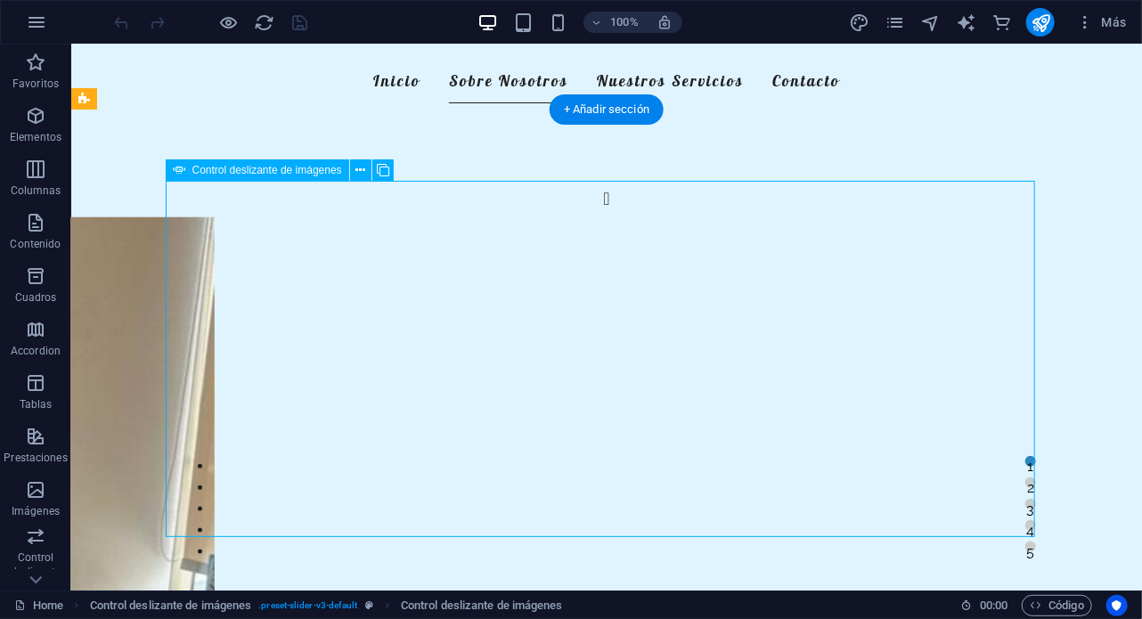
select select "progressive"
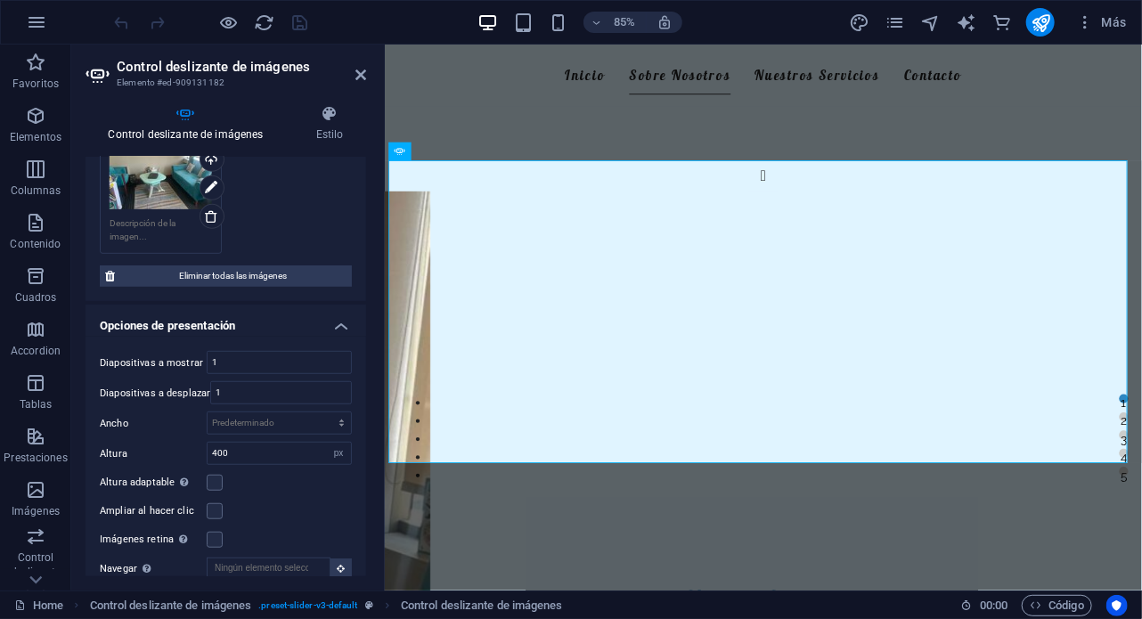
scroll to position [452, 0]
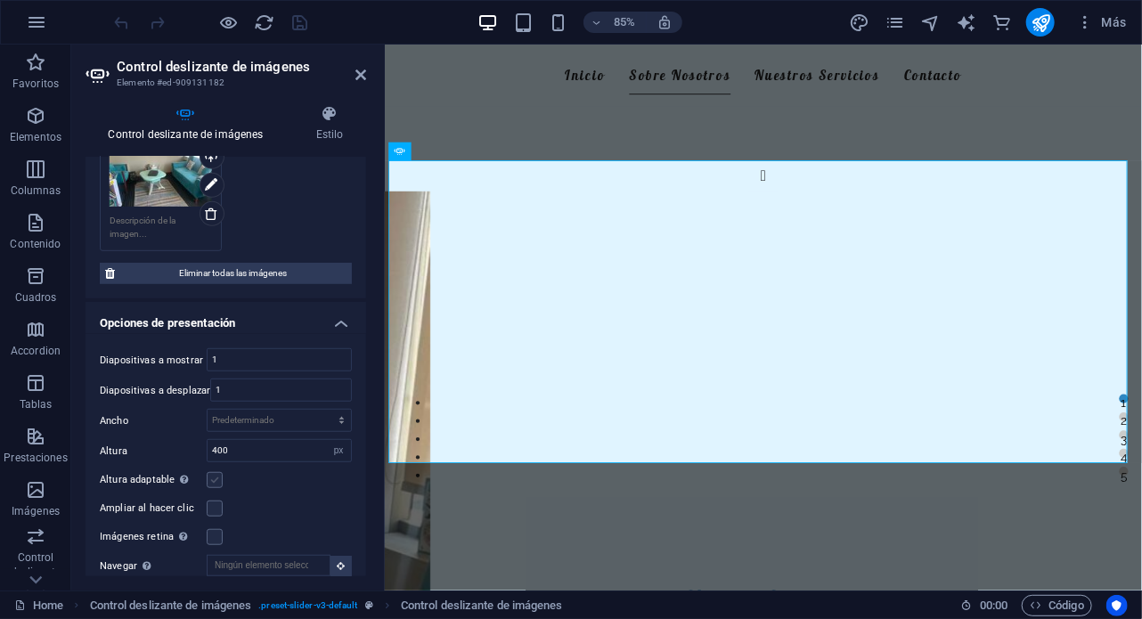
click at [210, 472] on label at bounding box center [215, 480] width 16 height 16
click at [0, 0] on input "Altura adaptable Ajustar automáticamente el alto para controles deslizantes de …" at bounding box center [0, 0] width 0 height 0
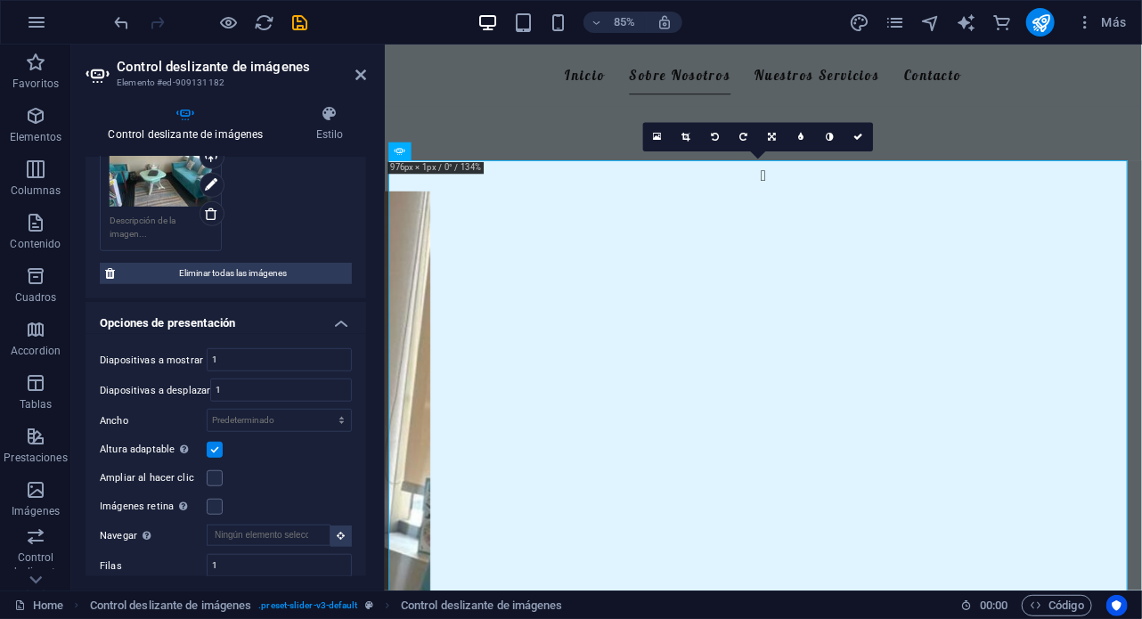
click at [213, 510] on div "Imágenes retina Automáticamente cargar tamaños optimizados de smartphone e imag…" at bounding box center [226, 506] width 252 height 21
click at [211, 505] on label at bounding box center [215, 507] width 16 height 16
click at [0, 0] on input "Imágenes retina Automáticamente cargar tamaños optimizados de smartphone e imag…" at bounding box center [0, 0] width 0 height 0
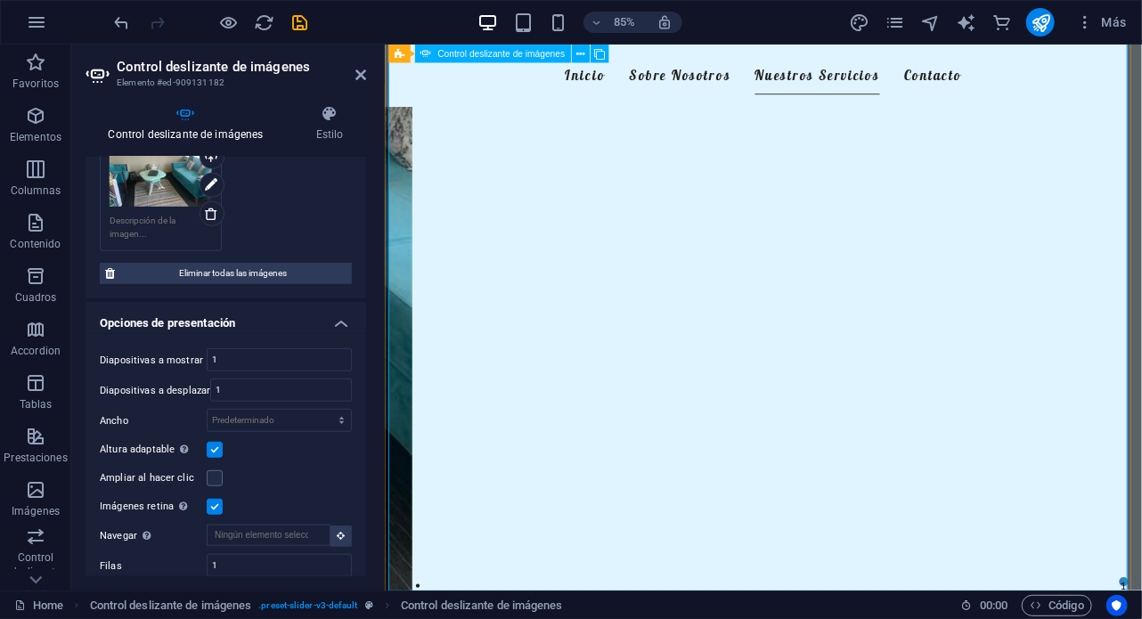
scroll to position [1230, 0]
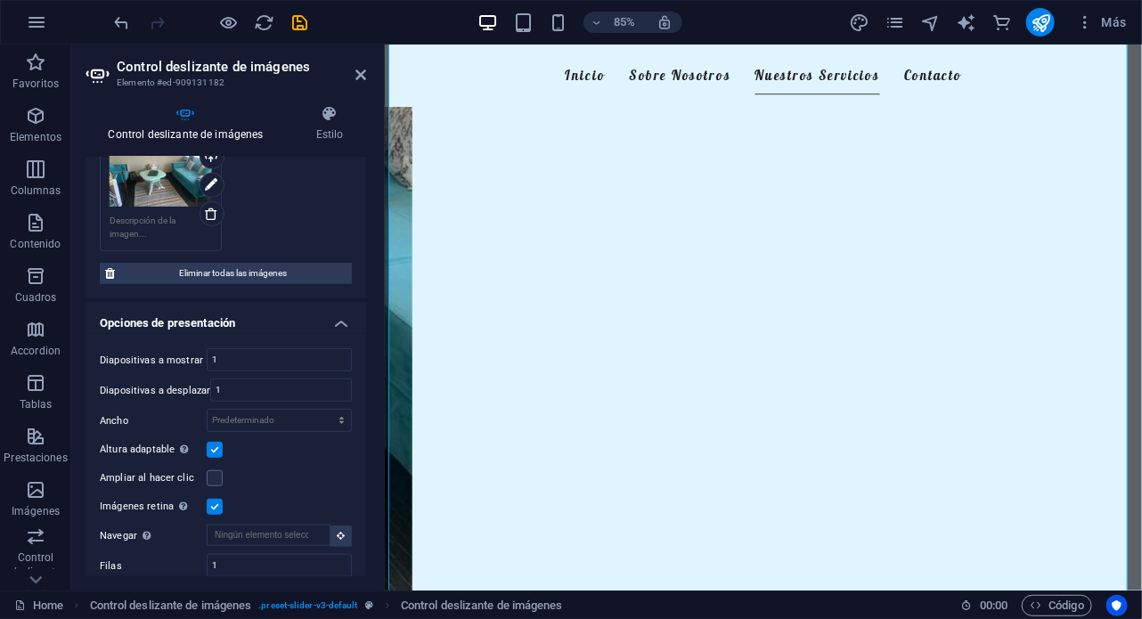
click at [219, 442] on label at bounding box center [215, 450] width 16 height 16
click at [0, 0] on input "Altura adaptable Ajustar automáticamente el alto para controles deslizantes de …" at bounding box center [0, 0] width 0 height 0
click at [215, 530] on label at bounding box center [215, 537] width 16 height 16
click at [0, 0] on input "Imágenes retina Automáticamente cargar tamaños optimizados de smartphone e imag…" at bounding box center [0, 0] width 0 height 0
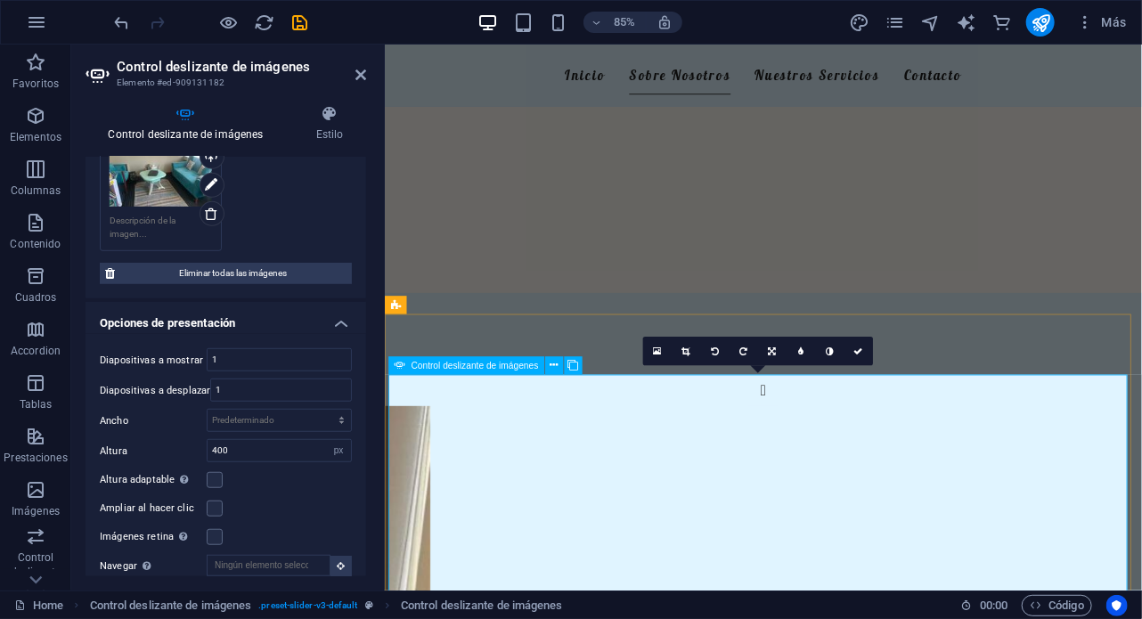
scroll to position [358, 0]
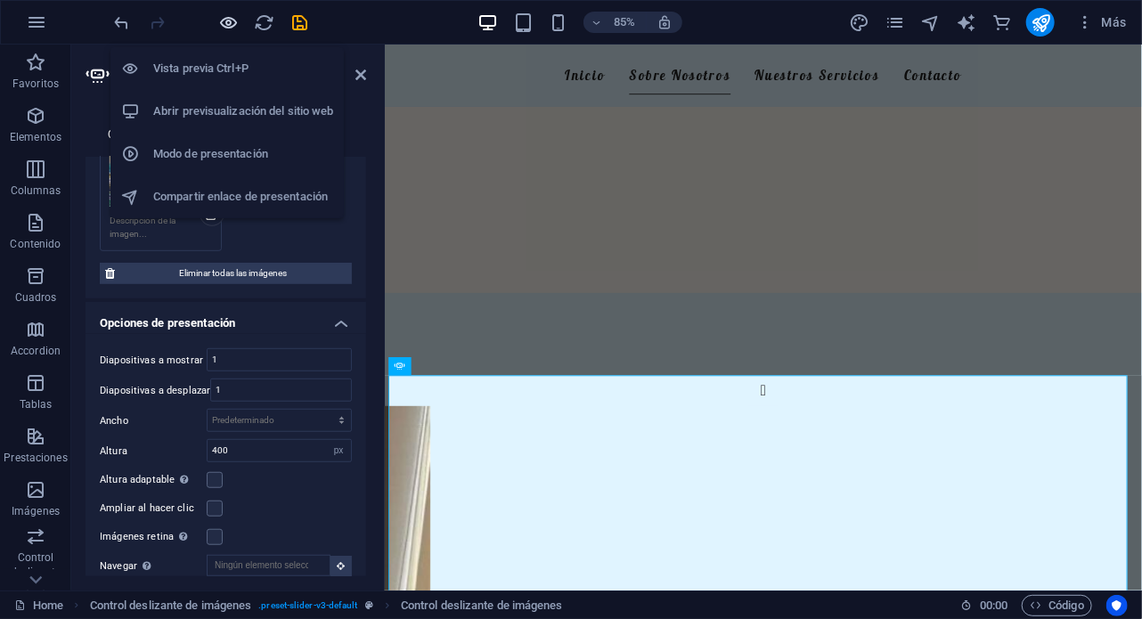
click at [230, 17] on icon "button" at bounding box center [229, 22] width 20 height 20
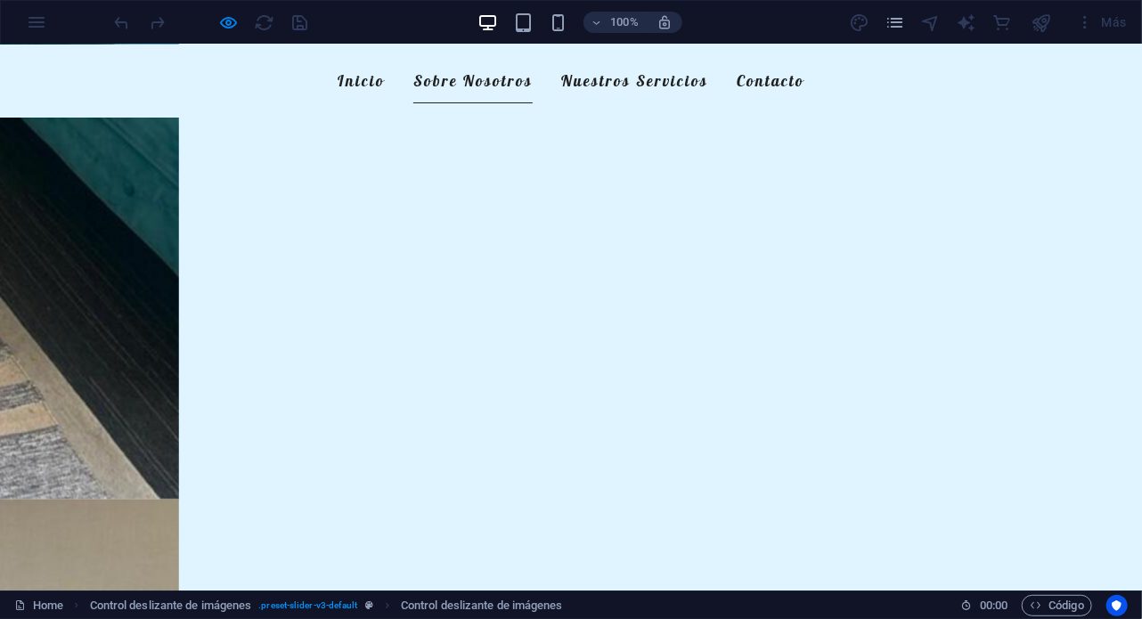
scroll to position [1527, 0]
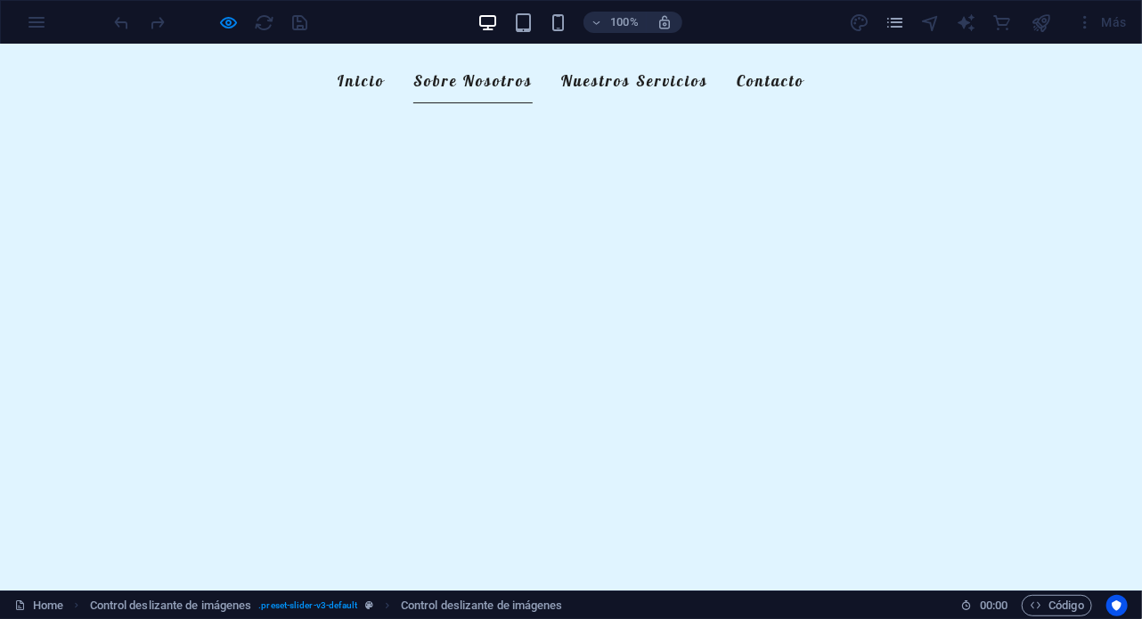
scroll to position [1045, 0]
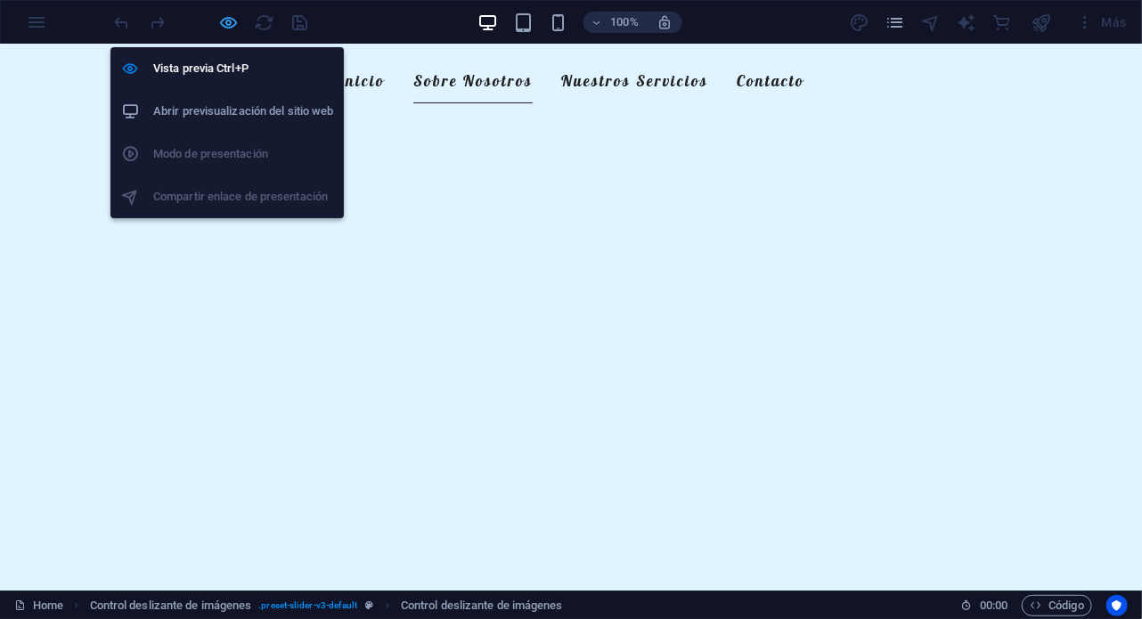
click at [232, 20] on icon "button" at bounding box center [229, 22] width 20 height 20
select select "px"
select select "ms"
select select "s"
select select "progressive"
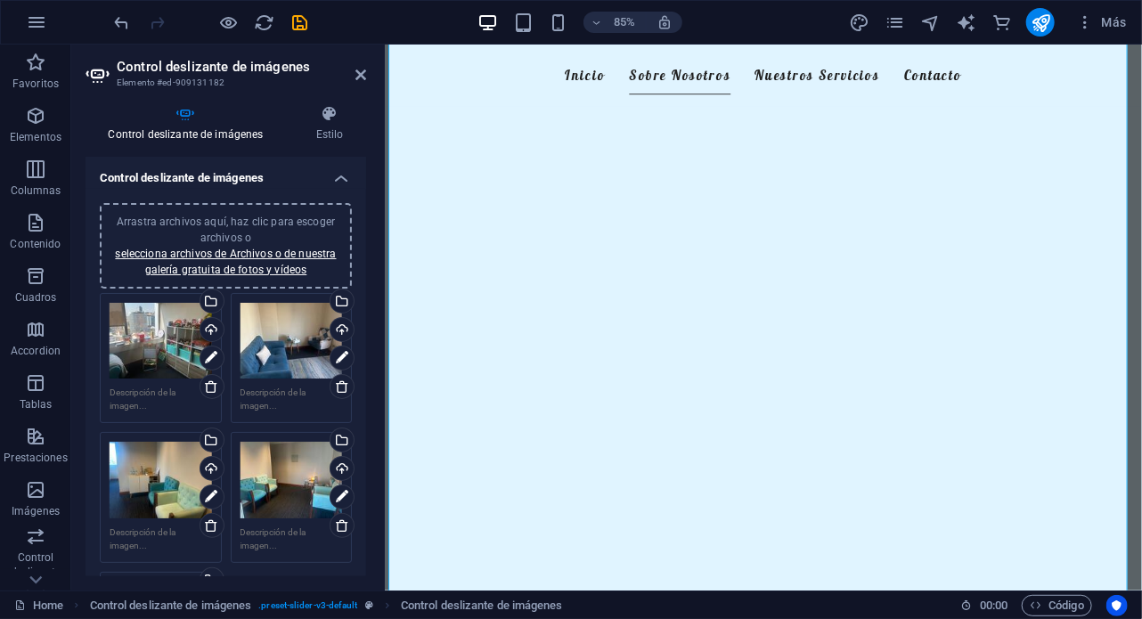
click at [271, 340] on div "Arrastra archivos aquí, haz clic para escoger archivos o selecciona archivos de…" at bounding box center [292, 341] width 102 height 77
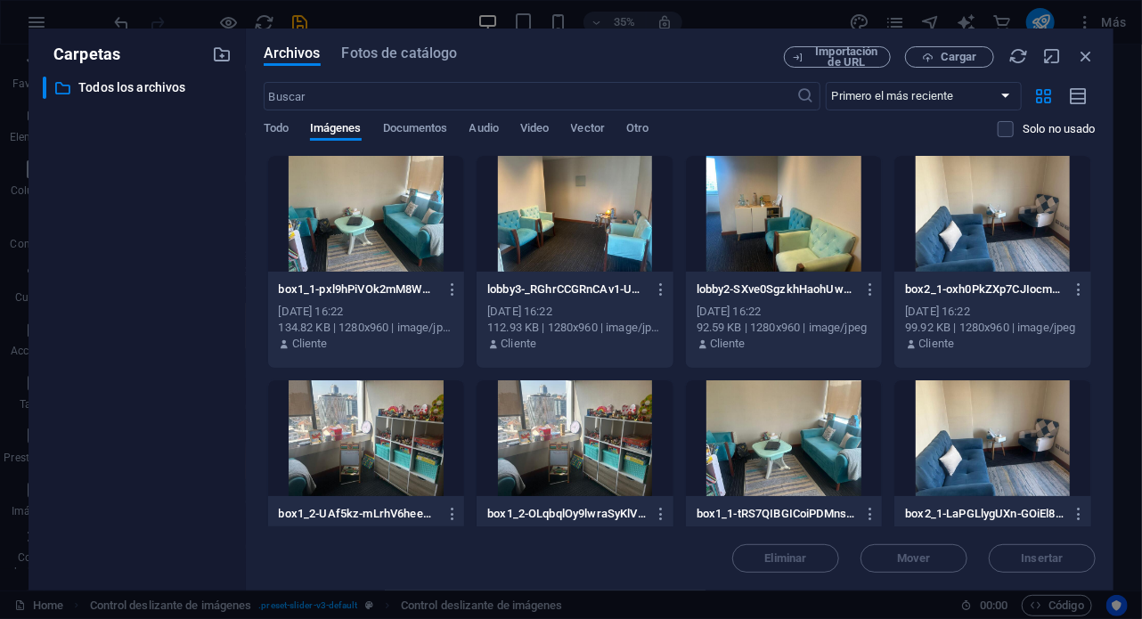
click at [700, 70] on div "Archivos Fotos de catálogo Importación de URL Cargar ​ Primero el más reciente …" at bounding box center [680, 309] width 832 height 527
click at [1087, 59] on icon "button" at bounding box center [1086, 56] width 20 height 20
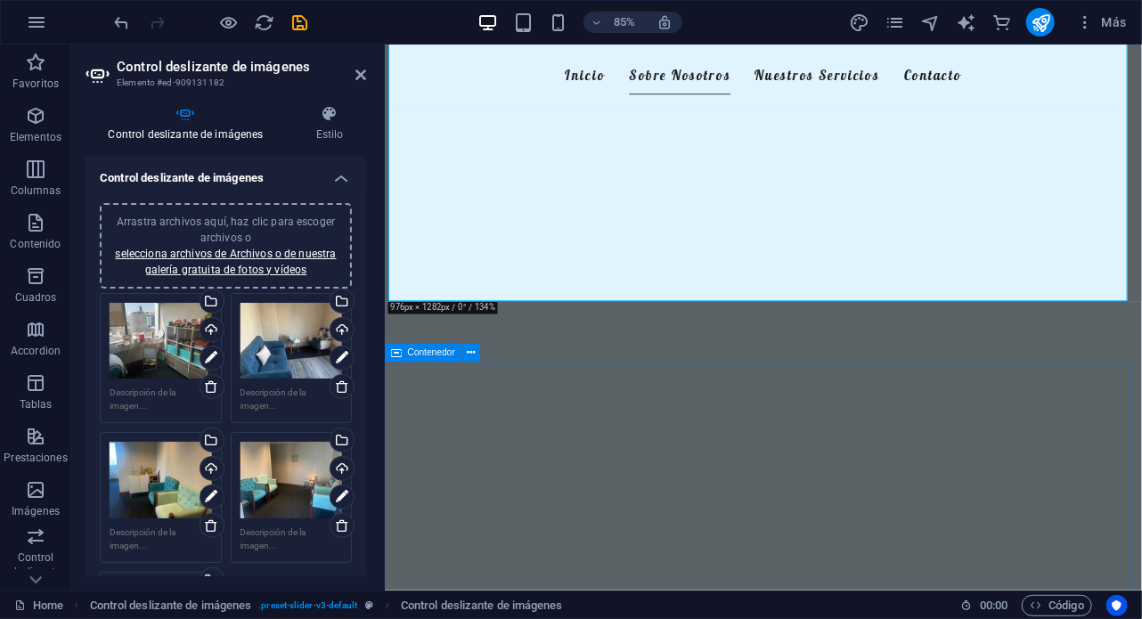
scroll to position [1588, 0]
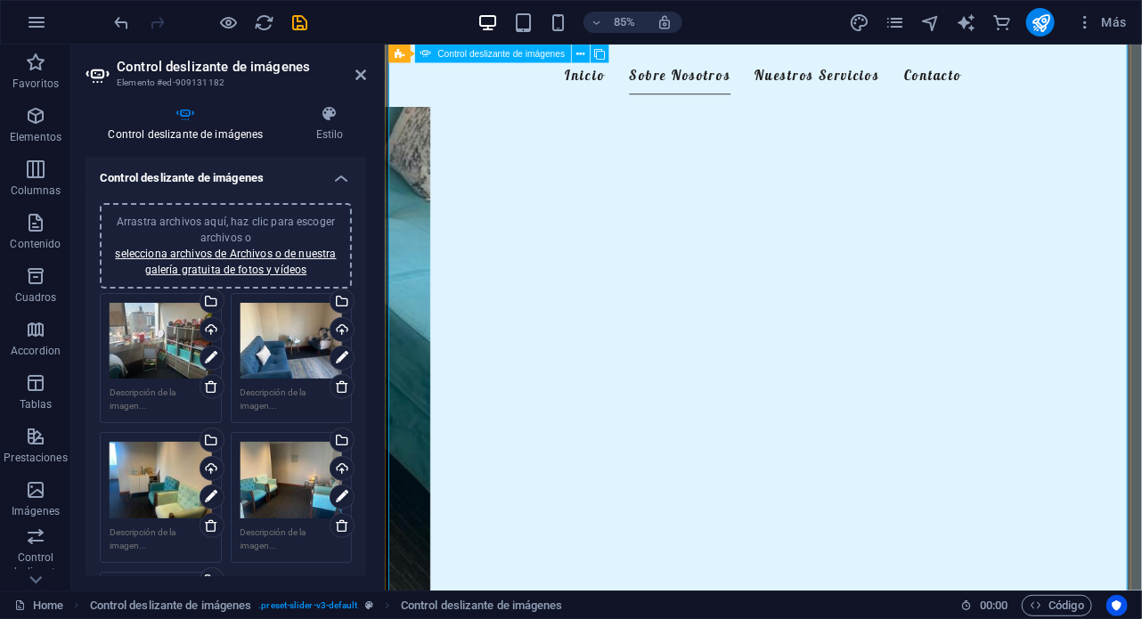
scroll to position [1216, 0]
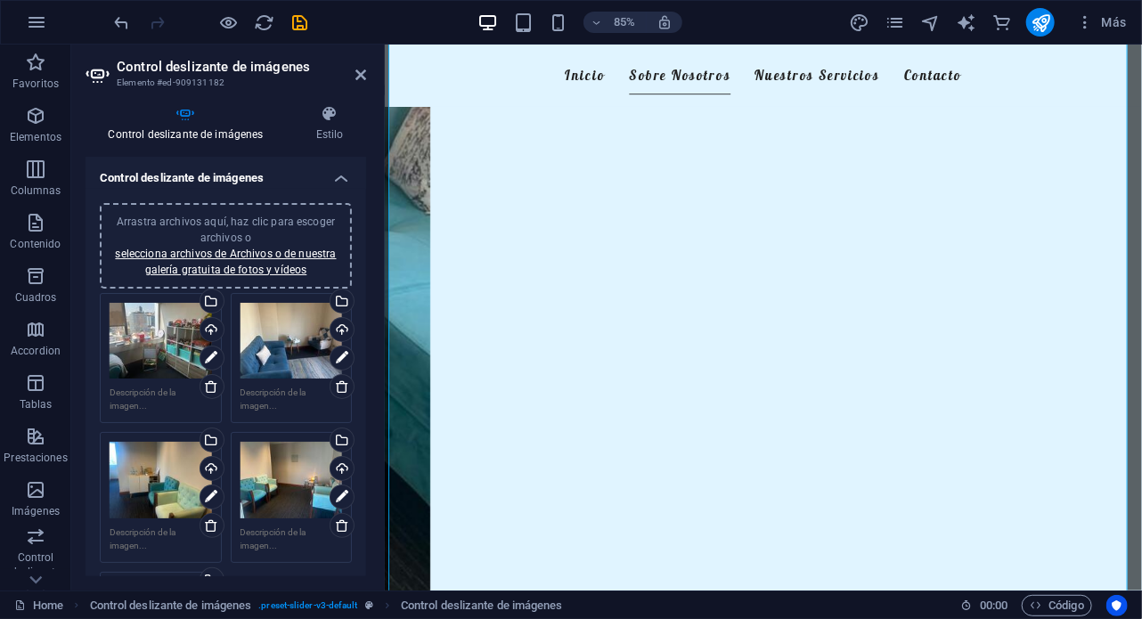
click at [328, 143] on div "Control deslizante de imágenes Estilo Control deslizante de imágenes Arrastra a…" at bounding box center [226, 340] width 281 height 471
click at [324, 118] on icon at bounding box center [329, 114] width 73 height 18
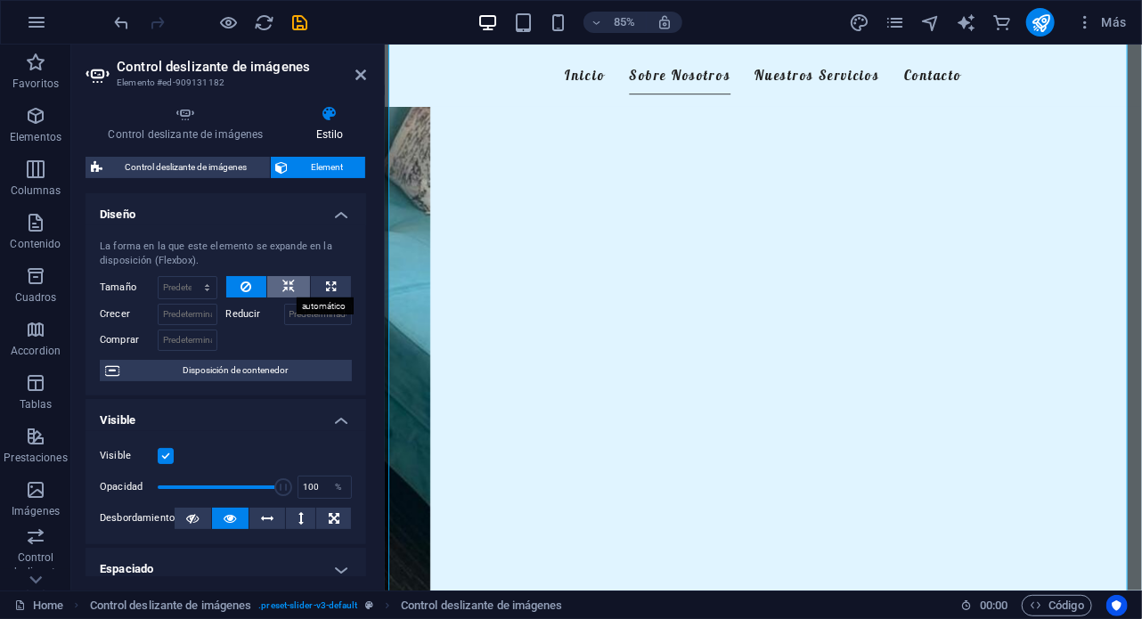
click at [282, 284] on icon at bounding box center [288, 286] width 12 height 21
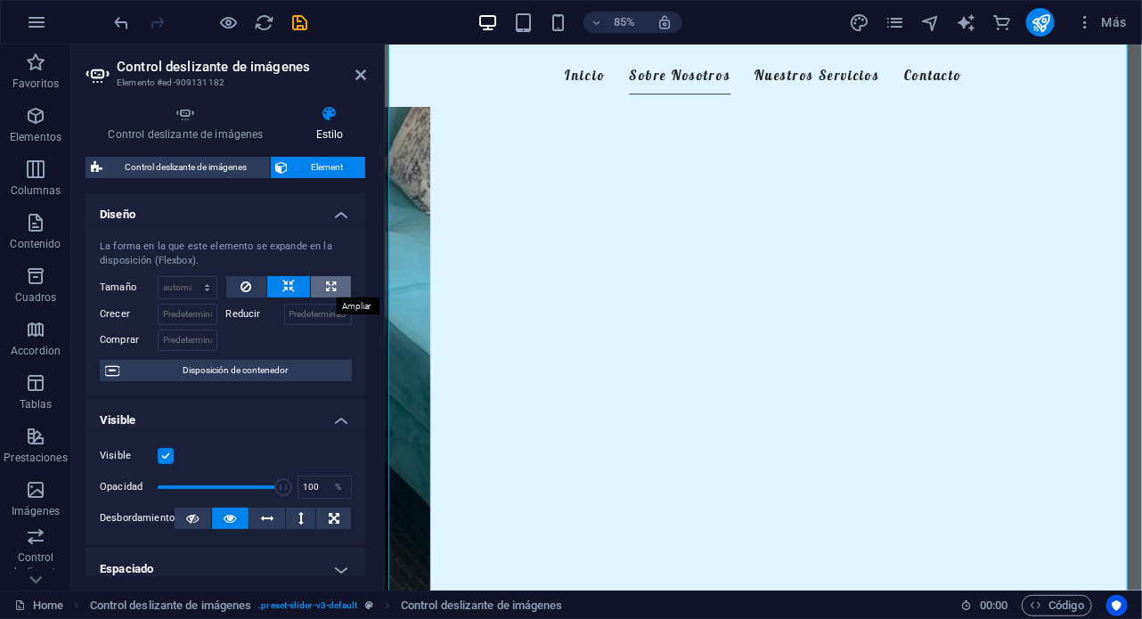
click at [328, 284] on icon at bounding box center [331, 286] width 10 height 21
type input "100"
select select "%"
click at [282, 285] on icon at bounding box center [288, 286] width 12 height 21
select select "DISABLED_OPTION_VALUE"
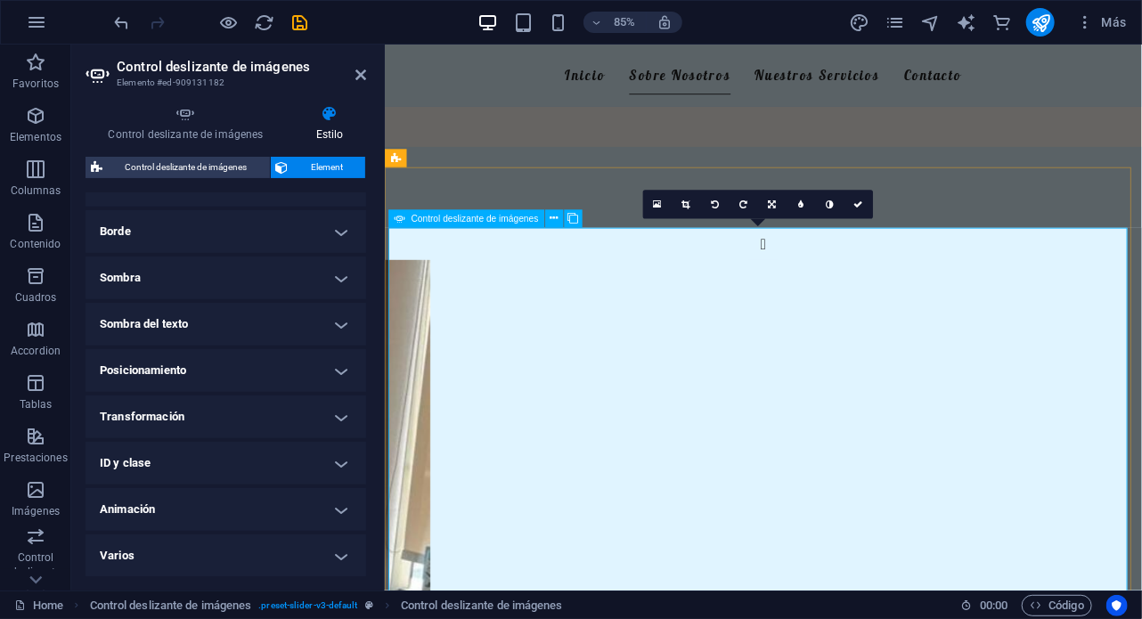
scroll to position [529, 0]
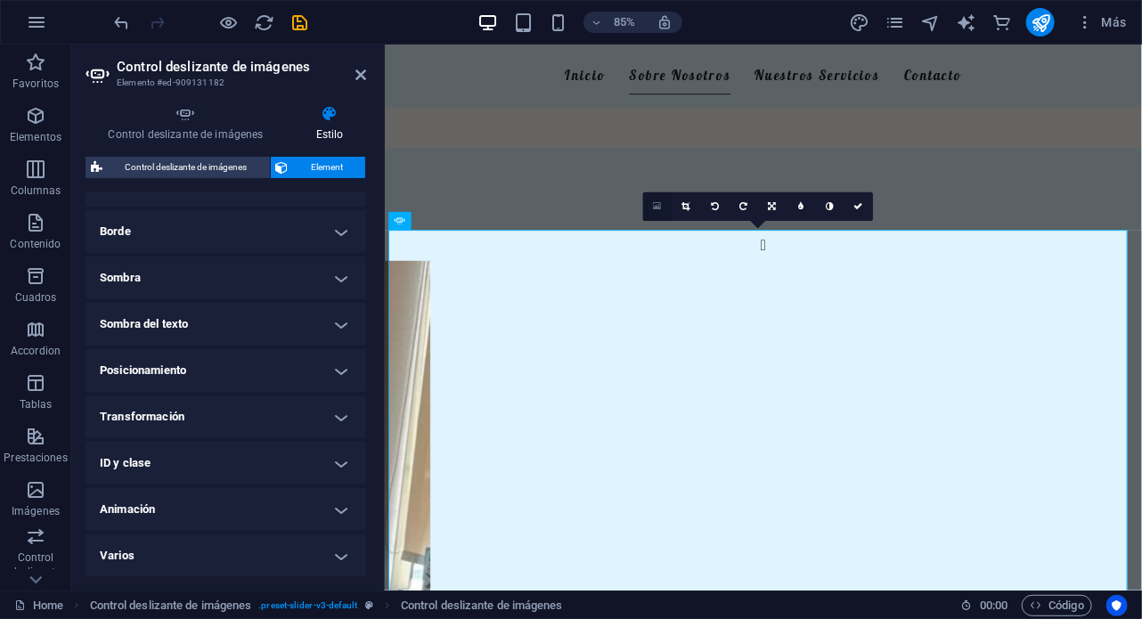
click at [661, 206] on link at bounding box center [657, 206] width 29 height 29
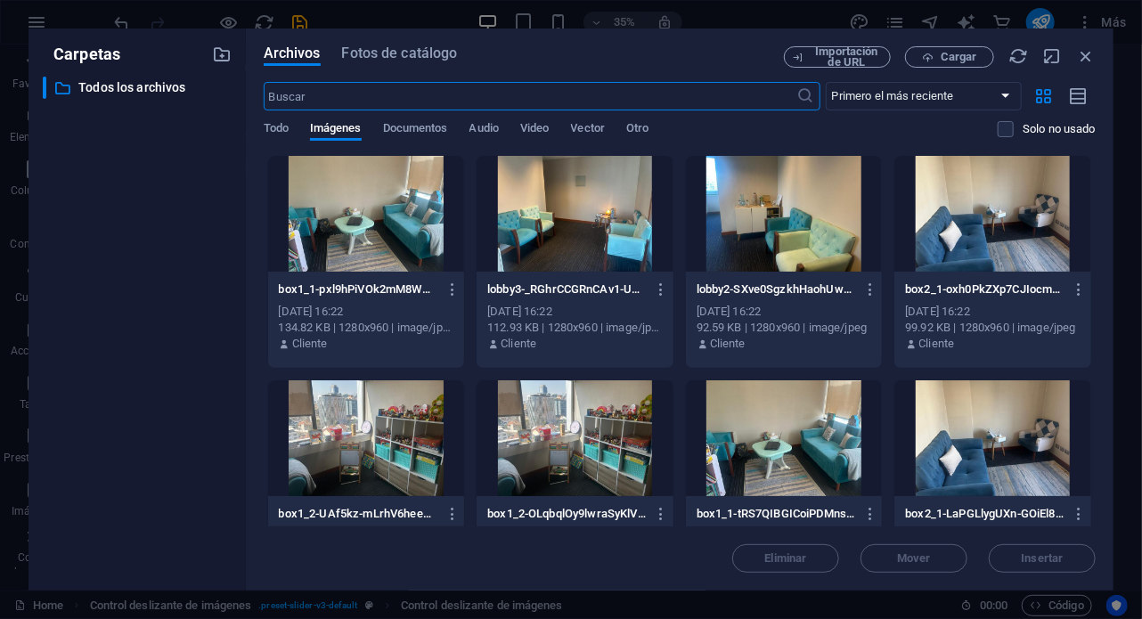
scroll to position [953, 0]
click at [1091, 53] on icon "button" at bounding box center [1086, 56] width 20 height 20
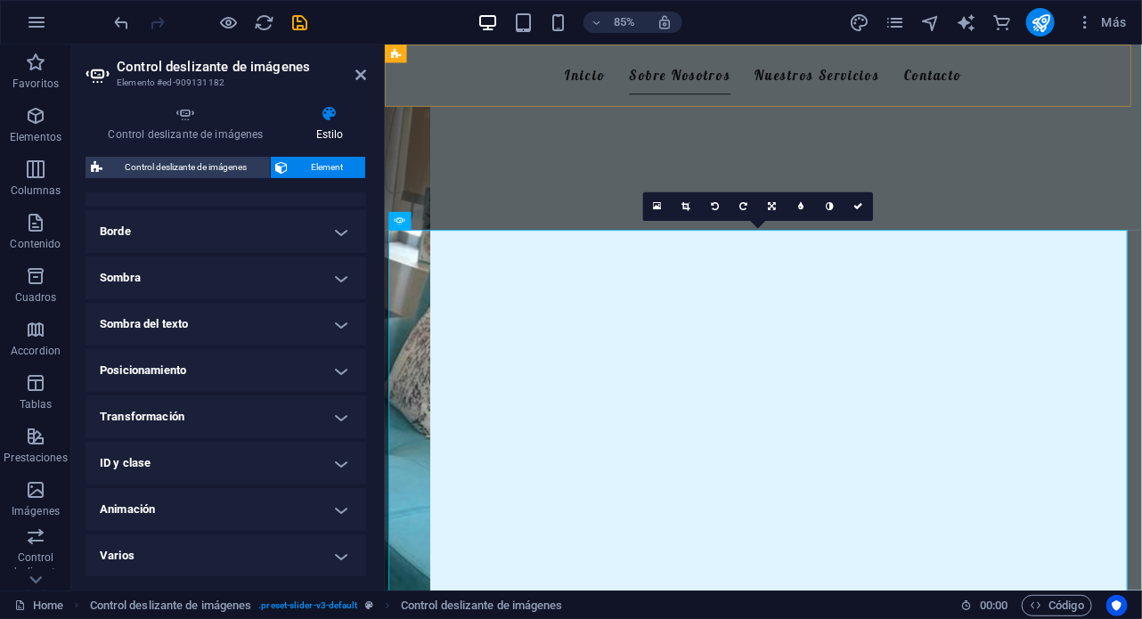
scroll to position [529, 0]
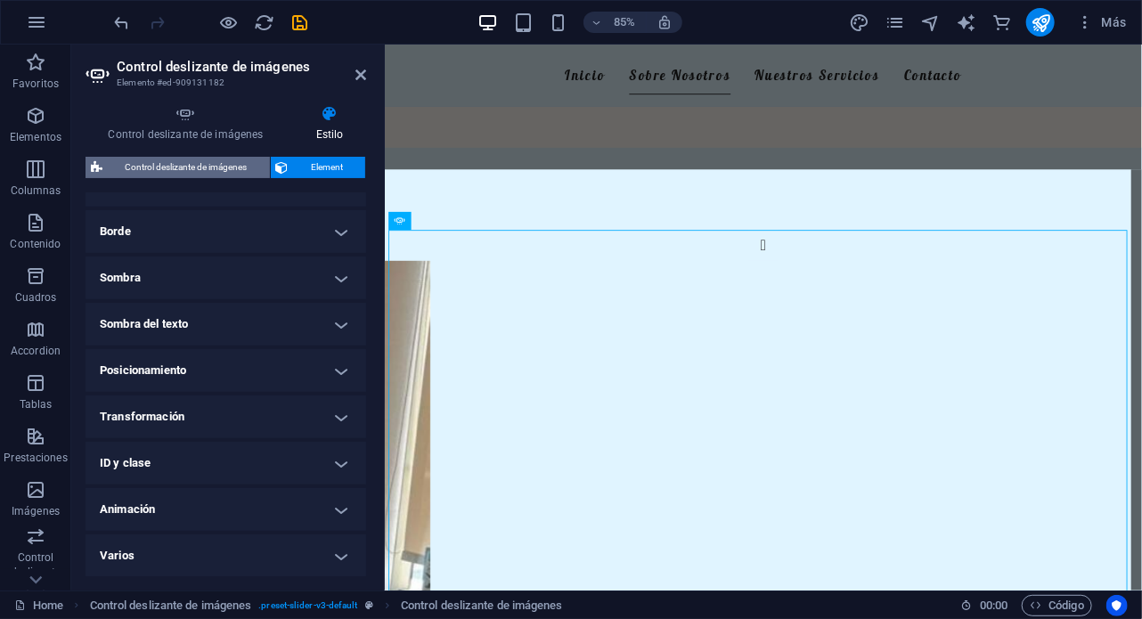
click at [208, 170] on span "Control deslizante de imágenes" at bounding box center [186, 167] width 157 height 21
select select "rem"
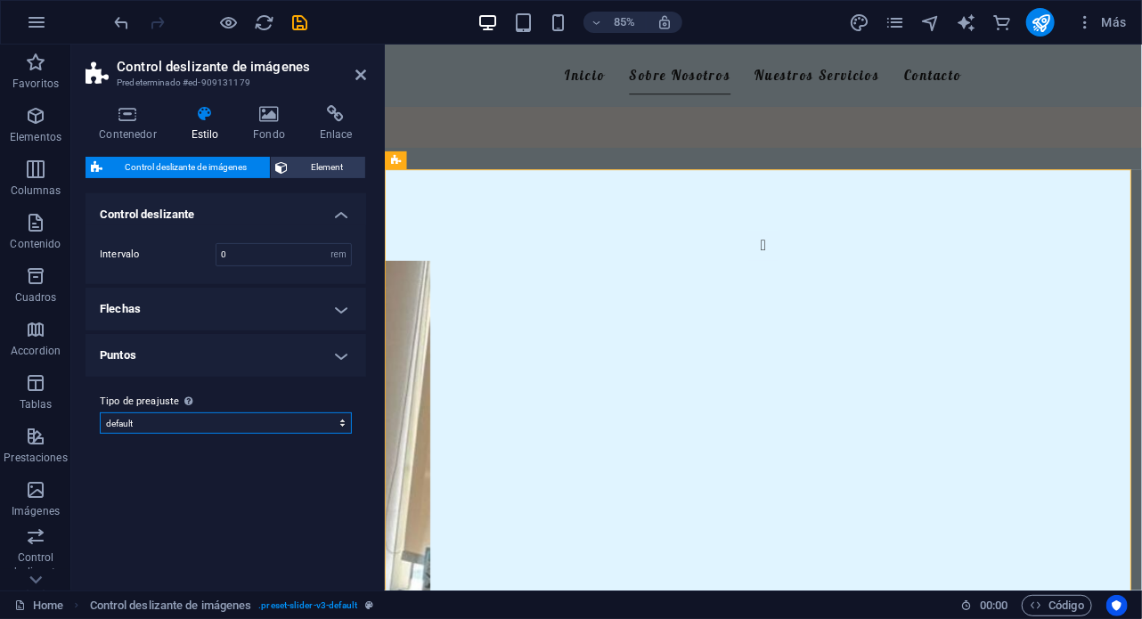
click at [211, 428] on select "default Añadir tipo de preajuste" at bounding box center [226, 423] width 252 height 21
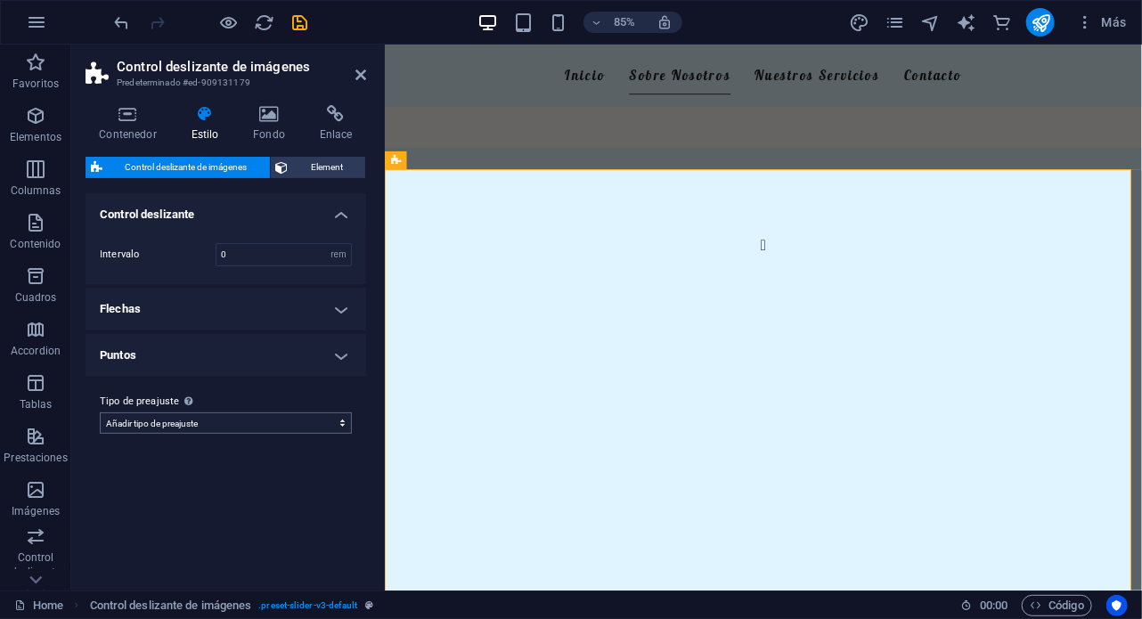
click at [100, 413] on select "default Añadir tipo de preajuste" at bounding box center [226, 423] width 252 height 21
select select "preset-slider-v3-default"
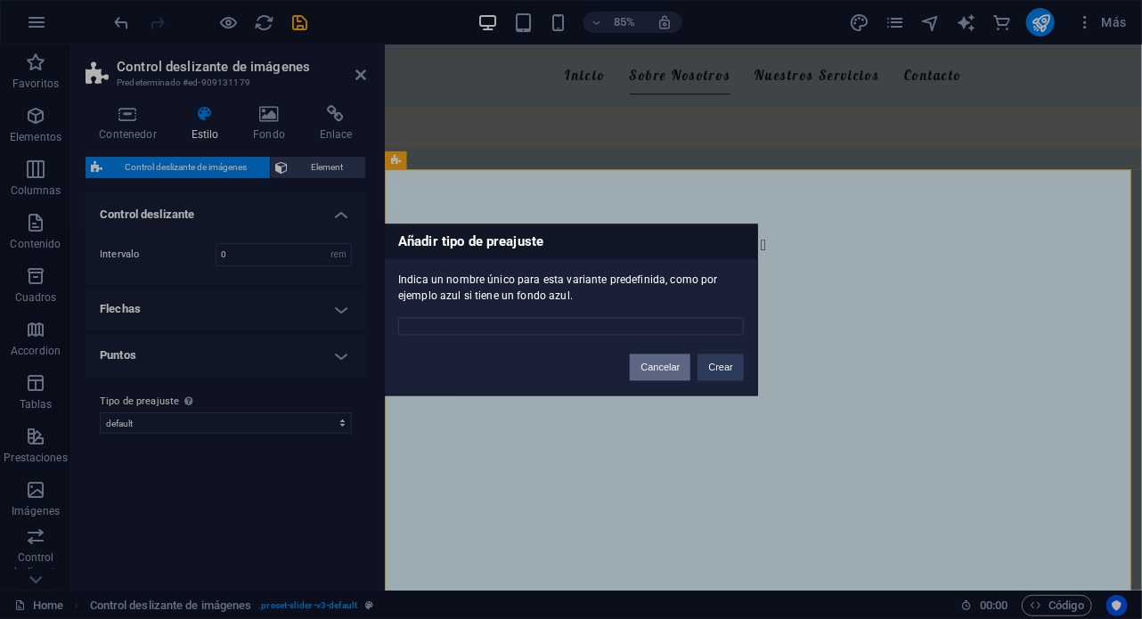
click at [663, 378] on button "Cancelar" at bounding box center [660, 367] width 61 height 27
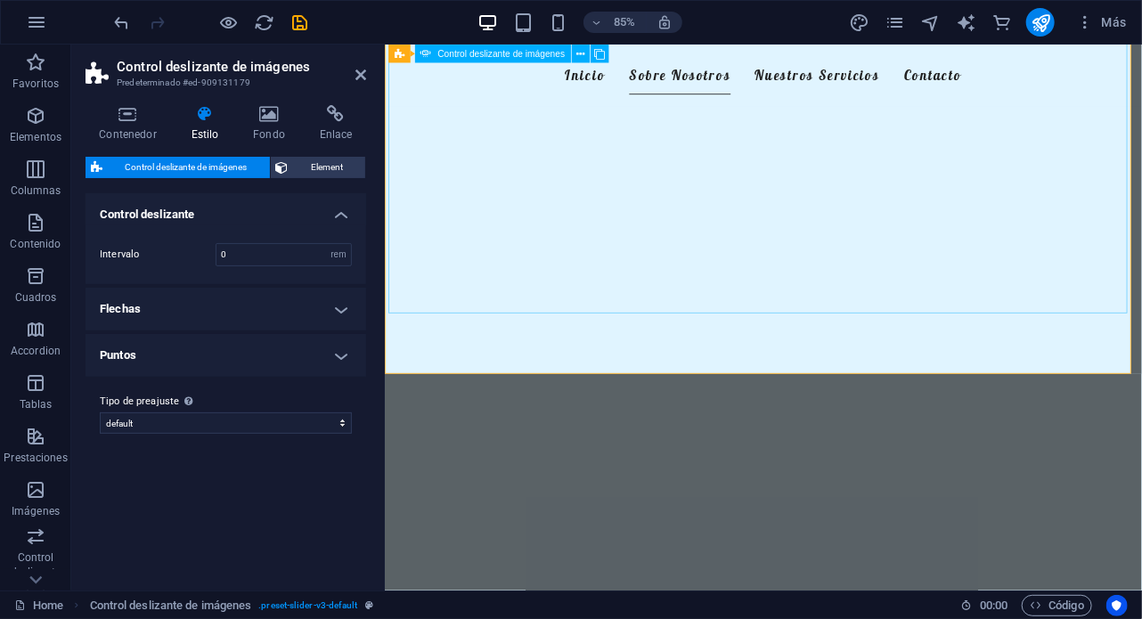
scroll to position [1580, 0]
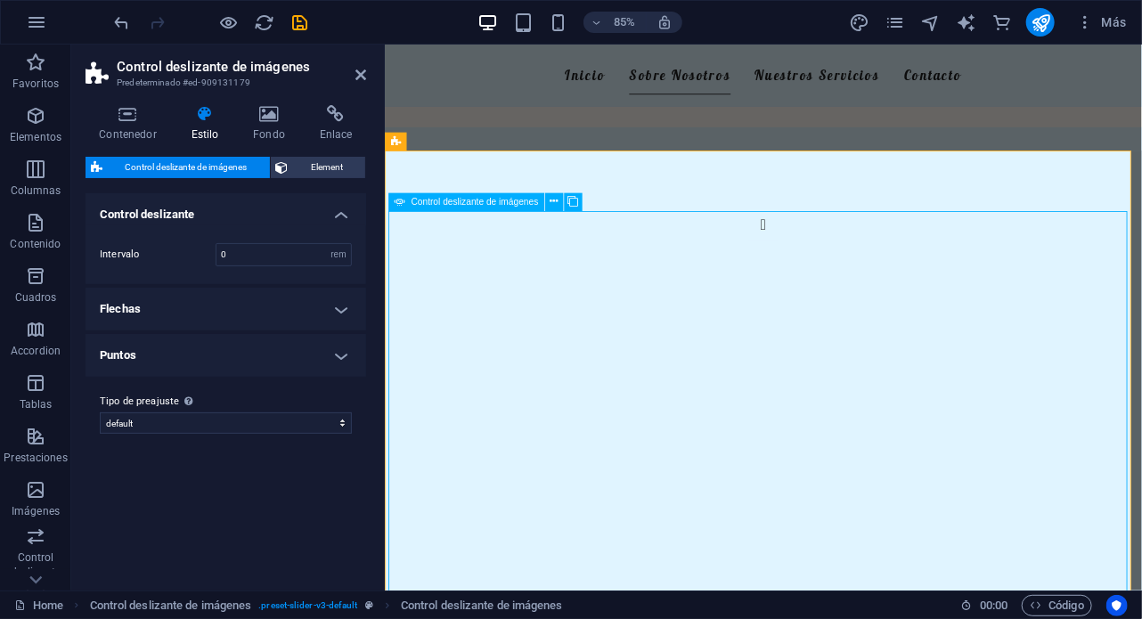
scroll to position [552, 0]
click at [548, 207] on button at bounding box center [554, 201] width 18 height 18
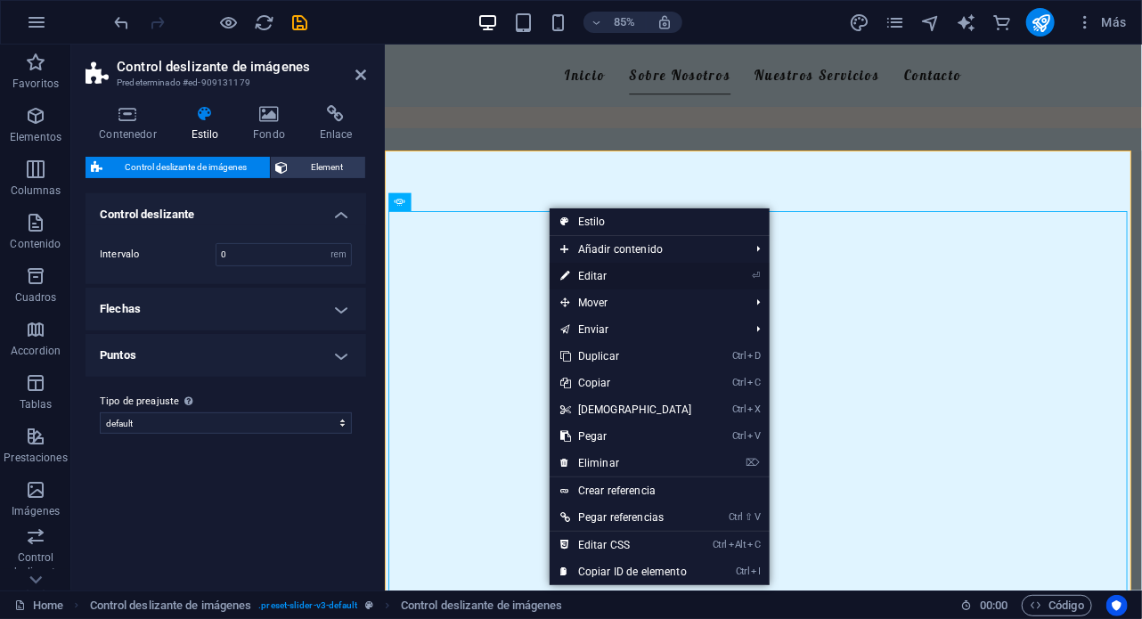
click at [610, 274] on link "⏎ Editar" at bounding box center [626, 276] width 153 height 27
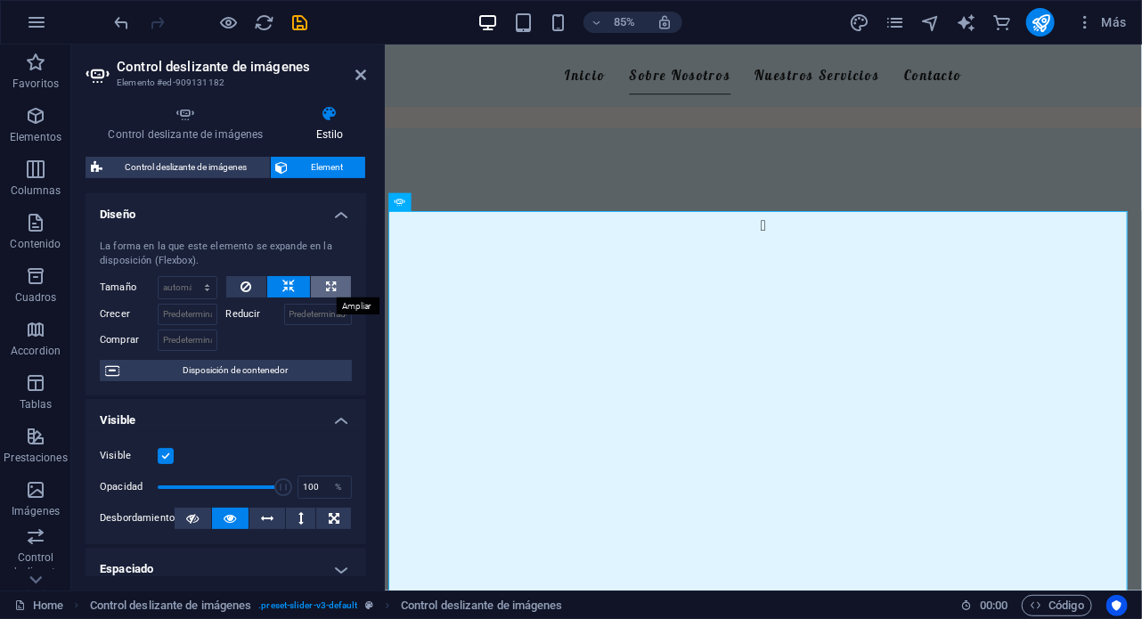
click at [321, 290] on button at bounding box center [331, 286] width 40 height 21
type input "100"
select select "%"
click at [243, 281] on icon at bounding box center [246, 286] width 11 height 21
click at [196, 283] on select "Predeterminado automático px % 1/1 1/2 1/3 1/4 1/5 1/6 1/7 1/8 1/9 1/10" at bounding box center [188, 287] width 58 height 21
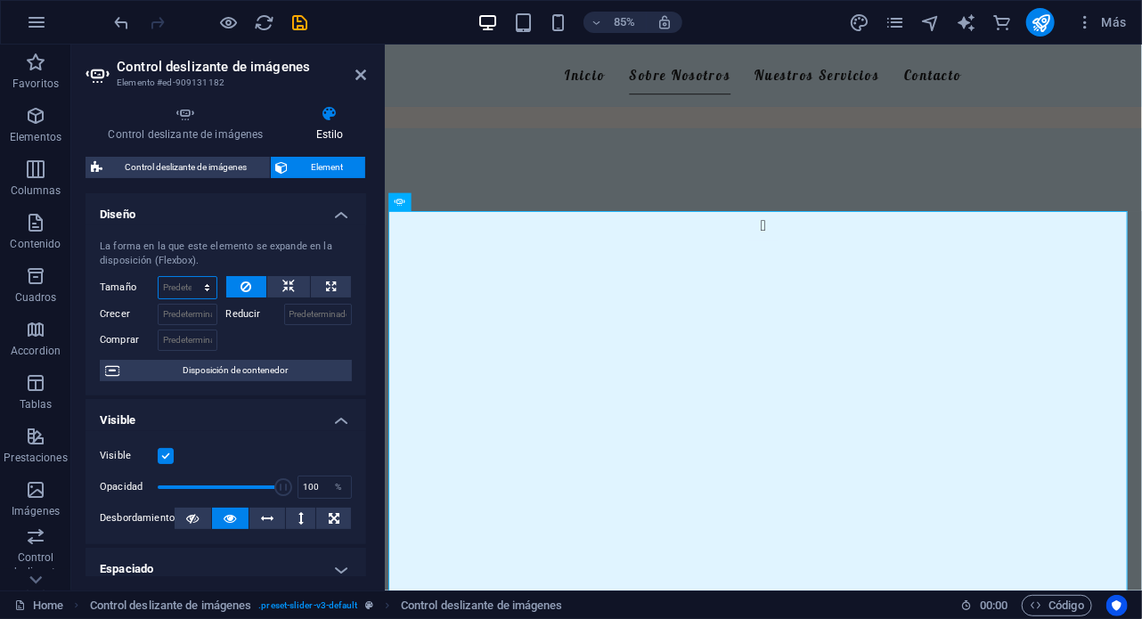
select select "%"
click at [189, 277] on select "Predeterminado automático px % 1/1 1/2 1/3 1/4 1/5 1/6 1/7 1/8 1/9 1/10" at bounding box center [188, 287] width 58 height 21
type input "100"
click at [303, 310] on input "Reducir" at bounding box center [318, 314] width 69 height 21
click at [192, 306] on input "Crecer" at bounding box center [188, 314] width 60 height 21
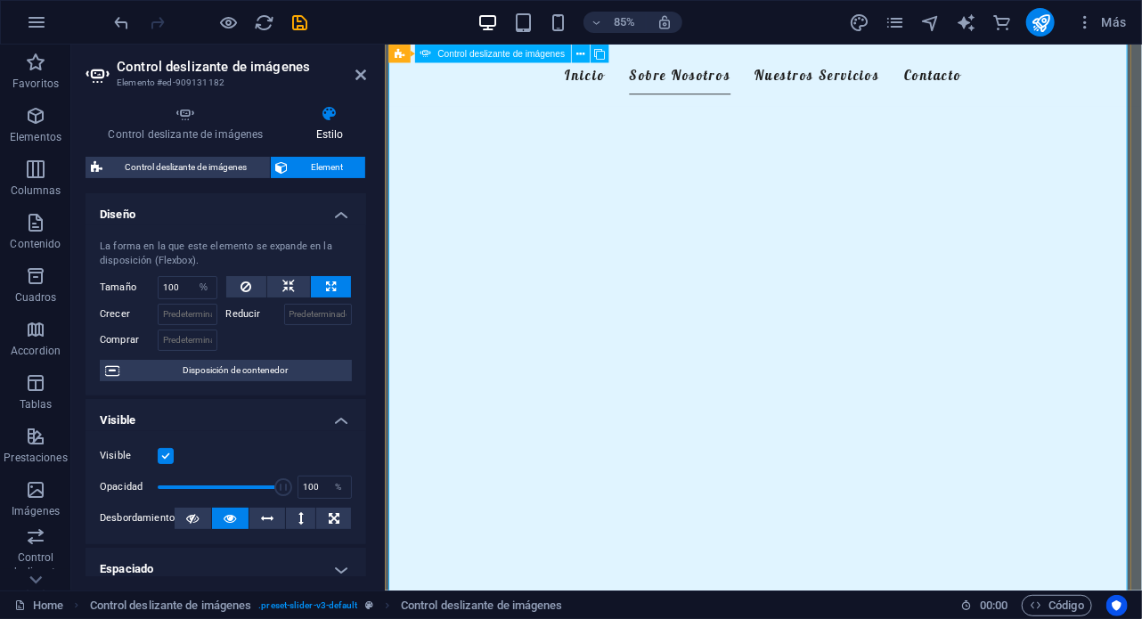
scroll to position [1089, 0]
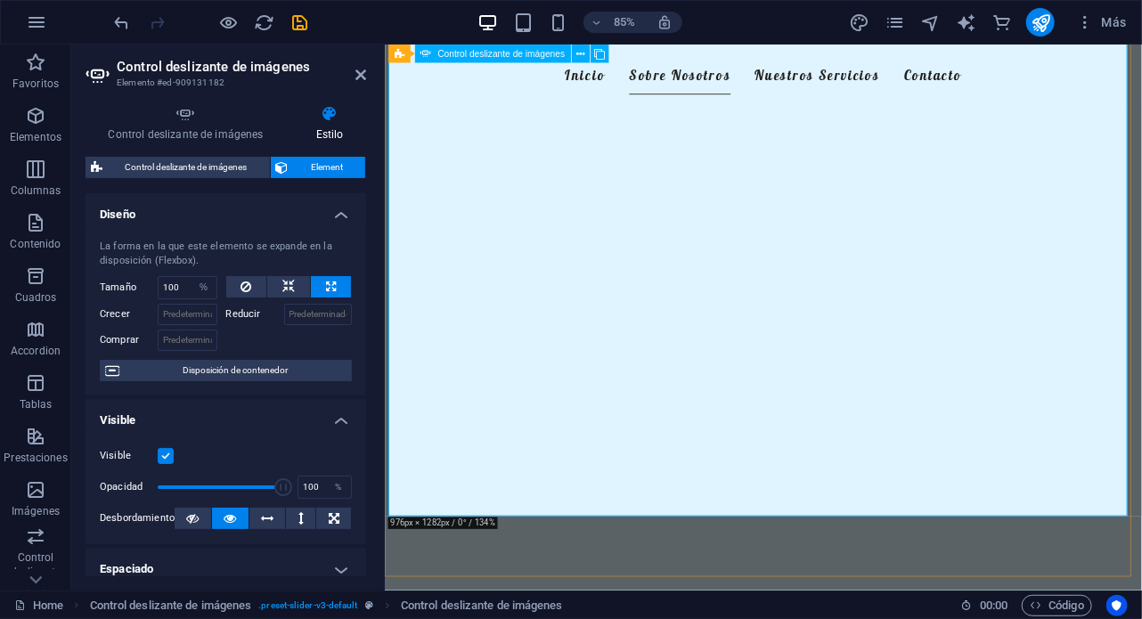
scroll to position [1336, 0]
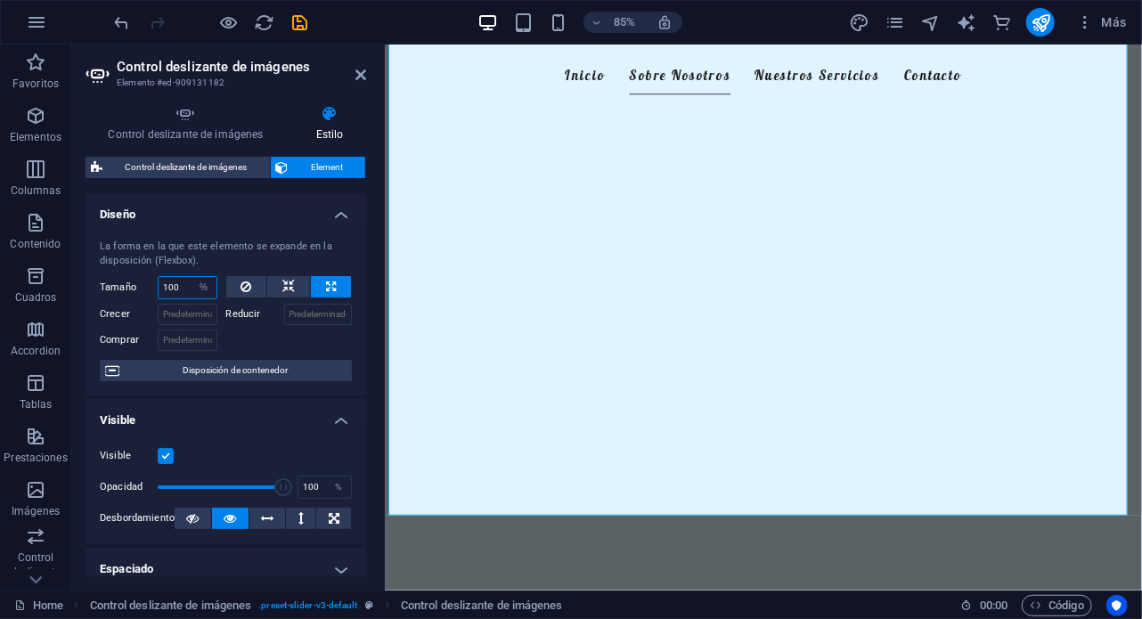
click at [185, 284] on input "100" at bounding box center [188, 287] width 58 height 21
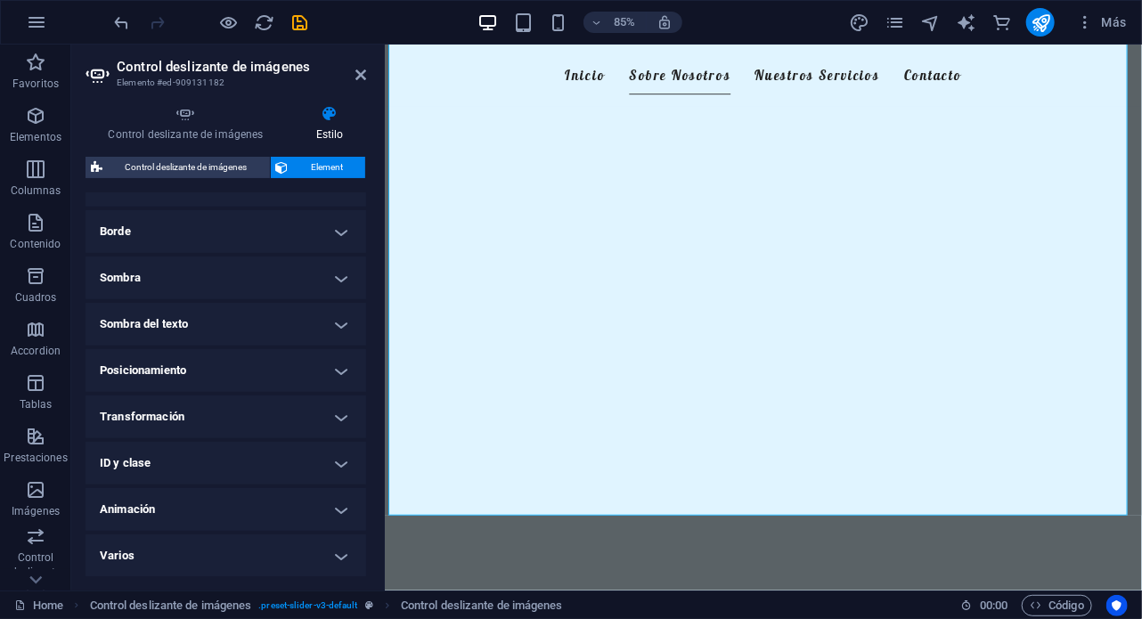
scroll to position [0, 0]
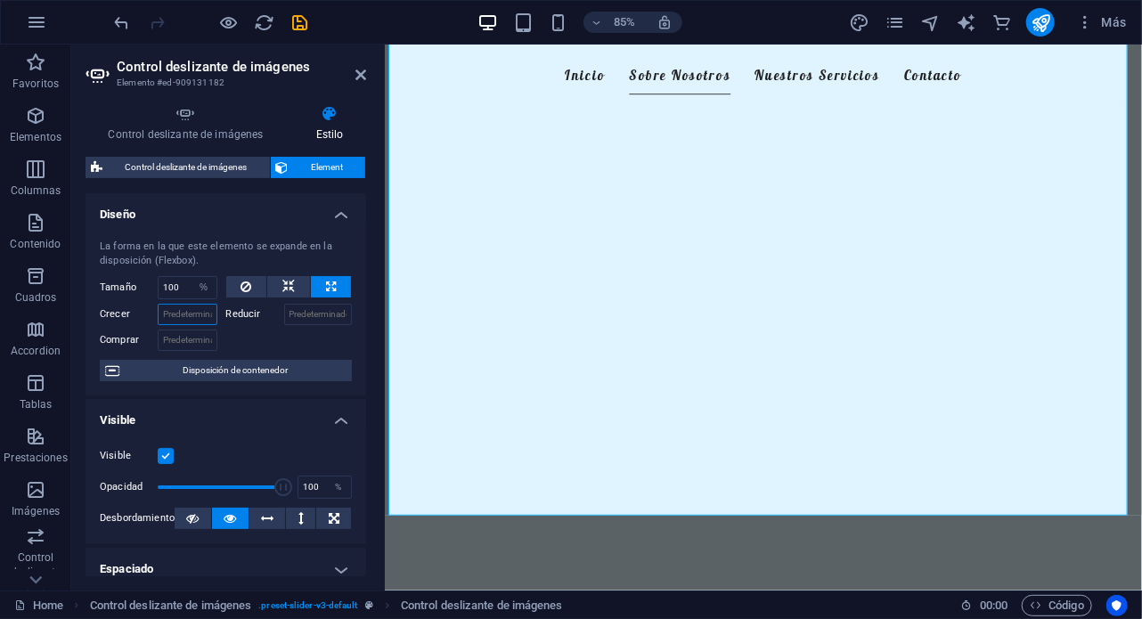
click at [188, 314] on input "Crecer" at bounding box center [188, 314] width 60 height 21
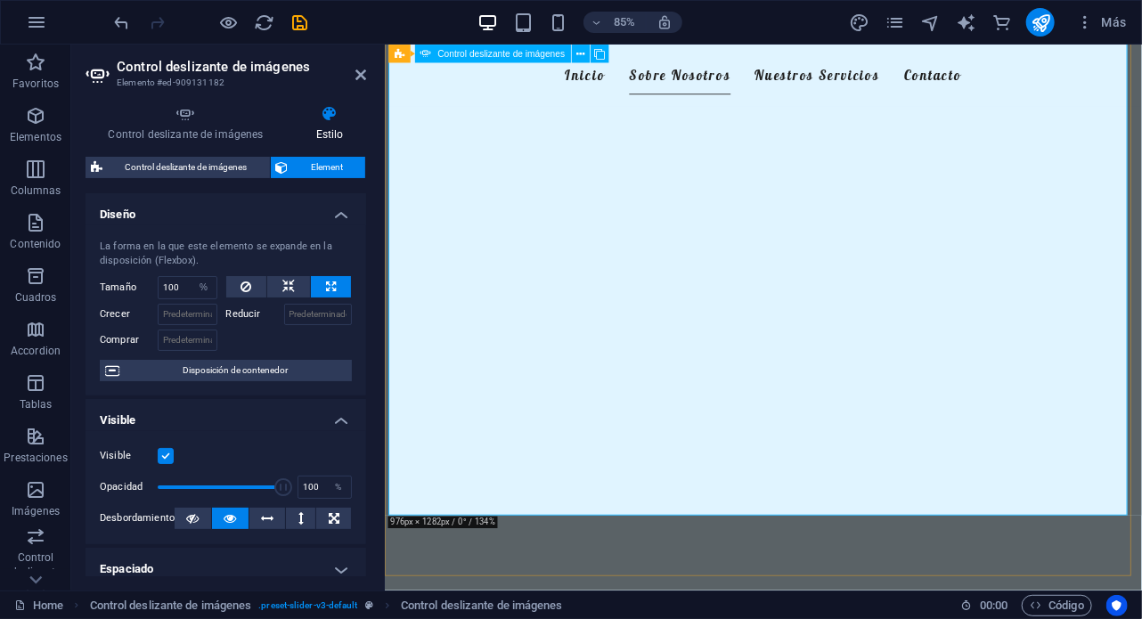
click at [493, 53] on icon at bounding box center [491, 53] width 12 height 16
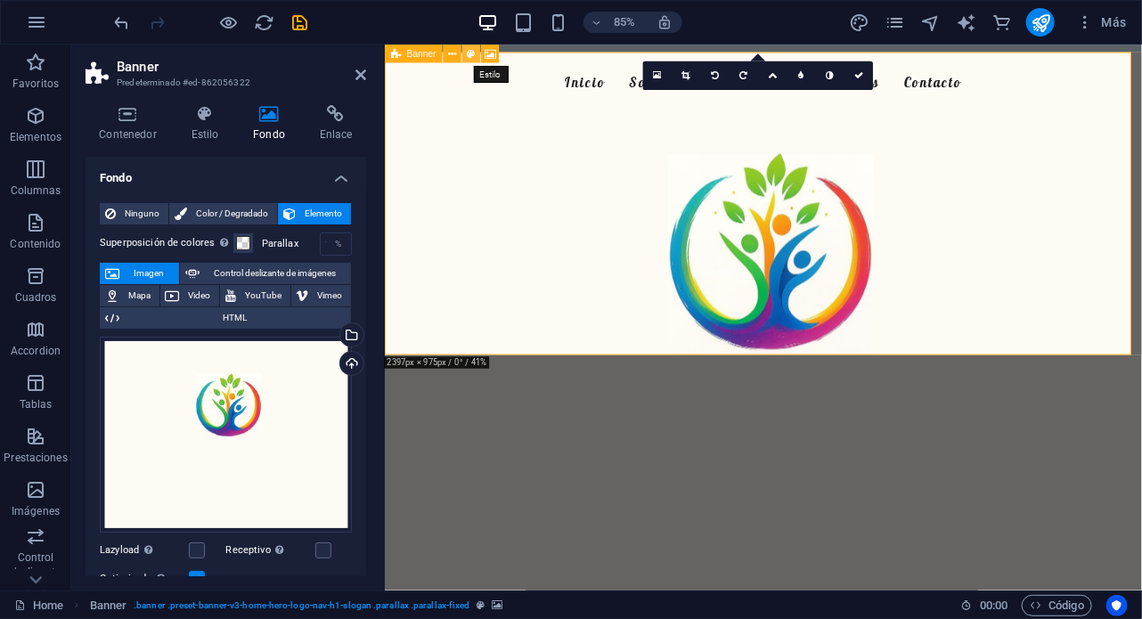
click at [464, 52] on button at bounding box center [471, 54] width 18 height 18
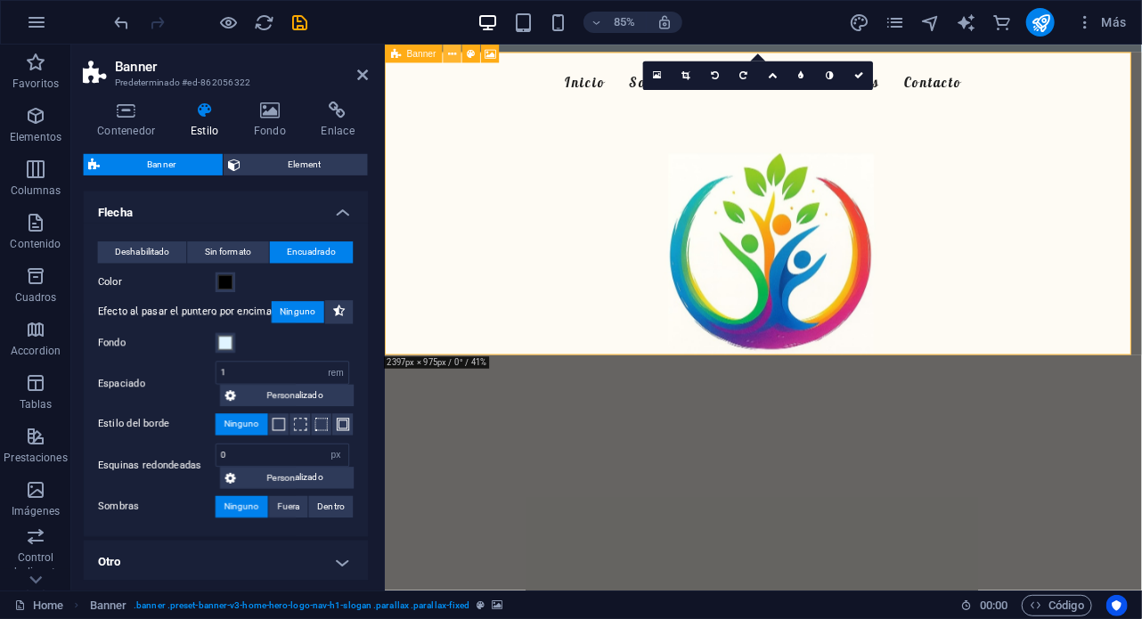
click at [451, 54] on icon at bounding box center [452, 53] width 8 height 16
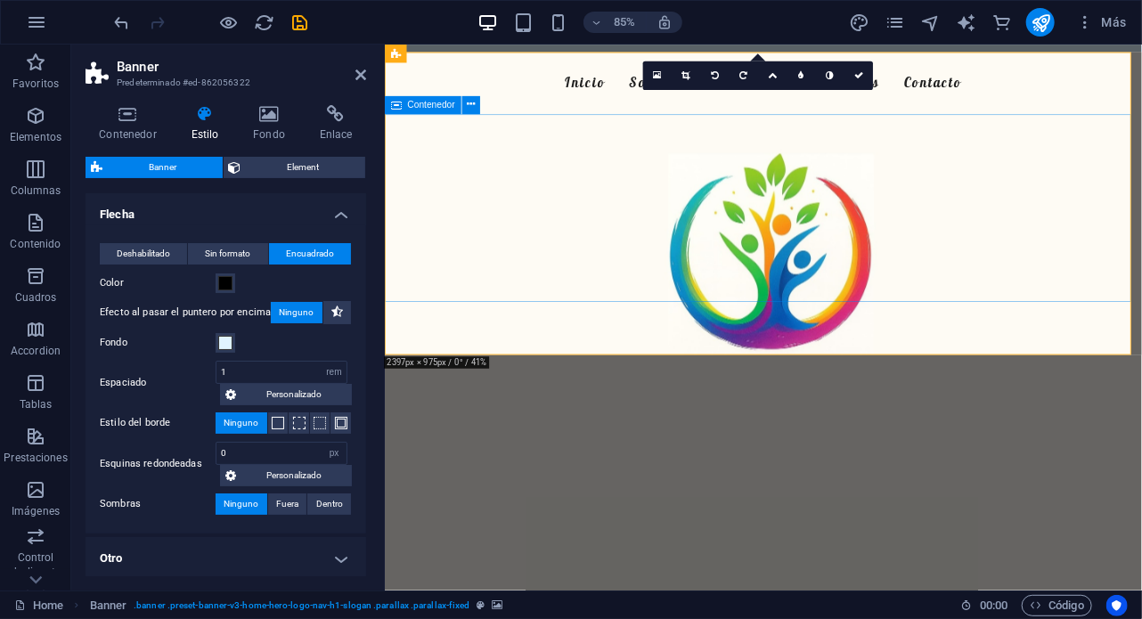
click at [543, 343] on div "Bienvenido a FelizMente Acompañándote en cada paso hacia tu bienestar integral" at bounding box center [829, 238] width 891 height 222
click at [516, 391] on figure at bounding box center [829, 374] width 891 height 642
click at [482, 422] on div "Nuestro Centro Psicológico En FelizMente [DEMOGRAPHIC_DATA] en un enfoque integ…" at bounding box center [829, 565] width 891 height 311
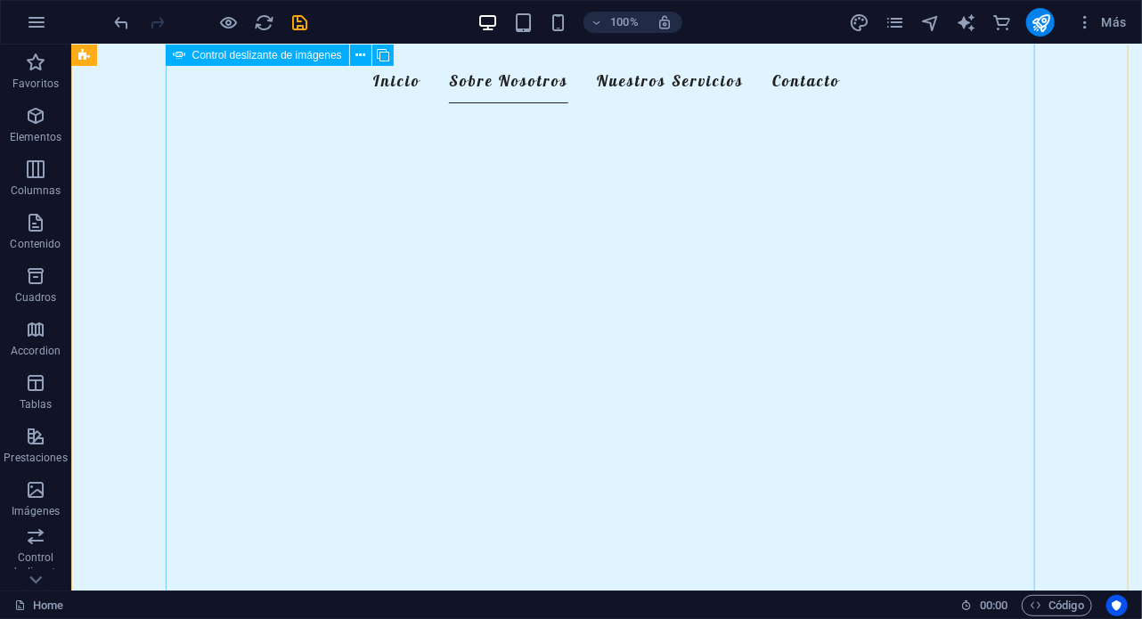
scroll to position [1272, 0]
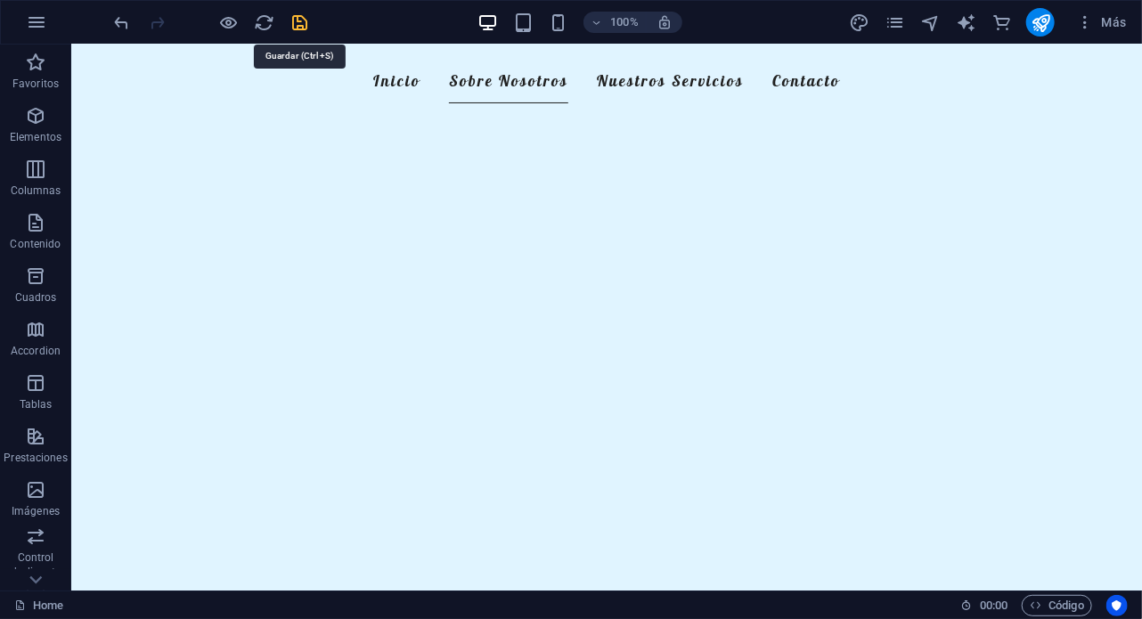
select select "%"
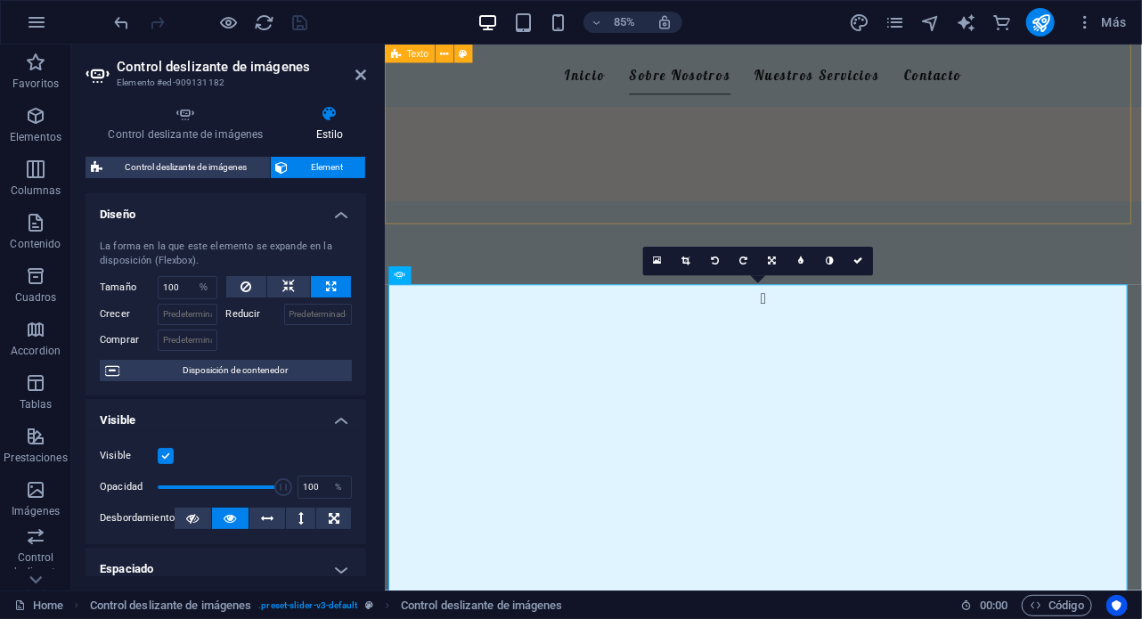
scroll to position [463, 0]
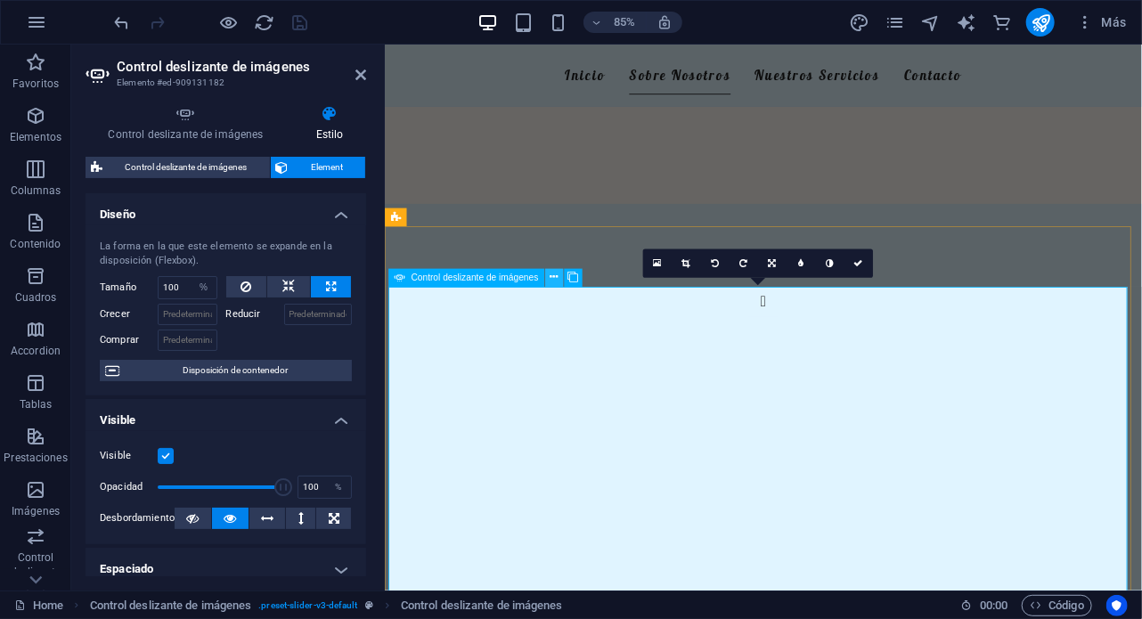
click at [552, 281] on icon at bounding box center [555, 278] width 8 height 16
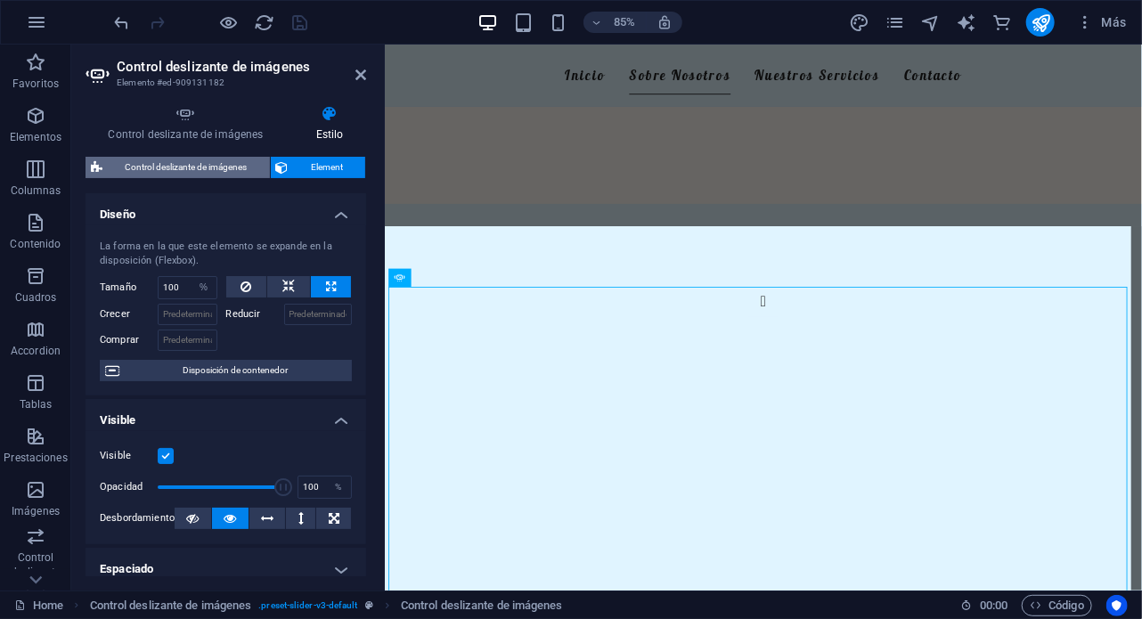
click at [200, 174] on span "Control deslizante de imágenes" at bounding box center [186, 167] width 157 height 21
select select "rem"
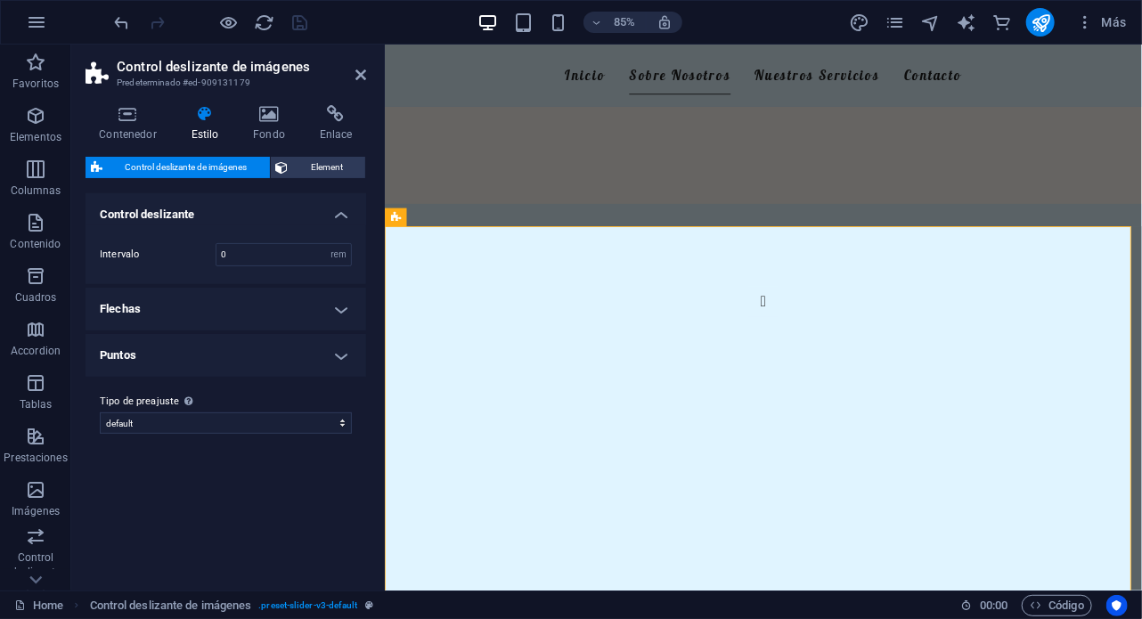
click at [338, 298] on h4 "Flechas" at bounding box center [226, 309] width 281 height 43
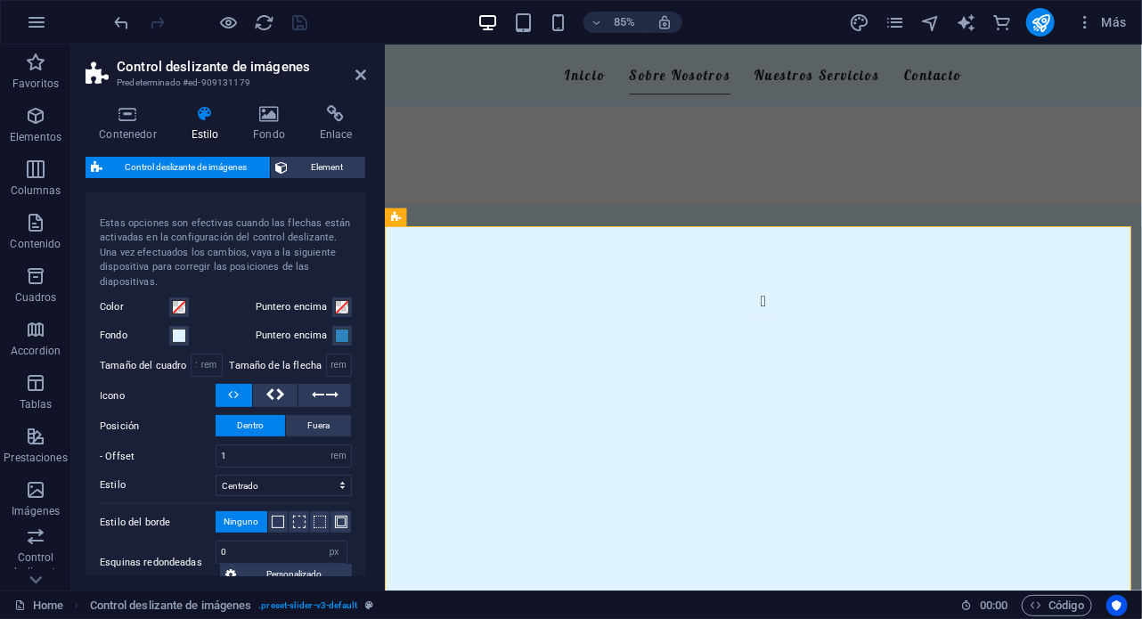
scroll to position [196, 0]
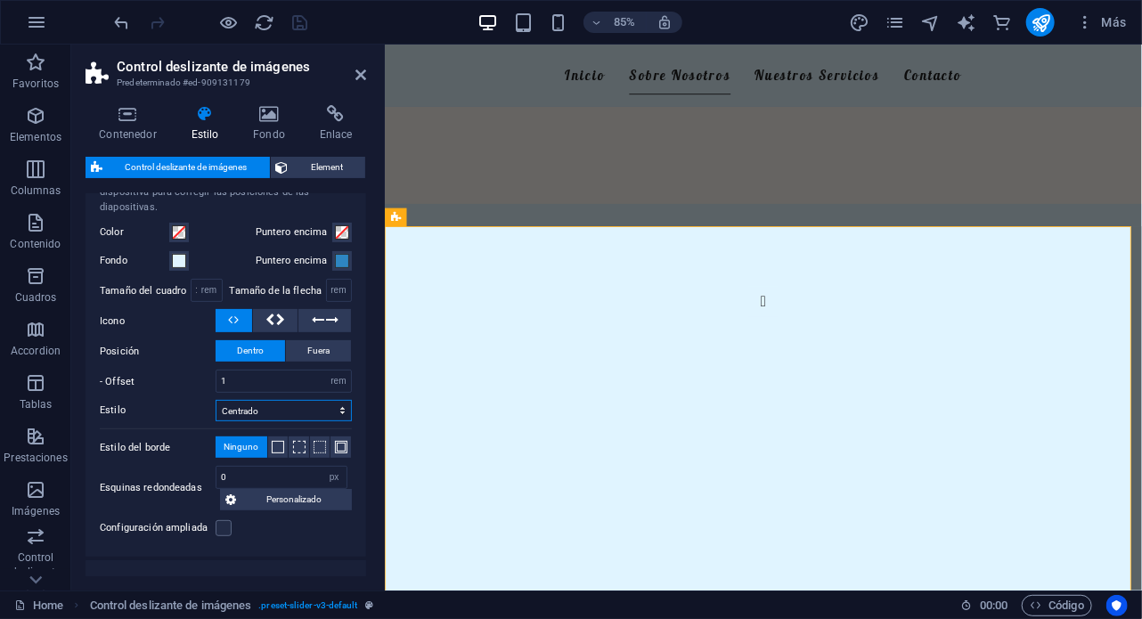
click at [314, 410] on select "Centrado Arriba Abajo Diagonal Alto completo Ancho completo" at bounding box center [284, 410] width 136 height 21
click at [216, 400] on select "Centrado Arriba Abajo Diagonal Alto completo Ancho completo" at bounding box center [284, 410] width 136 height 21
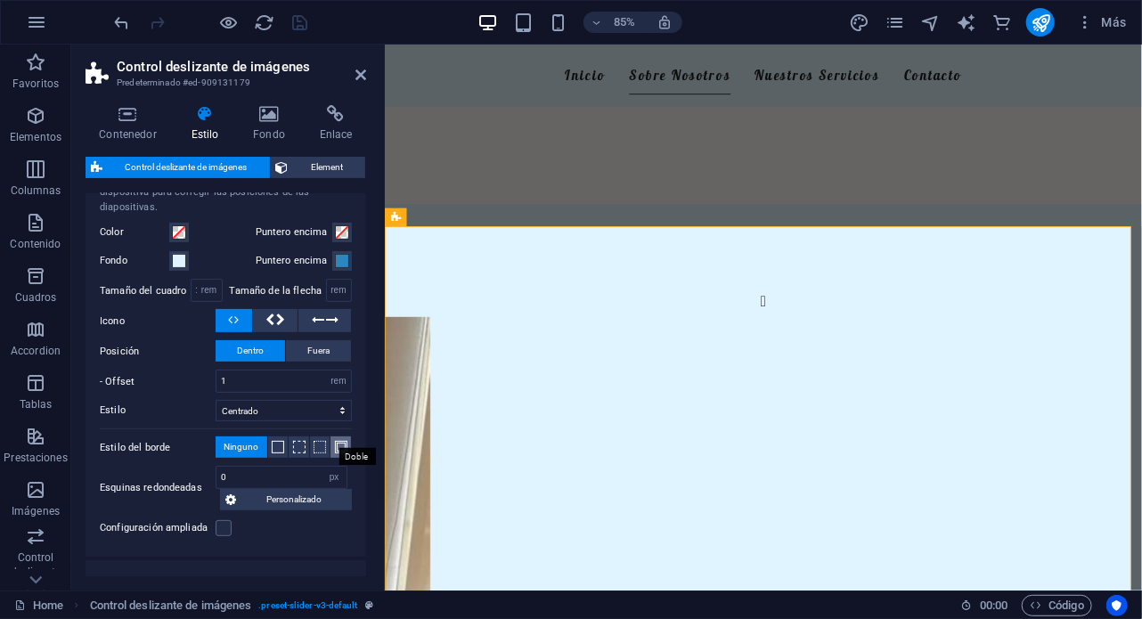
click at [336, 446] on span at bounding box center [341, 447] width 12 height 12
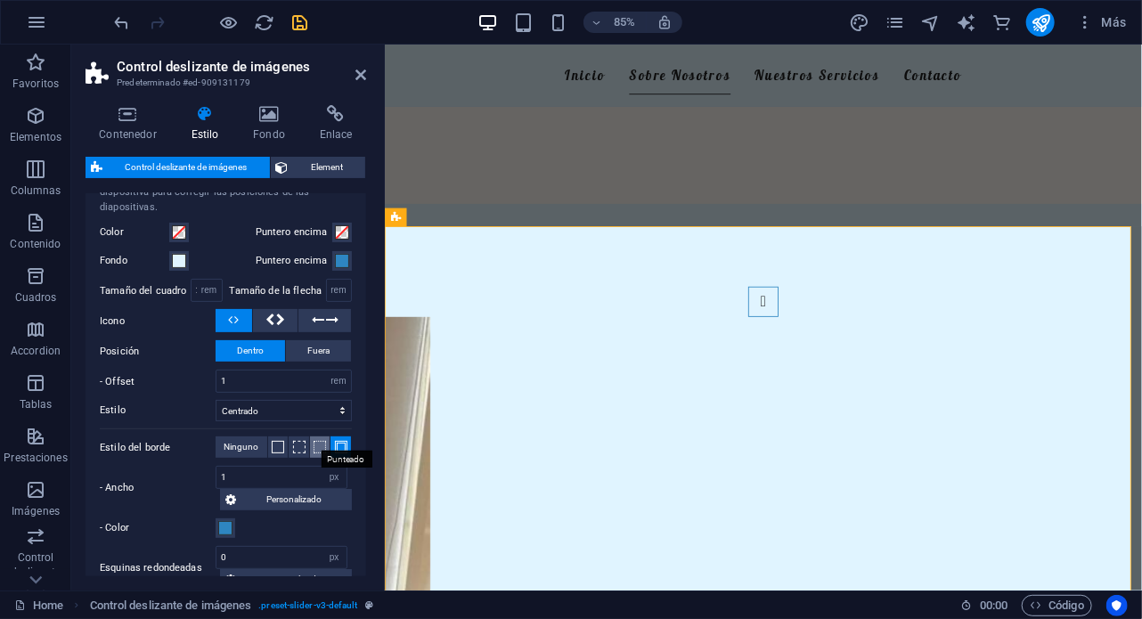
click at [315, 446] on span at bounding box center [320, 447] width 12 height 12
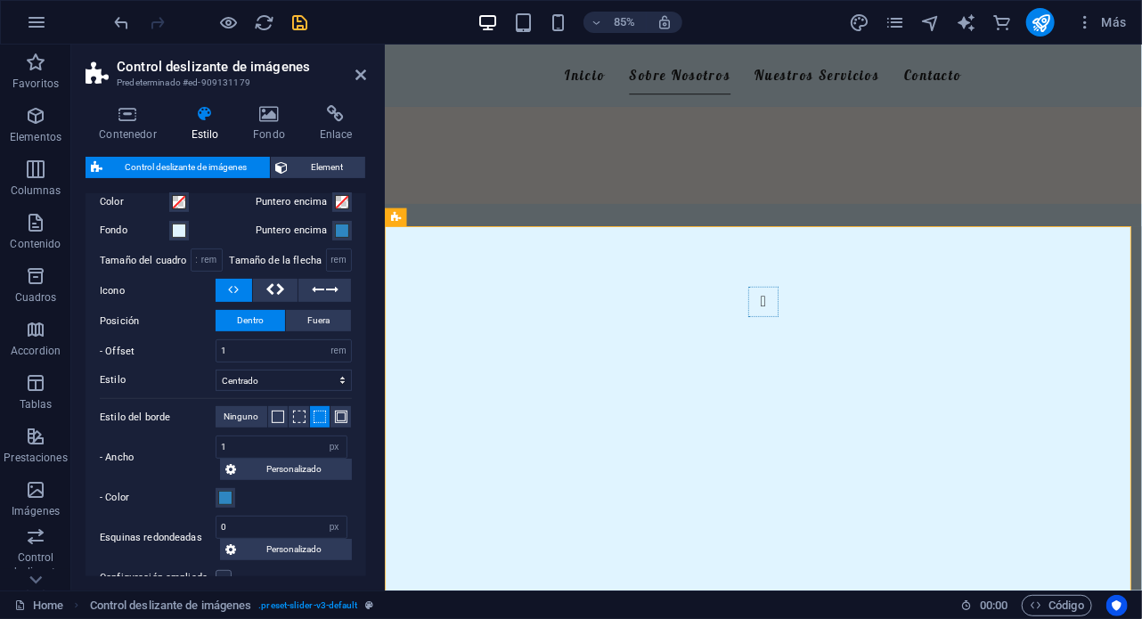
scroll to position [225, 0]
click at [235, 414] on span "Ninguno" at bounding box center [241, 418] width 35 height 21
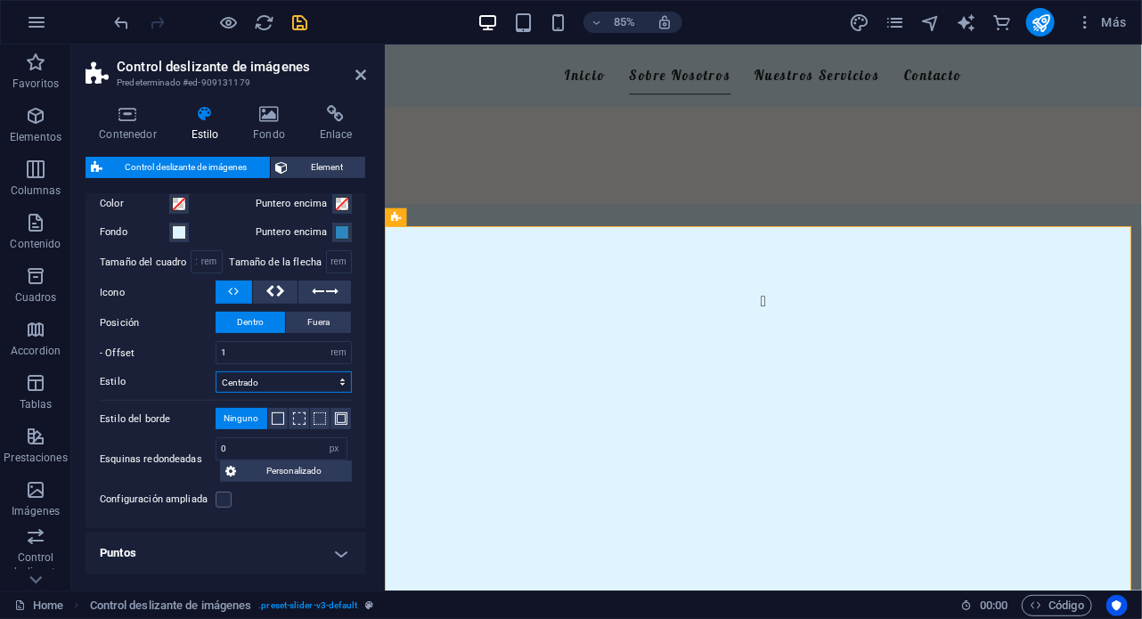
click at [264, 381] on select "Centrado Arriba Abajo Diagonal Alto completo Ancho completo" at bounding box center [284, 382] width 136 height 21
click at [216, 372] on select "Centrado Arriba Abajo Diagonal Alto completo Ancho completo" at bounding box center [284, 382] width 136 height 21
click at [262, 378] on select "Centrado Arriba Abajo Diagonal Alto completo Ancho completo" at bounding box center [284, 382] width 136 height 21
click at [216, 372] on select "Centrado Arriba Abajo Diagonal Alto completo Ancho completo" at bounding box center [284, 382] width 136 height 21
click at [274, 382] on select "Centrado Arriba Abajo Diagonal Alto completo Ancho completo" at bounding box center [284, 382] width 136 height 21
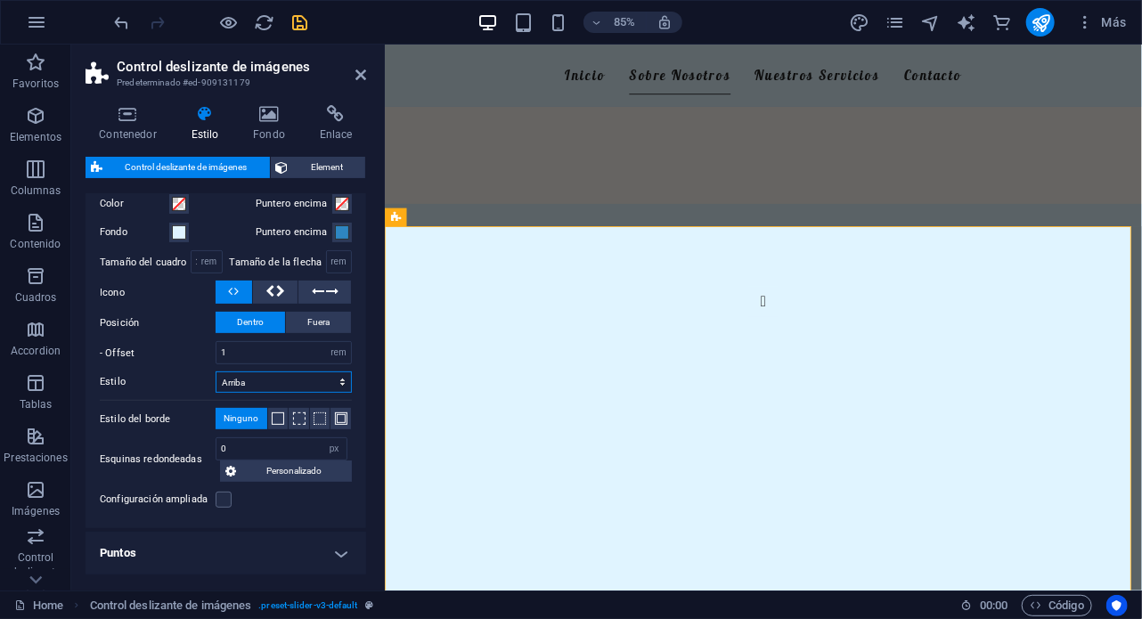
select select "centered"
click at [216, 372] on select "Centrado Arriba Abajo Diagonal Alto completo Ancho completo" at bounding box center [284, 382] width 136 height 21
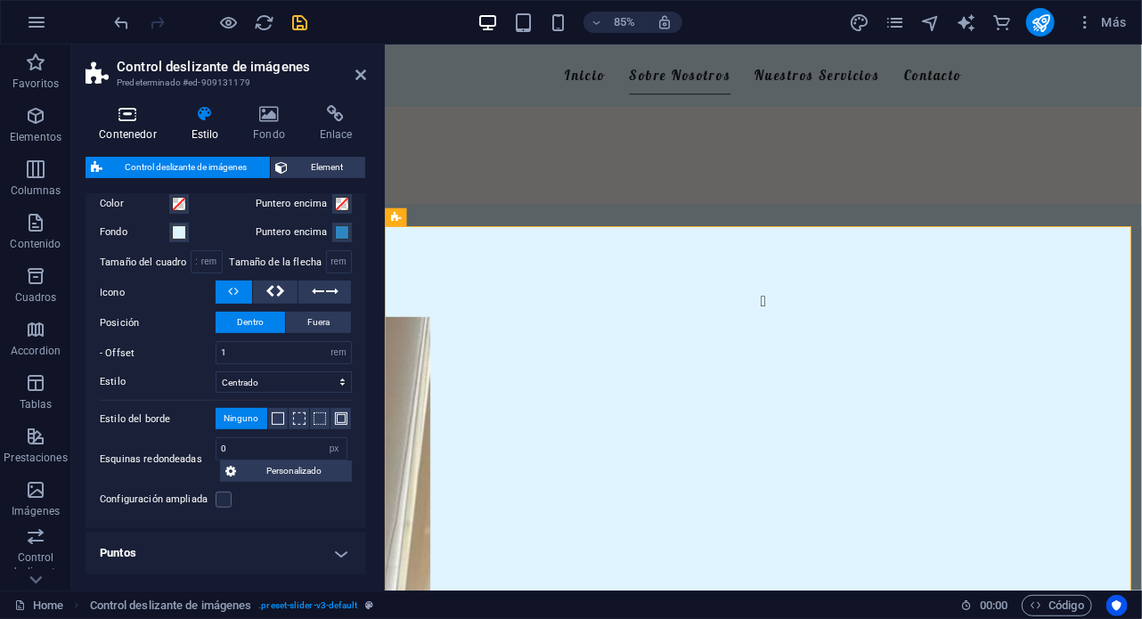
click at [125, 115] on icon at bounding box center [128, 114] width 85 height 18
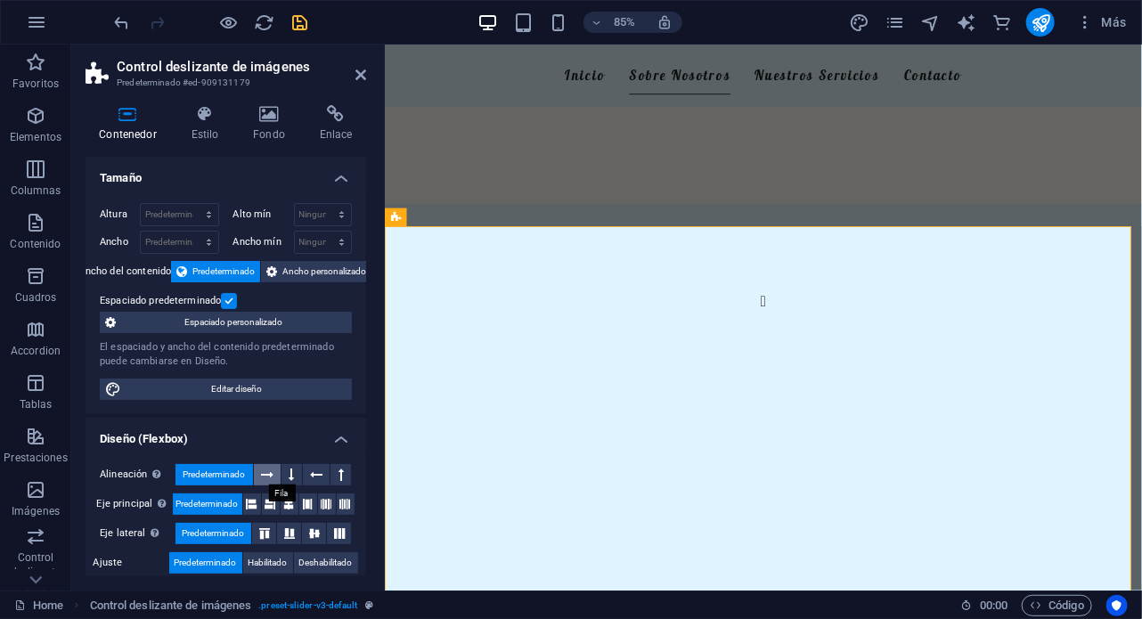
click at [266, 478] on icon at bounding box center [267, 474] width 12 height 21
click at [294, 480] on button at bounding box center [292, 474] width 20 height 21
click at [323, 481] on button at bounding box center [317, 474] width 28 height 21
click at [345, 470] on button at bounding box center [341, 474] width 20 height 21
click at [214, 473] on span "Predeterminado" at bounding box center [214, 474] width 62 height 21
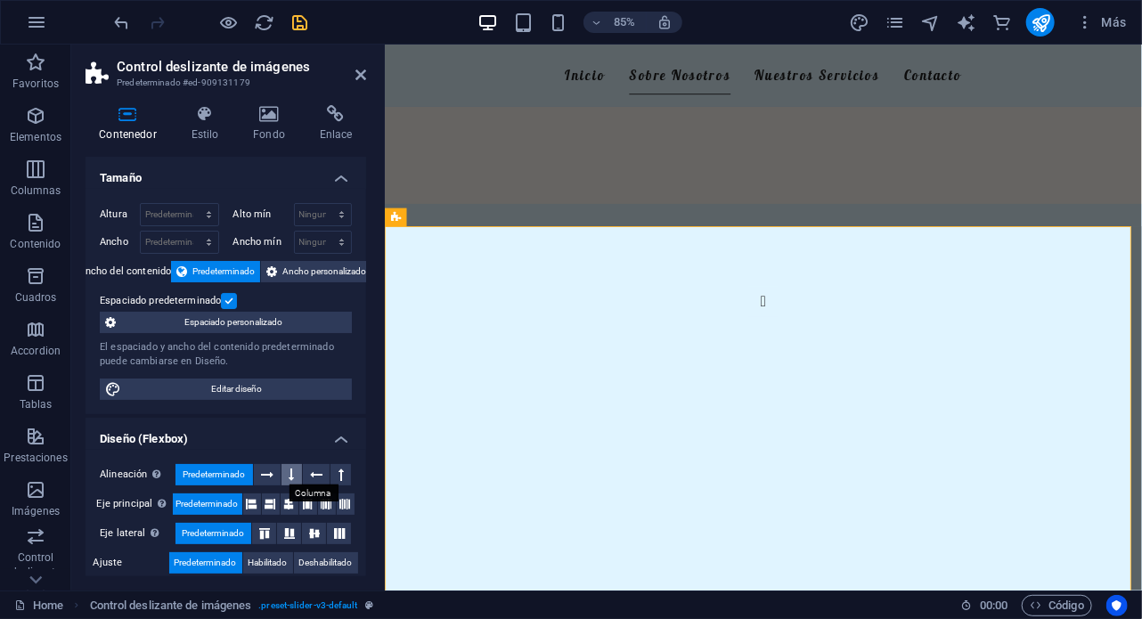
click at [290, 477] on icon at bounding box center [292, 474] width 5 height 21
click at [225, 466] on span "Predeterminado" at bounding box center [214, 474] width 62 height 21
click at [343, 504] on icon at bounding box center [345, 504] width 11 height 21
click at [214, 494] on span "Predeterminado" at bounding box center [207, 504] width 62 height 21
click at [267, 567] on span "Habilitado" at bounding box center [268, 562] width 39 height 21
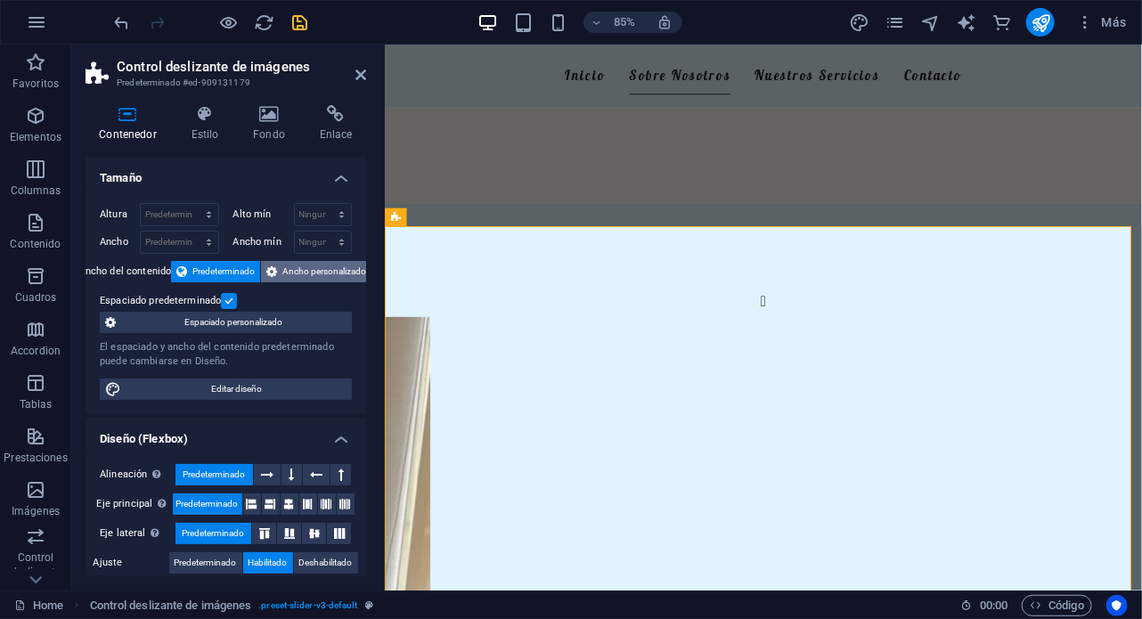
click at [307, 274] on span "Ancho personalizado" at bounding box center [324, 271] width 84 height 21
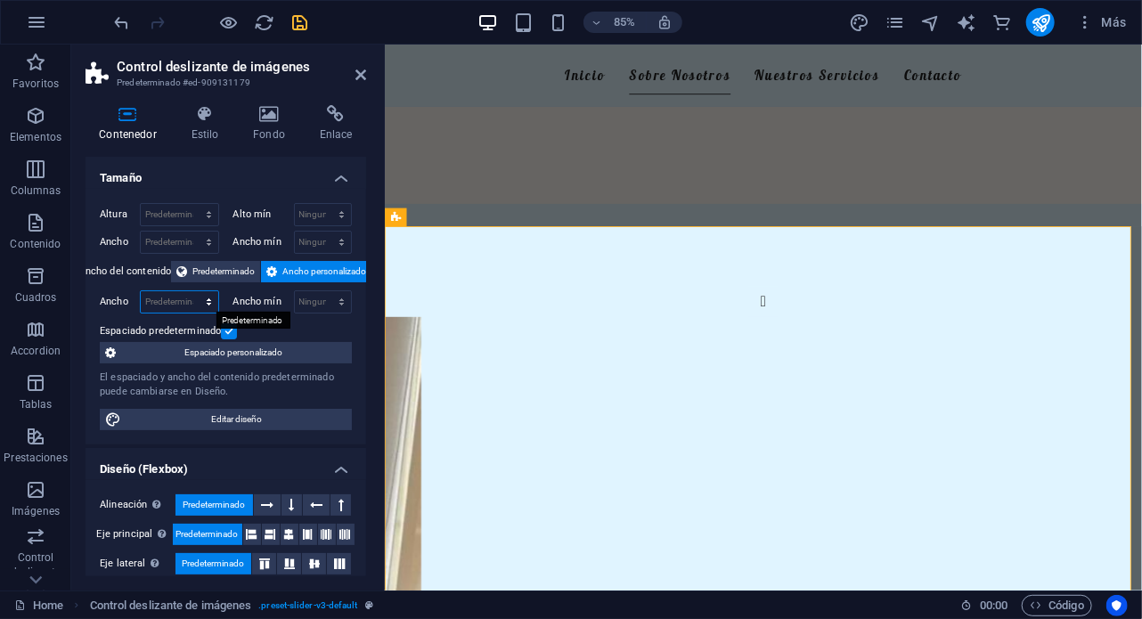
click at [200, 298] on select "Predeterminado px rem % em vh vw" at bounding box center [180, 301] width 78 height 21
select select "%"
click at [191, 291] on select "Predeterminado px rem % em vh vw" at bounding box center [180, 301] width 78 height 21
type input "100"
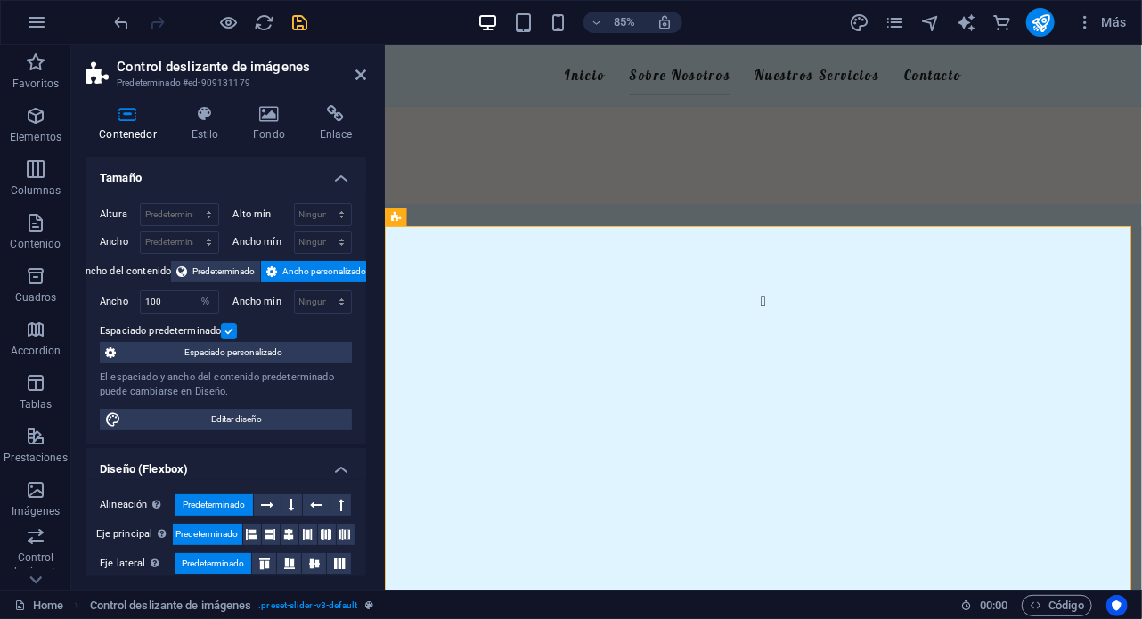
click at [303, 271] on span "Ancho personalizado" at bounding box center [324, 271] width 84 height 21
click at [309, 275] on span "Ancho personalizado" at bounding box center [324, 271] width 84 height 21
click at [305, 298] on select "Ninguno px rem % vh vw" at bounding box center [323, 301] width 57 height 21
select select "%"
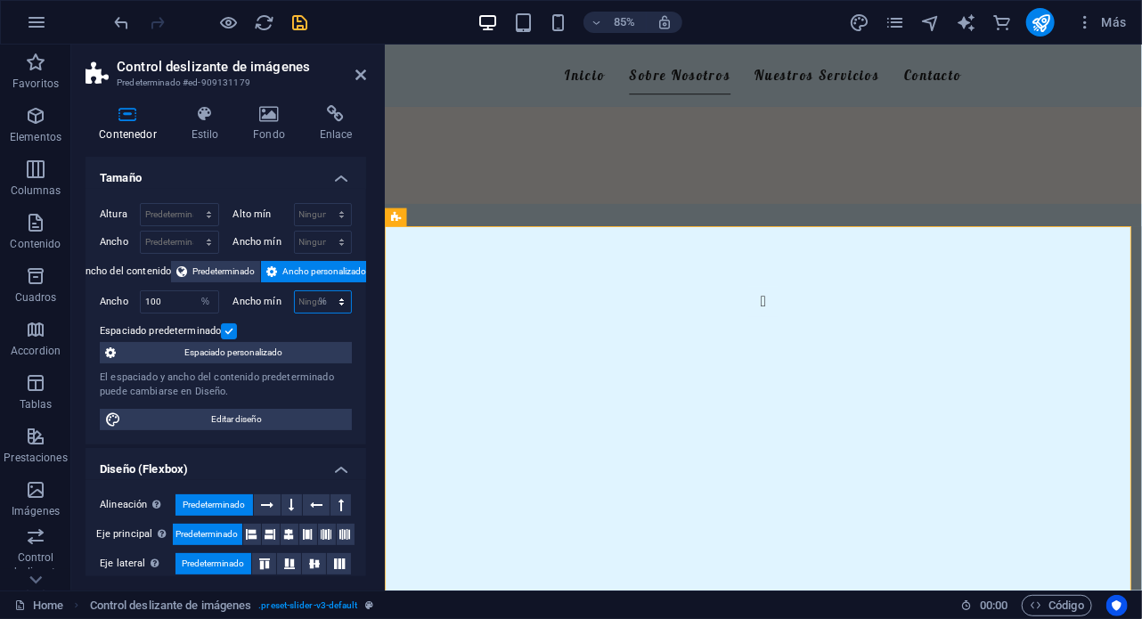
click at [323, 291] on select "Ninguno px rem % vh vw" at bounding box center [323, 301] width 57 height 21
type input "100"
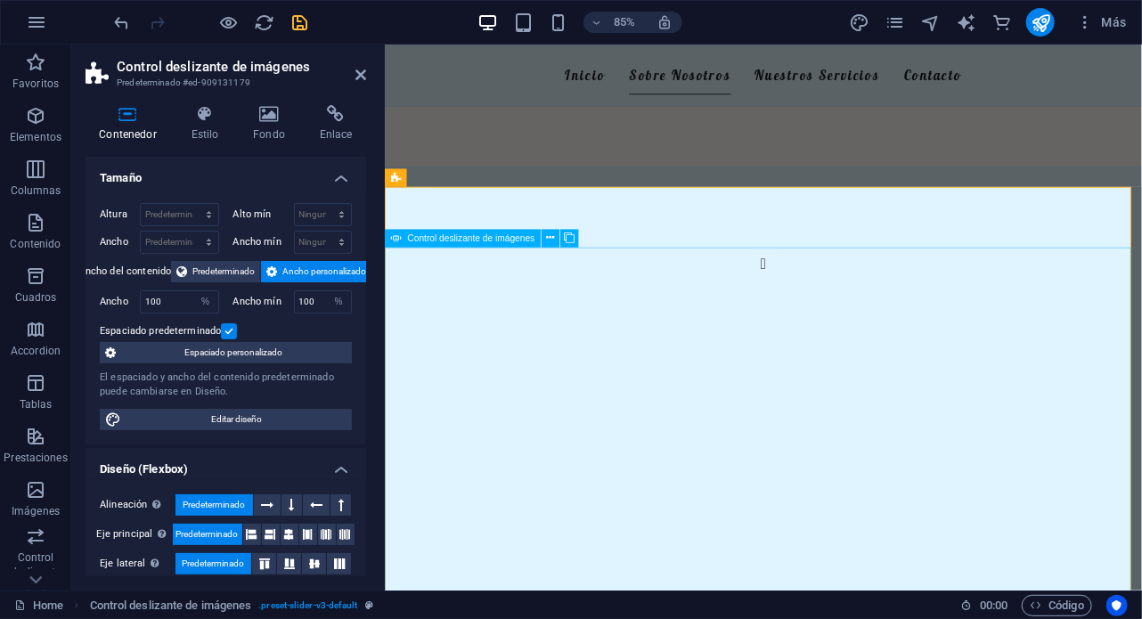
scroll to position [511, 0]
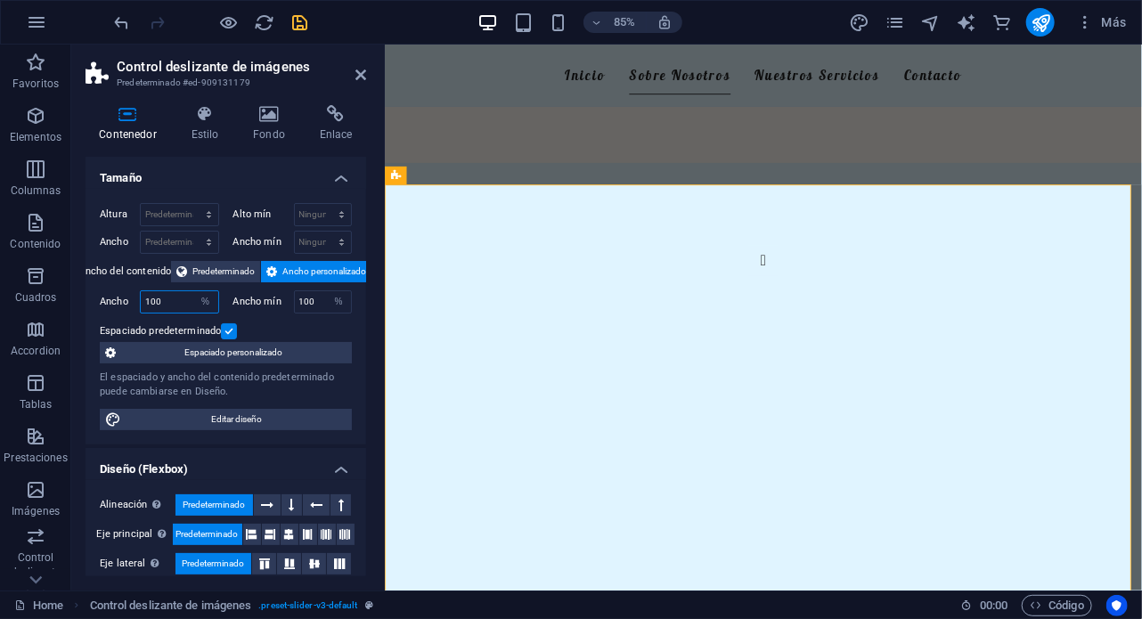
drag, startPoint x: 167, startPoint y: 300, endPoint x: 135, endPoint y: 298, distance: 32.1
click at [135, 298] on div "Ancho 100 Predeterminado px rem % em vh vw" at bounding box center [159, 301] width 119 height 23
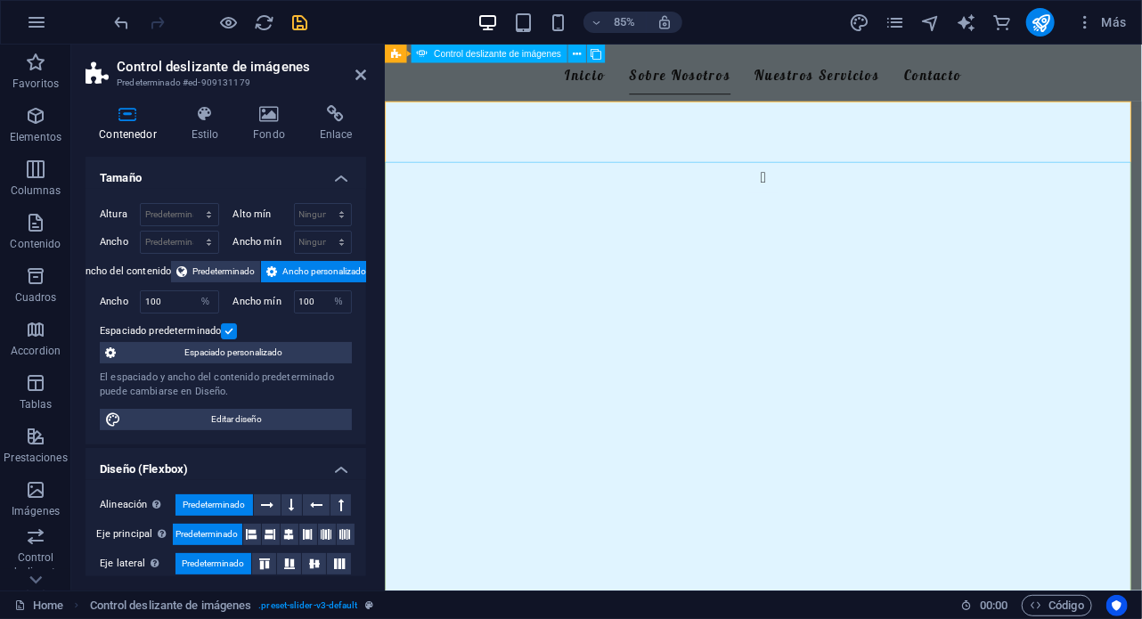
scroll to position [609, 0]
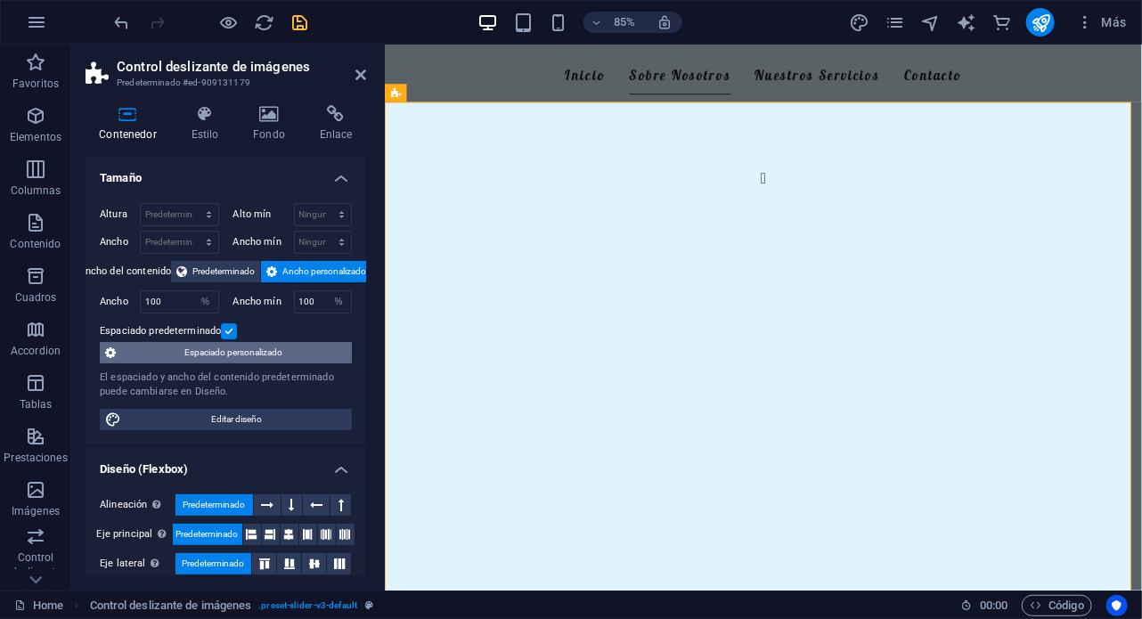
click at [278, 356] on span "Espaciado personalizado" at bounding box center [233, 352] width 225 height 21
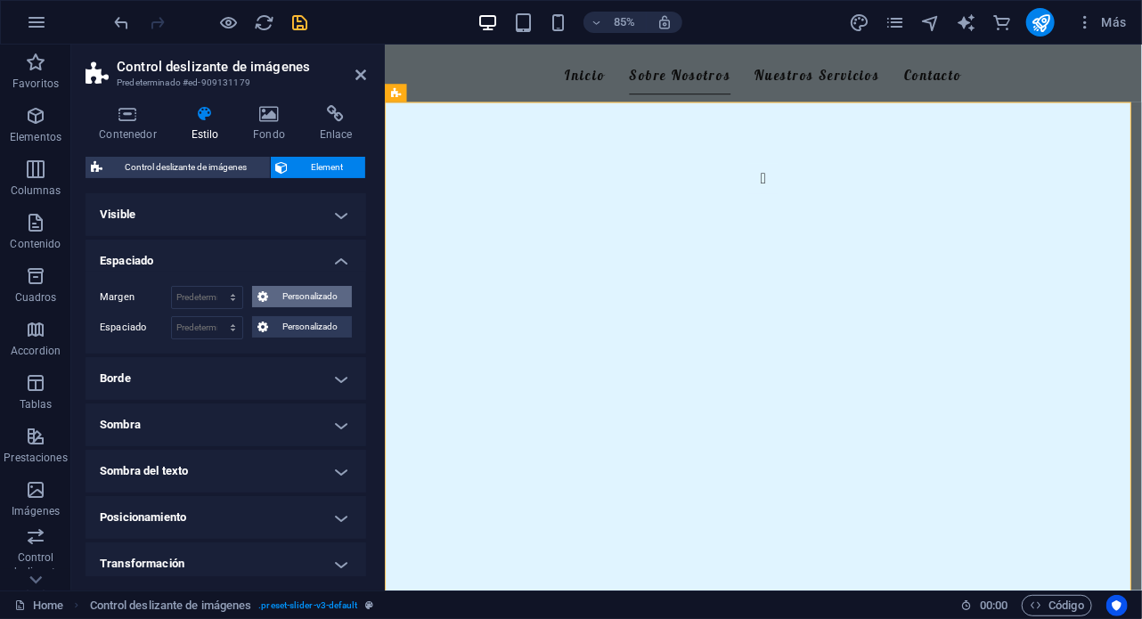
click at [280, 299] on span "Personalizado" at bounding box center [310, 296] width 73 height 21
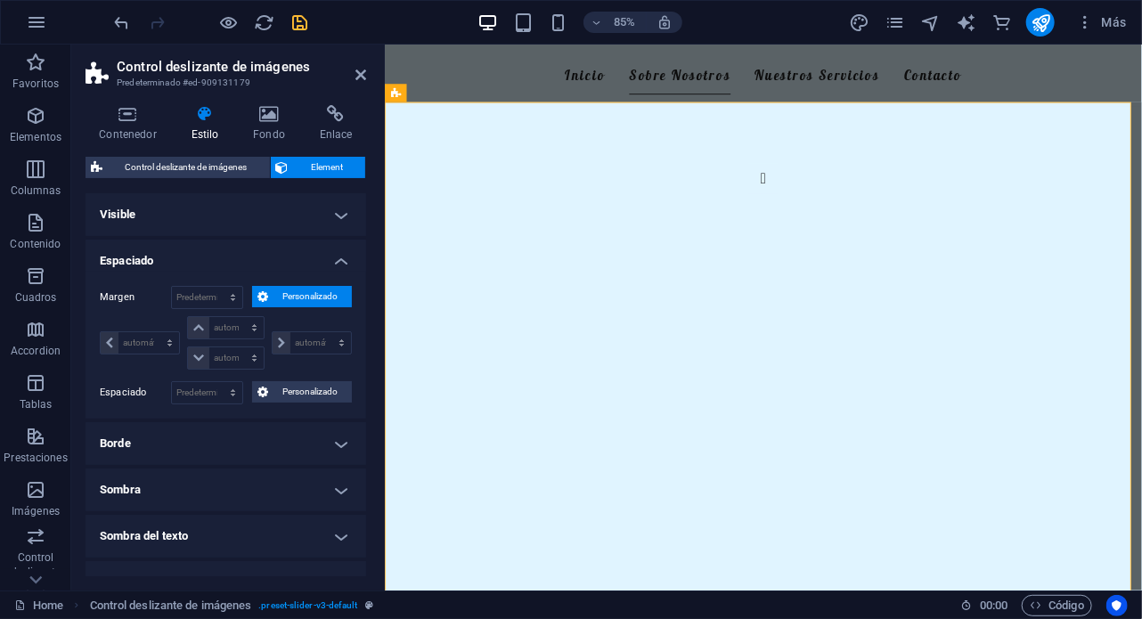
click at [299, 403] on div "Margen Predeterminado automático px % rem vw vh Personalizado Personalizado aut…" at bounding box center [226, 345] width 281 height 147
click at [303, 397] on span "Personalizado" at bounding box center [310, 391] width 73 height 21
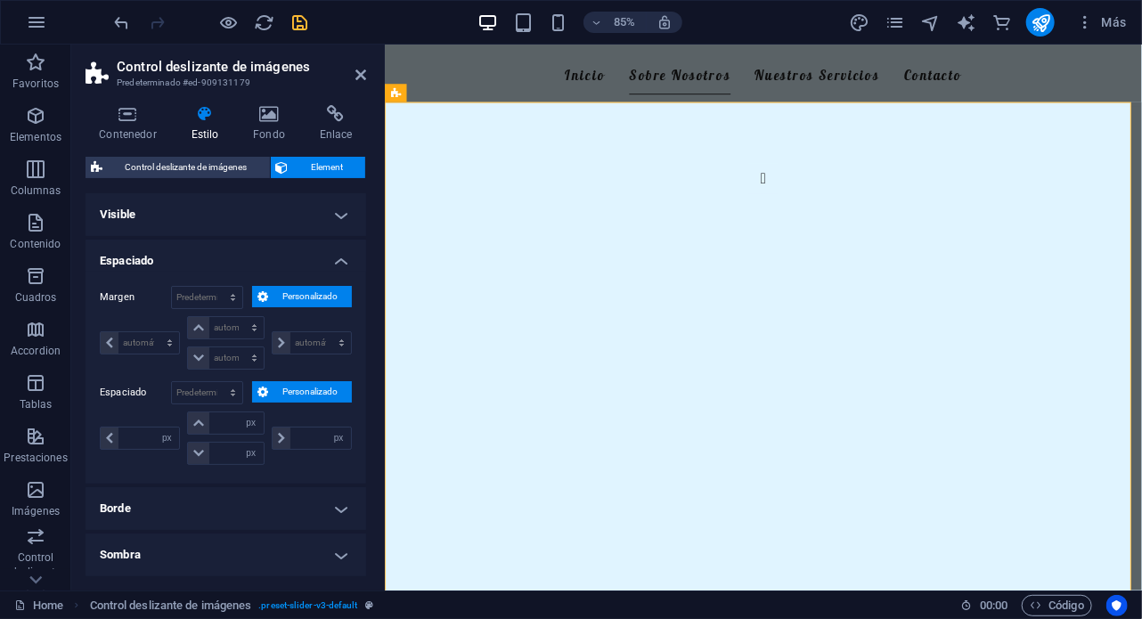
click at [178, 513] on h4 "Borde" at bounding box center [226, 508] width 281 height 43
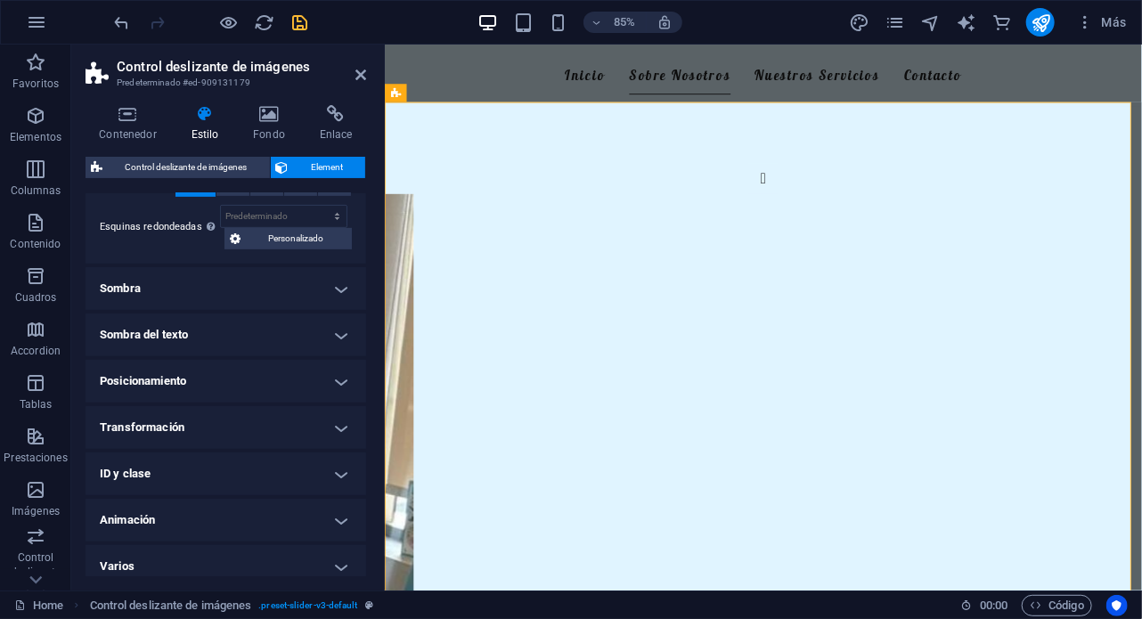
scroll to position [368, 0]
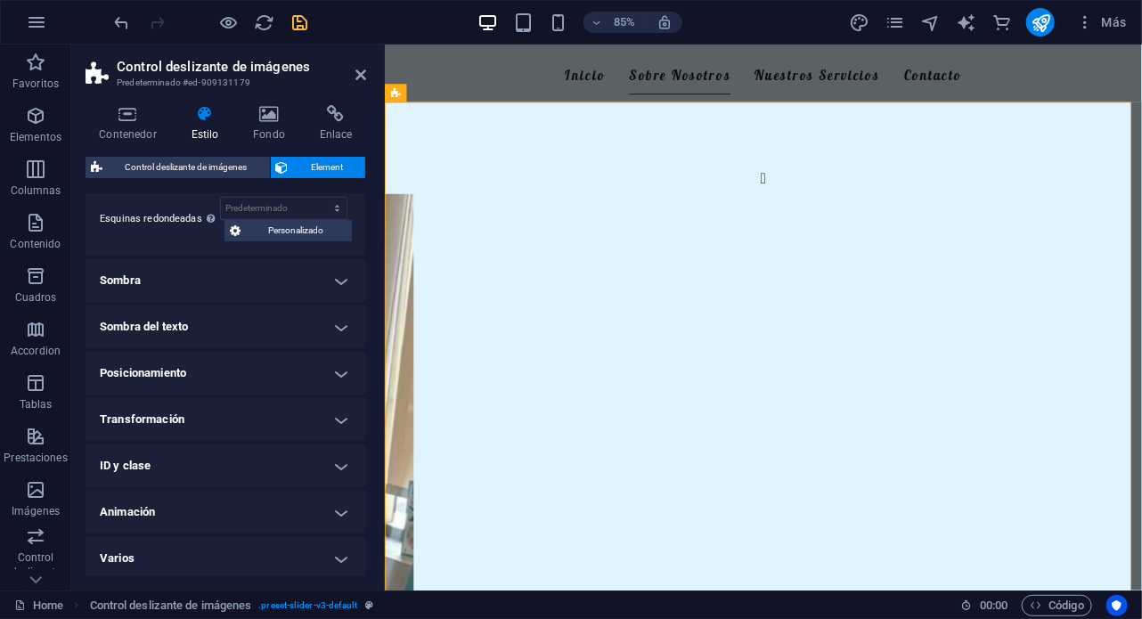
click at [205, 552] on h4 "Varios" at bounding box center [226, 558] width 281 height 43
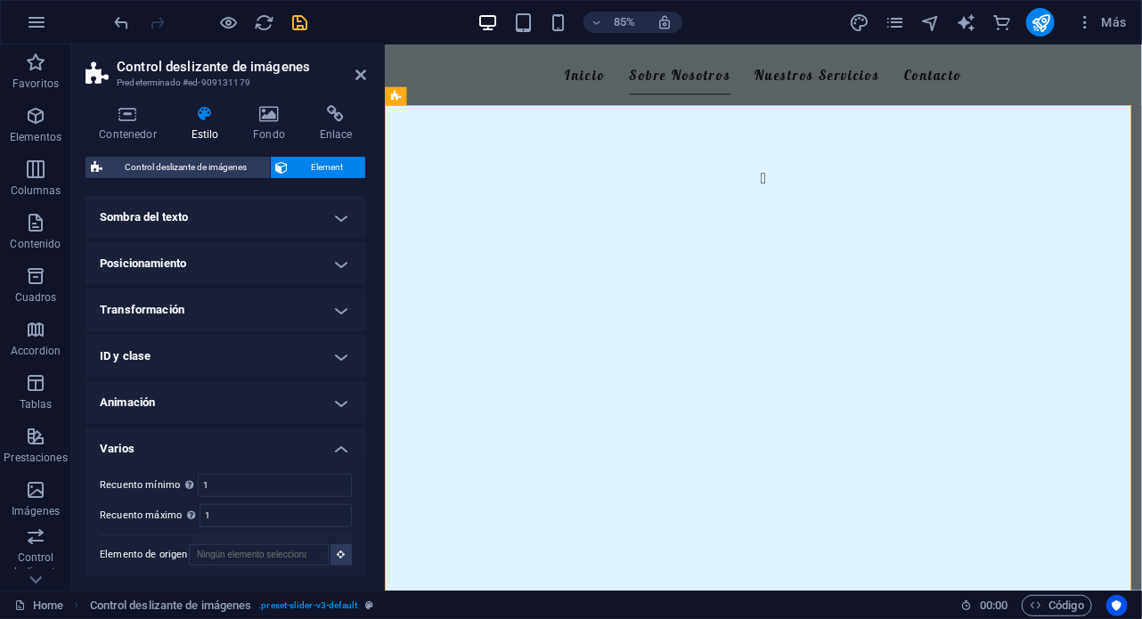
scroll to position [536, 0]
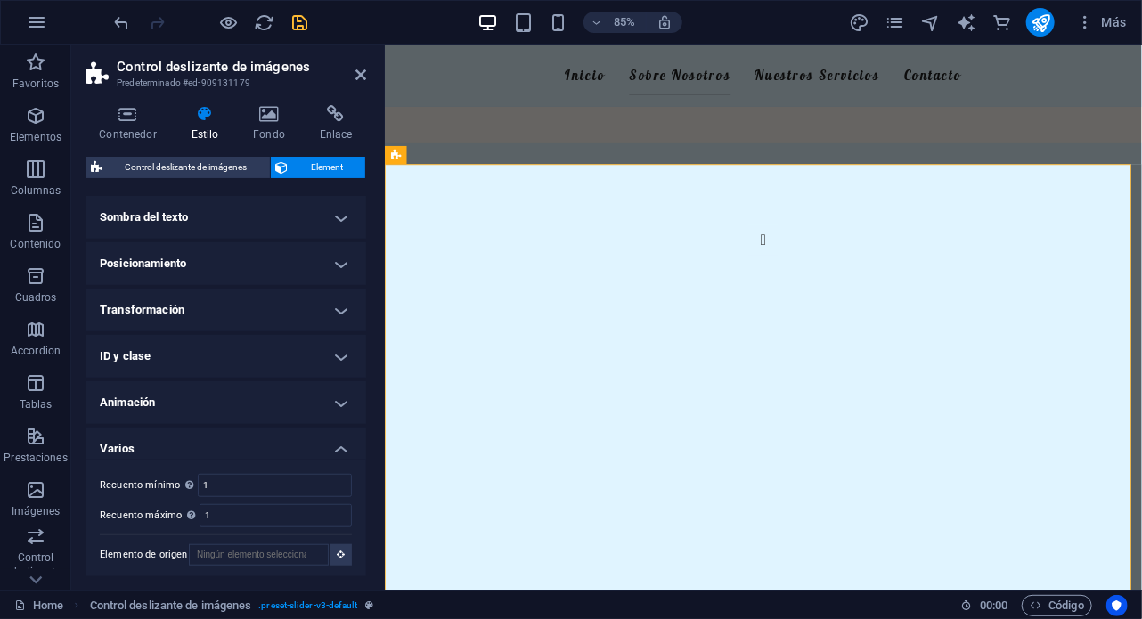
click at [198, 402] on h4 "Animación" at bounding box center [226, 402] width 281 height 43
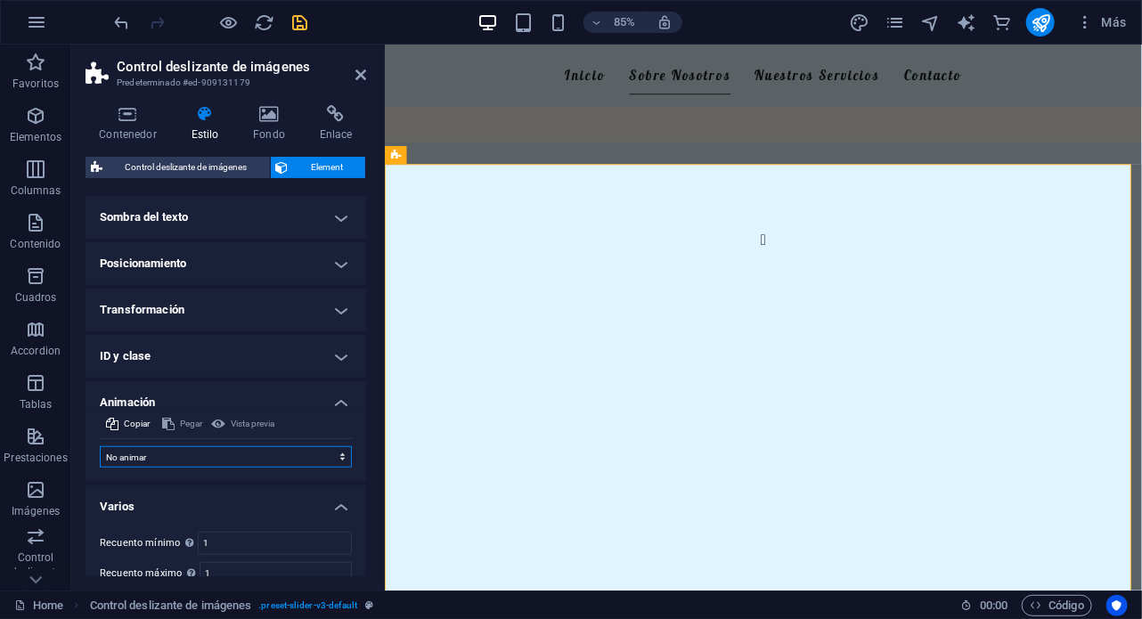
click at [196, 458] on select "No animar Mostrar / Ocultar Subir/bajar Acercar/alejar Deslizar de izquierda a …" at bounding box center [226, 456] width 252 height 21
select select "flash"
click at [100, 446] on select "No animar Mostrar / Ocultar Subir/bajar Acercar/alejar Deslizar de izquierda a …" at bounding box center [226, 456] width 252 height 21
select select "scroll"
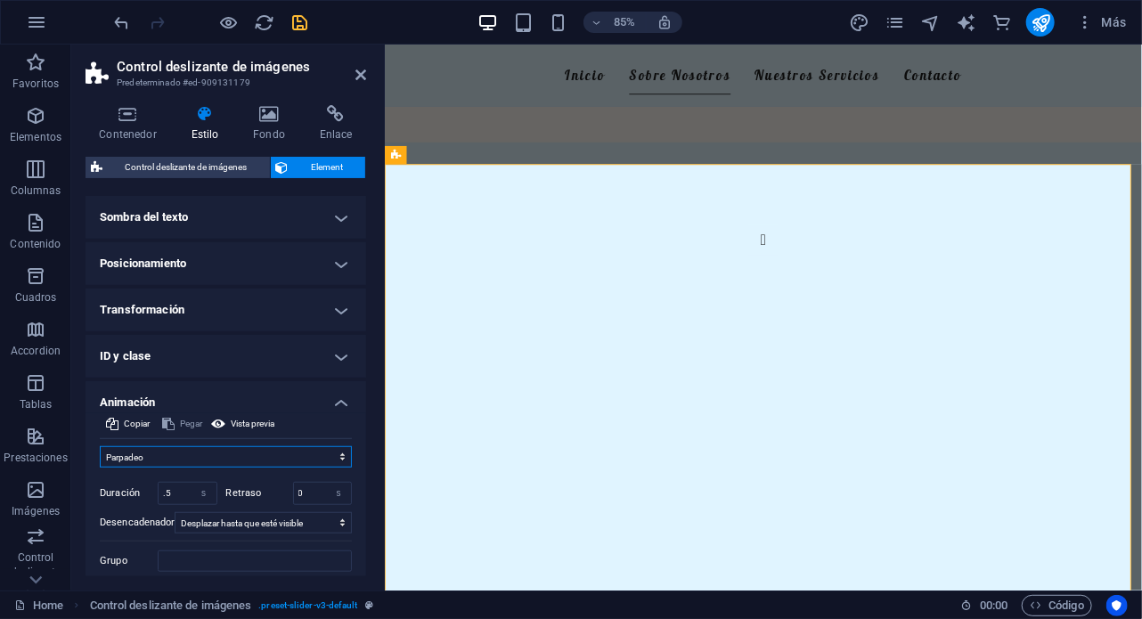
click at [172, 454] on select "No animar Mostrar / Ocultar Subir/bajar Acercar/alejar Deslizar de izquierda a …" at bounding box center [226, 456] width 252 height 21
click at [100, 446] on select "No animar Mostrar / Ocultar Subir/bajar Acercar/alejar Deslizar de izquierda a …" at bounding box center [226, 456] width 252 height 21
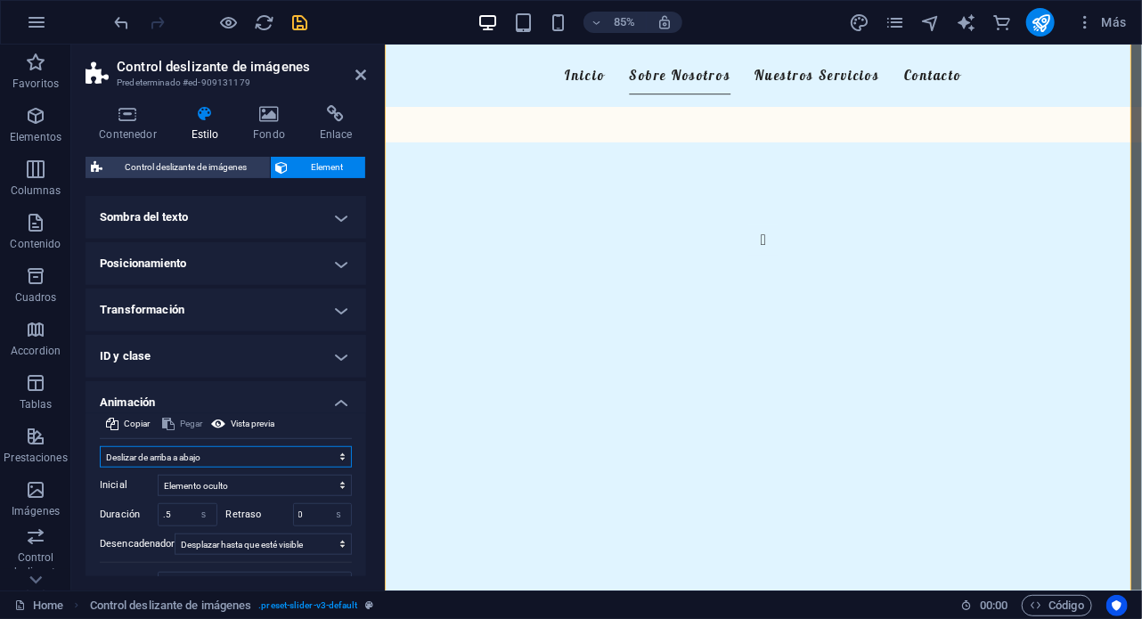
click at [192, 458] on select "No animar Mostrar / Ocultar Subir/bajar Acercar/alejar Deslizar de izquierda a …" at bounding box center [226, 456] width 252 height 21
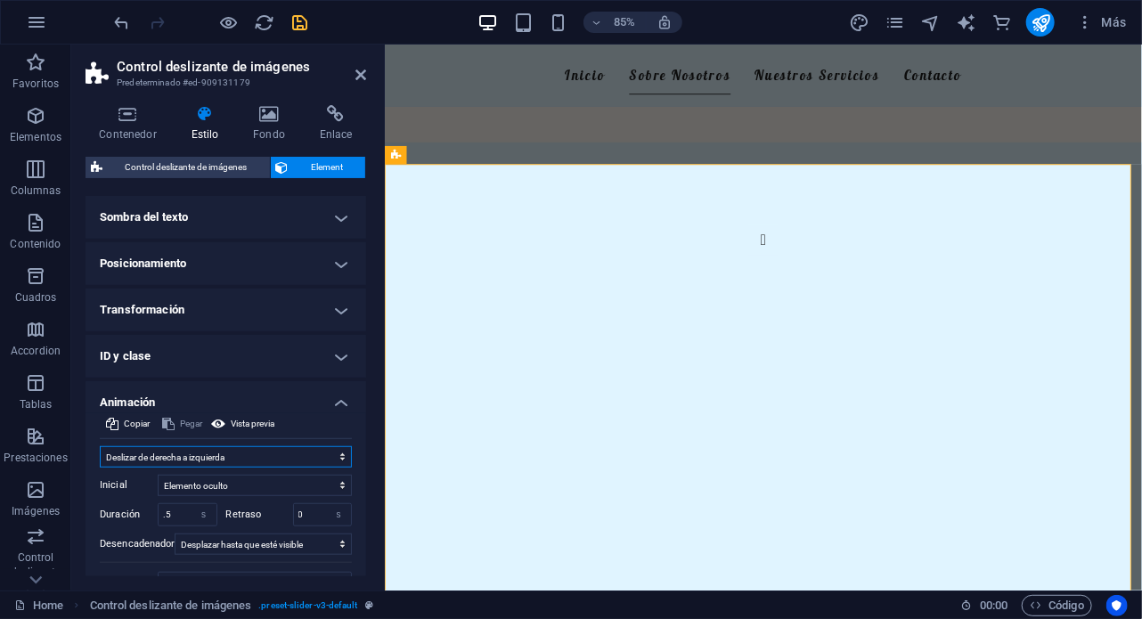
click at [100, 446] on select "No animar Mostrar / Ocultar Subir/bajar Acercar/alejar Deslizar de izquierda a …" at bounding box center [226, 456] width 252 height 21
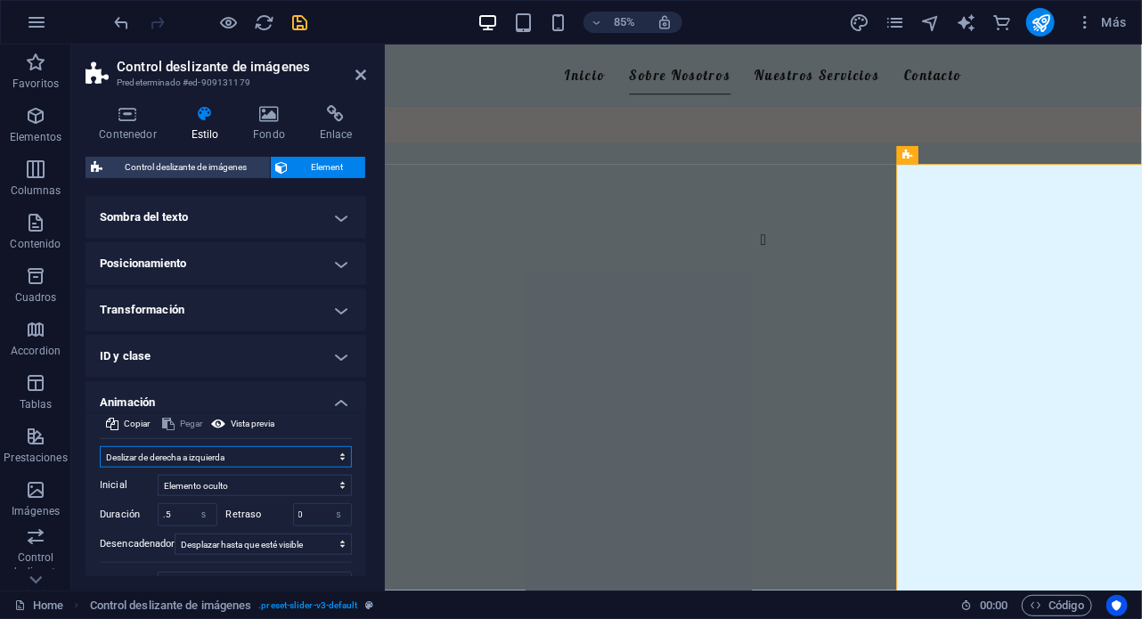
click at [188, 459] on select "No animar Mostrar / Ocultar Subir/bajar Acercar/alejar Deslizar de izquierda a …" at bounding box center [226, 456] width 252 height 21
click at [100, 446] on select "No animar Mostrar / Ocultar Subir/bajar Acercar/alejar Deslizar de izquierda a …" at bounding box center [226, 456] width 252 height 21
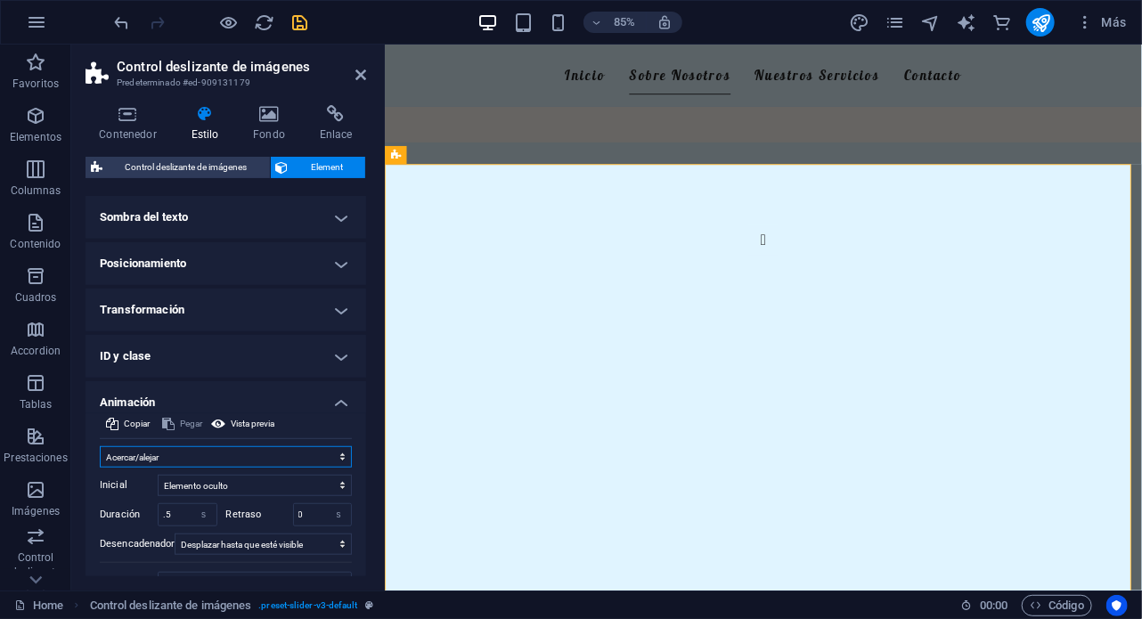
click at [154, 449] on select "No animar Mostrar / Ocultar Subir/bajar Acercar/alejar Deslizar de izquierda a …" at bounding box center [226, 456] width 252 height 21
select select "fade"
click at [100, 446] on select "No animar Mostrar / Ocultar Subir/bajar Acercar/alejar Deslizar de izquierda a …" at bounding box center [226, 456] width 252 height 21
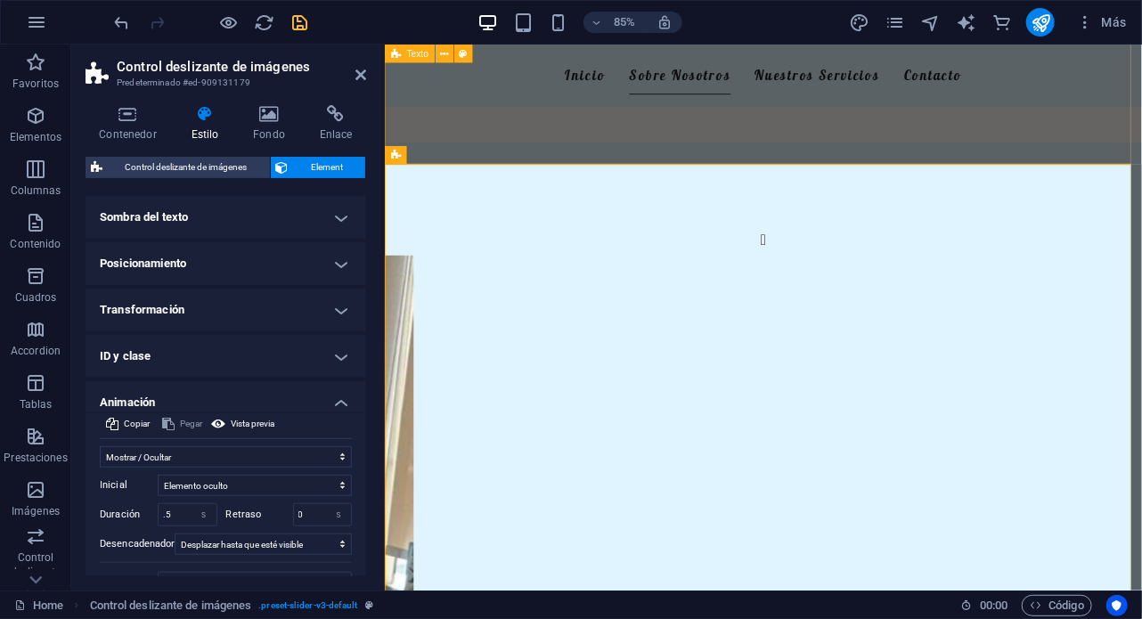
click at [524, 143] on div "Nuestro Centro Psicológico En FelizMente [DEMOGRAPHIC_DATA] en un enfoque integ…" at bounding box center [829, 30] width 891 height 311
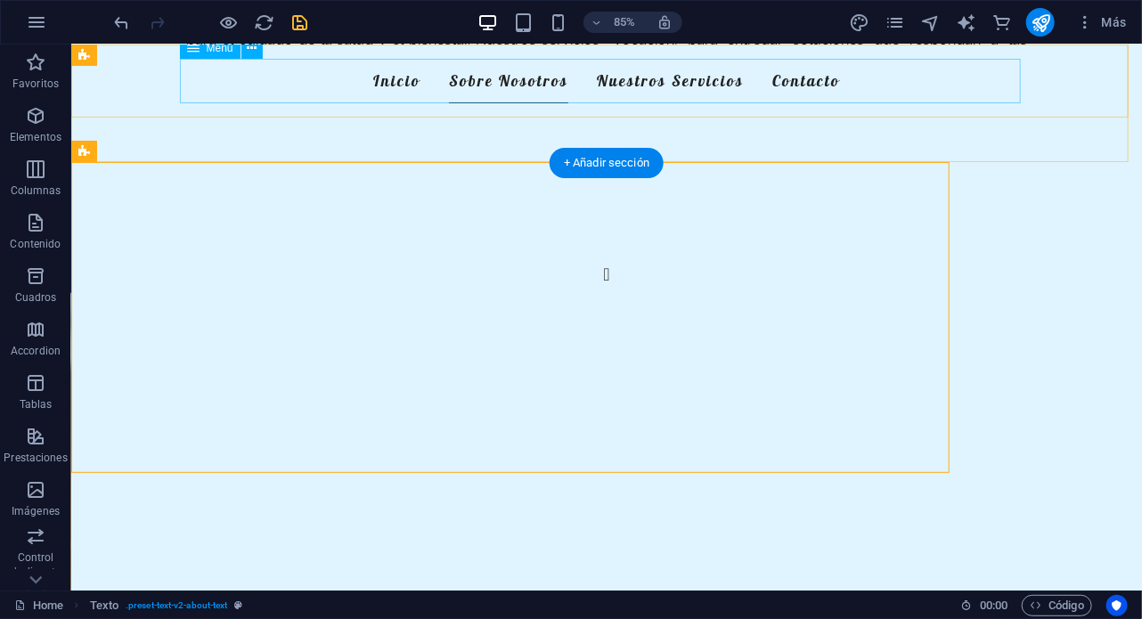
scroll to position [248, 0]
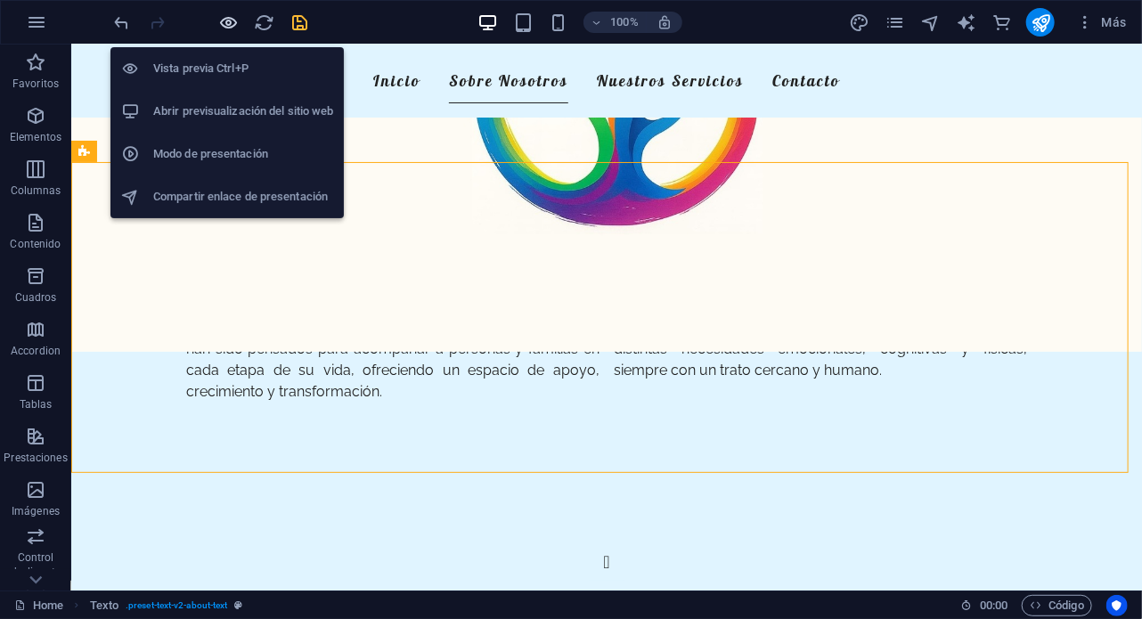
click at [225, 20] on icon "button" at bounding box center [229, 22] width 20 height 20
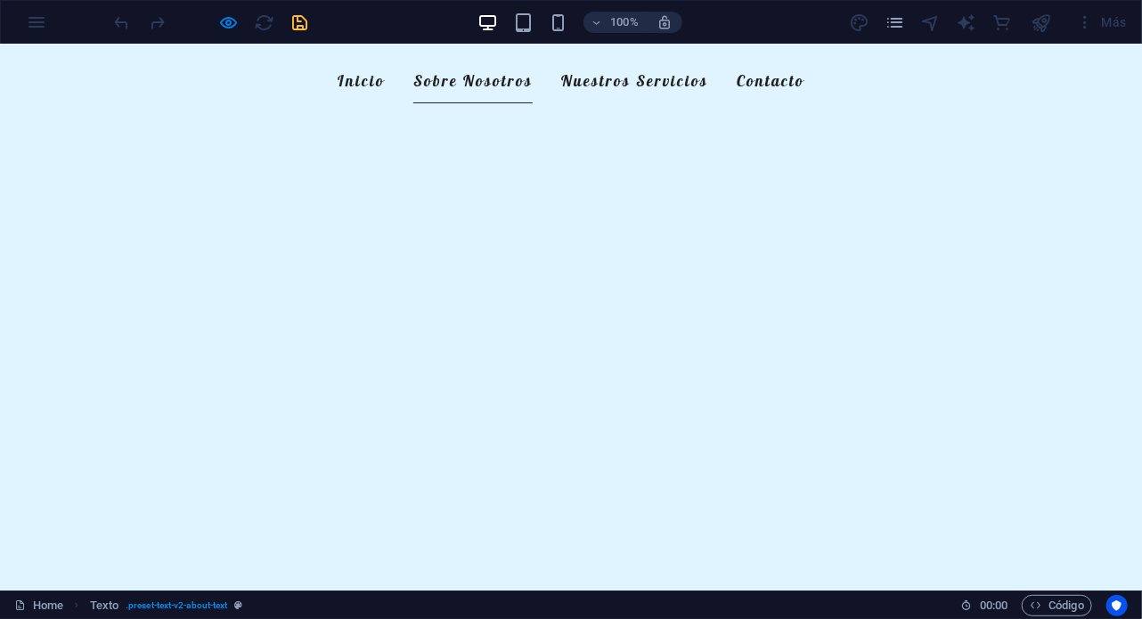
scroll to position [1591, 0]
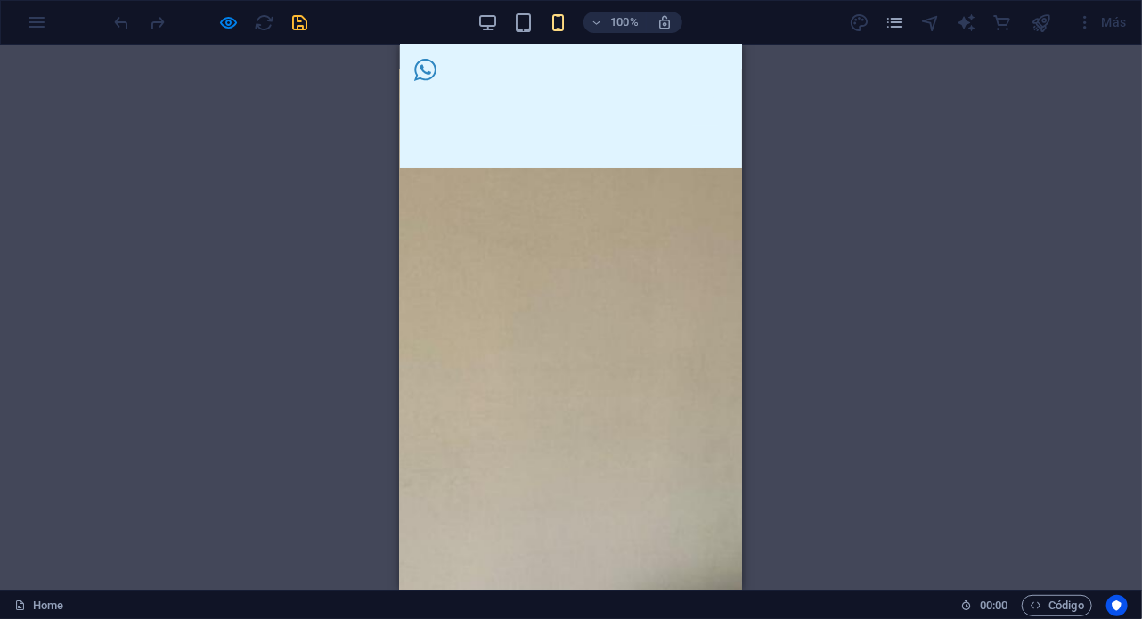
scroll to position [798, 0]
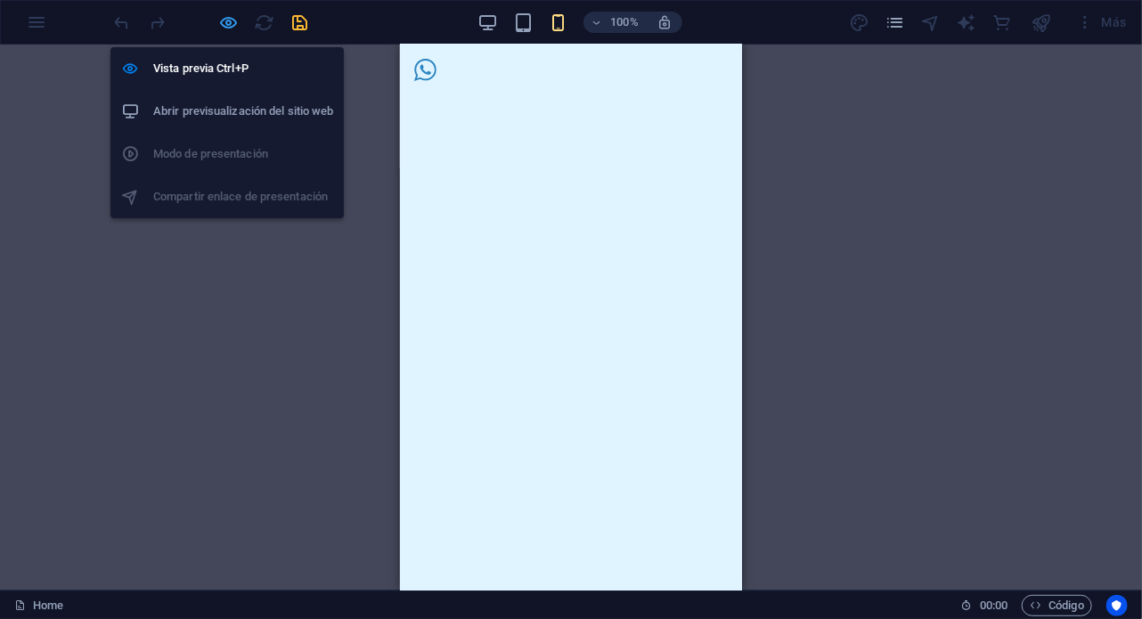
click at [228, 12] on icon "button" at bounding box center [229, 22] width 20 height 20
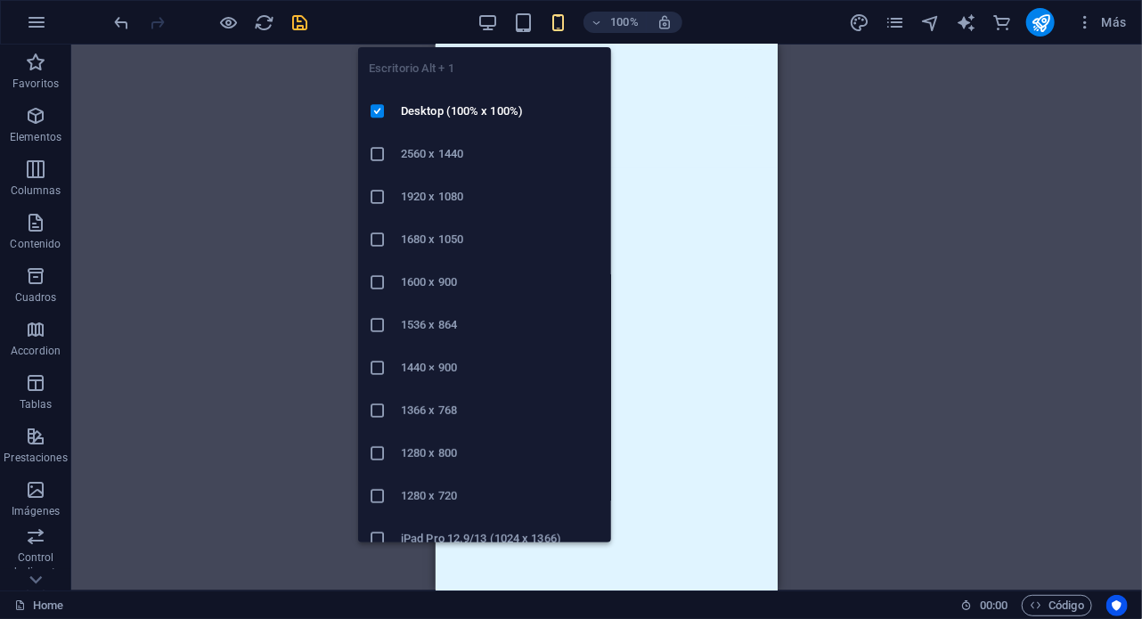
click at [481, 35] on div "Escritorio Alt + 1 Desktop (100% x 100%) 2560 x 1440 1920 x 1080 1680 x [PHONE_…" at bounding box center [484, 288] width 253 height 510
click at [481, 33] on div "Escritorio Alt + 1 Desktop (100% x 100%) 2560 x 1440 1920 x 1080 1680 x [PHONE_…" at bounding box center [484, 288] width 253 height 510
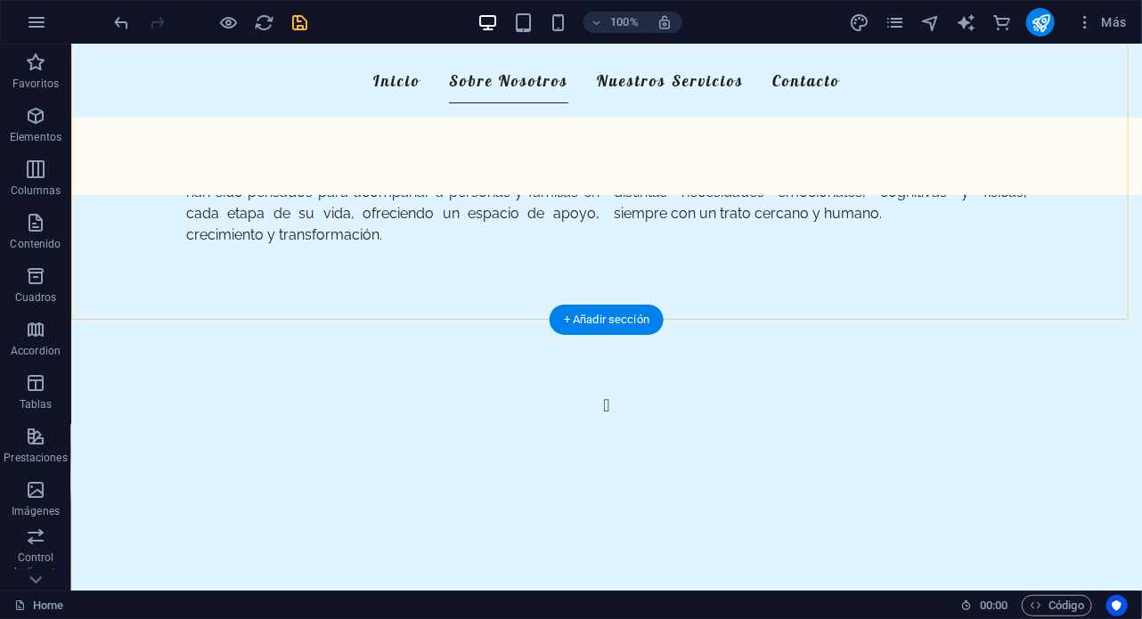
scroll to position [406, 0]
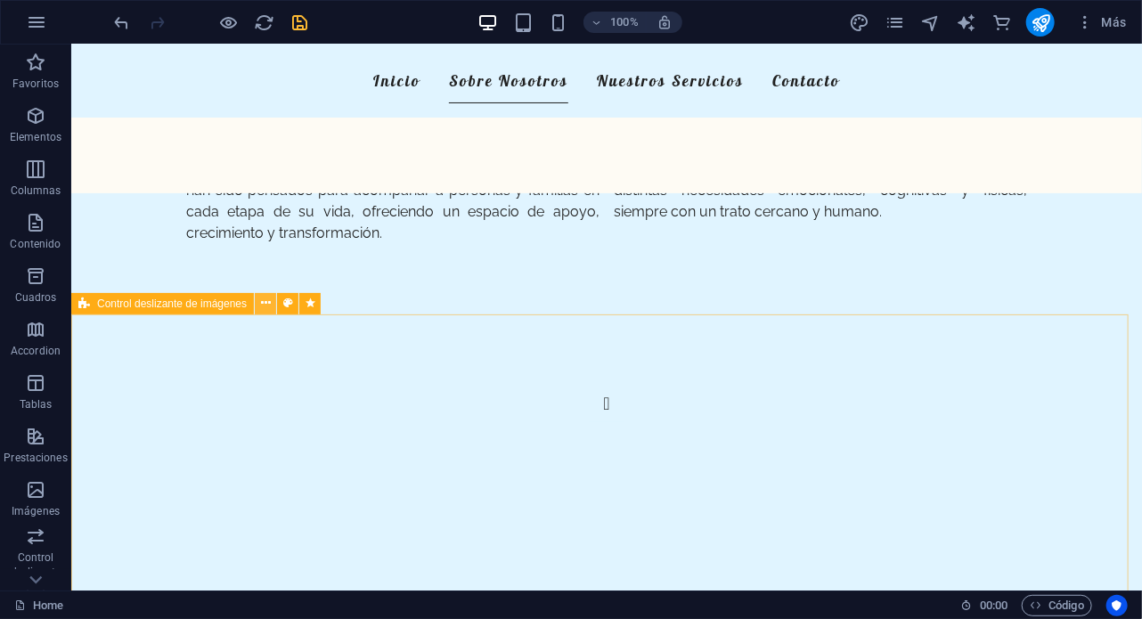
click at [264, 301] on icon at bounding box center [266, 303] width 10 height 19
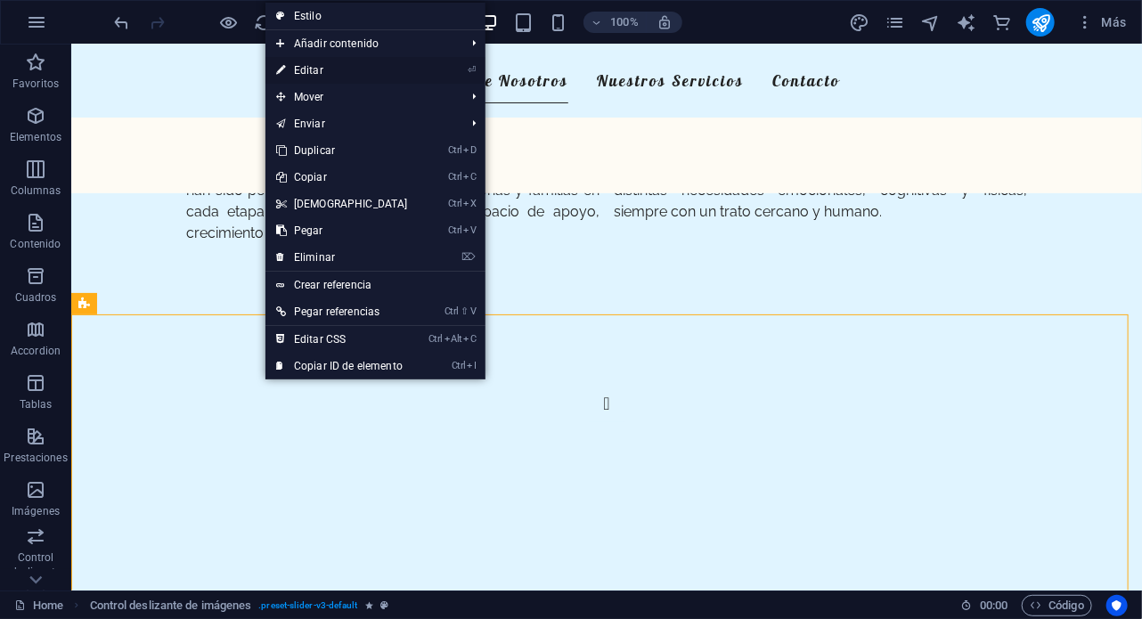
click at [335, 70] on link "⏎ Editar" at bounding box center [342, 70] width 153 height 27
select select "px"
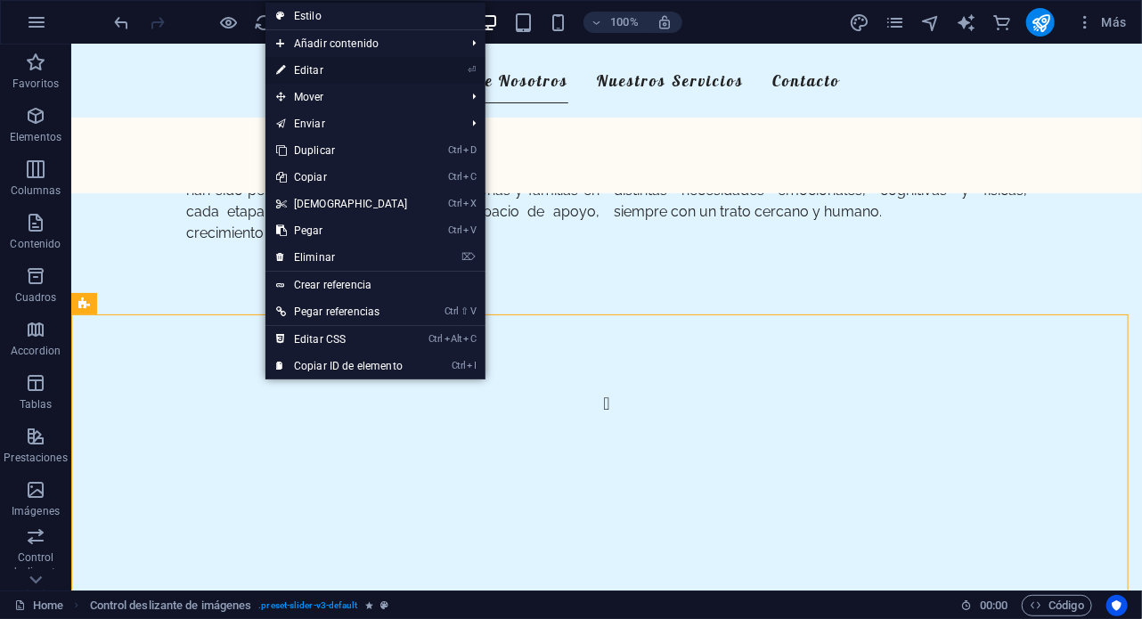
select select "fade"
select select "s"
select select "scroll"
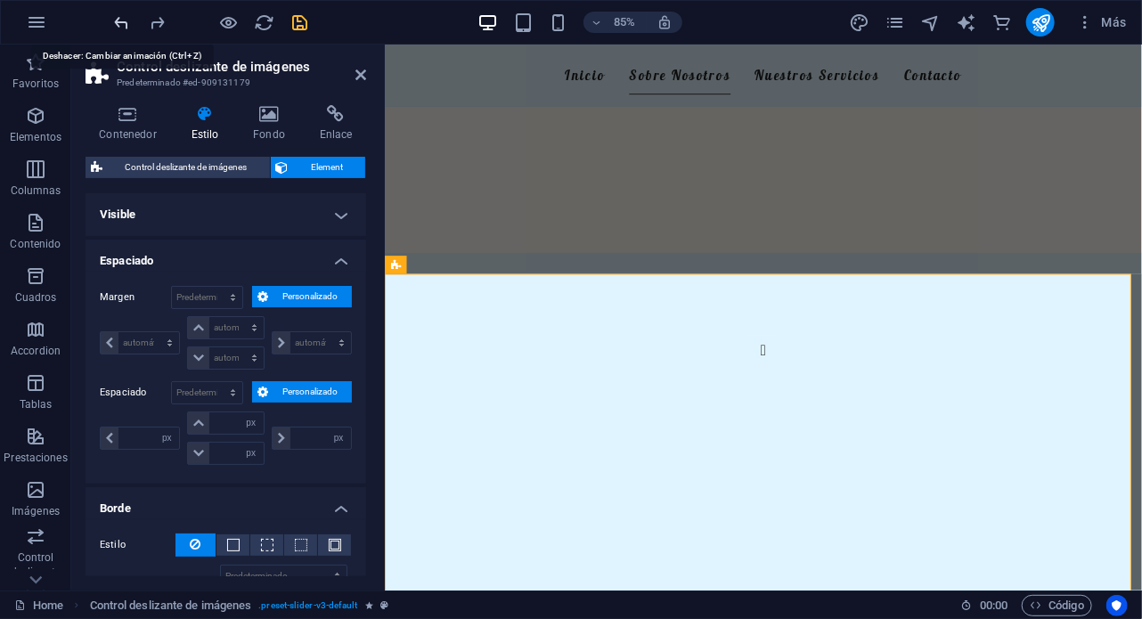
select select "none"
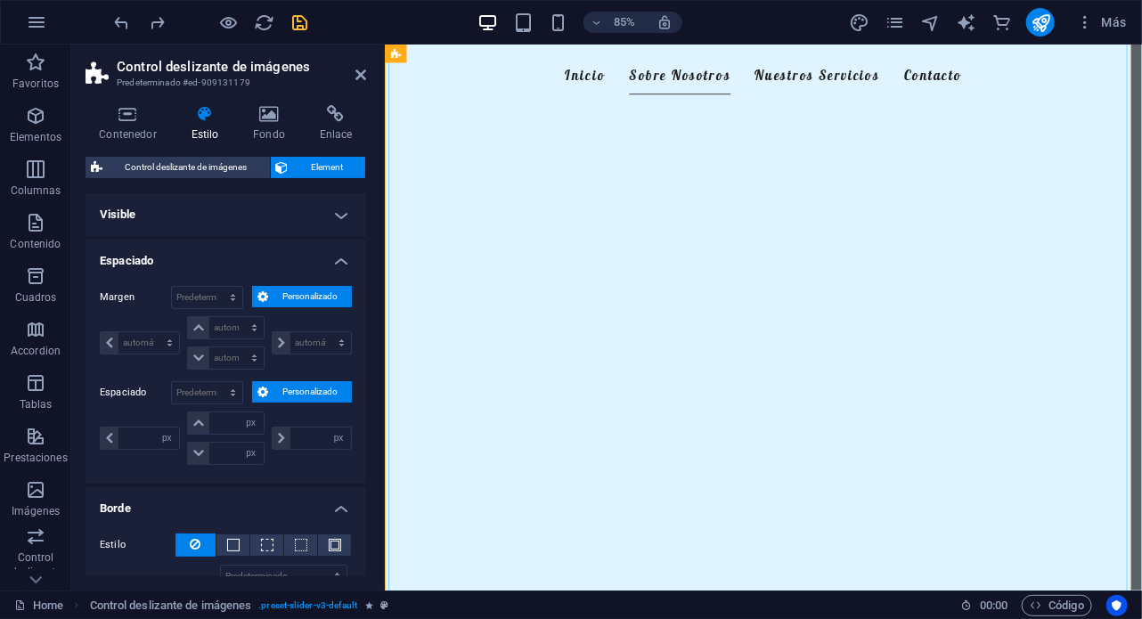
scroll to position [994, 0]
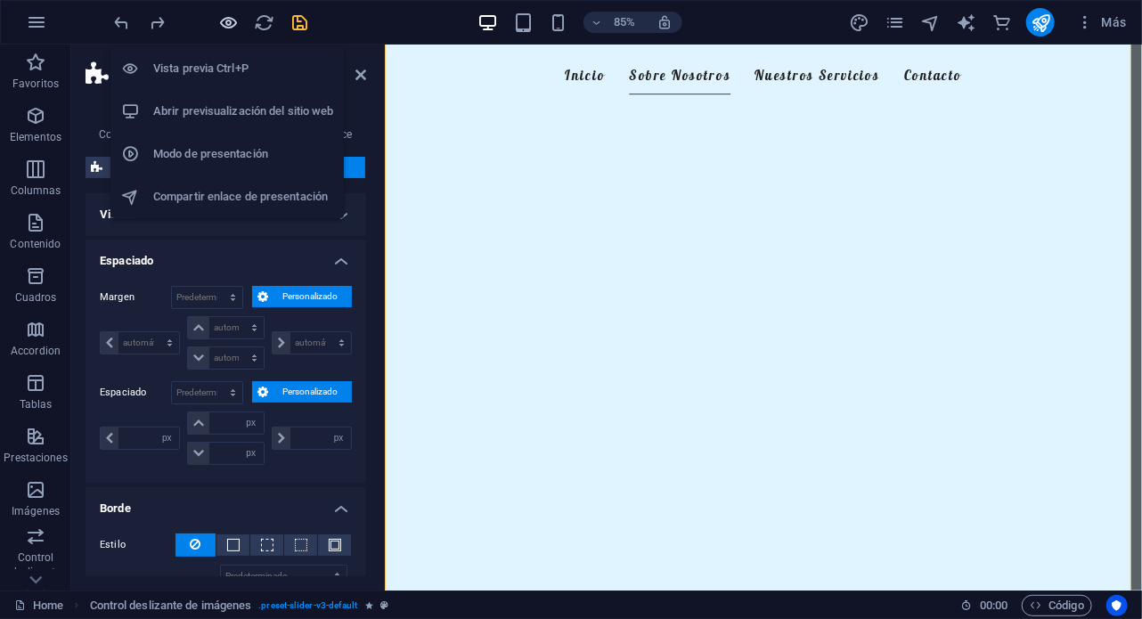
click at [224, 20] on icon "button" at bounding box center [229, 22] width 20 height 20
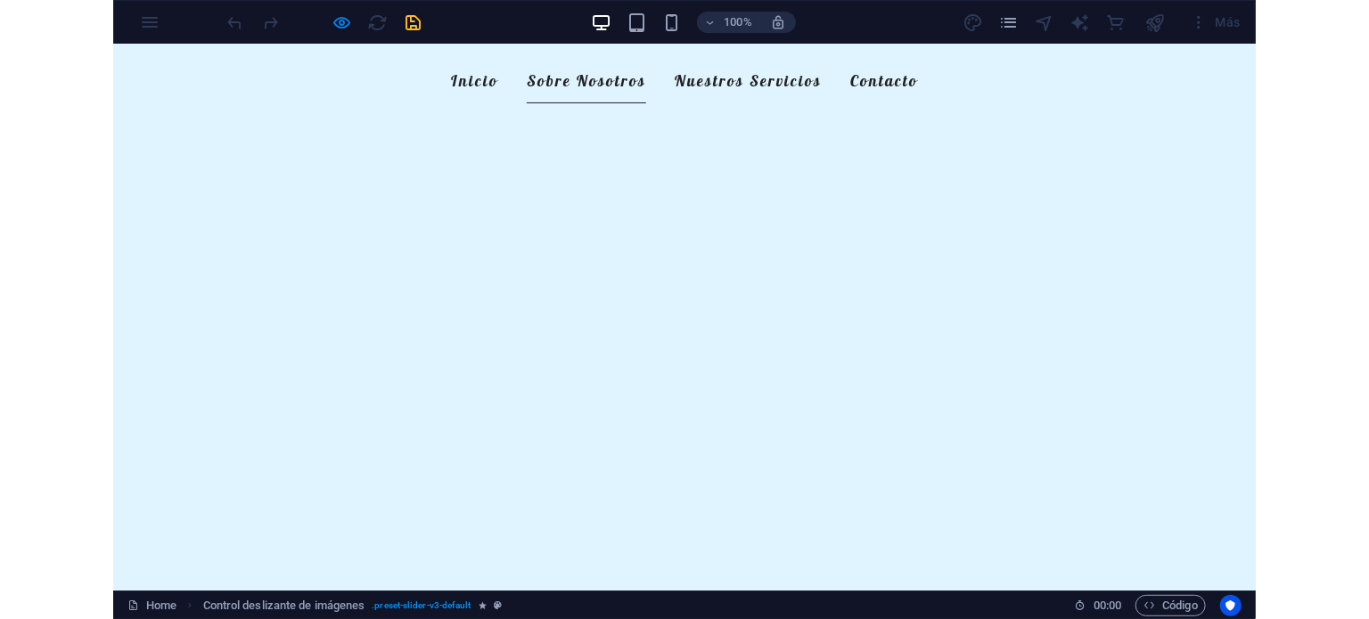
scroll to position [800, 0]
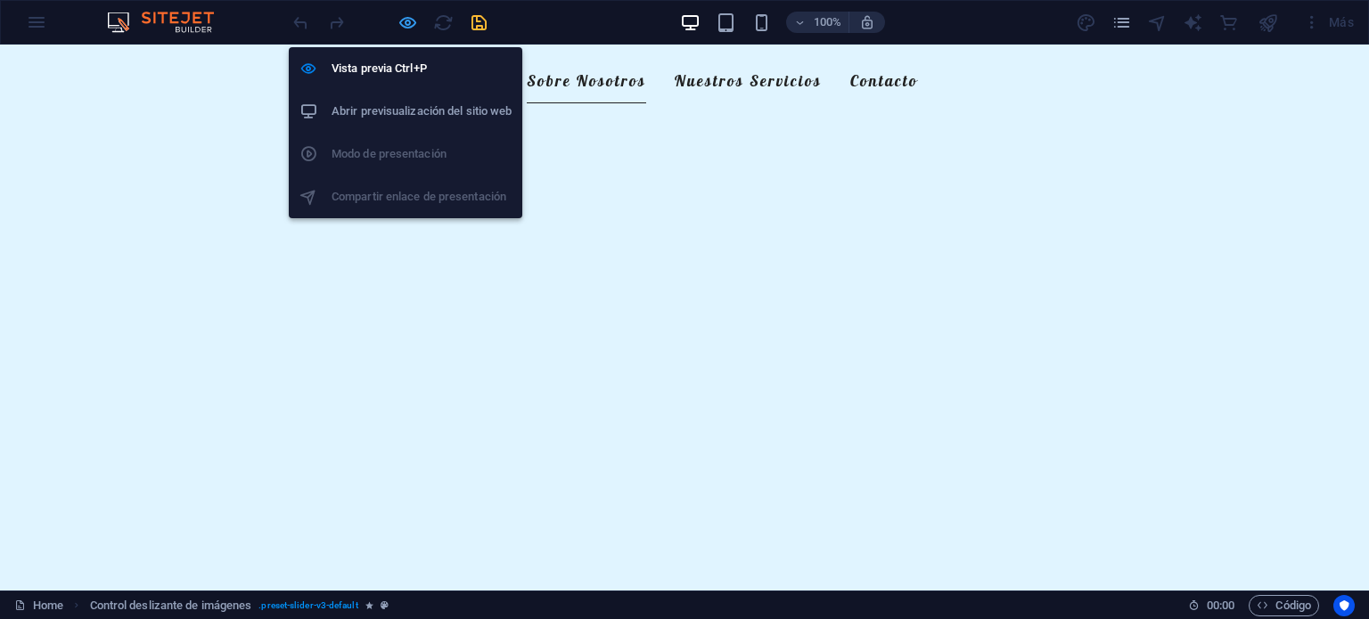
click at [399, 27] on icon "button" at bounding box center [407, 22] width 20 height 20
select select "px"
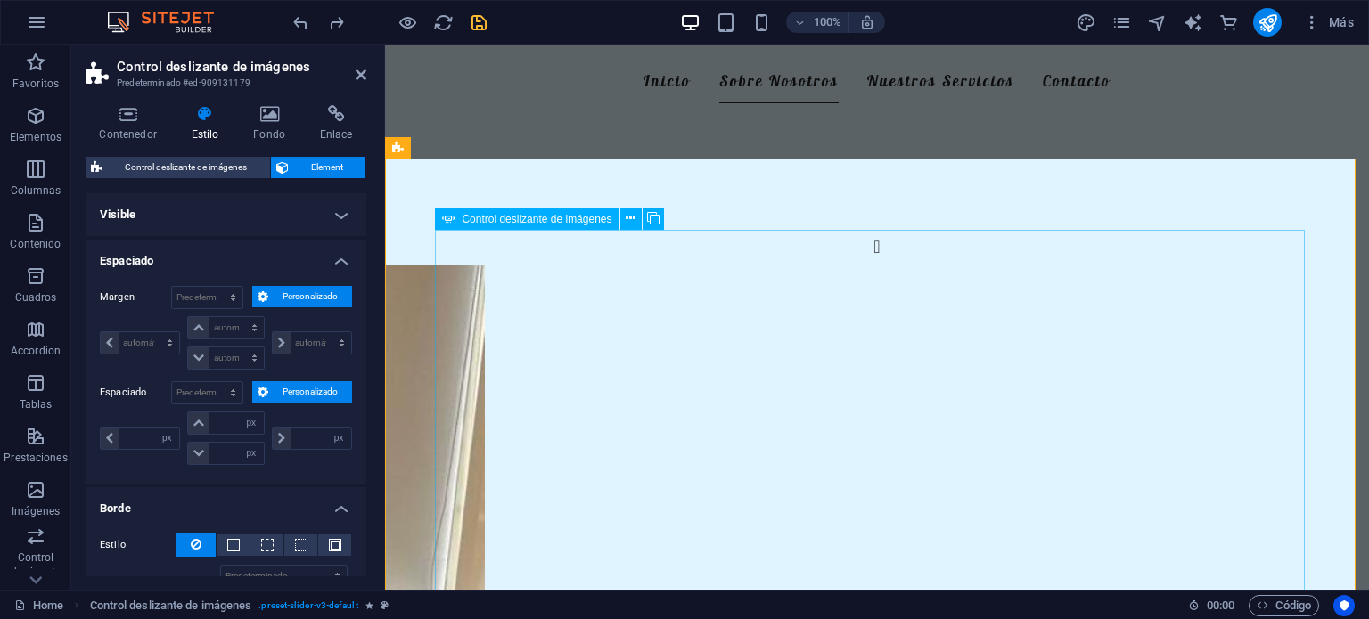
scroll to position [563, 0]
click at [576, 220] on span "Control deslizante de imágenes" at bounding box center [537, 218] width 150 height 11
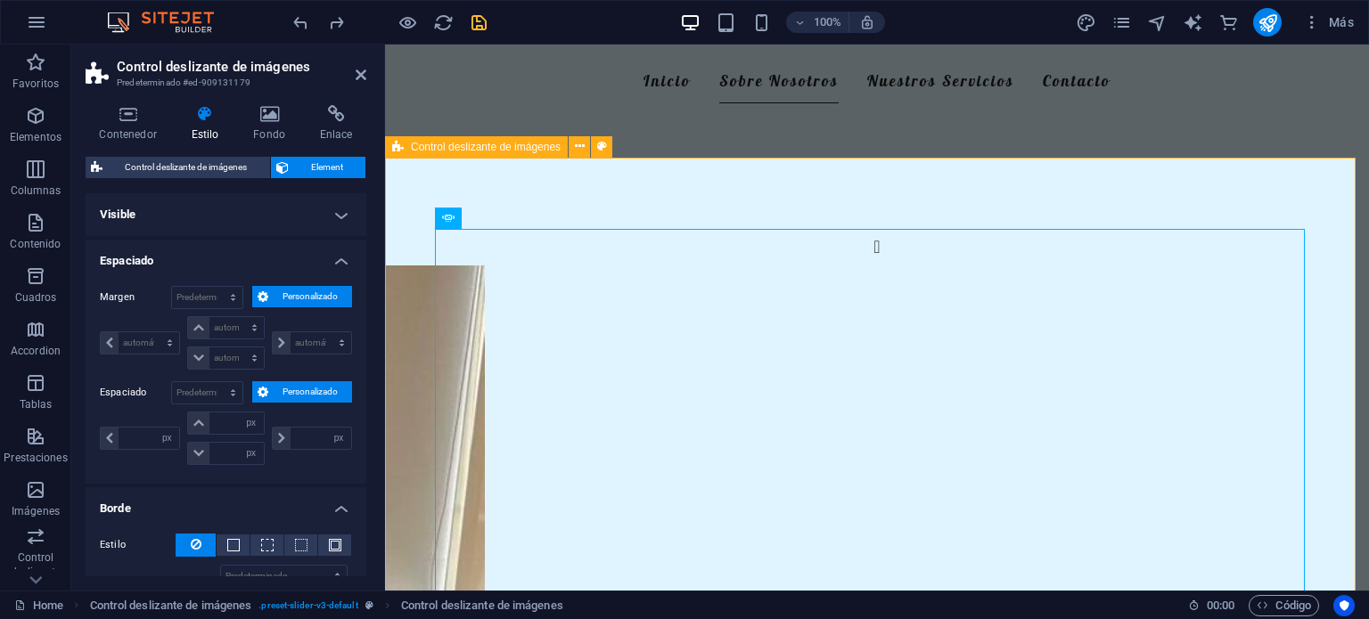
click at [536, 144] on span "Control deslizante de imágenes" at bounding box center [486, 147] width 150 height 11
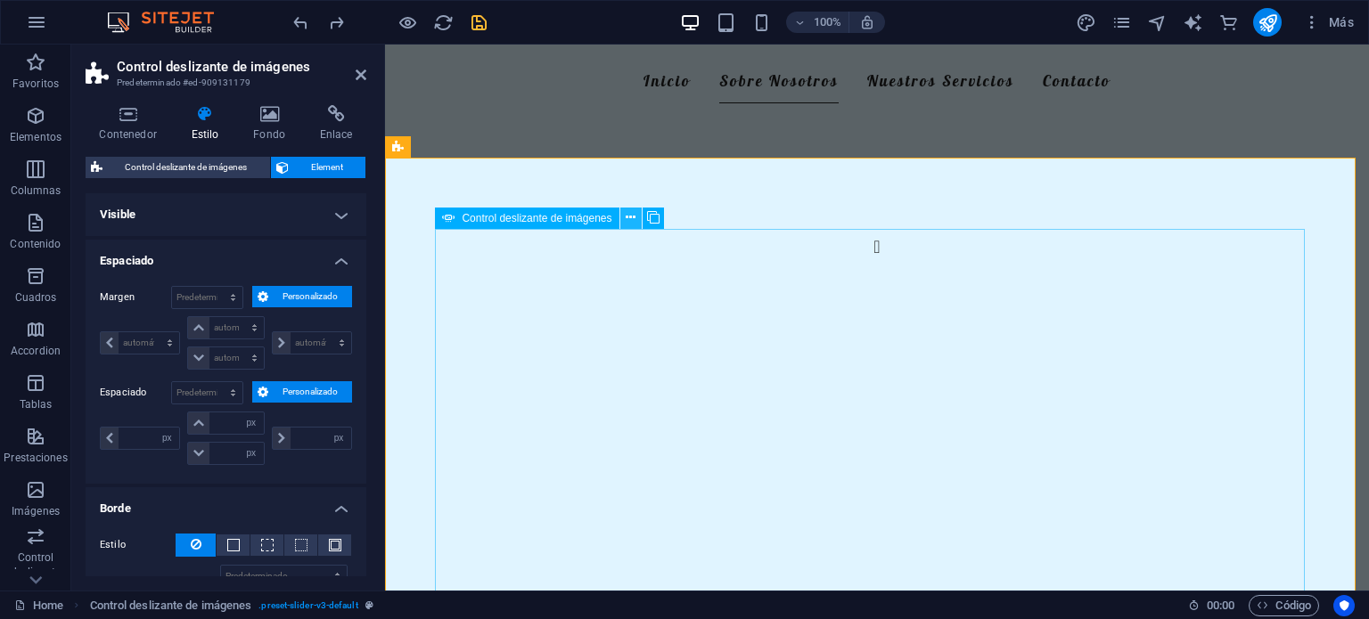
click at [628, 220] on icon at bounding box center [631, 218] width 10 height 19
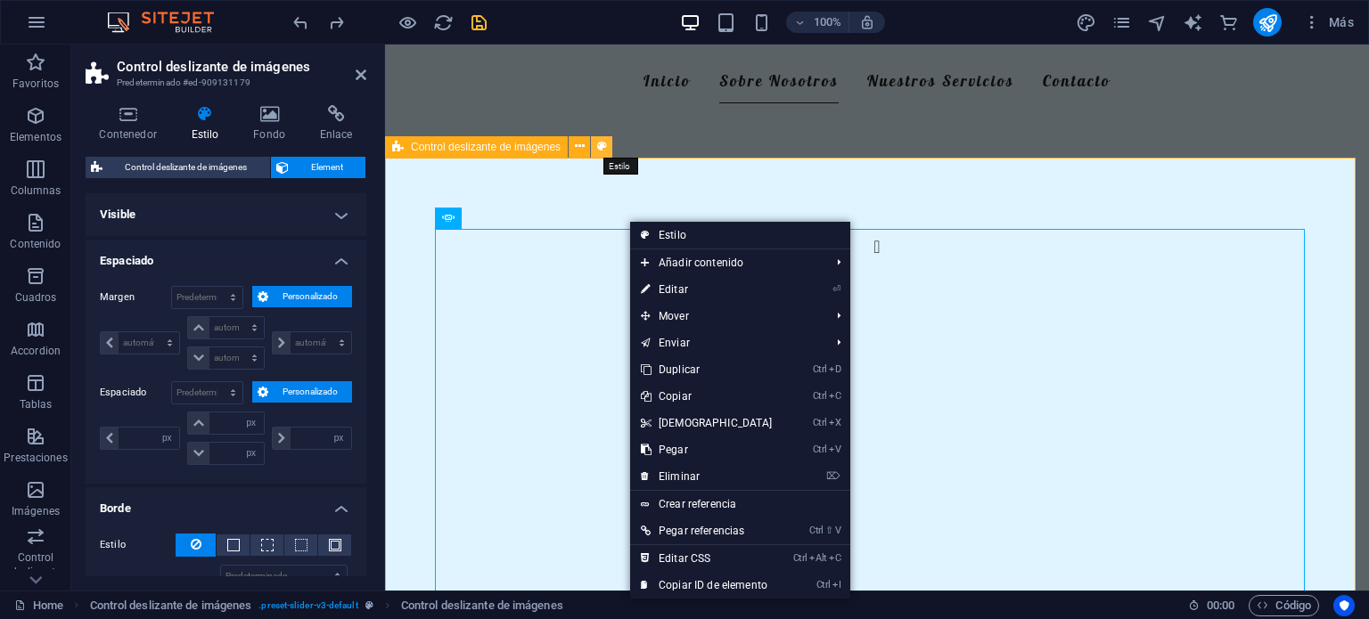
click at [600, 147] on icon at bounding box center [602, 146] width 10 height 19
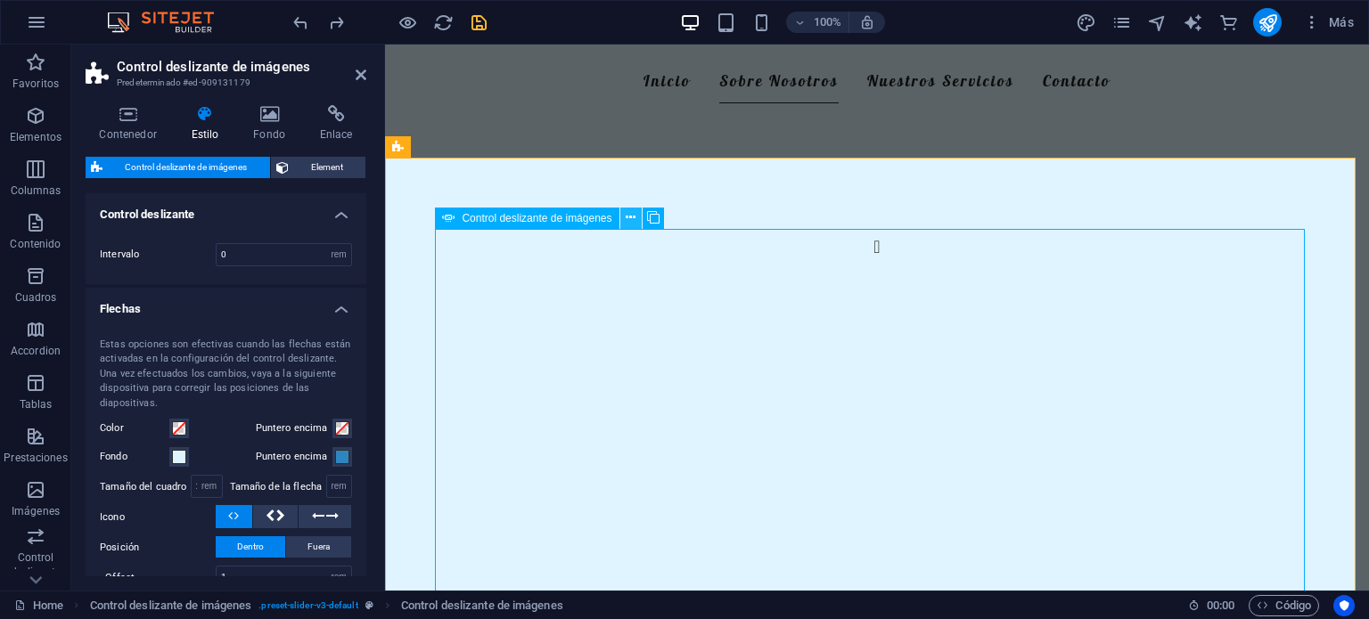
click at [627, 217] on icon at bounding box center [631, 218] width 10 height 19
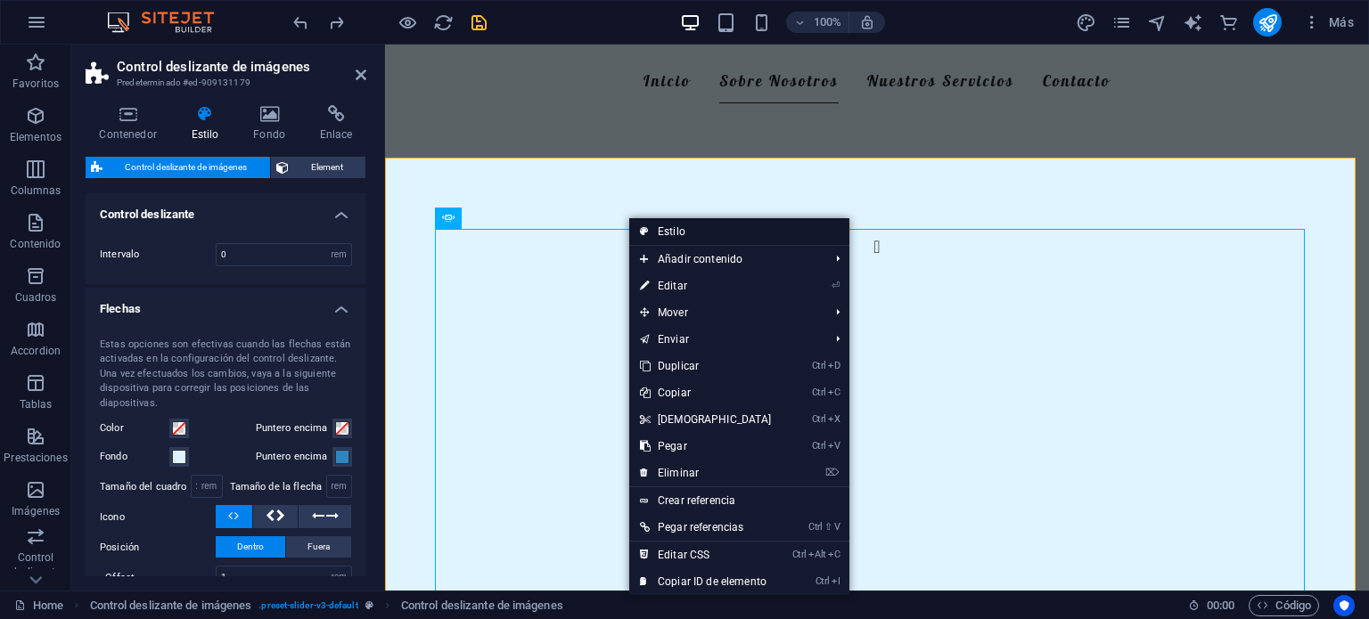
click at [687, 233] on link "Estilo" at bounding box center [739, 231] width 220 height 27
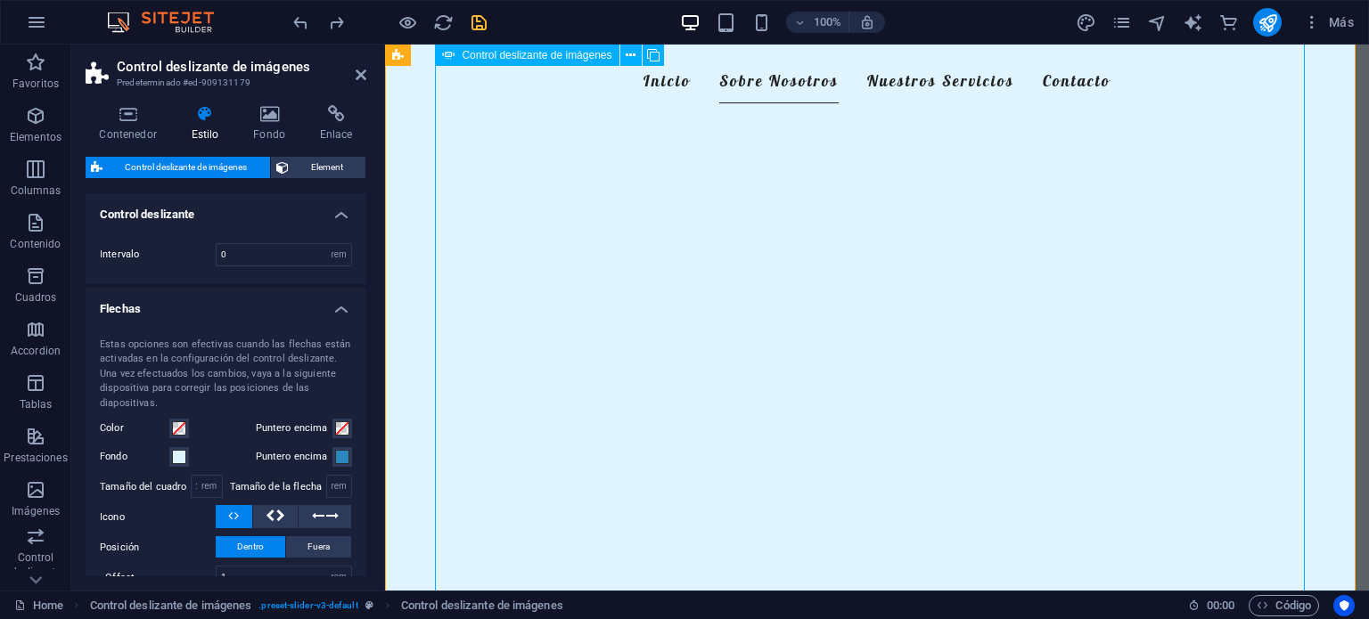
scroll to position [884, 0]
click at [212, 124] on h4 "Estilo" at bounding box center [208, 123] width 62 height 37
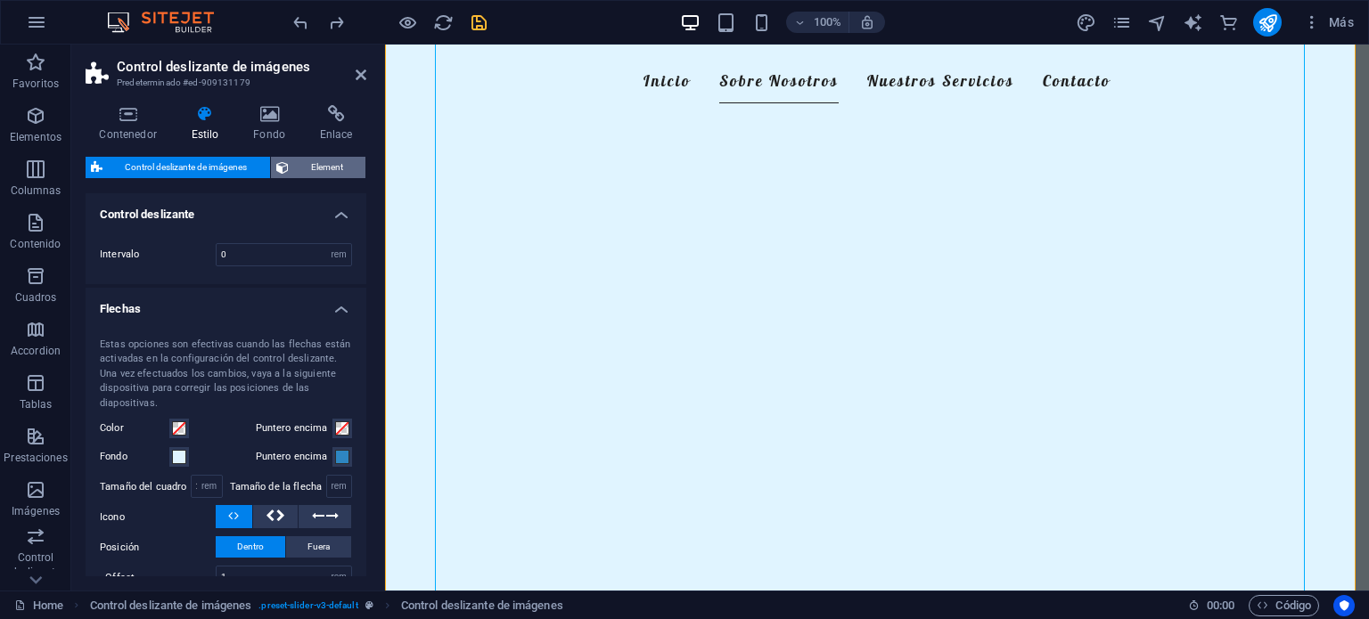
click at [327, 169] on span "Element" at bounding box center [327, 167] width 67 height 21
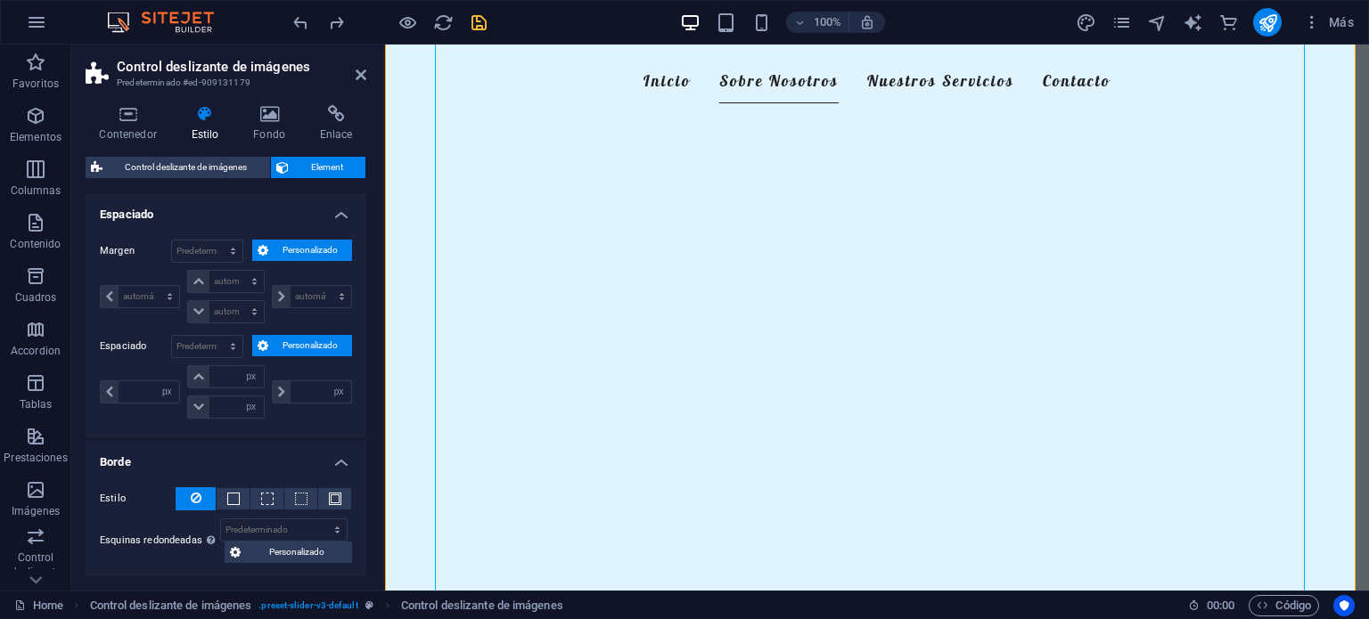
scroll to position [53, 0]
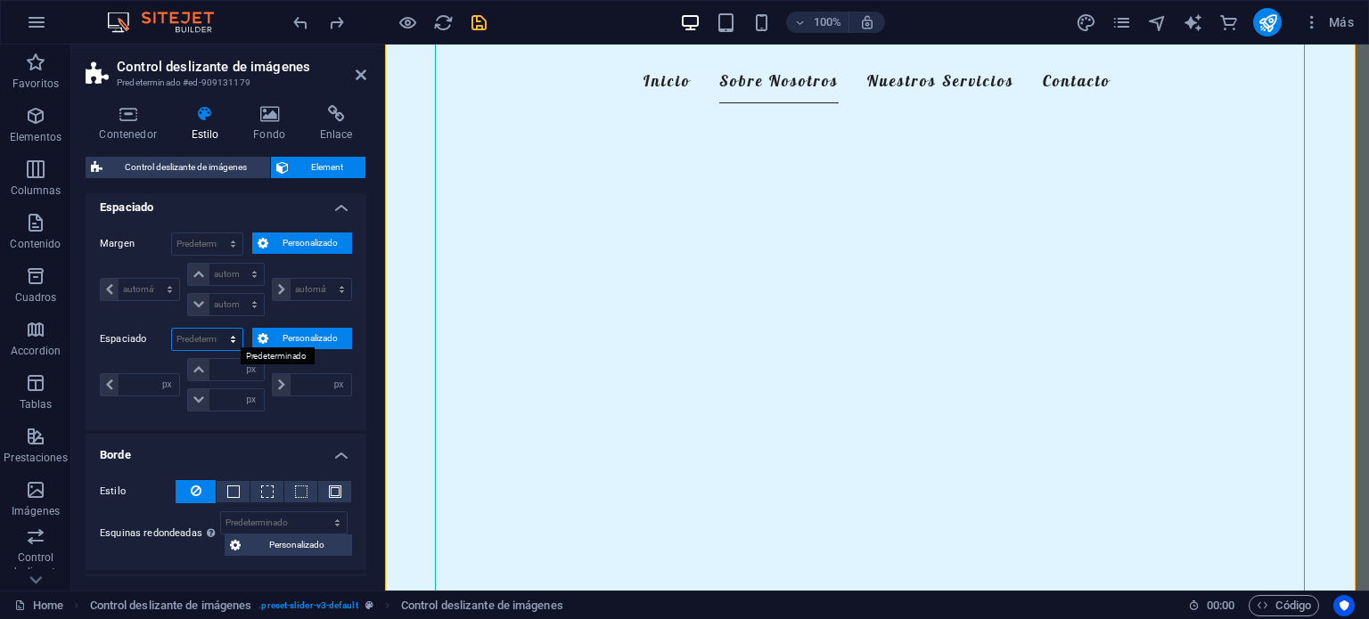
click at [212, 339] on select "Predeterminado px rem % vh vw Personalizado" at bounding box center [207, 339] width 70 height 21
click at [172, 329] on select "Predeterminado px rem % vh vw Personalizado" at bounding box center [207, 339] width 70 height 21
select select "DISABLED_OPTION_VALUE"
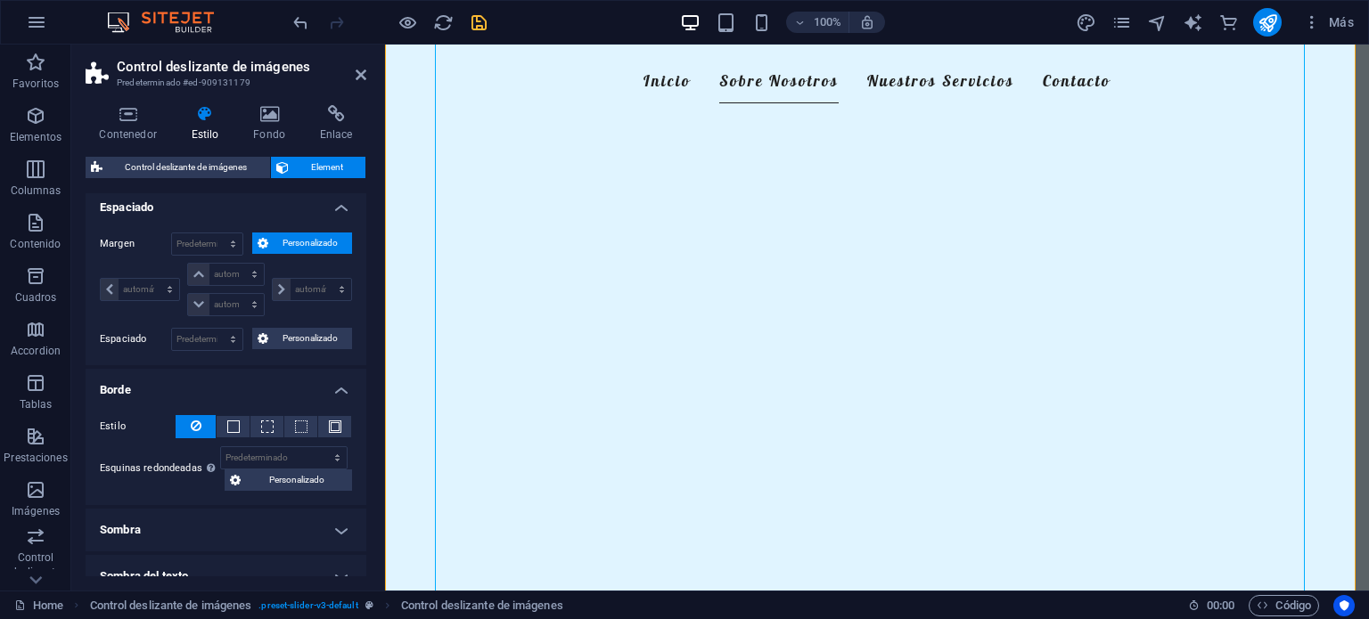
click at [221, 363] on ul "Diseño La forma en la que este elemento se expande en la disposición (Flexbox).…" at bounding box center [226, 569] width 281 height 858
click at [202, 249] on select "Predeterminado automático px % rem vw vh Personalizado" at bounding box center [207, 243] width 70 height 21
click at [172, 233] on select "Predeterminado automático px % rem vw vh Personalizado" at bounding box center [207, 243] width 70 height 21
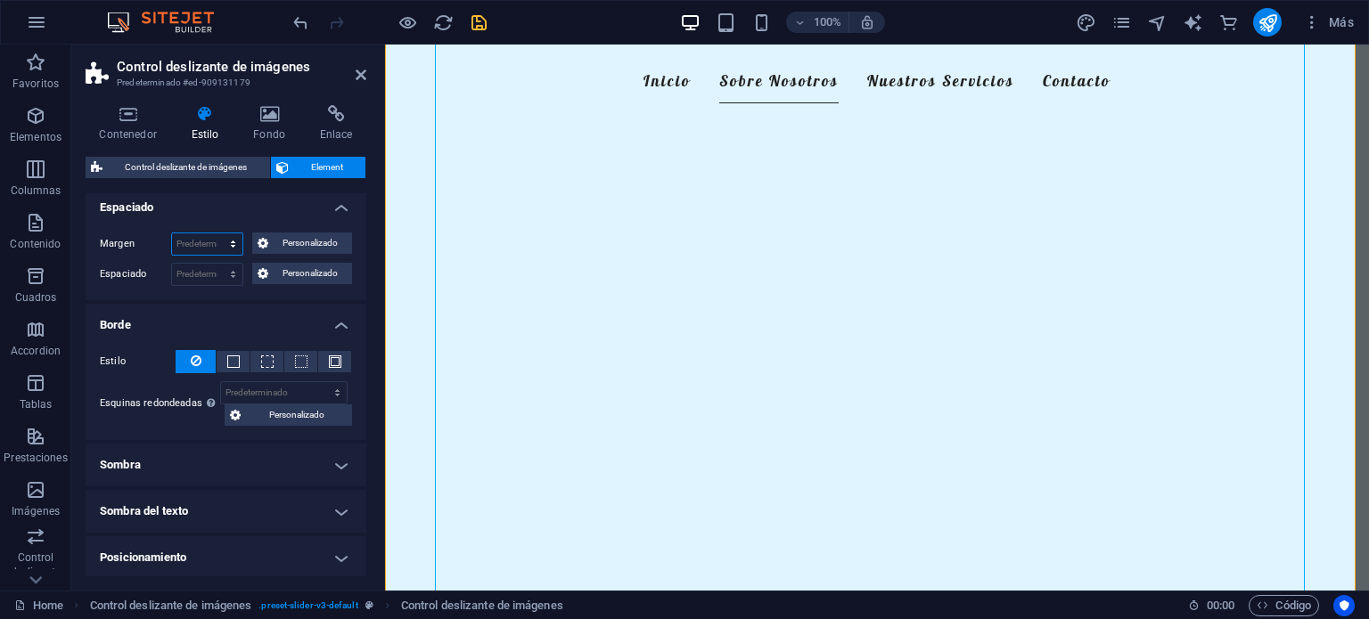
click at [200, 240] on select "Predeterminado automático px % rem vw vh Personalizado" at bounding box center [207, 243] width 70 height 21
click at [172, 233] on select "Predeterminado automático px % rem vw vh Personalizado" at bounding box center [207, 243] width 70 height 21
select select "DISABLED_OPTION_VALUE"
click at [208, 277] on select "Predeterminado px rem % vh vw Personalizado" at bounding box center [207, 274] width 70 height 21
click at [172, 264] on select "Predeterminado px rem % vh vw Personalizado" at bounding box center [207, 274] width 70 height 21
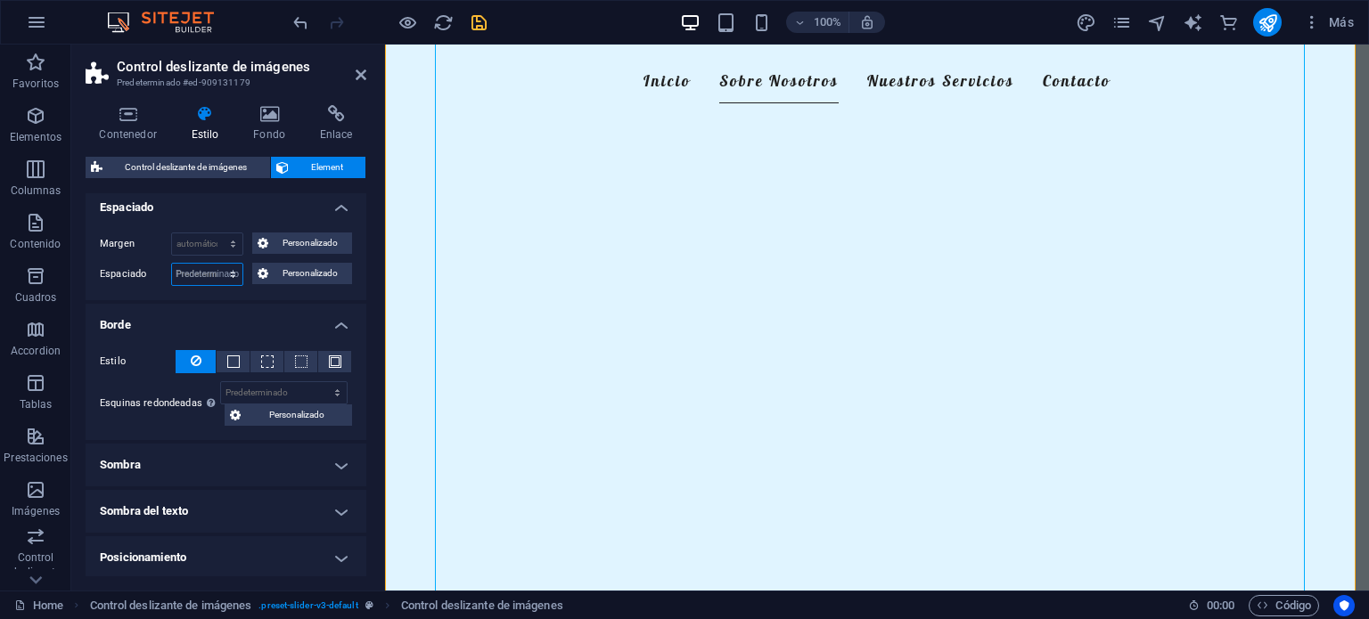
select select "DISABLED_OPTION_VALUE"
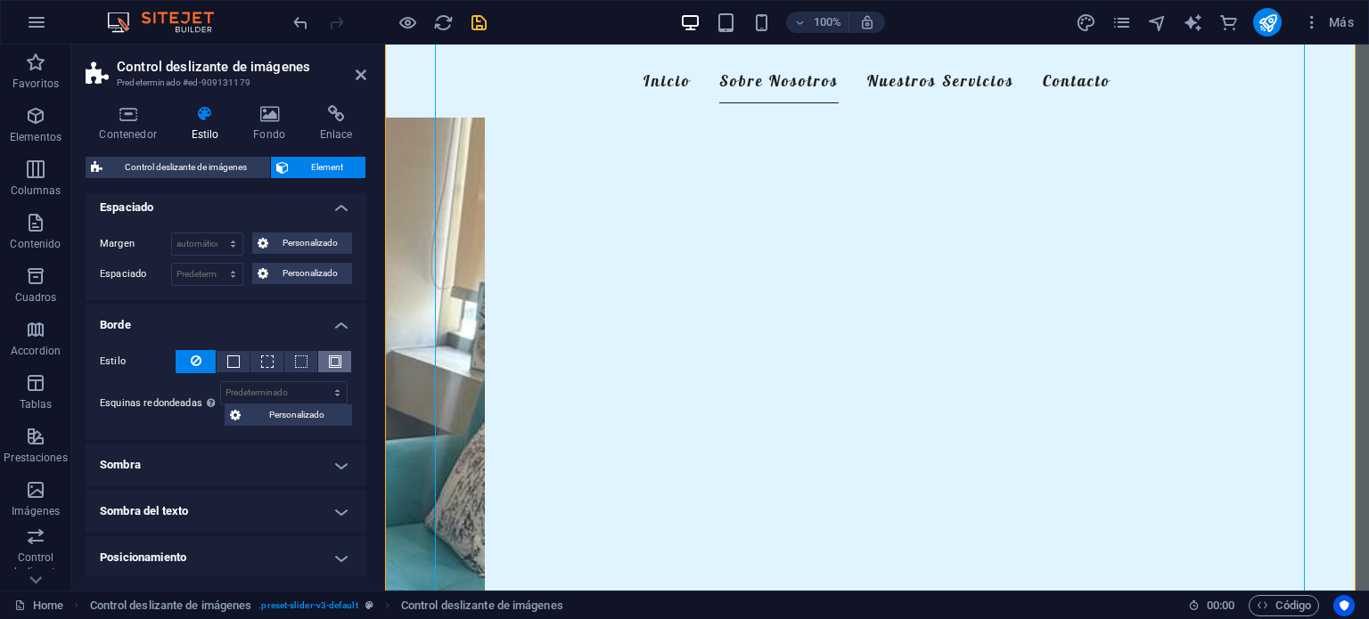
click at [330, 356] on span at bounding box center [335, 362] width 12 height 12
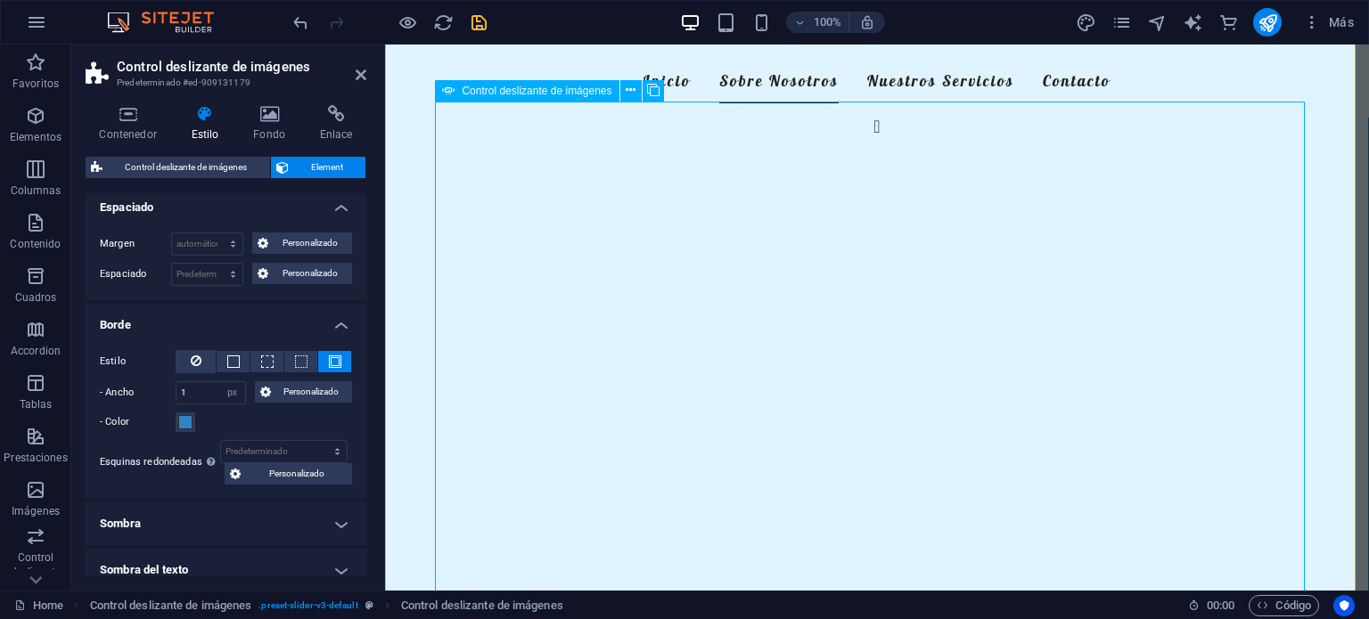
scroll to position [693, 0]
click at [194, 363] on icon at bounding box center [196, 360] width 11 height 21
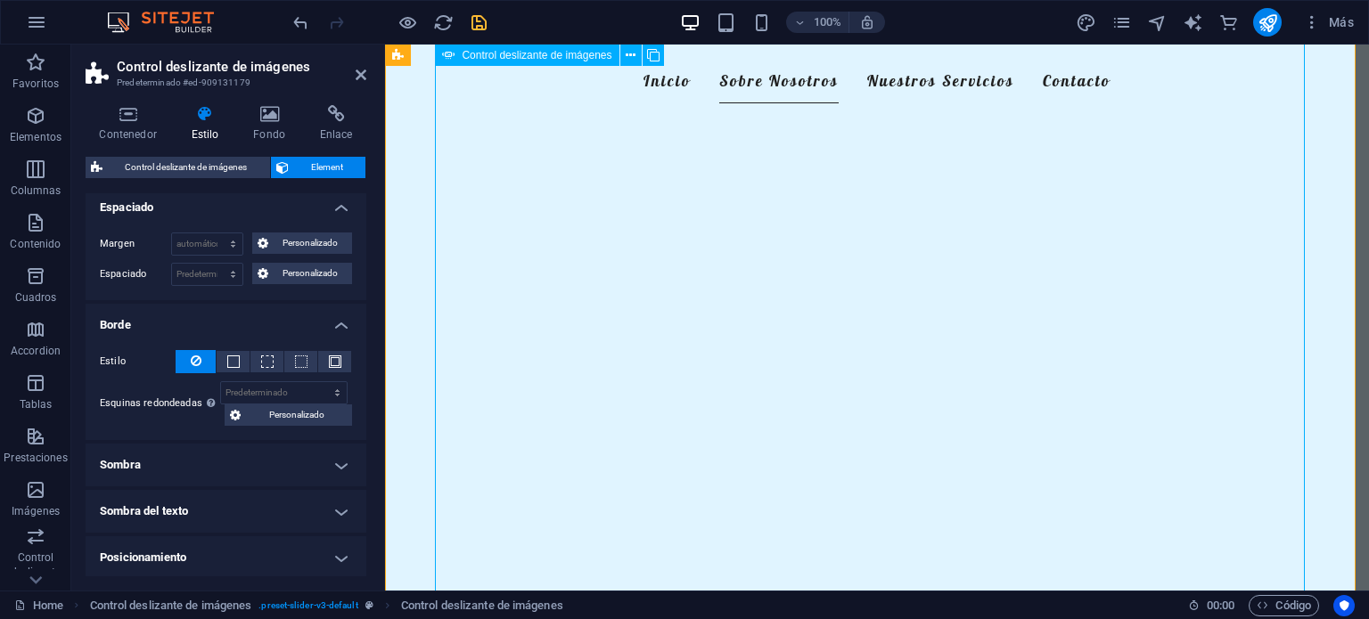
scroll to position [920, 0]
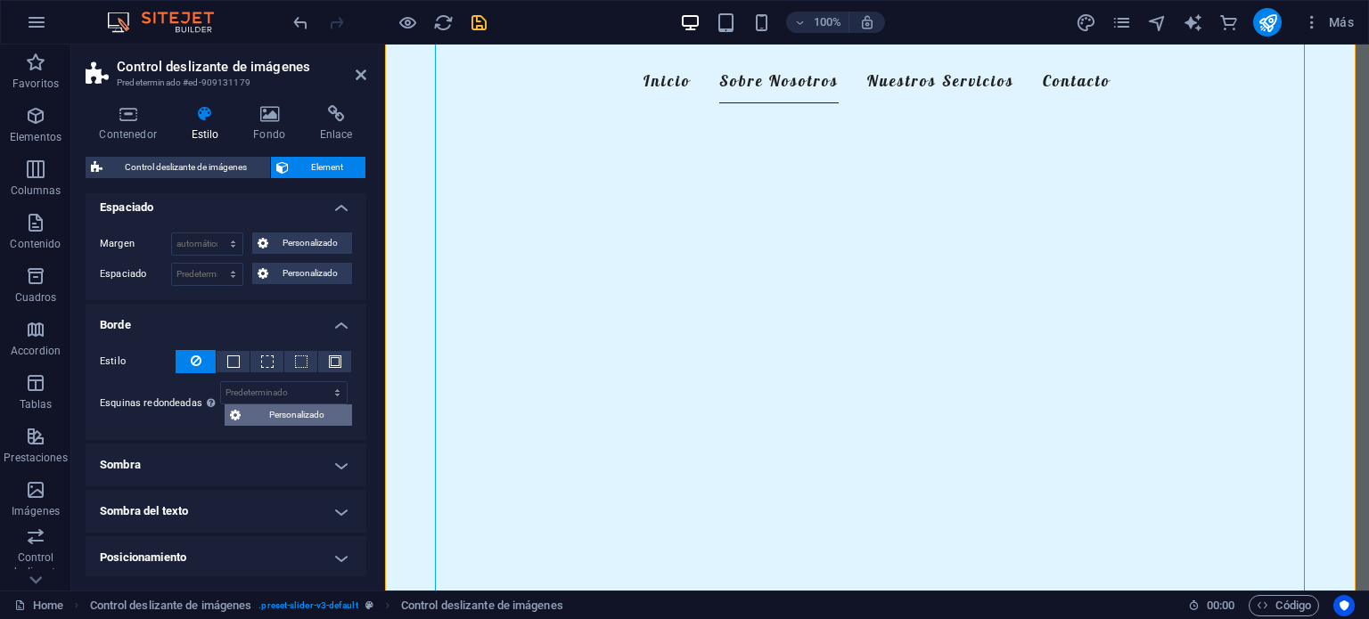
click at [274, 417] on span "Personalizado" at bounding box center [296, 415] width 101 height 21
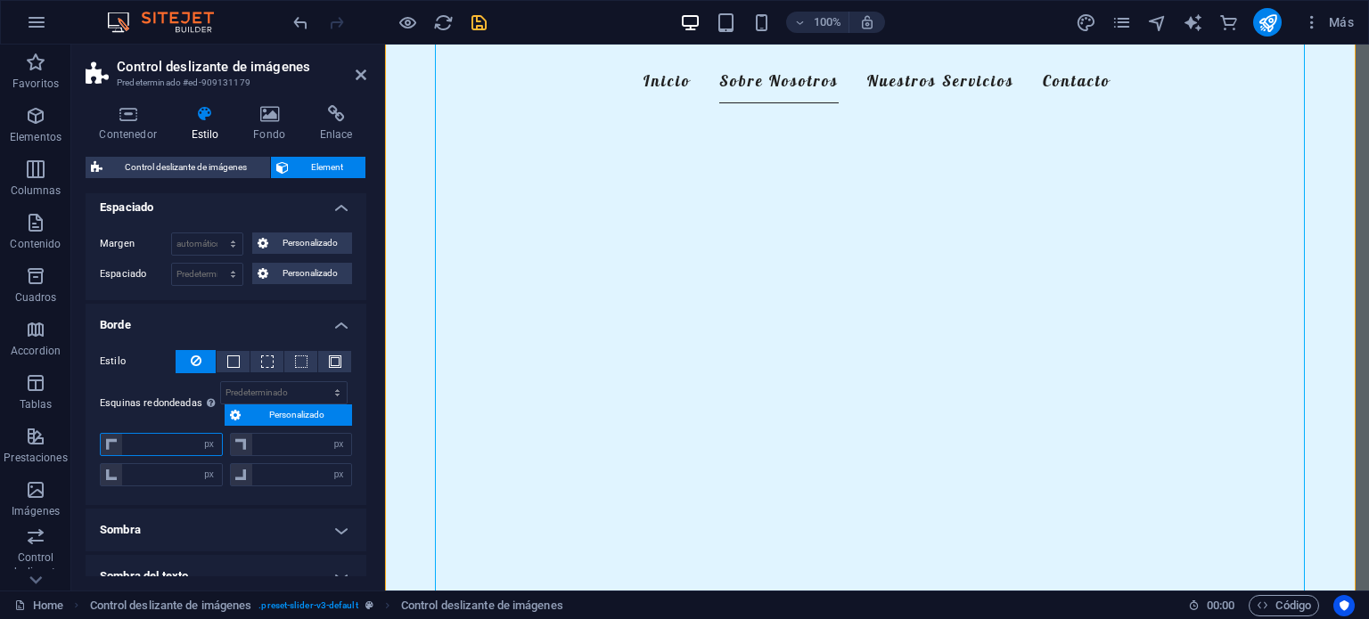
click at [170, 447] on input "number" at bounding box center [172, 444] width 100 height 21
click at [253, 388] on select "Predeterminado px rem % vh vw Personalizado" at bounding box center [284, 392] width 126 height 21
select select "%"
click at [318, 382] on select "Predeterminado px rem % vh vw Personalizado" at bounding box center [284, 392] width 126 height 21
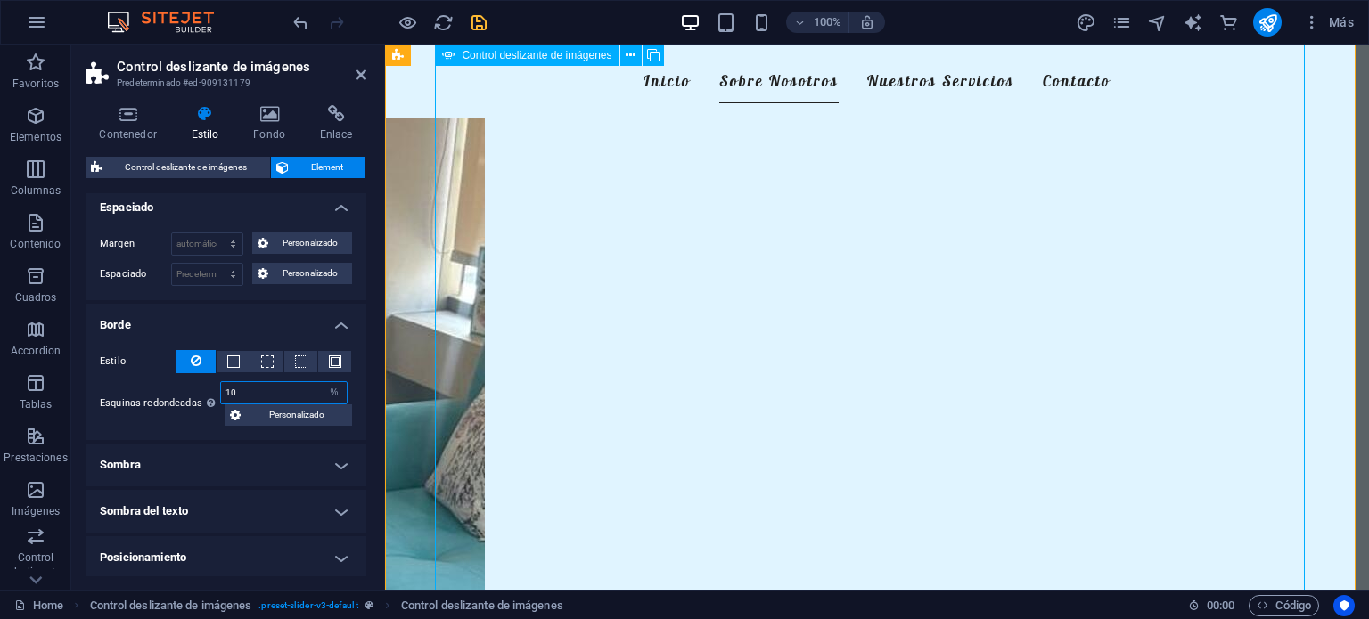
type input "10"
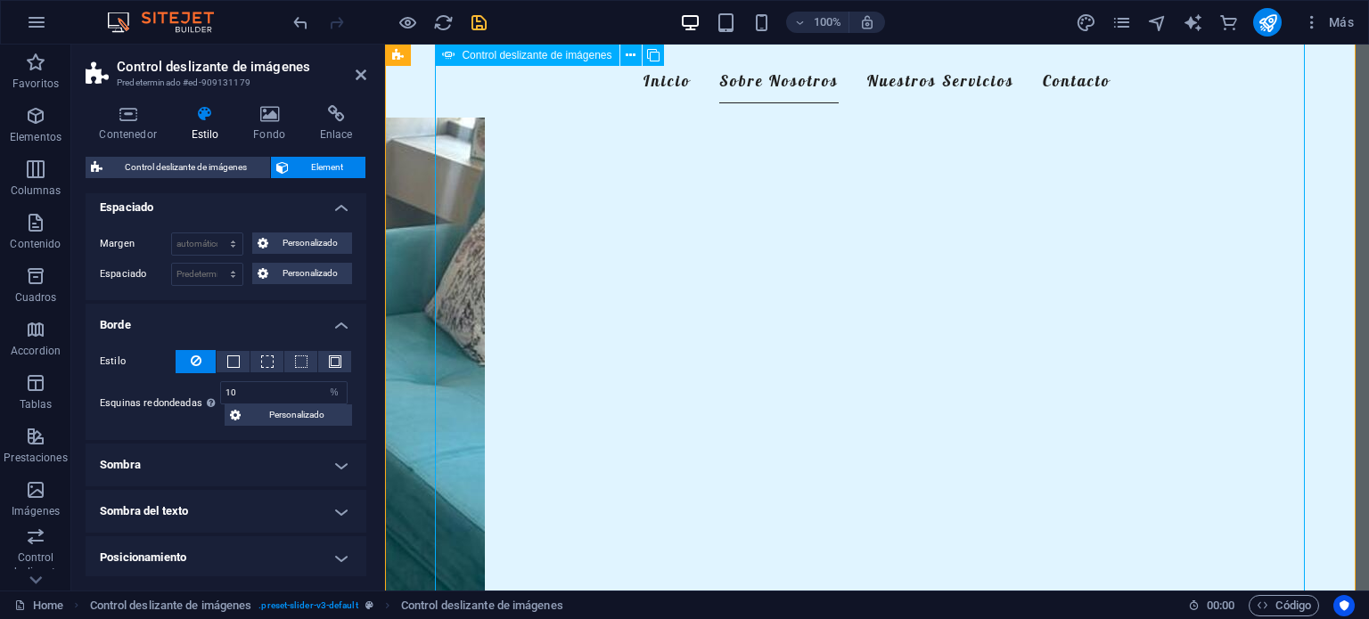
scroll to position [1062, 0]
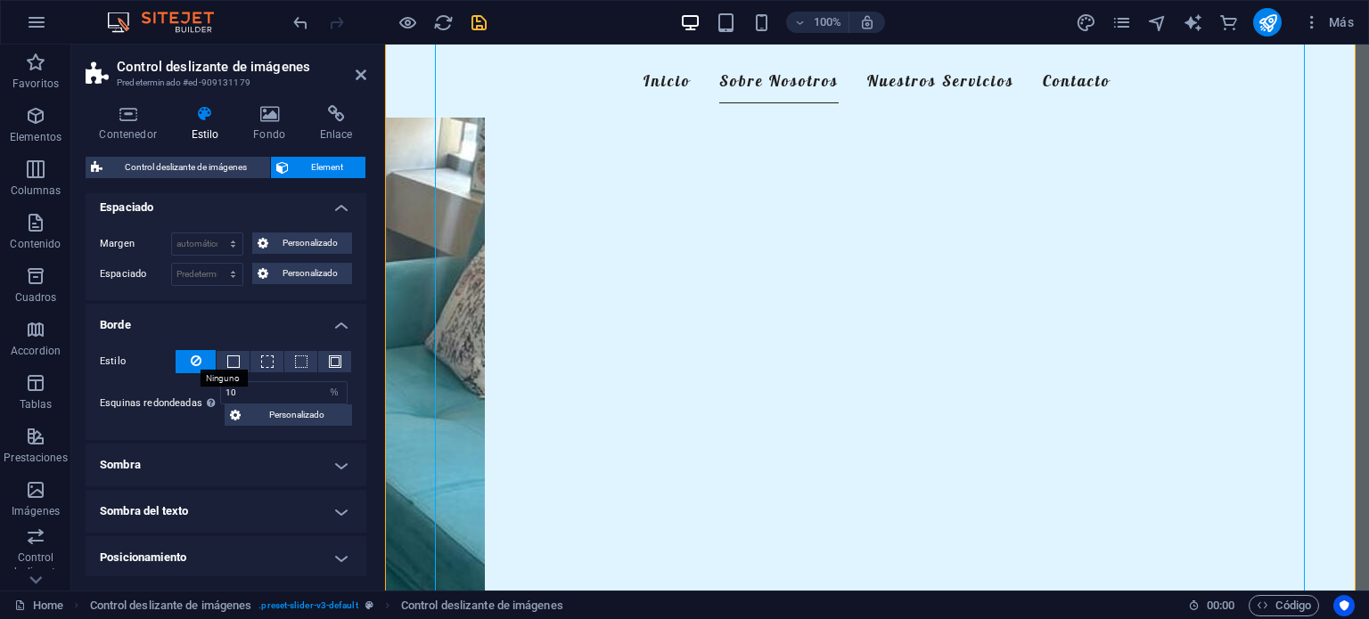
click at [193, 359] on icon at bounding box center [196, 360] width 11 height 21
click at [314, 421] on span "Personalizado" at bounding box center [296, 415] width 101 height 21
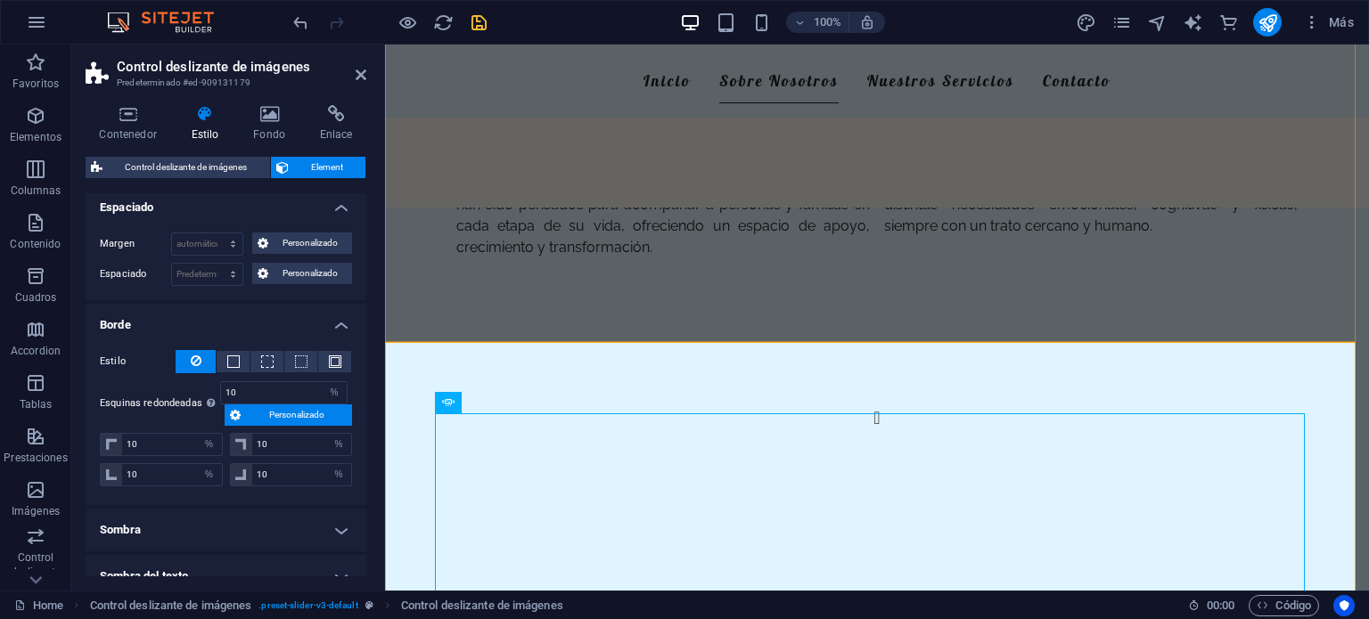
scroll to position [393, 0]
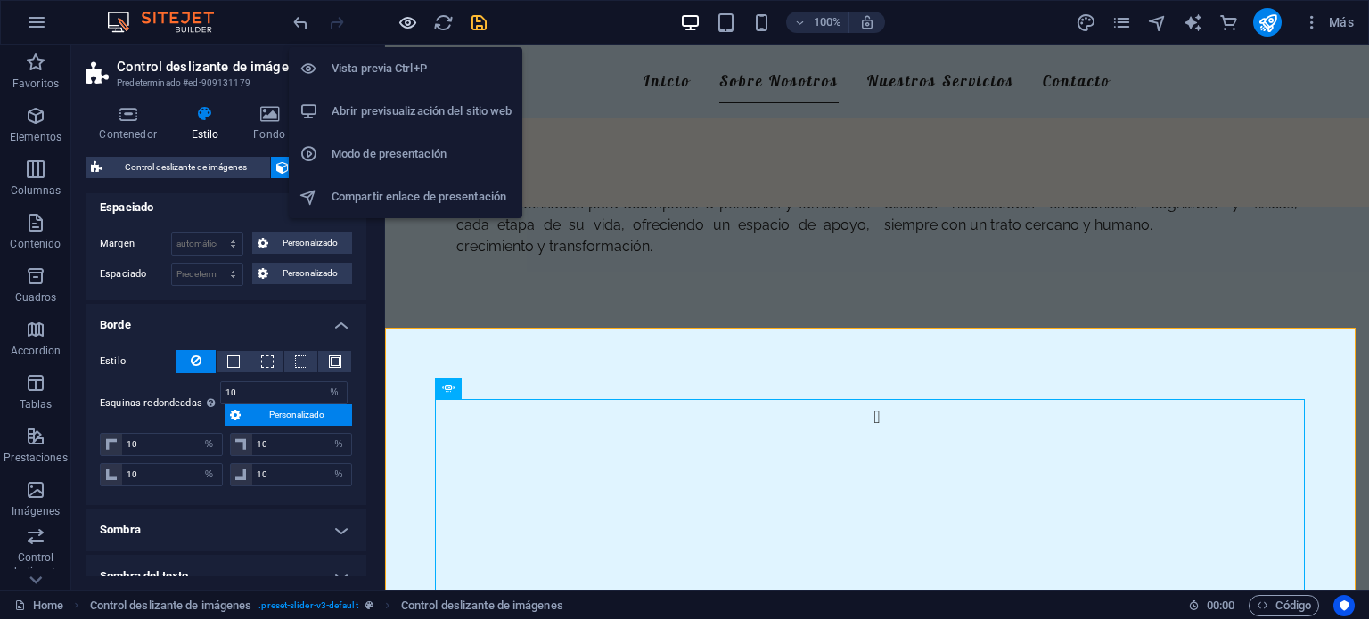
click at [401, 21] on icon "button" at bounding box center [407, 22] width 20 height 20
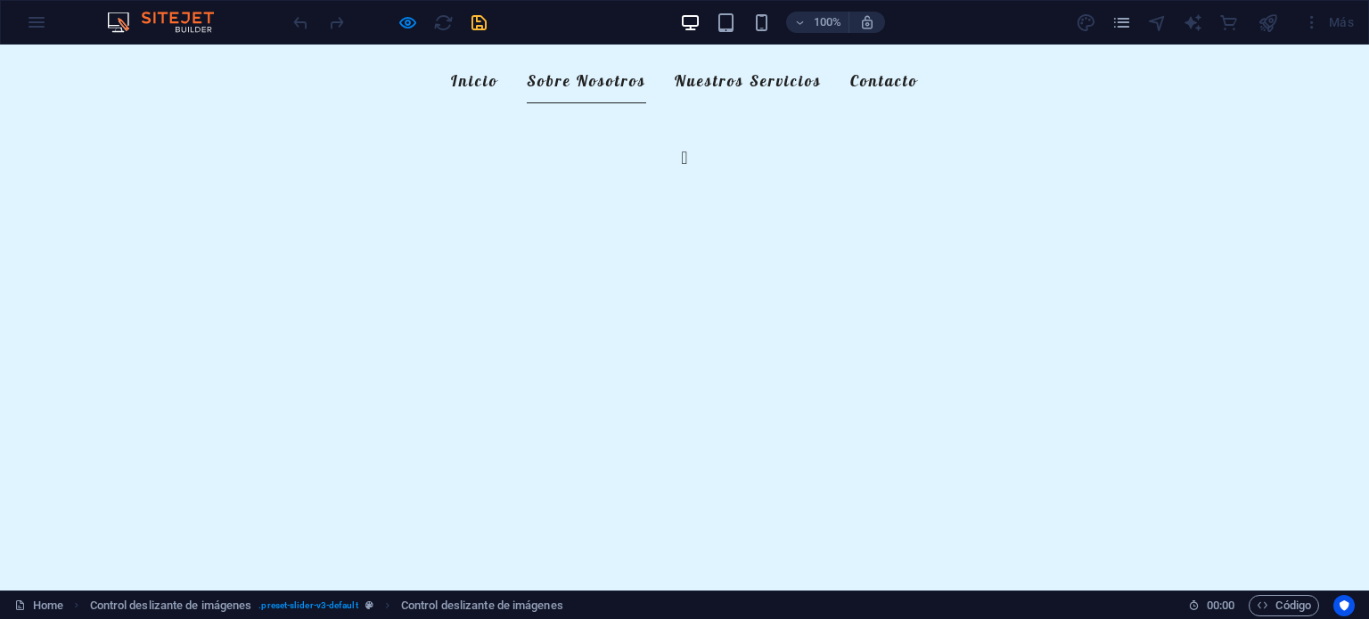
scroll to position [653, 0]
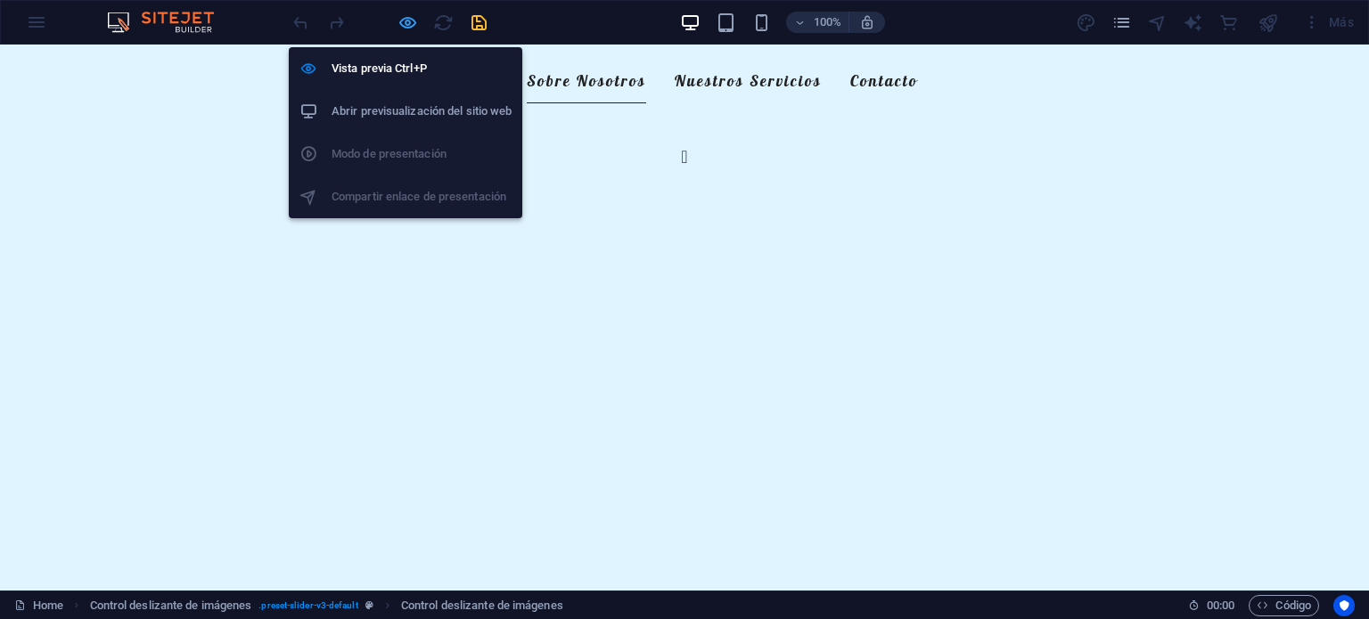
click at [404, 18] on icon "button" at bounding box center [407, 22] width 20 height 20
select select "%"
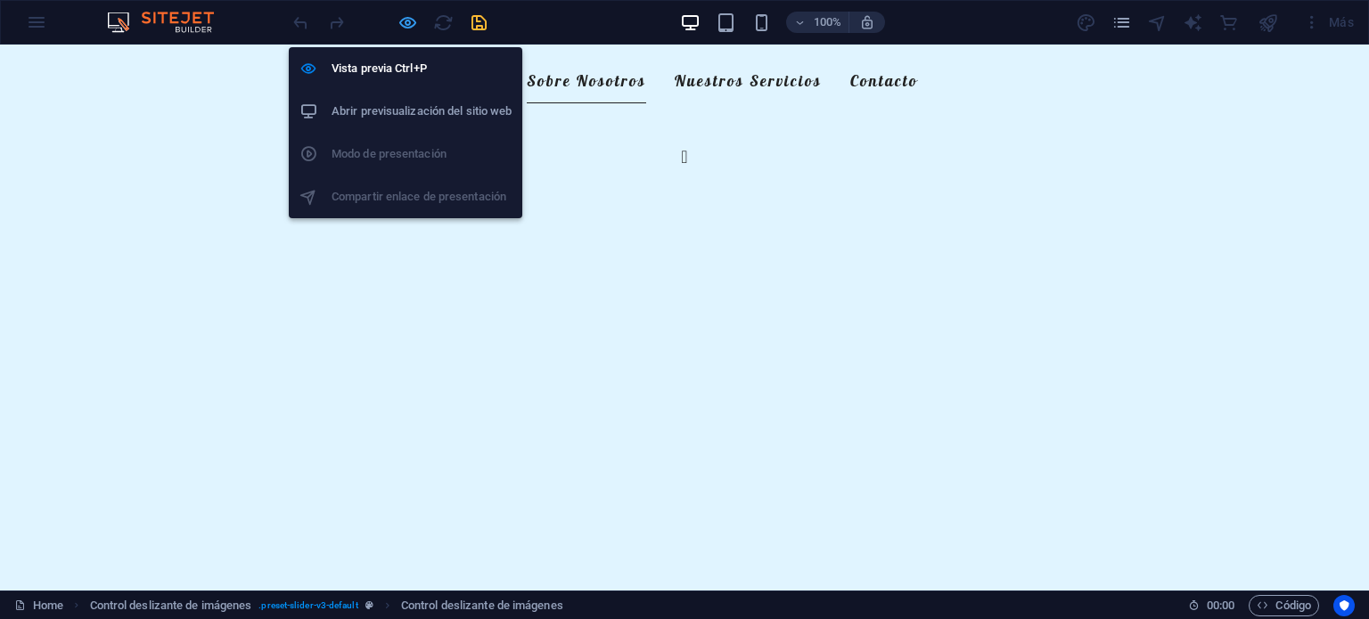
select select "%"
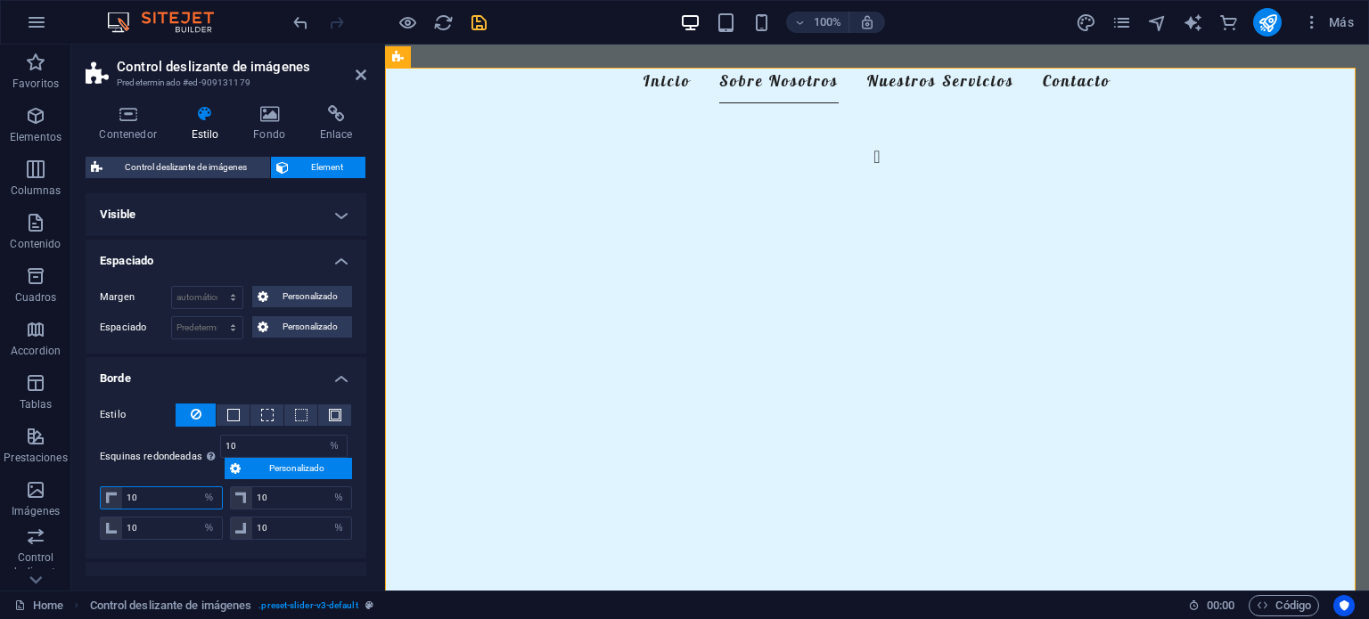
drag, startPoint x: 163, startPoint y: 493, endPoint x: 80, endPoint y: 493, distance: 82.9
click at [80, 493] on div "Contenedor Estilo Fondo Enlace Tamaño Altura Predeterminado px rem % vh vw Alto…" at bounding box center [225, 341] width 309 height 500
type input "30"
select select "DISABLED_OPTION_VALUE"
type input "30"
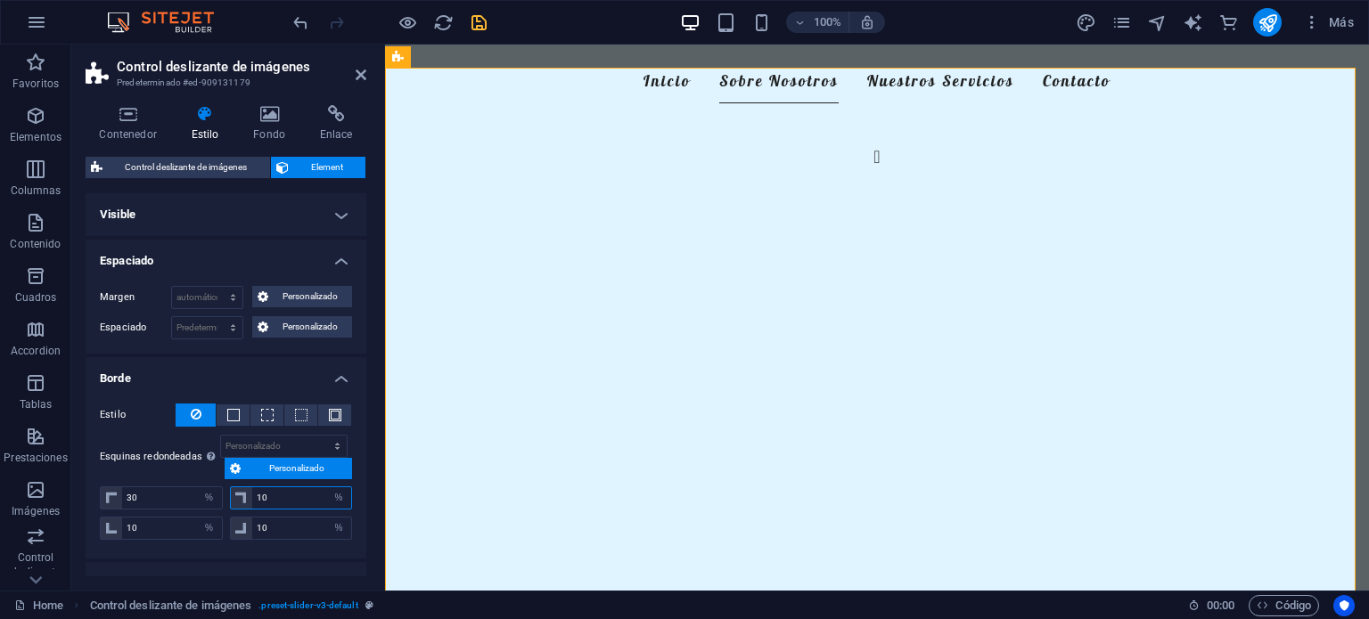
click at [272, 490] on input "10" at bounding box center [302, 497] width 100 height 21
drag, startPoint x: 272, startPoint y: 490, endPoint x: 215, endPoint y: 505, distance: 59.0
click at [215, 505] on div "30 px rem % vh vw 10 px rem % vh vw" at bounding box center [226, 500] width 252 height 27
click at [258, 440] on select "Predeterminado px rem % vh vw Personalizado" at bounding box center [284, 446] width 126 height 21
select select "%"
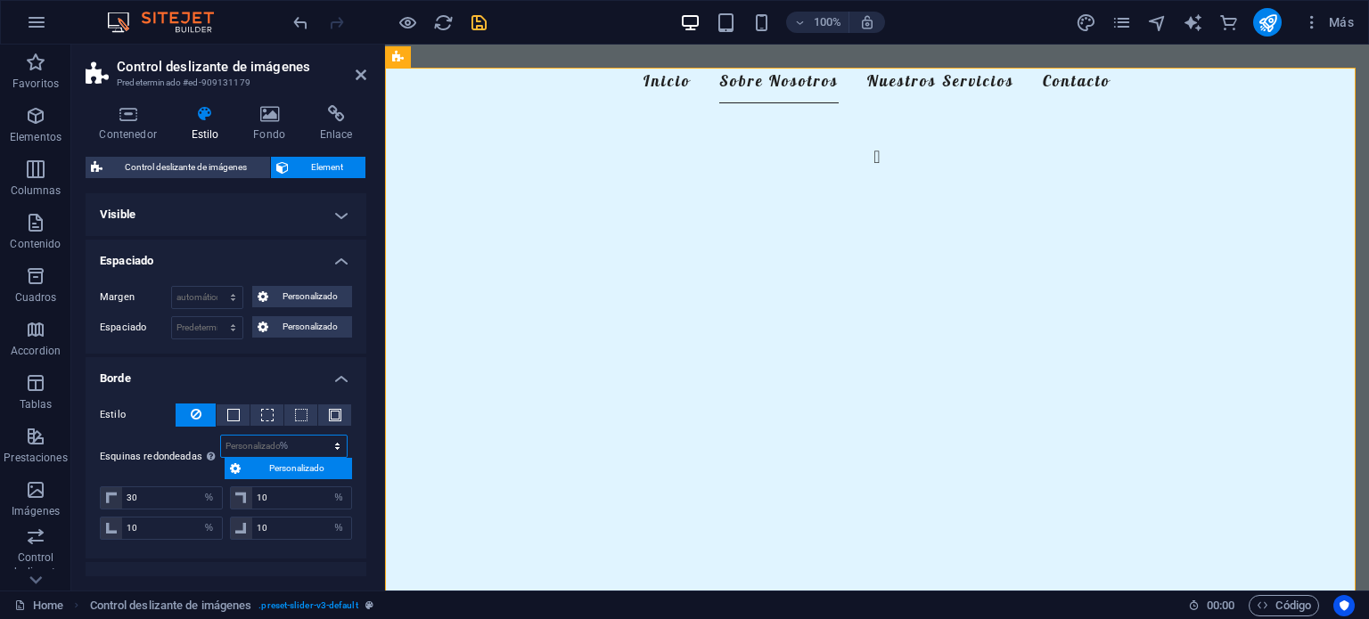
click at [318, 436] on select "Predeterminado px rem % vh vw Personalizado" at bounding box center [284, 446] width 126 height 21
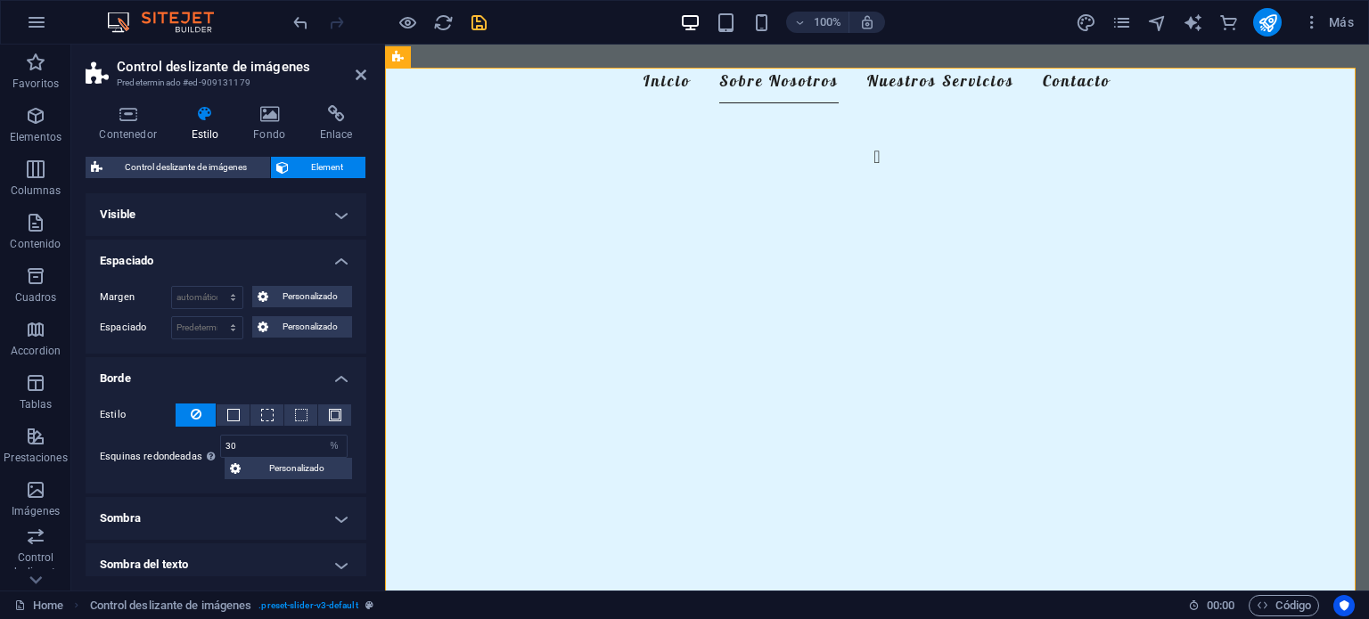
click at [238, 366] on h4 "Borde" at bounding box center [226, 373] width 281 height 32
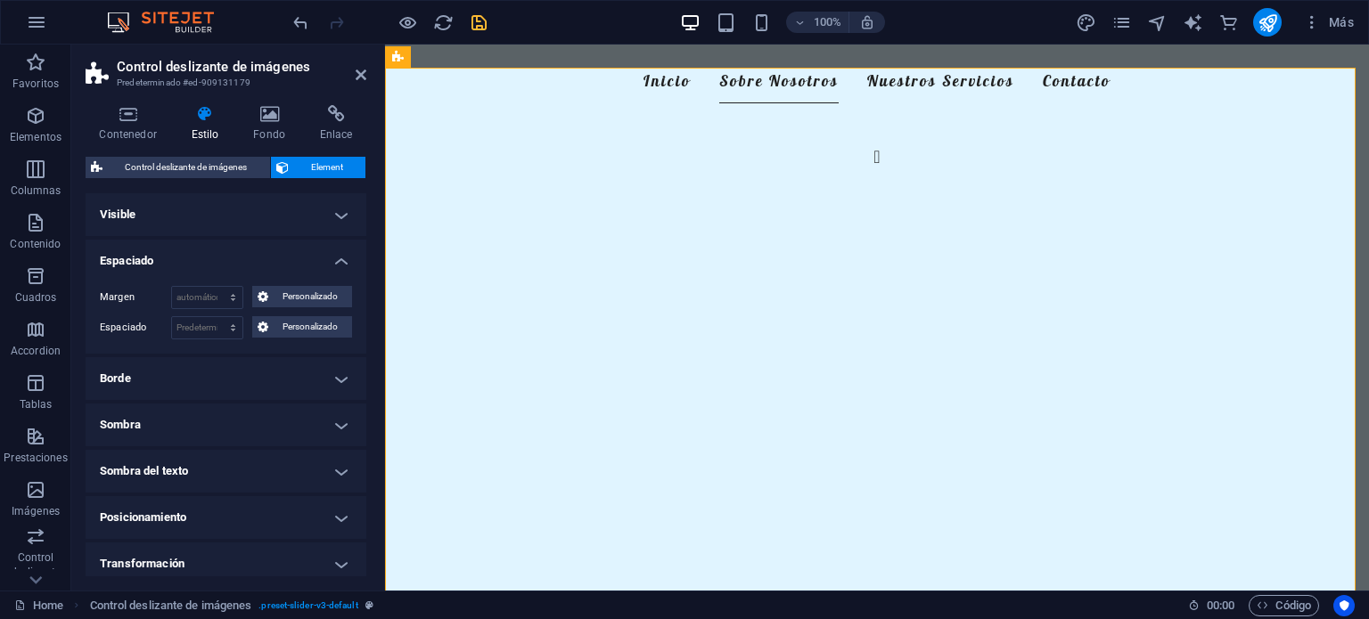
click at [253, 384] on h4 "Borde" at bounding box center [226, 378] width 281 height 43
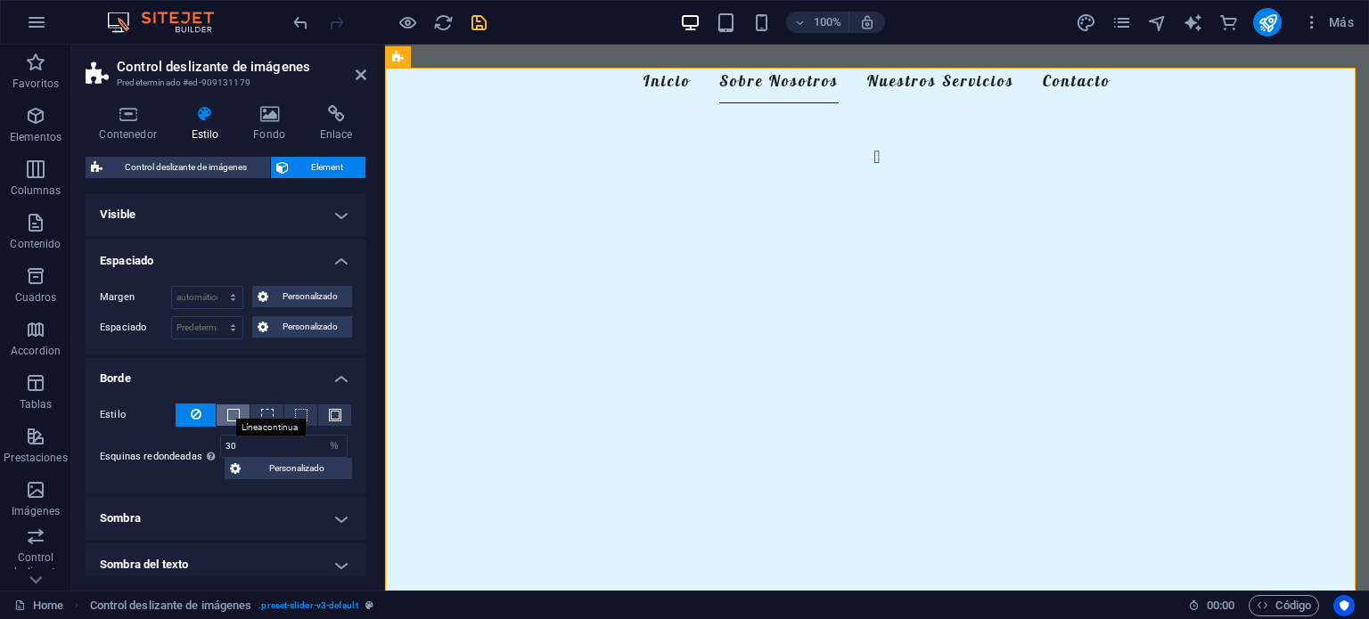
click at [228, 409] on span at bounding box center [233, 415] width 12 height 12
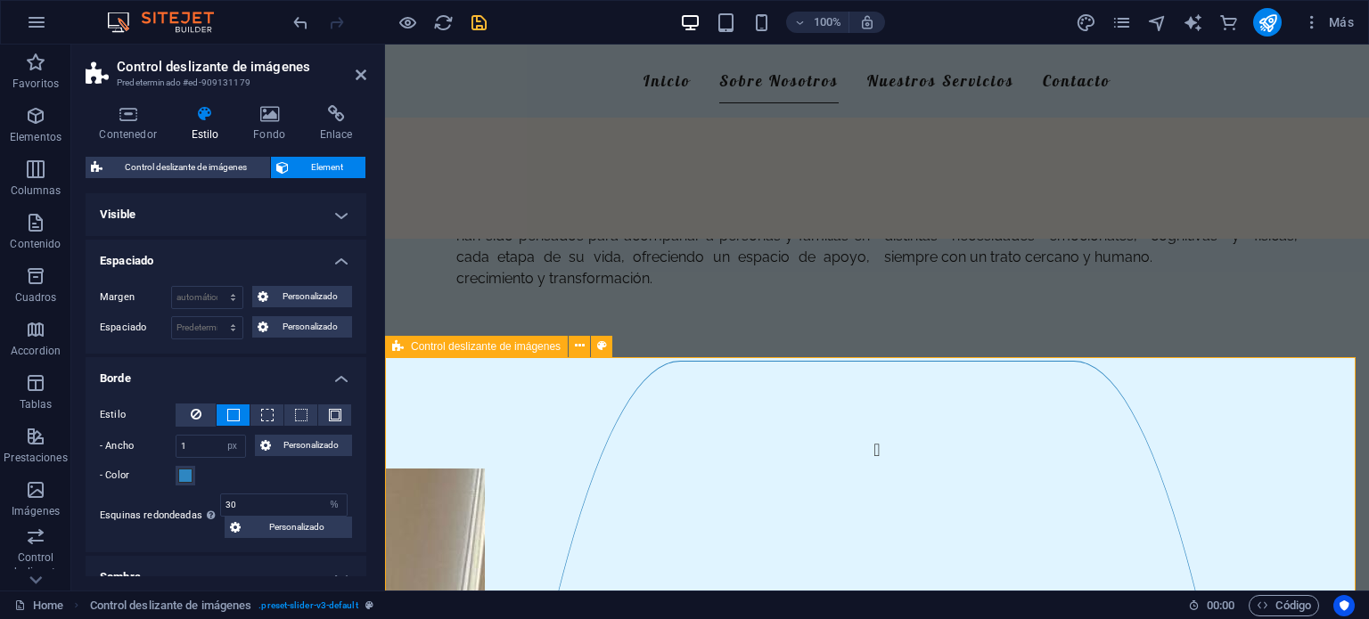
scroll to position [358, 0]
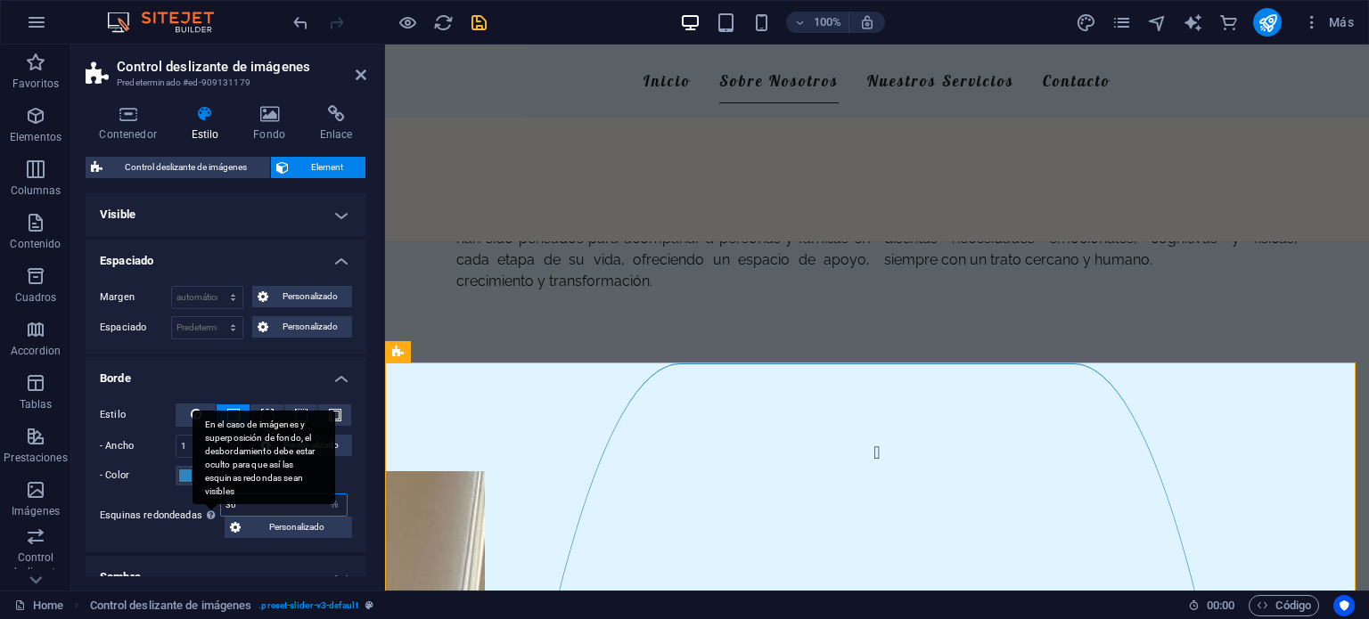
drag, startPoint x: 259, startPoint y: 507, endPoint x: 204, endPoint y: 507, distance: 55.2
click at [204, 507] on div "Esquinas redondeadas En el caso de imágenes y superposición de fondo, el desbor…" at bounding box center [226, 516] width 252 height 45
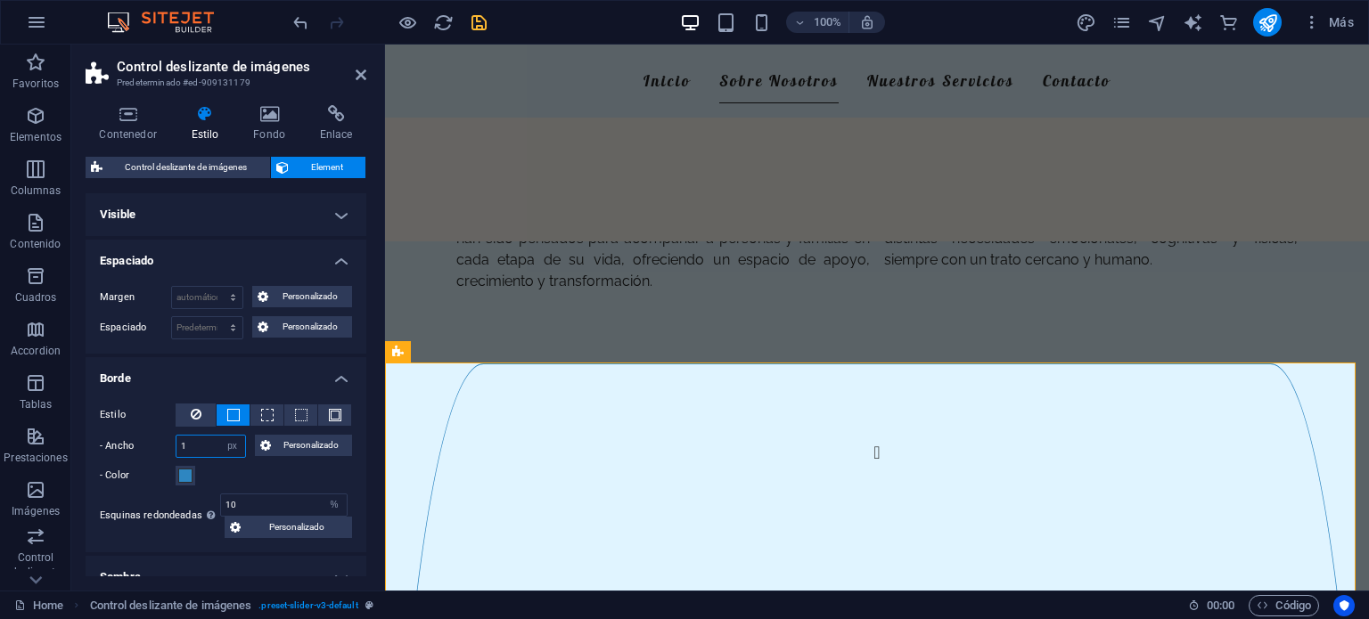
click at [184, 438] on input "1" at bounding box center [210, 446] width 69 height 21
drag, startPoint x: 259, startPoint y: 501, endPoint x: 190, endPoint y: 515, distance: 70.9
click at [190, 515] on div "Esquinas redondeadas En el caso de imágenes y superposición de fondo, el desbor…" at bounding box center [226, 516] width 252 height 45
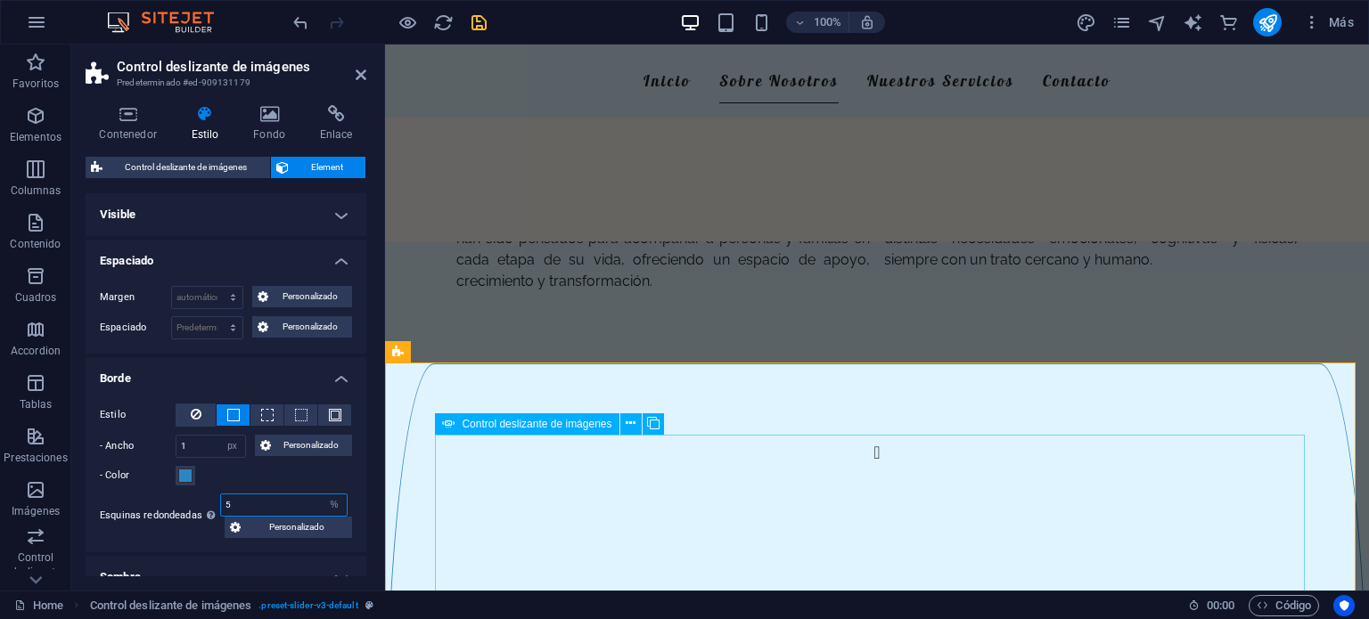
type input "5"
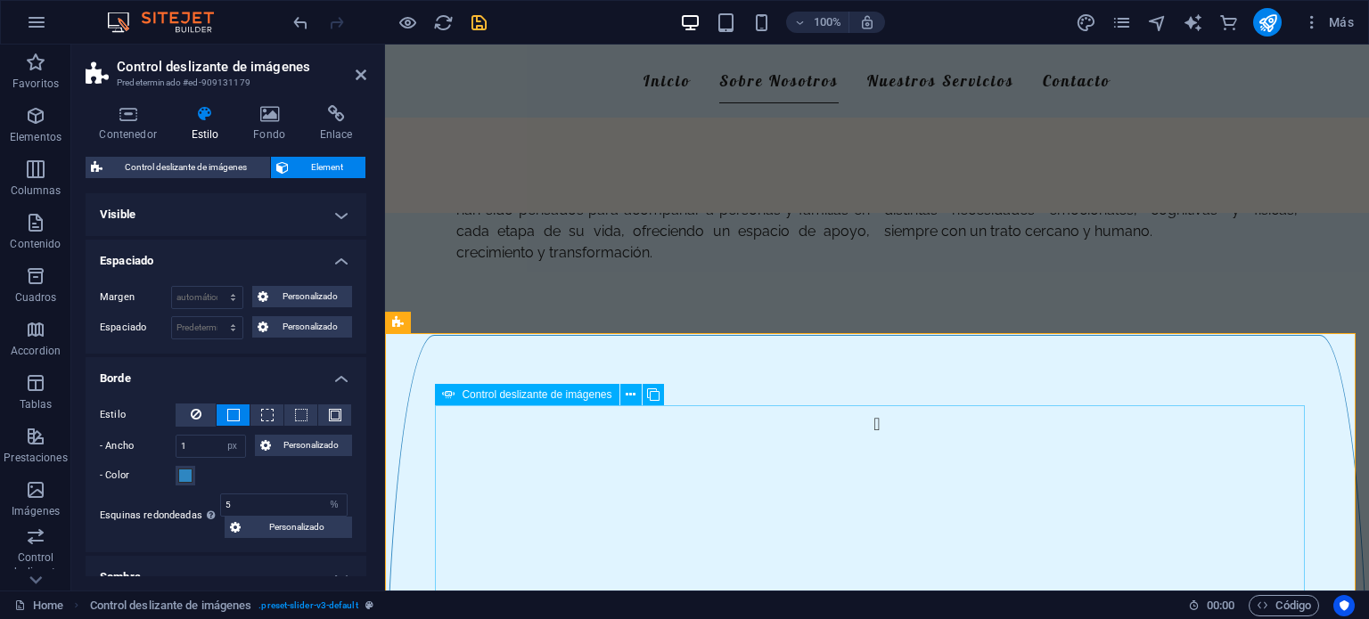
scroll to position [388, 0]
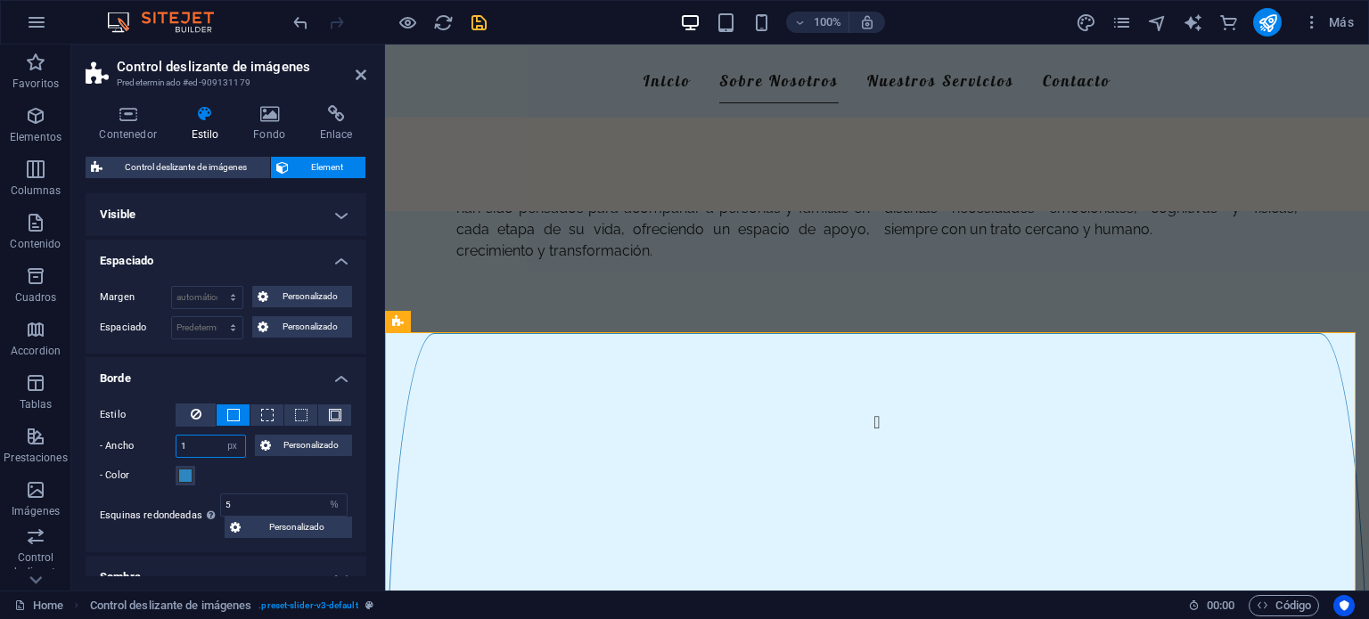
click at [198, 438] on input "1" at bounding box center [210, 446] width 69 height 21
drag, startPoint x: 198, startPoint y: 438, endPoint x: 327, endPoint y: 408, distance: 132.7
click at [327, 408] on div "Estilo - Ancho 1 automático px rem % vh vw Personalizado Personalizado 1 automá…" at bounding box center [226, 445] width 252 height 83
click at [329, 409] on span at bounding box center [335, 415] width 12 height 12
click at [198, 438] on input "1" at bounding box center [210, 446] width 69 height 21
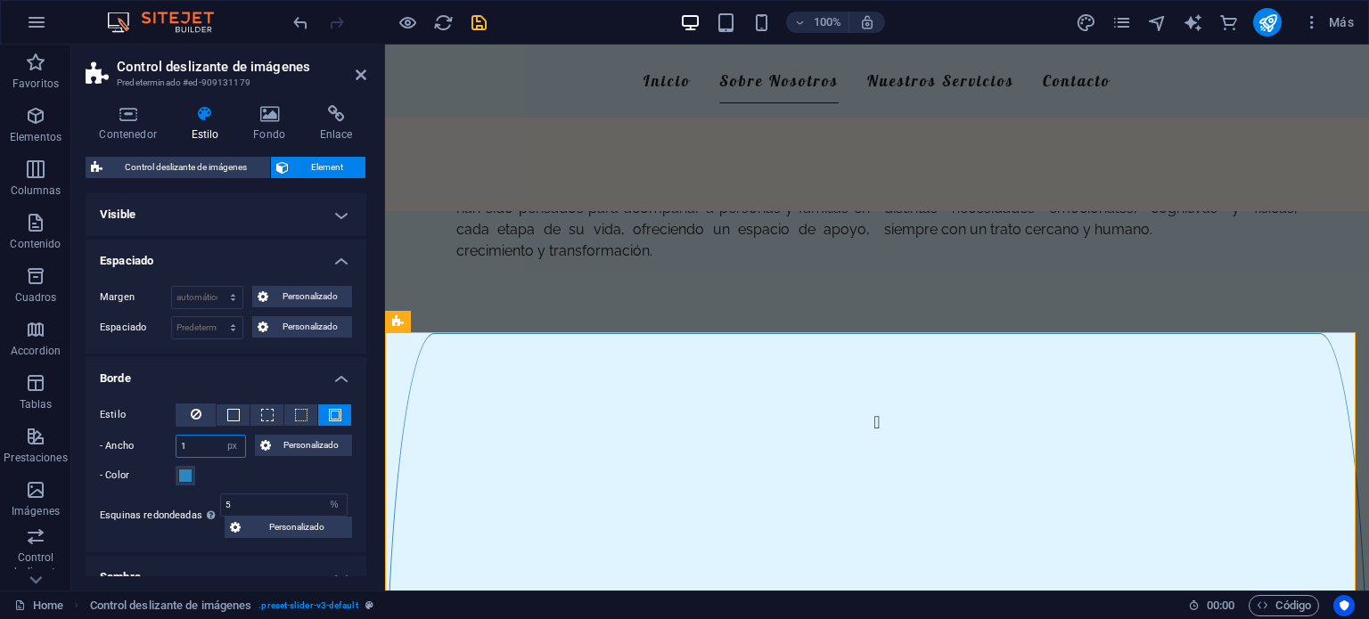
drag, startPoint x: 198, startPoint y: 438, endPoint x: 132, endPoint y: 454, distance: 67.7
click at [132, 454] on div "- Ancho 1 automático px rem % vh vw Personalizado Personalizado" at bounding box center [226, 446] width 252 height 23
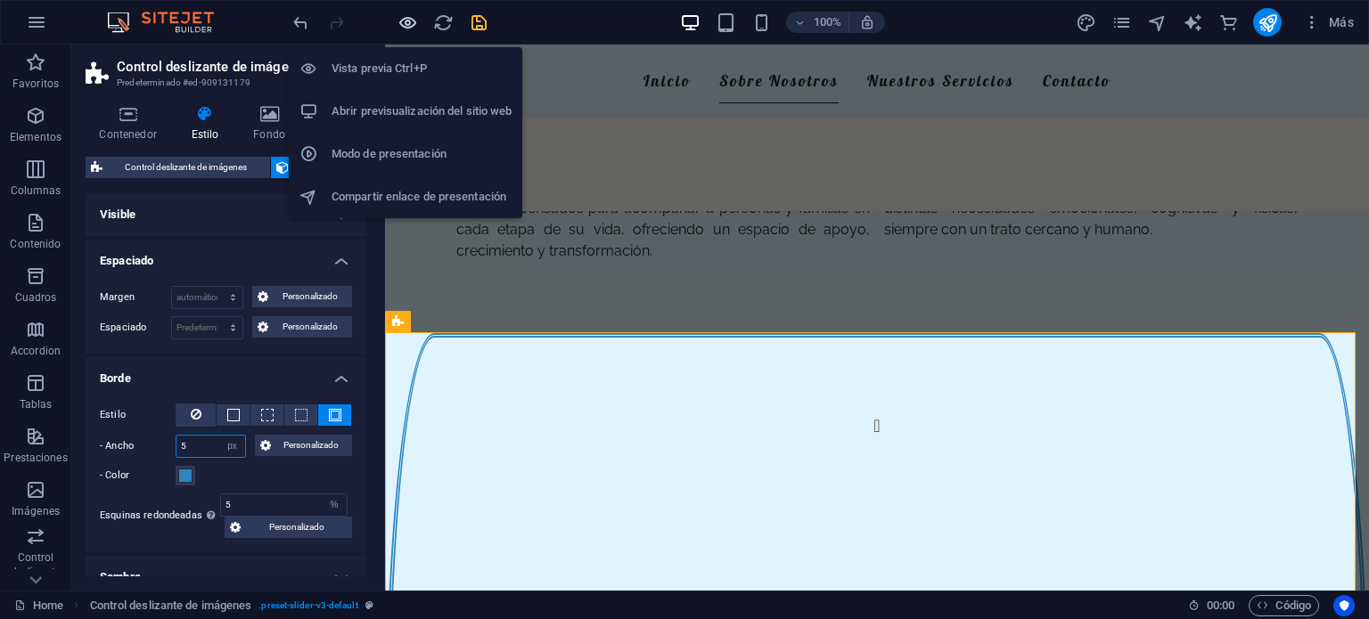
type input "5"
click at [403, 20] on icon "button" at bounding box center [407, 22] width 20 height 20
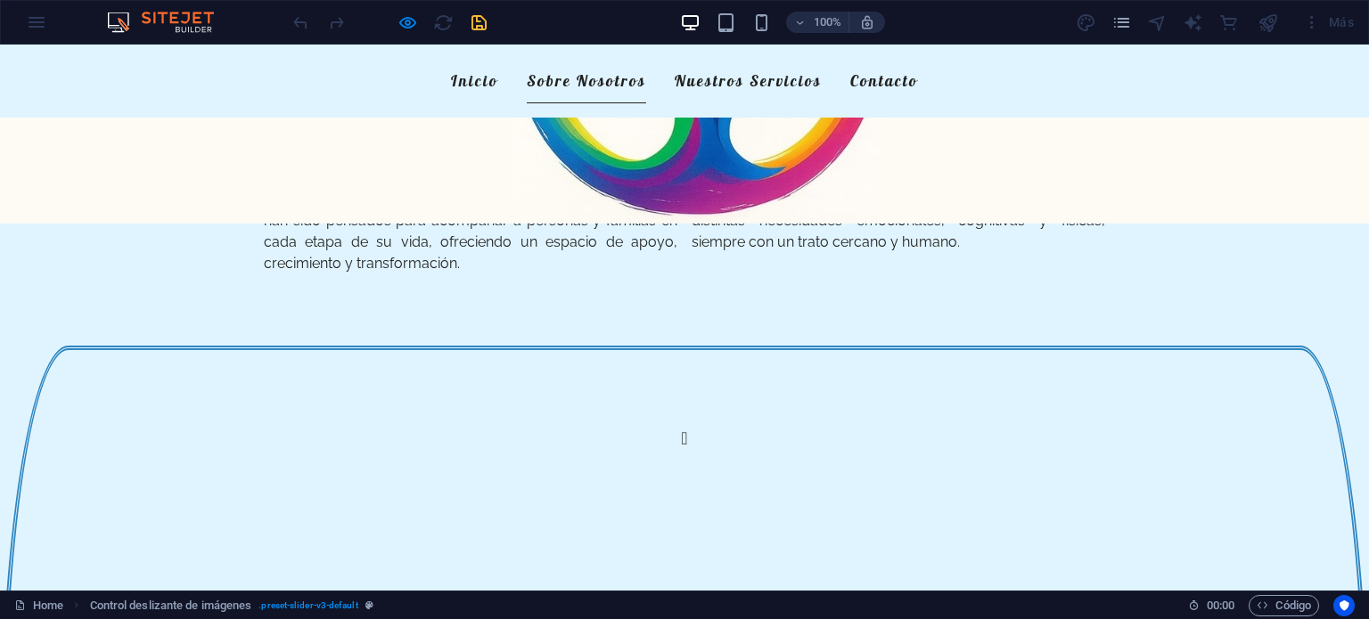
scroll to position [342, 0]
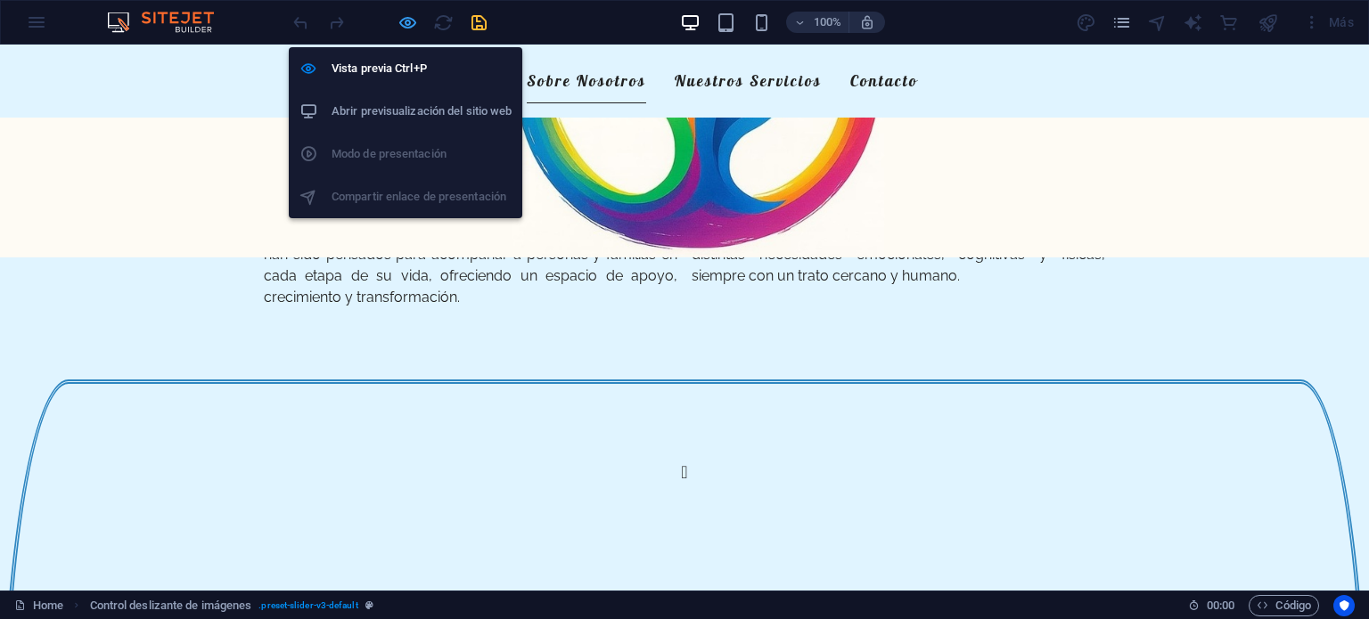
click at [407, 17] on icon "button" at bounding box center [407, 22] width 20 height 20
select select "px"
select select "%"
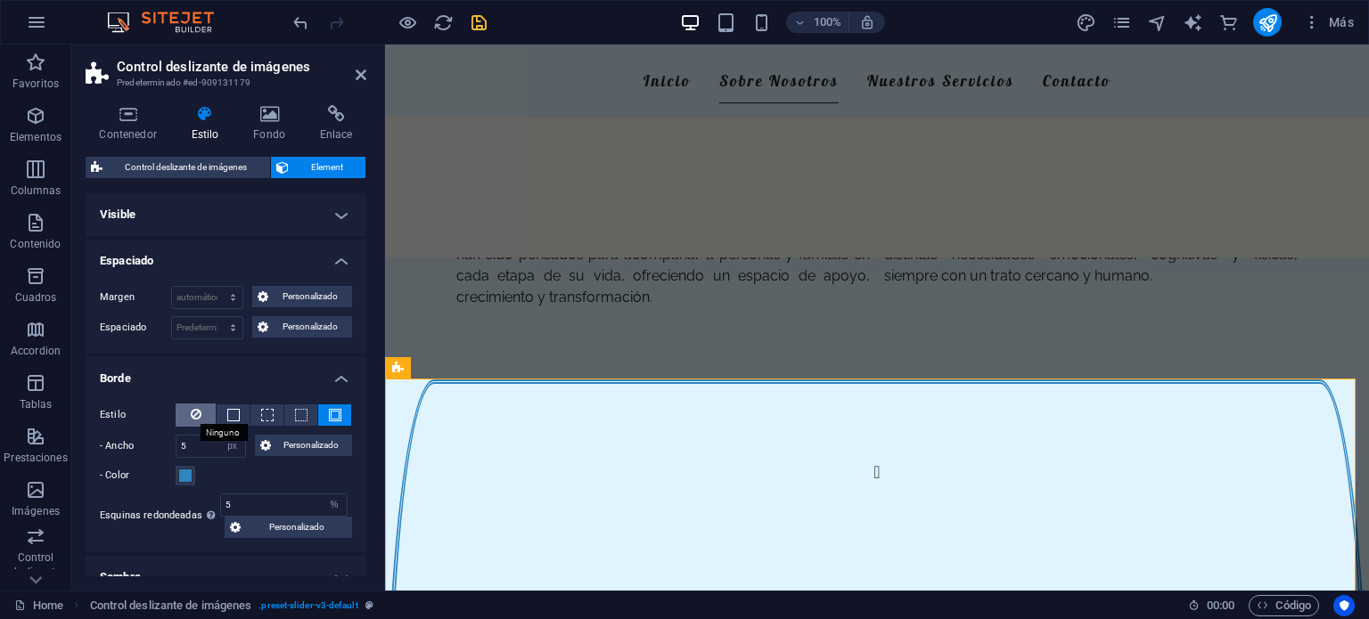
click at [196, 412] on icon at bounding box center [196, 414] width 11 height 21
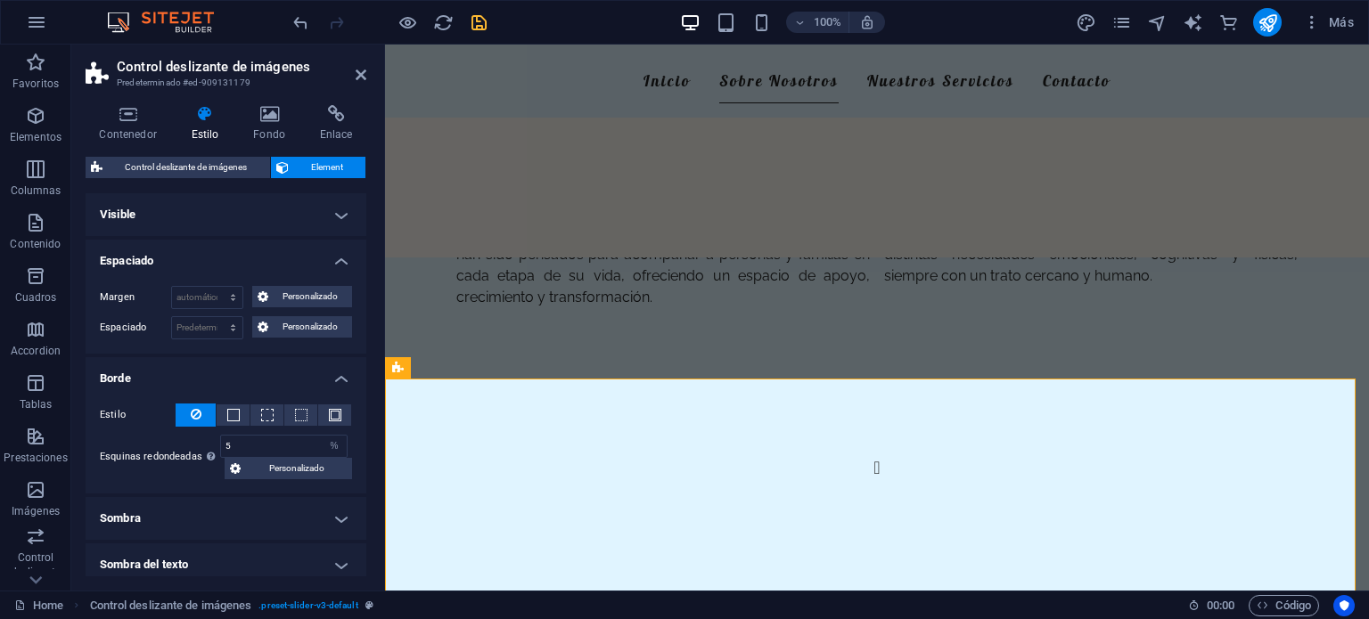
click at [346, 374] on h4 "Borde" at bounding box center [226, 373] width 281 height 32
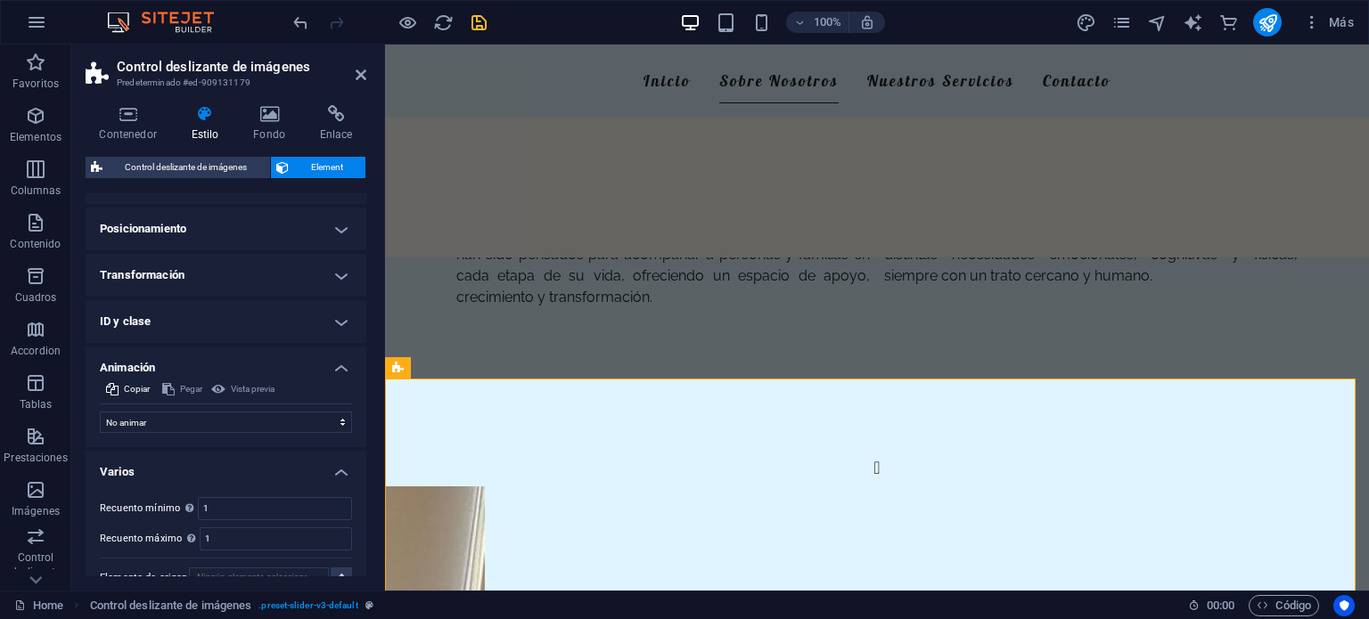
scroll to position [314, 0]
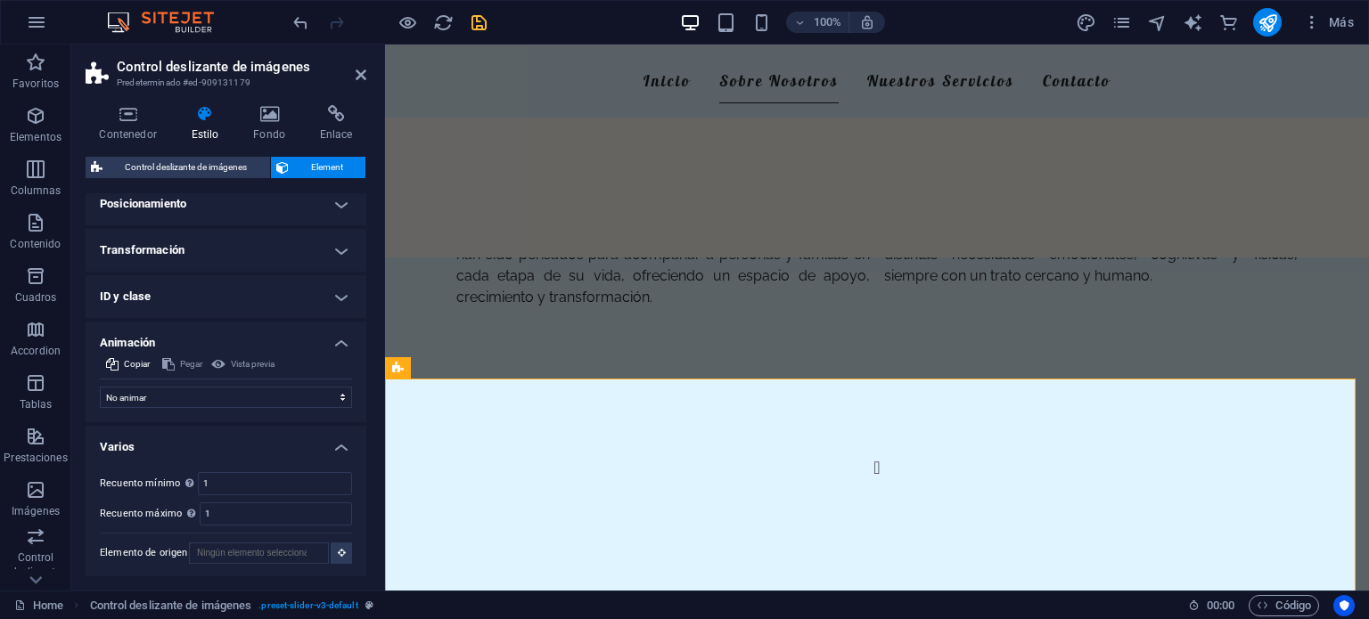
click at [242, 363] on div "Vista previa" at bounding box center [243, 364] width 69 height 21
click at [222, 397] on select "No animar Mostrar / Ocultar Subir/bajar Acercar/alejar Deslizar de izquierda a …" at bounding box center [226, 397] width 252 height 21
click at [100, 387] on select "No animar Mostrar / Ocultar Subir/bajar Acercar/alejar Deslizar de izquierda a …" at bounding box center [226, 397] width 252 height 21
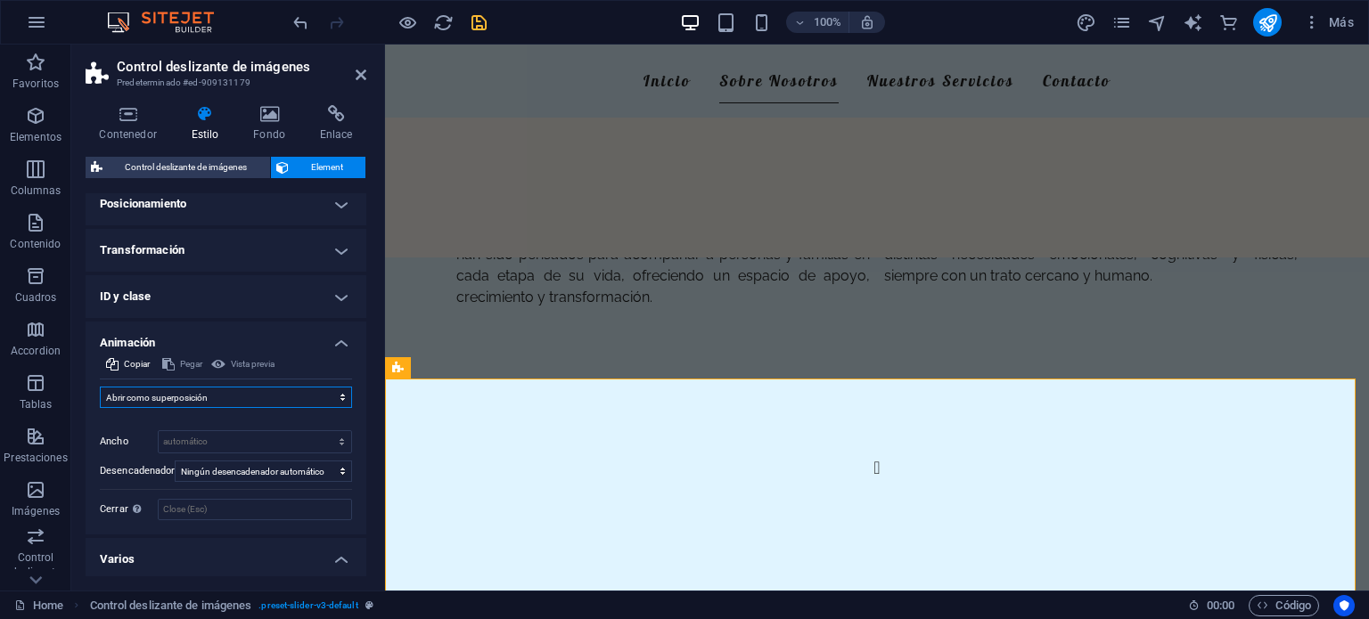
click at [201, 390] on select "No animar Mostrar / Ocultar Subir/bajar Acercar/alejar Deslizar de izquierda a …" at bounding box center [226, 397] width 252 height 21
select select "none"
click at [100, 387] on select "No animar Mostrar / Ocultar Subir/bajar Acercar/alejar Deslizar de izquierda a …" at bounding box center [226, 397] width 252 height 21
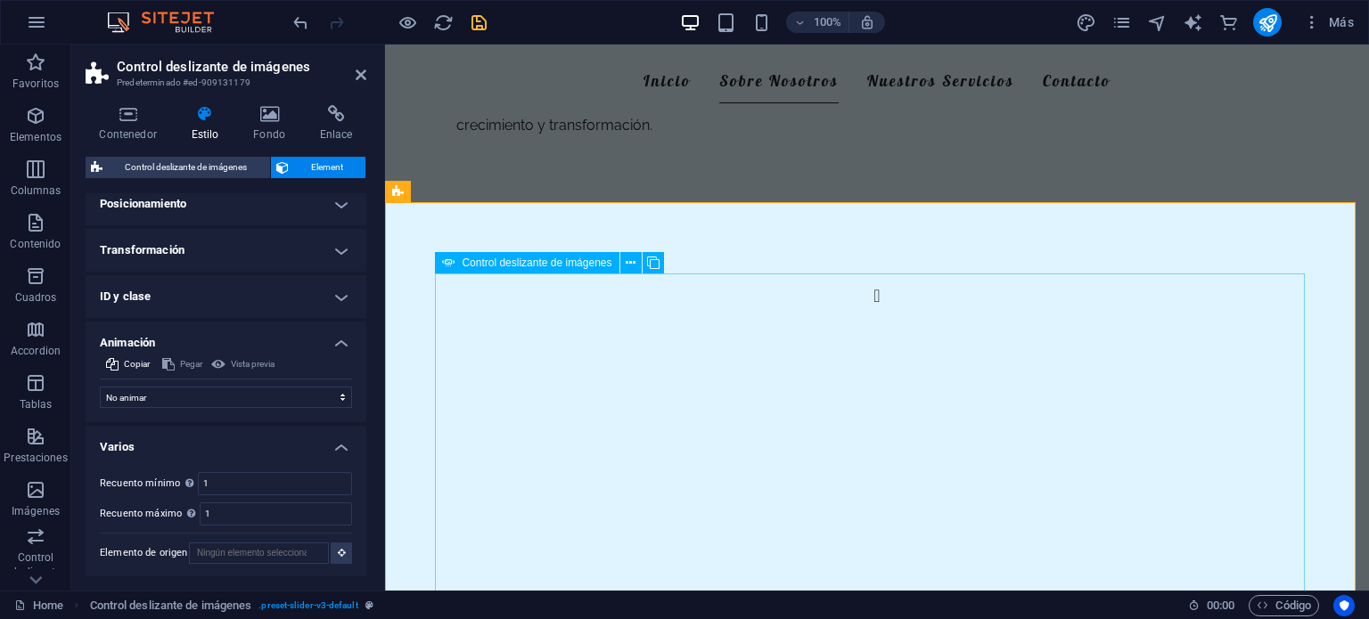
scroll to position [519, 0]
click at [628, 259] on icon at bounding box center [631, 263] width 10 height 19
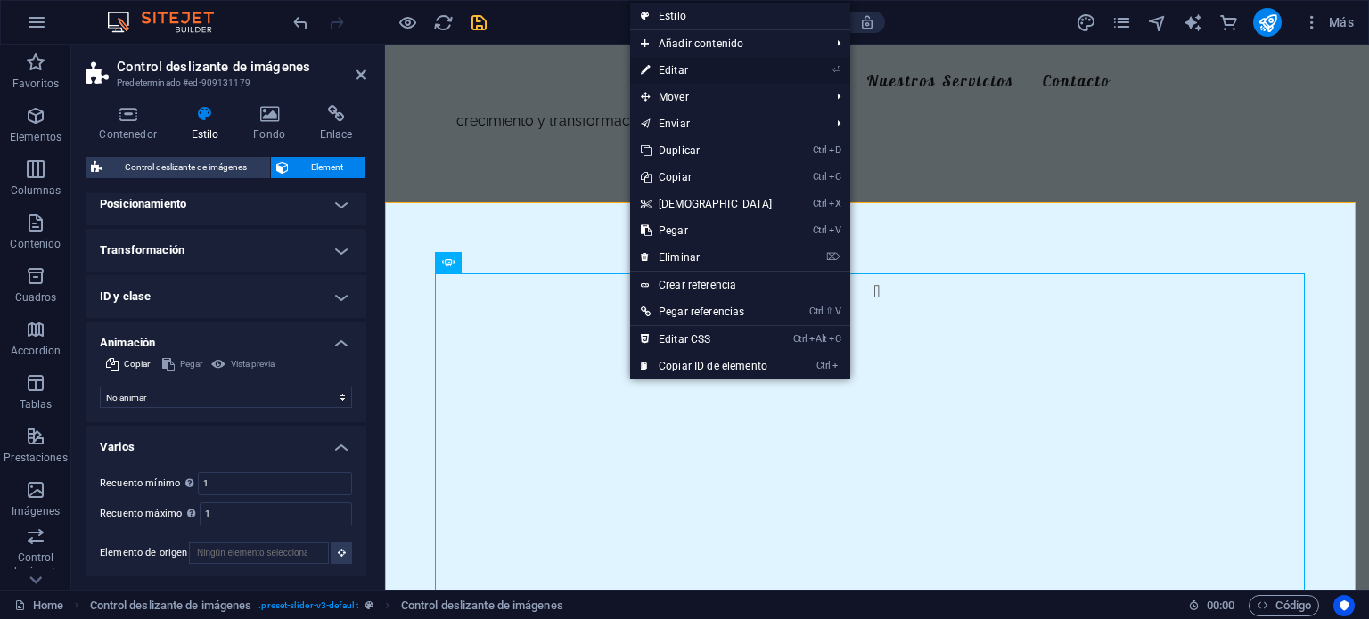
click at [692, 62] on link "⏎ Editar" at bounding box center [706, 70] width 153 height 27
select select "%"
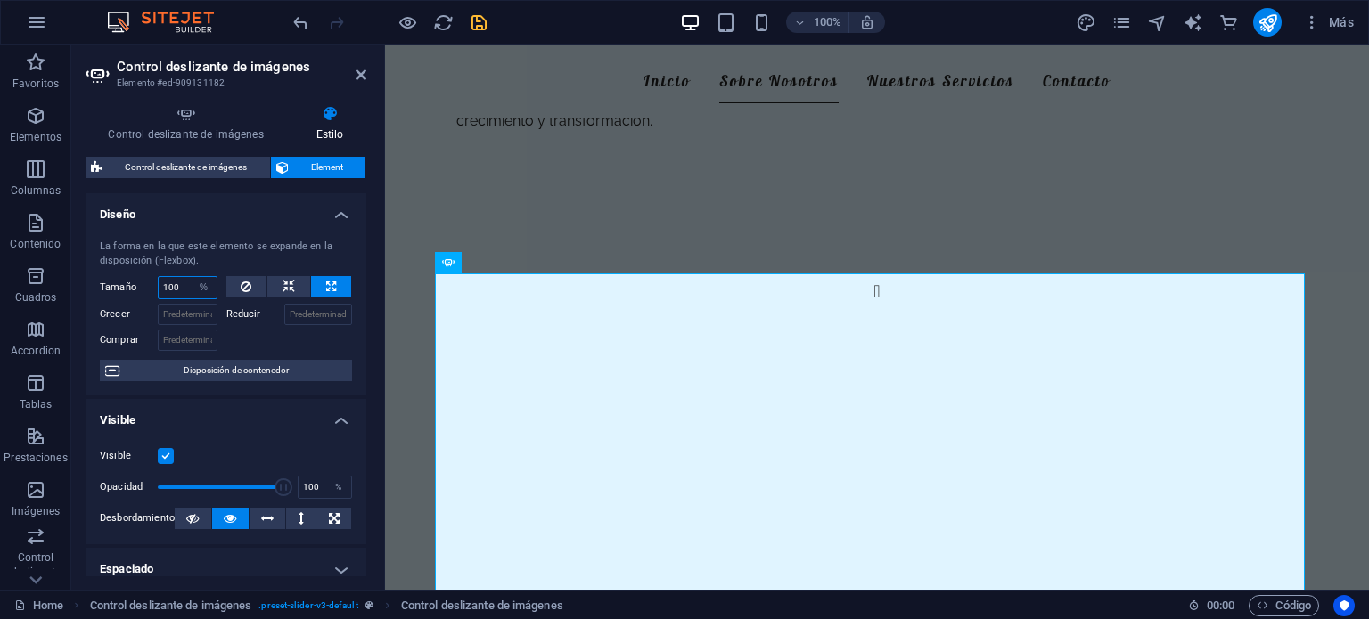
drag, startPoint x: 182, startPoint y: 294, endPoint x: 137, endPoint y: 279, distance: 47.1
click at [137, 279] on div "Tamaño 100 Predeterminado automático px % 1/1 1/2 1/3 1/4 1/5 1/6 1/7 1/8 1/9 1…" at bounding box center [159, 287] width 118 height 23
click at [183, 310] on input "Crecer" at bounding box center [188, 314] width 60 height 21
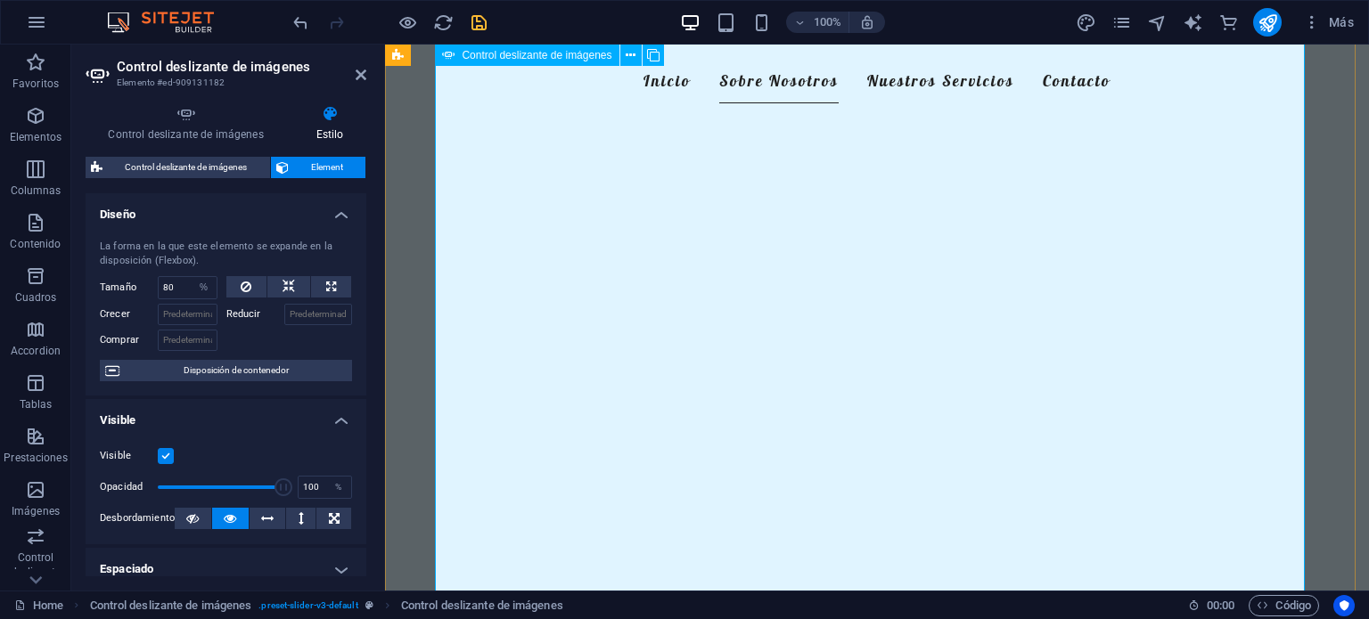
scroll to position [1113, 0]
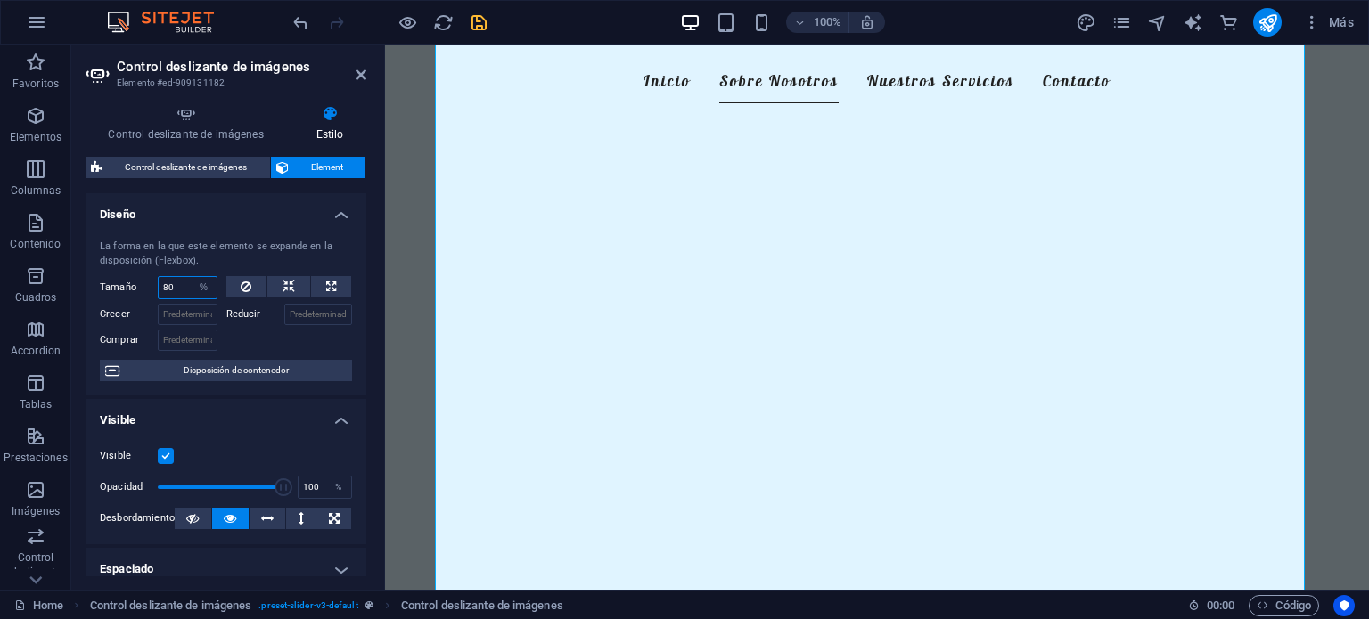
drag, startPoint x: 183, startPoint y: 288, endPoint x: 139, endPoint y: 289, distance: 43.7
click at [139, 289] on div "Tamaño 80 Predeterminado automático px % 1/1 1/2 1/3 1/4 1/5 1/6 1/7 1/8 1/9 1/…" at bounding box center [159, 287] width 118 height 23
click at [185, 311] on input "Crecer" at bounding box center [188, 314] width 60 height 21
drag, startPoint x: 175, startPoint y: 282, endPoint x: 143, endPoint y: 285, distance: 32.3
click at [143, 285] on div "Tamaño 40 Predeterminado automático px % 1/1 1/2 1/3 1/4 1/5 1/6 1/7 1/8 1/9 1/…" at bounding box center [159, 287] width 118 height 23
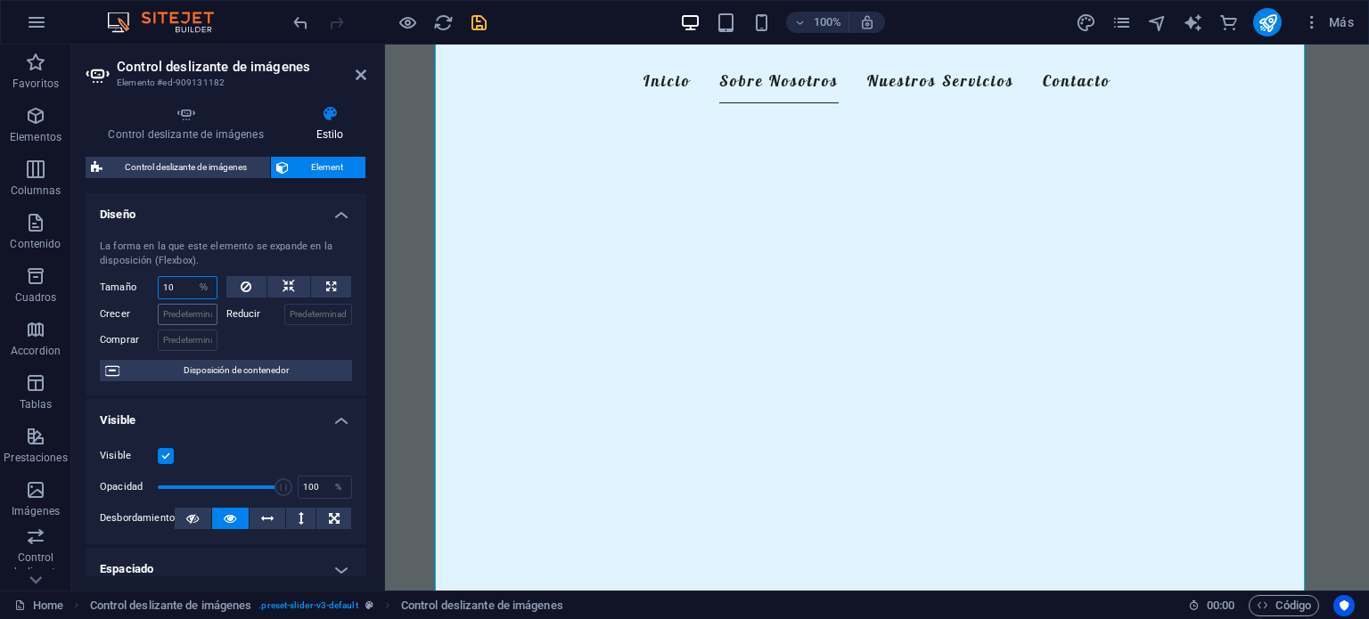
type input "10"
click at [170, 307] on input "Crecer" at bounding box center [188, 314] width 60 height 21
click at [293, 290] on button at bounding box center [288, 286] width 43 height 21
click at [168, 280] on select "Predeterminado automático px % 1/1 1/2 1/3 1/4 1/5 1/6 1/7 1/8 1/9 1/10" at bounding box center [188, 287] width 58 height 21
select select "%"
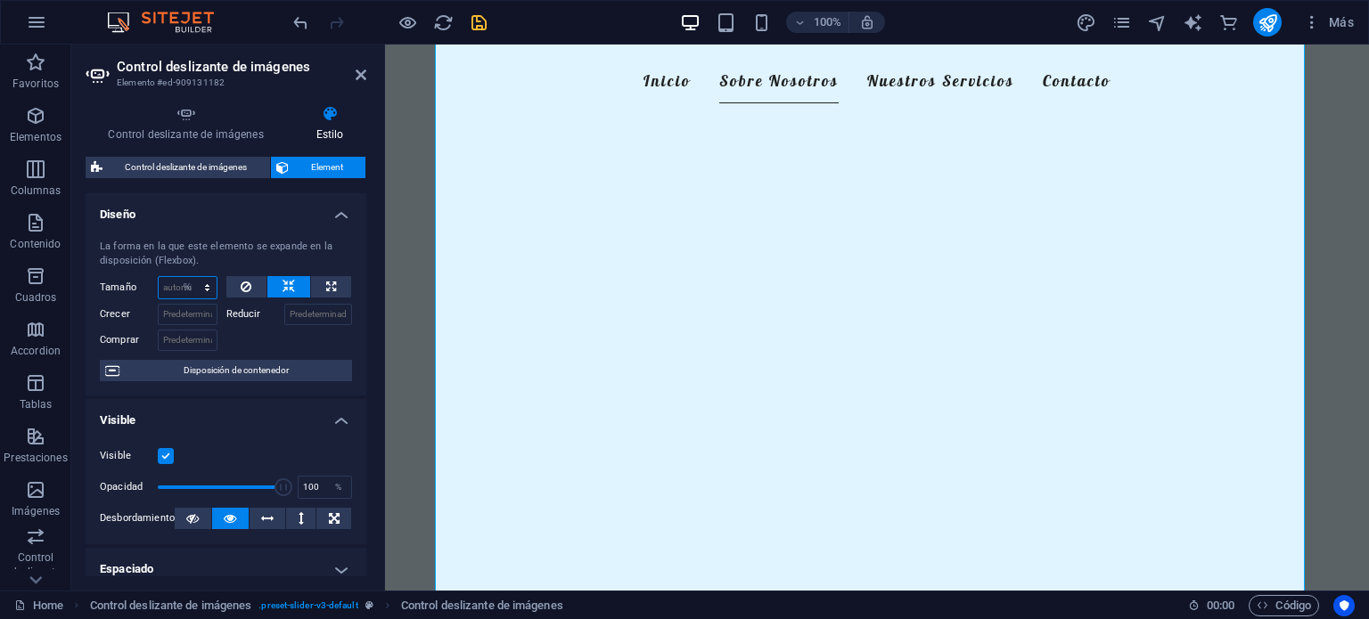
click at [189, 277] on select "Predeterminado automático px % 1/1 1/2 1/3 1/4 1/5 1/6 1/7 1/8 1/9 1/10" at bounding box center [188, 287] width 58 height 21
type input "50"
click at [189, 318] on input "Crecer" at bounding box center [188, 314] width 60 height 21
click at [307, 313] on input "Reducir" at bounding box center [318, 314] width 69 height 21
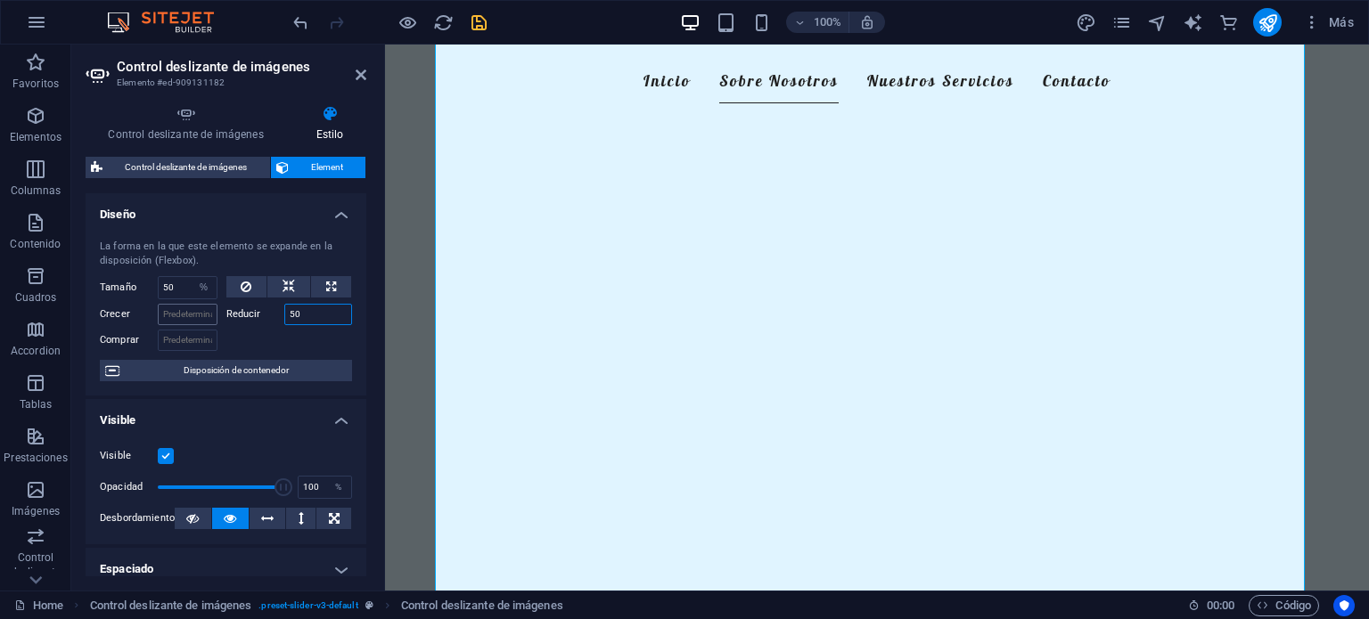
type input "50"
click at [191, 316] on input "Crecer" at bounding box center [188, 314] width 60 height 21
click at [184, 346] on input "Comprar" at bounding box center [188, 340] width 60 height 21
click at [278, 329] on div at bounding box center [289, 338] width 127 height 26
click at [278, 282] on button at bounding box center [288, 286] width 43 height 21
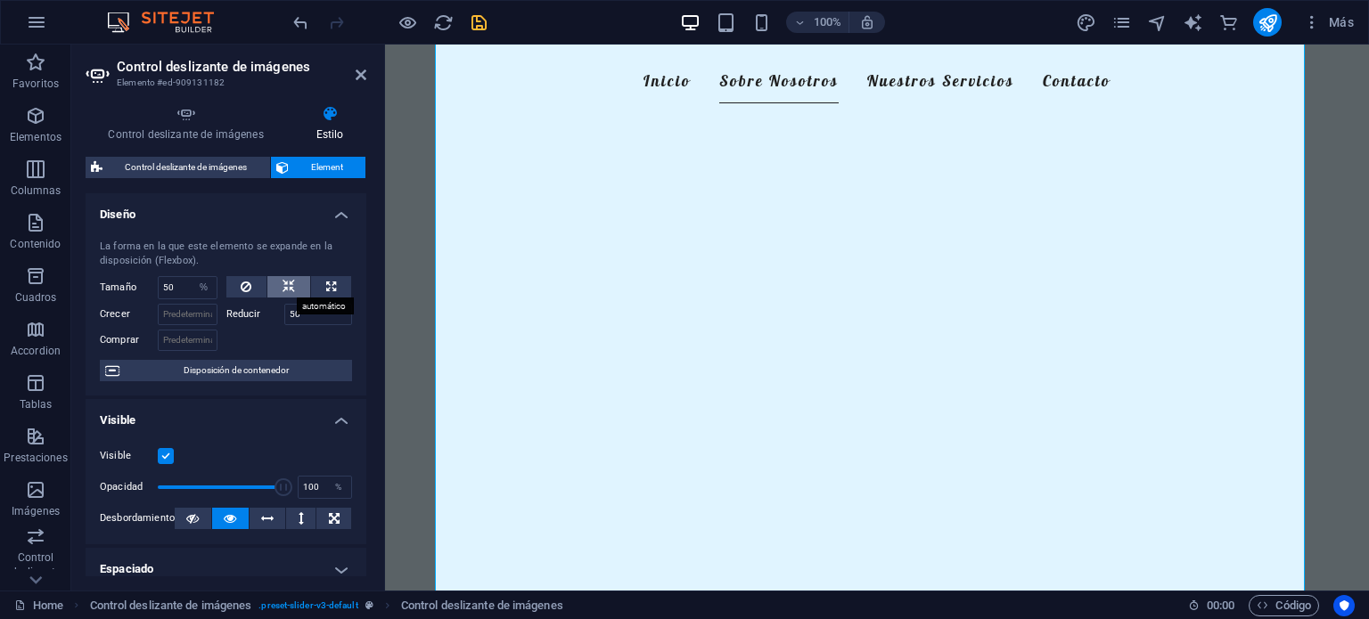
select select "DISABLED_OPTION_VALUE"
drag, startPoint x: 298, startPoint y: 335, endPoint x: 190, endPoint y: 320, distance: 108.9
click at [190, 320] on div "Tamaño Predeterminado automático px % 1/1 1/2 1/3 1/4 1/5 1/6 1/7 1/8 1/9 1/10 …" at bounding box center [226, 313] width 252 height 75
click at [190, 320] on input "Crecer" at bounding box center [188, 314] width 60 height 21
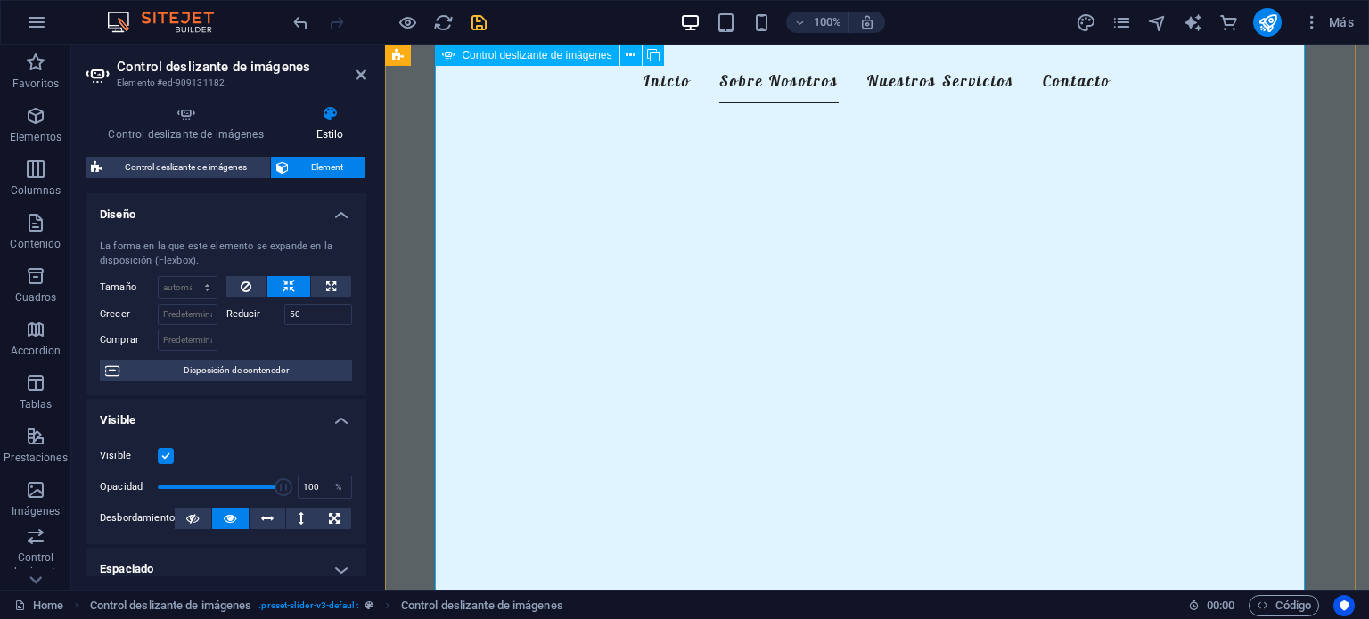
scroll to position [1008, 0]
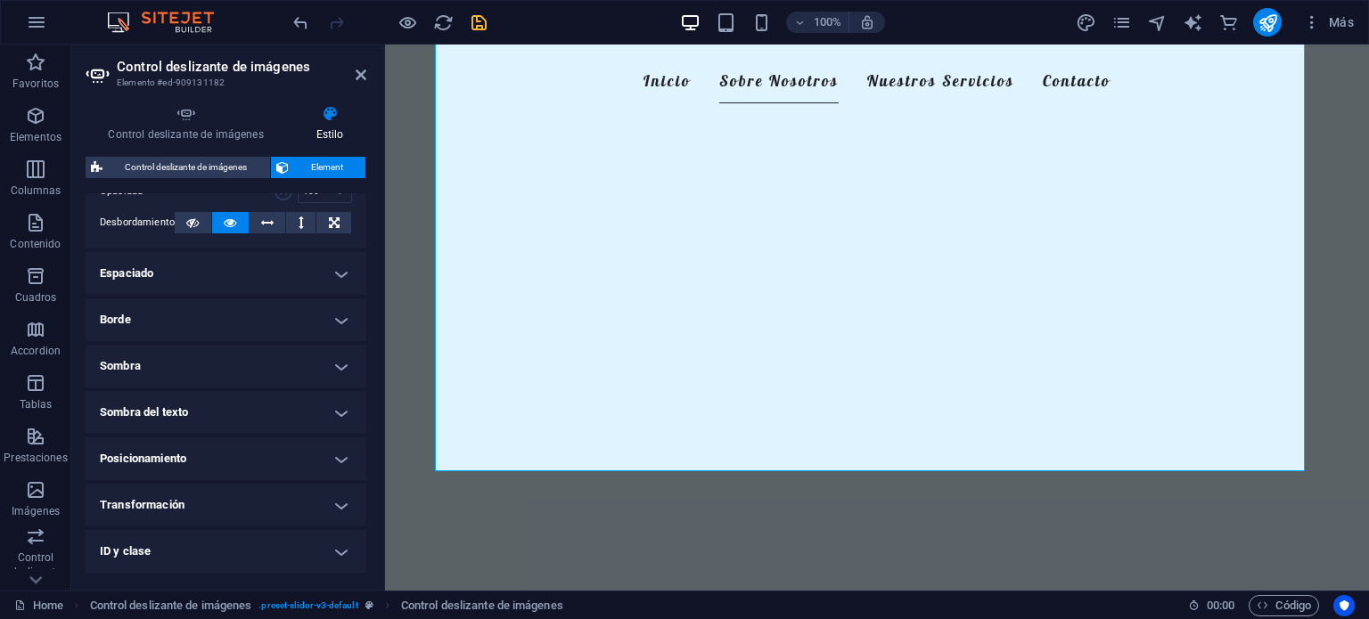
scroll to position [0, 0]
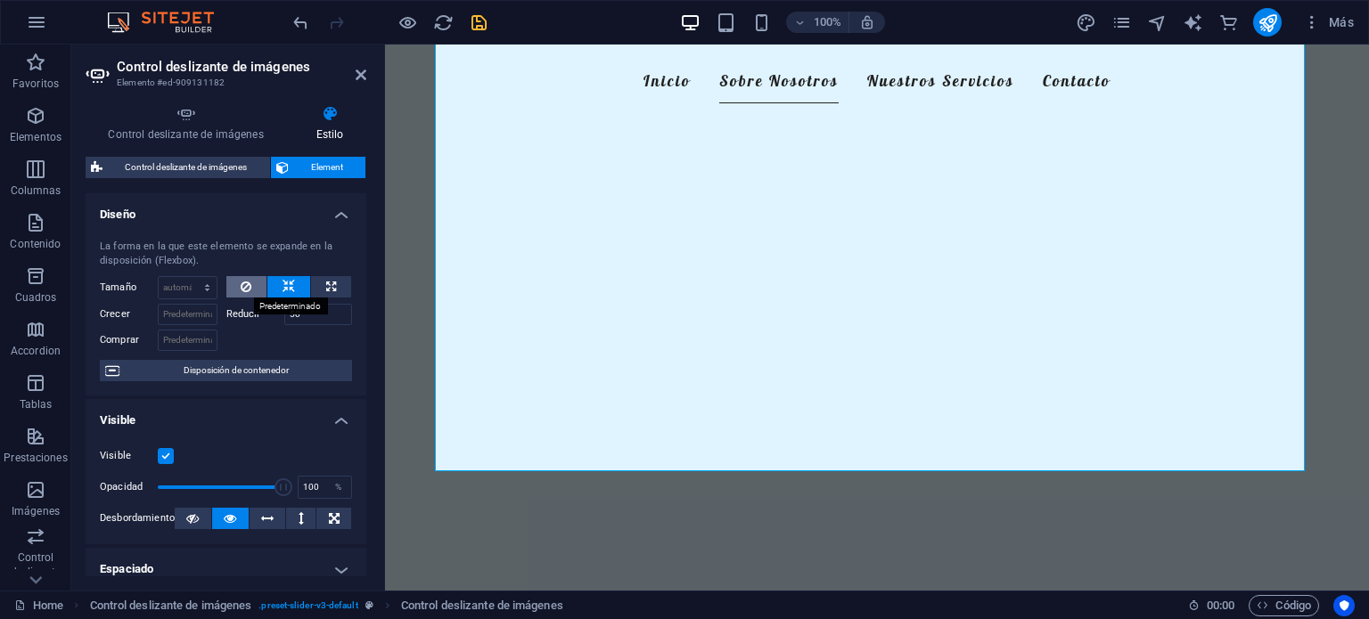
click at [237, 282] on button at bounding box center [246, 286] width 41 height 21
drag, startPoint x: 312, startPoint y: 315, endPoint x: 210, endPoint y: 307, distance: 101.8
click at [210, 307] on div "Crecer Reducir 50" at bounding box center [226, 312] width 252 height 26
click at [271, 334] on div at bounding box center [289, 338] width 127 height 26
click at [160, 457] on label at bounding box center [166, 456] width 16 height 16
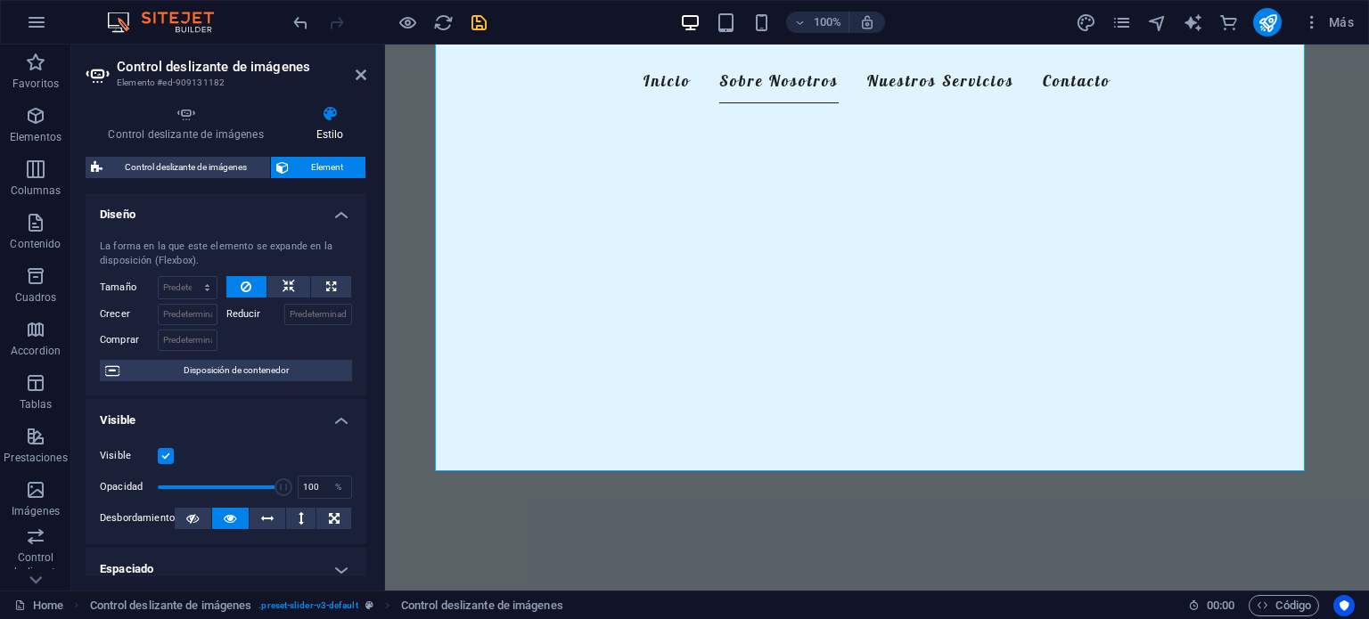
click at [0, 0] on input "Visible" at bounding box center [0, 0] width 0 height 0
click at [160, 457] on label at bounding box center [166, 456] width 16 height 16
click at [0, 0] on input "Visible" at bounding box center [0, 0] width 0 height 0
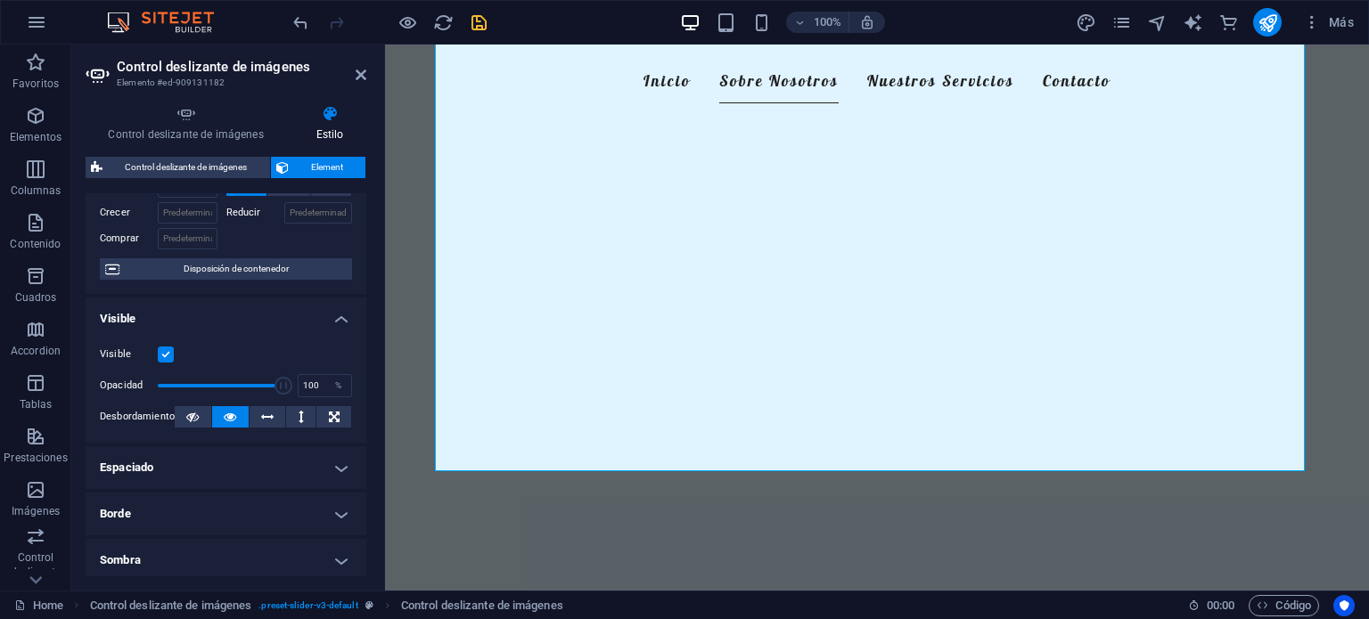
scroll to position [102, 0]
click at [329, 408] on icon at bounding box center [334, 415] width 11 height 21
click at [232, 416] on icon at bounding box center [230, 415] width 12 height 21
click at [258, 417] on button at bounding box center [267, 415] width 37 height 21
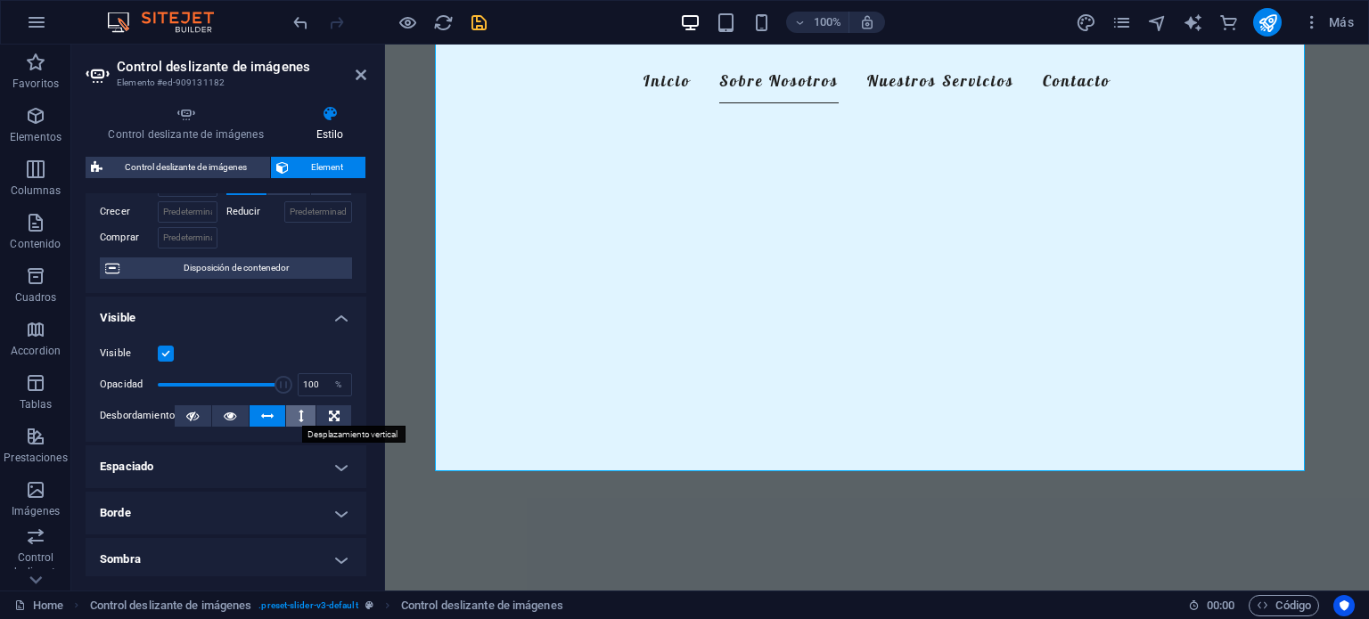
click at [286, 413] on button at bounding box center [300, 415] width 29 height 21
click at [268, 415] on icon at bounding box center [267, 415] width 12 height 21
click at [335, 416] on icon at bounding box center [334, 415] width 11 height 21
click at [395, 17] on div at bounding box center [390, 22] width 200 height 29
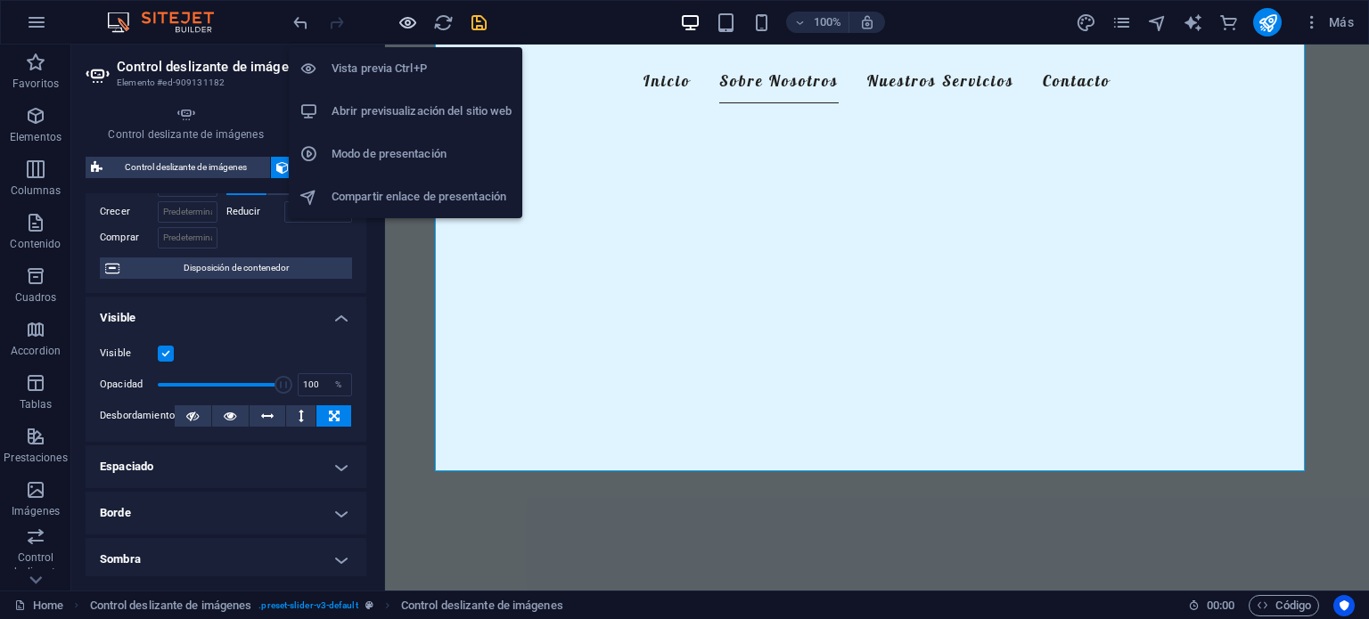
click at [398, 18] on icon "button" at bounding box center [407, 22] width 20 height 20
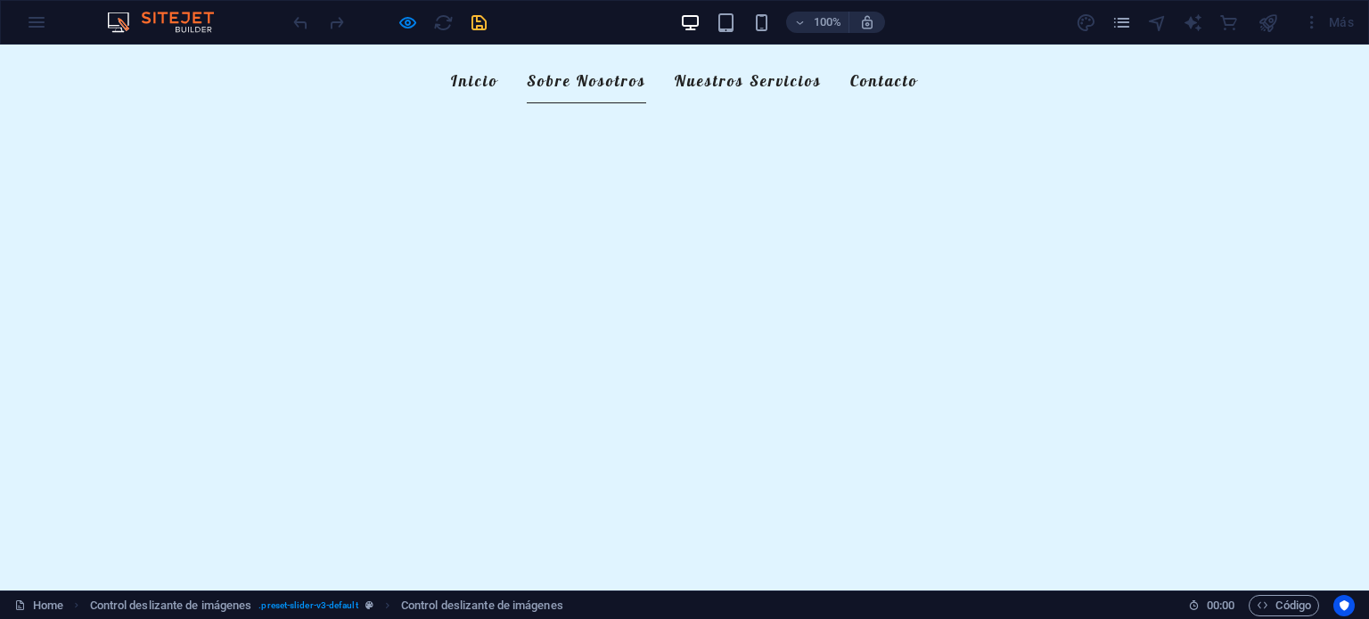
scroll to position [1053, 0]
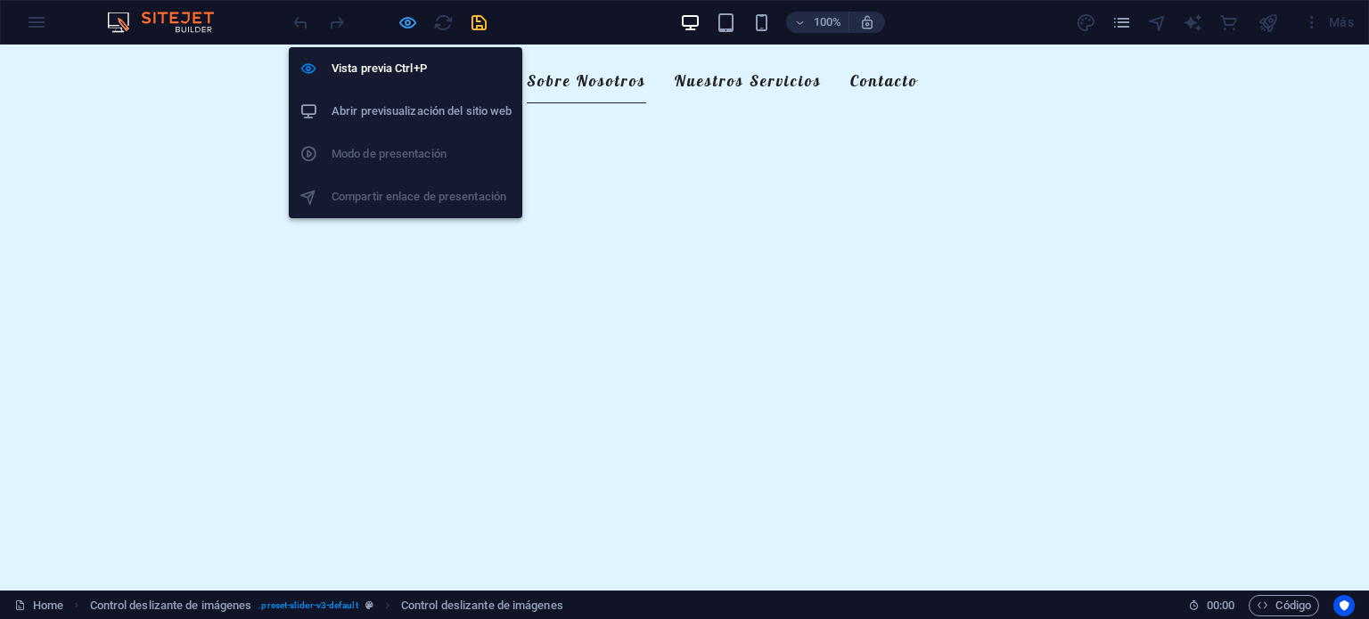
click at [409, 21] on icon "button" at bounding box center [407, 22] width 20 height 20
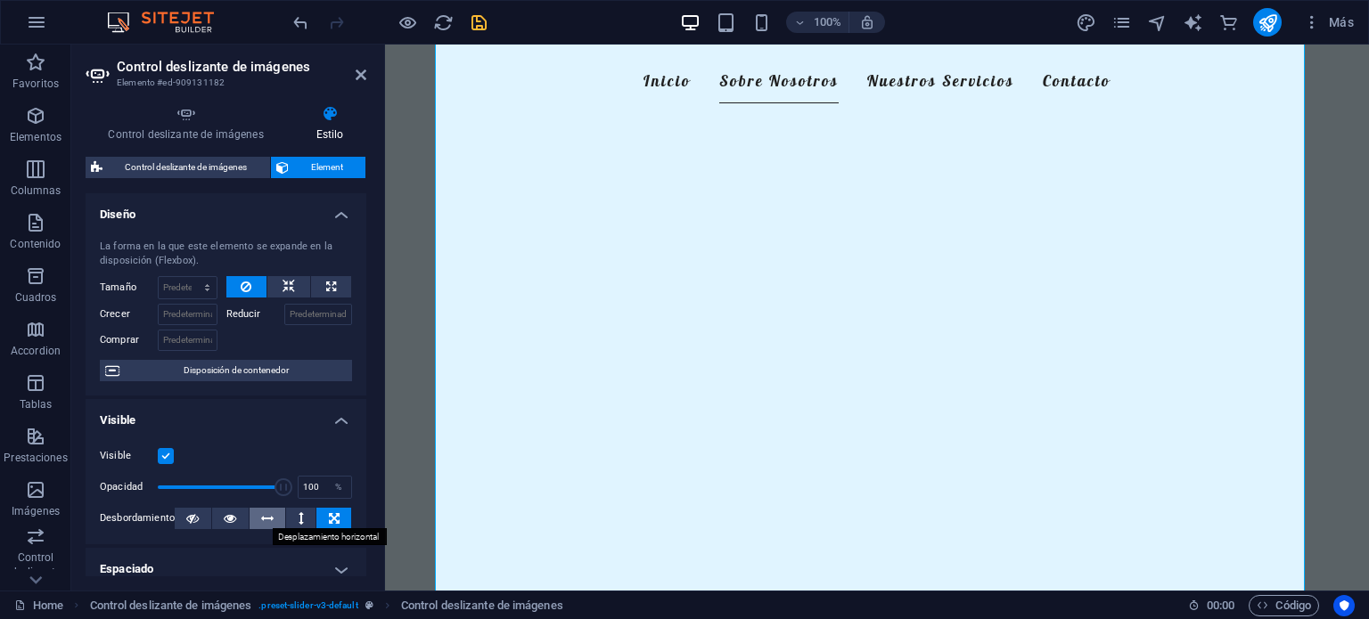
click at [264, 527] on icon at bounding box center [267, 518] width 12 height 21
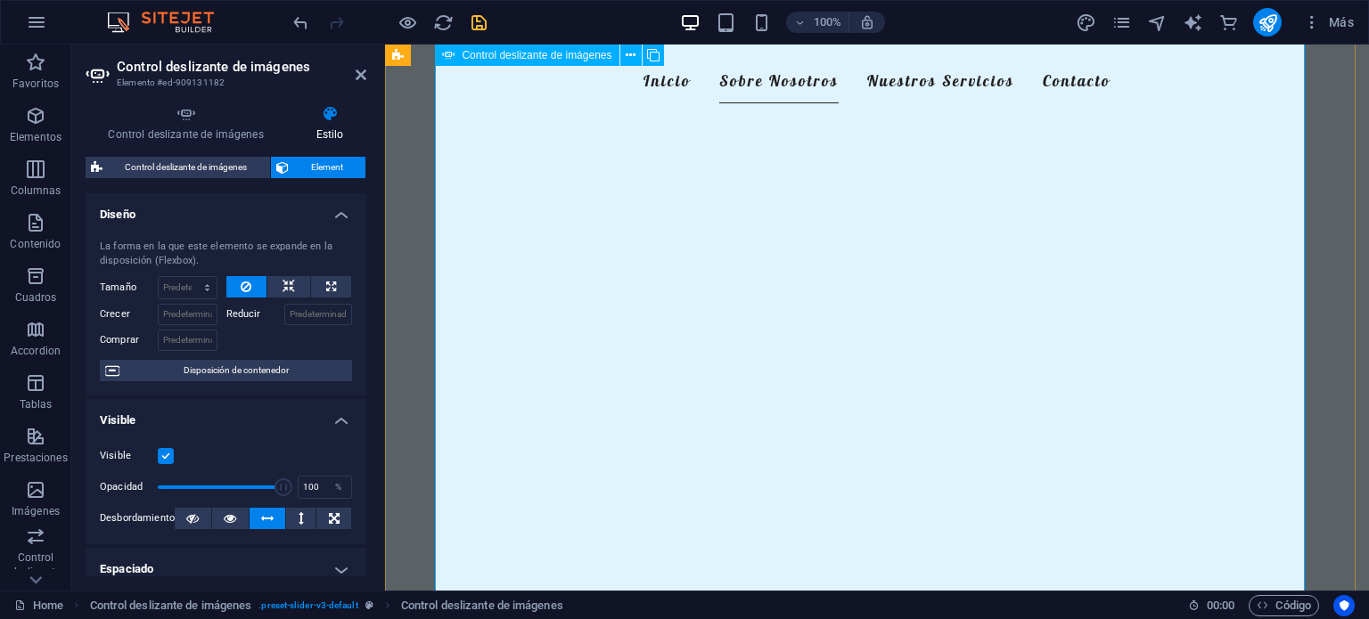
scroll to position [1249, 0]
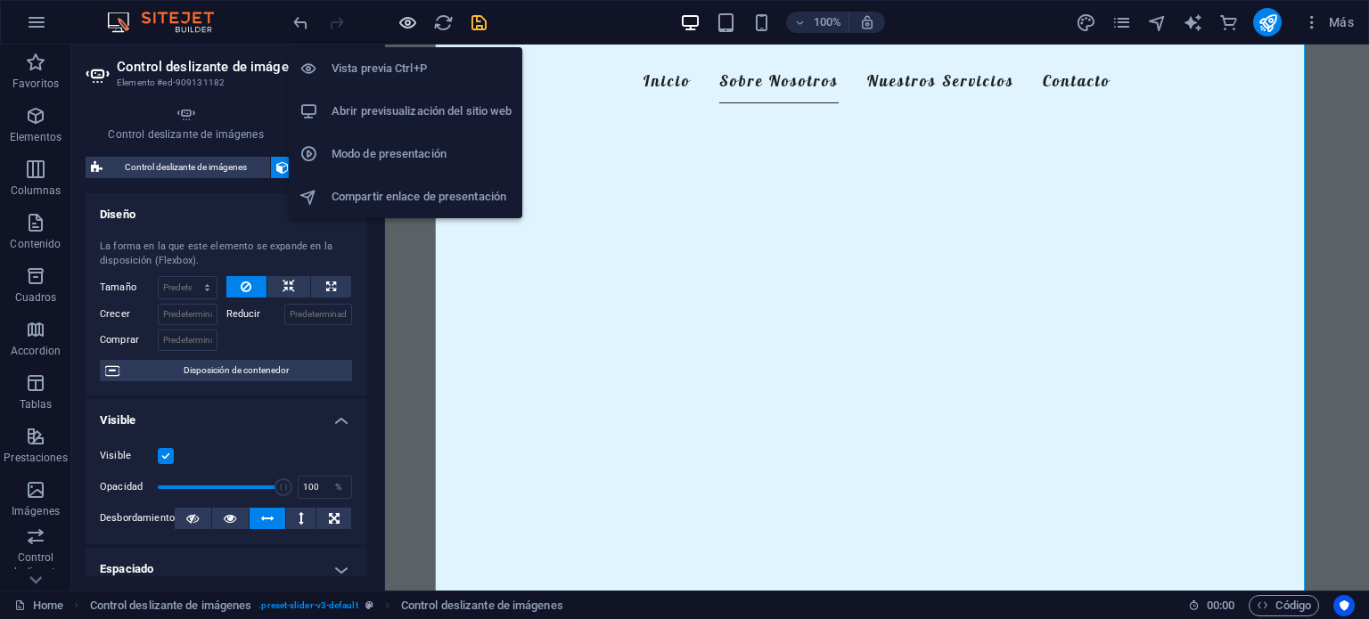
click at [405, 35] on div "Vista previa Ctrl+P Abrir previsualización del sitio web Modo de presentación C…" at bounding box center [405, 125] width 233 height 185
drag, startPoint x: 406, startPoint y: 31, endPoint x: 406, endPoint y: 17, distance: 14.3
click at [406, 17] on body "[DOMAIN_NAME] Home Favoritos Elementos Columnas Contenido Cuadros Accordion Tab…" at bounding box center [684, 309] width 1369 height 619
click at [406, 17] on icon "button" at bounding box center [407, 22] width 20 height 20
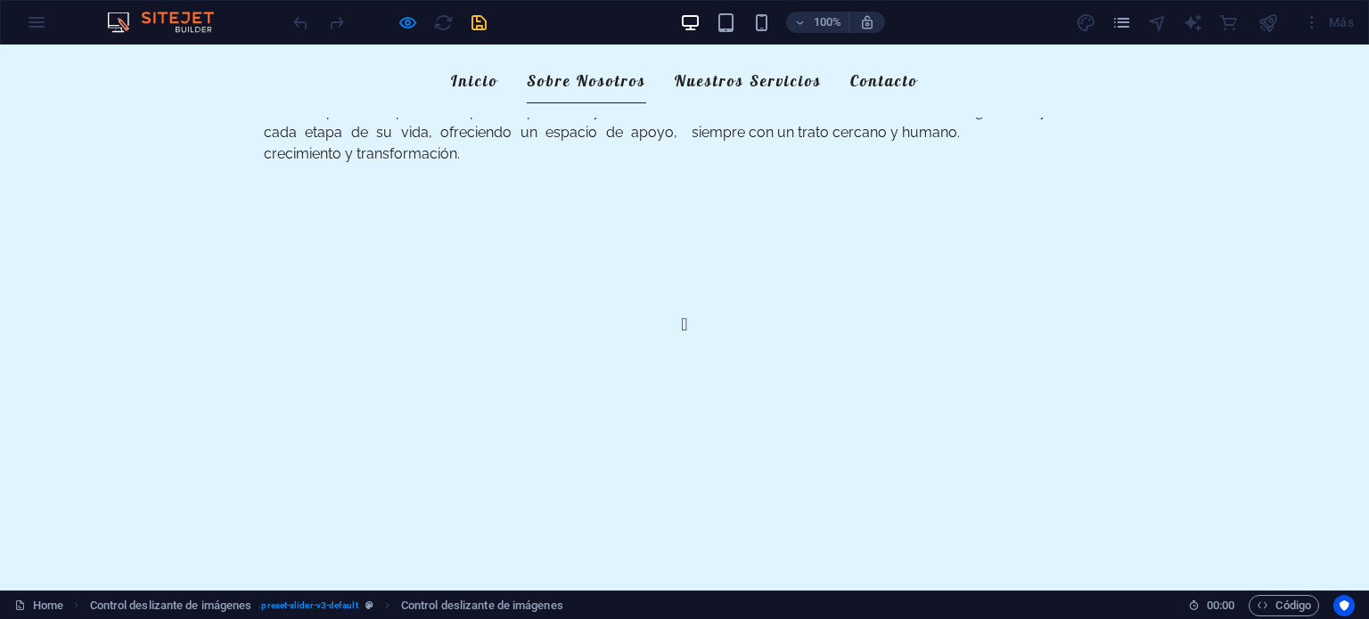
scroll to position [477, 0]
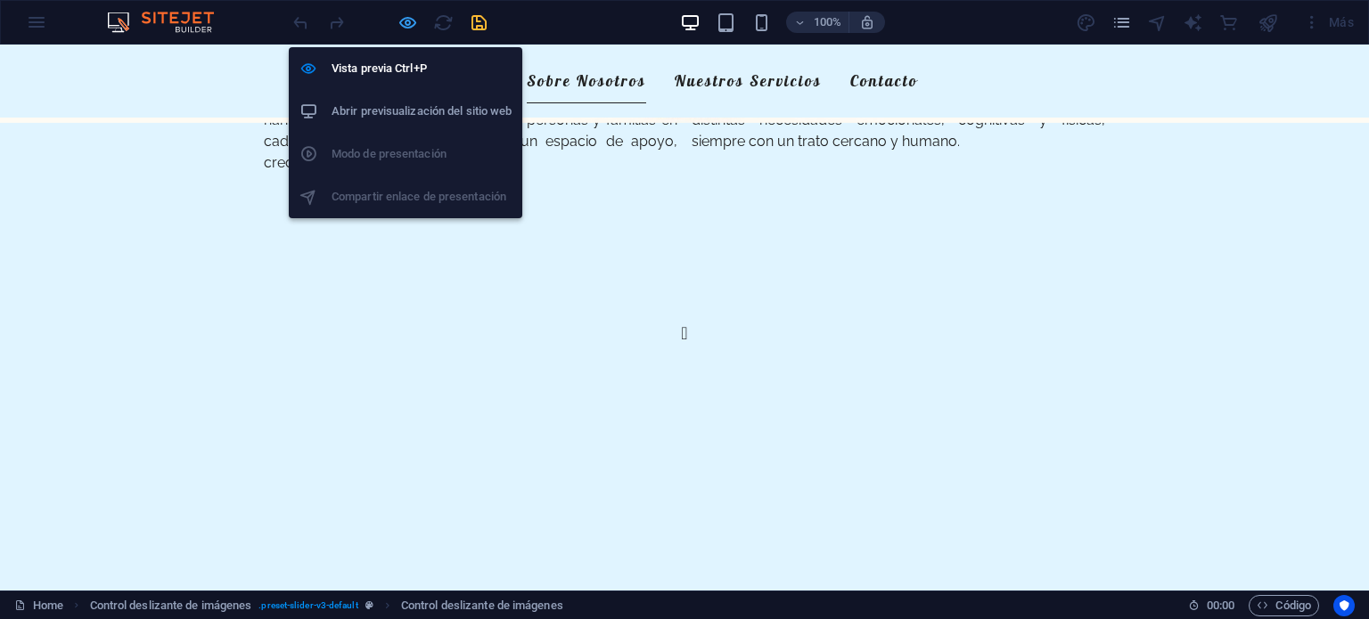
click at [405, 20] on icon "button" at bounding box center [407, 22] width 20 height 20
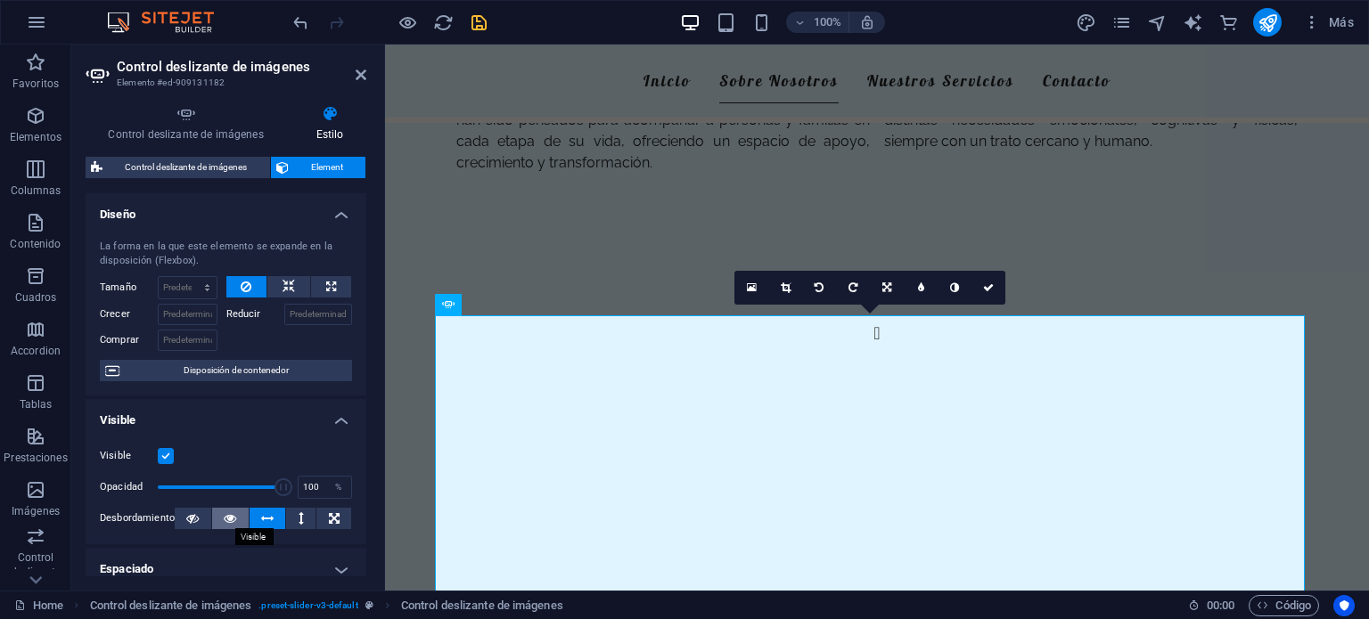
click at [228, 514] on icon at bounding box center [230, 518] width 12 height 21
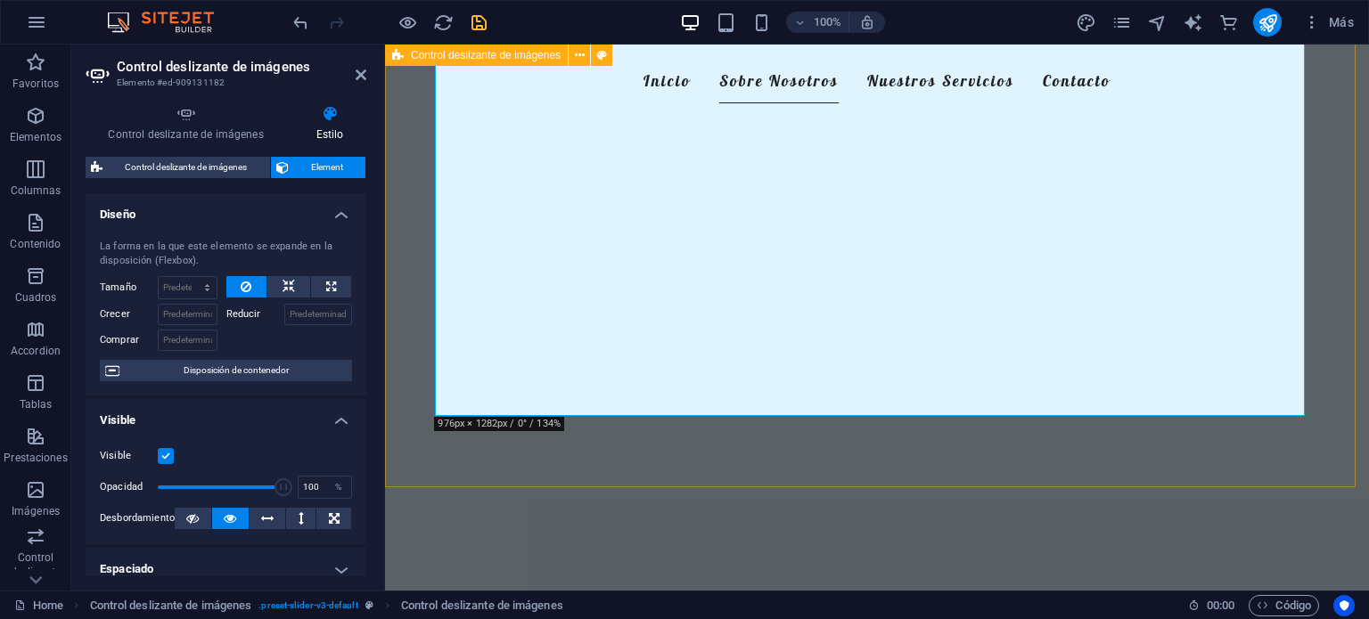
scroll to position [1500, 0]
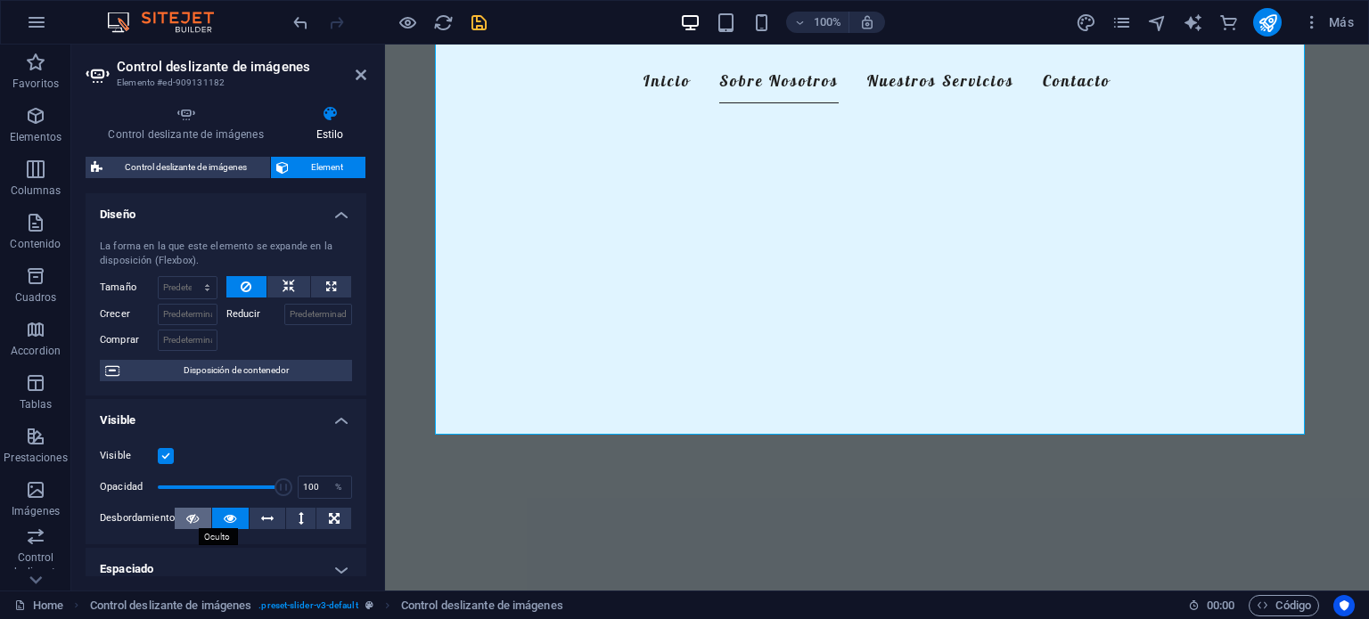
click at [186, 516] on icon at bounding box center [192, 518] width 12 height 21
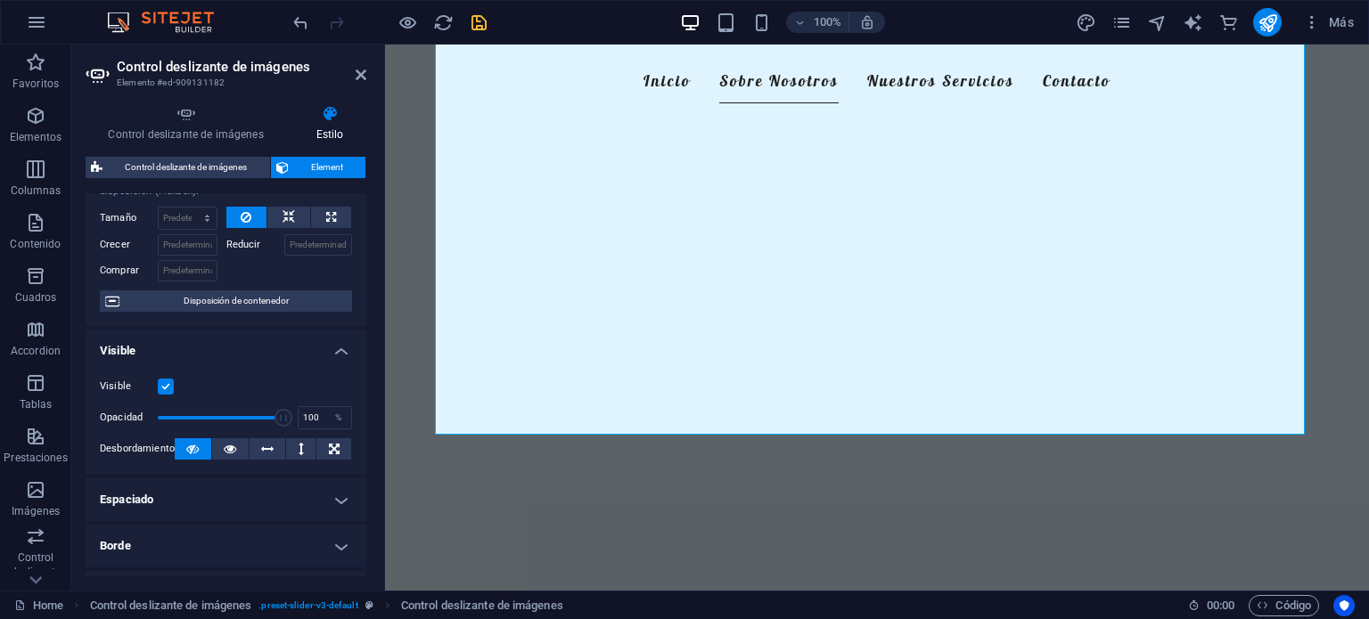
scroll to position [0, 0]
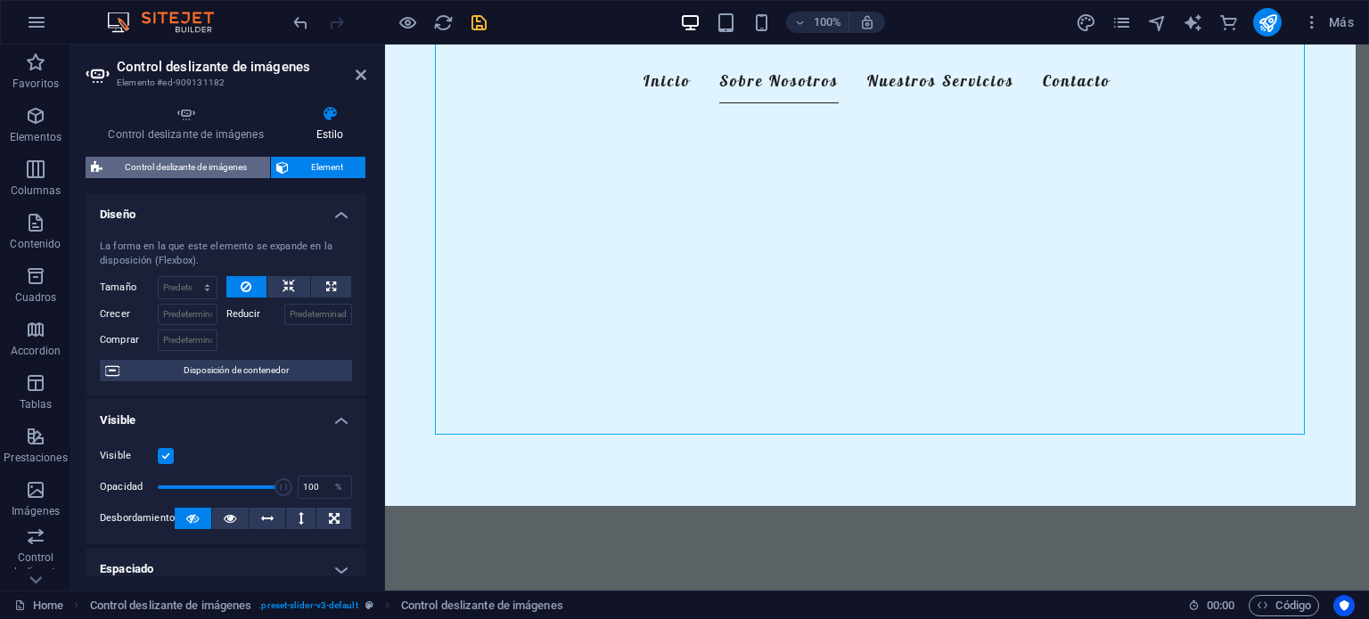
click at [163, 167] on span "Control deslizante de imágenes" at bounding box center [186, 167] width 157 height 21
select select "rem"
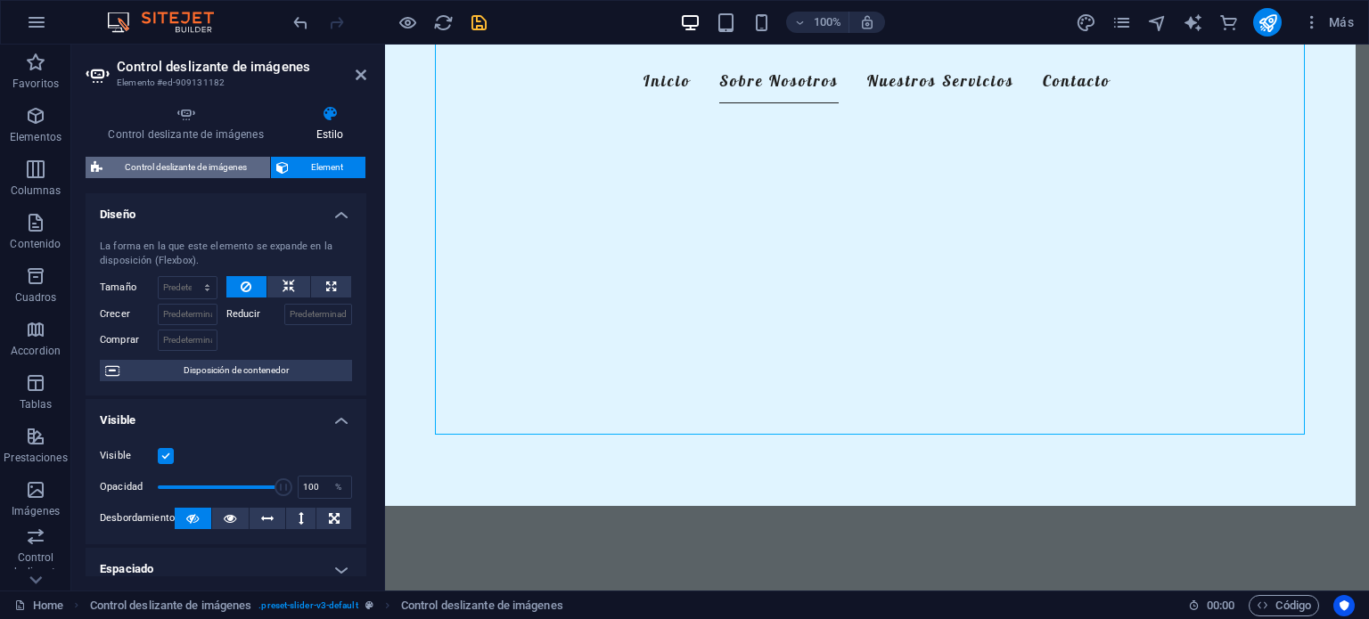
select select "px"
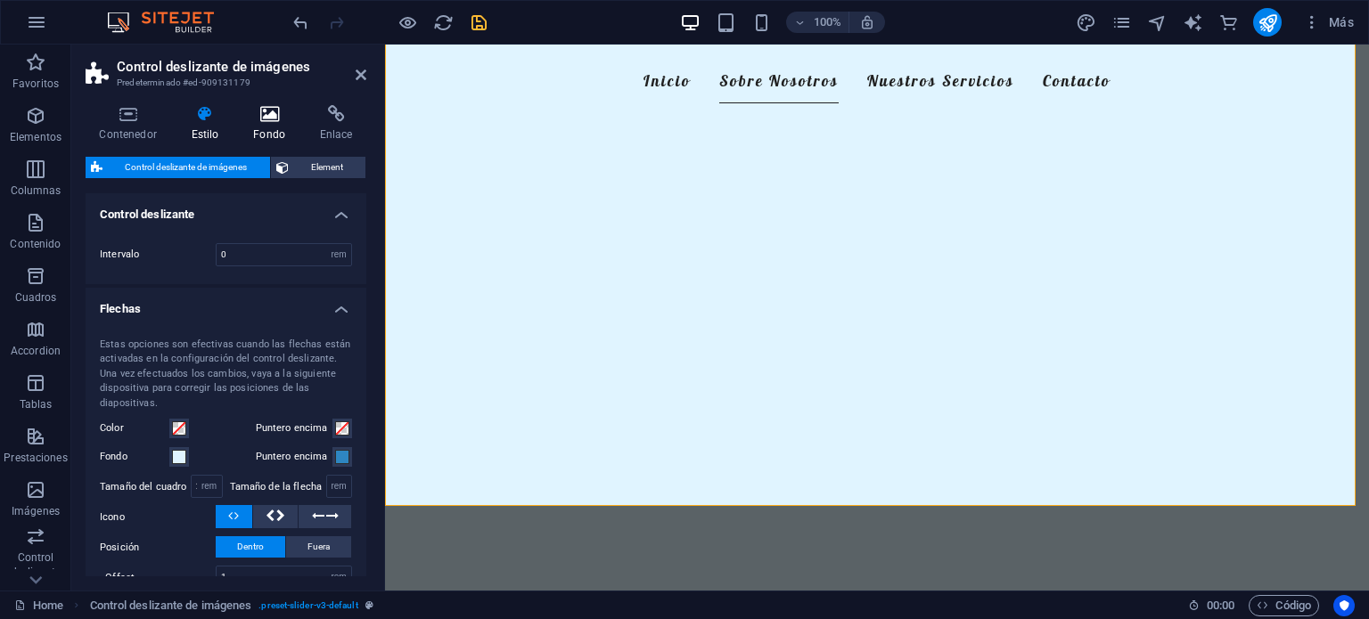
click at [257, 132] on h4 "Fondo" at bounding box center [273, 123] width 67 height 37
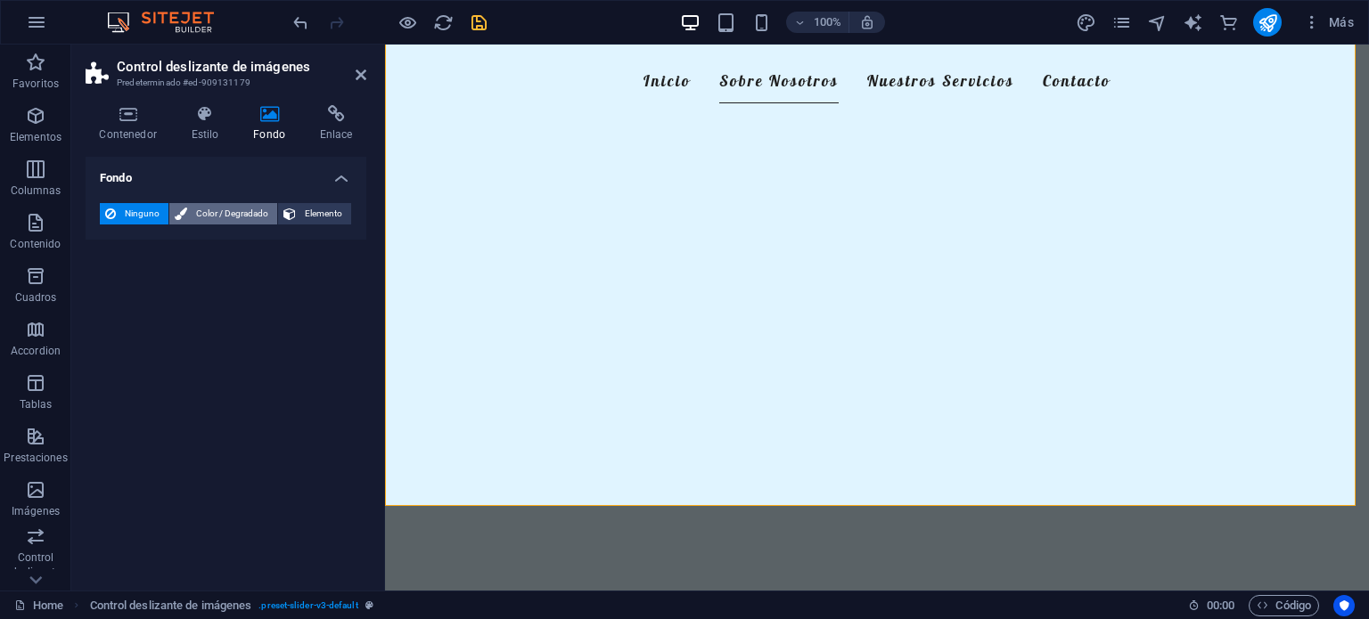
click at [217, 217] on span "Color / Degradado" at bounding box center [231, 213] width 79 height 21
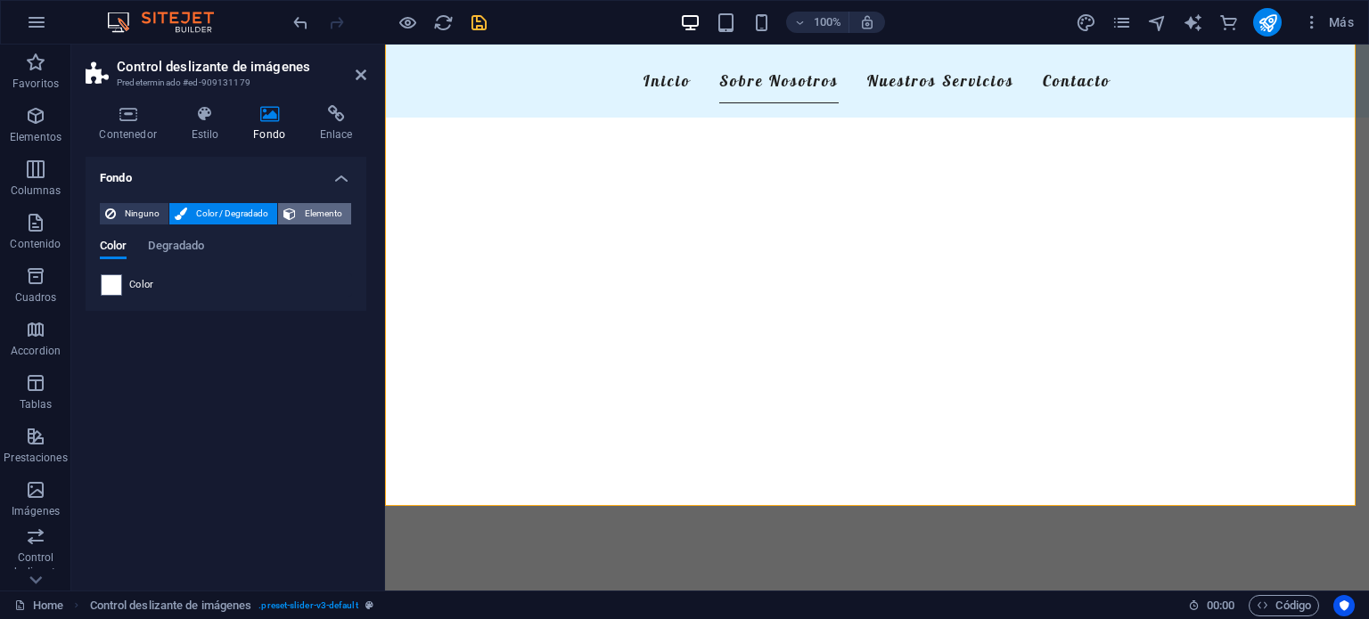
click at [305, 217] on span "Elemento" at bounding box center [323, 213] width 45 height 21
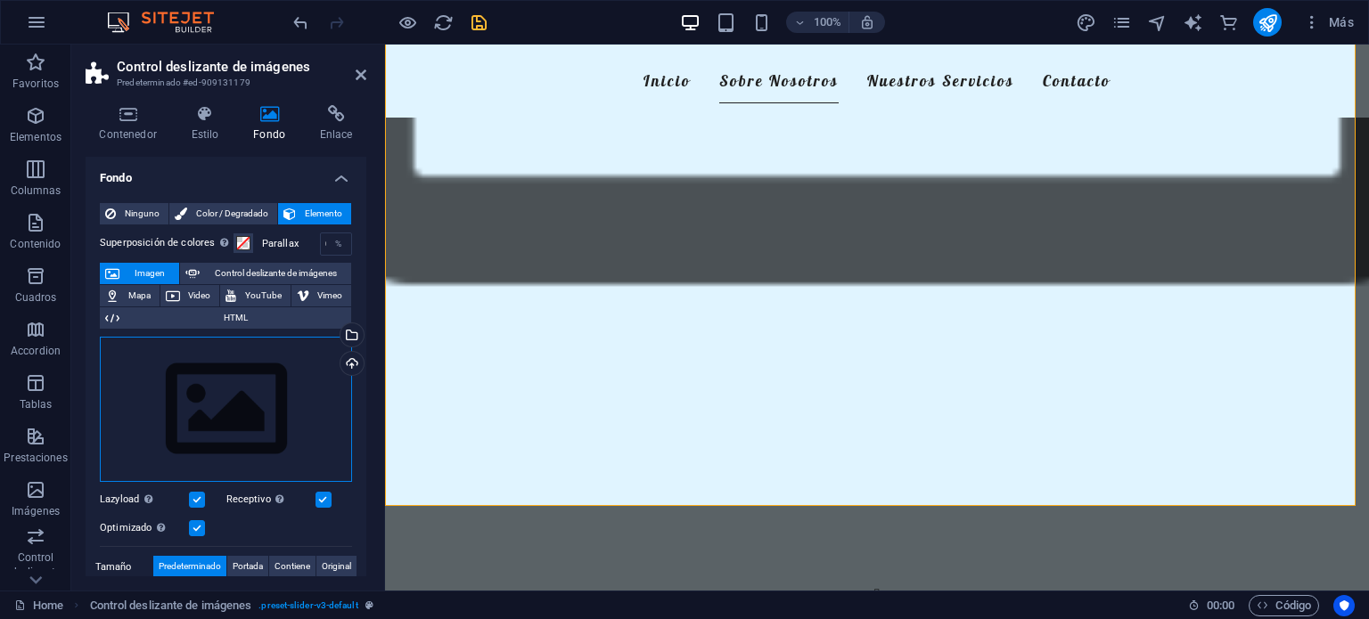
click at [223, 422] on div "Arrastra archivos aquí, haz clic para escoger archivos o selecciona archivos de…" at bounding box center [226, 410] width 252 height 146
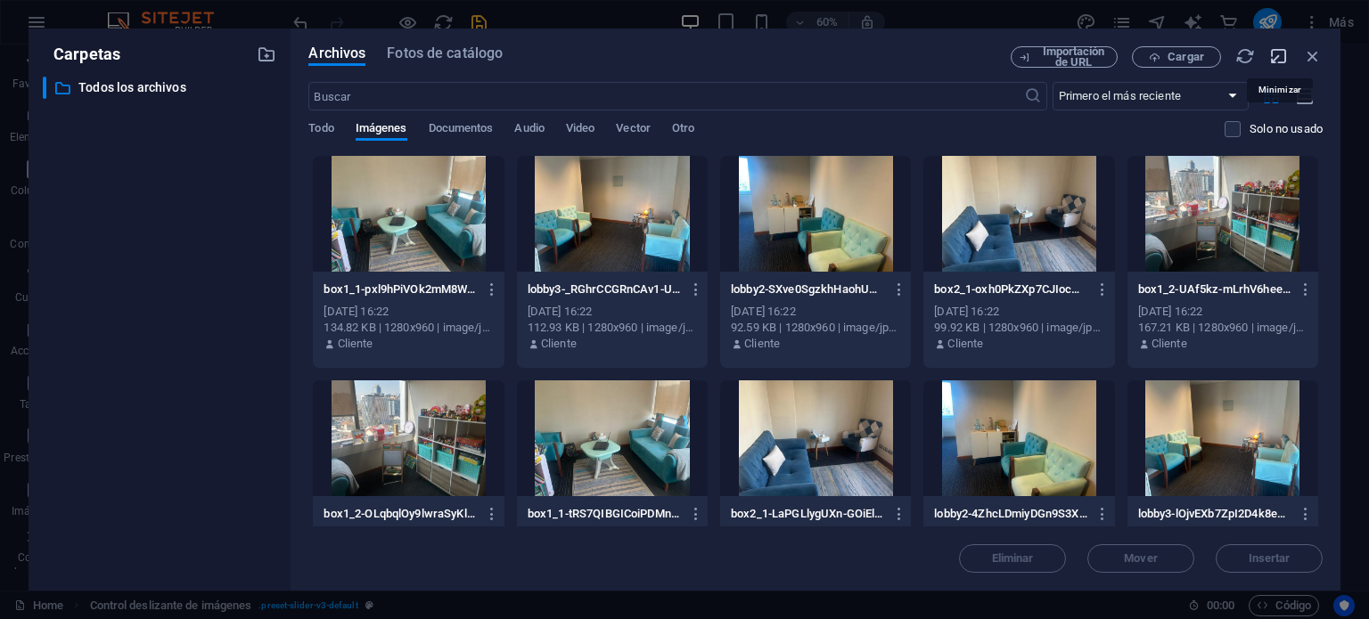
click at [1141, 53] on icon "button" at bounding box center [1279, 56] width 20 height 20
select select "image"
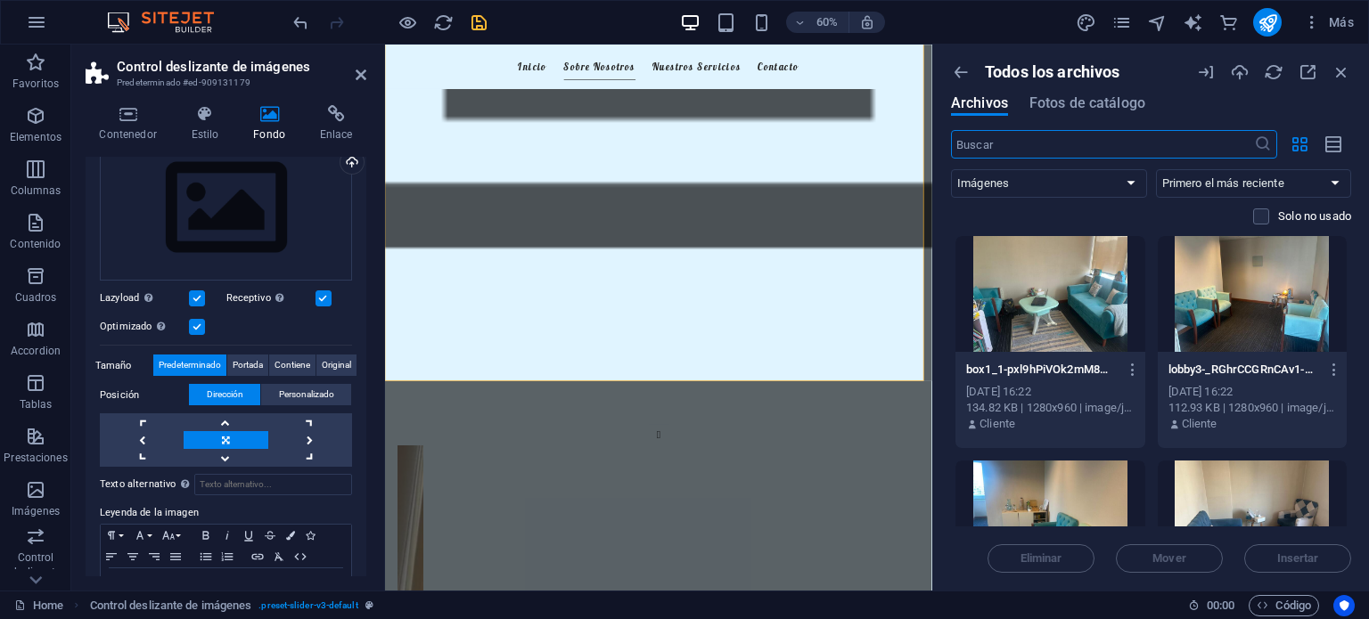
scroll to position [217, 0]
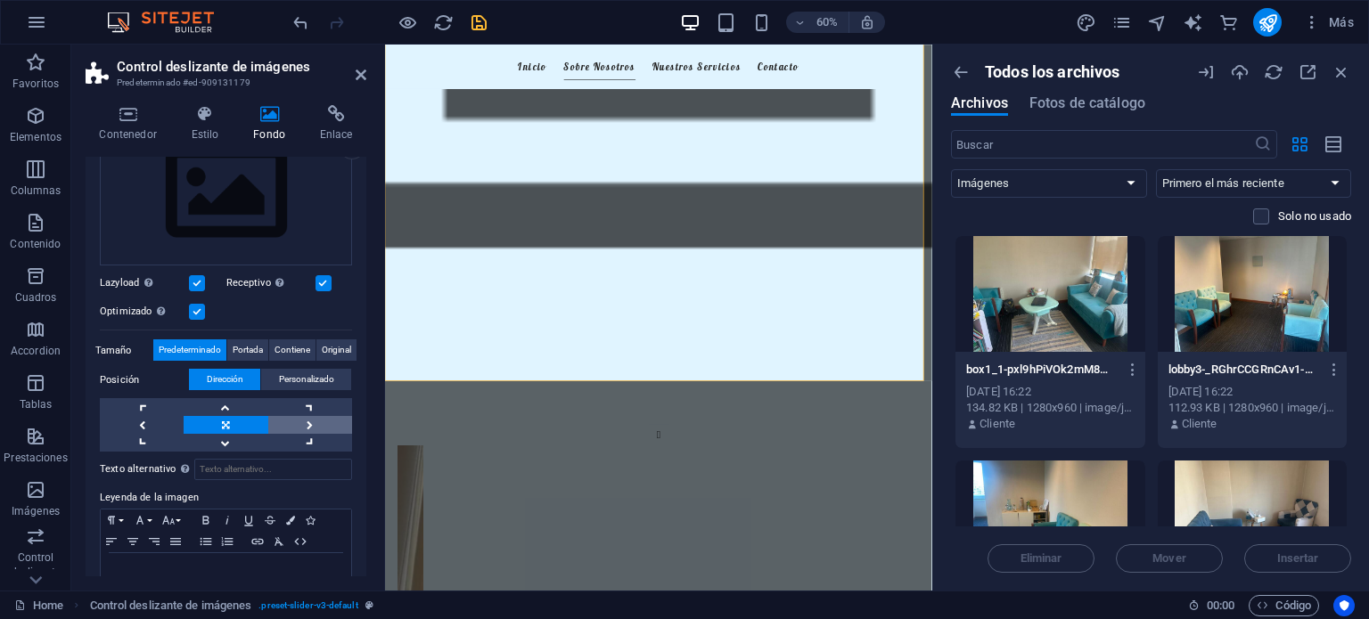
click at [302, 430] on link at bounding box center [310, 425] width 84 height 18
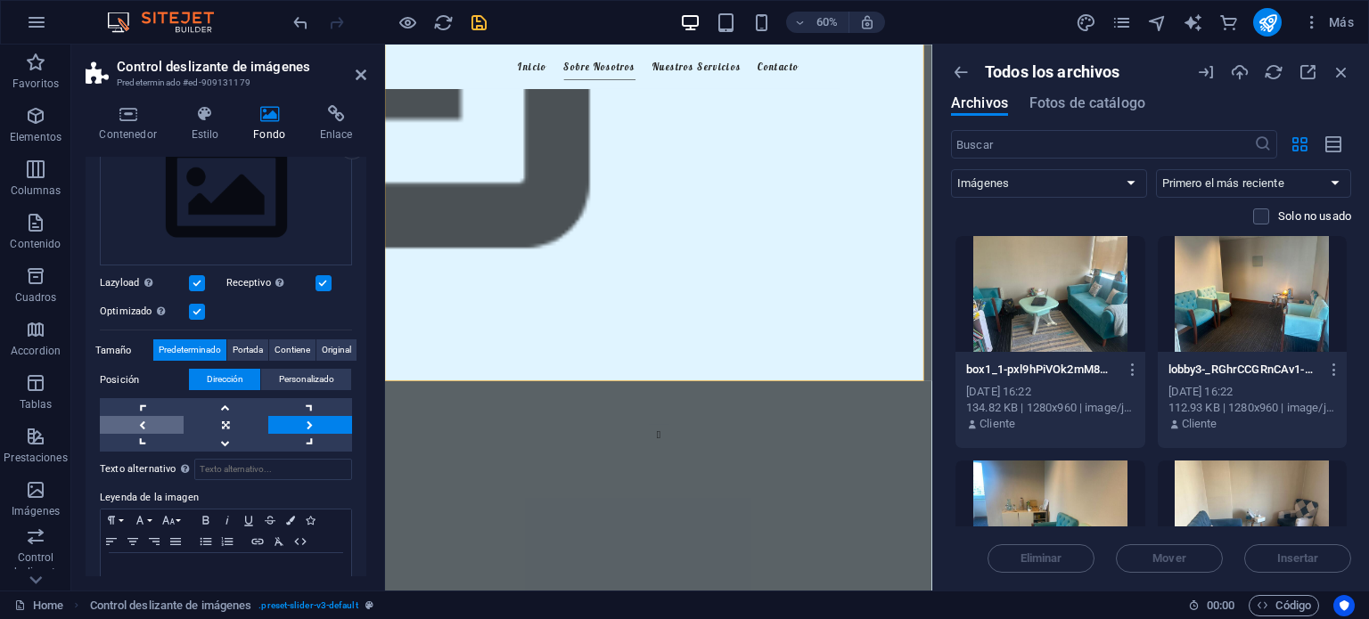
click at [146, 422] on link at bounding box center [142, 425] width 84 height 18
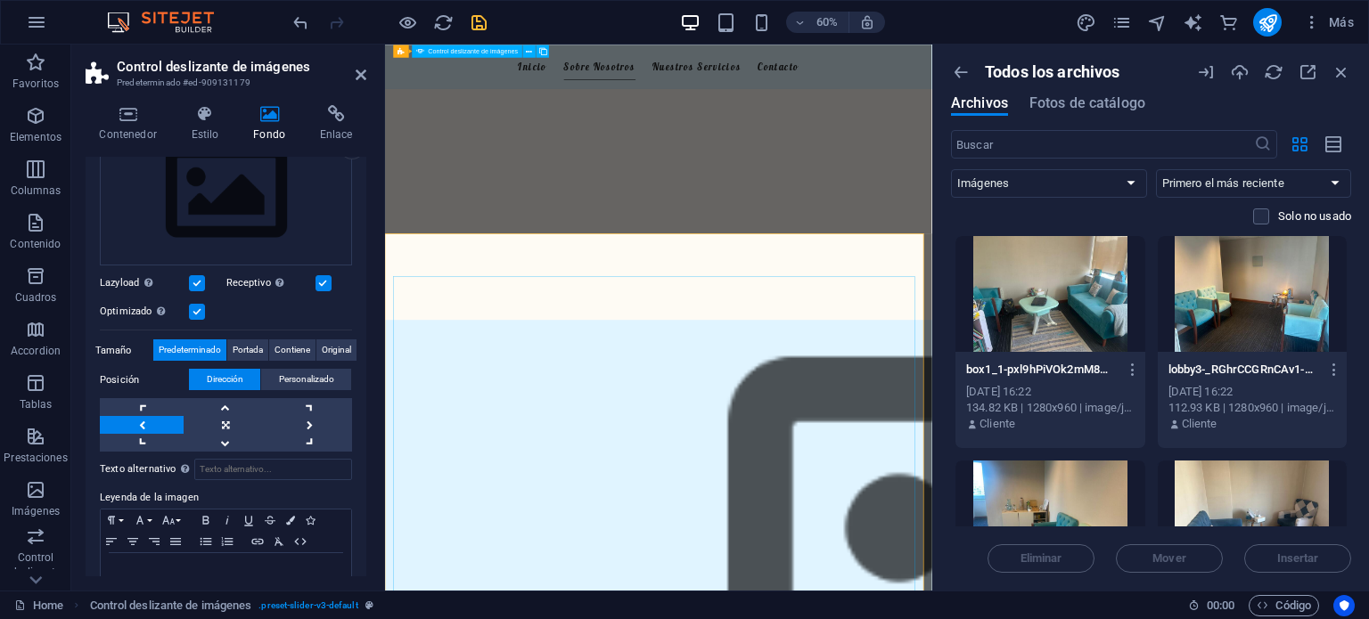
scroll to position [460, 0]
click at [1141, 76] on icon "button" at bounding box center [1341, 72] width 20 height 20
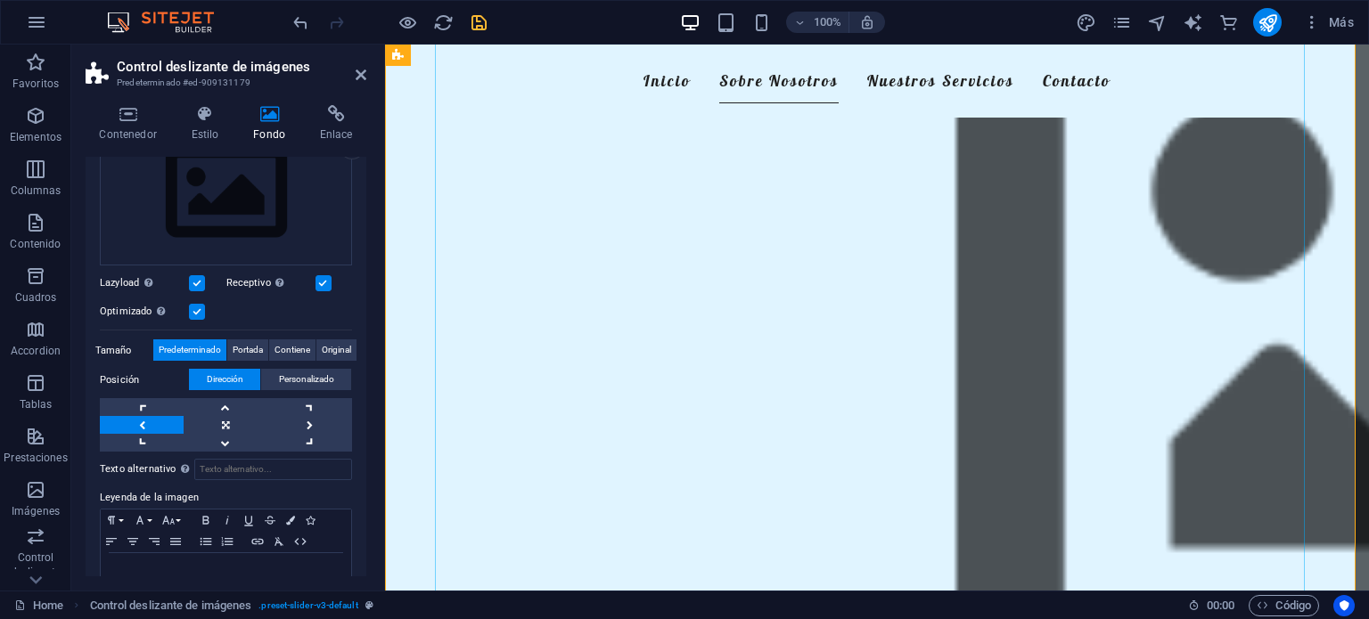
scroll to position [1029, 0]
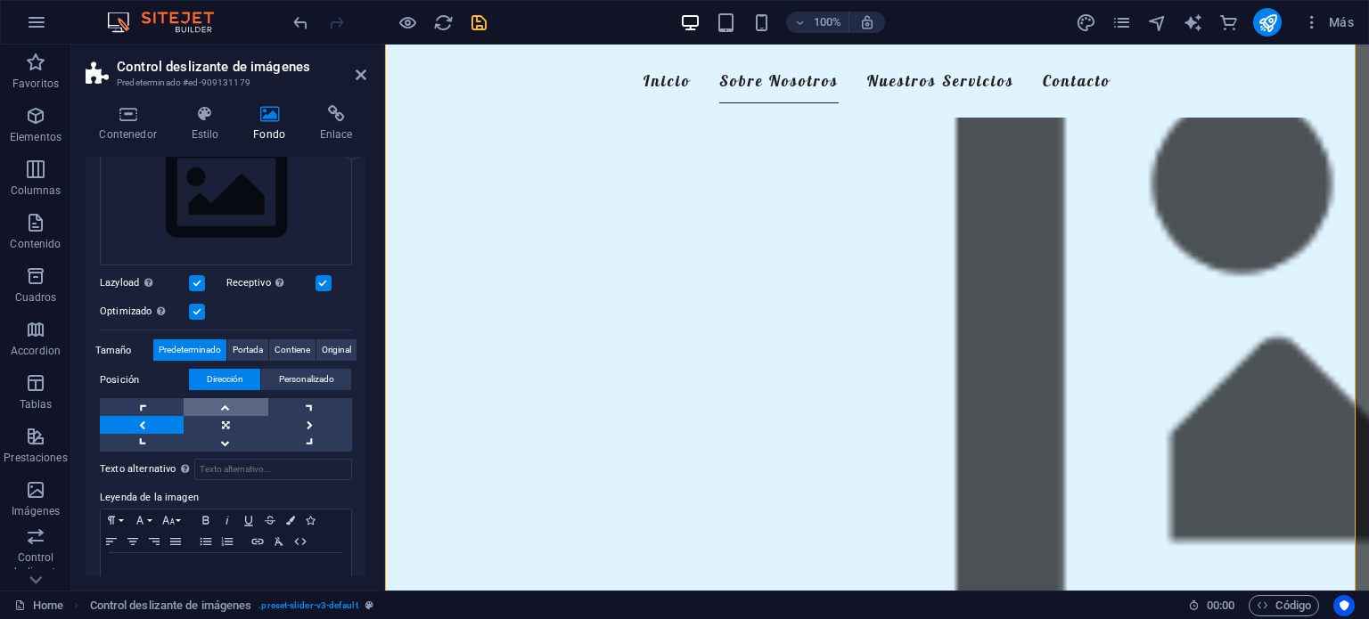
click at [225, 413] on link at bounding box center [226, 407] width 84 height 18
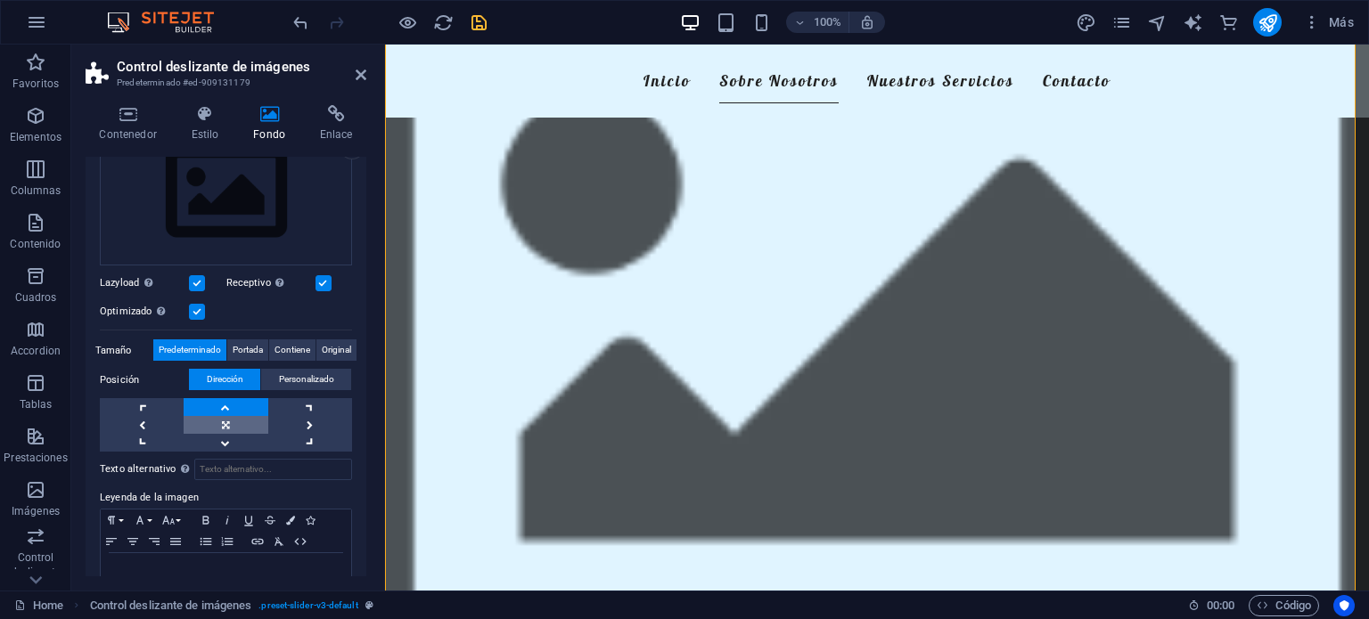
click at [223, 421] on link at bounding box center [226, 425] width 84 height 18
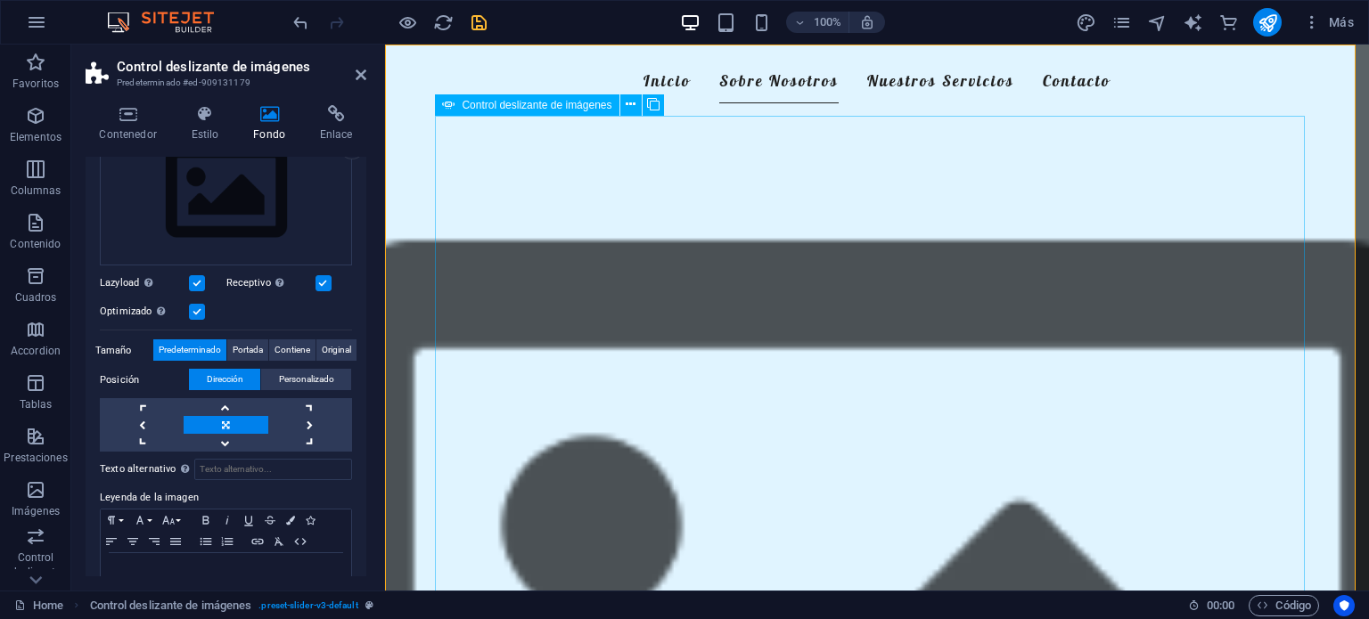
scroll to position [692, 0]
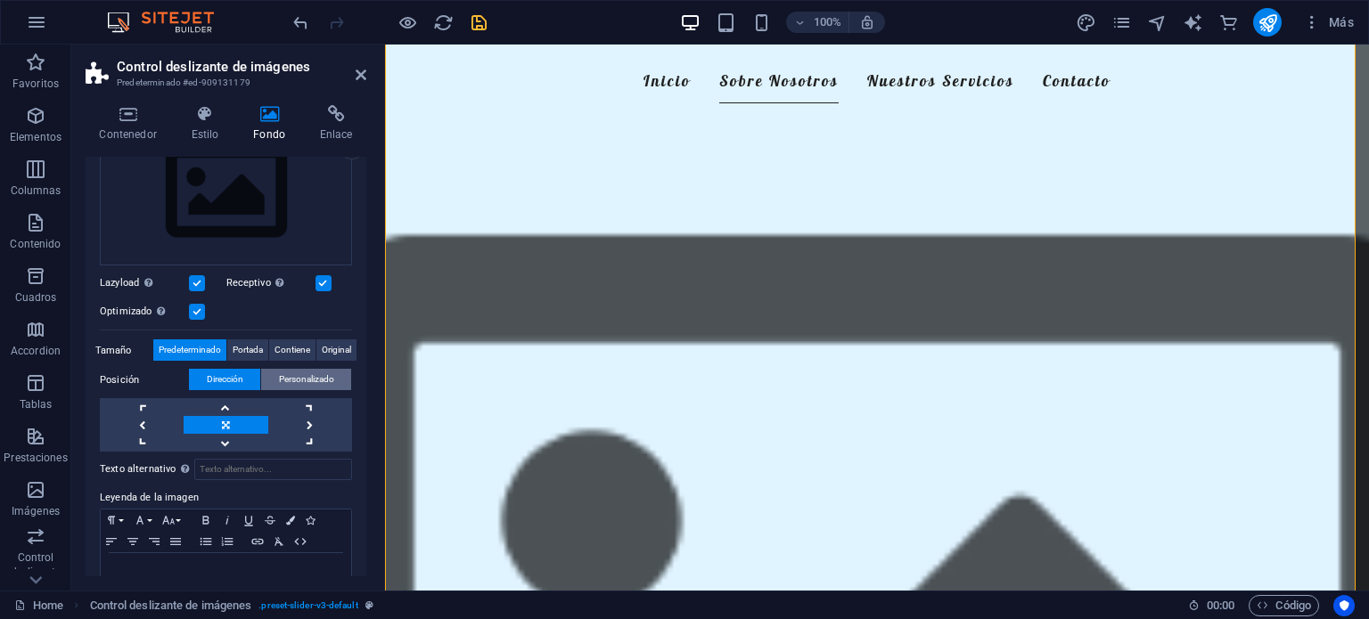
click at [285, 369] on span "Personalizado" at bounding box center [306, 379] width 55 height 21
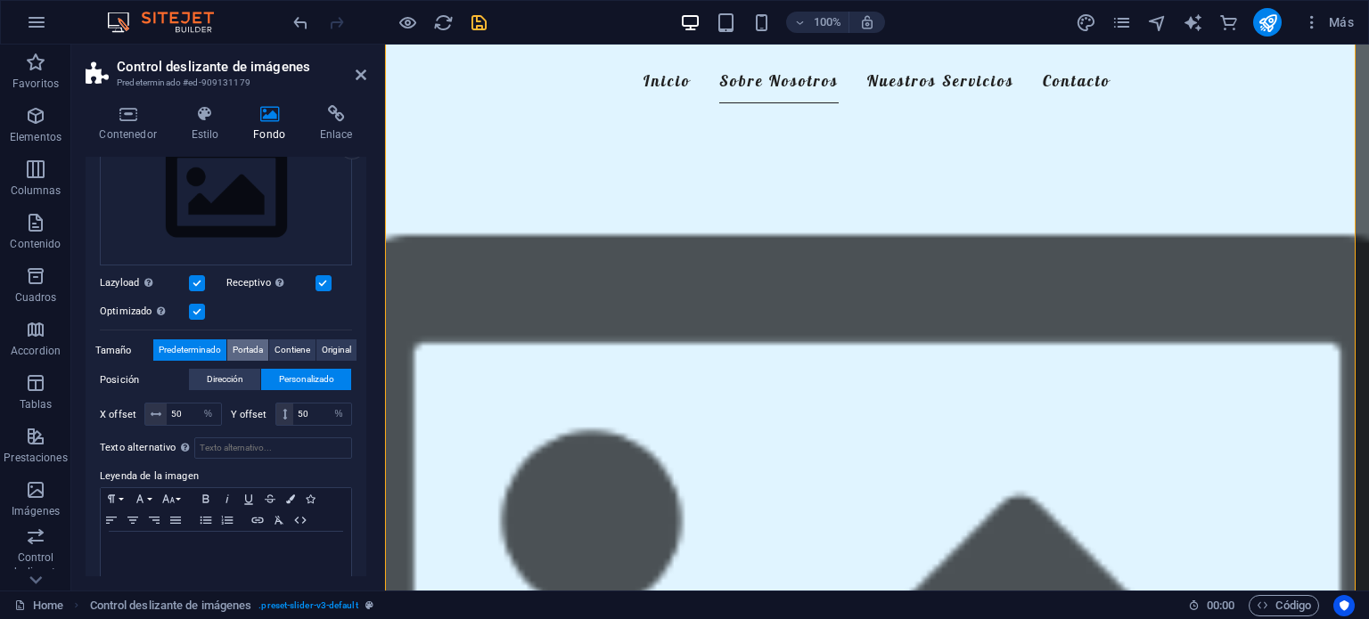
click at [249, 352] on span "Portada" at bounding box center [248, 349] width 30 height 21
click at [287, 339] on span "Contiene" at bounding box center [292, 349] width 36 height 21
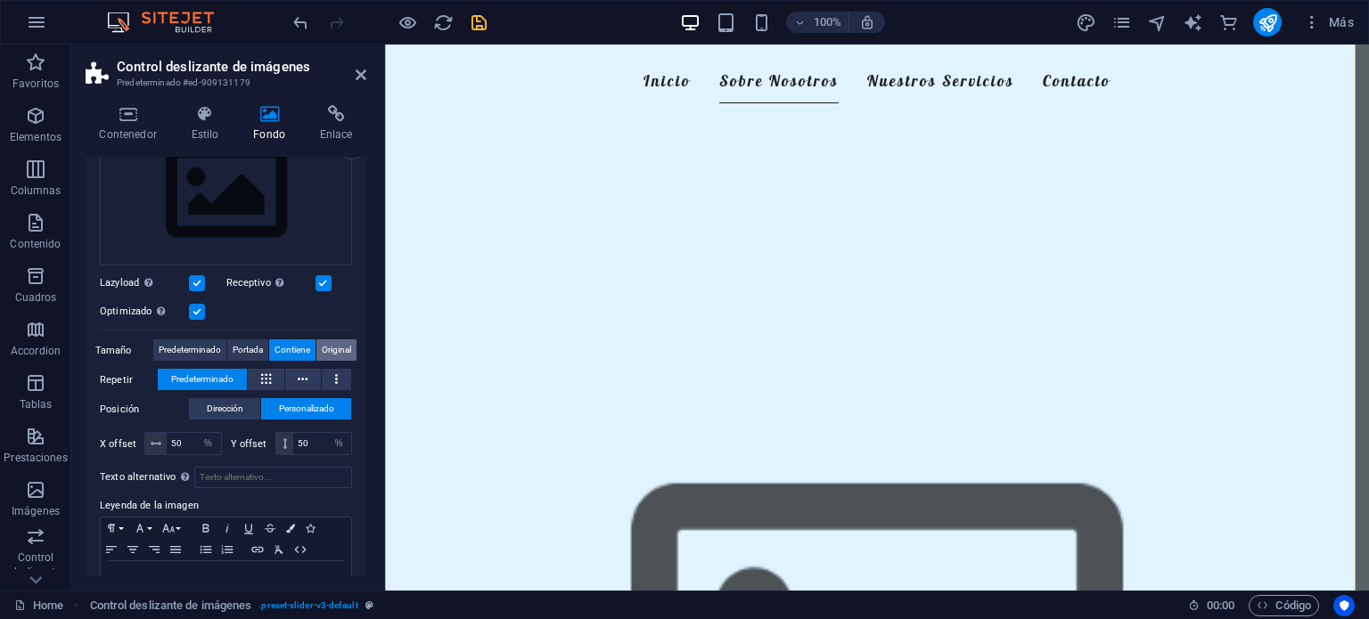
click at [322, 345] on span "Original" at bounding box center [336, 349] width 29 height 21
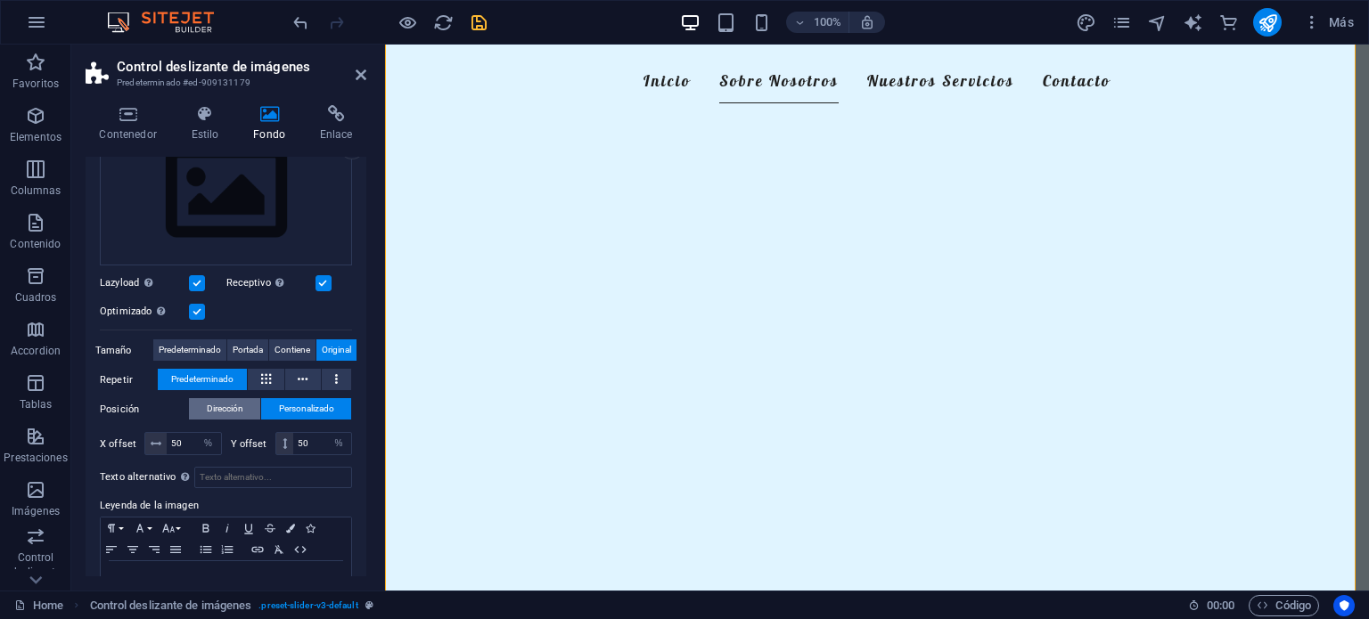
click at [207, 405] on span "Dirección" at bounding box center [225, 408] width 37 height 21
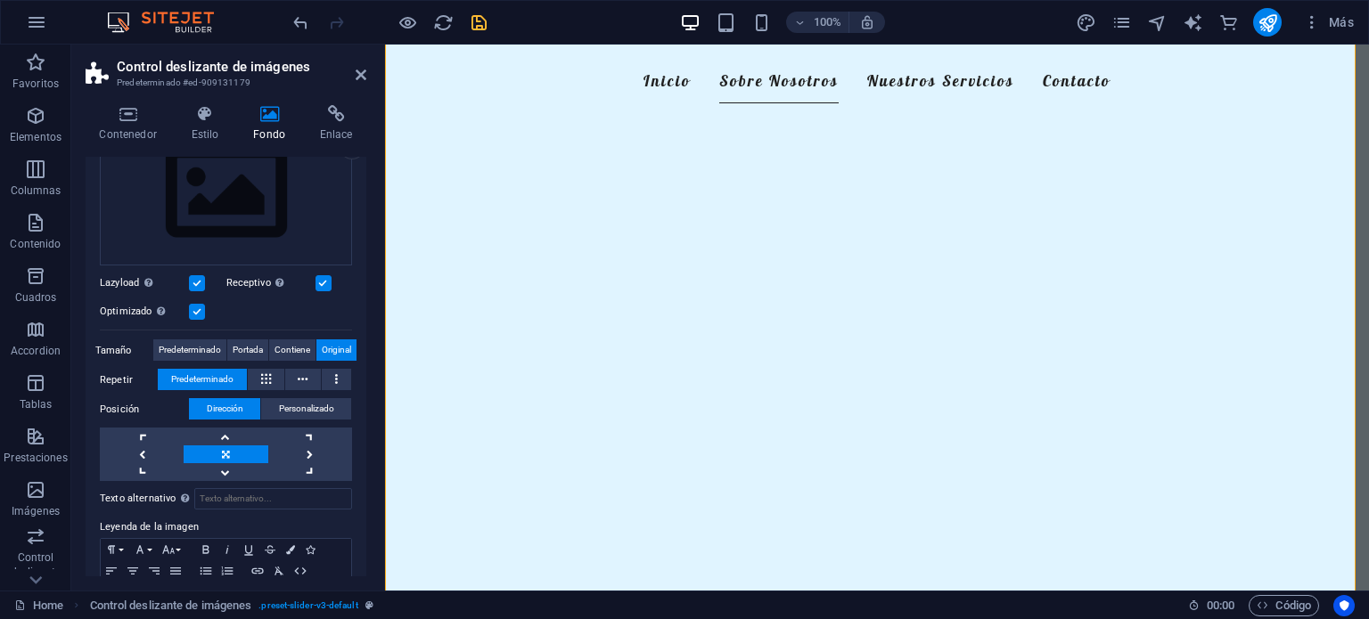
click at [421, 19] on div at bounding box center [390, 22] width 200 height 29
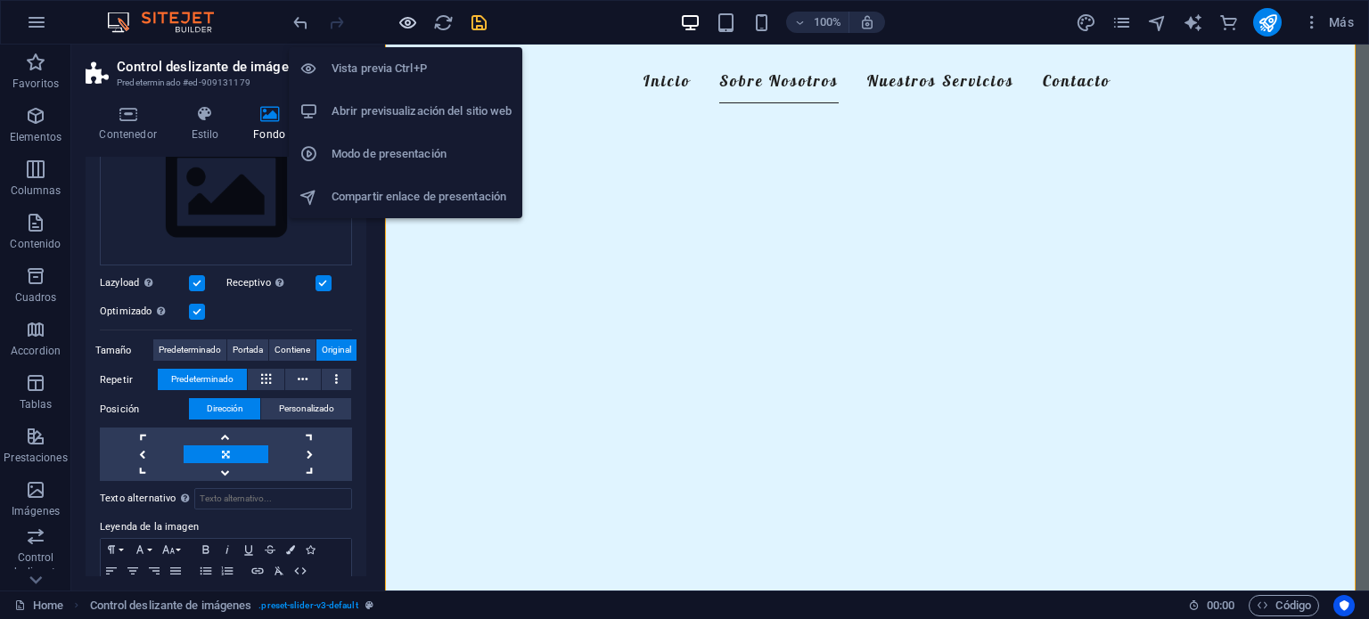
click at [413, 20] on icon "button" at bounding box center [407, 22] width 20 height 20
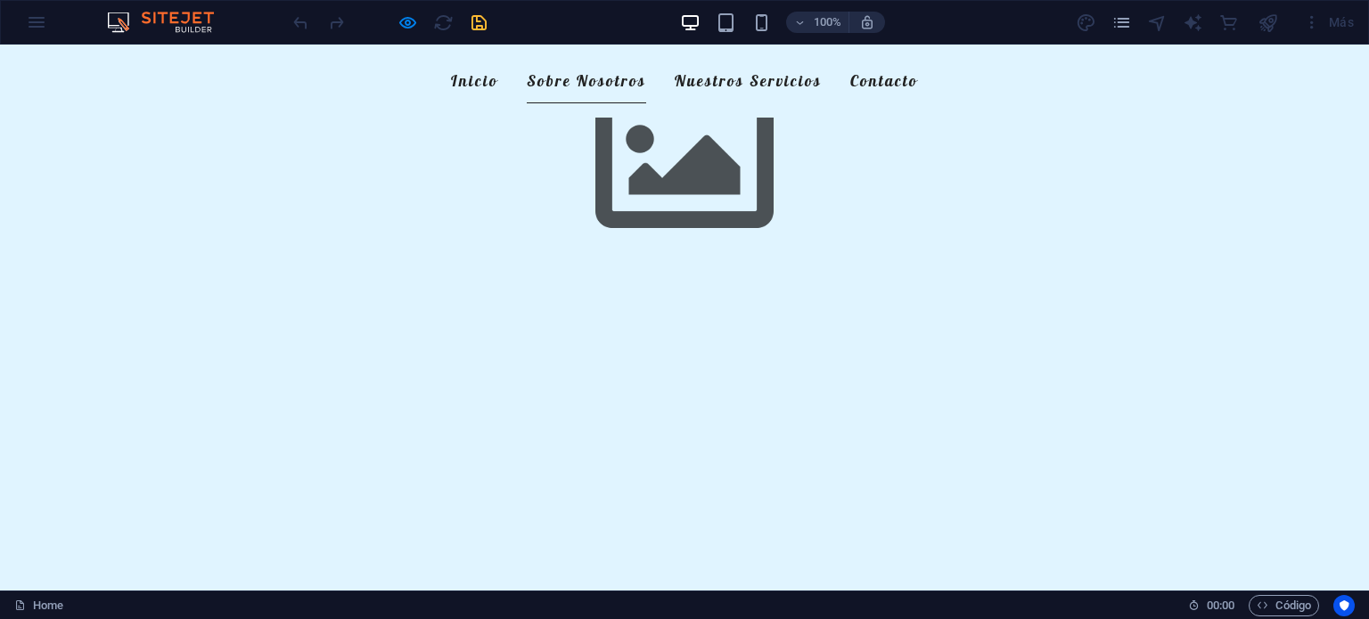
scroll to position [1162, 0]
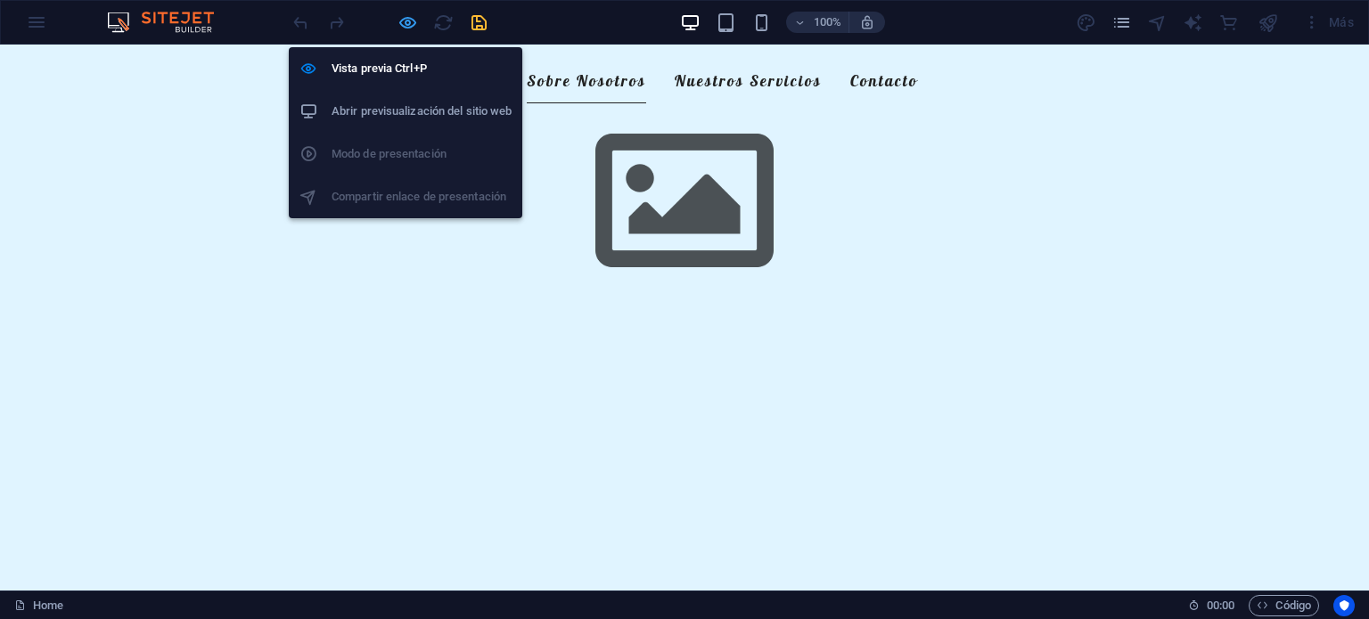
click at [406, 24] on icon "button" at bounding box center [407, 22] width 20 height 20
